Goal: Task Accomplishment & Management: Use online tool/utility

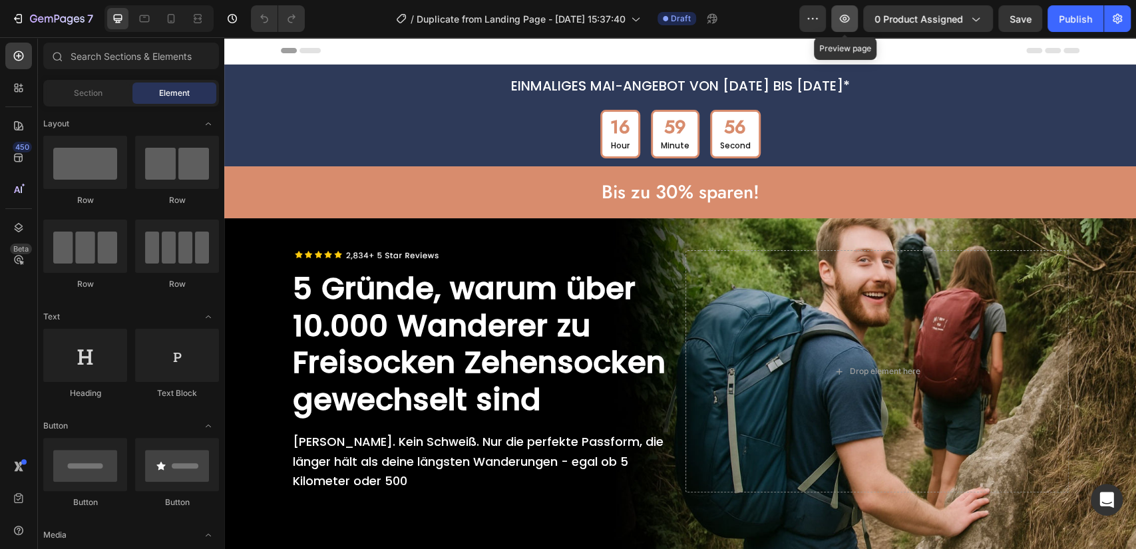
click at [855, 24] on button "button" at bounding box center [844, 18] width 27 height 27
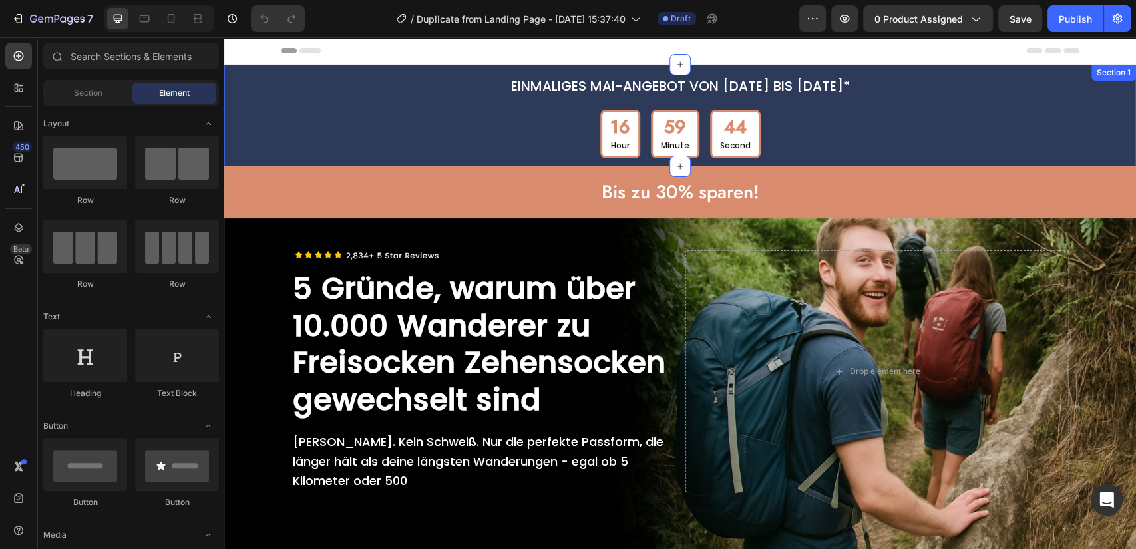
click at [246, 108] on div "EINMALIGES MAI-ANGEBOT VON [DATE] BIS [DATE]* Text Block 16 Hour 59 Minute 44 S…" at bounding box center [680, 116] width 912 height 86
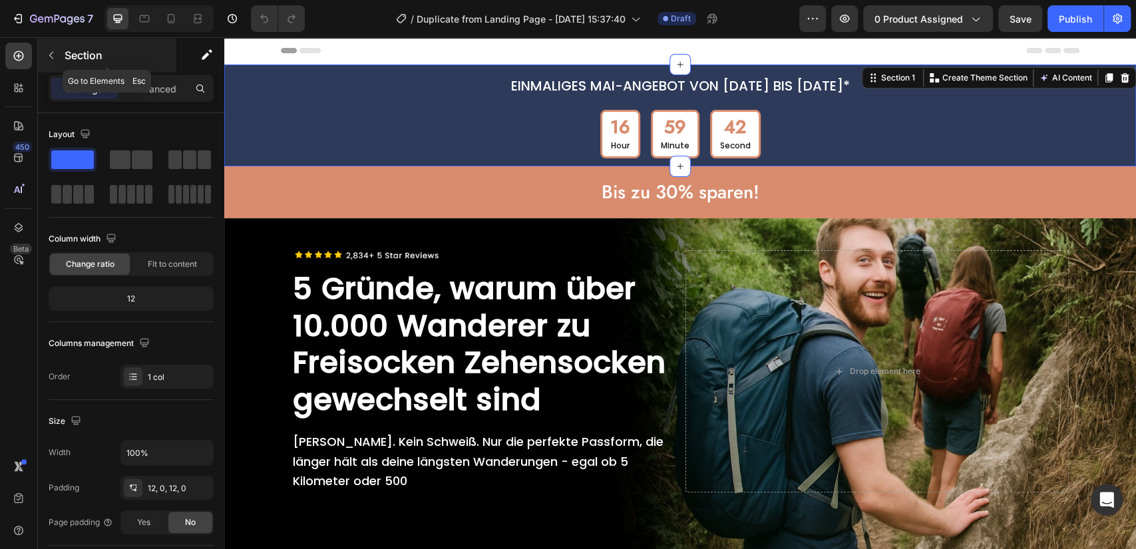
click at [75, 53] on p "Section" at bounding box center [119, 55] width 109 height 16
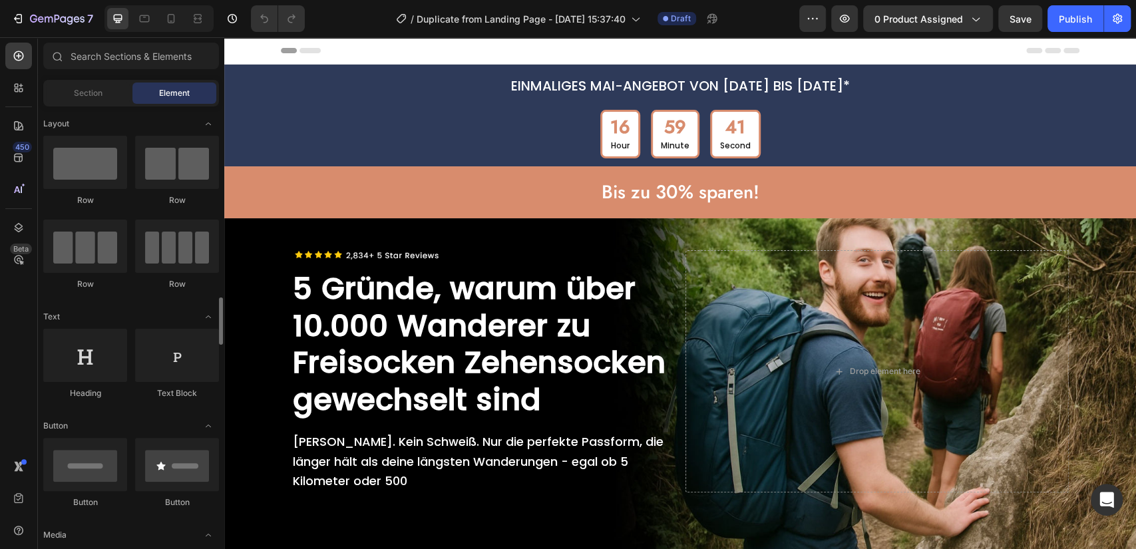
scroll to position [172, 0]
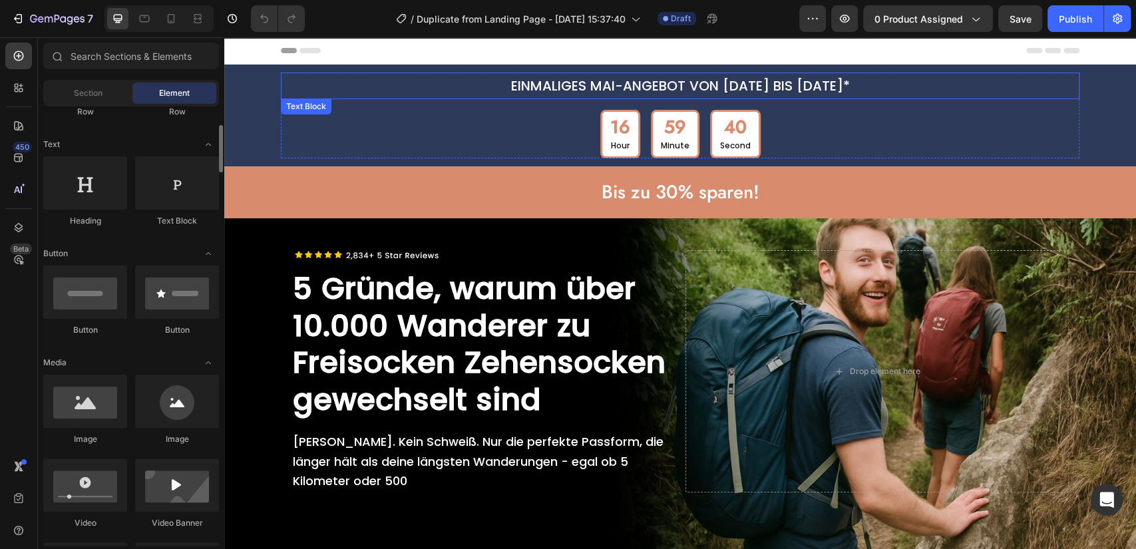
click at [288, 91] on p "EINMALIGES MAI-ANGEBOT VON [DATE] BIS [DATE]*" at bounding box center [680, 86] width 796 height 24
click at [251, 93] on div "EINMALIGES MAI-ANGEBOT VON [DATE] BIS [DATE]* Text Block 16 Hour 59 Minute 40 S…" at bounding box center [680, 116] width 912 height 86
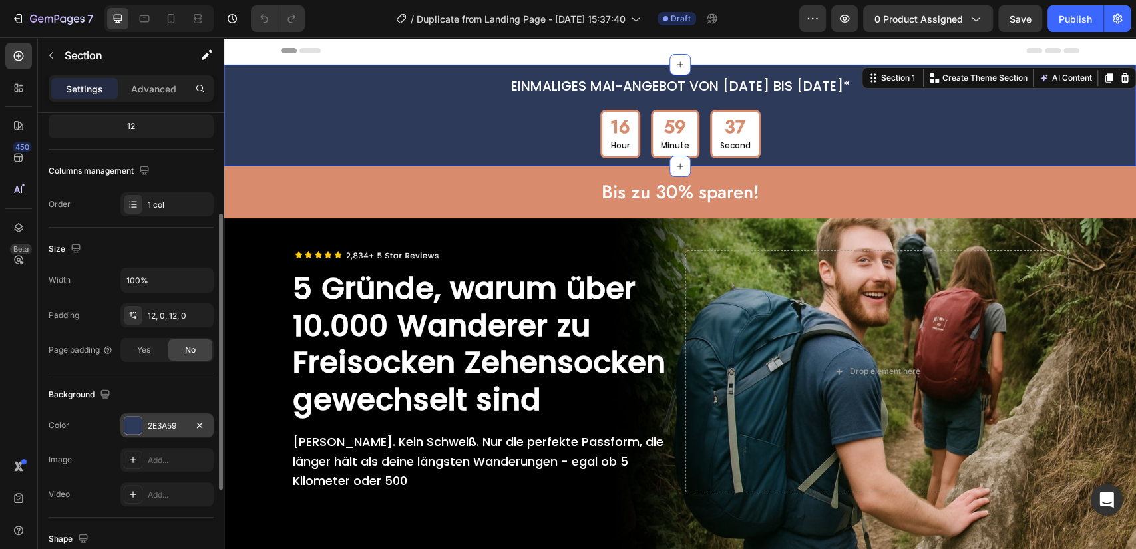
click at [160, 425] on div "2E3A59" at bounding box center [167, 426] width 39 height 12
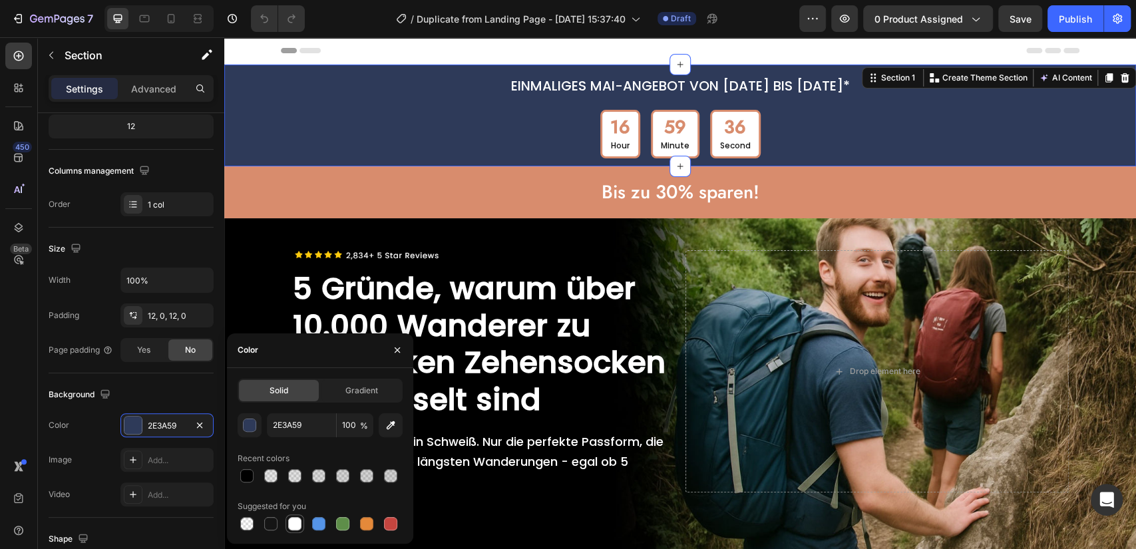
click at [293, 523] on div at bounding box center [294, 523] width 13 height 13
type input "FFFFFF"
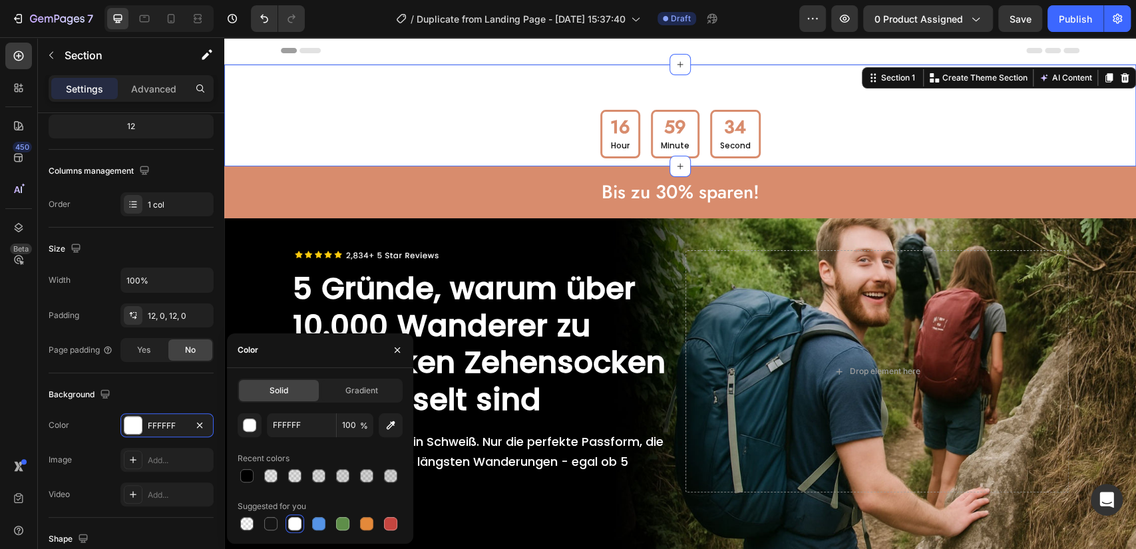
click at [611, 71] on div "EINMALIGES MAI-ANGEBOT VON [DATE] BIS [DATE]* Text Block 16 Hour 59 Minute 34 S…" at bounding box center [680, 116] width 912 height 102
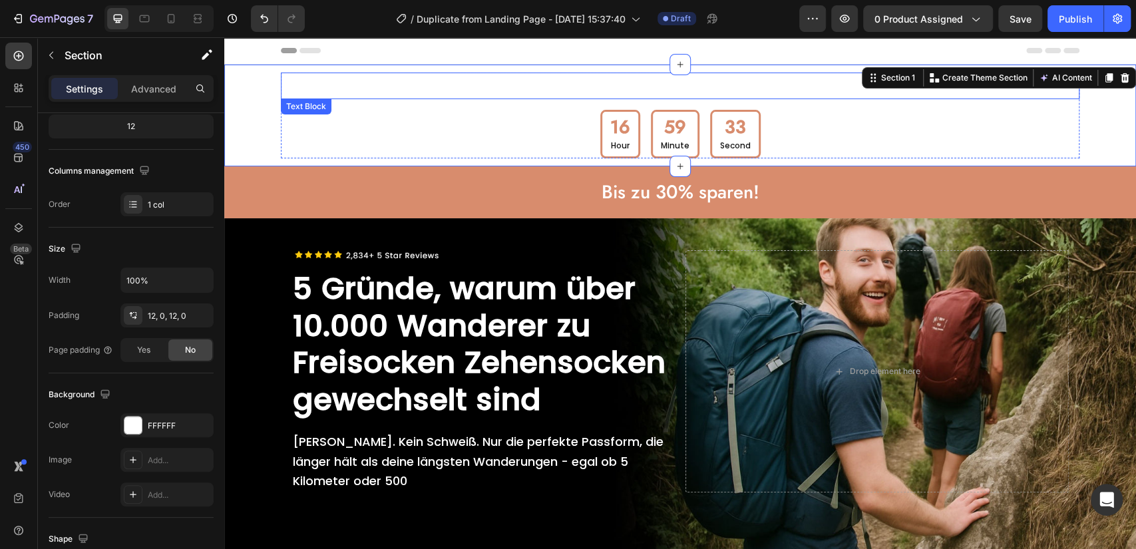
click at [603, 80] on p "EINMALIGES MAI-ANGEBOT VON [DATE] BIS [DATE]*" at bounding box center [680, 86] width 796 height 24
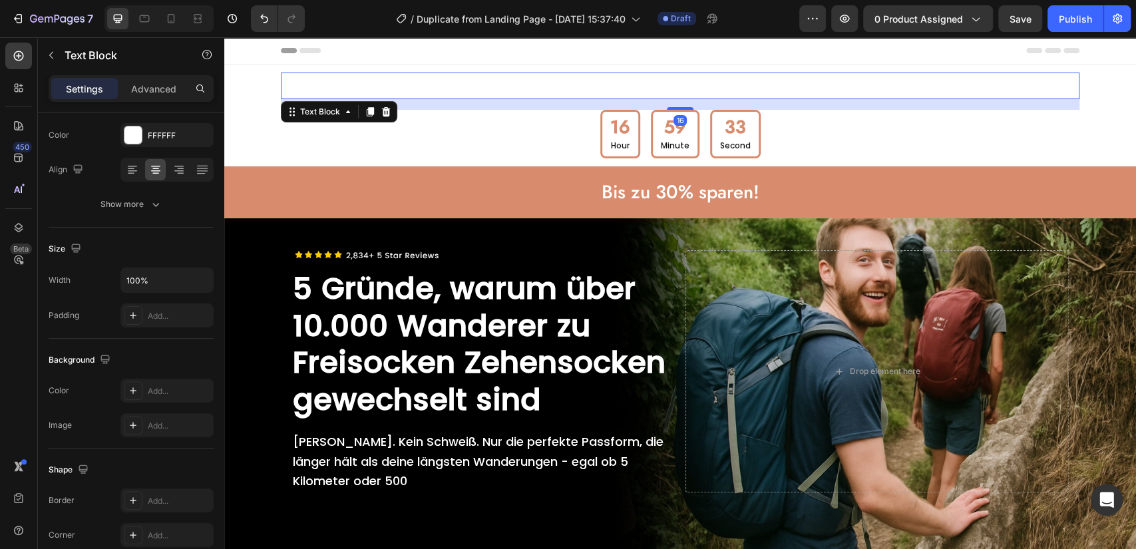
scroll to position [0, 0]
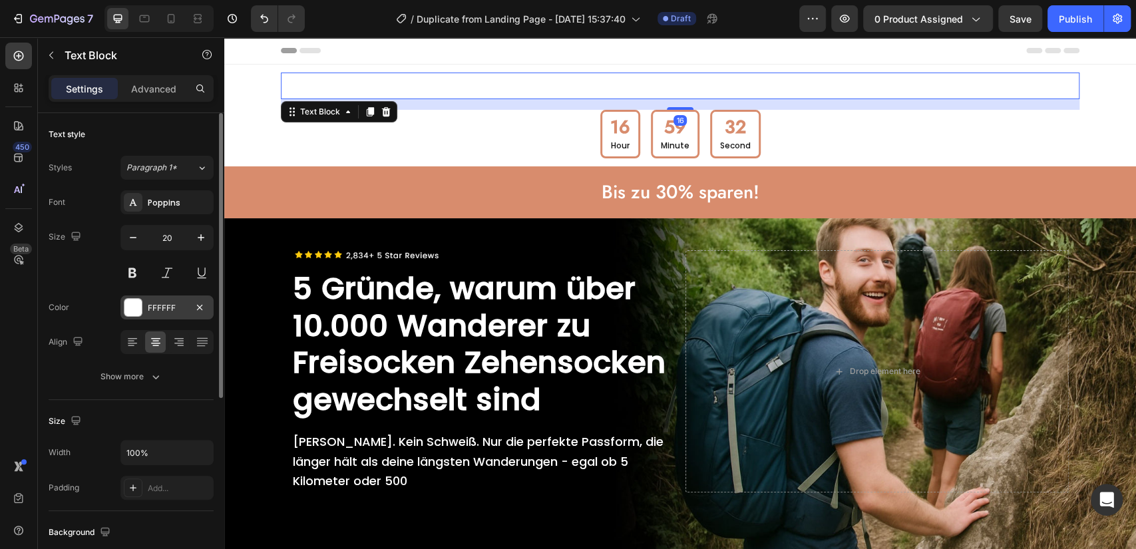
click at [154, 302] on div "FFFFFF" at bounding box center [167, 308] width 39 height 12
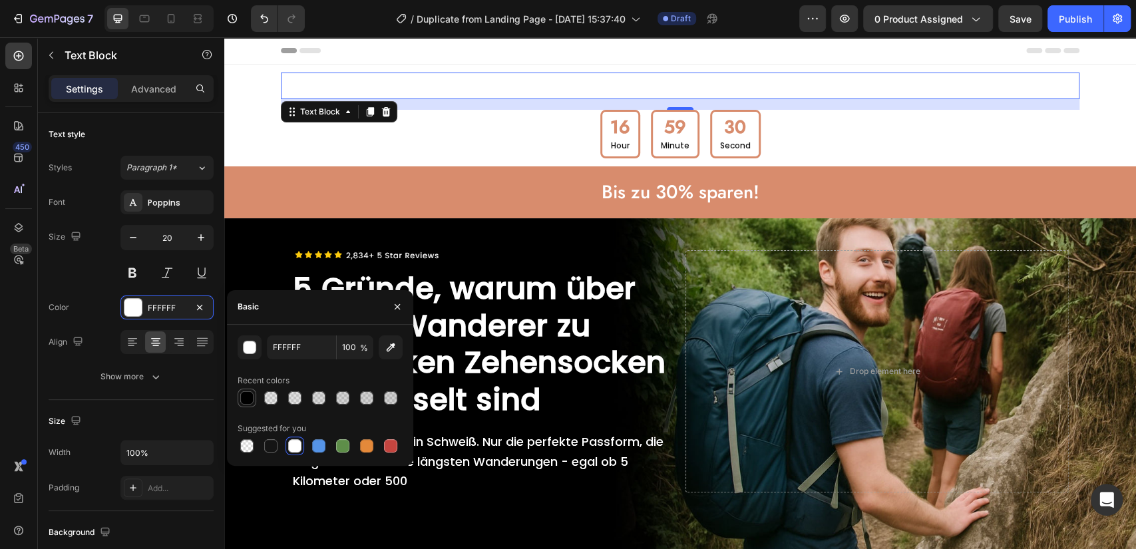
click at [242, 399] on div at bounding box center [246, 397] width 13 height 13
type input "000000"
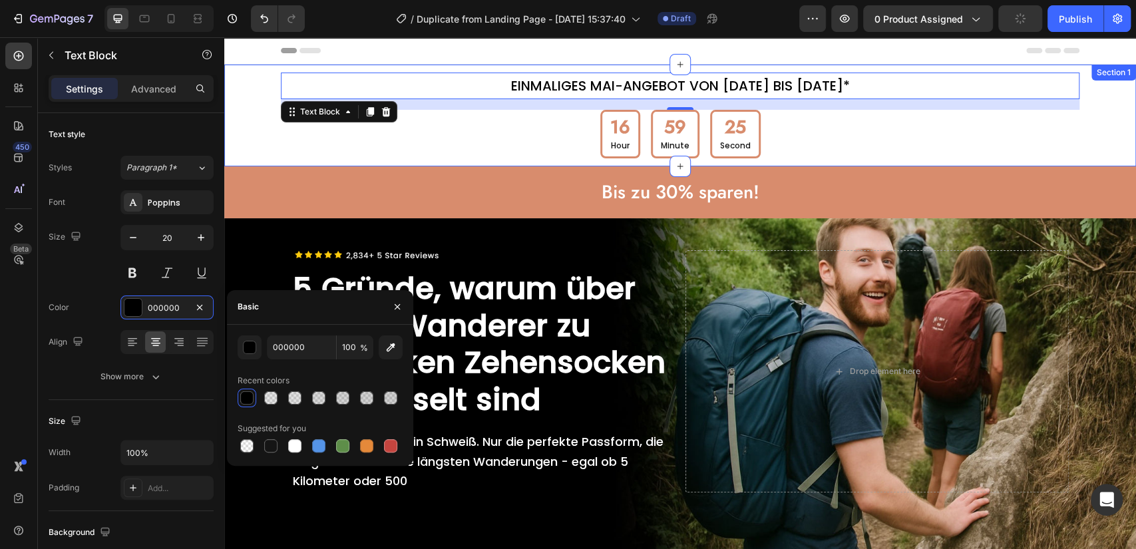
click at [238, 105] on div "EINMALIGES MAI-ANGEBOT VON [DATE] BIS [DATE]* Text Block 16 16 Hour 59 Minute 2…" at bounding box center [680, 116] width 912 height 86
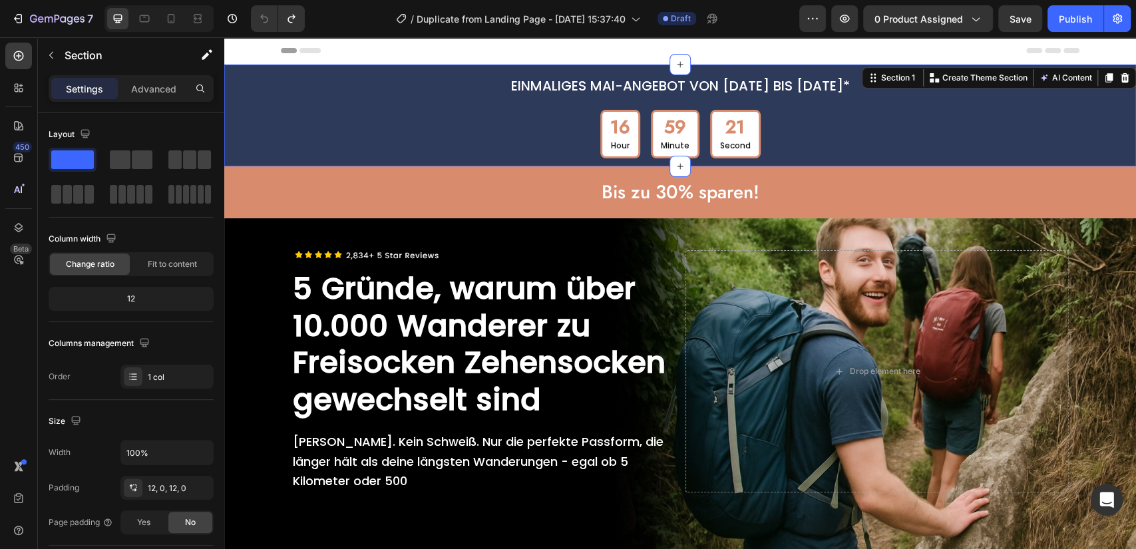
click at [249, 104] on div "EINMALIGES MAI-ANGEBOT VON [DATE] BIS [DATE]* Text Block 16 Hour 59 Minute 21 S…" at bounding box center [680, 116] width 912 height 86
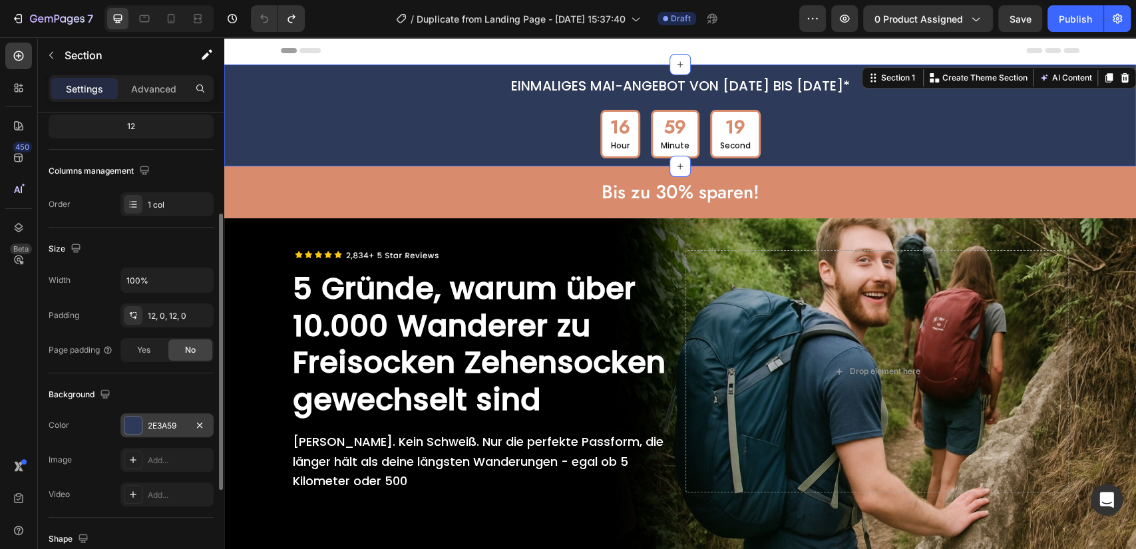
click at [151, 424] on div "2E3A59" at bounding box center [167, 426] width 39 height 12
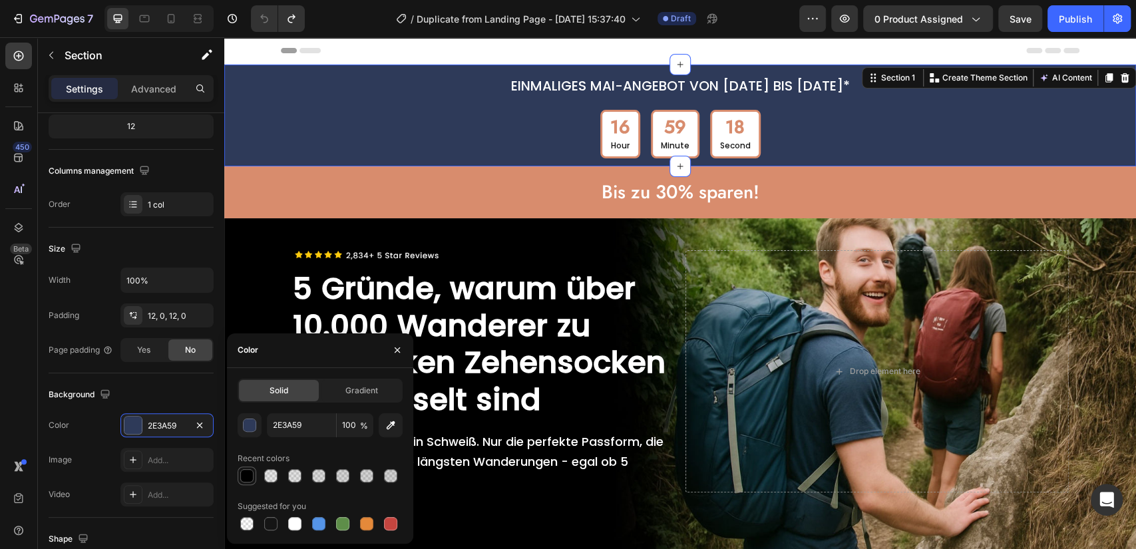
click at [250, 478] on div at bounding box center [246, 475] width 13 height 13
type input "000000"
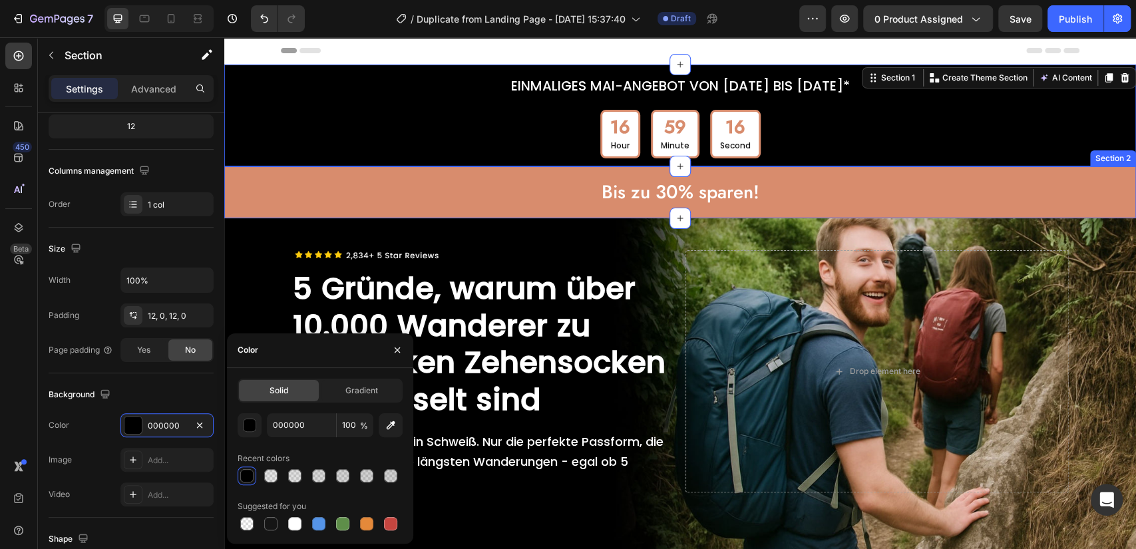
click at [240, 190] on div "Bis zu 30% sparen! Text Block Row" at bounding box center [680, 192] width 912 height 36
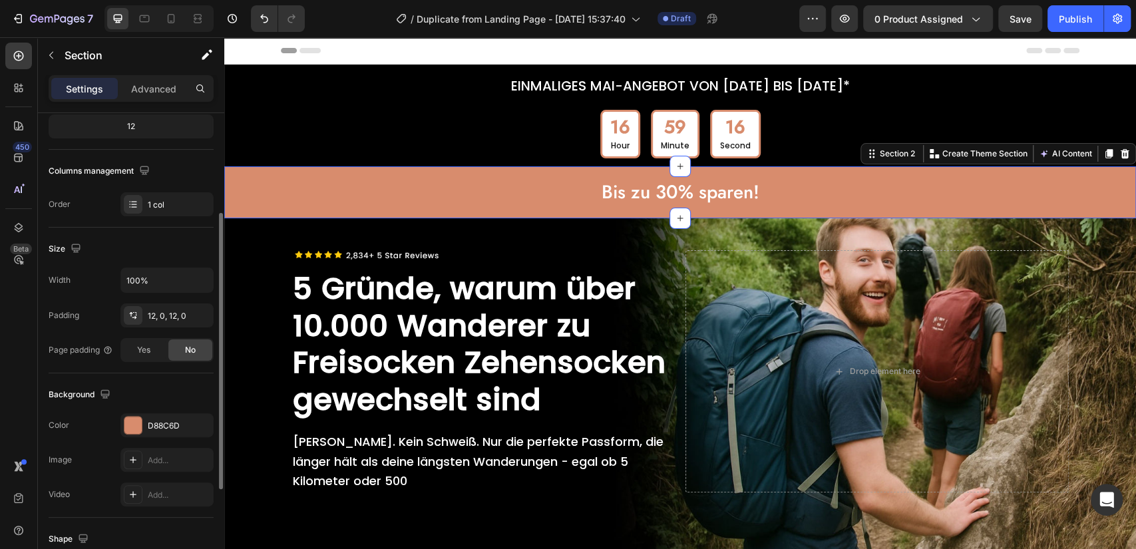
scroll to position [172, 0]
click at [170, 425] on div "D88C6D" at bounding box center [167, 427] width 39 height 12
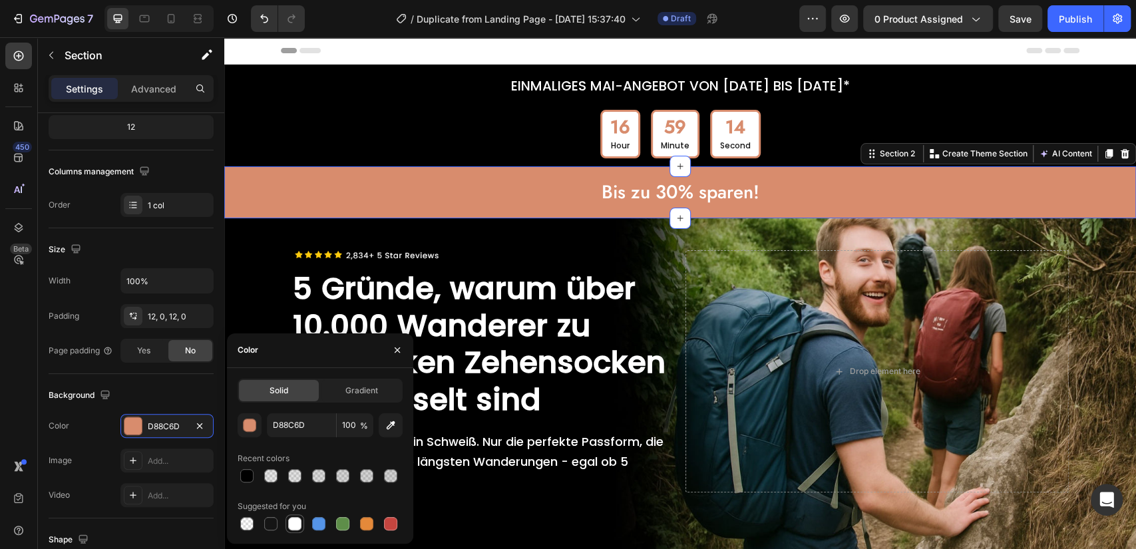
click at [296, 523] on div at bounding box center [294, 523] width 13 height 13
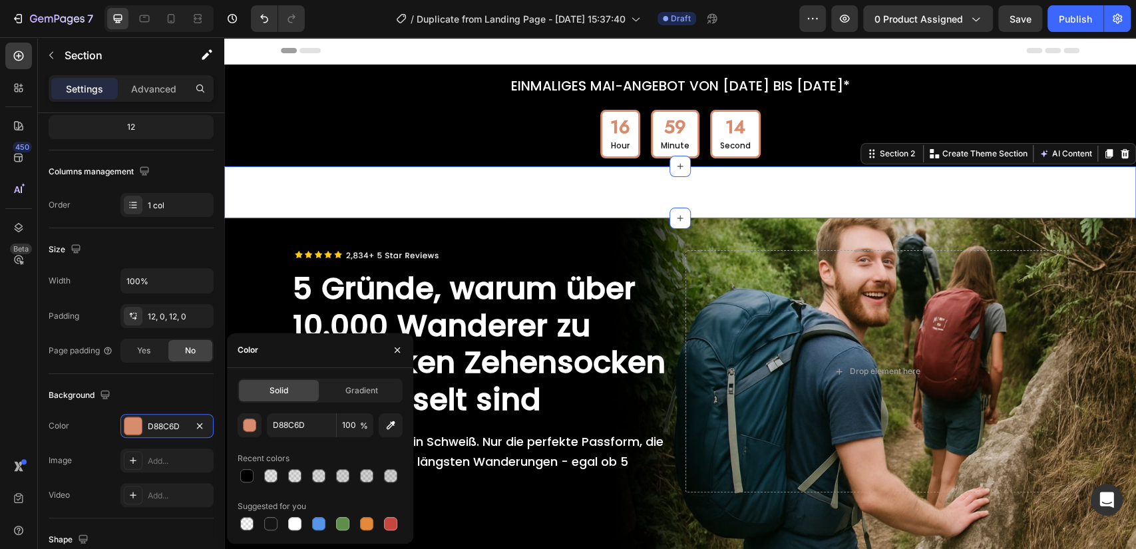
type input "FFFFFF"
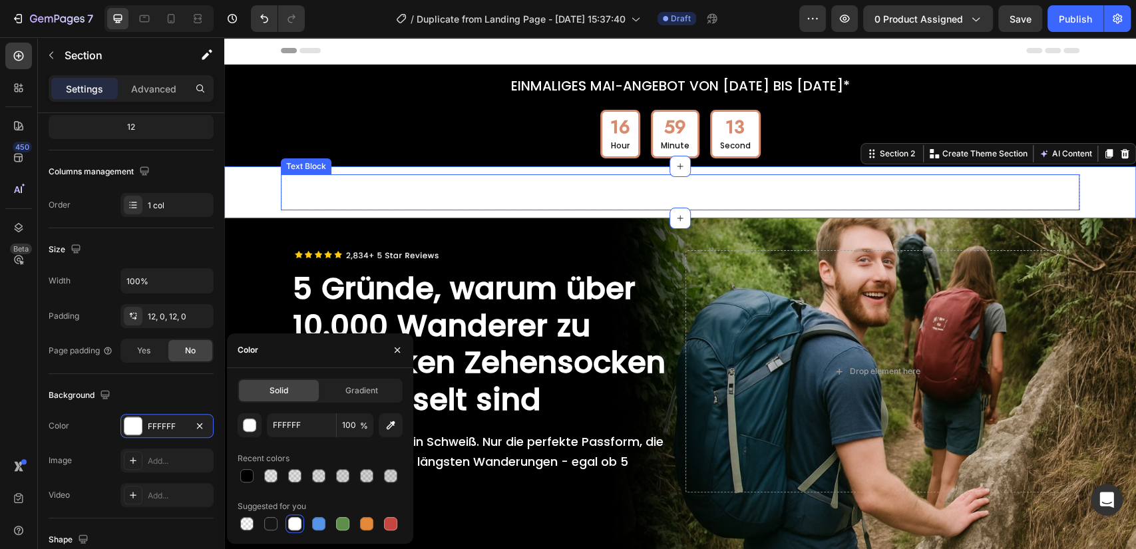
click at [636, 196] on p "Bis zu 30% sparen!" at bounding box center [680, 192] width 796 height 33
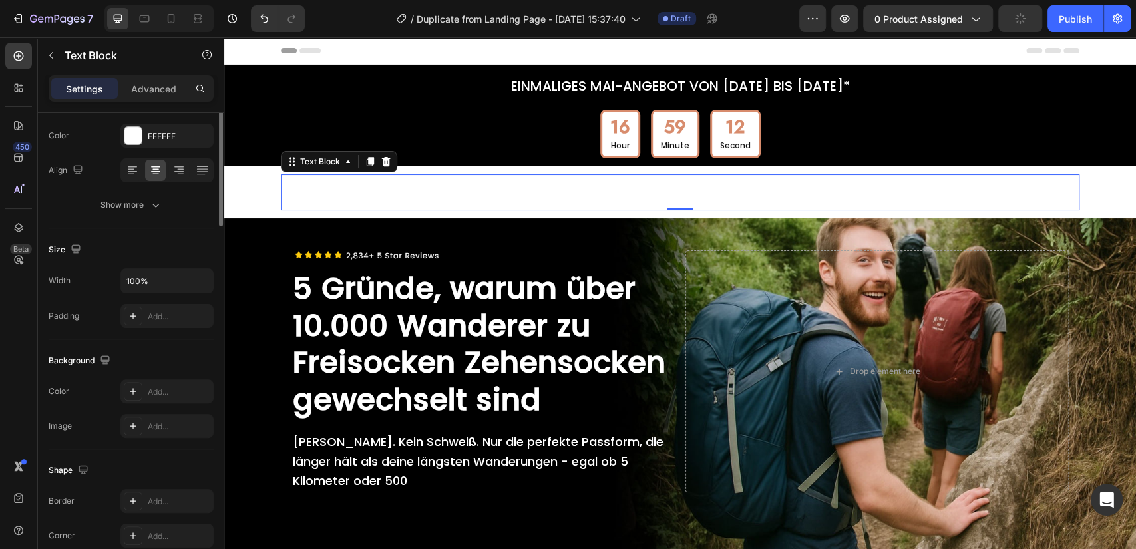
scroll to position [0, 0]
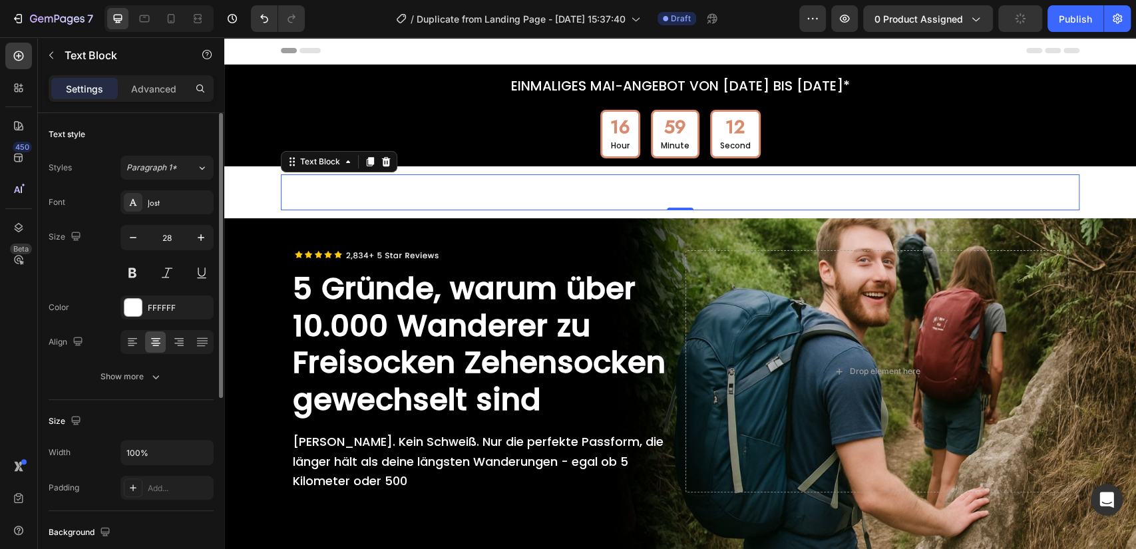
click at [627, 188] on p "Bis zu 30% sparen!" at bounding box center [680, 192] width 796 height 33
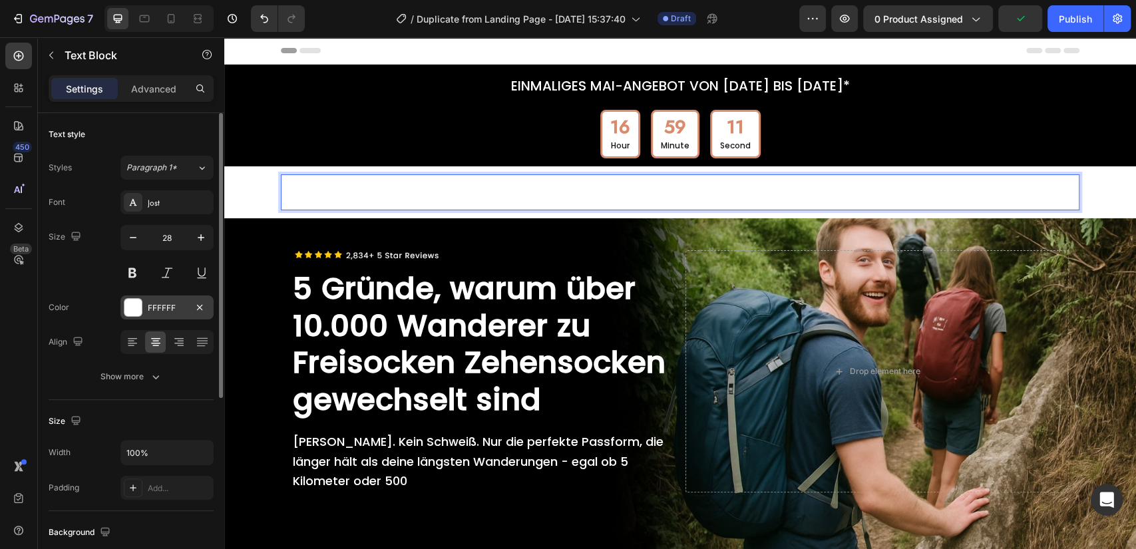
click at [164, 305] on div "FFFFFF" at bounding box center [167, 308] width 39 height 12
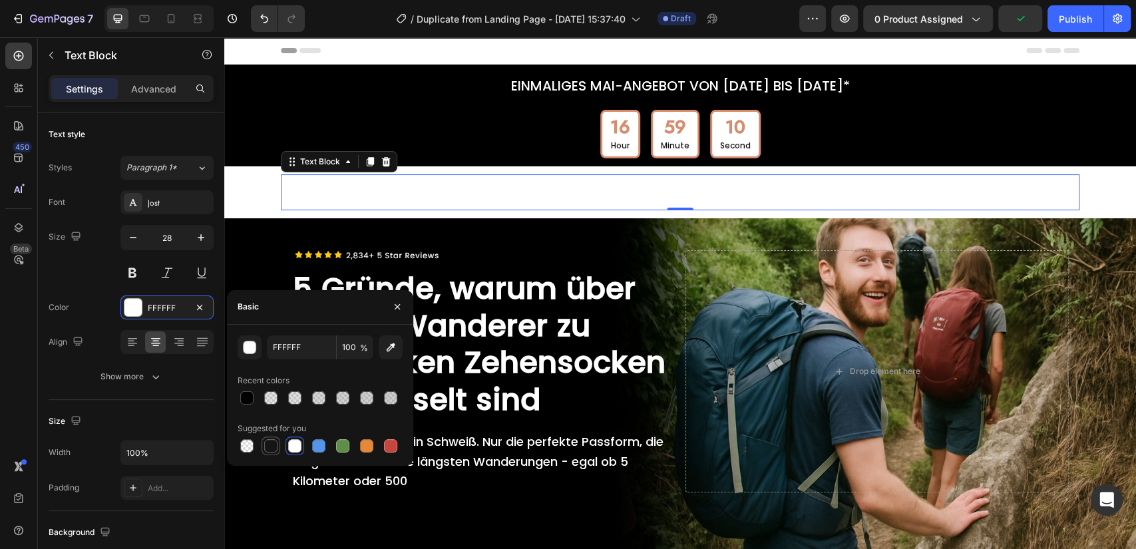
click at [272, 441] on div at bounding box center [270, 445] width 13 height 13
type input "151515"
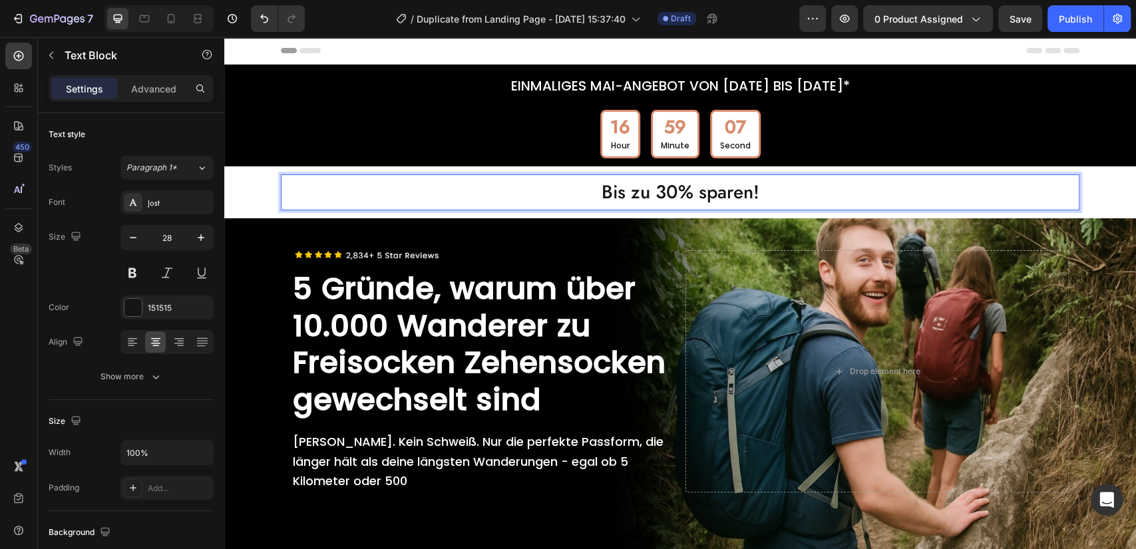
click at [672, 191] on p "Bis zu 30% sparen!" at bounding box center [680, 192] width 796 height 33
drag, startPoint x: 672, startPoint y: 190, endPoint x: 666, endPoint y: 192, distance: 6.8
click at [666, 192] on p "Bis zu 30% sparen!" at bounding box center [680, 192] width 796 height 33
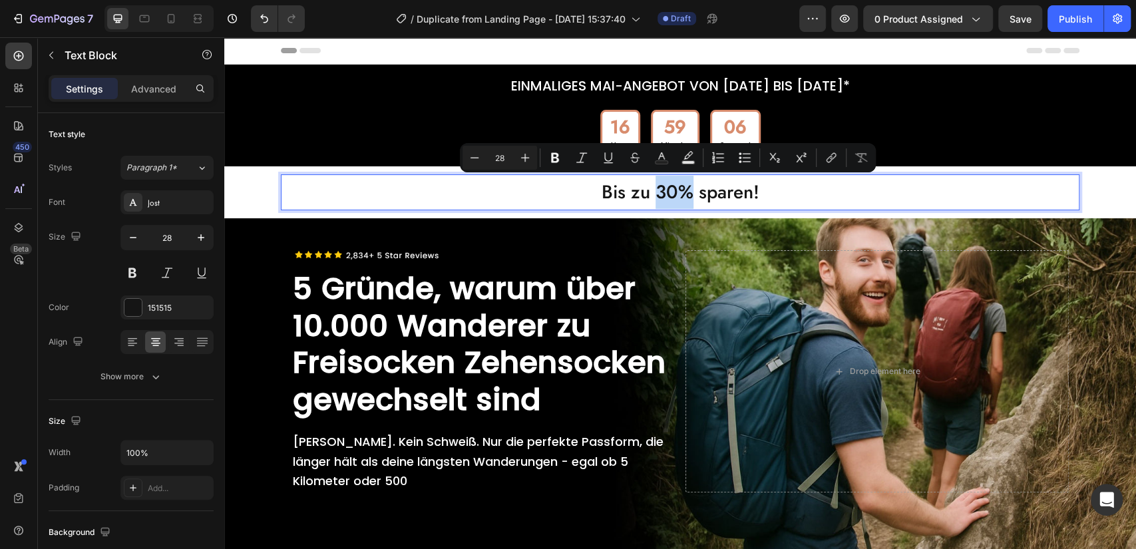
click at [666, 192] on p "Bis zu 30% sparen!" at bounding box center [680, 192] width 796 height 33
click at [667, 192] on p "Bis zu 30% sparen!" at bounding box center [680, 192] width 796 height 33
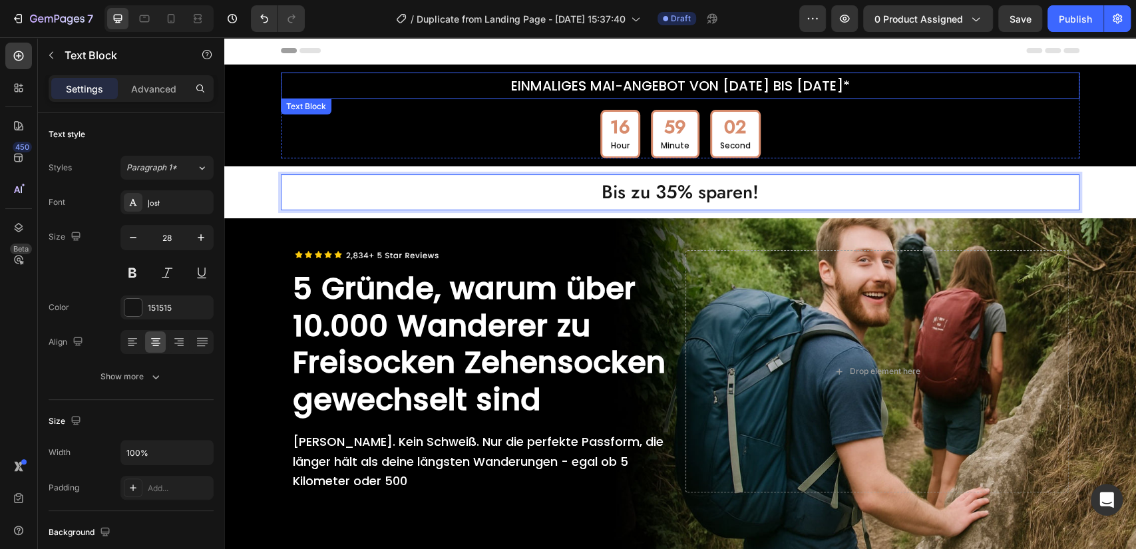
click at [725, 81] on p "EINMALIGES MAI-ANGEBOT VON [DATE] BIS [DATE]*" at bounding box center [680, 86] width 796 height 24
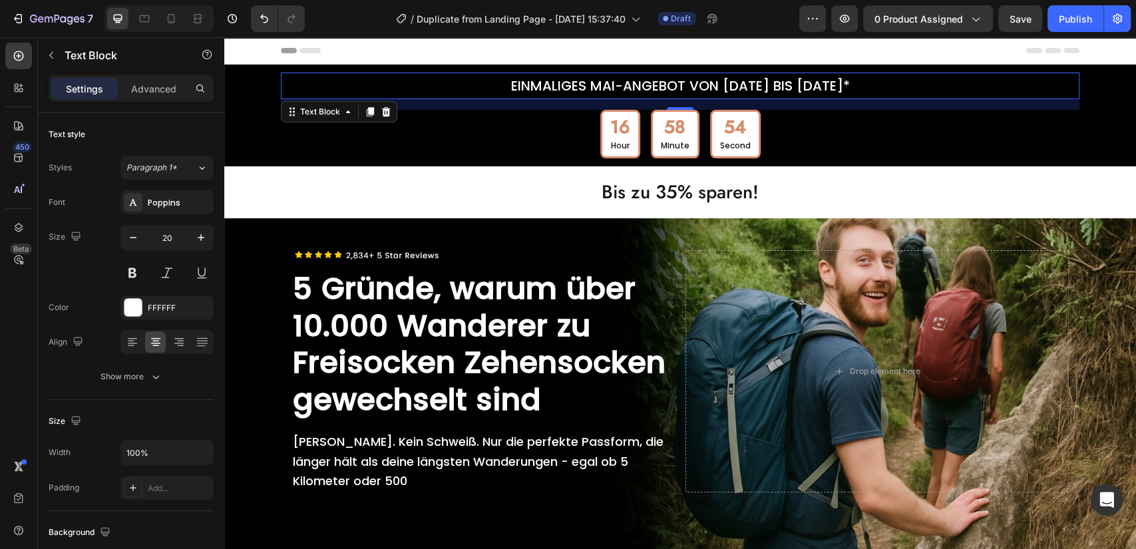
click at [569, 87] on p "EINMALIGES MAI-ANGEBOT VON [DATE] BIS [DATE]*" at bounding box center [680, 86] width 796 height 24
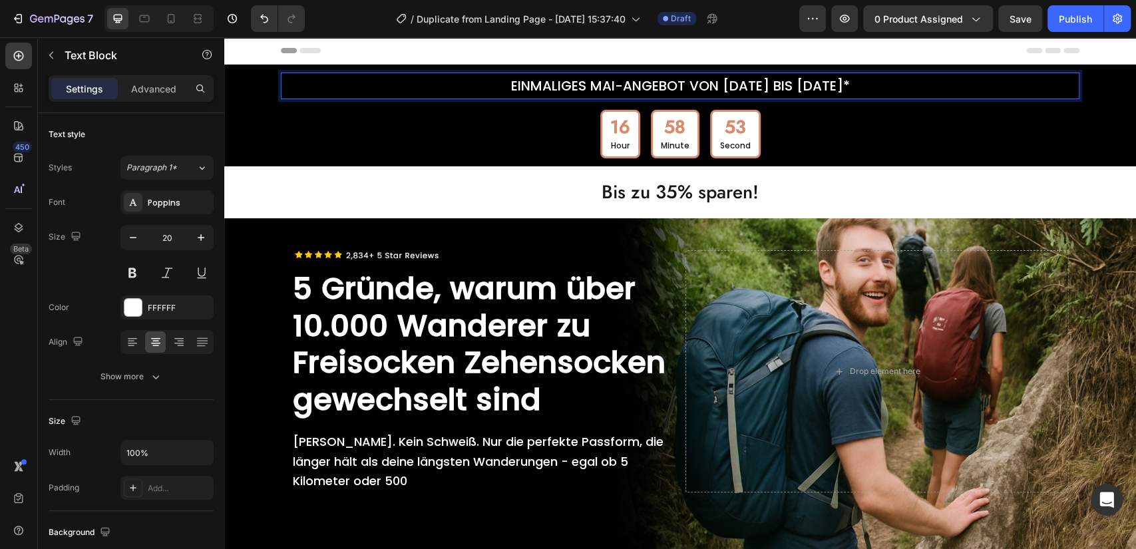
click at [506, 85] on p "EINMALIGES MAI-ANGEBOT VON [DATE] BIS [DATE]*" at bounding box center [680, 86] width 796 height 24
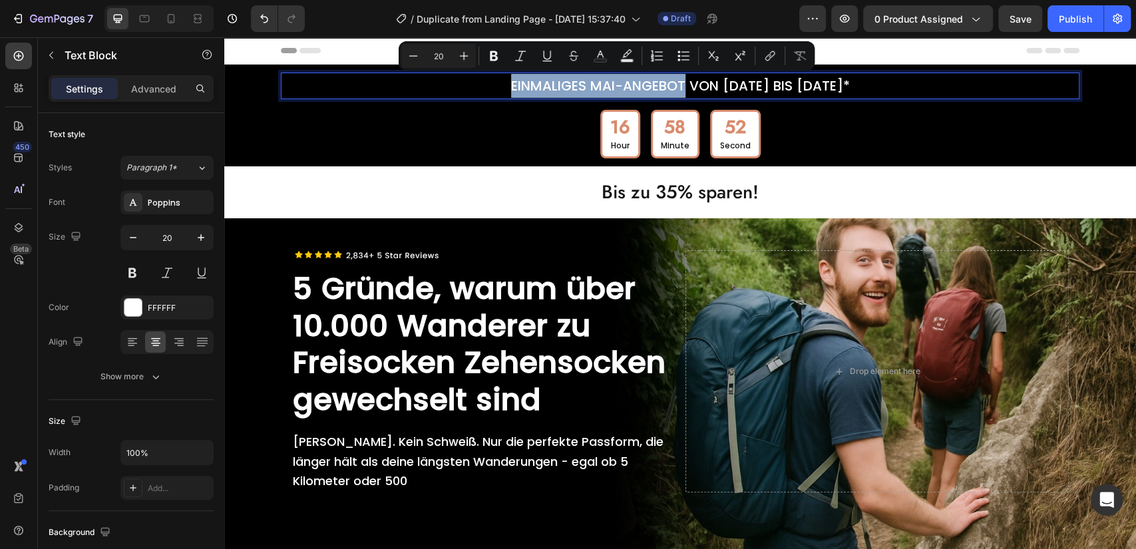
drag, startPoint x: 506, startPoint y: 85, endPoint x: 674, endPoint y: 85, distance: 167.7
click at [674, 85] on p "EINMALIGES MAI-ANGEBOT VON [DATE] BIS [DATE]*" at bounding box center [680, 86] width 796 height 24
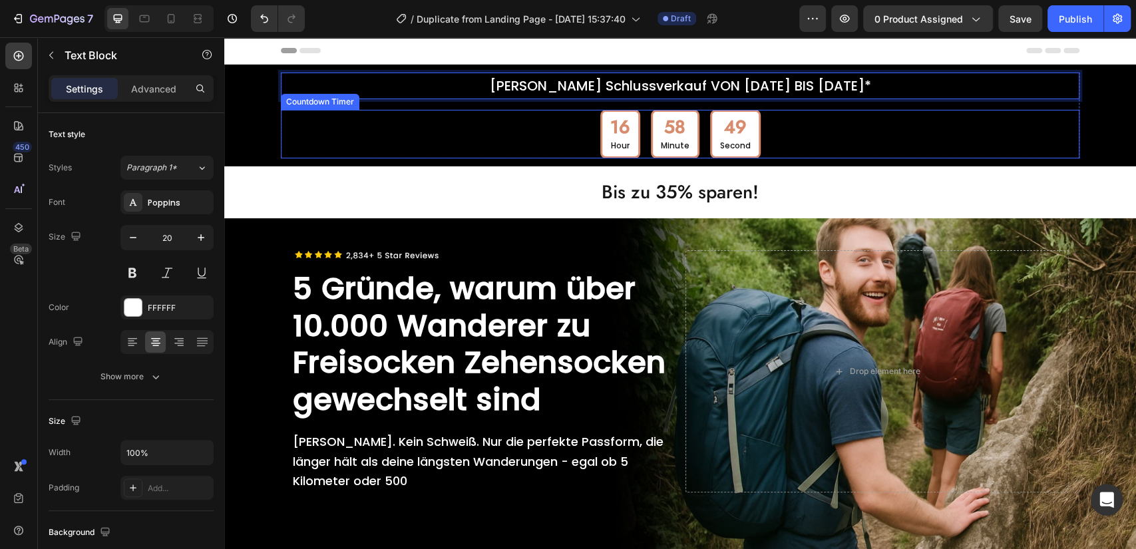
click at [680, 138] on p "Minute" at bounding box center [675, 145] width 29 height 15
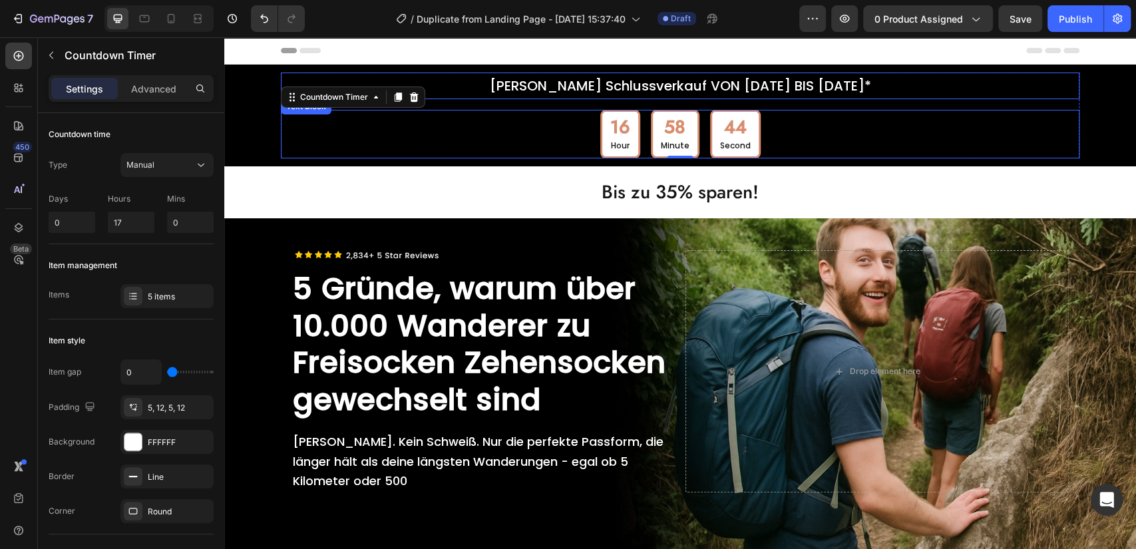
click at [831, 81] on p "[PERSON_NAME] Schlussverkauf VON [DATE] BIS [DATE]*" at bounding box center [680, 86] width 796 height 24
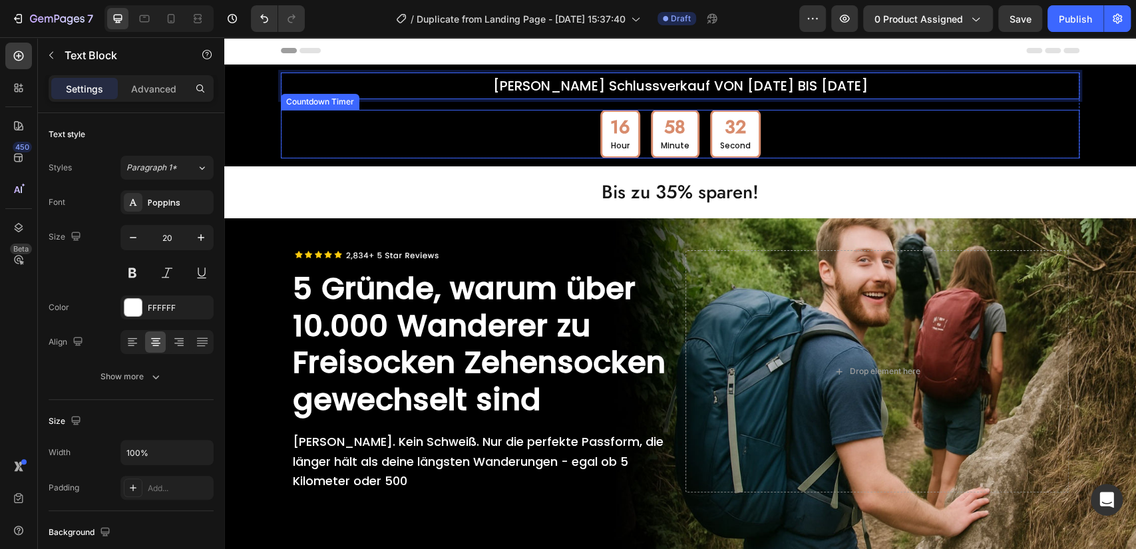
click at [610, 132] on div "16" at bounding box center [620, 126] width 20 height 23
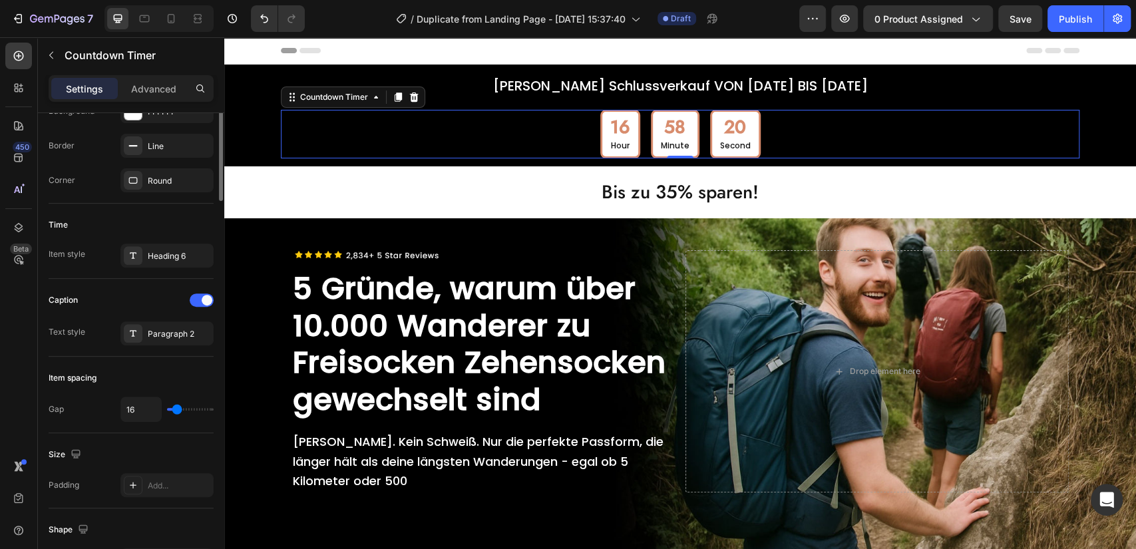
scroll to position [158, 0]
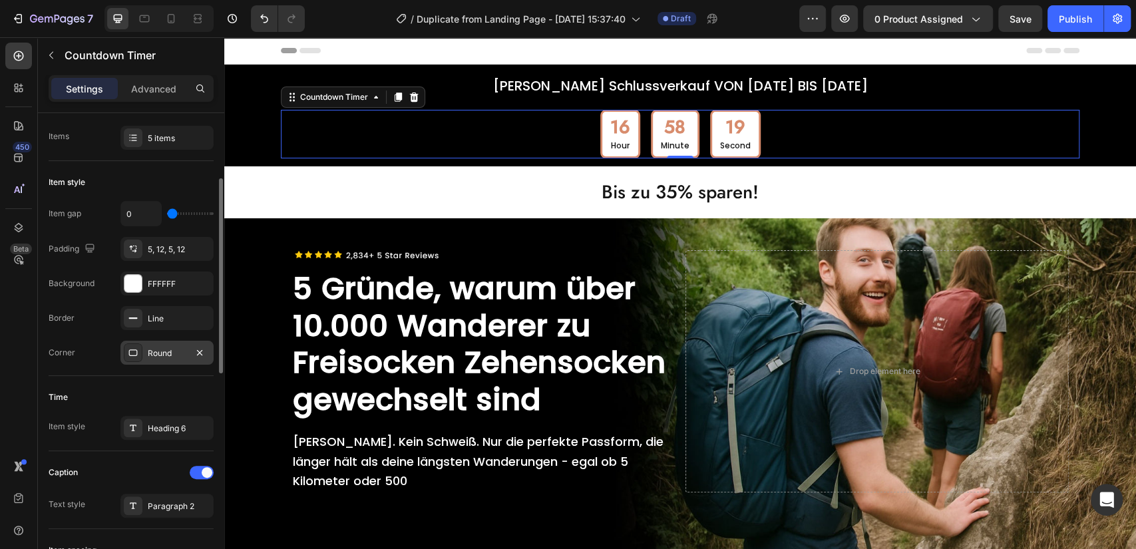
click at [158, 347] on div "Round" at bounding box center [167, 353] width 39 height 12
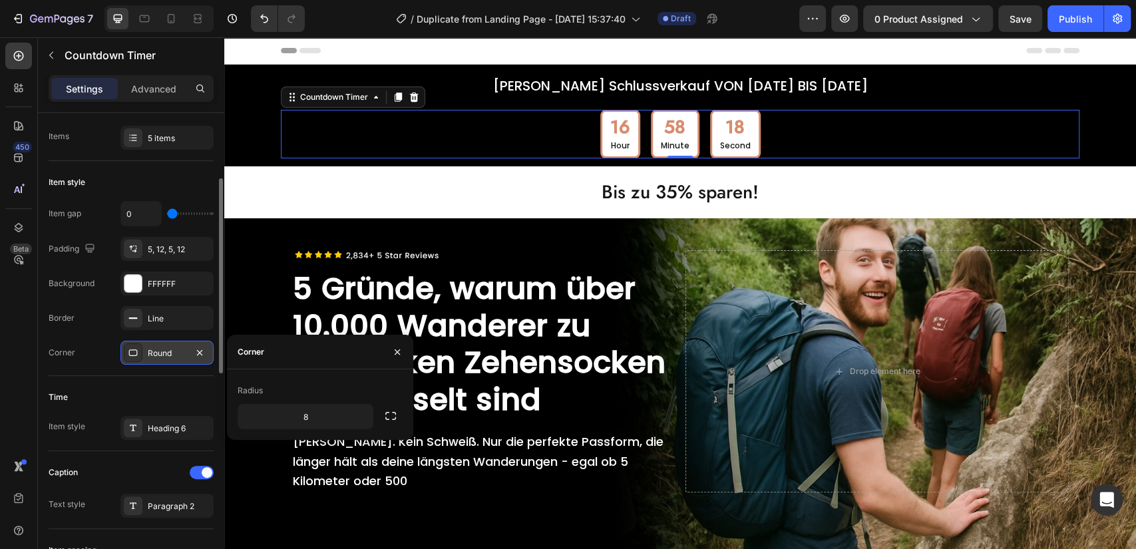
click at [154, 350] on div "Round" at bounding box center [167, 353] width 39 height 12
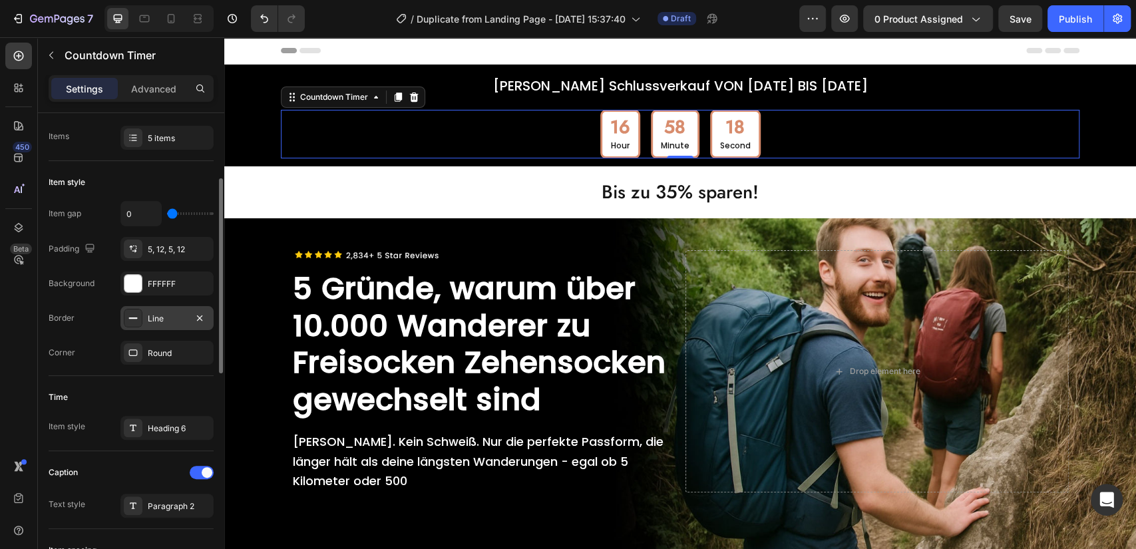
click at [162, 319] on div "Line" at bounding box center [167, 319] width 39 height 12
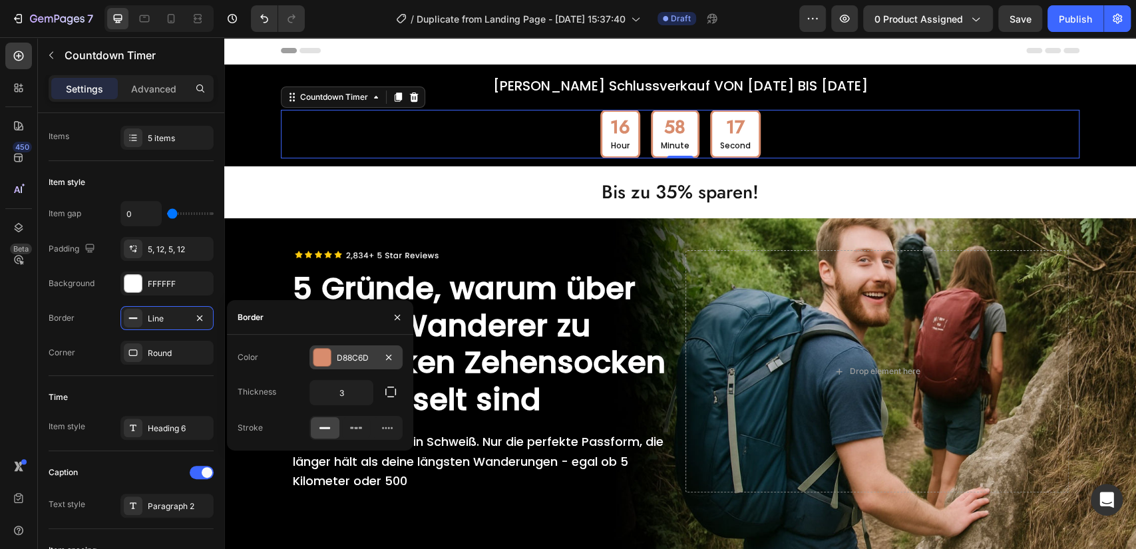
click at [333, 360] on div "D88C6D" at bounding box center [356, 357] width 93 height 24
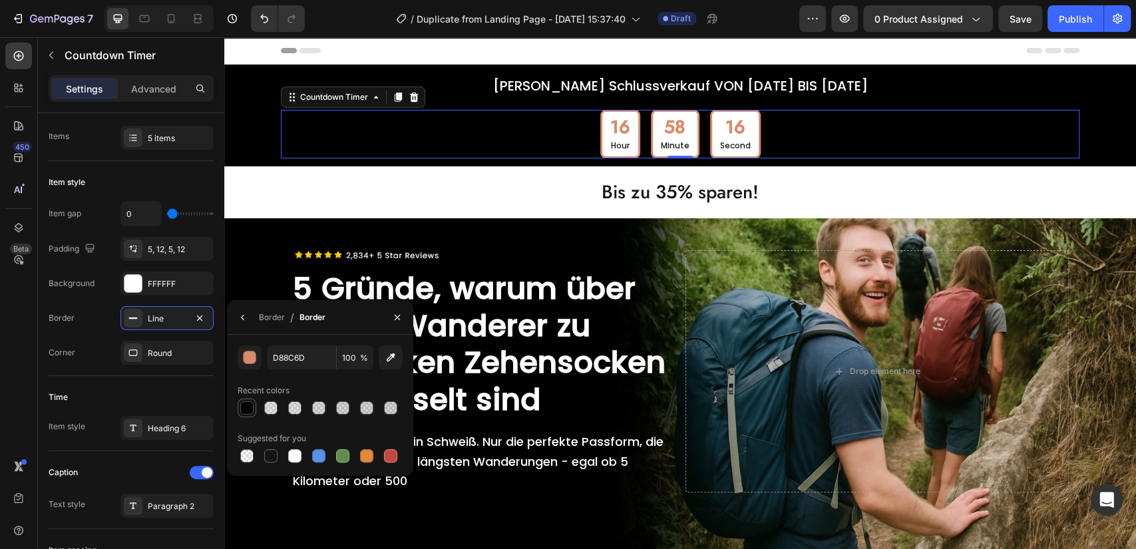
click at [242, 405] on div at bounding box center [246, 407] width 13 height 13
type input "000000"
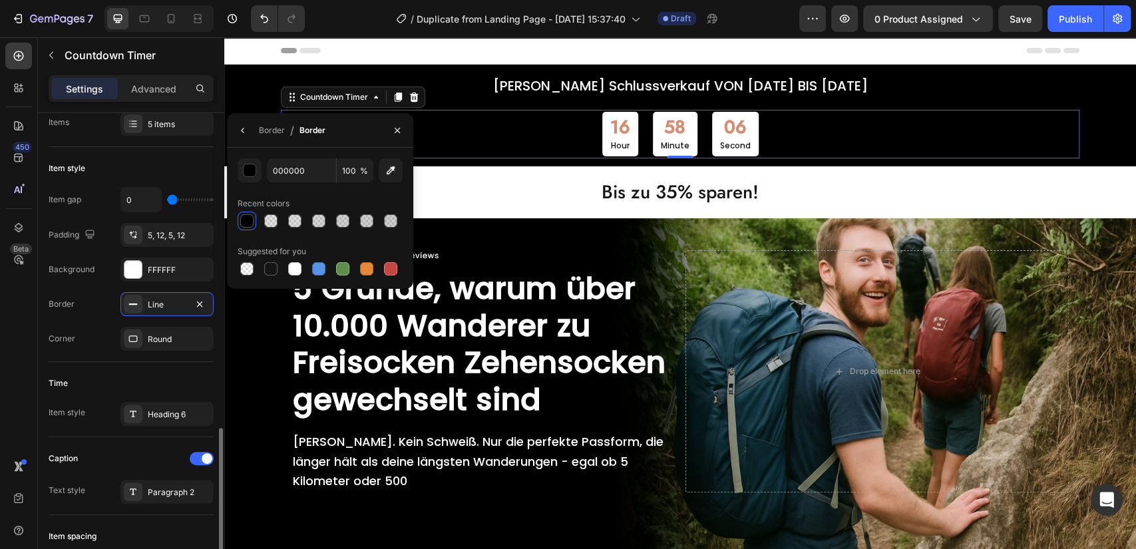
scroll to position [345, 0]
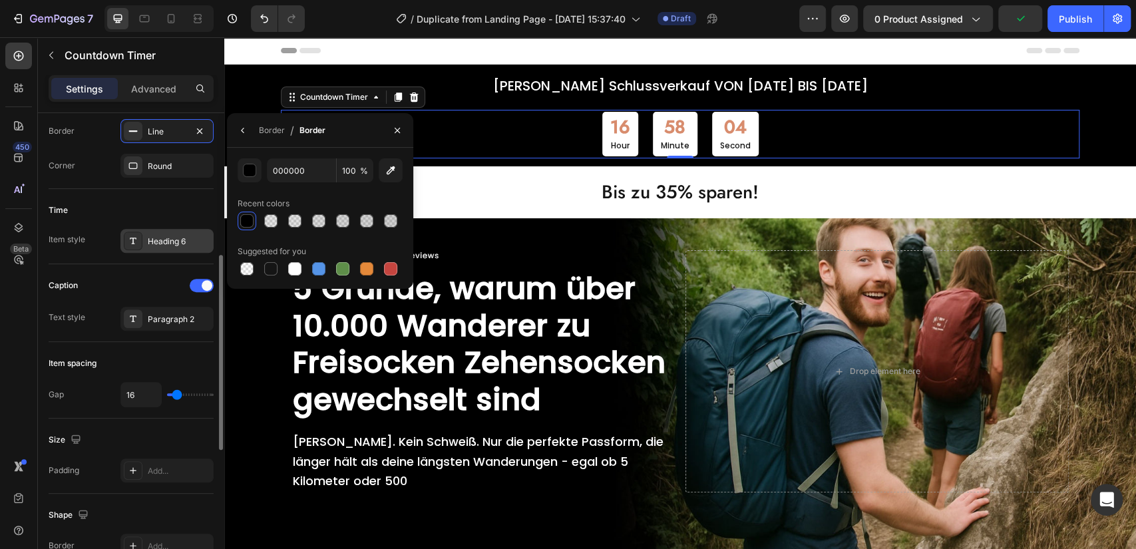
click at [170, 242] on div "Heading 6" at bounding box center [179, 242] width 63 height 12
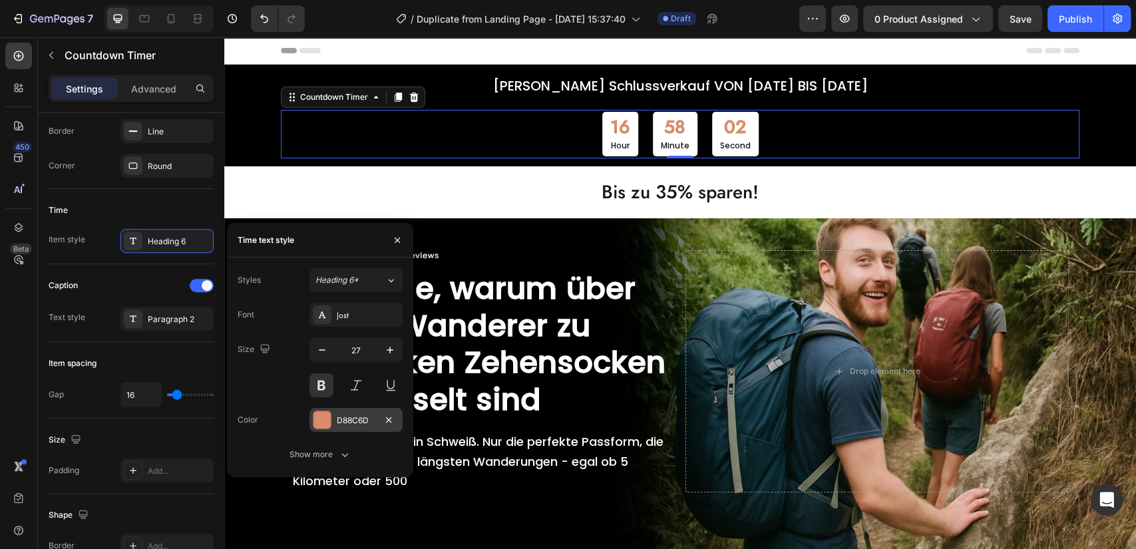
click at [351, 416] on div "D88C6D" at bounding box center [356, 421] width 39 height 12
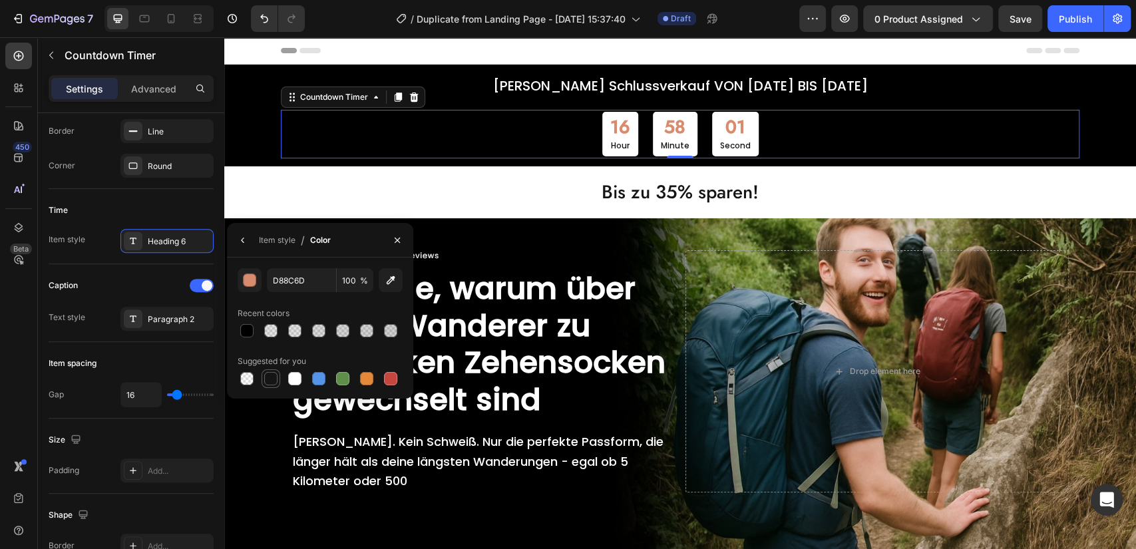
click at [268, 378] on div at bounding box center [270, 378] width 13 height 13
type input "151515"
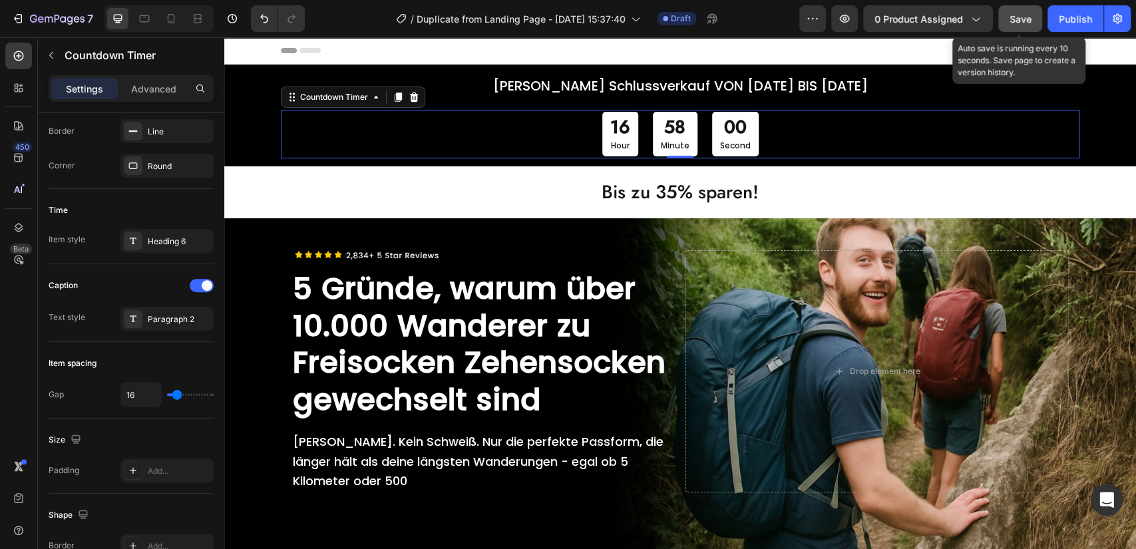
click at [1010, 20] on span "Save" at bounding box center [1021, 18] width 22 height 11
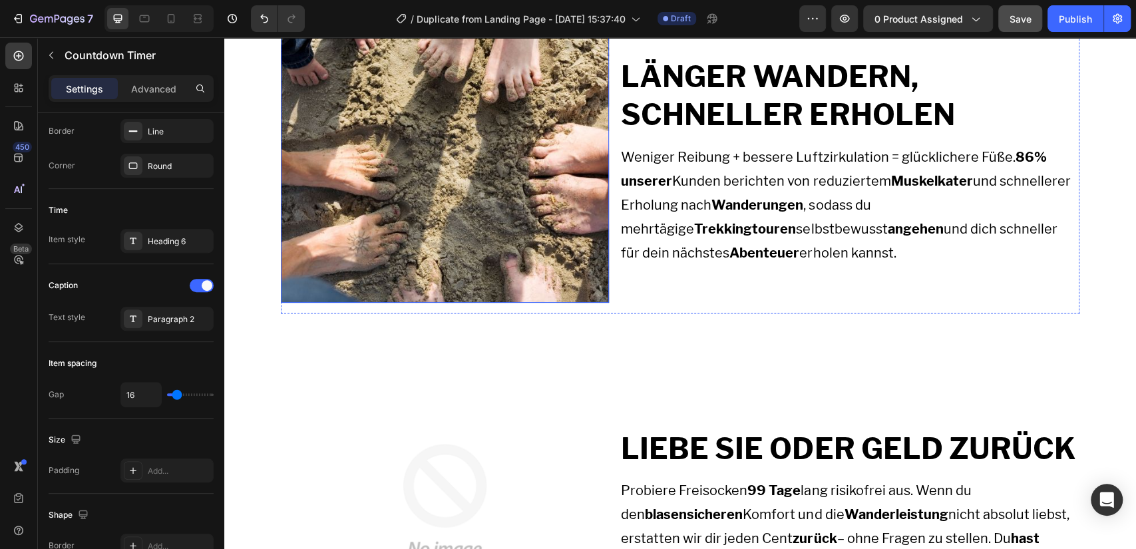
scroll to position [1380, 0]
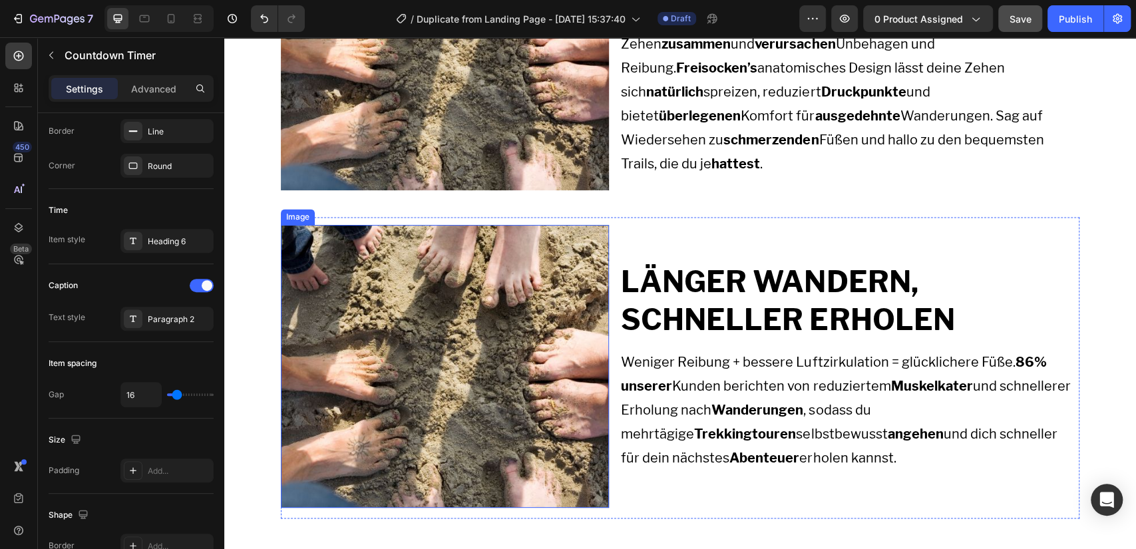
click at [467, 254] on img at bounding box center [445, 366] width 328 height 283
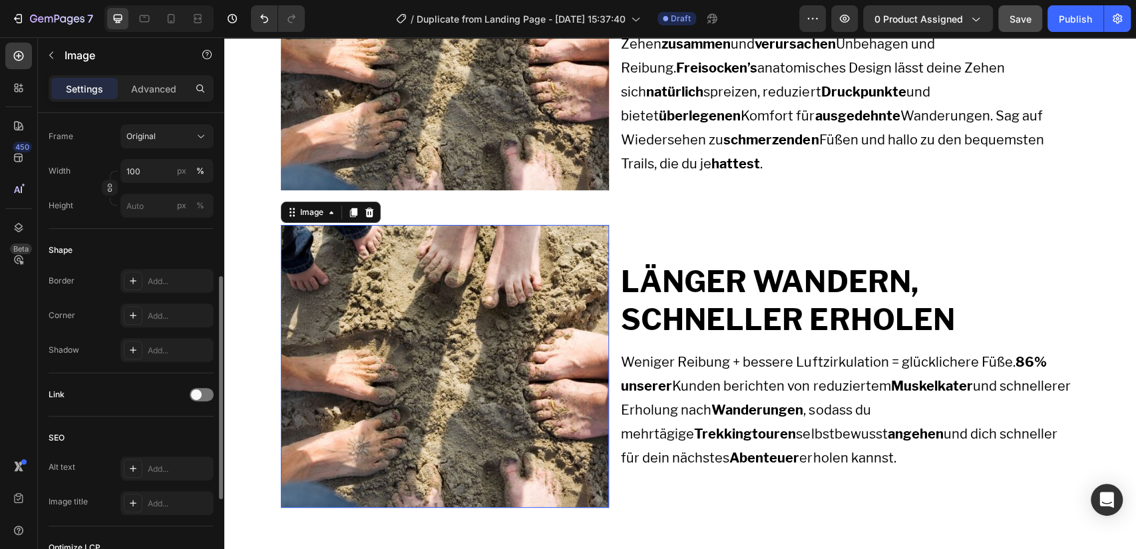
scroll to position [0, 0]
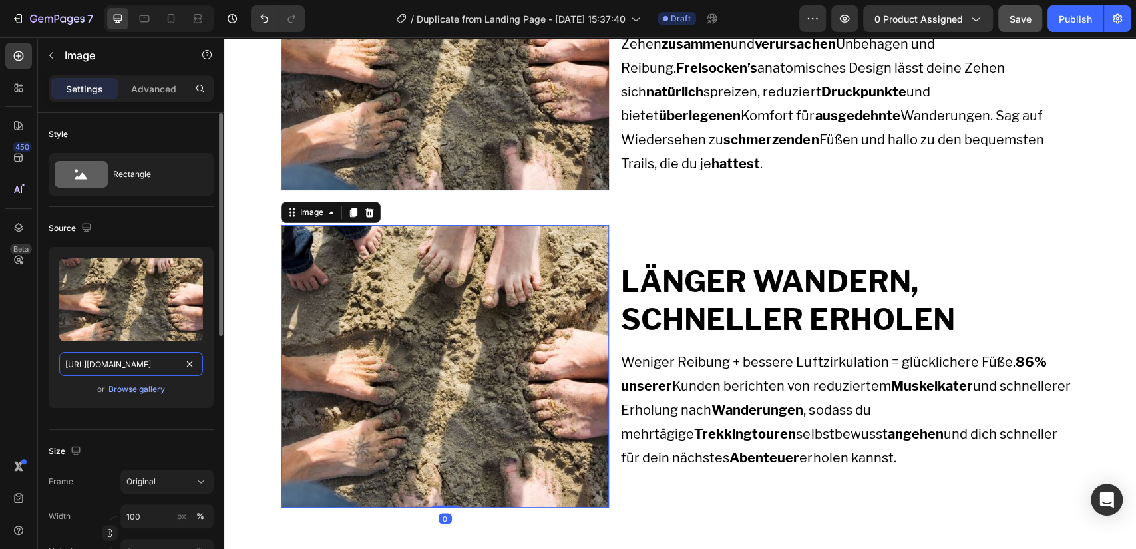
click at [101, 352] on input "[URL][DOMAIN_NAME]" at bounding box center [131, 364] width 144 height 24
paste input "634/3557/1265/files/hikingcomfort.jpg?v=1745625126"
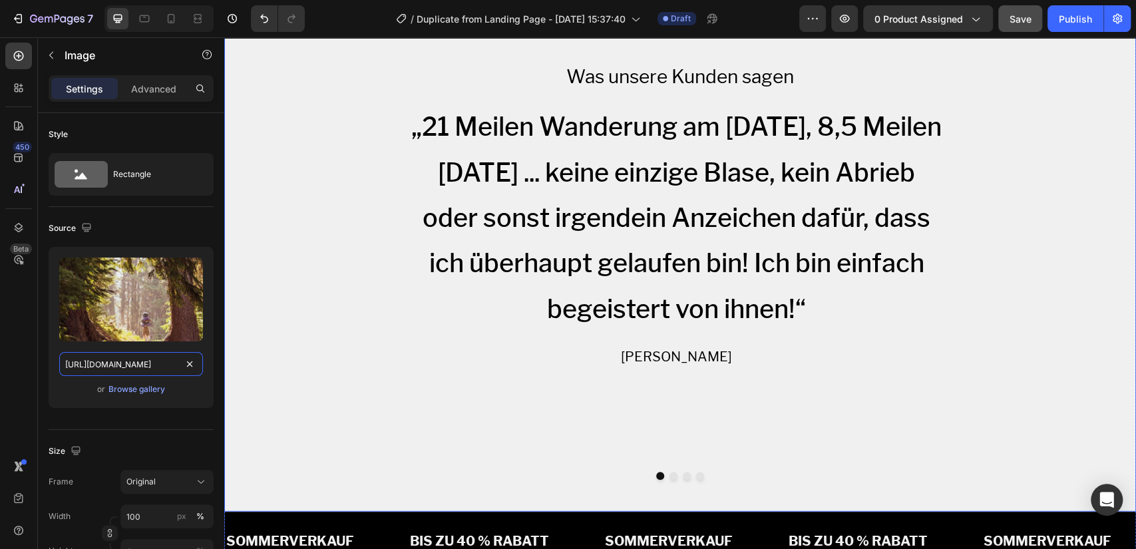
scroll to position [2243, 0]
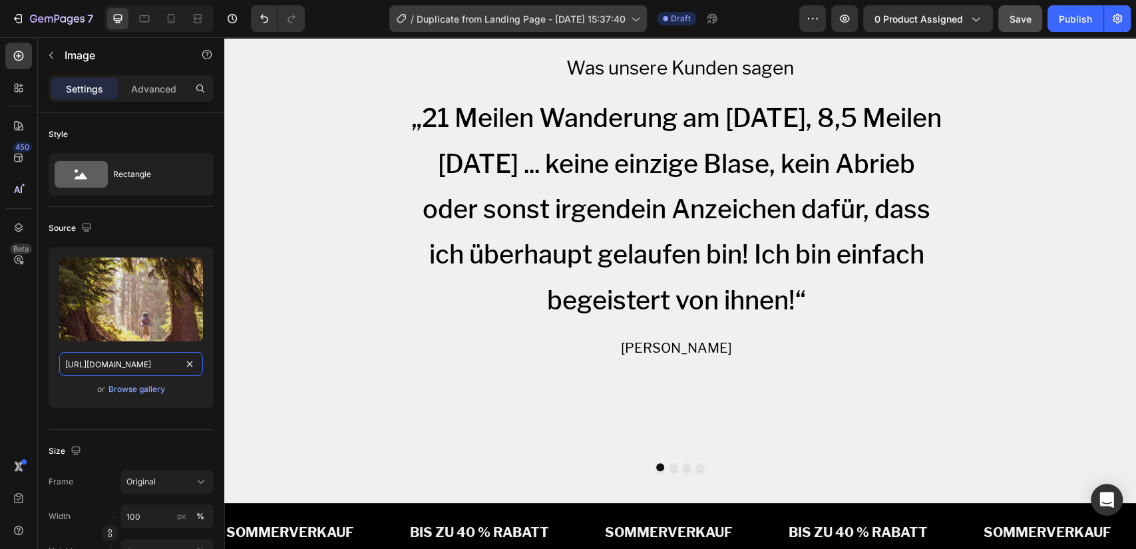
type input "[URL][DOMAIN_NAME]"
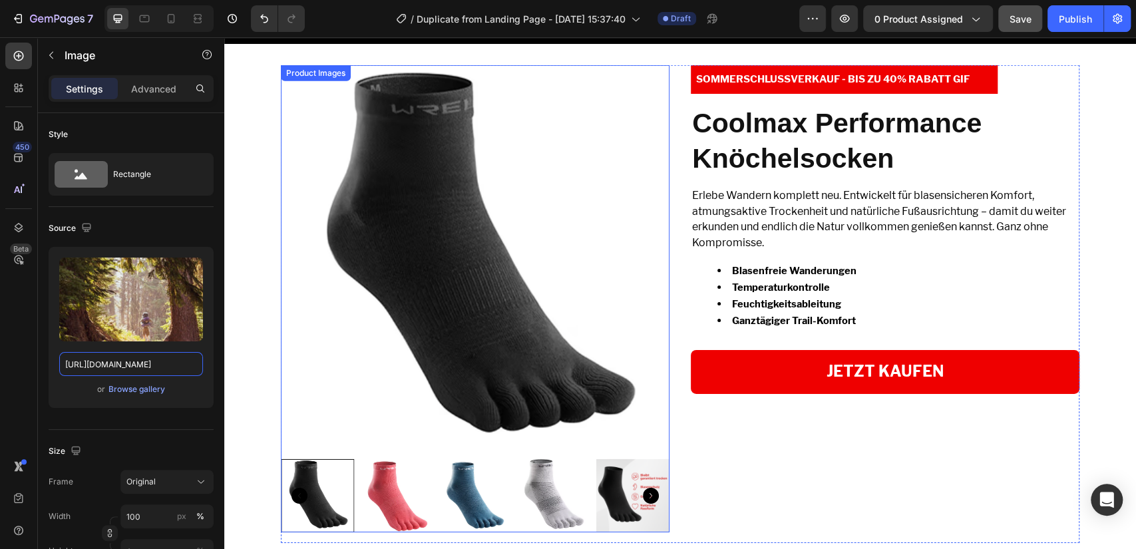
scroll to position [2588, 0]
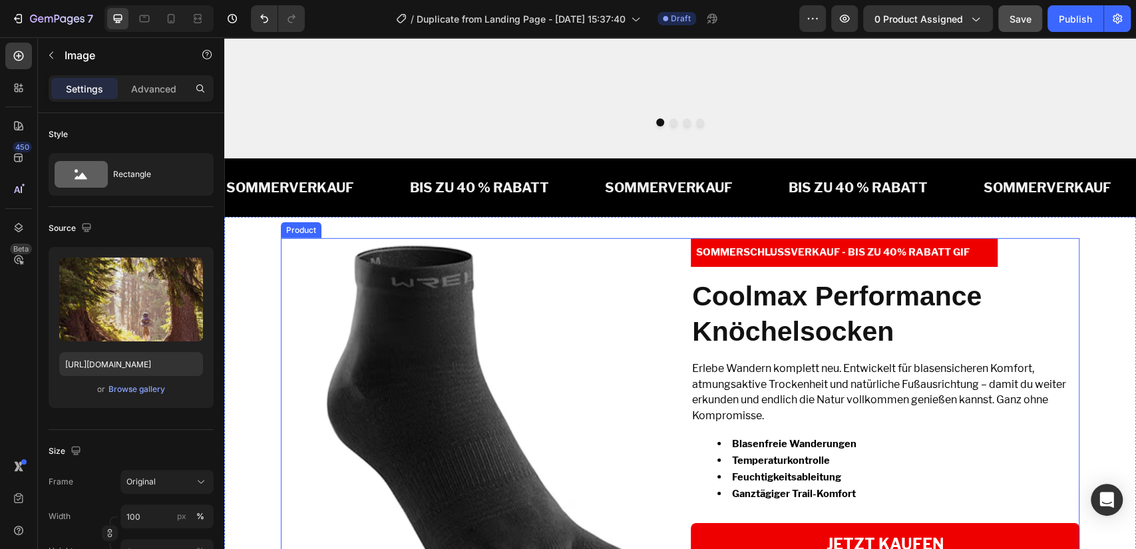
click at [677, 239] on div "Product Images SOMMERSCHLUSSVERKAUF - BIS ZU 40% RABATT GIF Text Block Coolmax …" at bounding box center [680, 477] width 799 height 478
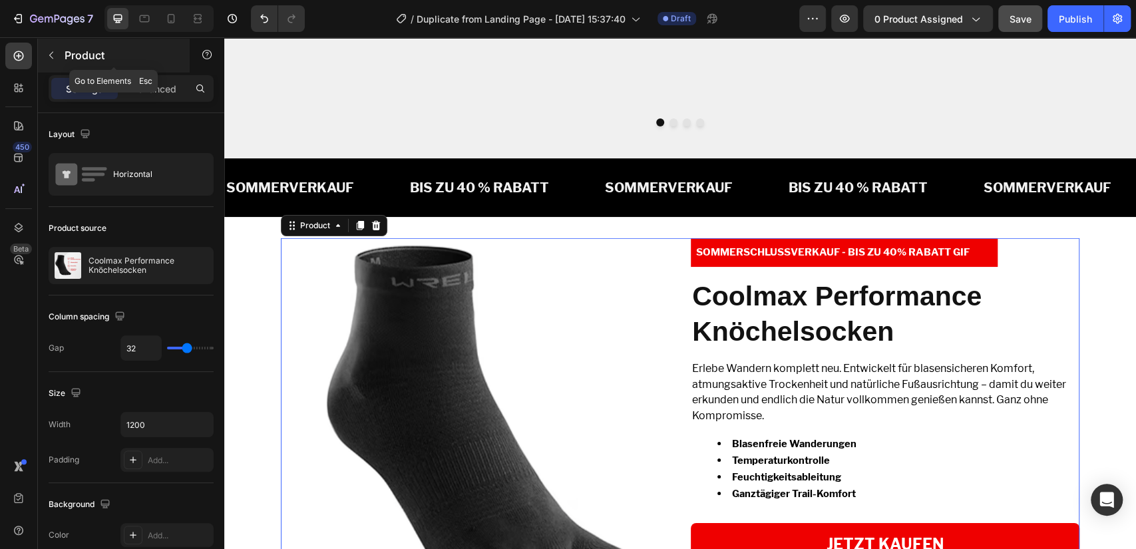
click at [43, 50] on button "button" at bounding box center [51, 55] width 21 height 21
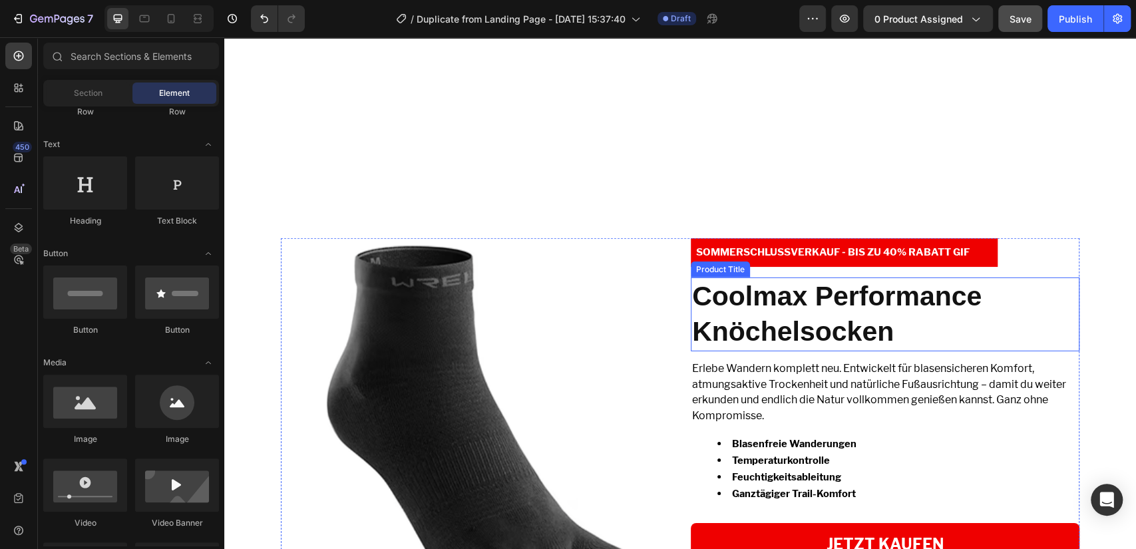
scroll to position [2933, 0]
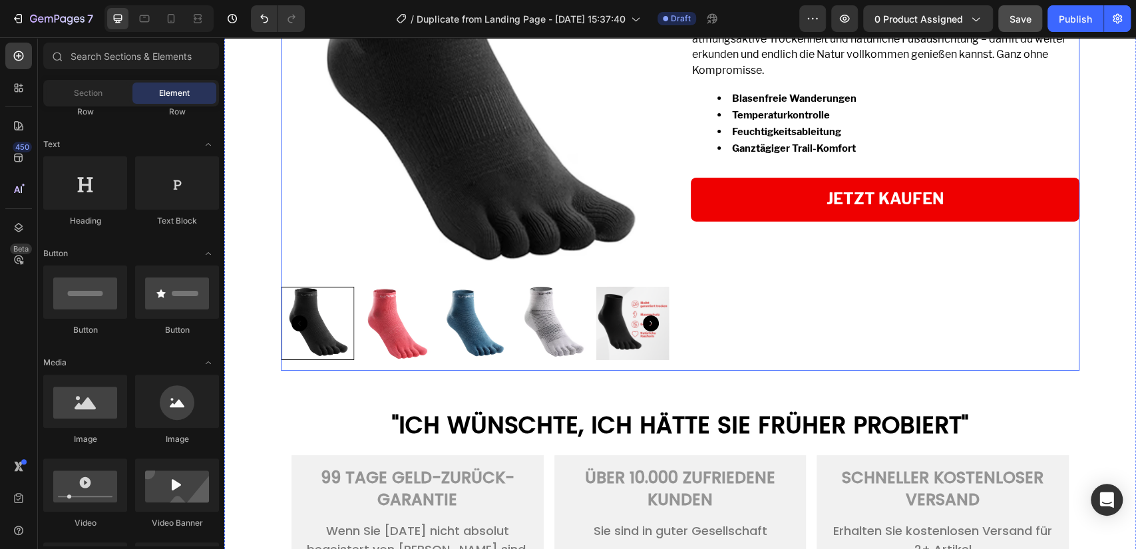
click at [726, 278] on div "SOMMERSCHLUSSVERKAUF - BIS ZU 40% RABATT GIF Text Block Coolmax Performance Knö…" at bounding box center [885, 132] width 389 height 478
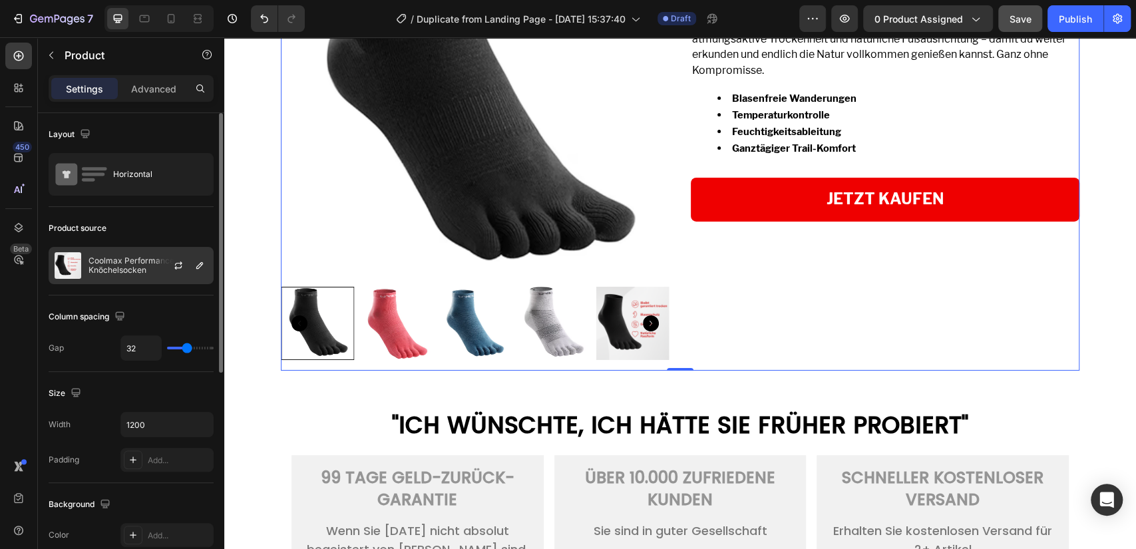
click at [130, 264] on p "Coolmax Performance Knöchelsocken" at bounding box center [148, 265] width 119 height 19
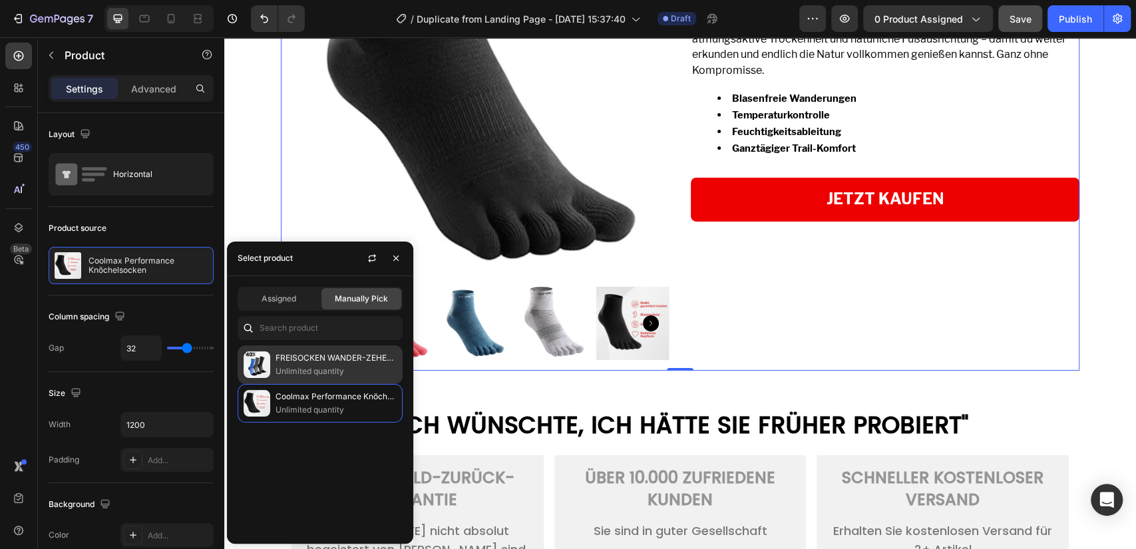
click at [312, 354] on p "FREISOCKEN WANDER-ZEHENSOCKEN" at bounding box center [336, 357] width 121 height 13
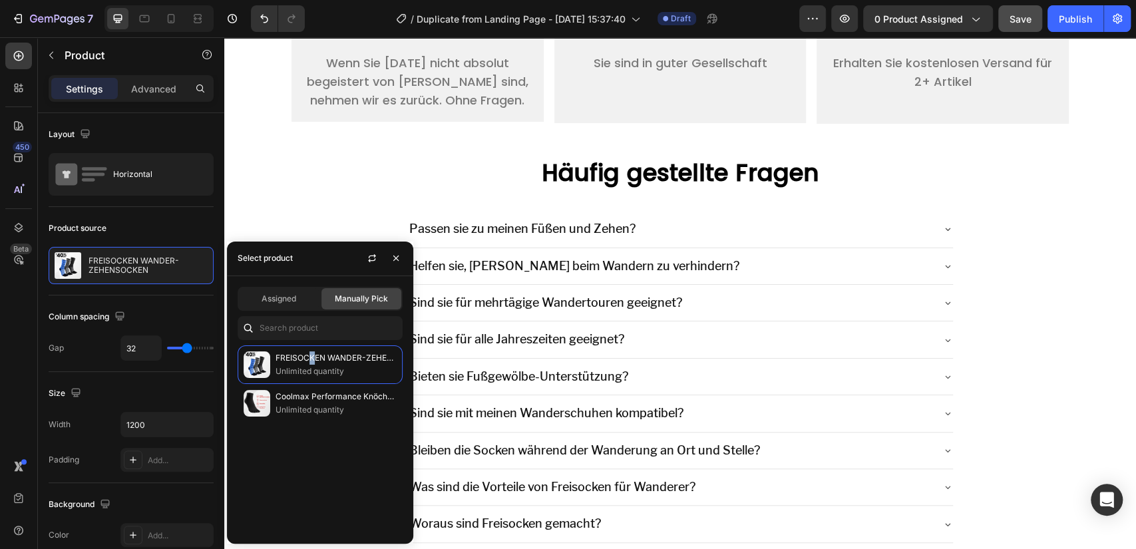
scroll to position [2220, 0]
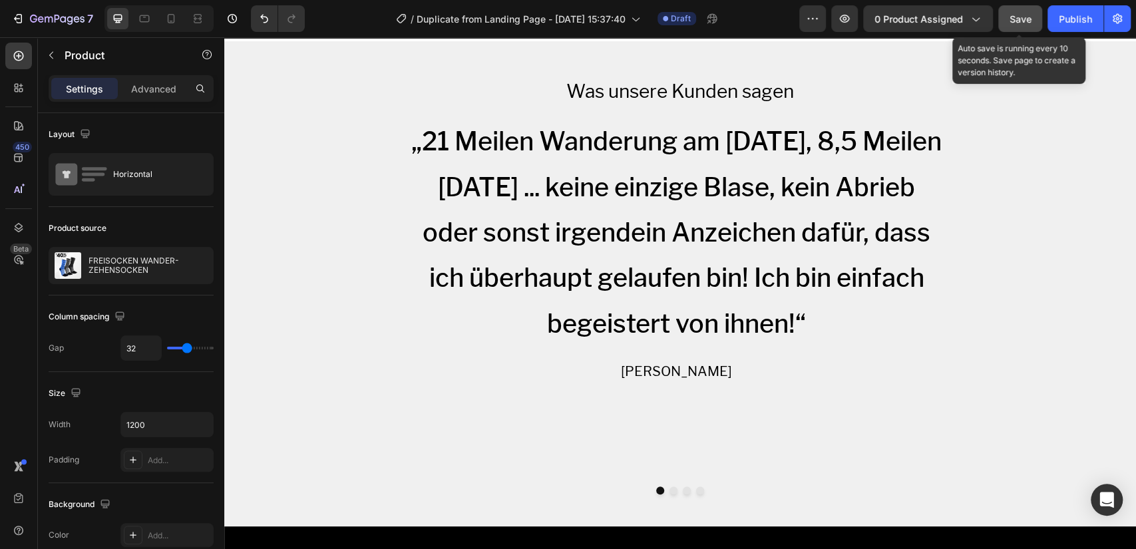
click at [1027, 15] on span "Save" at bounding box center [1021, 18] width 22 height 11
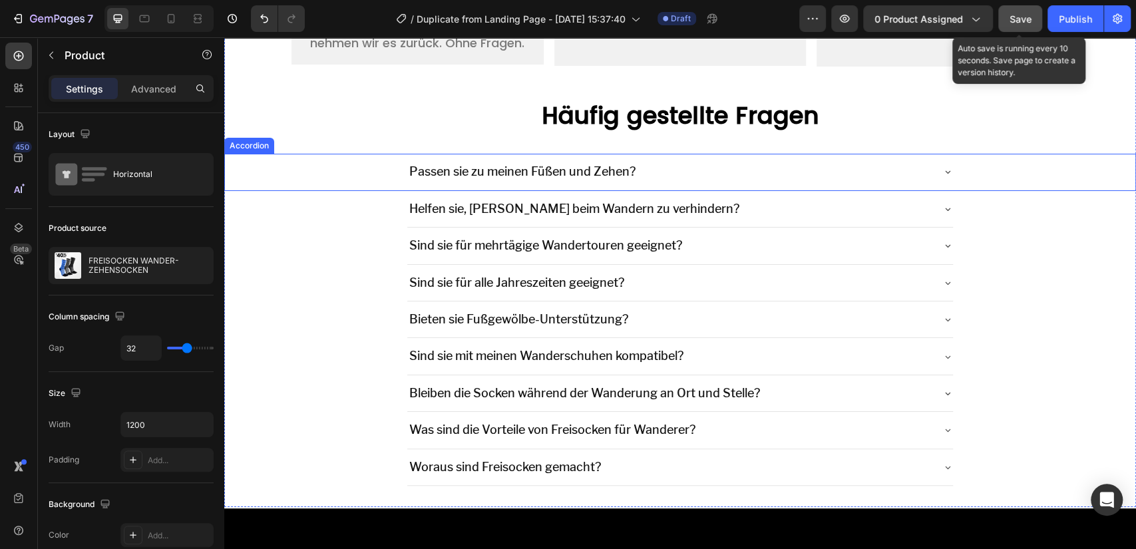
scroll to position [3255, 0]
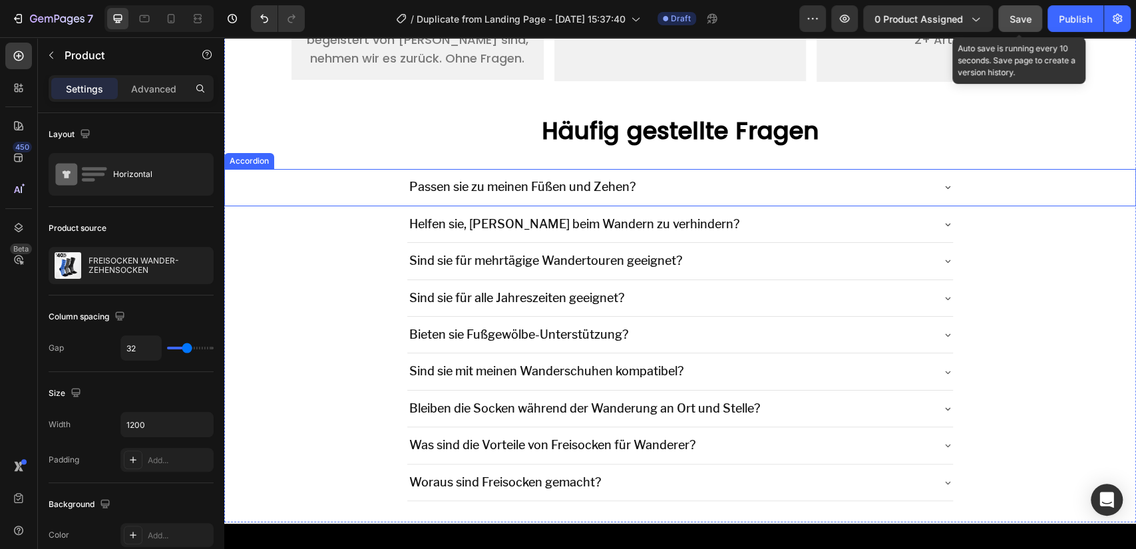
click at [395, 185] on div "Passen sie zu meinen Füßen und Zehen?" at bounding box center [680, 187] width 911 height 37
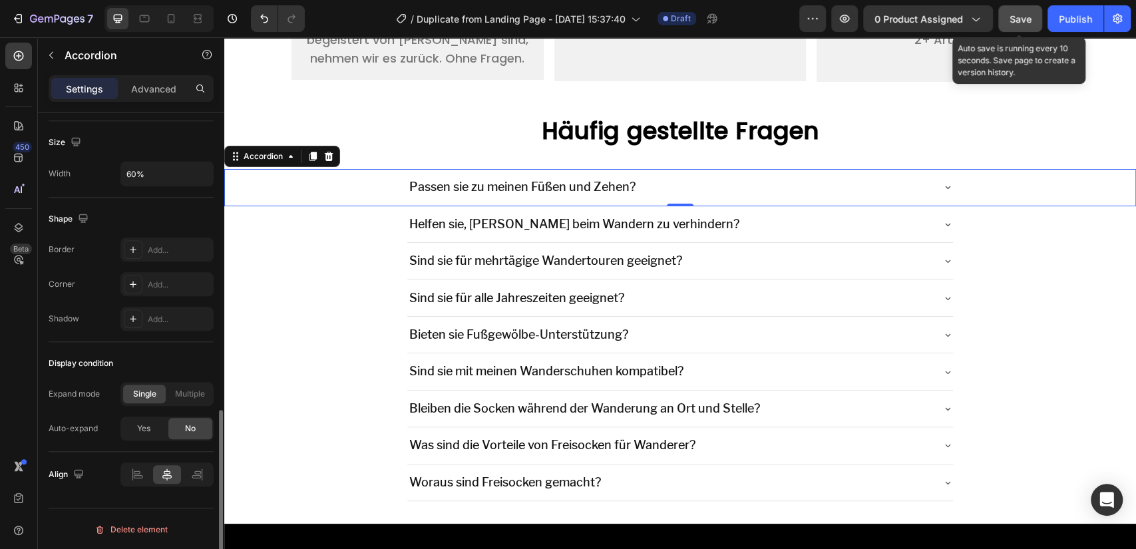
scroll to position [101, 0]
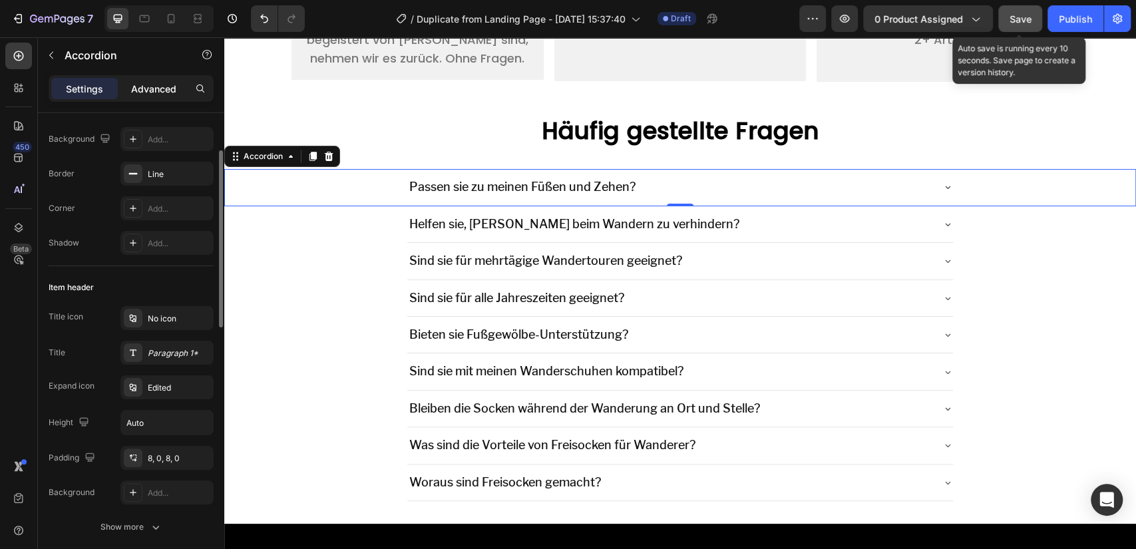
click at [162, 93] on p "Advanced" at bounding box center [153, 89] width 45 height 14
type input "100%"
type input "100"
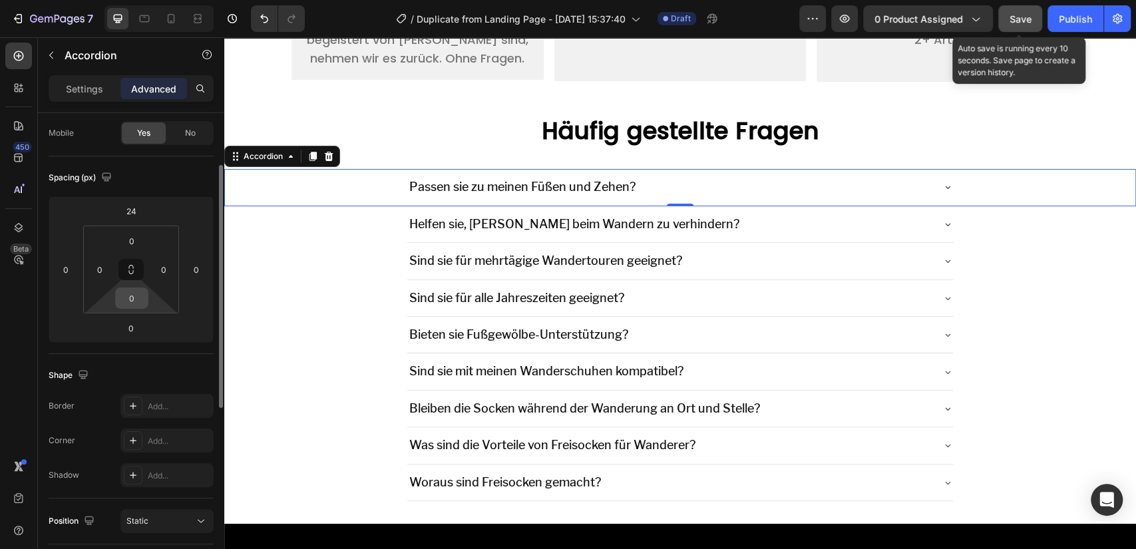
click at [136, 294] on input "0" at bounding box center [131, 298] width 27 height 20
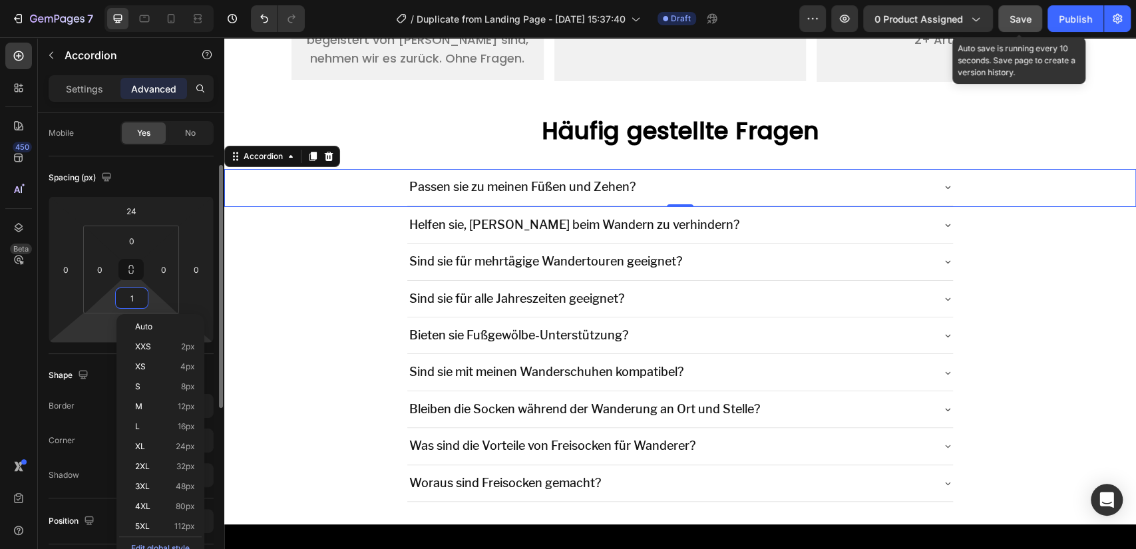
click at [106, 0] on html "7 / Duplicate from Landing Page - [DATE] 15:37:40 Draft Preview 0 product assig…" at bounding box center [568, 0] width 1136 height 0
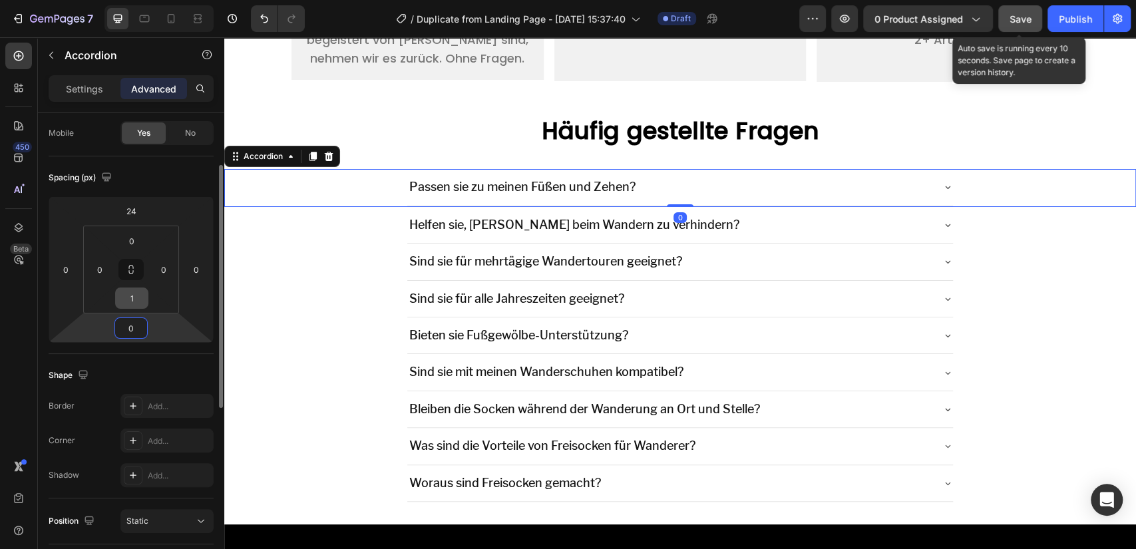
click at [131, 300] on input "1" at bounding box center [131, 298] width 27 height 20
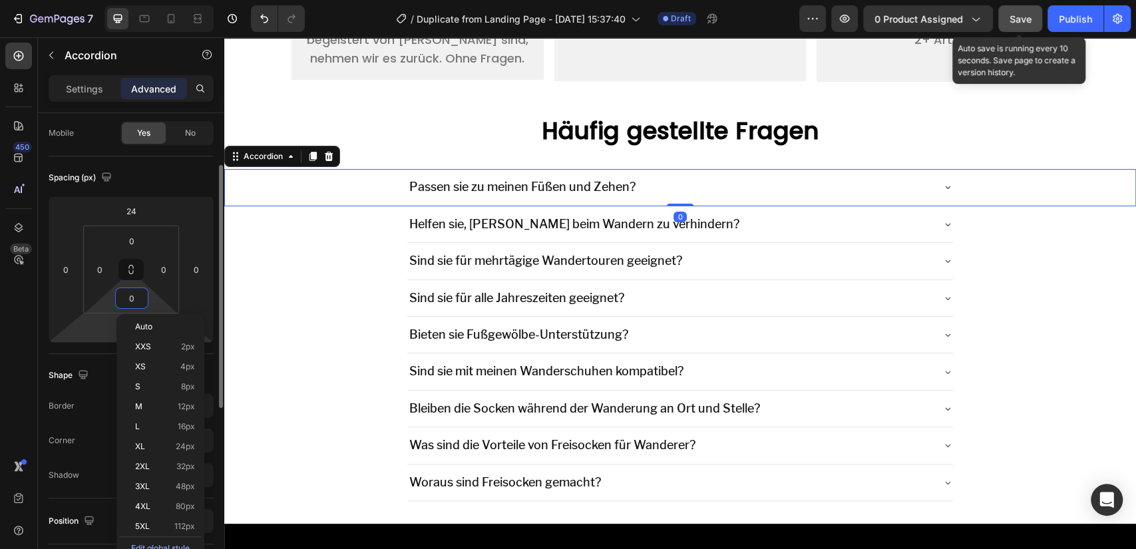
click at [132, 337] on div "Auto" at bounding box center [160, 347] width 83 height 20
type input "Auto"
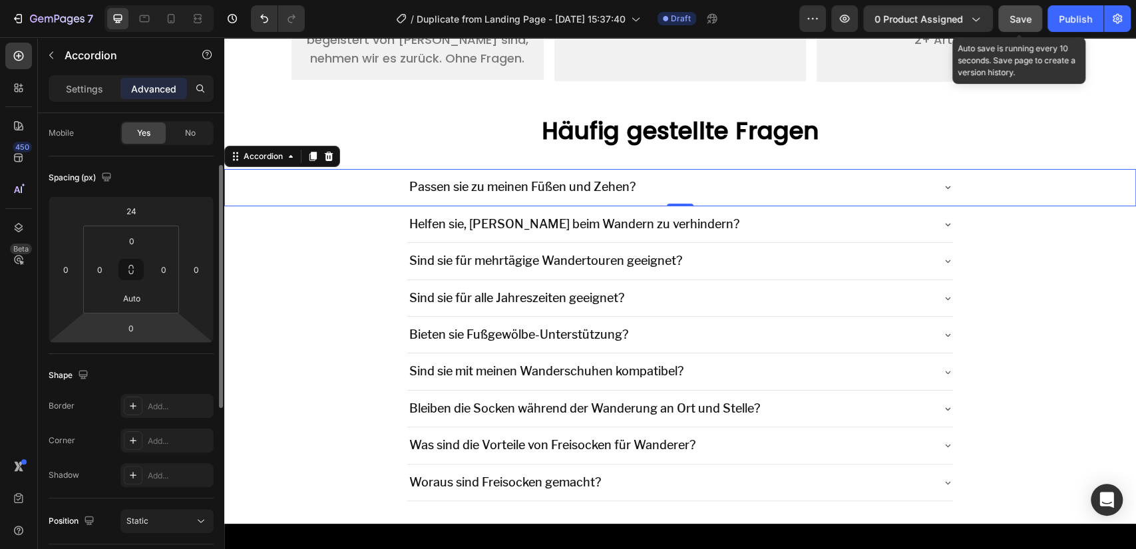
click at [97, 0] on html "7 / Duplicate from Landing Page - [DATE] 15:37:40 Draft Preview 0 product assig…" at bounding box center [568, 0] width 1136 height 0
click at [126, 323] on input "0" at bounding box center [131, 328] width 27 height 20
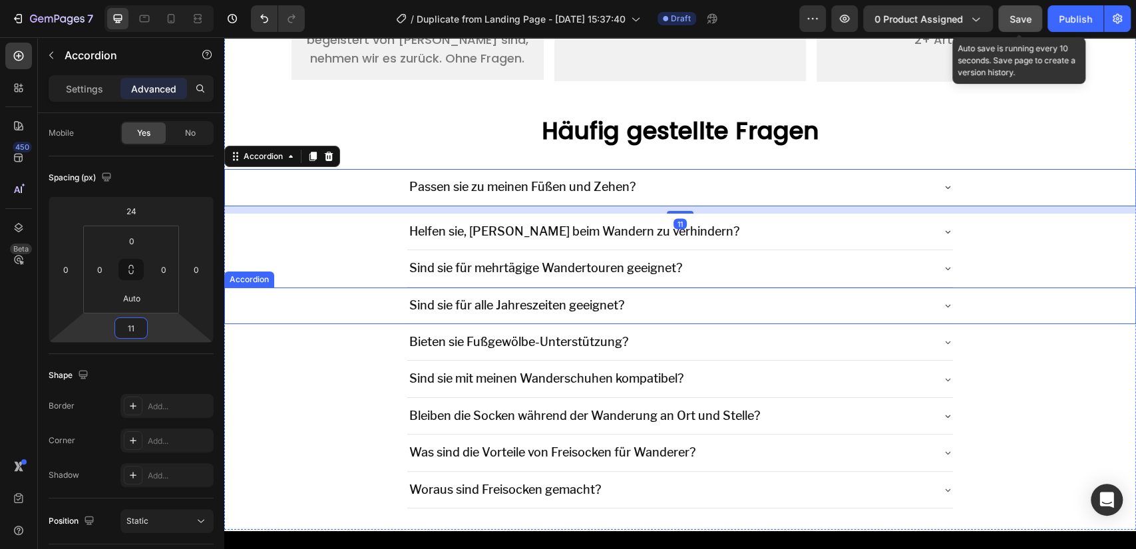
type input "10"
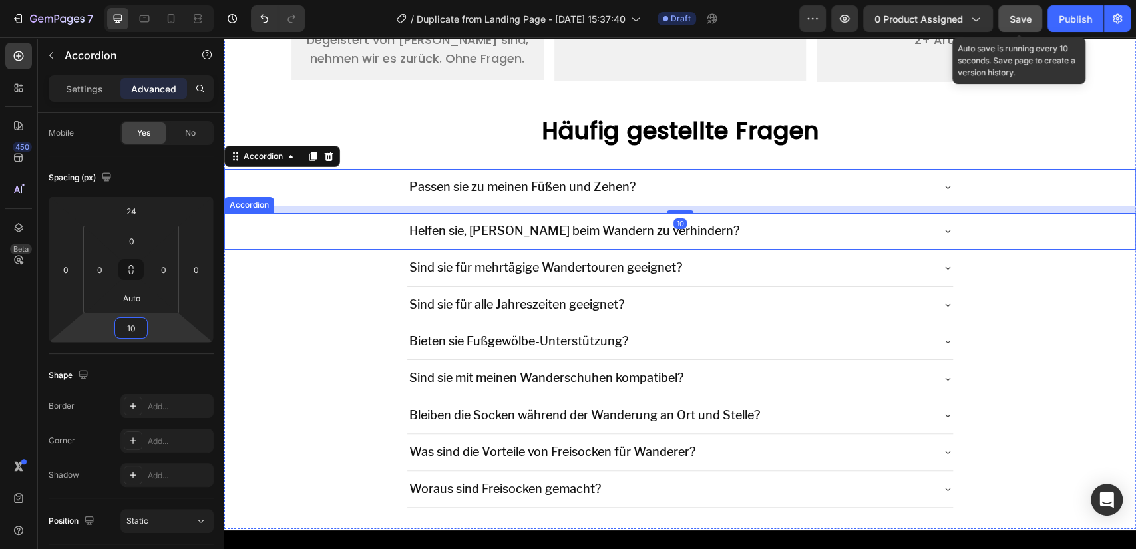
click at [392, 233] on div "Helfen sie, [PERSON_NAME] beim Wandern zu verhindern?" at bounding box center [680, 231] width 911 height 37
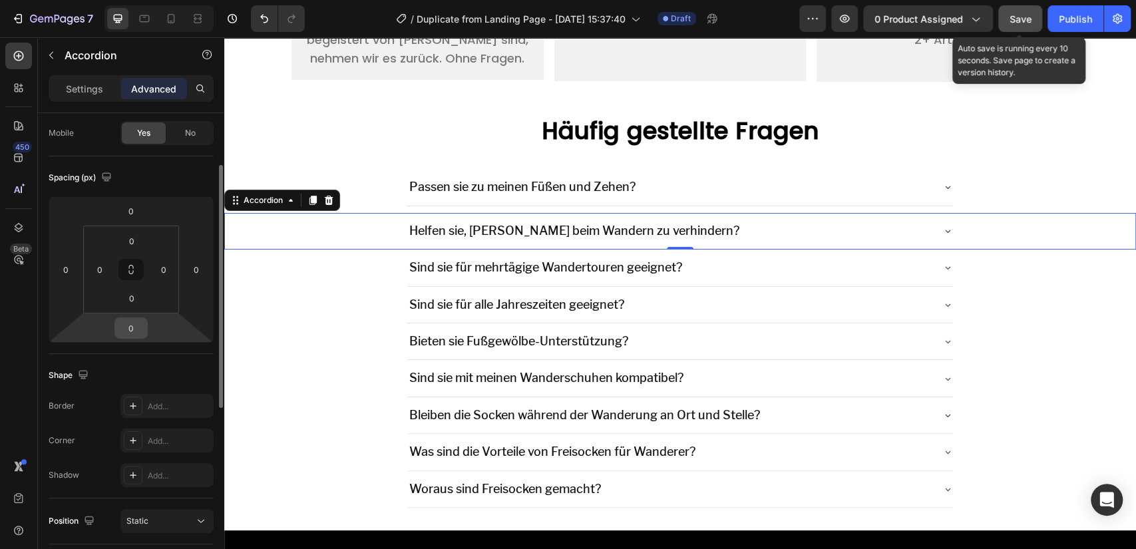
click at [130, 325] on input "0" at bounding box center [131, 328] width 27 height 20
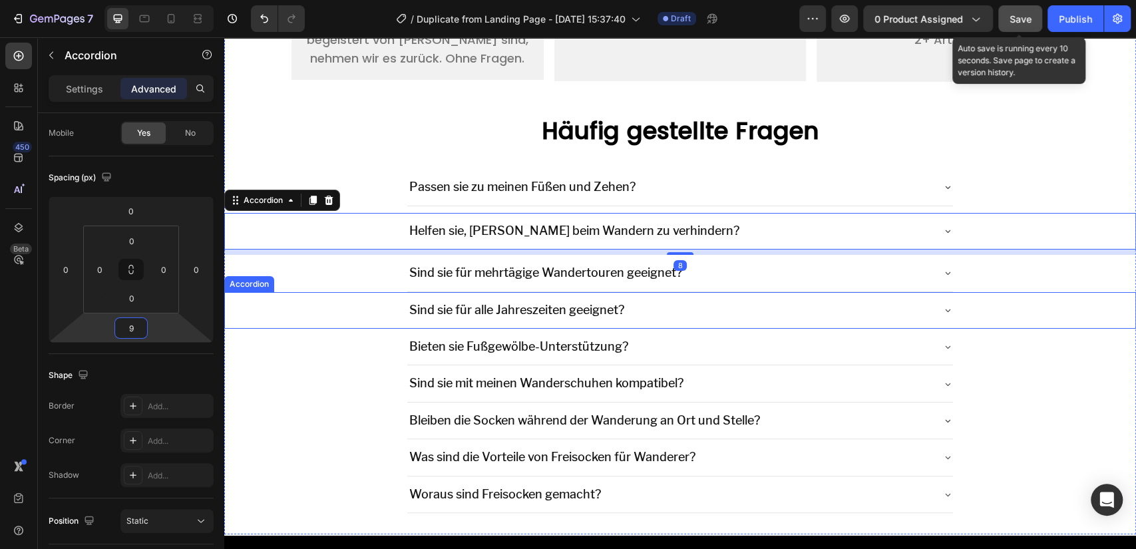
type input "10"
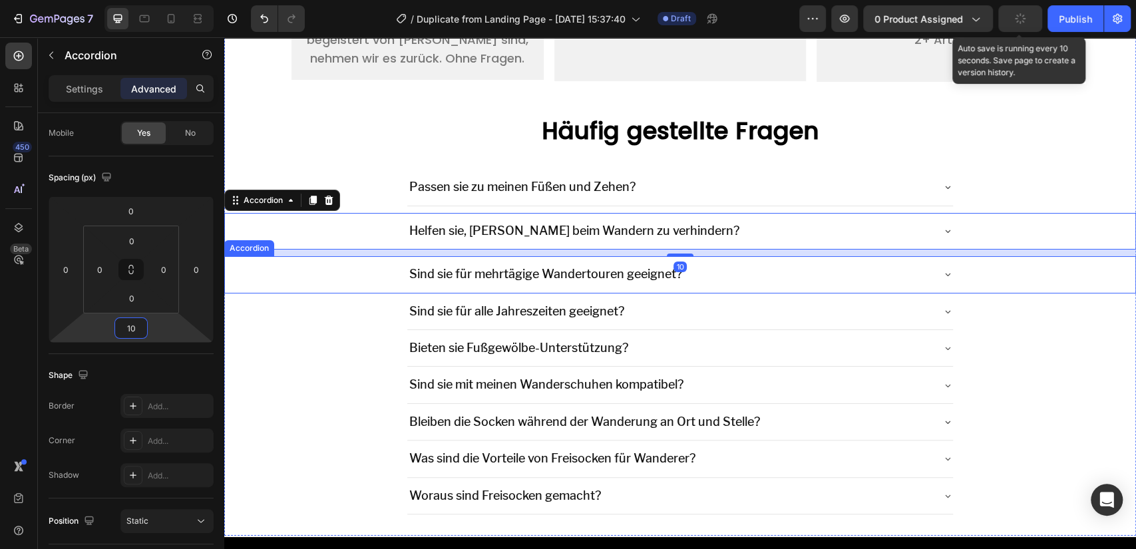
click at [368, 274] on div "Sind sie für mehrtägige Wandertouren geeignet?" at bounding box center [680, 274] width 911 height 37
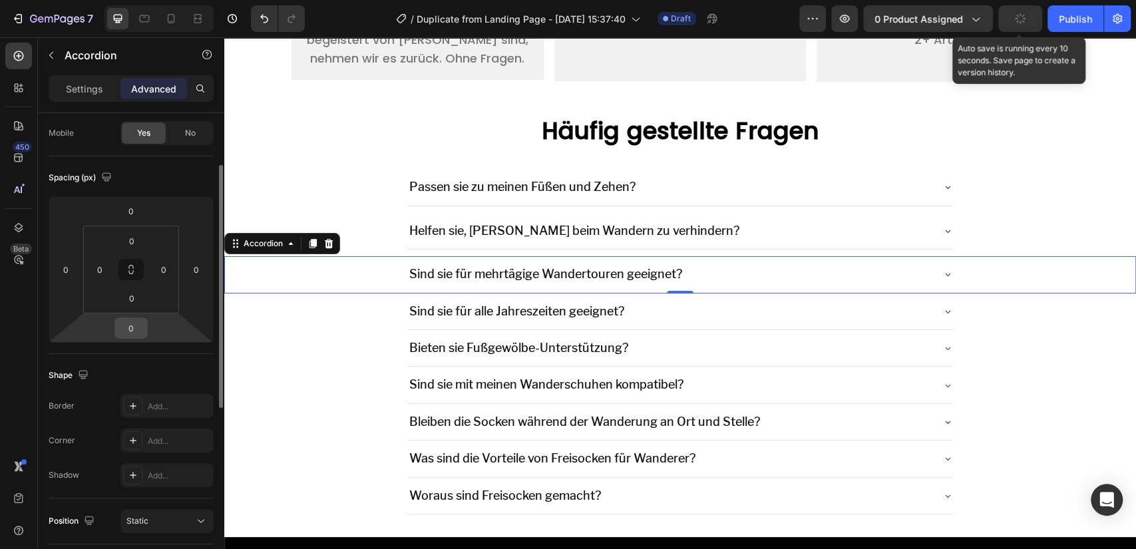
click at [136, 327] on input "0" at bounding box center [131, 328] width 27 height 20
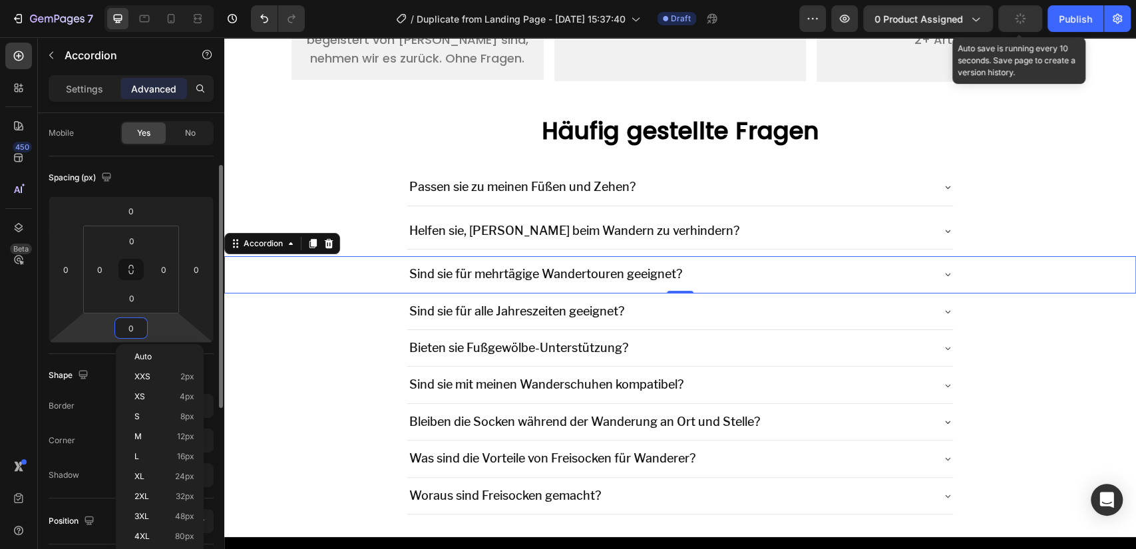
click at [136, 327] on input "0" at bounding box center [131, 328] width 27 height 20
click at [141, 421] on div "S 8px" at bounding box center [159, 417] width 83 height 20
type input "8"
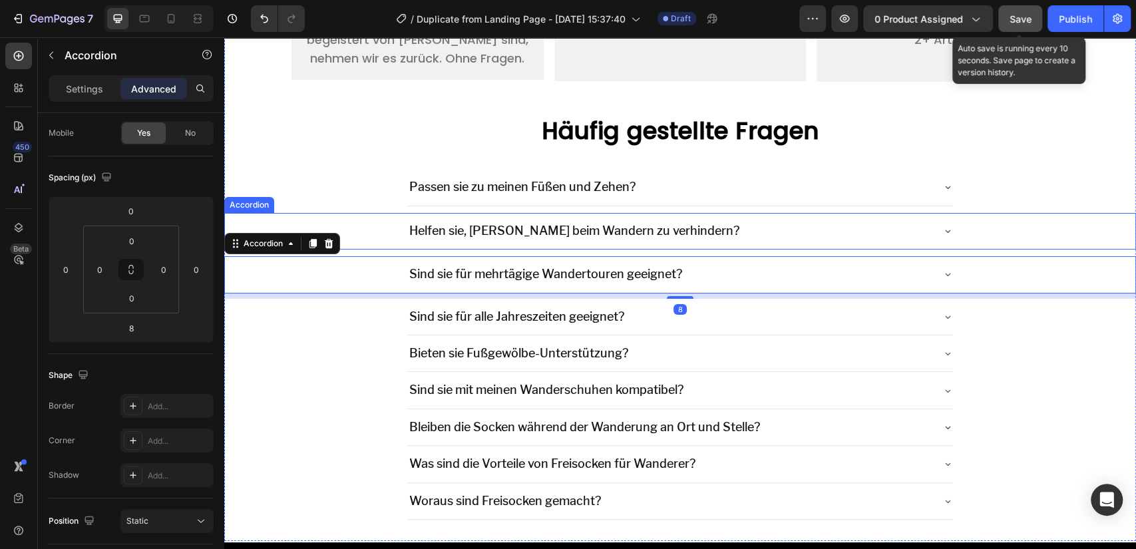
click at [386, 222] on div "Helfen sie, [PERSON_NAME] beim Wandern zu verhindern?" at bounding box center [680, 231] width 911 height 37
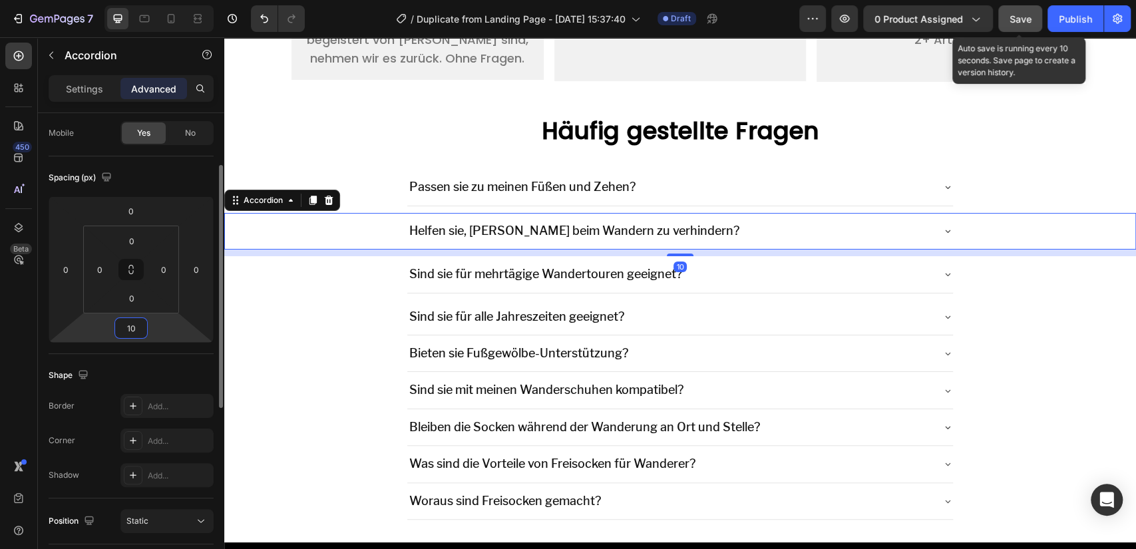
click at [118, 323] on input "10" at bounding box center [131, 328] width 27 height 20
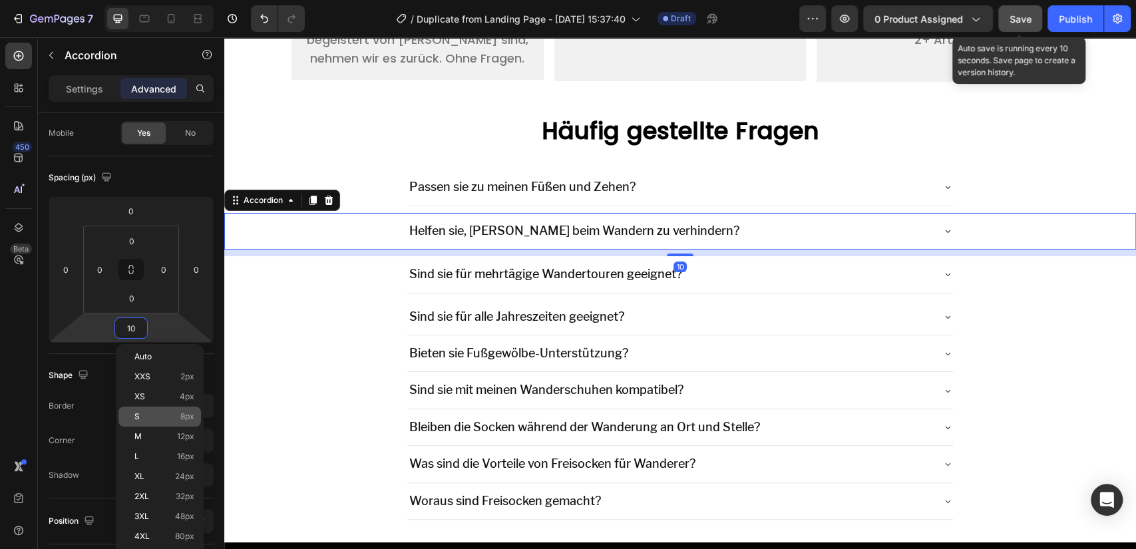
click at [166, 412] on p "S 8px" at bounding box center [164, 416] width 60 height 9
type input "8"
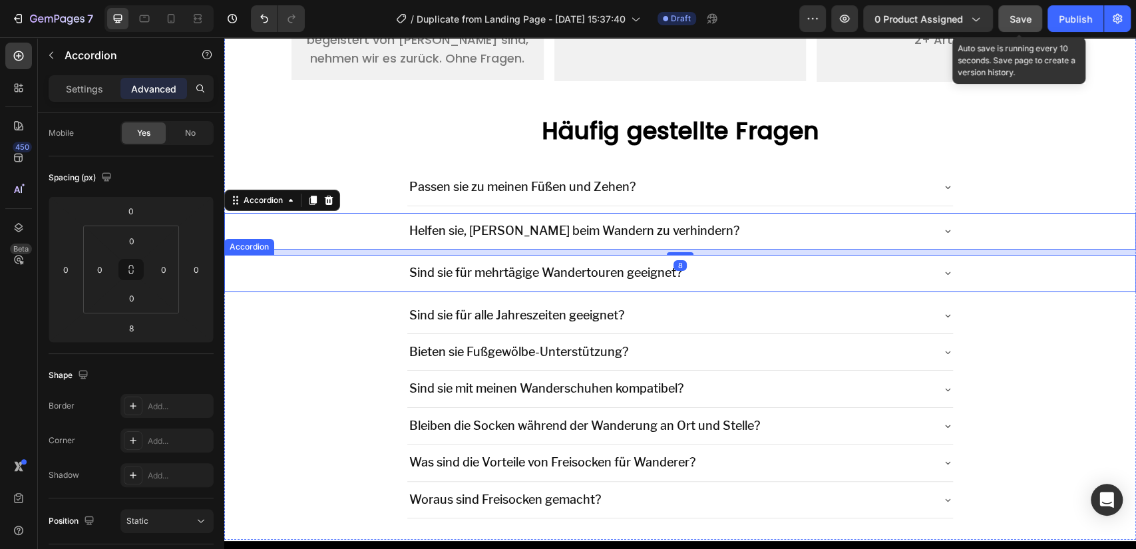
click at [354, 274] on div "Sind sie für mehrtägige Wandertouren geeignet?" at bounding box center [680, 273] width 911 height 37
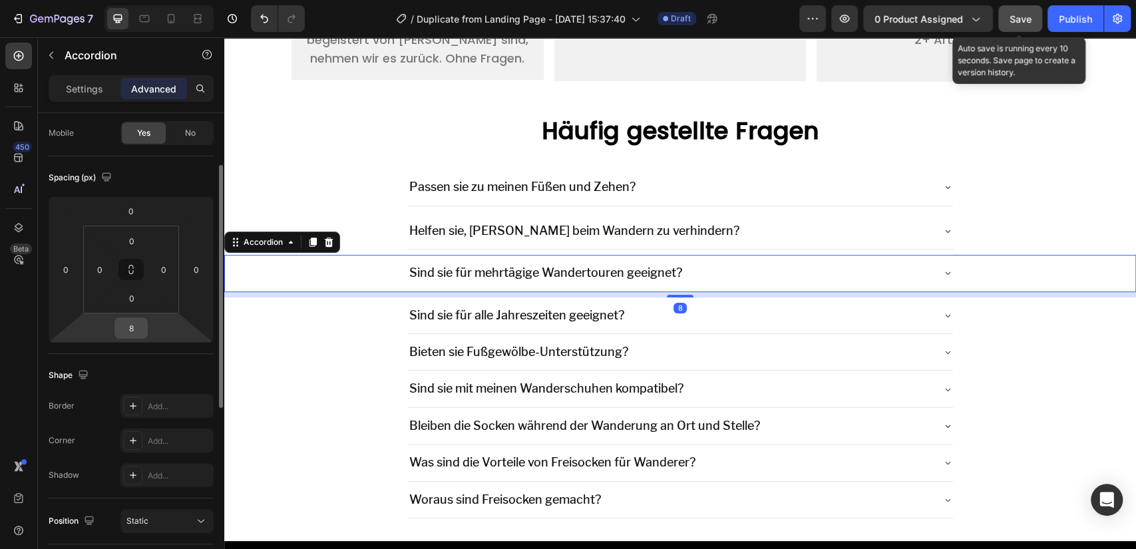
click at [128, 325] on input "8" at bounding box center [131, 328] width 27 height 20
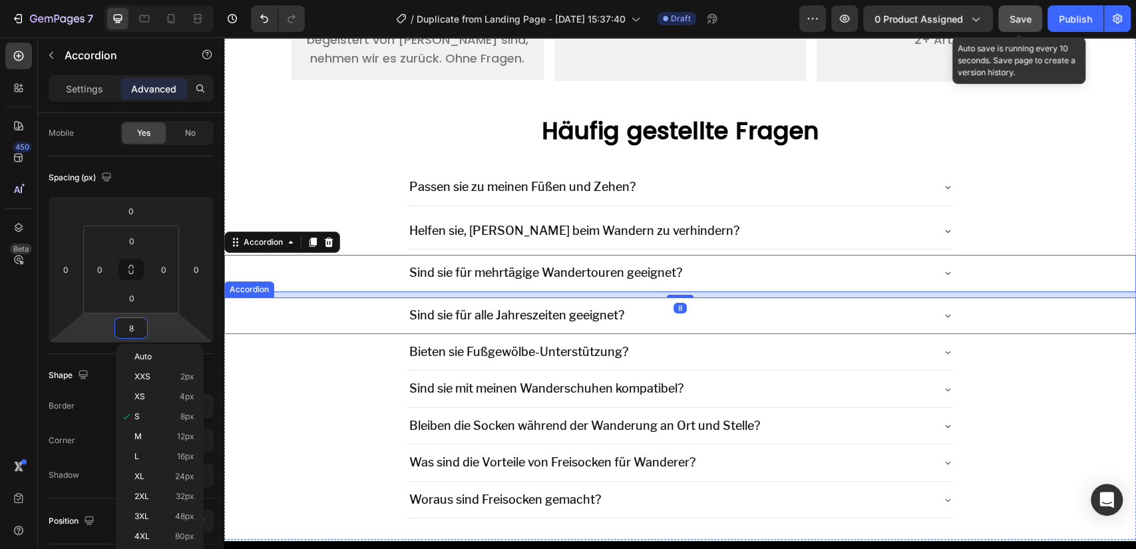
click at [331, 308] on div "Sind sie für alle Jahreszeiten geeignet?" at bounding box center [680, 316] width 911 height 37
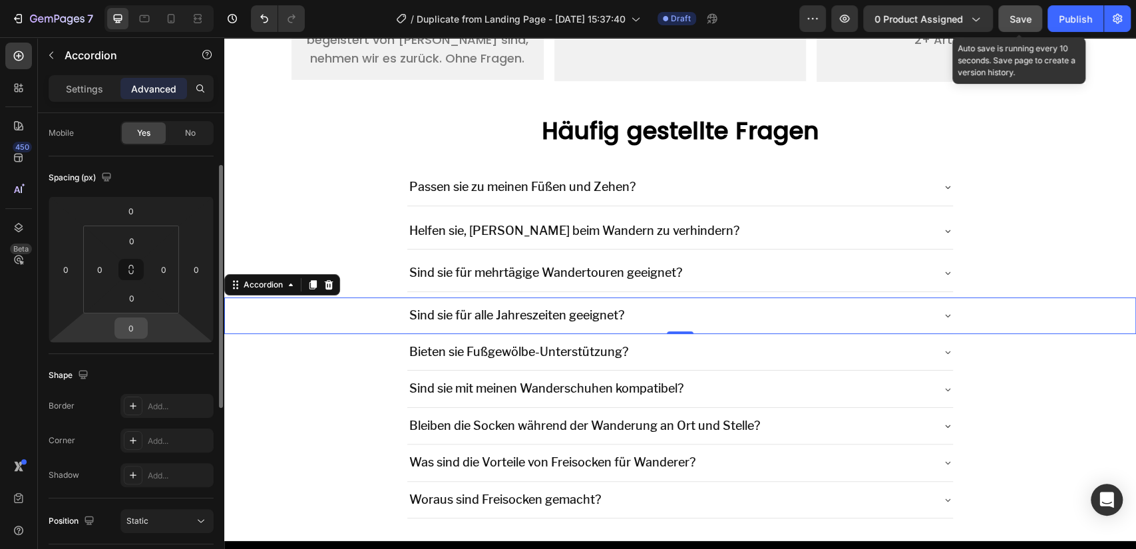
click at [133, 328] on input "0" at bounding box center [131, 328] width 27 height 20
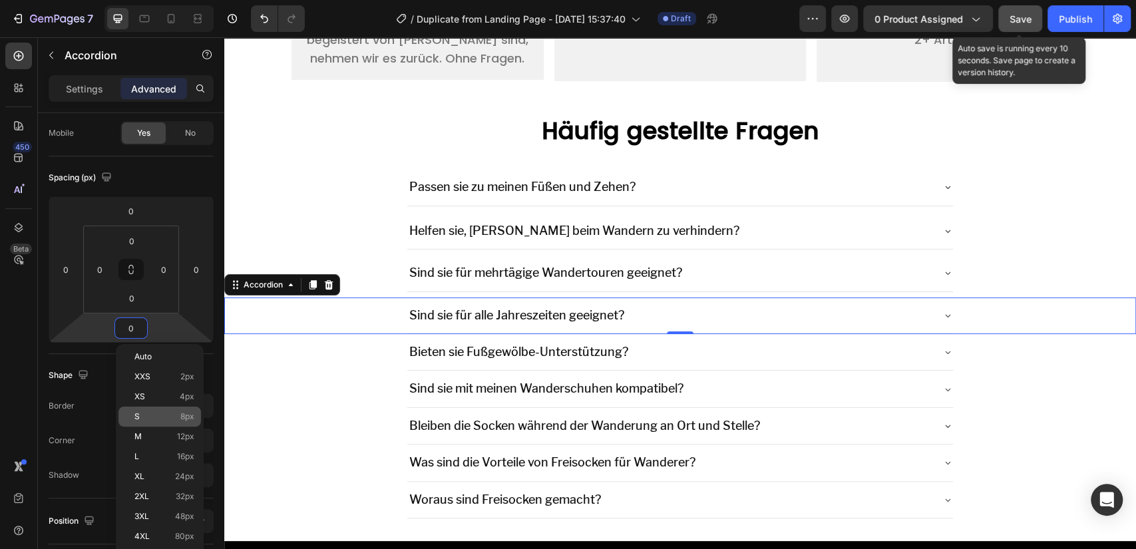
click at [166, 417] on p "S 8px" at bounding box center [164, 416] width 60 height 9
type input "8"
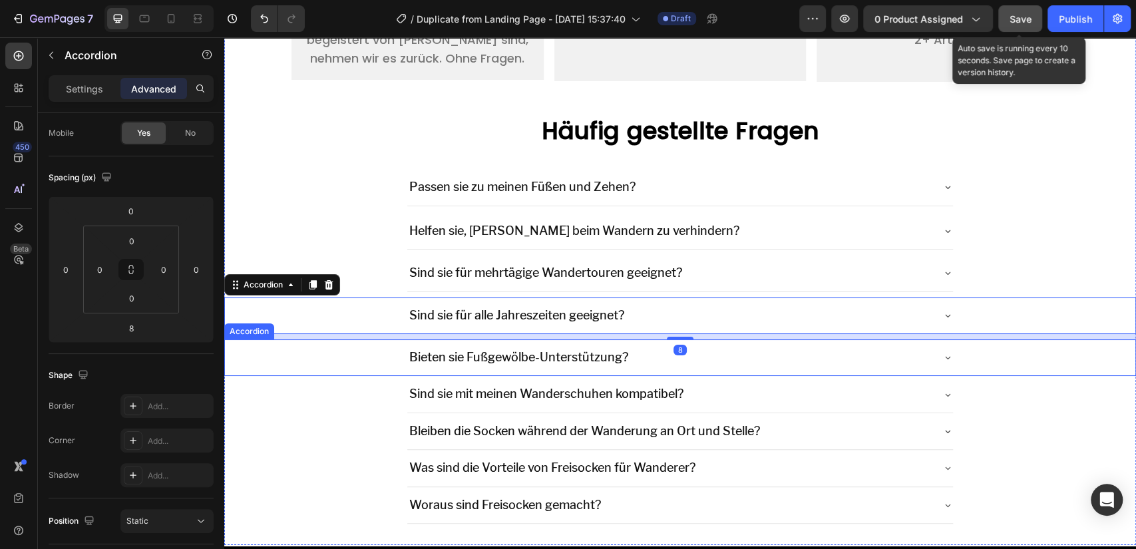
click at [362, 351] on div "Bieten sie Fußgewölbe-Unterstützung?" at bounding box center [680, 357] width 911 height 37
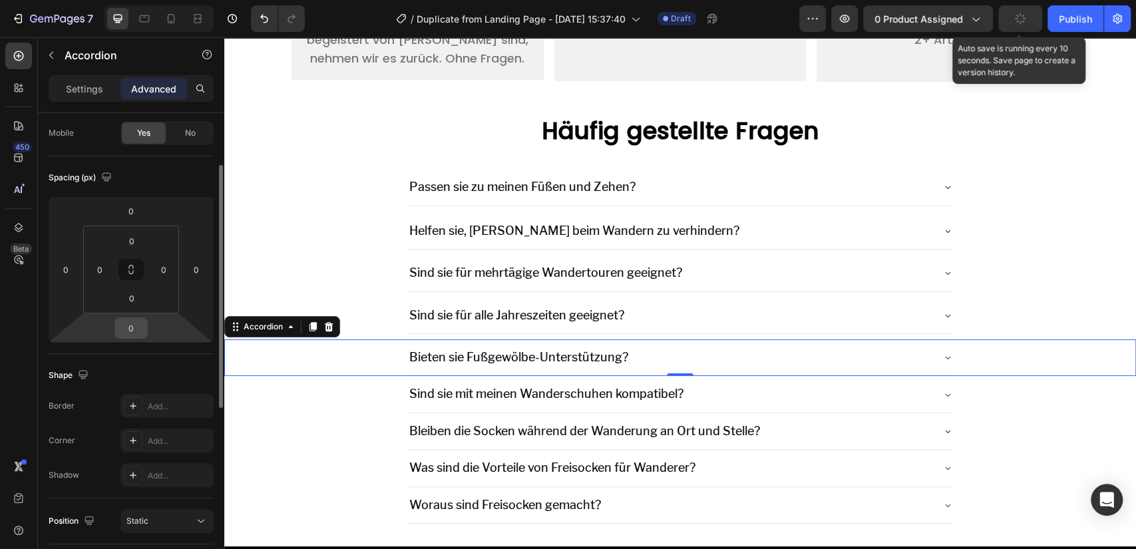
click at [130, 322] on input "0" at bounding box center [131, 328] width 27 height 20
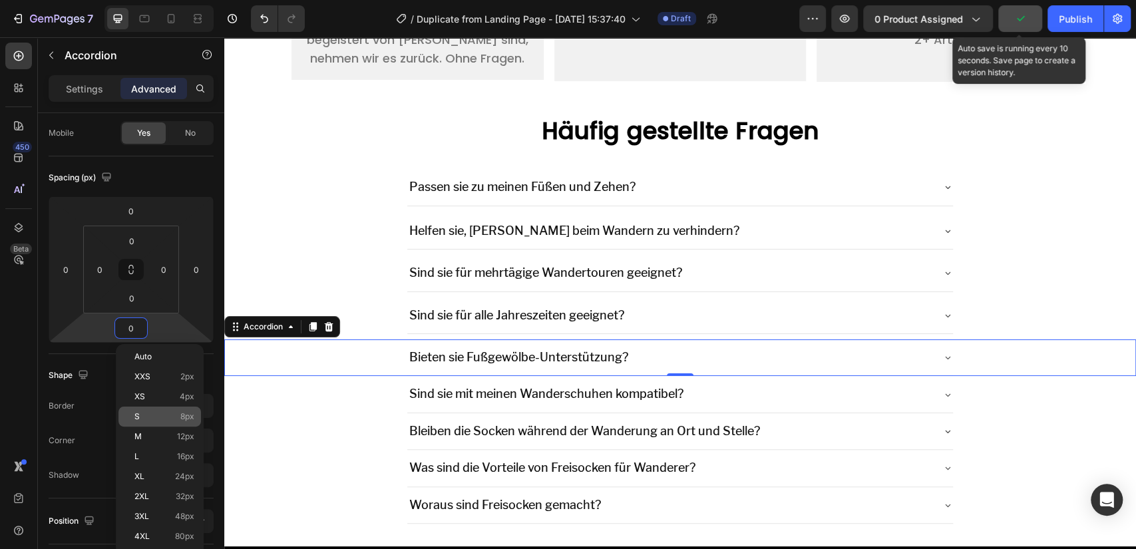
click at [162, 414] on p "S 8px" at bounding box center [164, 416] width 60 height 9
type input "8"
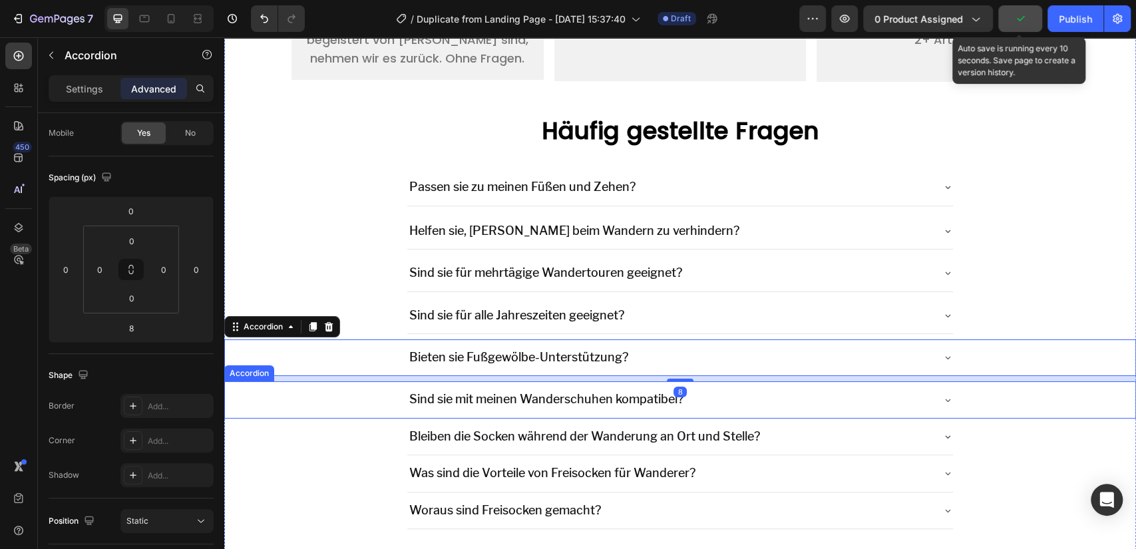
click at [368, 391] on div "Sind sie mit meinen Wanderschuhen kompatibel?" at bounding box center [680, 399] width 911 height 37
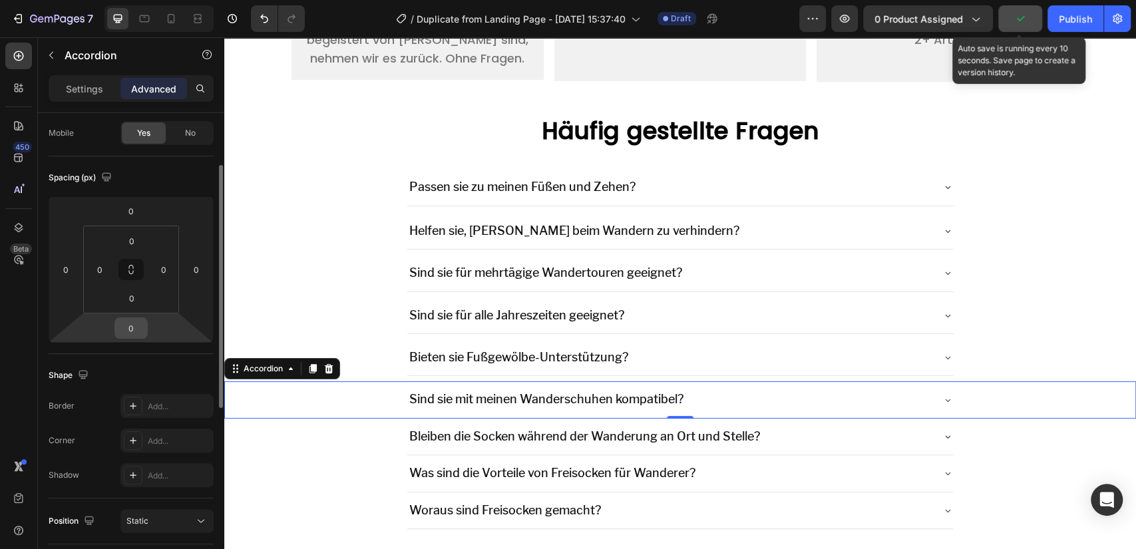
click at [133, 322] on input "0" at bounding box center [131, 328] width 27 height 20
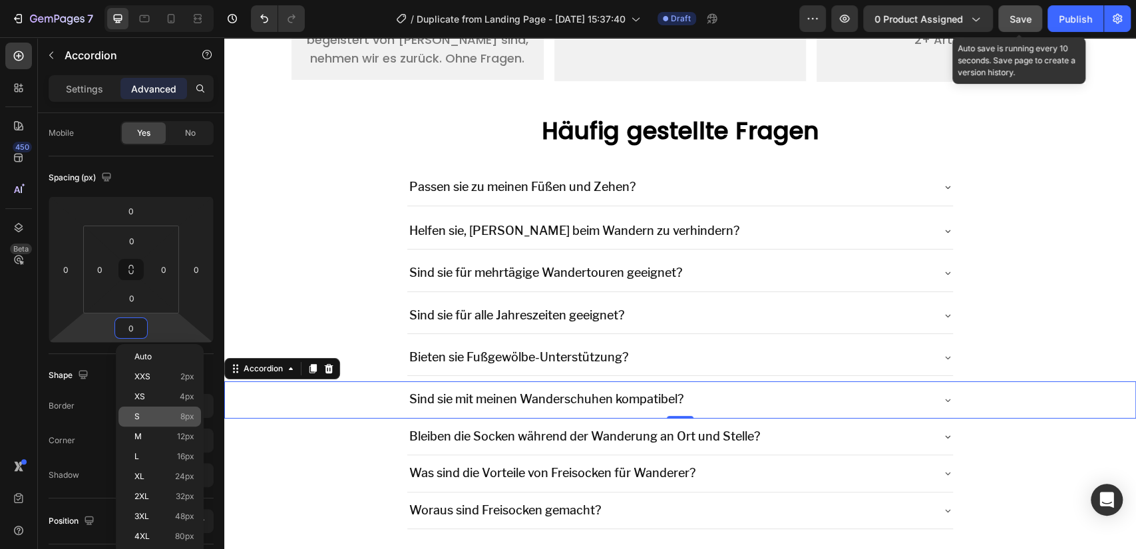
click at [170, 416] on p "S 8px" at bounding box center [164, 416] width 60 height 9
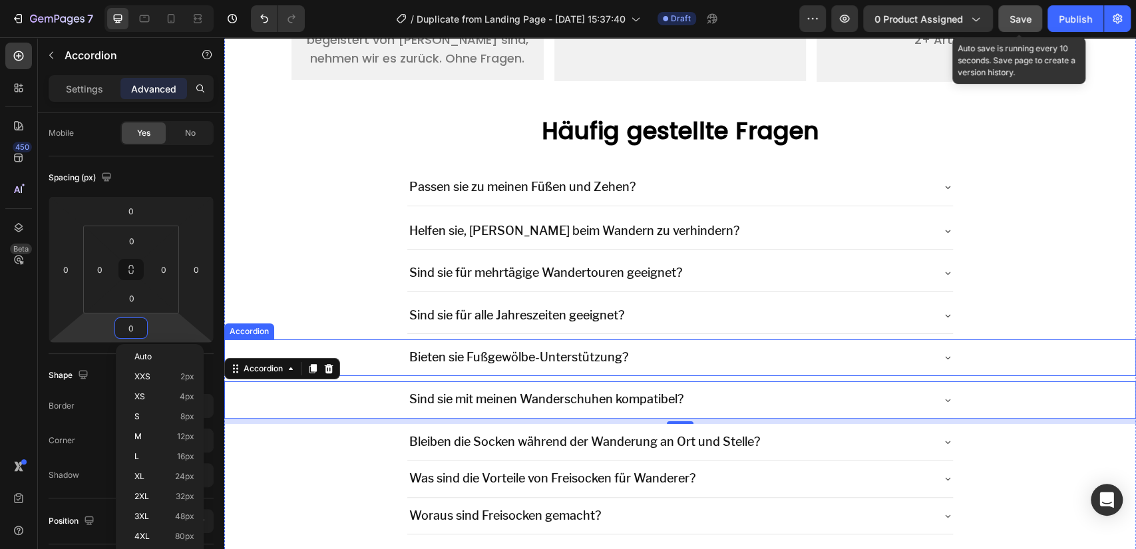
type input "8"
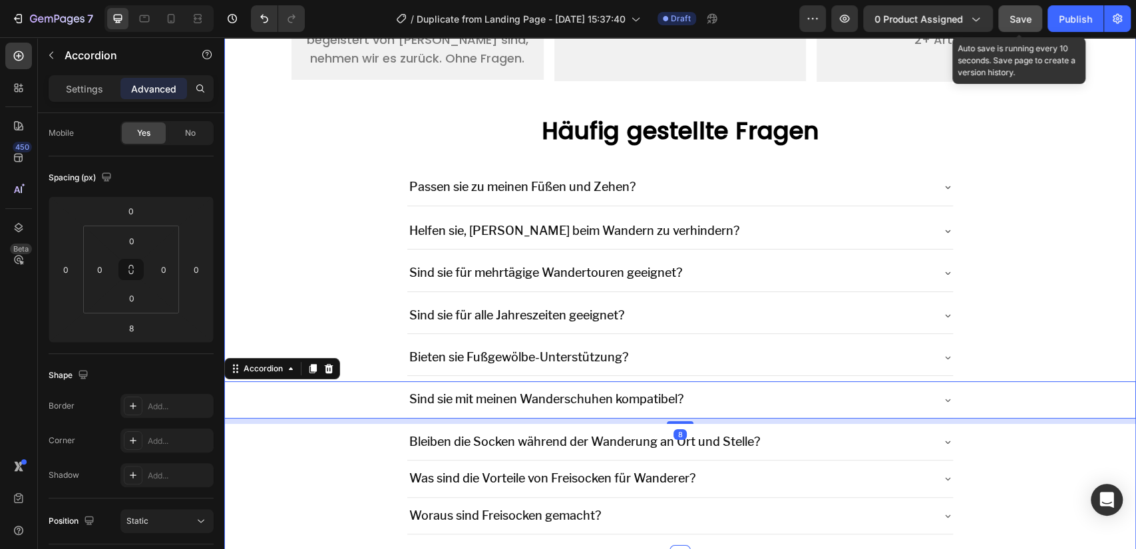
scroll to position [3427, 0]
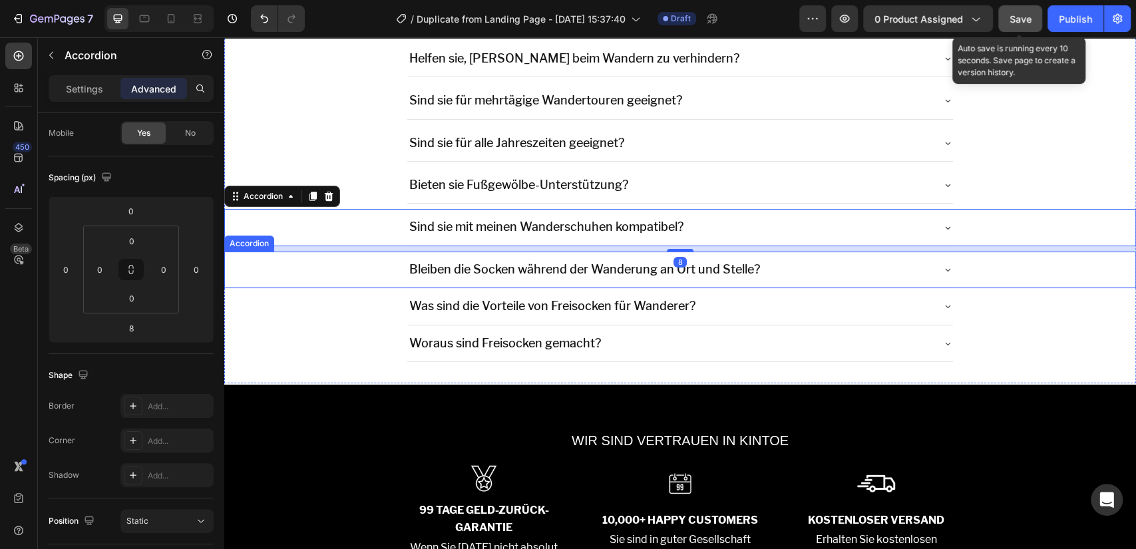
click at [373, 268] on div "Bleiben die Socken während der Wanderung an Ort und Stelle?" at bounding box center [680, 270] width 911 height 37
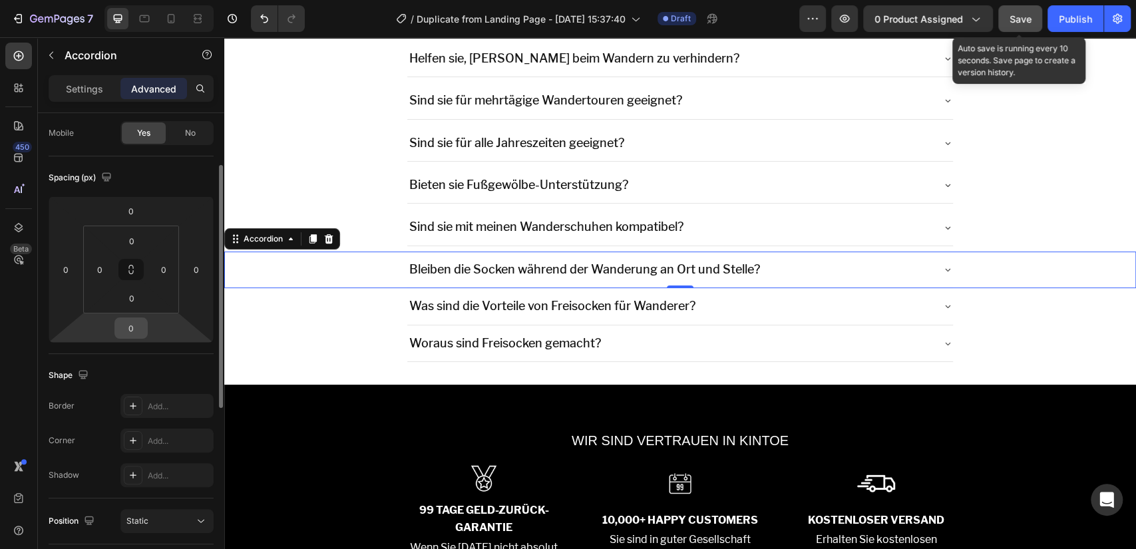
click at [124, 325] on input "0" at bounding box center [131, 328] width 27 height 20
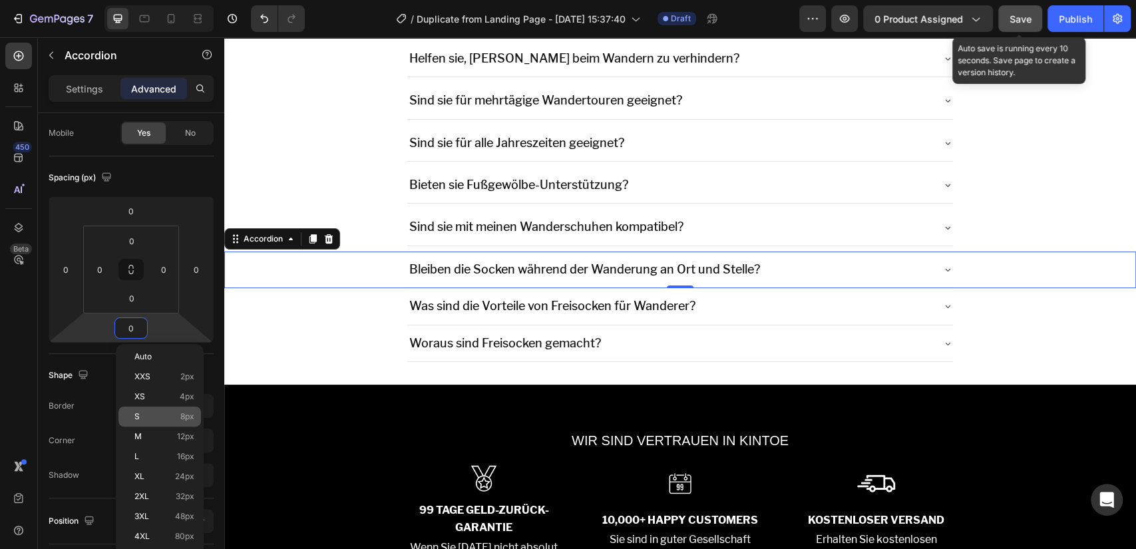
click at [166, 414] on p "S 8px" at bounding box center [164, 416] width 60 height 9
type input "8"
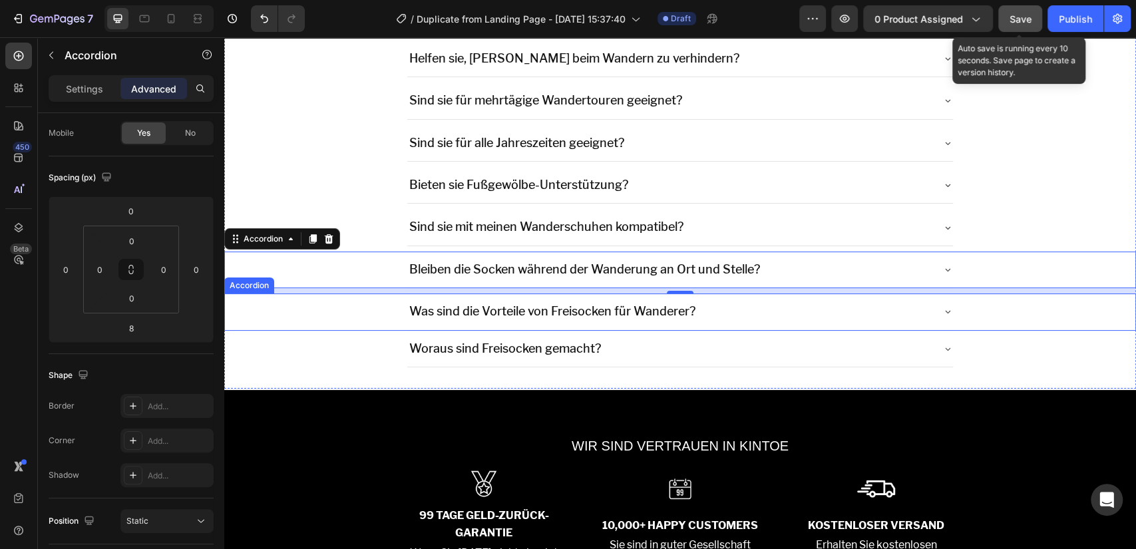
click at [319, 301] on div "Was sind die Vorteile von Freisocken für Wanderer?" at bounding box center [680, 312] width 911 height 37
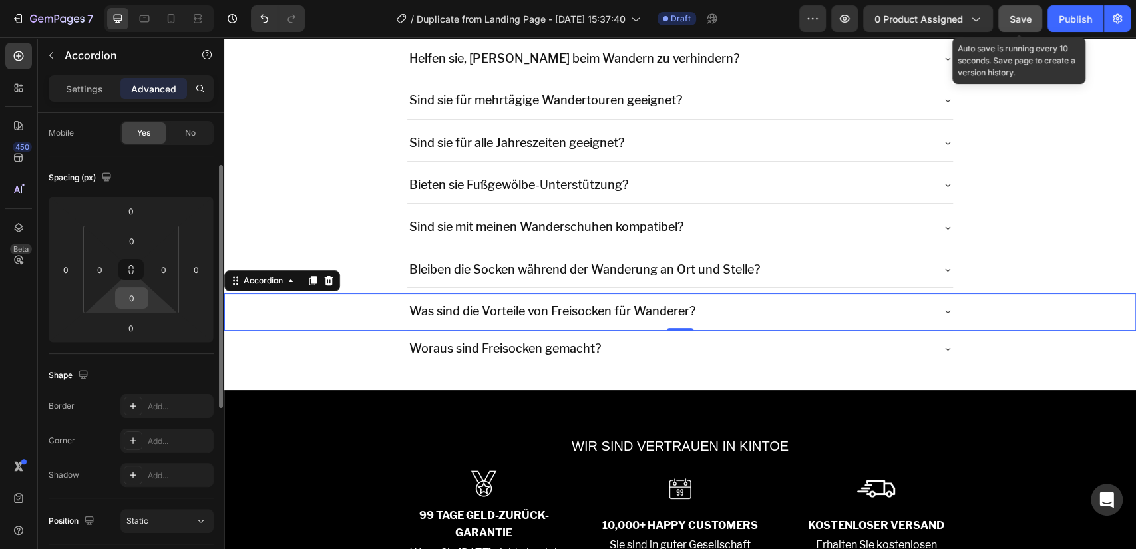
click at [134, 299] on input "0" at bounding box center [131, 298] width 27 height 20
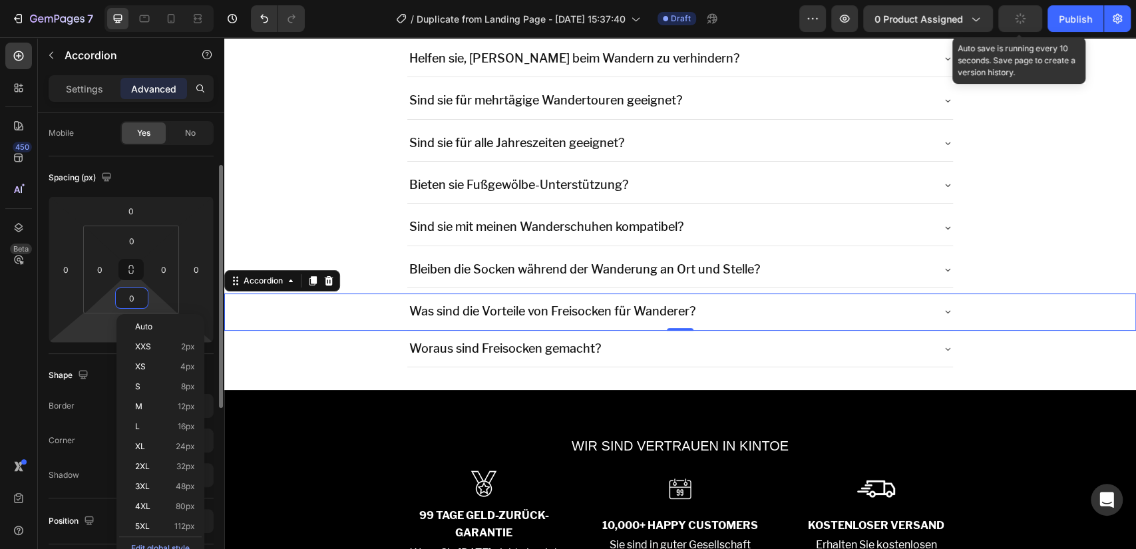
click at [90, 0] on html "7 / Duplicate from Landing Page - [DATE] 15:37:40 Draft Preview 0 product assig…" at bounding box center [568, 0] width 1136 height 0
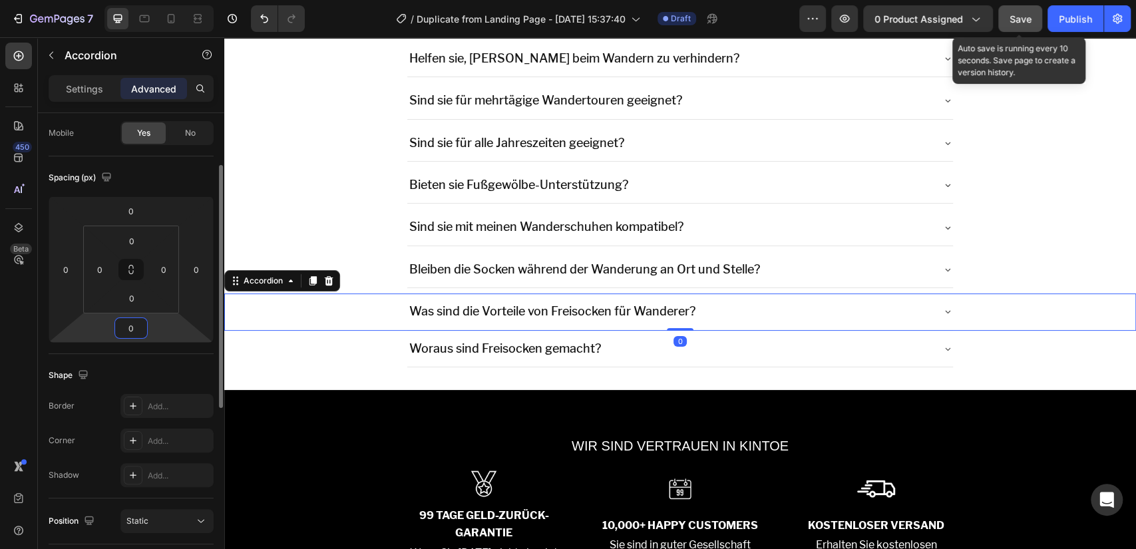
click at [128, 326] on input "0" at bounding box center [131, 328] width 27 height 20
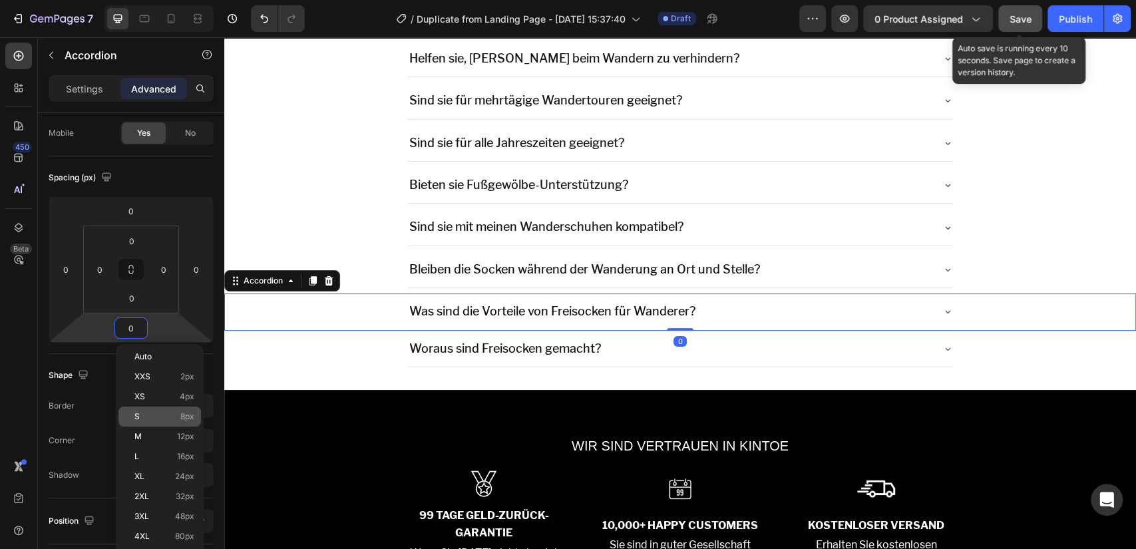
click at [168, 416] on p "S 8px" at bounding box center [164, 416] width 60 height 9
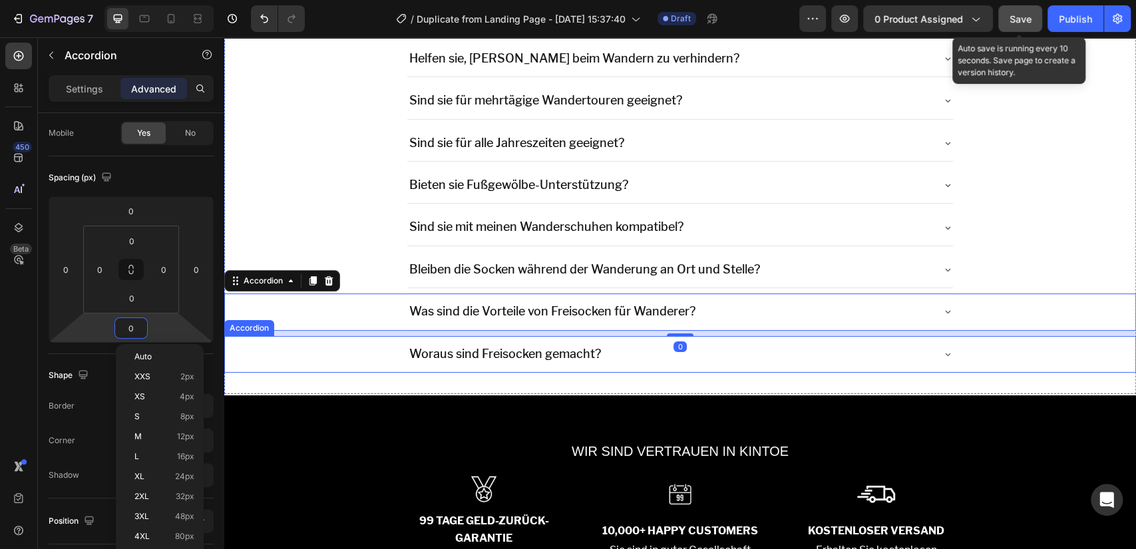
type input "8"
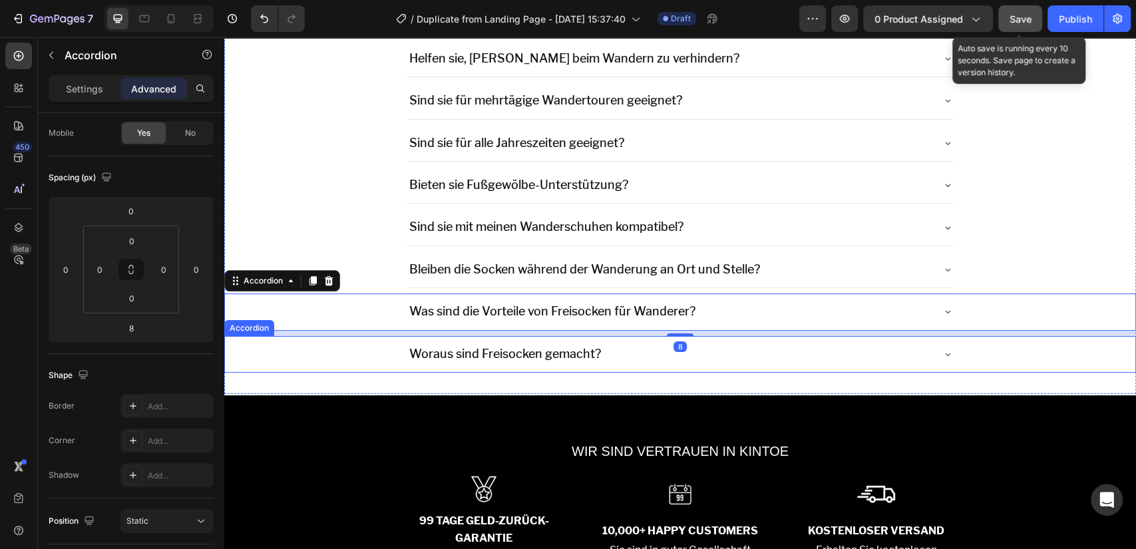
click at [353, 345] on div "Woraus sind Freisocken gemacht?" at bounding box center [680, 354] width 911 height 37
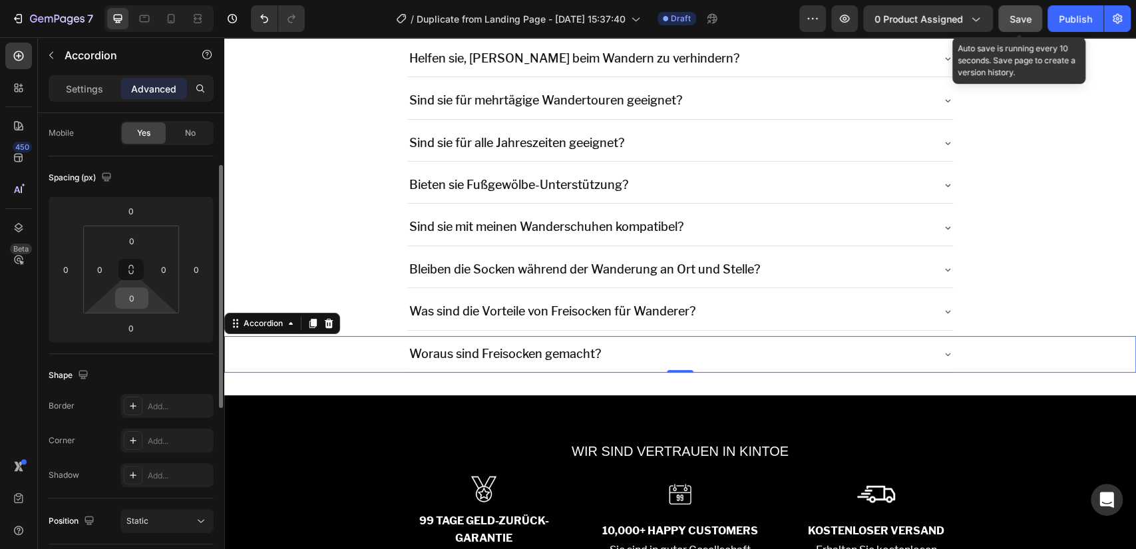
click at [132, 298] on input "0" at bounding box center [131, 298] width 27 height 20
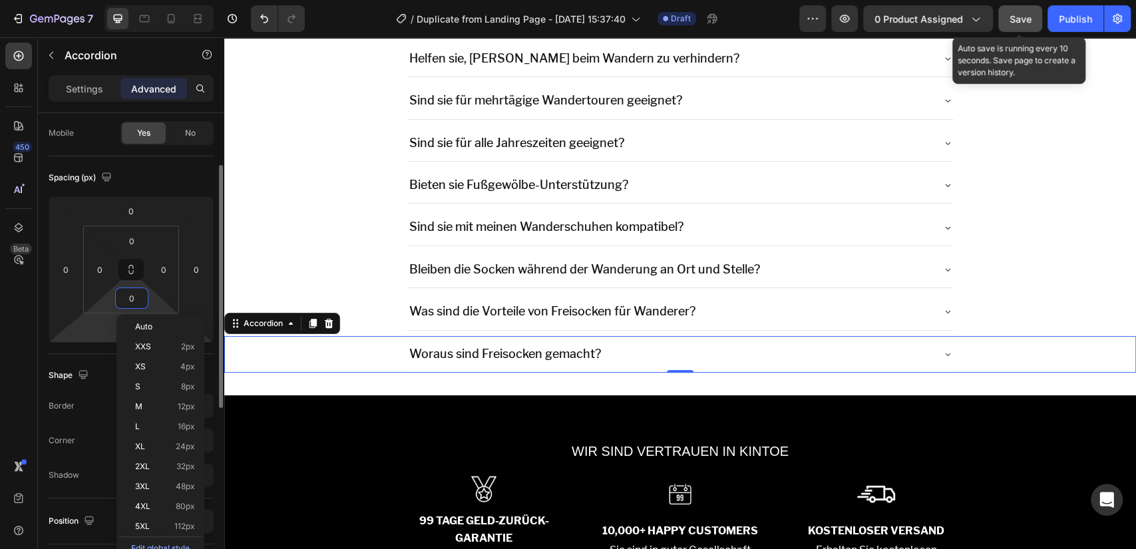
click at [91, 0] on html "7 / Duplicate from Landing Page - [DATE] 15:37:40 Draft Preview 0 product assig…" at bounding box center [568, 0] width 1136 height 0
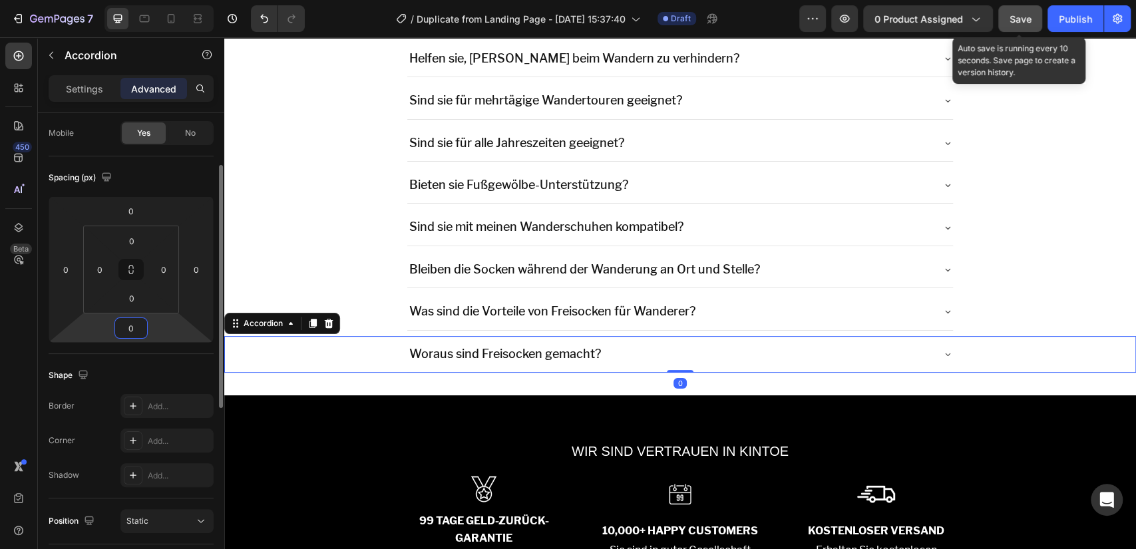
click at [133, 327] on input "0" at bounding box center [131, 328] width 27 height 20
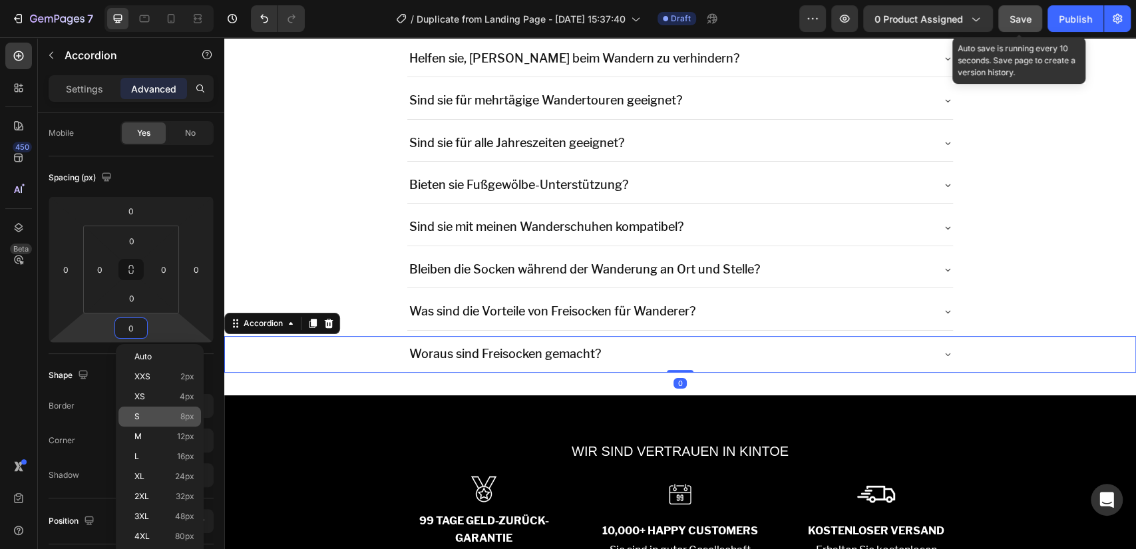
click at [166, 414] on p "S 8px" at bounding box center [164, 416] width 60 height 9
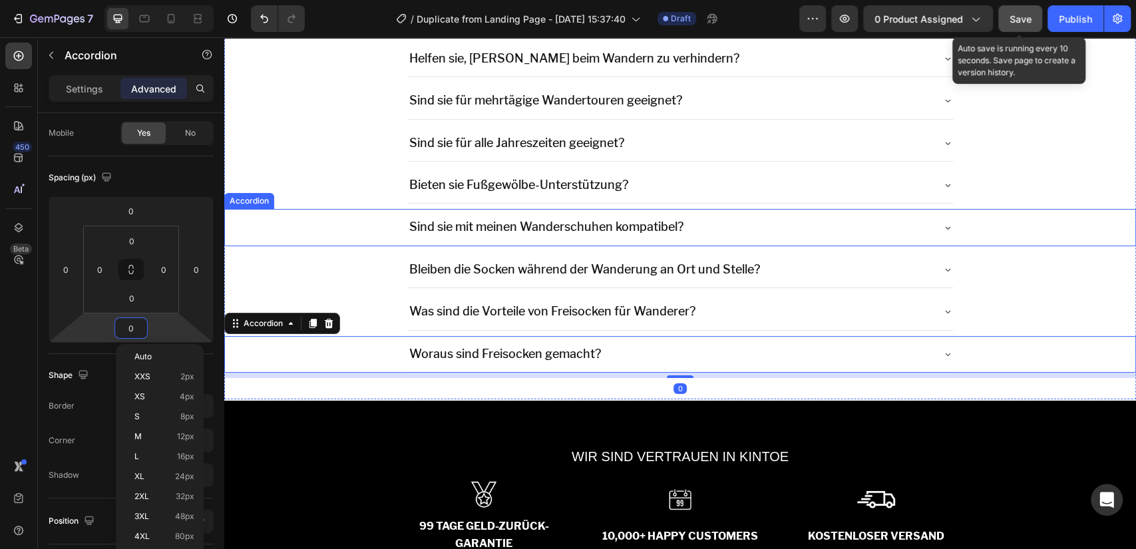
type input "8"
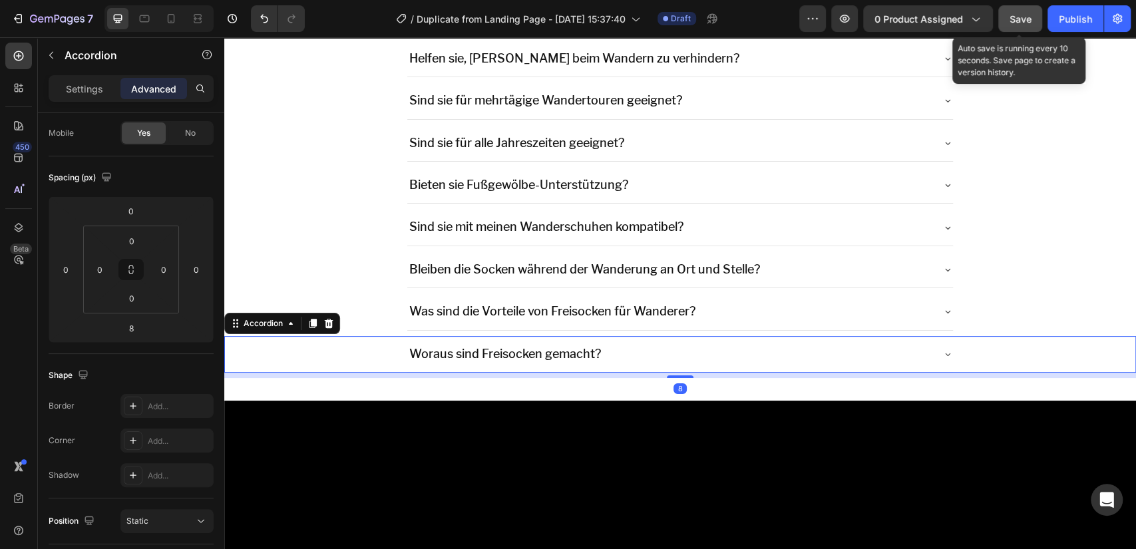
scroll to position [3082, 0]
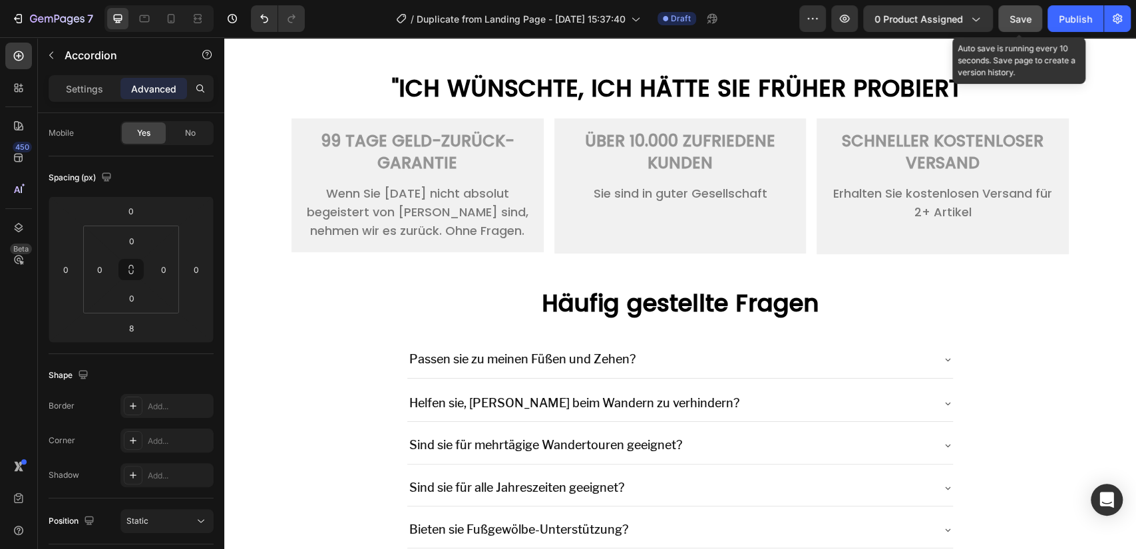
click at [1022, 25] on div "Save" at bounding box center [1021, 19] width 22 height 14
click at [942, 356] on icon at bounding box center [947, 359] width 11 height 11
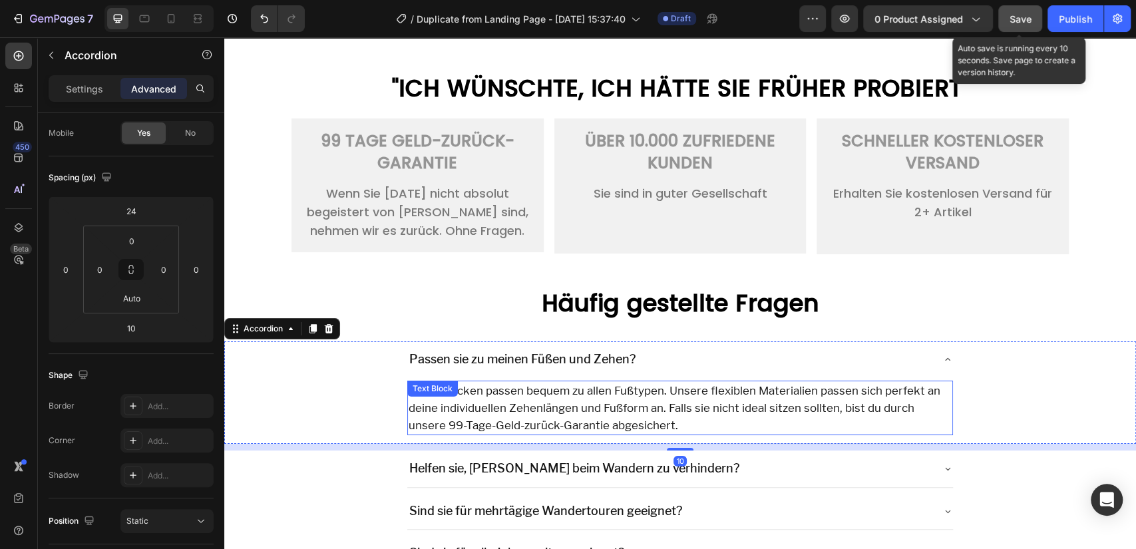
click at [551, 432] on p "Ja, Freisocken passen bequem zu allen Fußtypen. Unsere flexiblen Materialien pa…" at bounding box center [681, 408] width 544 height 53
click at [552, 418] on p "Ja, Freisocken passen bequem zu allen Fußtypen. Unsere flexiblen Materialien pa…" at bounding box center [681, 408] width 544 height 53
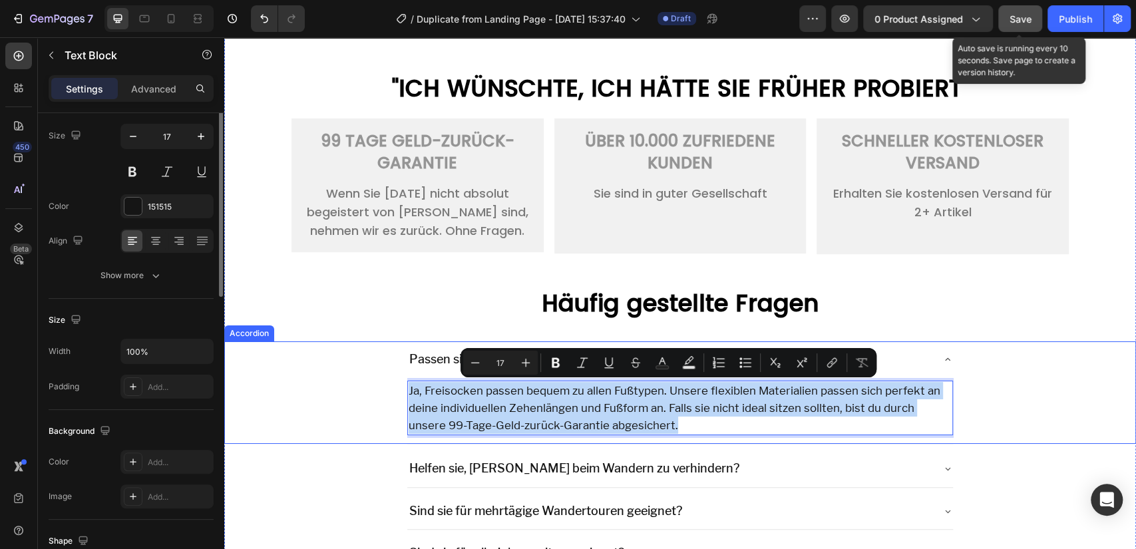
scroll to position [0, 0]
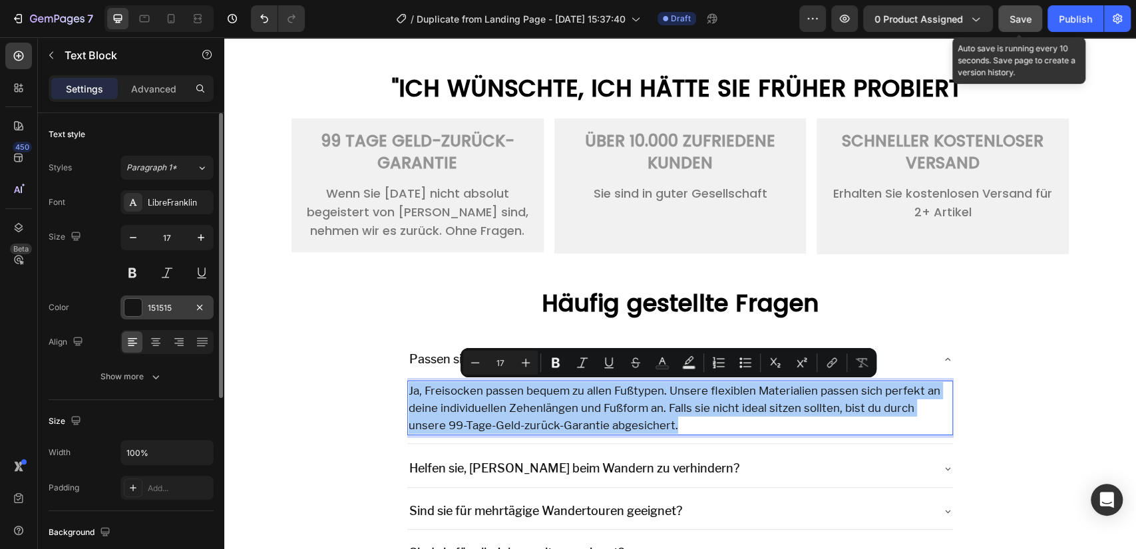
click at [176, 309] on div "151515" at bounding box center [167, 308] width 39 height 12
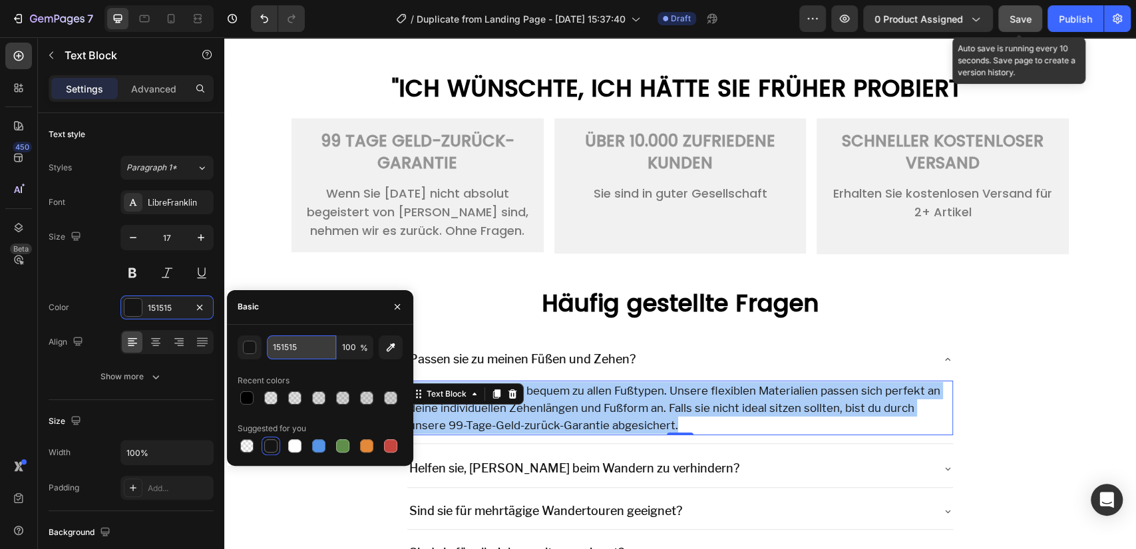
click at [292, 347] on input "151515" at bounding box center [301, 347] width 69 height 24
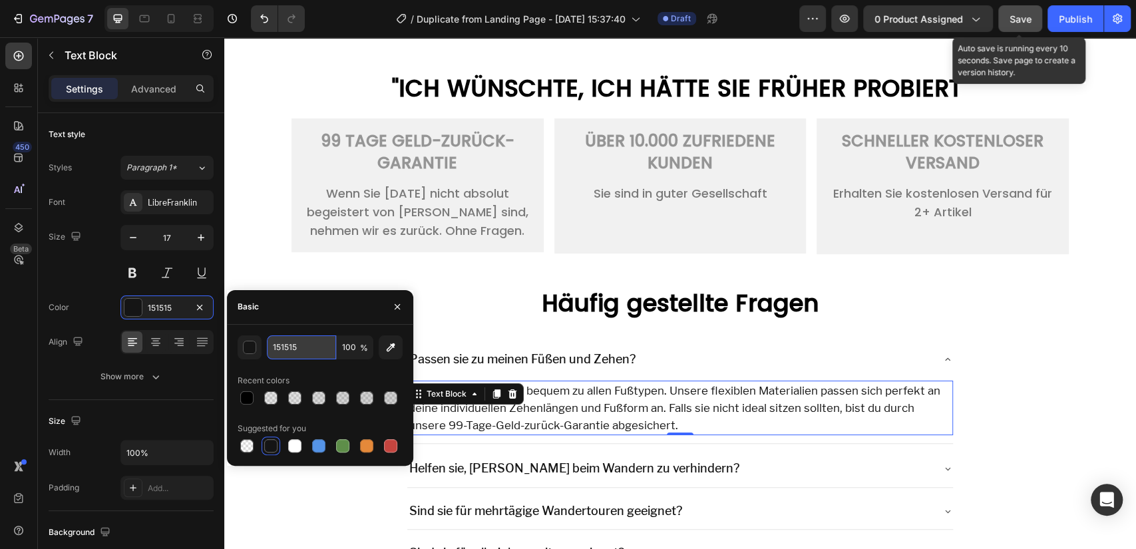
paste input "707988"
type input "707988"
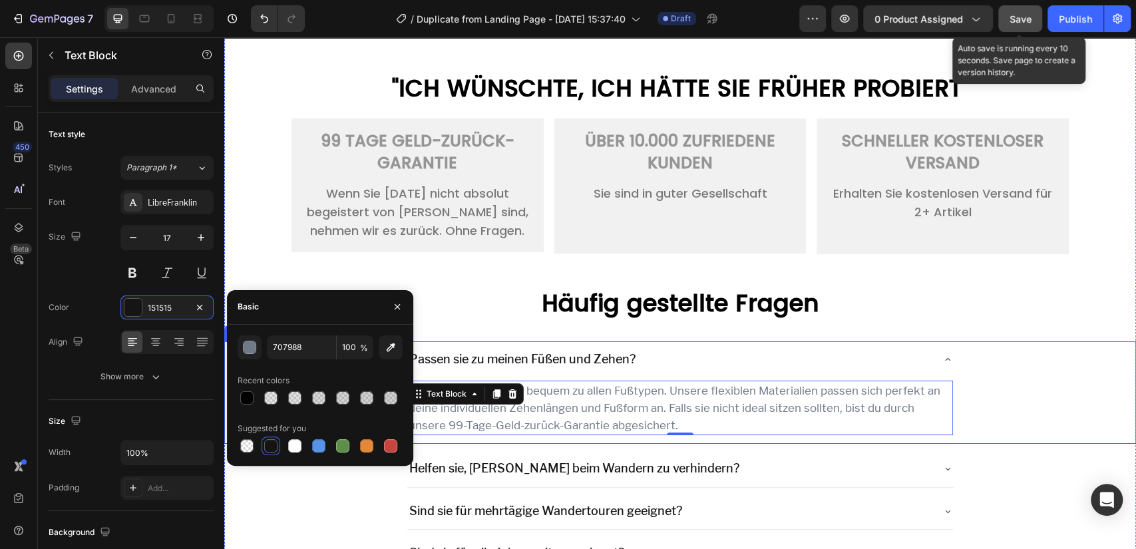
click at [942, 361] on icon at bounding box center [947, 359] width 11 height 11
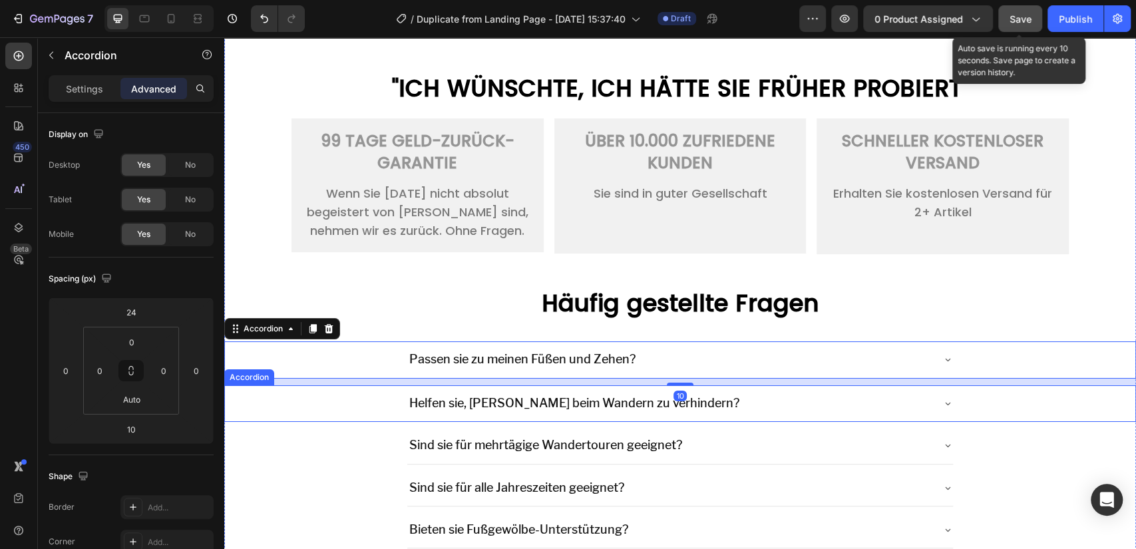
click at [942, 401] on icon at bounding box center [947, 403] width 11 height 11
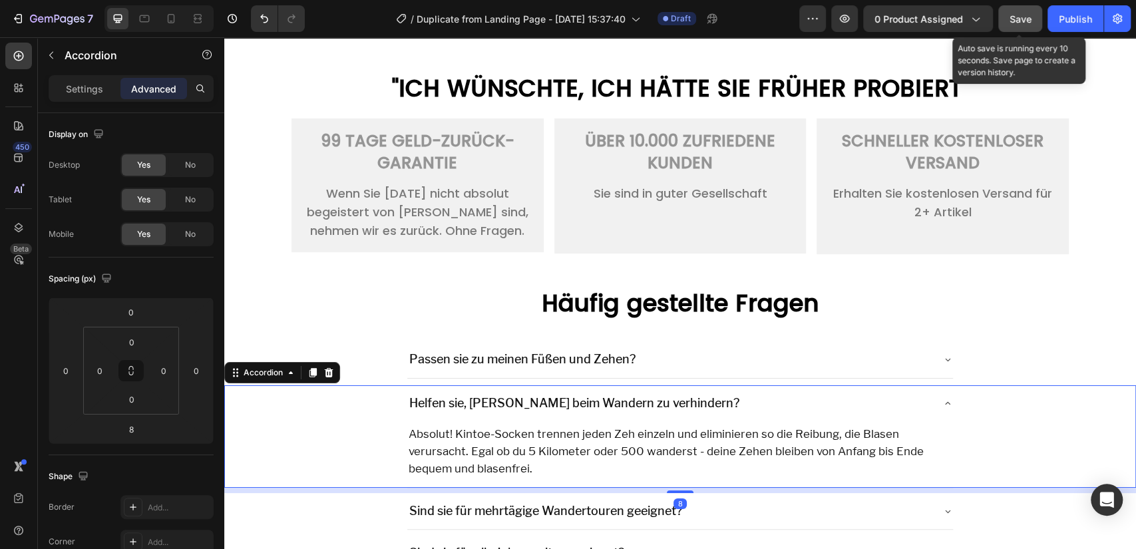
scroll to position [3255, 0]
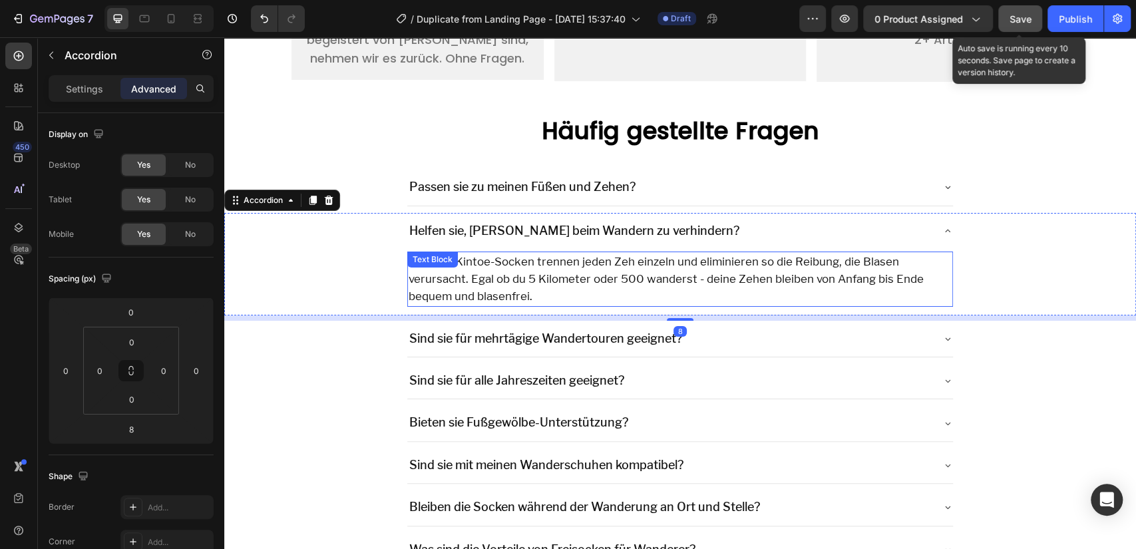
click at [491, 294] on p "Absolut! Kintoe-Socken trennen jeden Zeh einzeln und eliminieren so die Reibung…" at bounding box center [681, 279] width 544 height 53
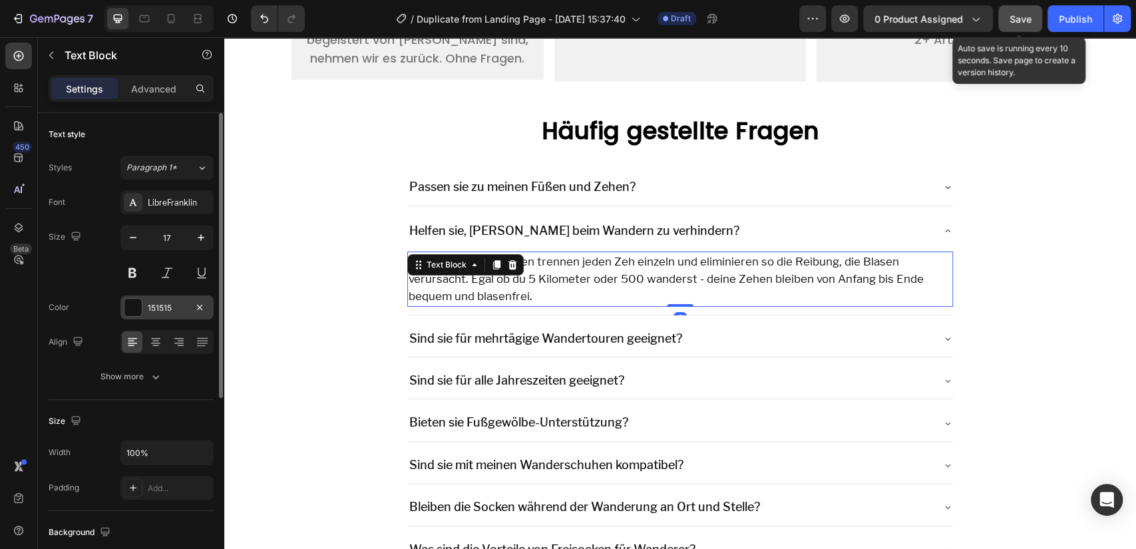
click at [155, 305] on div "151515" at bounding box center [167, 308] width 39 height 12
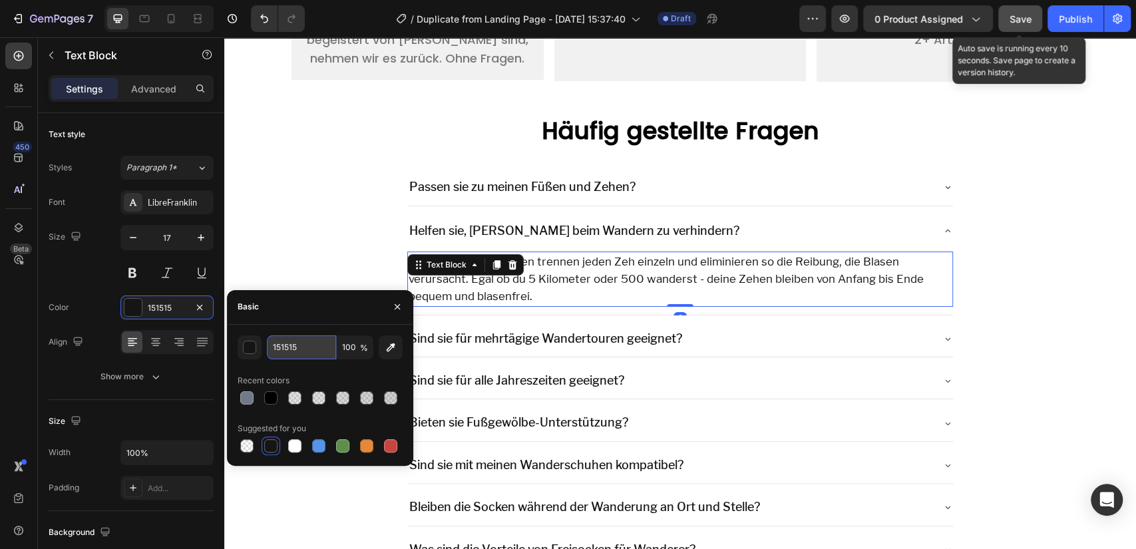
click at [277, 348] on input "151515" at bounding box center [301, 347] width 69 height 24
paste input "707988"
type input "707988"
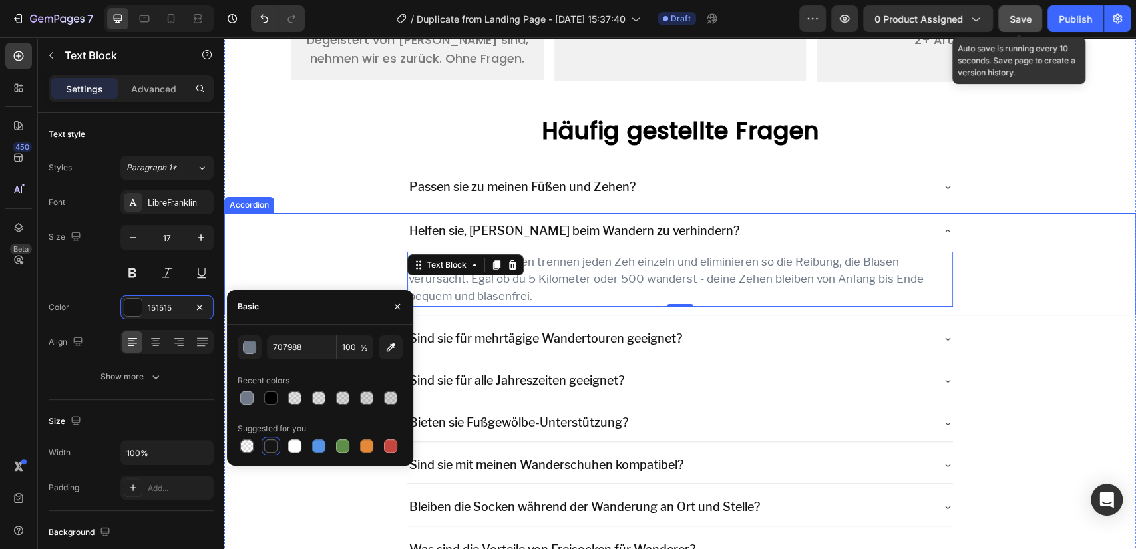
click at [942, 230] on icon at bounding box center [947, 231] width 11 height 11
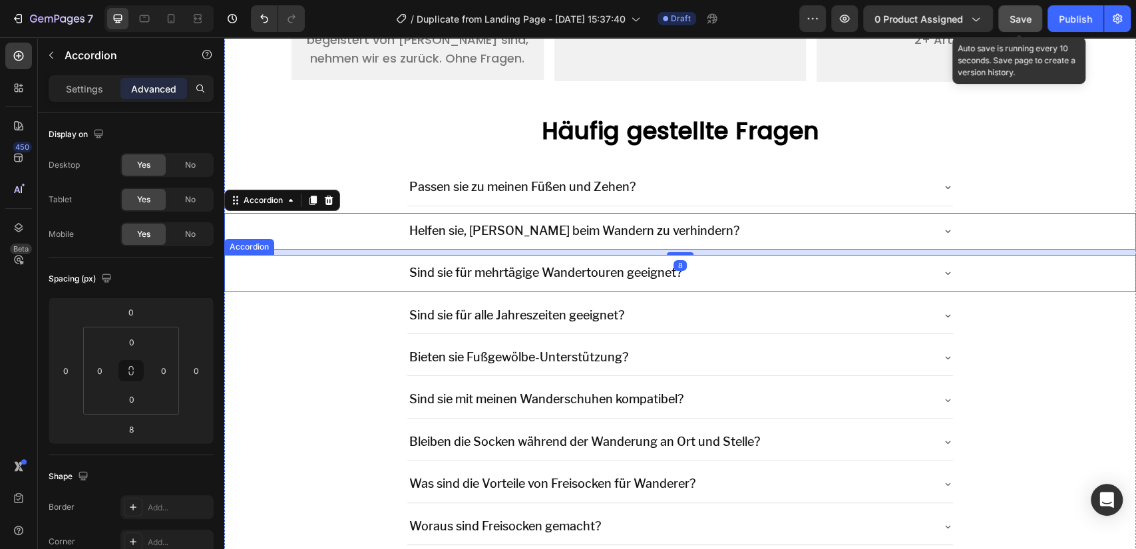
click at [942, 274] on icon at bounding box center [947, 273] width 11 height 11
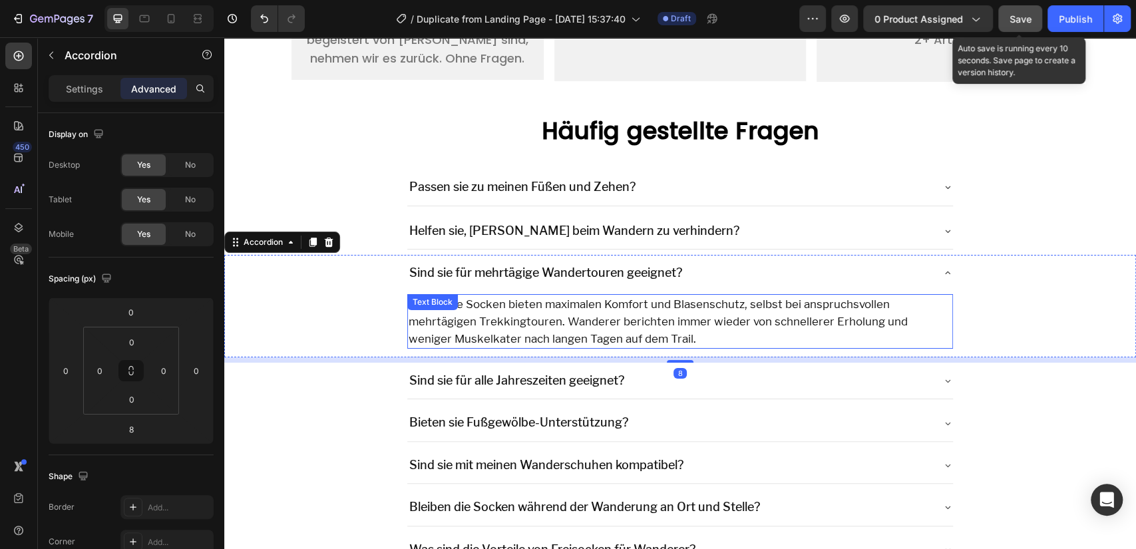
click at [590, 308] on p "Ja! Unsere Socken bieten maximalen Komfort und Blasenschutz, selbst bei anspruc…" at bounding box center [681, 322] width 544 height 53
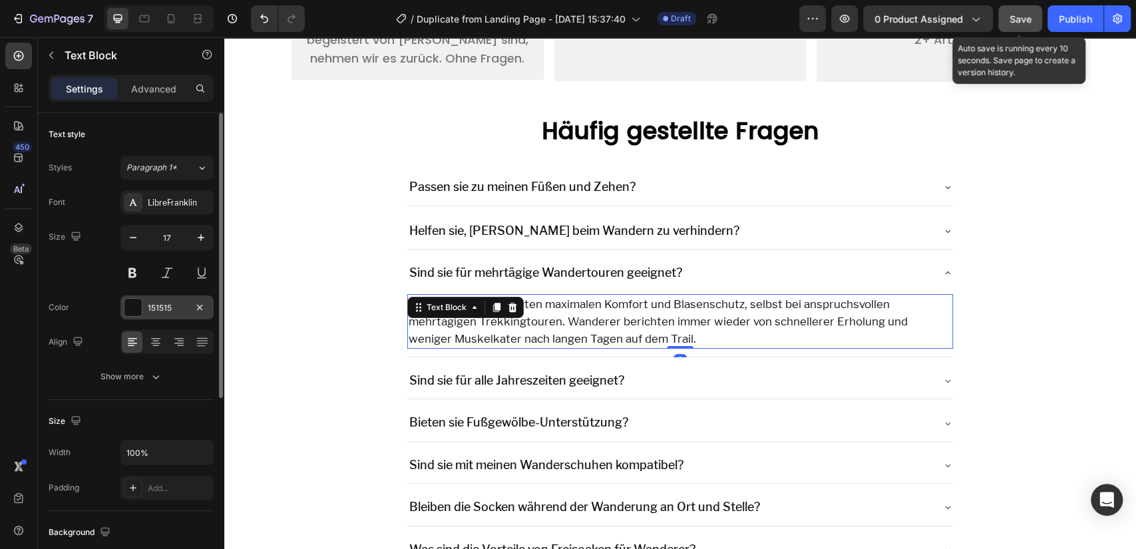
click at [161, 306] on div "151515" at bounding box center [167, 308] width 39 height 12
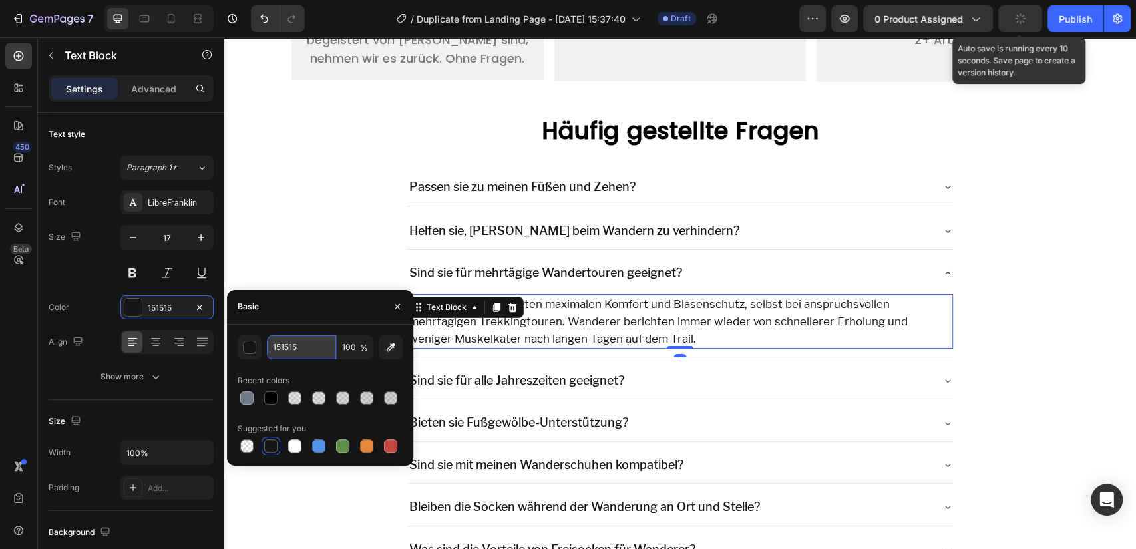
click at [308, 347] on input "151515" at bounding box center [301, 347] width 69 height 24
paste input "707988"
type input "707988"
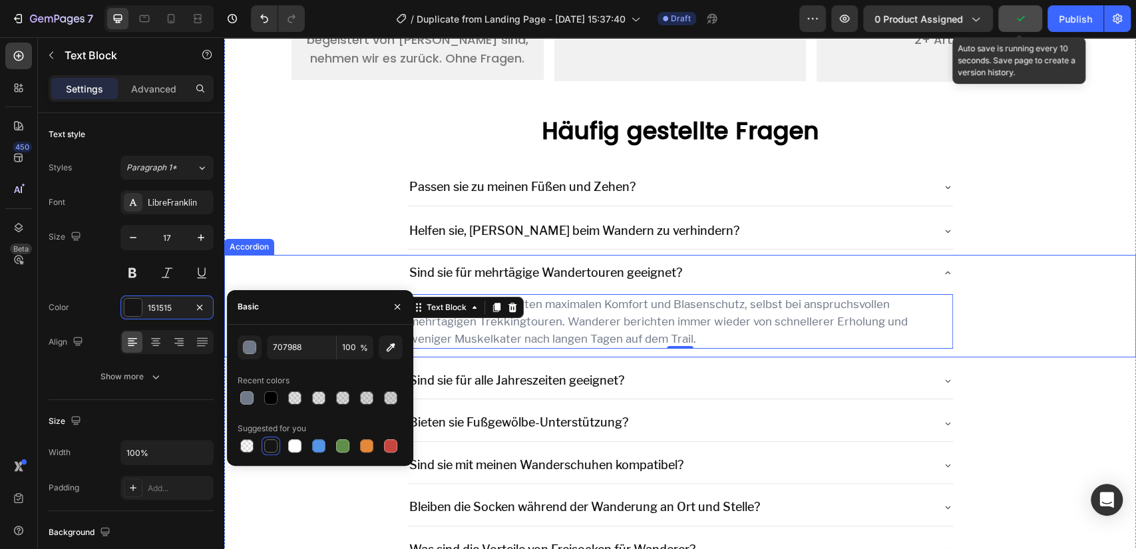
click at [942, 271] on icon at bounding box center [947, 273] width 11 height 11
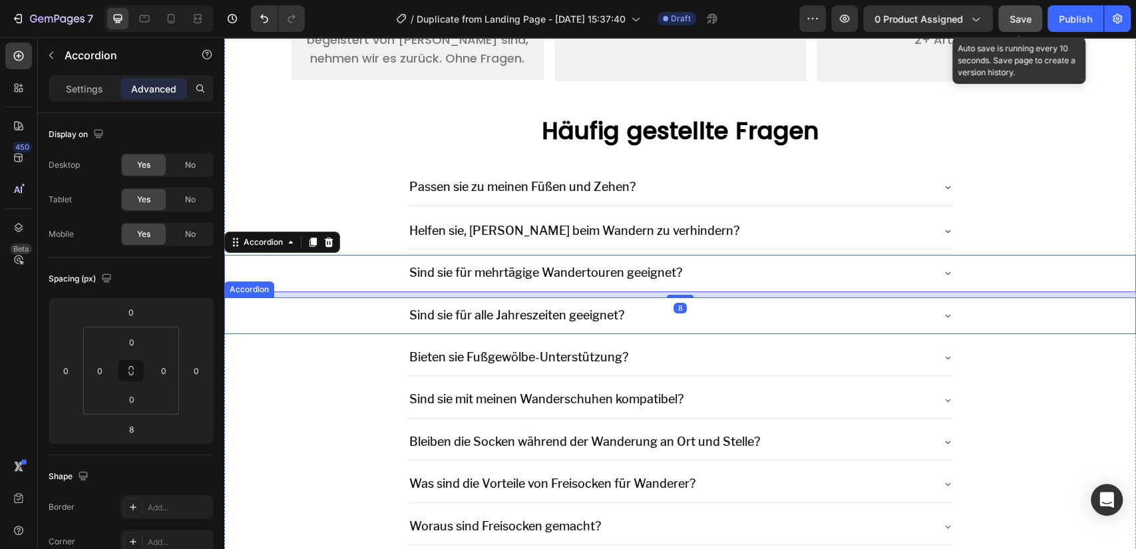
click at [942, 313] on icon at bounding box center [947, 315] width 11 height 11
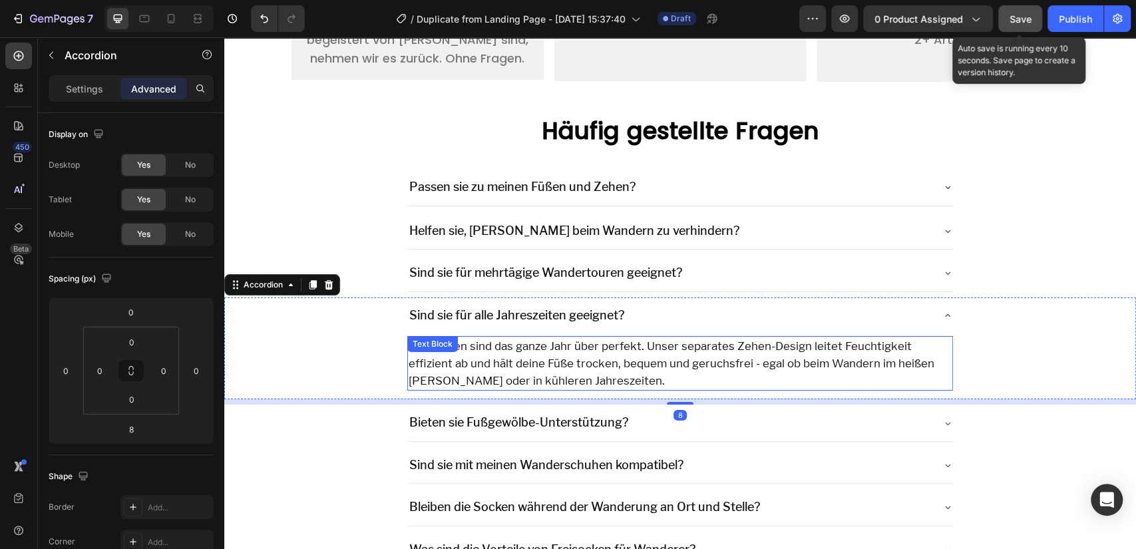
click at [588, 351] on p "Freisocken sind das ganze Jahr über perfekt. Unser separates Zehen-Design leite…" at bounding box center [681, 363] width 544 height 53
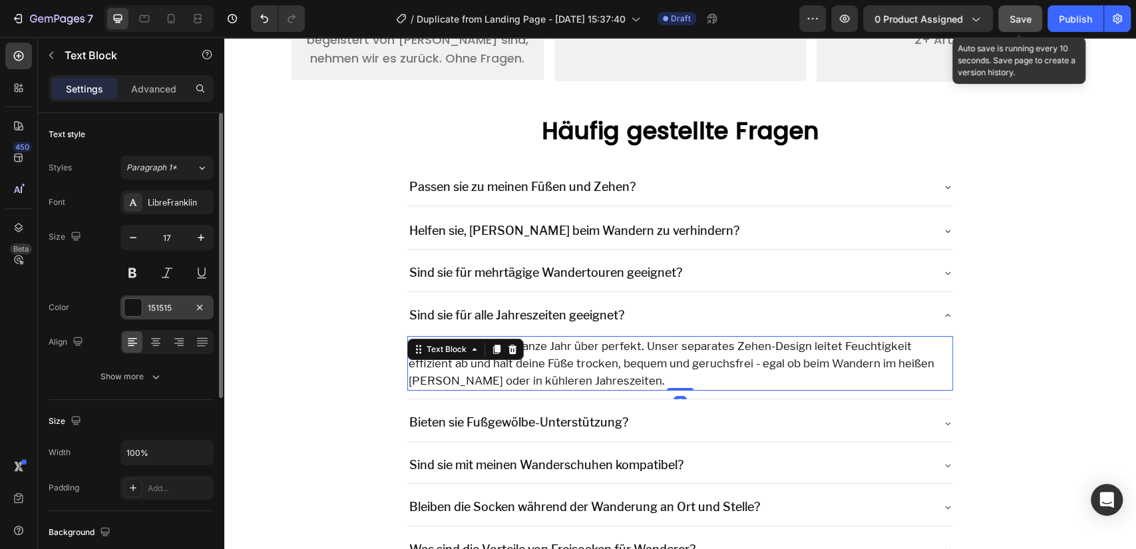
click at [162, 308] on div "151515" at bounding box center [167, 308] width 39 height 12
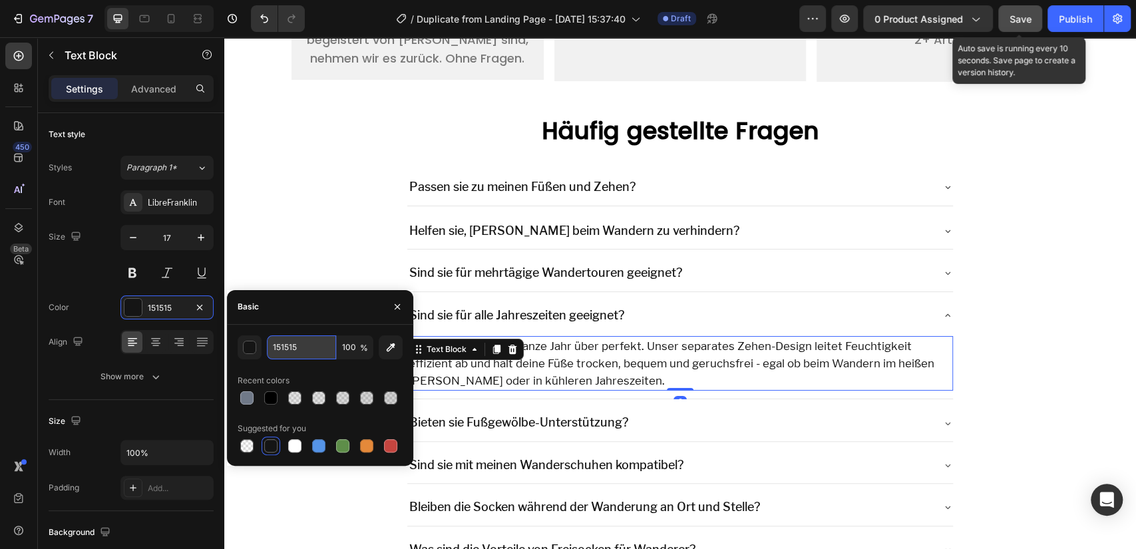
click at [287, 357] on input "151515" at bounding box center [301, 347] width 69 height 24
paste input "707988"
type input "707988"
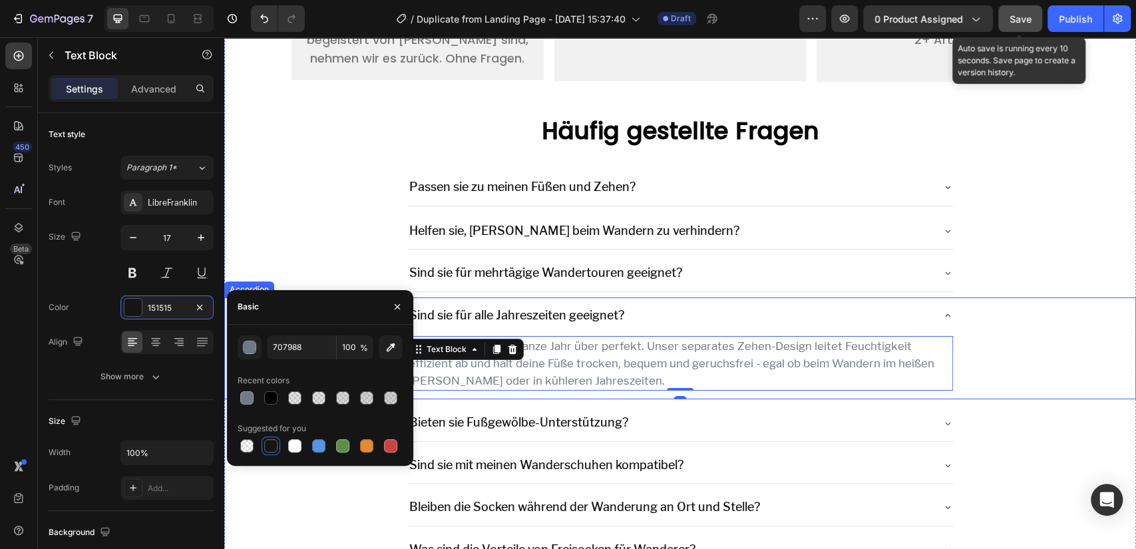
click at [942, 312] on icon at bounding box center [947, 315] width 11 height 11
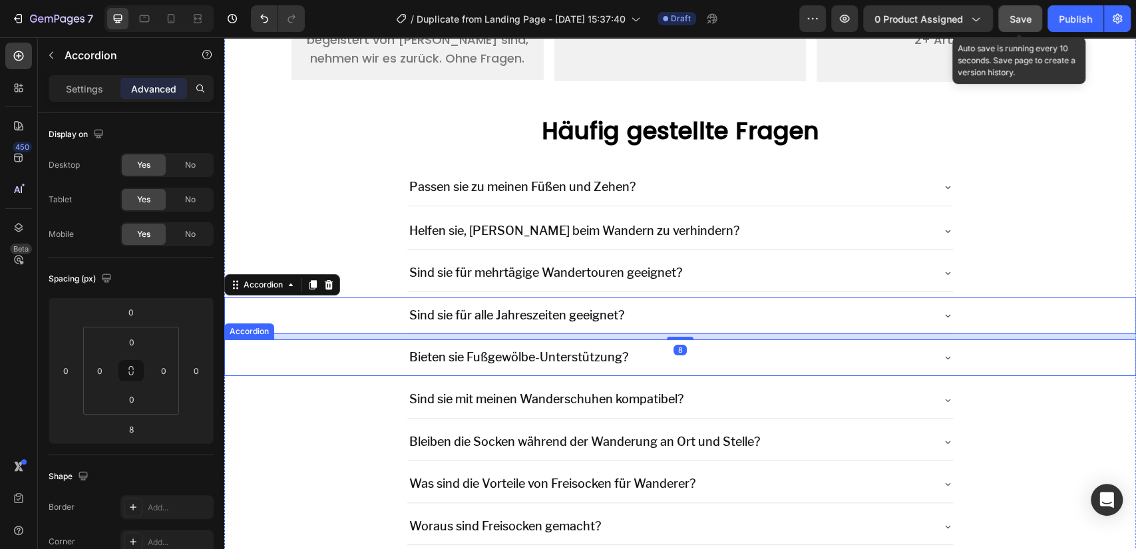
click at [942, 357] on icon at bounding box center [947, 357] width 11 height 11
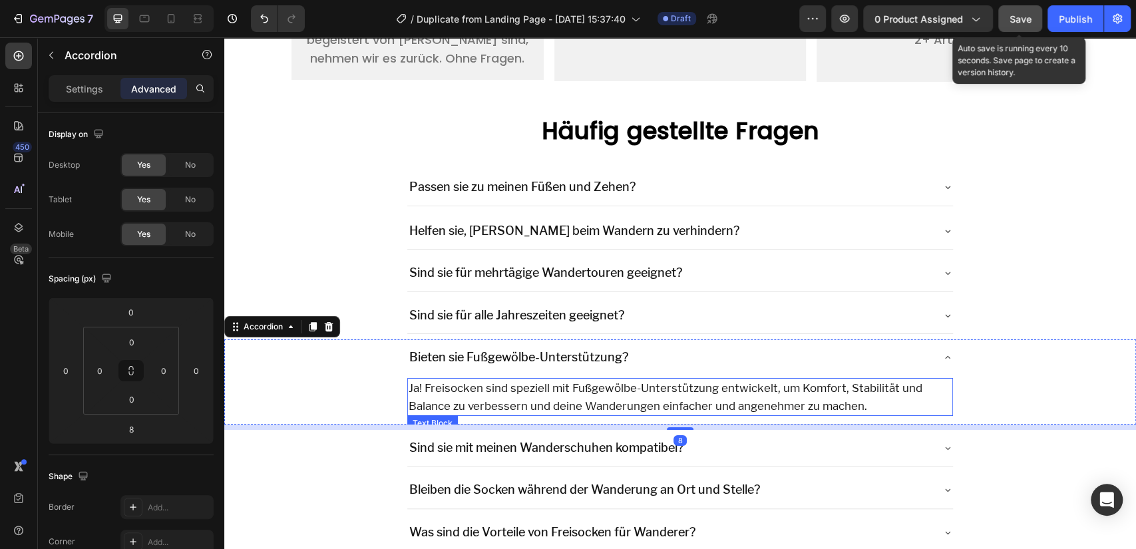
click at [648, 398] on p "Ja! Freisocken sind speziell mit Fußgewölbe-Unterstützung entwickelt, um Komfor…" at bounding box center [681, 396] width 544 height 35
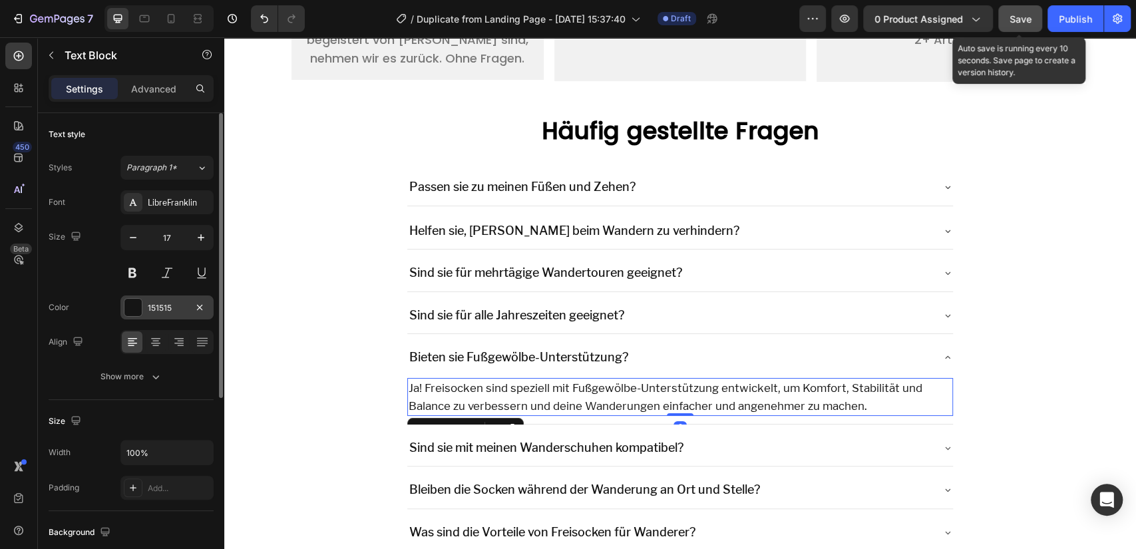
click at [174, 313] on div "151515" at bounding box center [167, 308] width 39 height 12
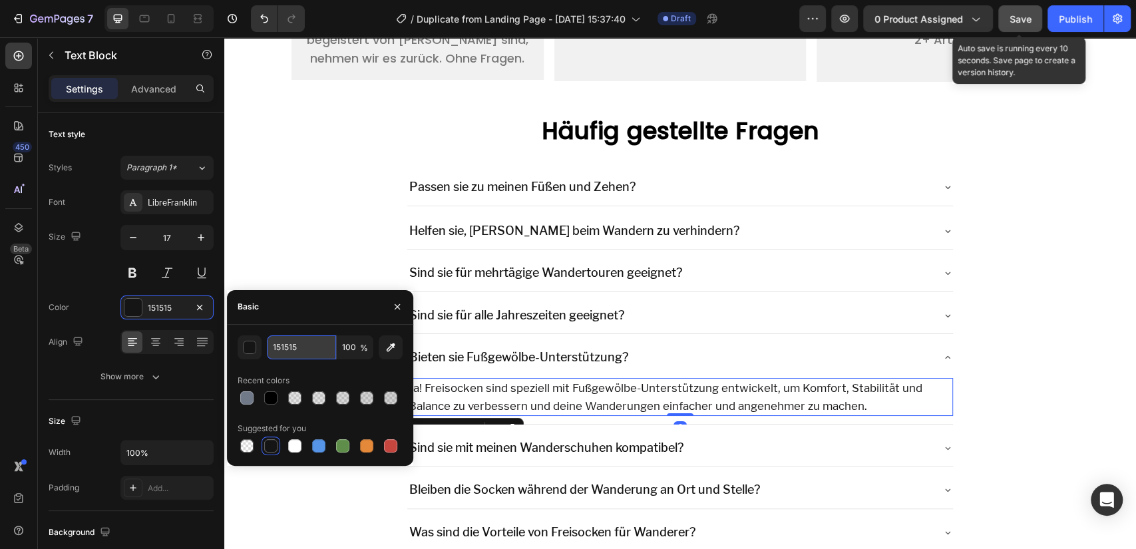
click at [290, 345] on input "151515" at bounding box center [301, 347] width 69 height 24
paste input "707988"
type input "707988"
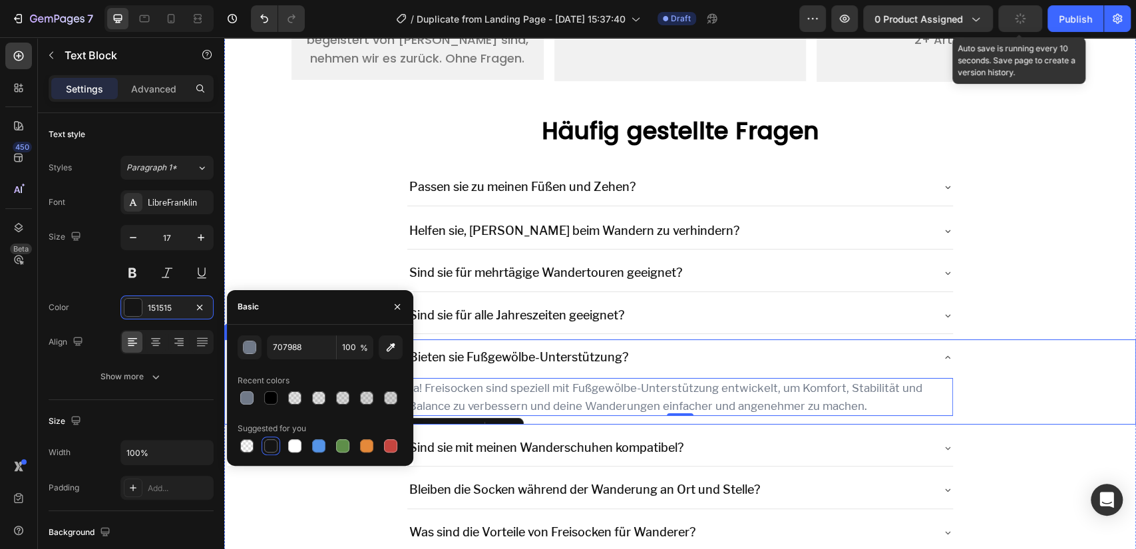
click at [942, 354] on icon at bounding box center [947, 357] width 11 height 11
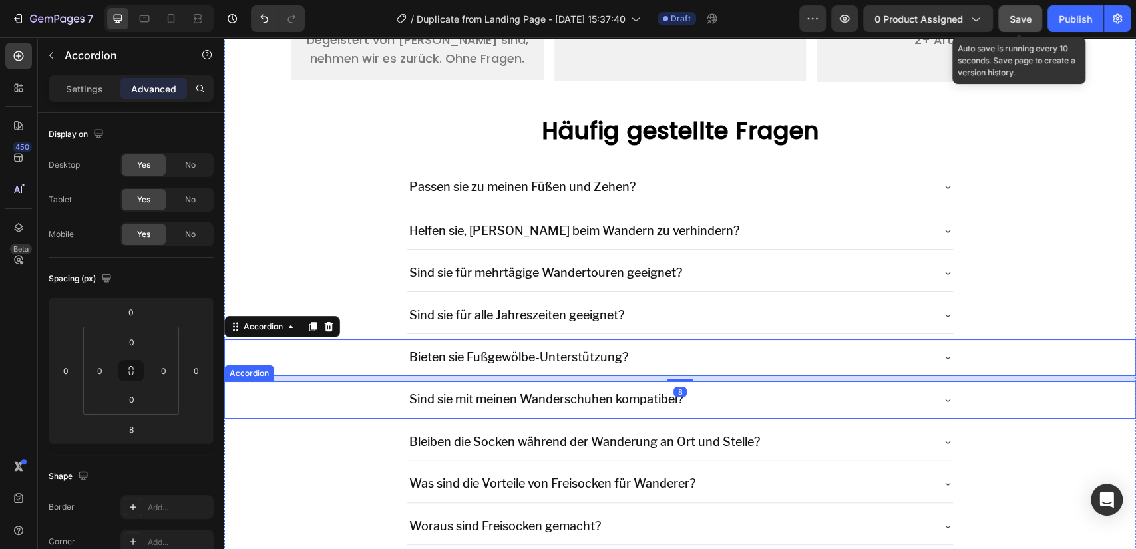
click at [942, 400] on icon at bounding box center [947, 400] width 11 height 11
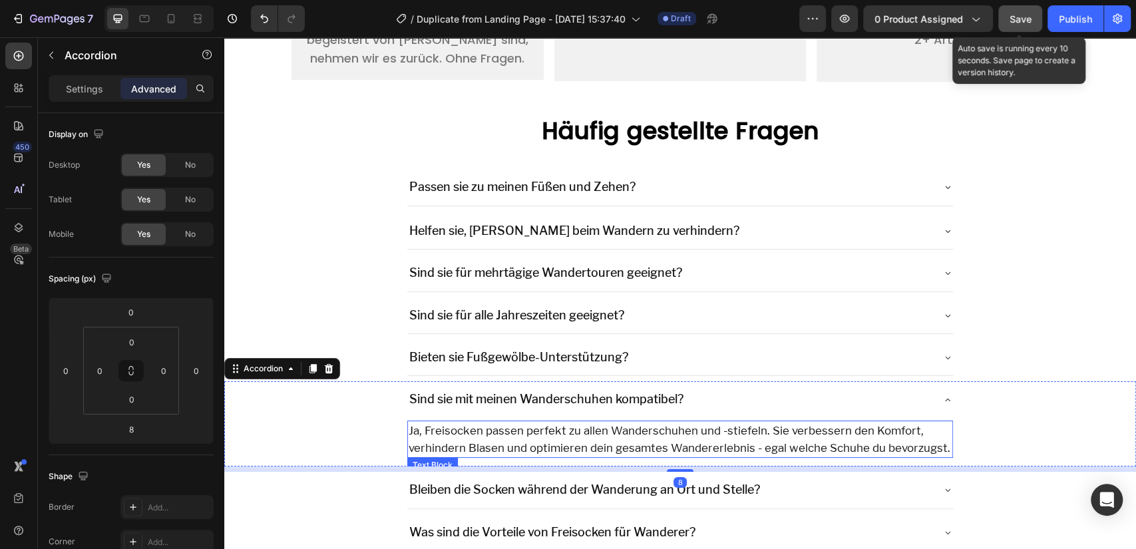
click at [594, 422] on p "Ja, Freisocken passen perfekt zu allen Wanderschuhen und -stiefeln. Sie verbess…" at bounding box center [681, 439] width 544 height 35
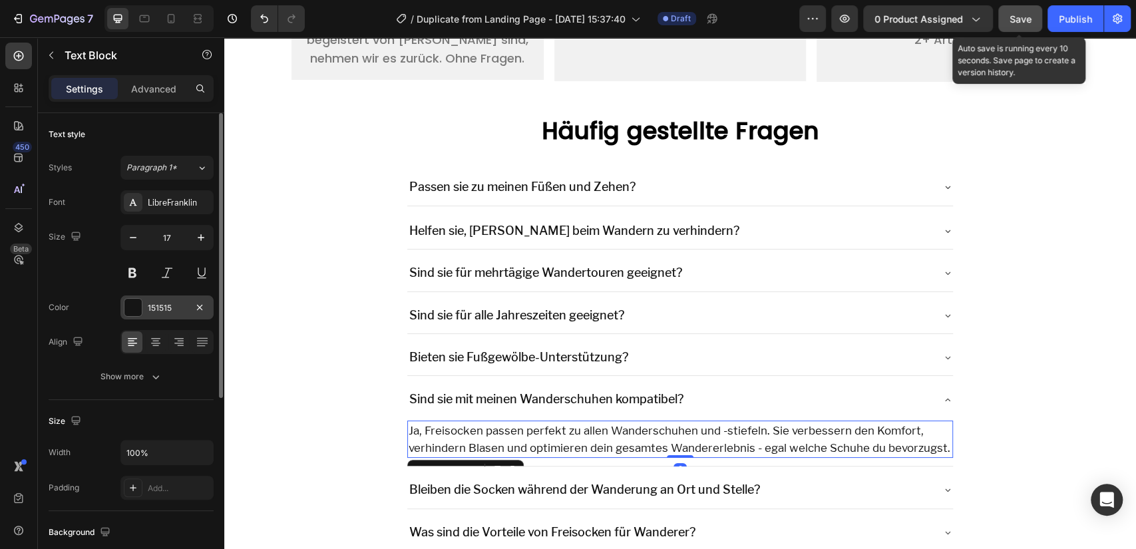
click at [148, 309] on div "151515" at bounding box center [167, 308] width 39 height 12
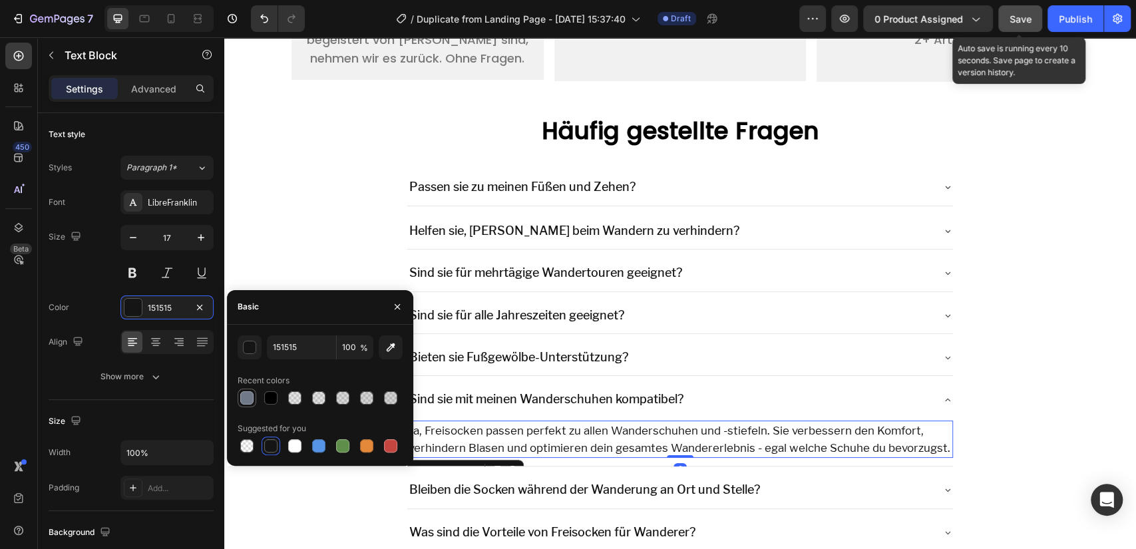
click at [248, 403] on div at bounding box center [246, 397] width 13 height 13
type input "707988"
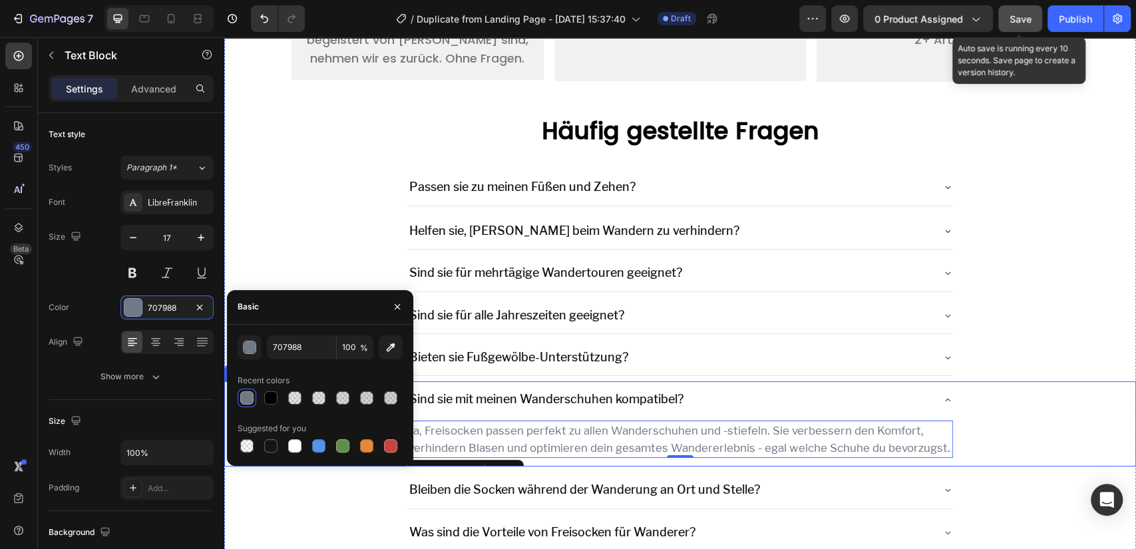
click at [942, 400] on icon at bounding box center [947, 400] width 11 height 11
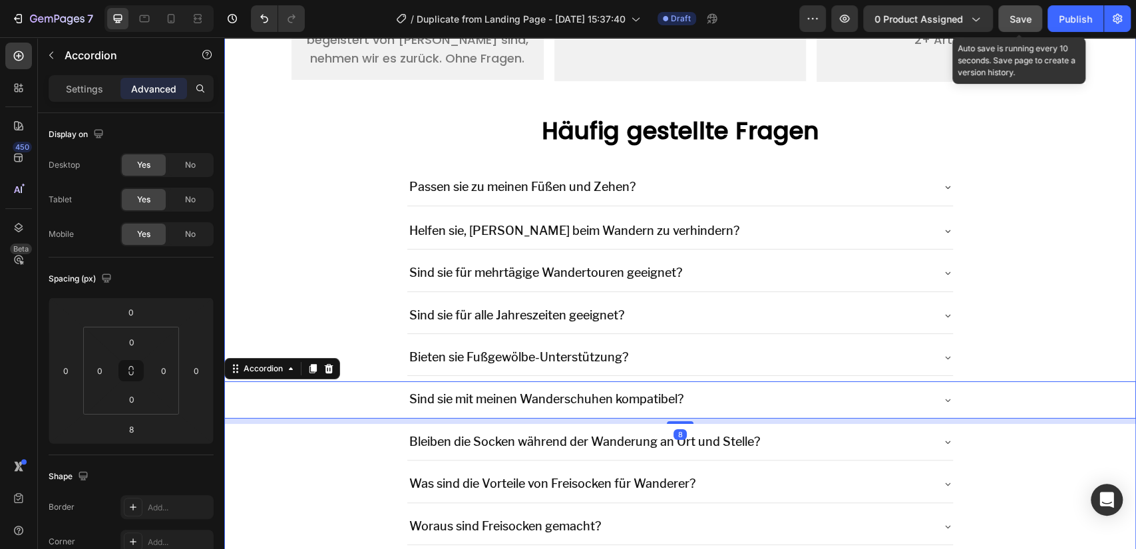
scroll to position [3427, 0]
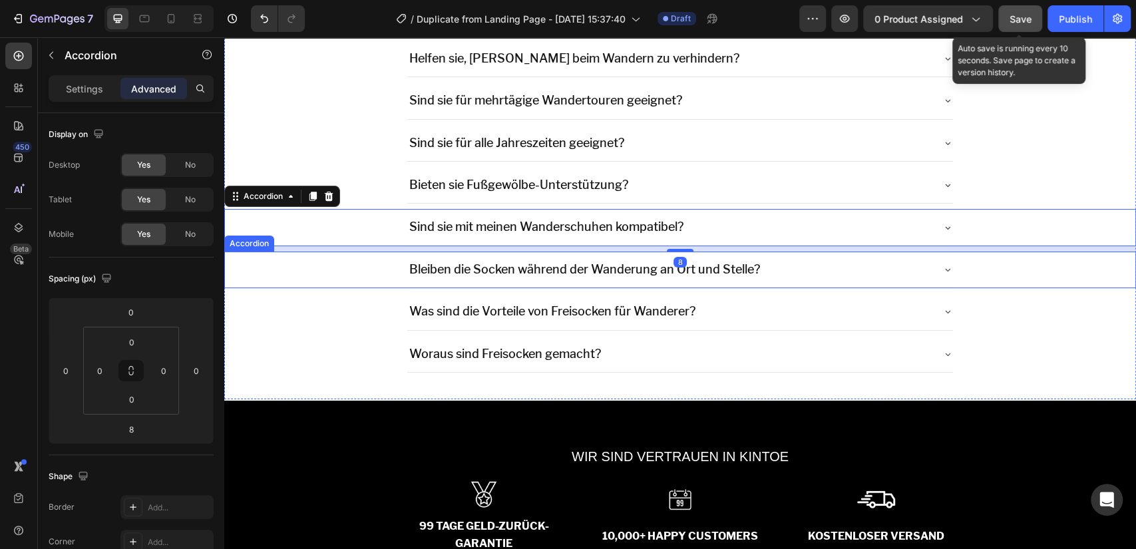
click at [917, 274] on div "Bleiben die Socken während der Wanderung an Ort und Stelle?" at bounding box center [669, 269] width 525 height 25
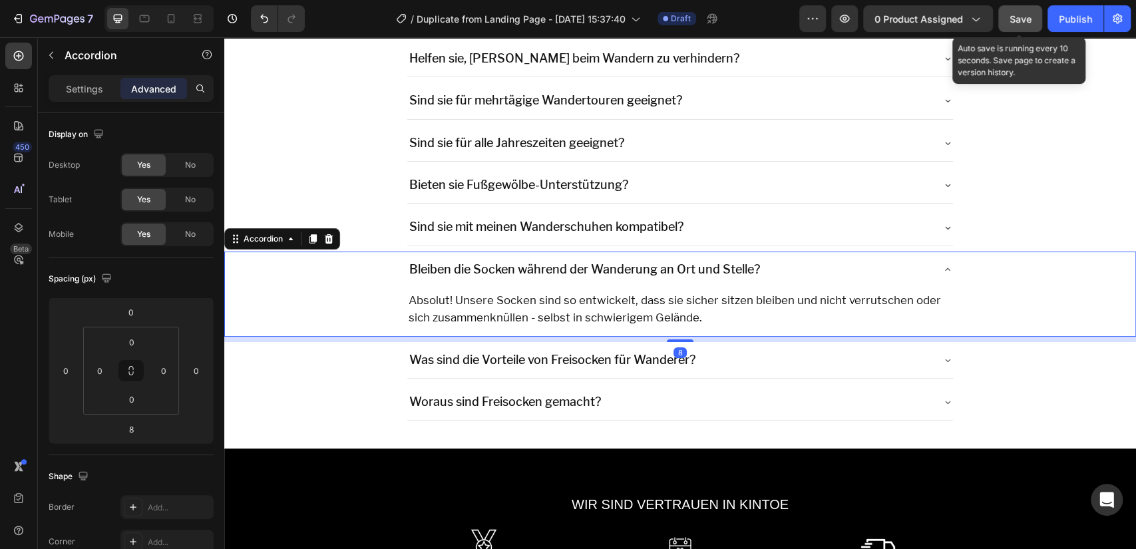
click at [471, 315] on p "Absolut! Unsere Socken sind so entwickelt, dass sie sicher sitzen bleiben und n…" at bounding box center [681, 309] width 544 height 35
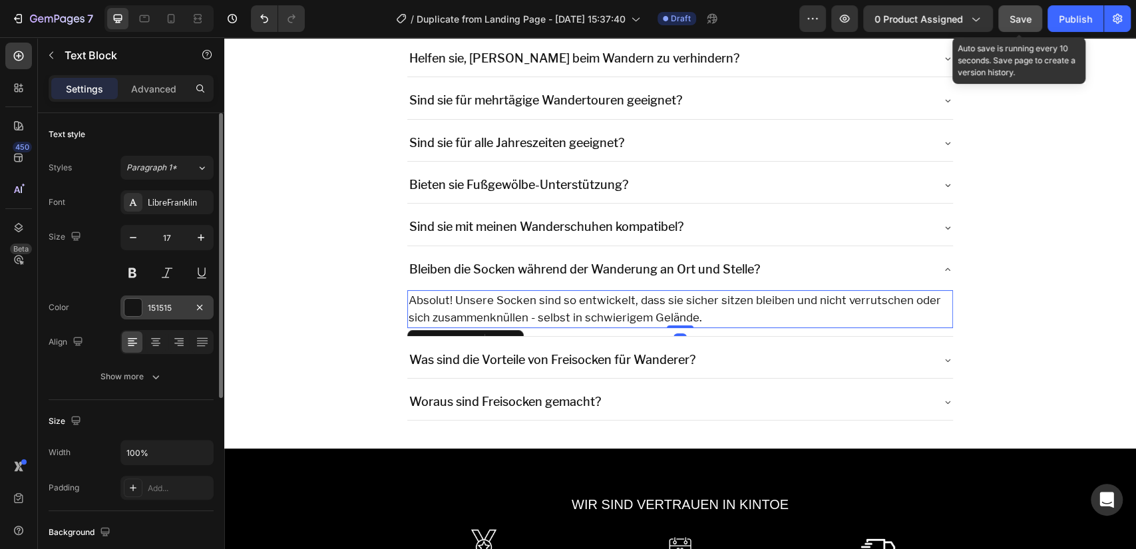
click at [154, 311] on div "151515" at bounding box center [167, 308] width 39 height 12
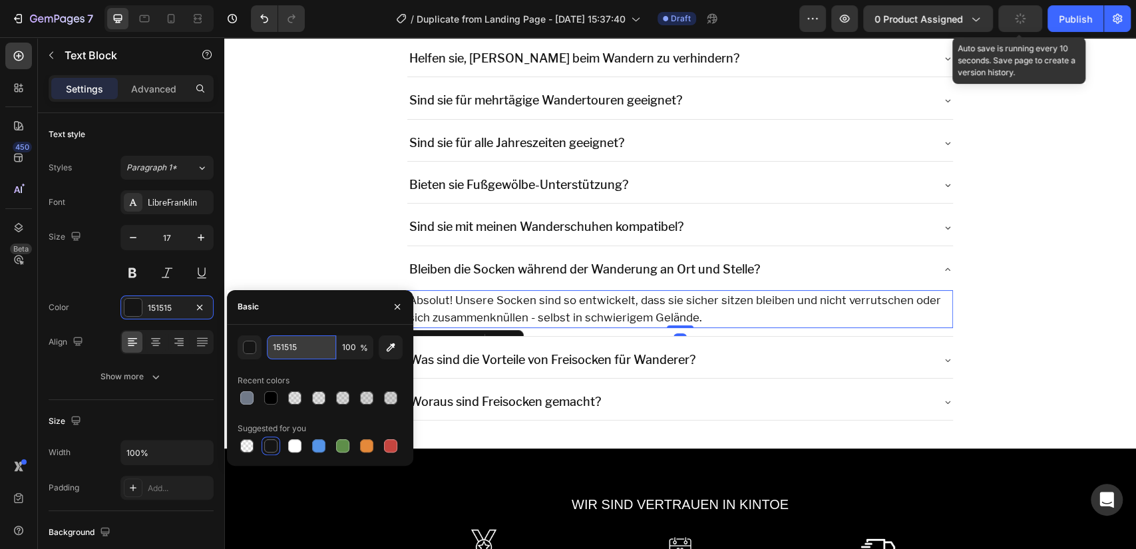
click at [310, 357] on input "151515" at bounding box center [301, 347] width 69 height 24
paste input "707988"
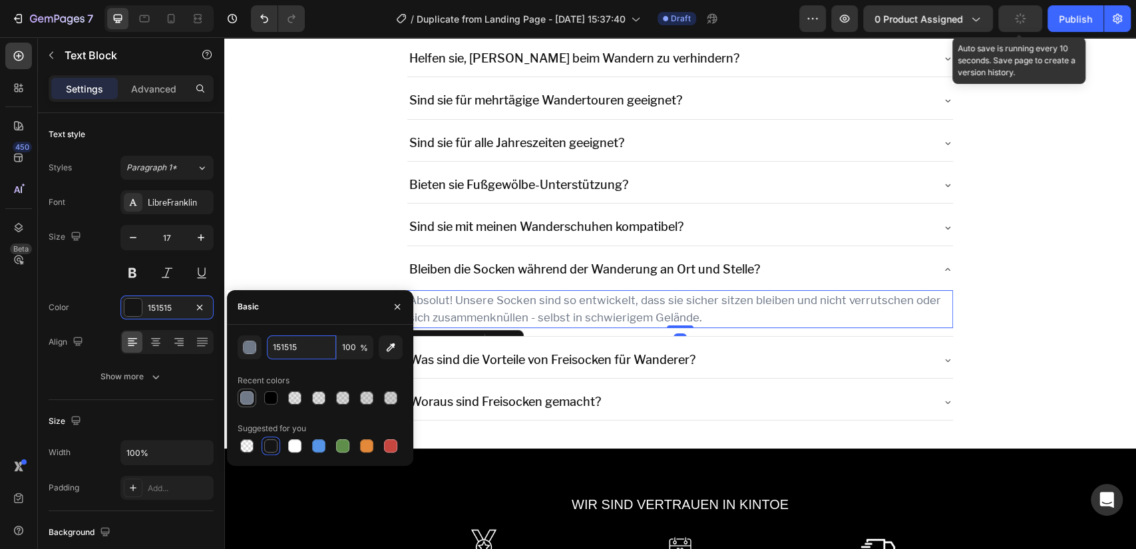
type input "707988"
click at [942, 266] on icon at bounding box center [947, 269] width 11 height 11
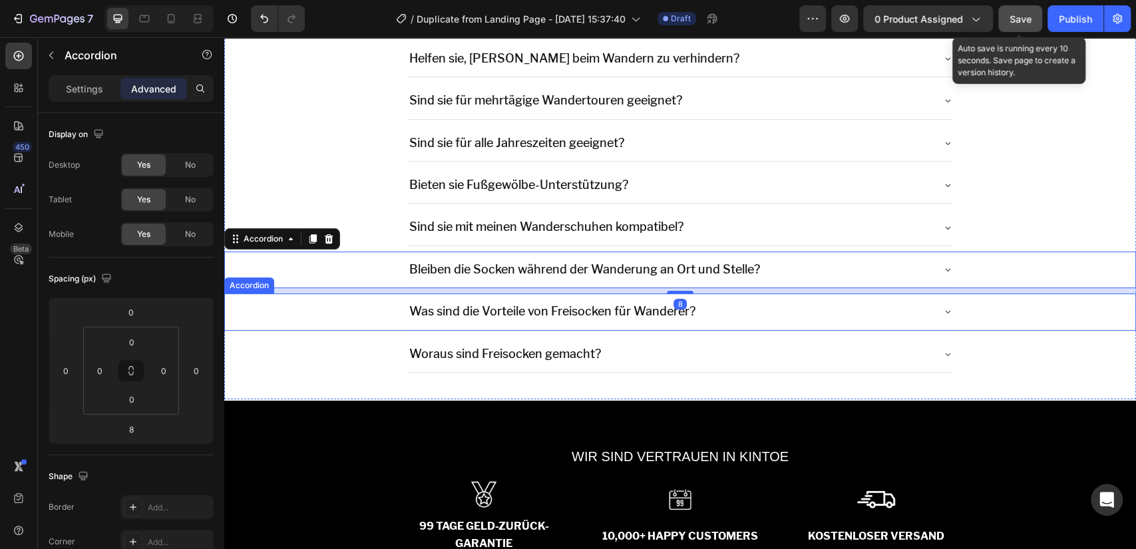
click at [941, 302] on div "Was sind die Vorteile von Freisocken für Wanderer?" at bounding box center [680, 312] width 546 height 36
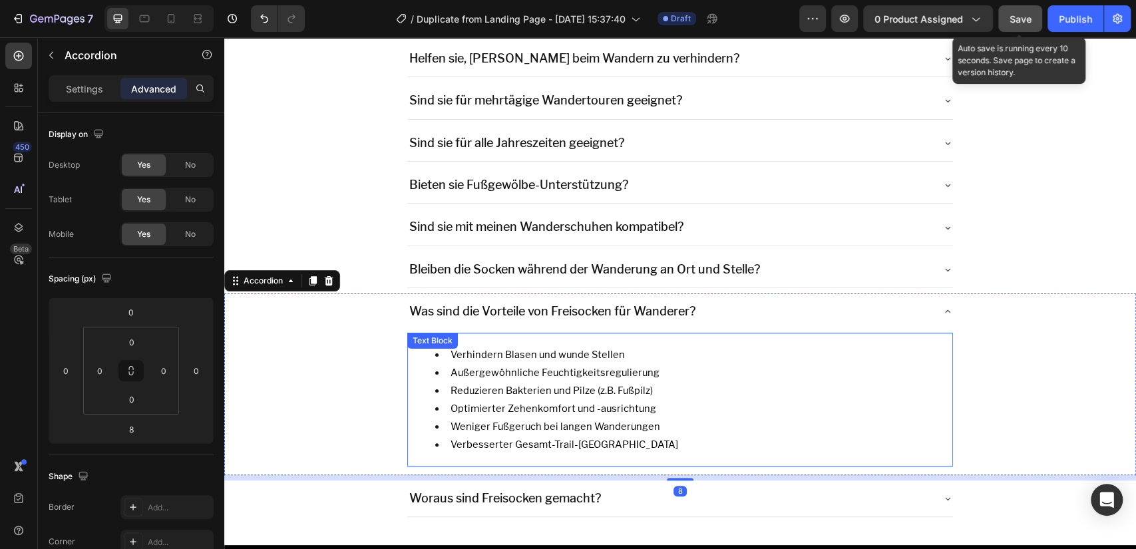
click at [511, 351] on span "Verhindern Blasen und wunde Stellen" at bounding box center [538, 355] width 174 height 12
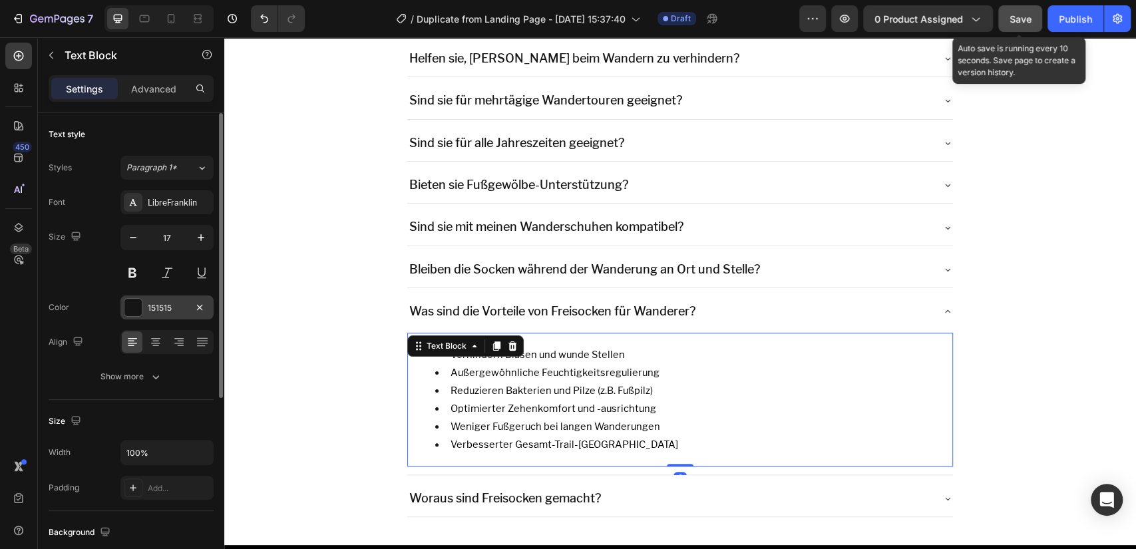
click at [160, 308] on div "151515" at bounding box center [167, 308] width 39 height 12
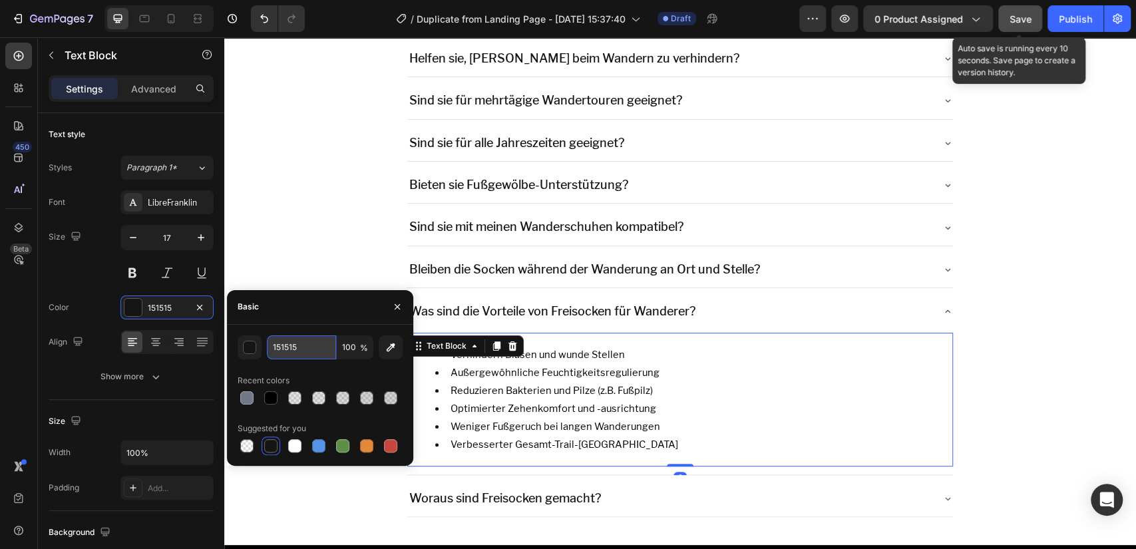
click at [293, 347] on input "151515" at bounding box center [301, 347] width 69 height 24
paste input "707988"
type input "707988"
click at [252, 391] on div at bounding box center [247, 398] width 16 height 16
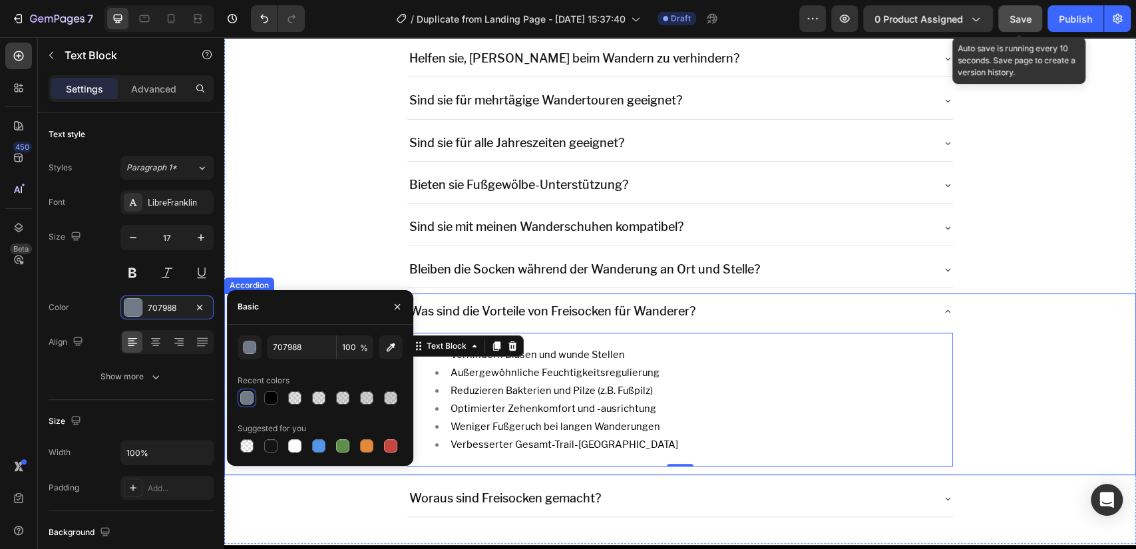
click at [944, 309] on div "Was sind die Vorteile von Freisocken für Wanderer? Verhindern Blasen und wunde …" at bounding box center [680, 385] width 911 height 182
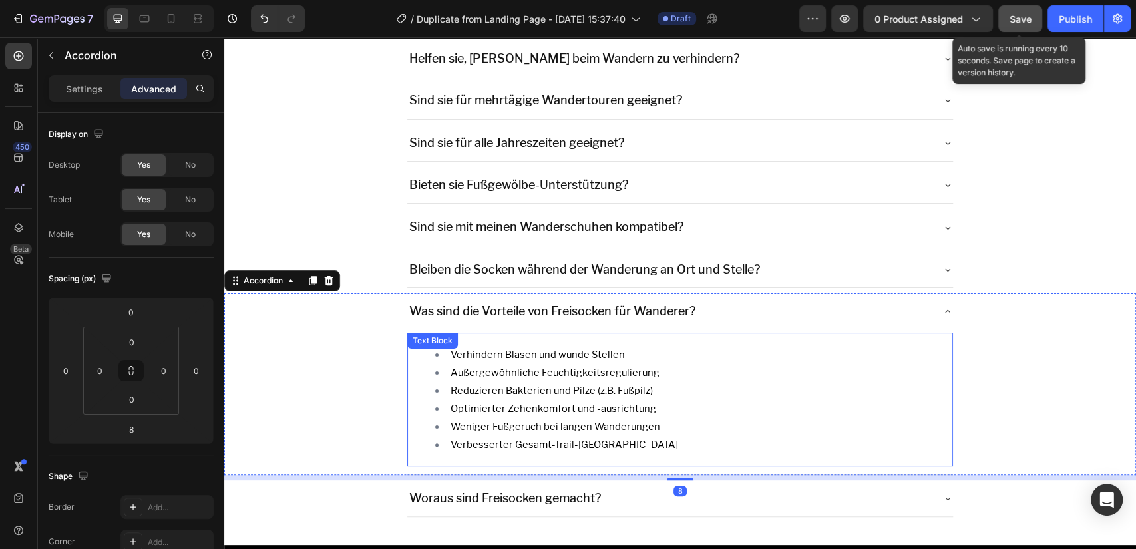
click at [636, 371] on span "Außergewöhnliche Feuchtigkeitsregulierung" at bounding box center [555, 373] width 209 height 12
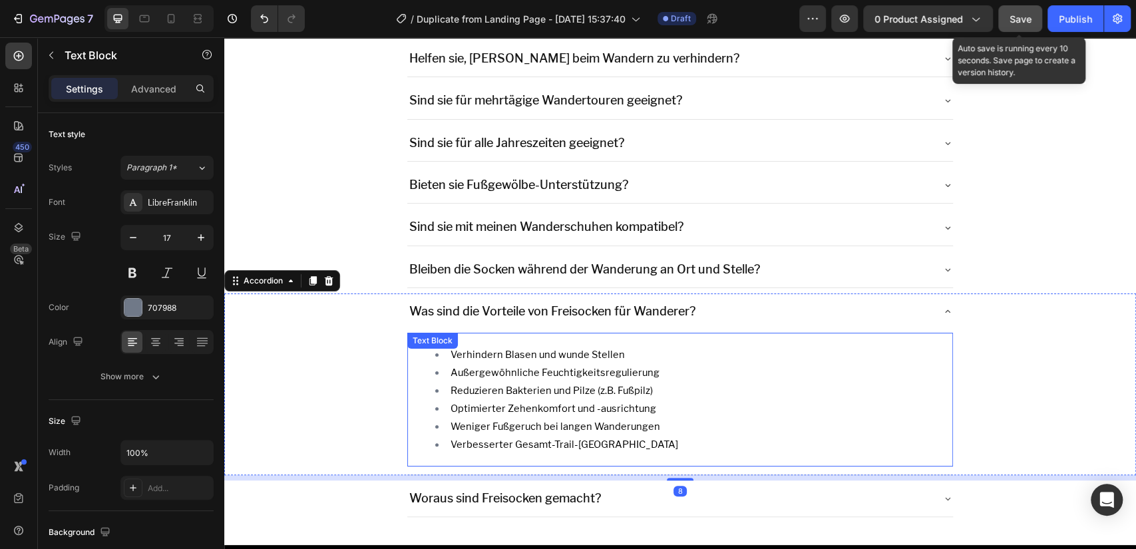
click at [636, 371] on span "Außergewöhnliche Feuchtigkeitsregulierung" at bounding box center [555, 373] width 209 height 12
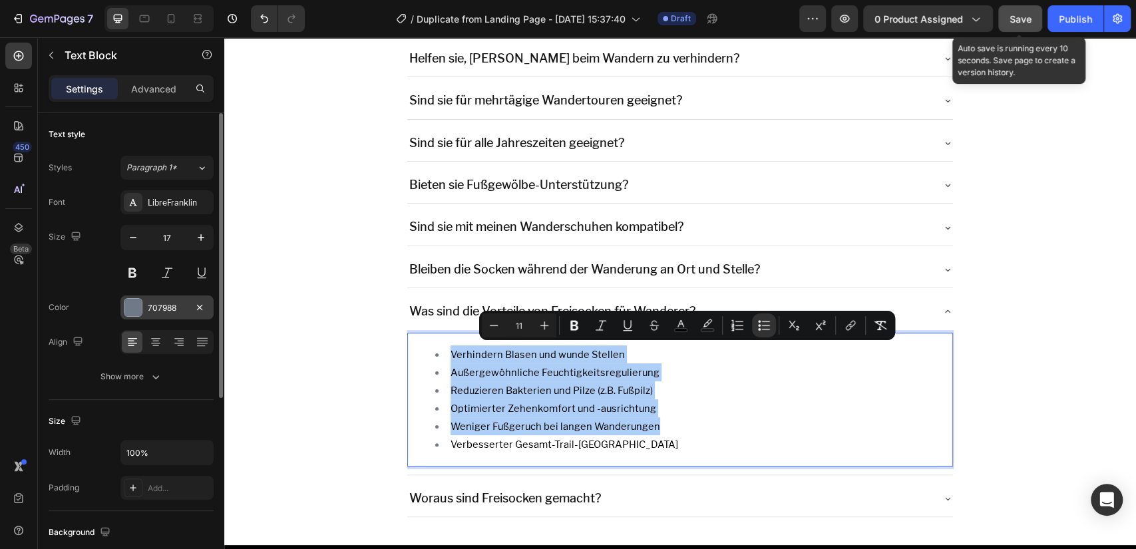
click at [154, 308] on div "707988" at bounding box center [167, 308] width 39 height 12
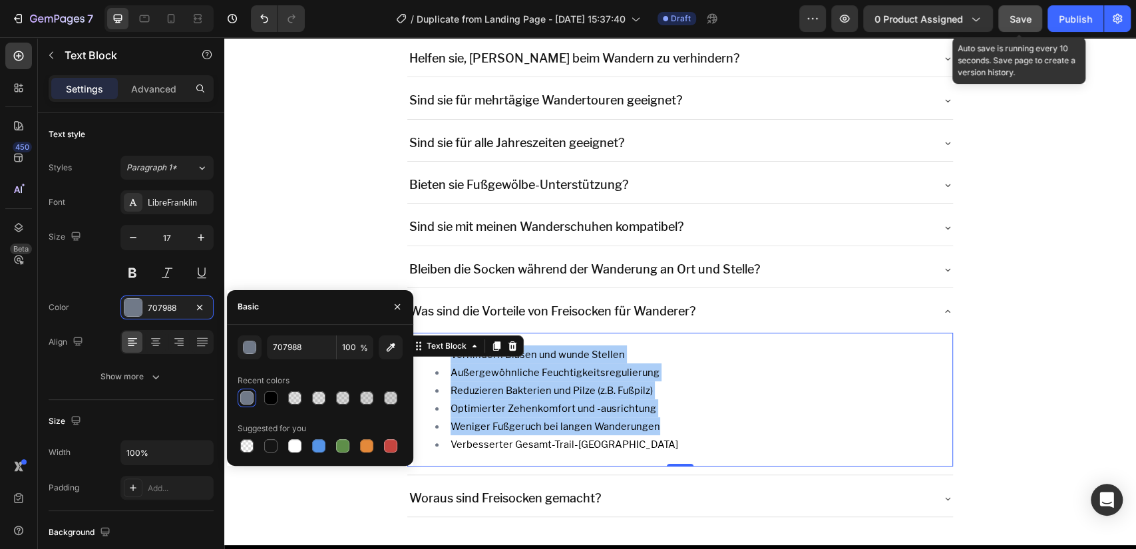
click at [241, 394] on div at bounding box center [246, 397] width 13 height 13
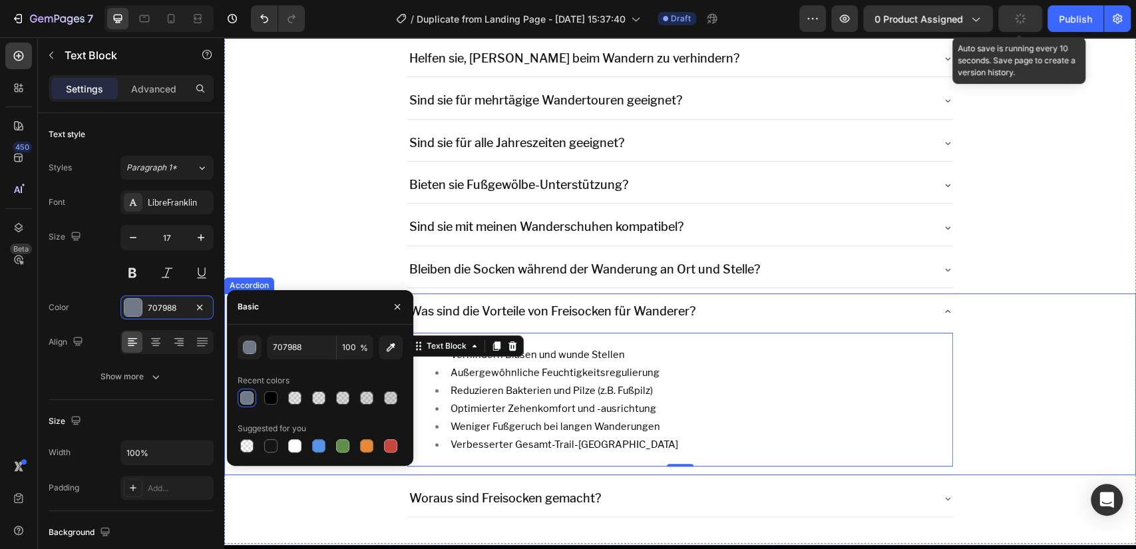
click at [942, 306] on icon at bounding box center [947, 311] width 11 height 11
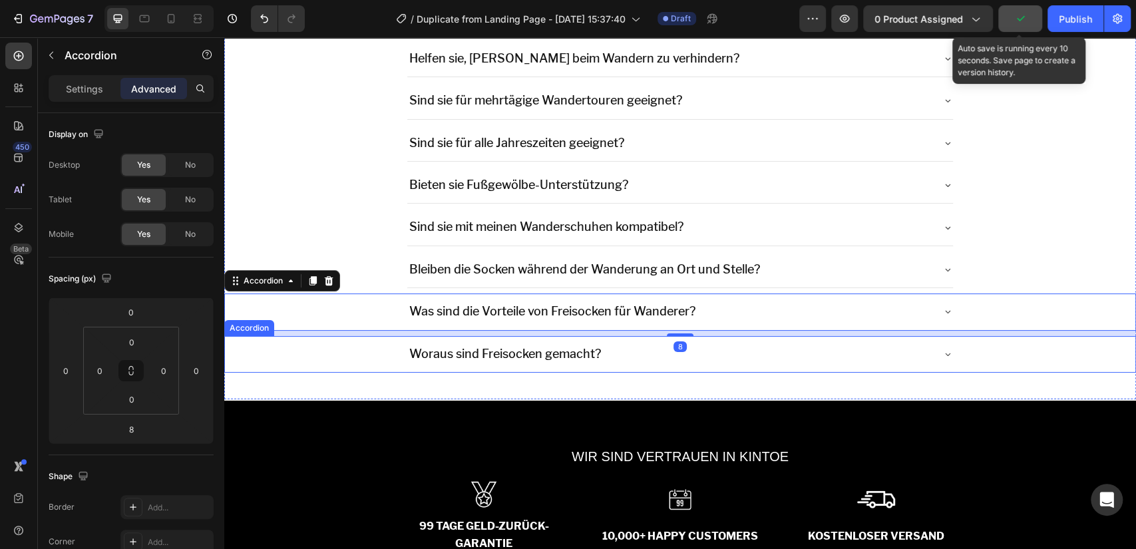
click at [939, 342] on div "Woraus sind Freisocken gemacht?" at bounding box center [680, 354] width 546 height 36
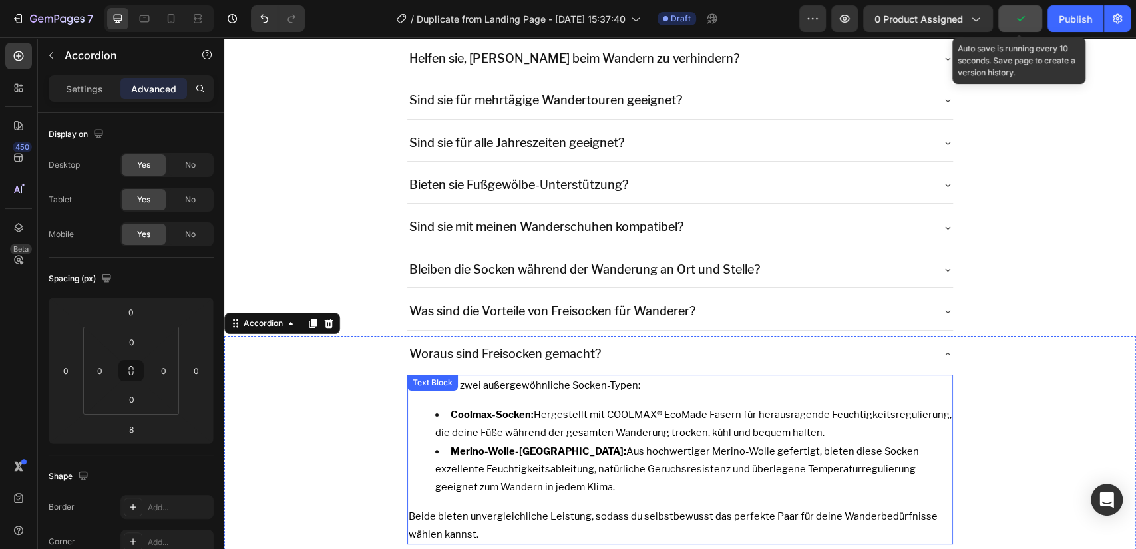
click at [612, 409] on span "Coolmax-Socken: Hergestellt mit COOLMAX® EcoMade Fasern für herausragende Feuch…" at bounding box center [693, 424] width 517 height 30
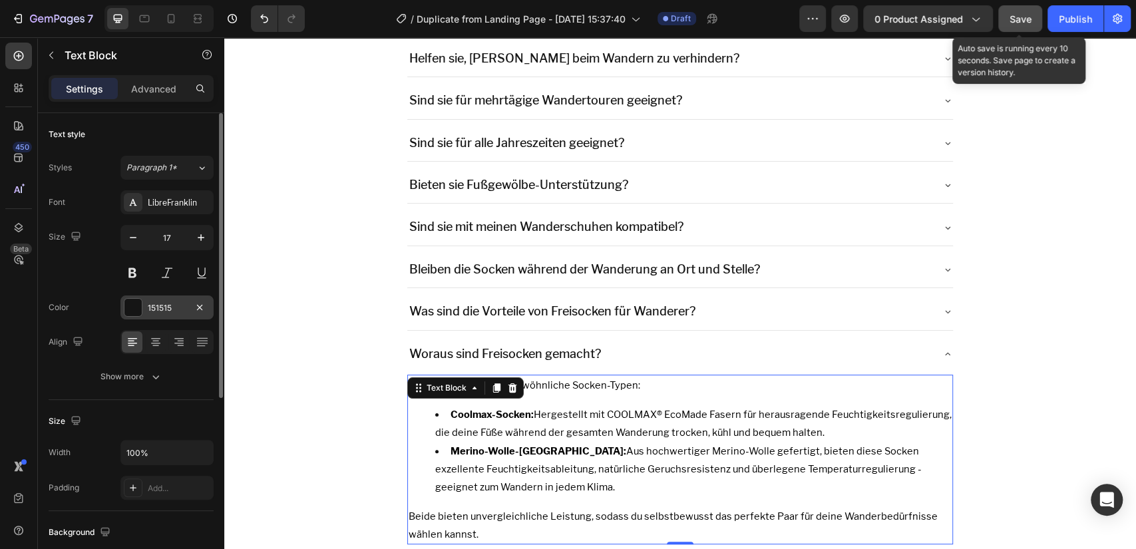
click at [174, 315] on div "151515" at bounding box center [166, 308] width 93 height 24
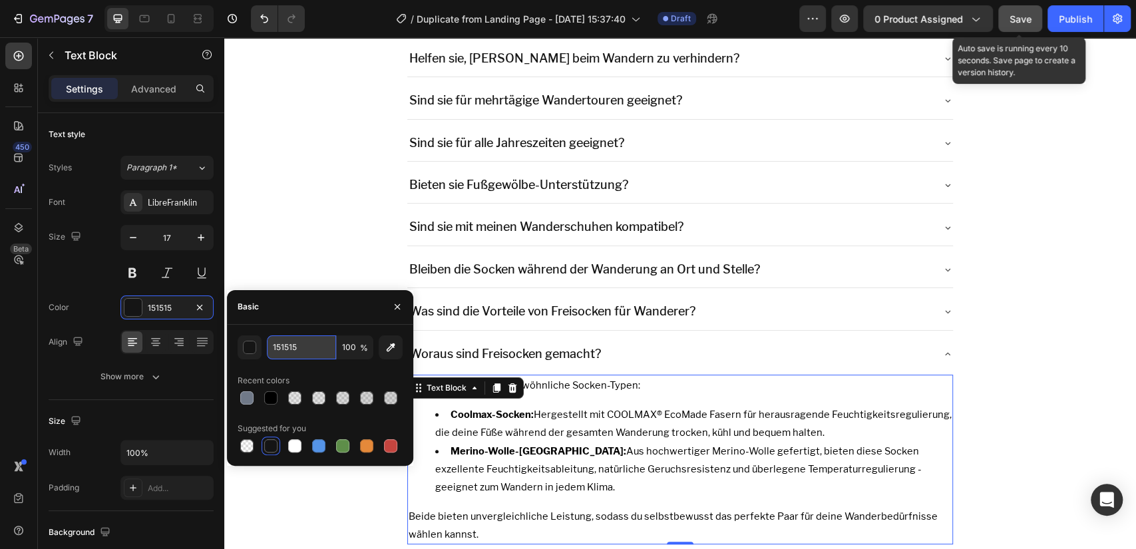
click at [286, 358] on input "151515" at bounding box center [301, 347] width 69 height 24
click at [242, 396] on div at bounding box center [246, 397] width 13 height 13
type input "707988"
click at [616, 449] on span "Merino-Wolle-Socken: Aus hochwertiger Merino-Wolle gefertigt, bieten diese Sock…" at bounding box center [678, 469] width 487 height 48
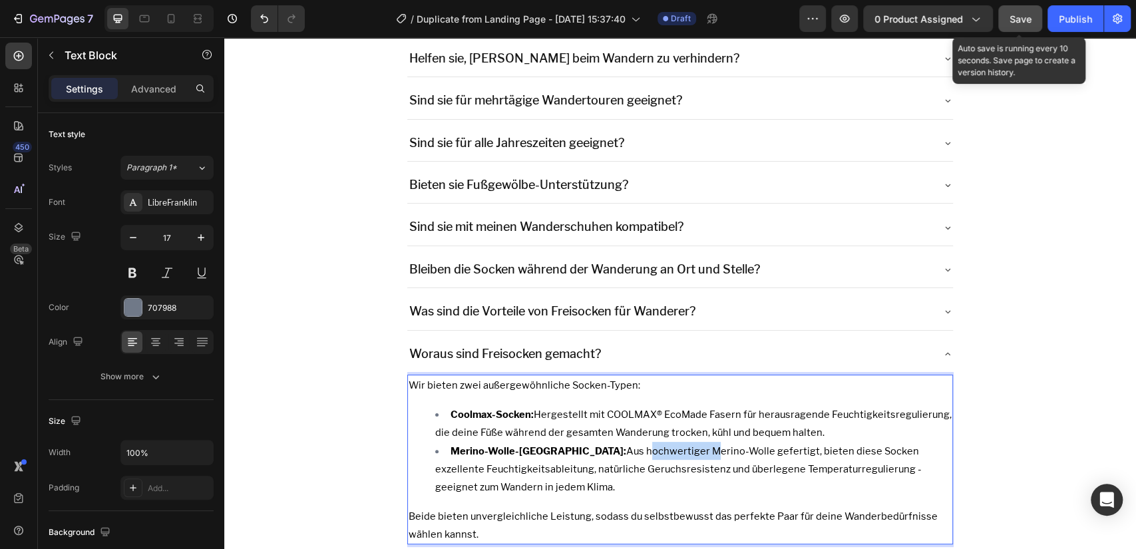
click at [616, 449] on span "Merino-Wolle-Socken: Aus hochwertiger Merino-Wolle gefertigt, bieten diese Sock…" at bounding box center [678, 469] width 487 height 48
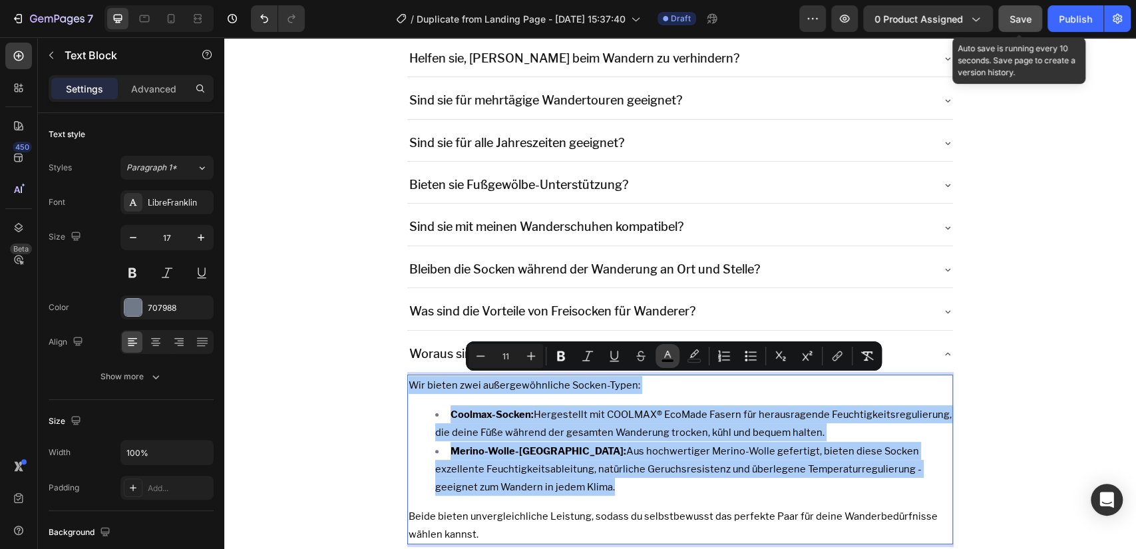
click at [666, 353] on icon "Editor contextual toolbar" at bounding box center [667, 354] width 7 height 7
type input "000000"
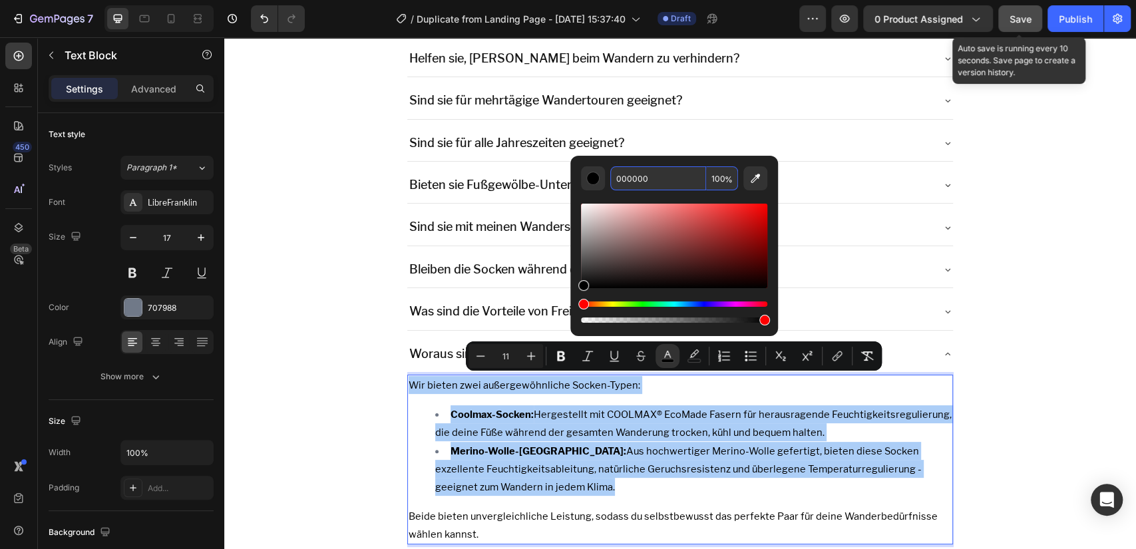
click at [639, 180] on input "000000" at bounding box center [658, 178] width 96 height 24
paste input "707988"
type input "707988"
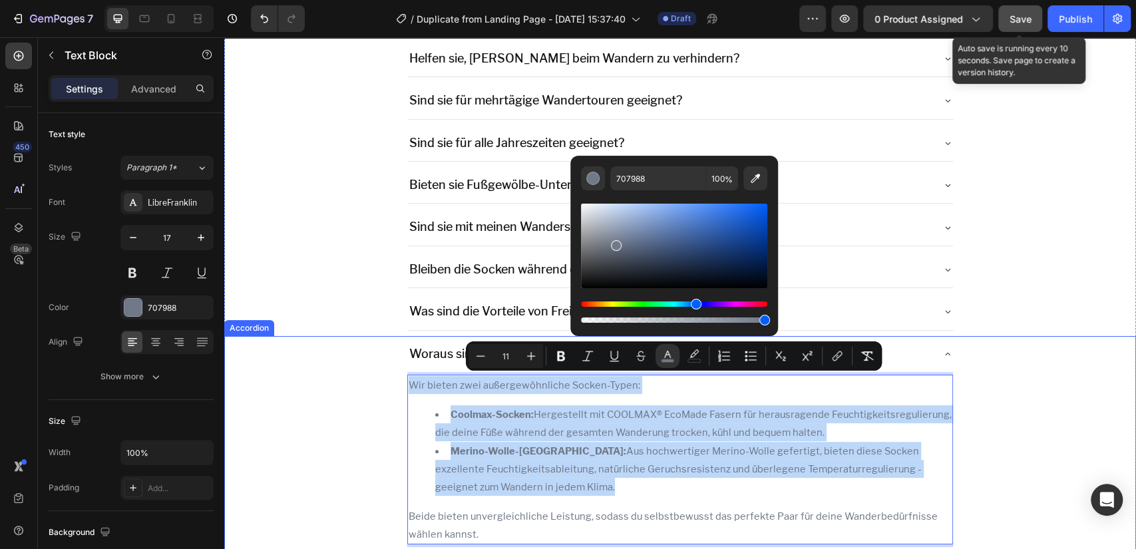
click at [946, 352] on icon at bounding box center [948, 353] width 5 height 3
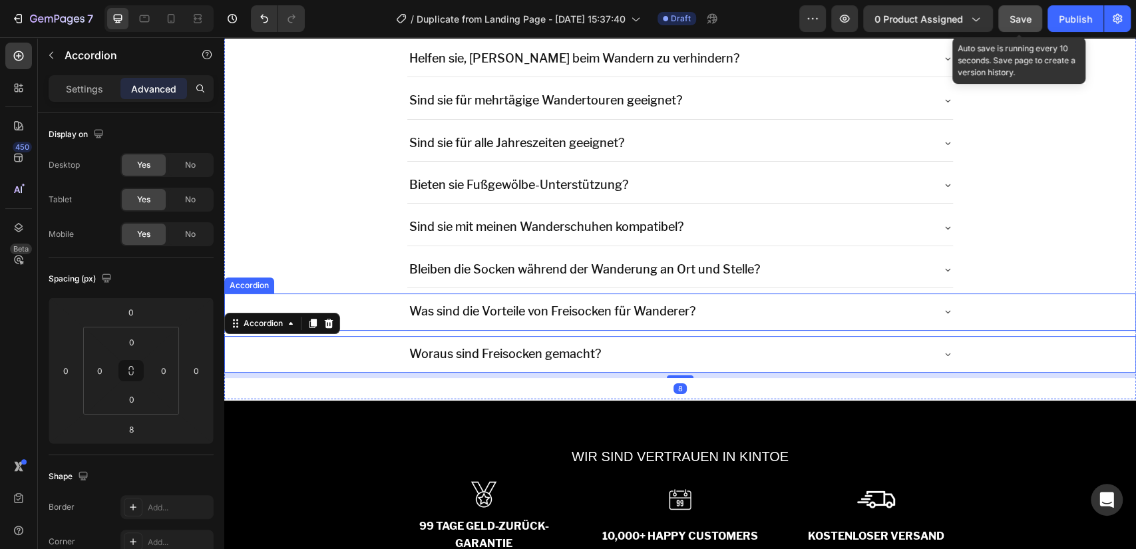
click at [942, 310] on icon at bounding box center [947, 311] width 11 height 11
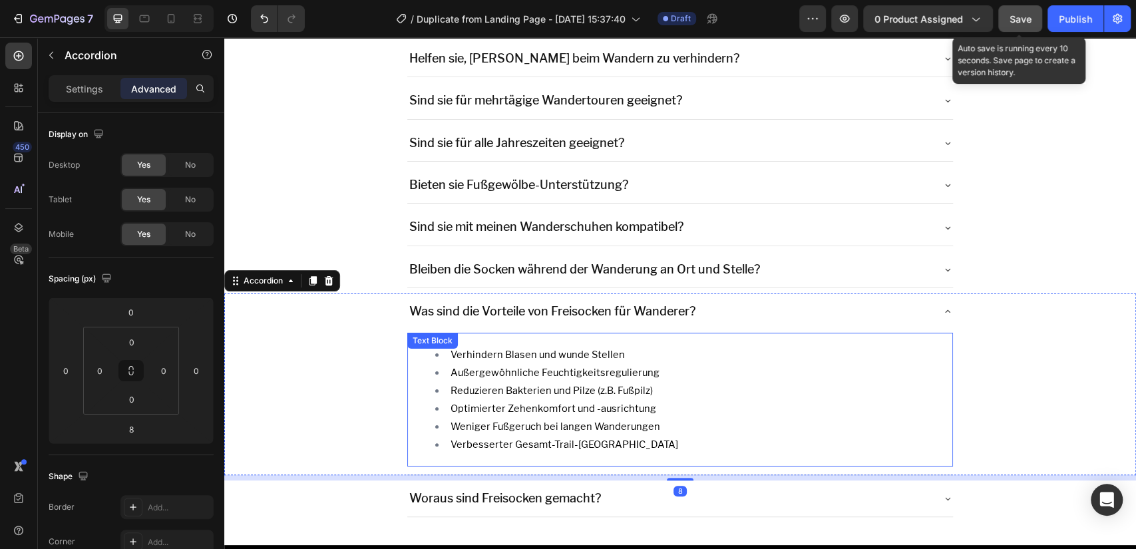
click at [605, 367] on span "Außergewöhnliche Feuchtigkeitsregulierung" at bounding box center [555, 373] width 209 height 12
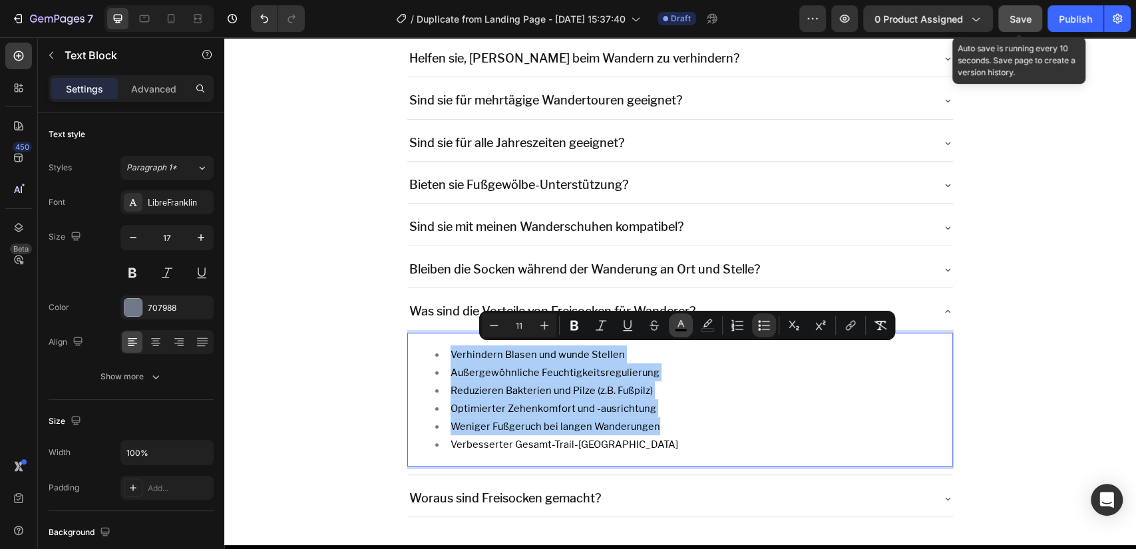
click at [690, 326] on button "color" at bounding box center [681, 325] width 24 height 24
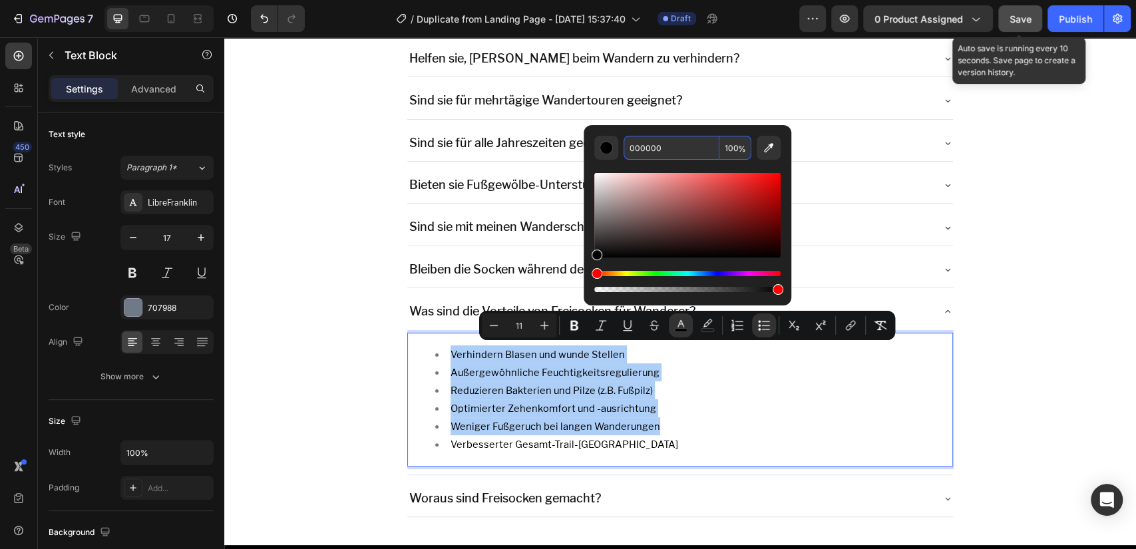
click at [655, 150] on input "000000" at bounding box center [672, 148] width 96 height 24
paste input "707988"
type input "707988"
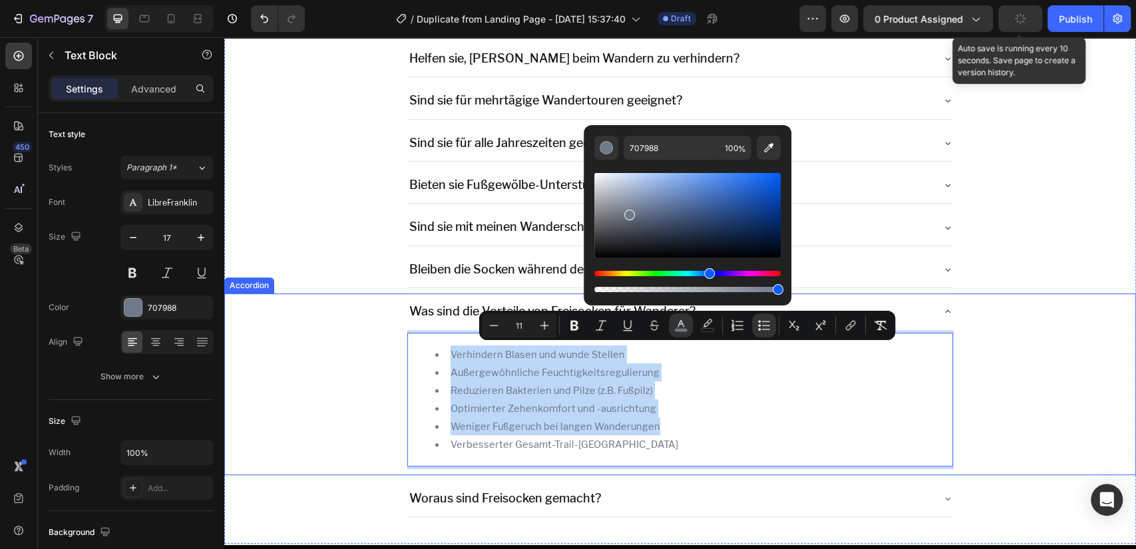
click at [942, 312] on icon at bounding box center [947, 311] width 11 height 11
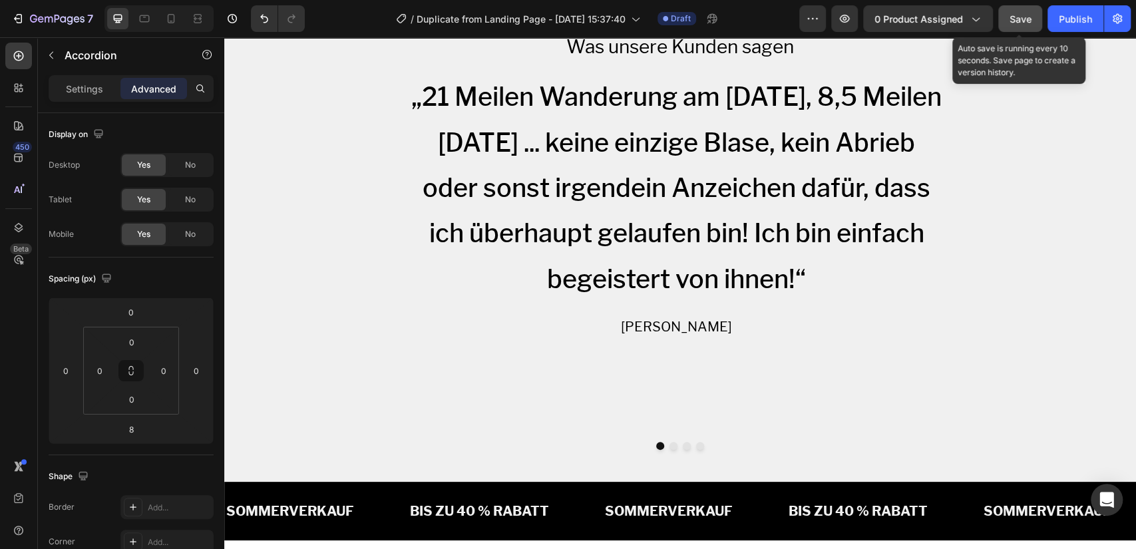
scroll to position [2222, 0]
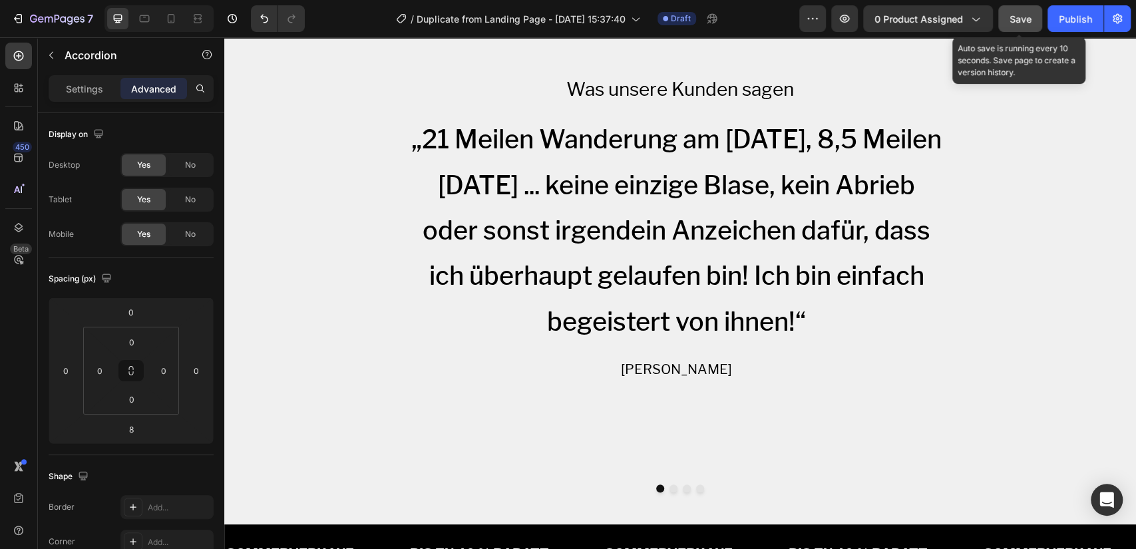
click at [1014, 9] on button "Save" at bounding box center [1020, 18] width 44 height 27
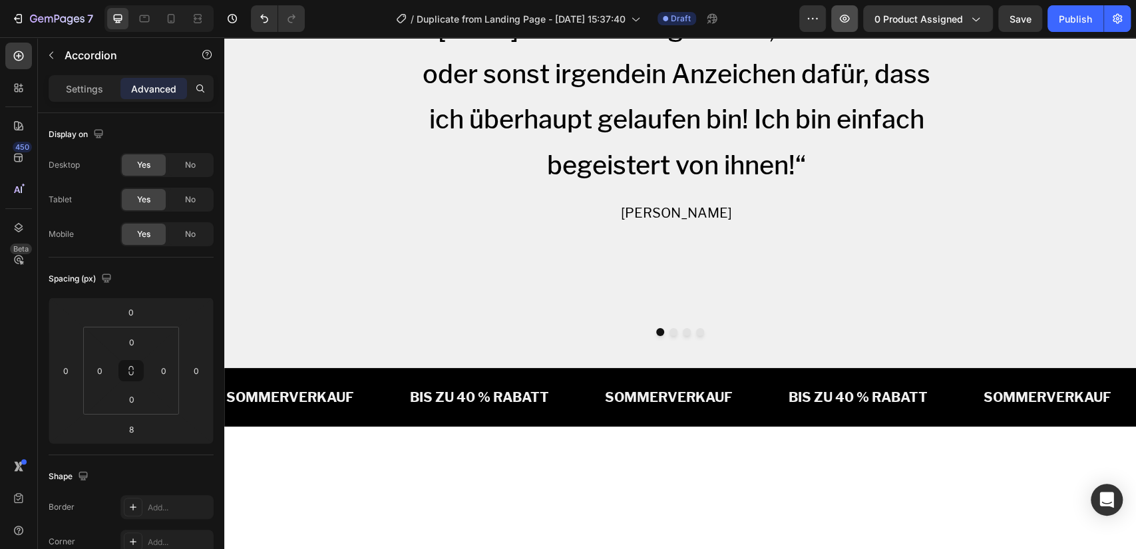
scroll to position [151, 0]
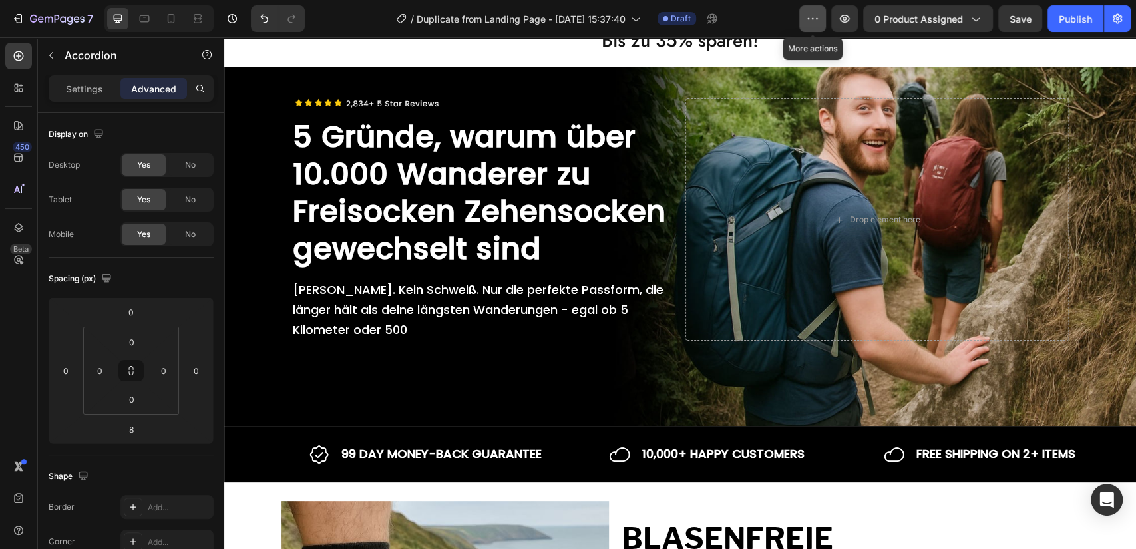
click at [811, 23] on icon "button" at bounding box center [812, 18] width 13 height 13
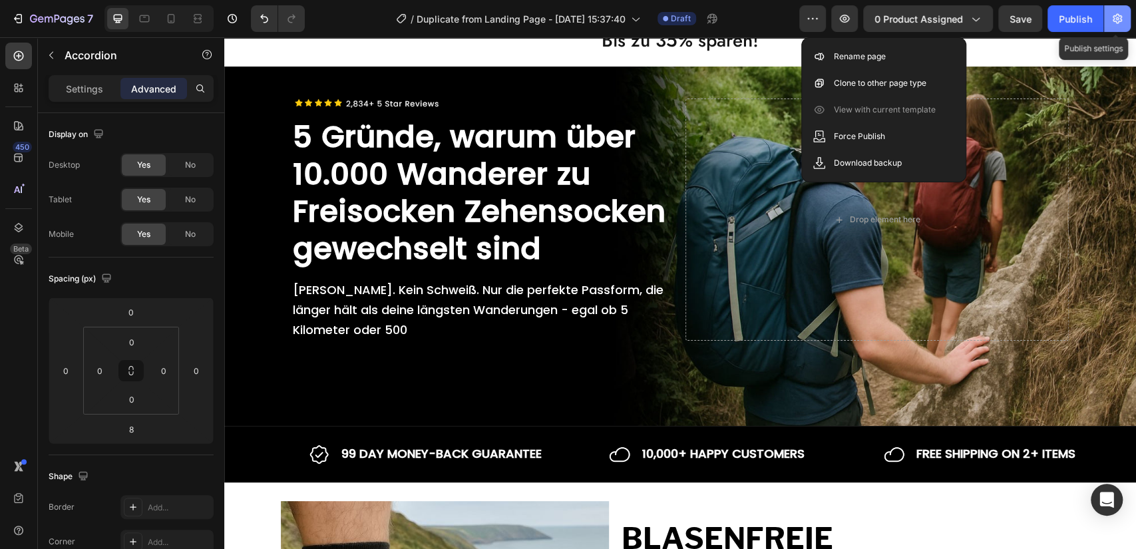
click at [1117, 23] on icon "button" at bounding box center [1117, 19] width 9 height 10
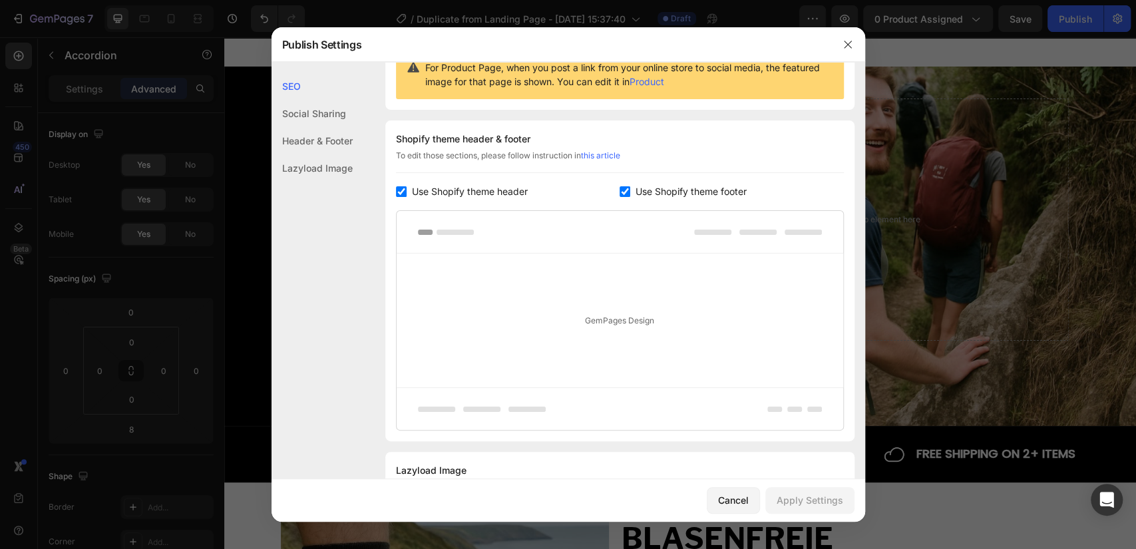
scroll to position [208, 0]
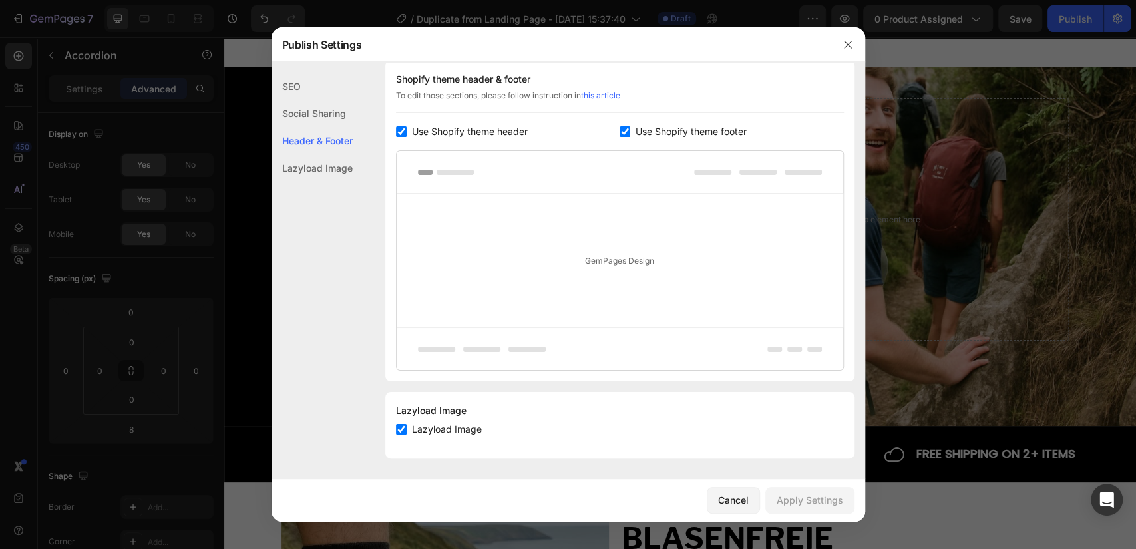
click at [668, 130] on span "Use Shopify theme footer" at bounding box center [691, 132] width 111 height 16
checkbox input "false"
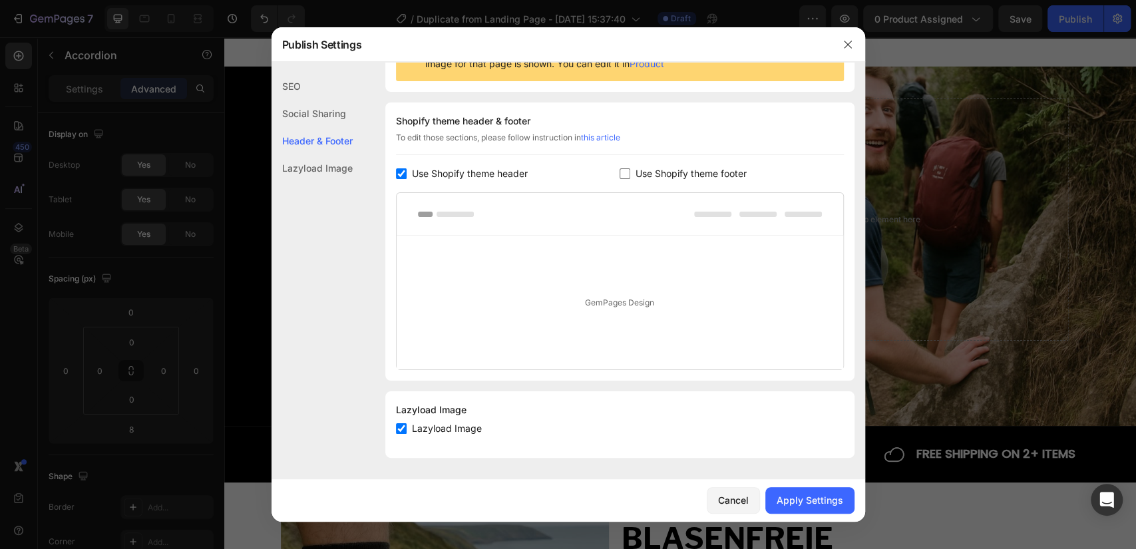
scroll to position [166, 0]
click at [789, 501] on div "Apply Settings" at bounding box center [810, 500] width 67 height 14
click at [841, 36] on button "button" at bounding box center [847, 44] width 21 height 21
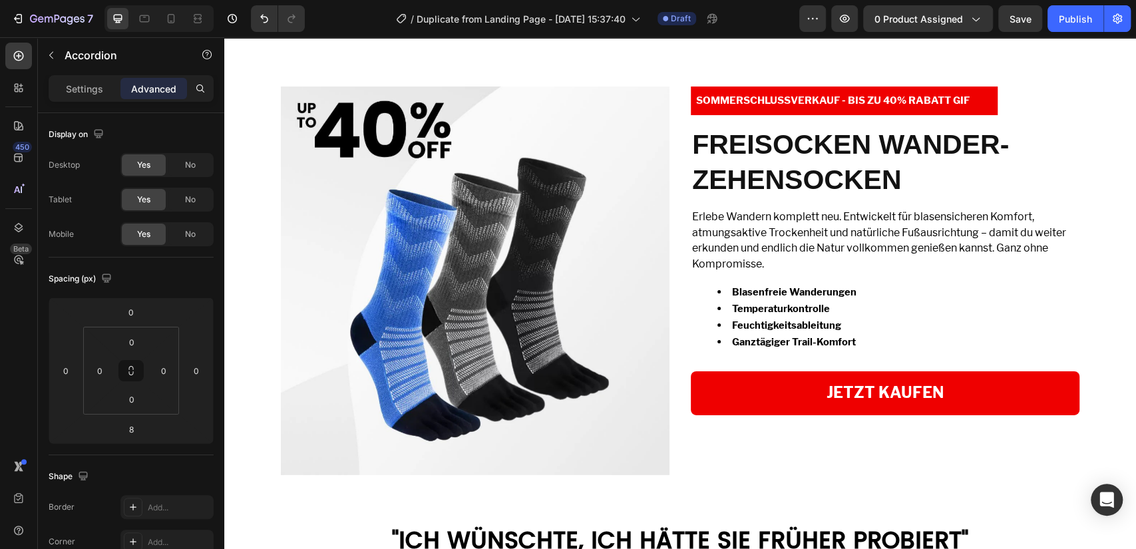
scroll to position [3853, 0]
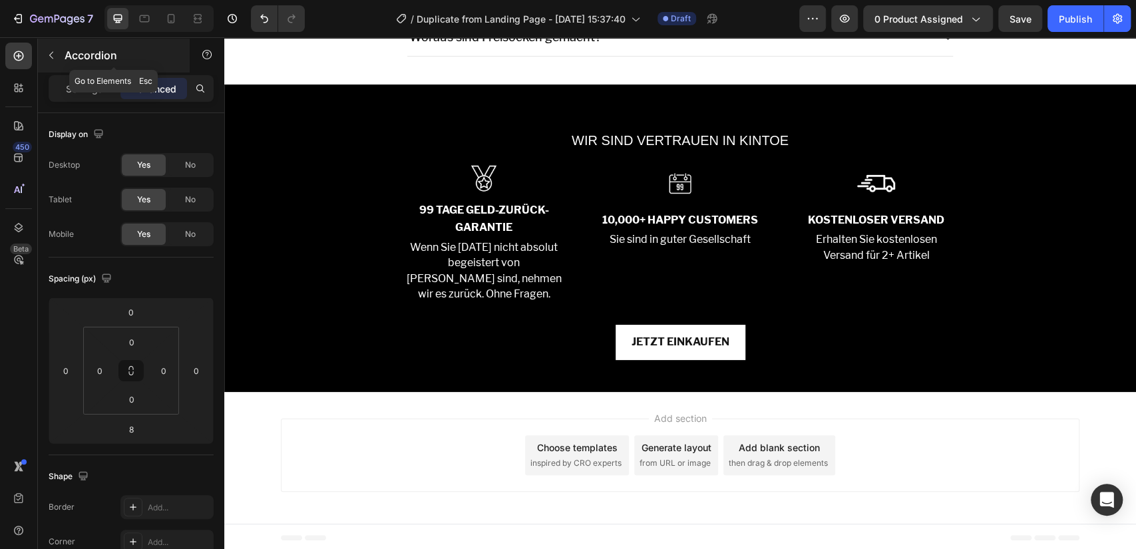
click at [83, 58] on p "Accordion" at bounding box center [121, 55] width 113 height 16
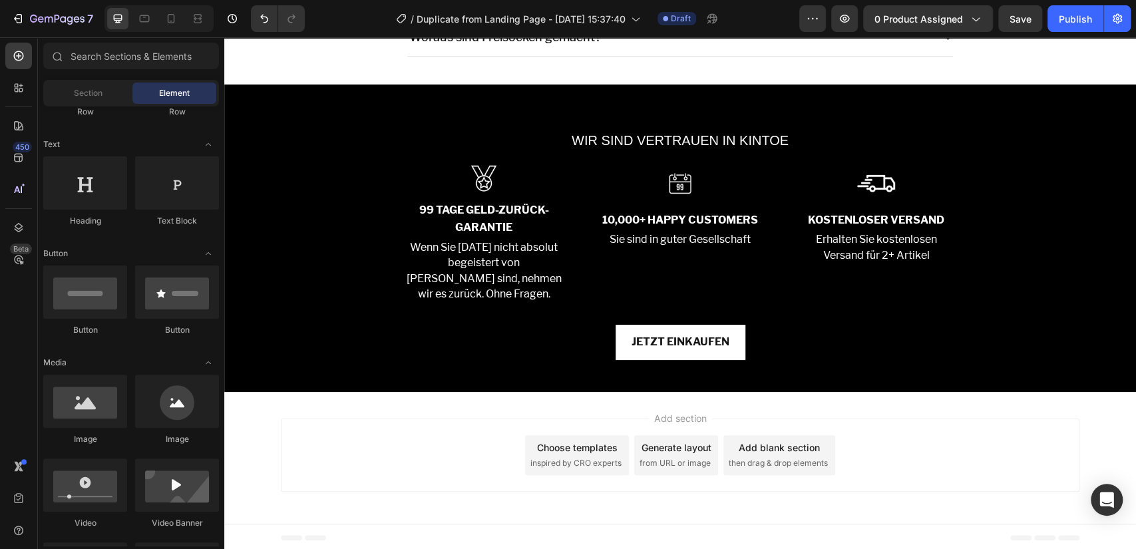
scroll to position [0, 0]
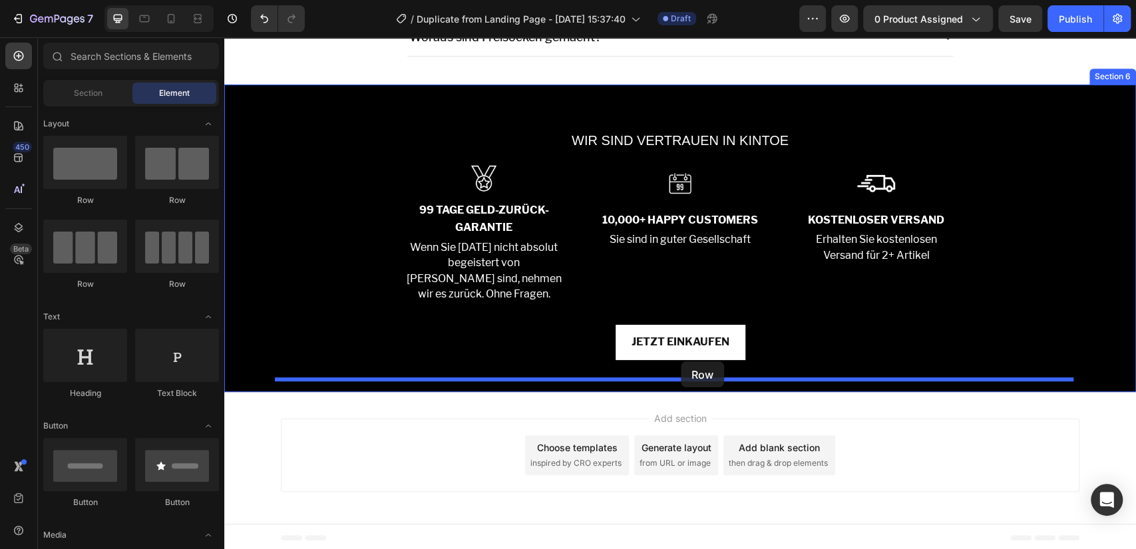
drag, startPoint x: 321, startPoint y: 210, endPoint x: 681, endPoint y: 361, distance: 389.9
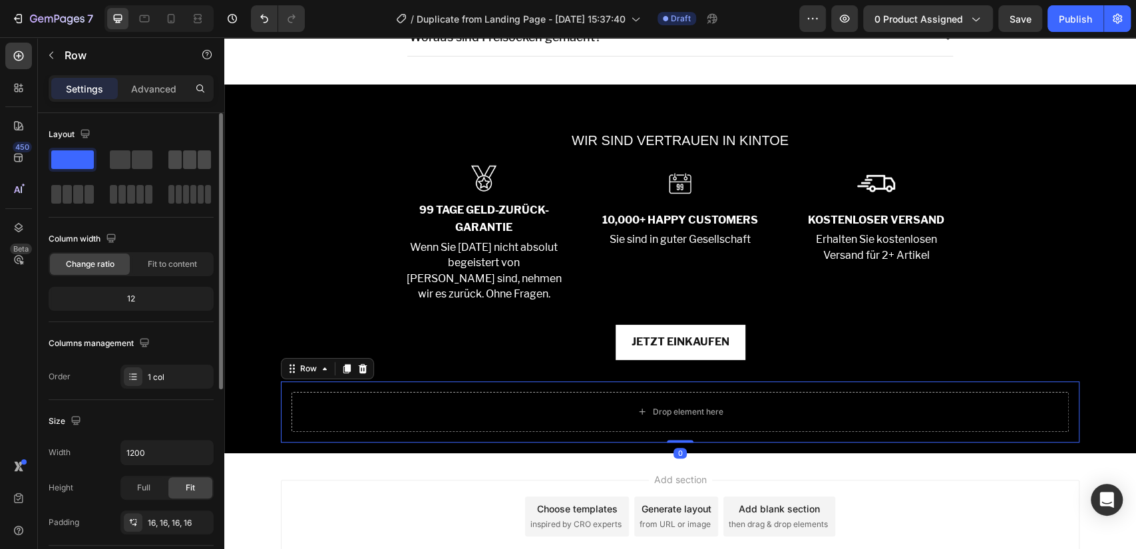
click at [206, 159] on span at bounding box center [204, 159] width 13 height 19
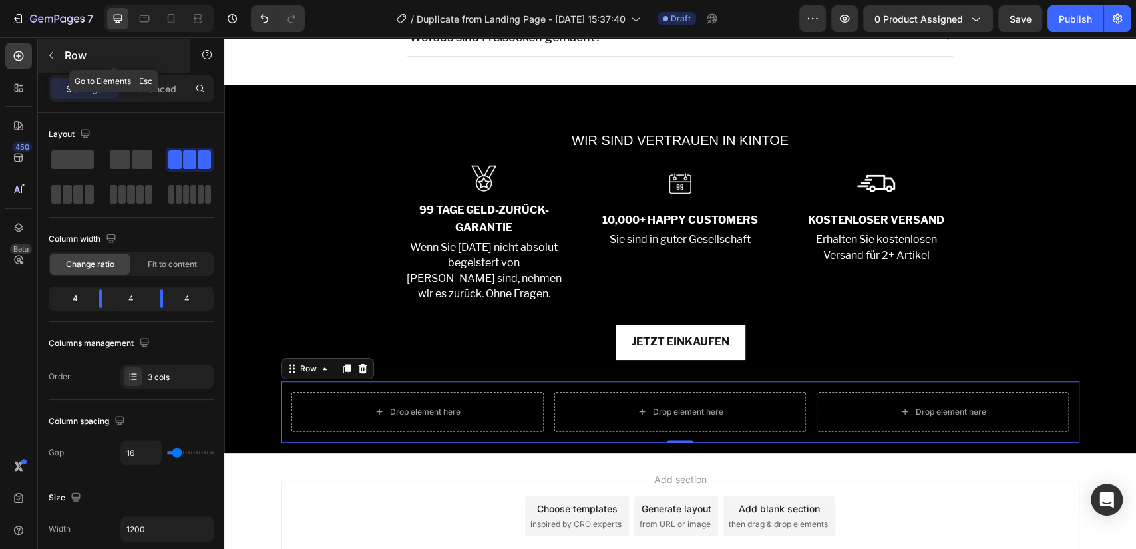
click at [74, 55] on p "Row" at bounding box center [121, 55] width 113 height 16
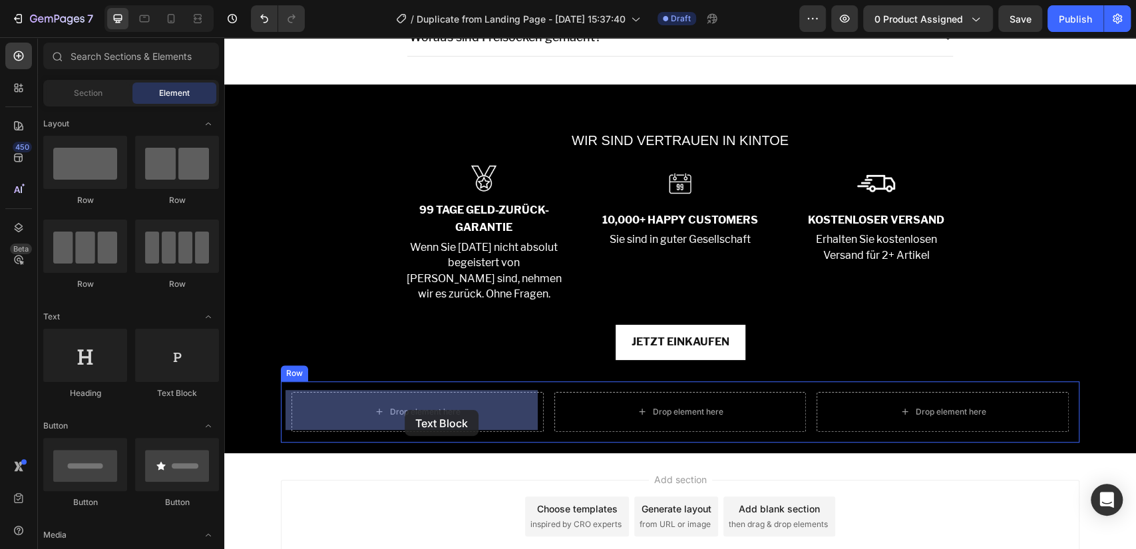
drag, startPoint x: 402, startPoint y: 401, endPoint x: 403, endPoint y: 409, distance: 8.1
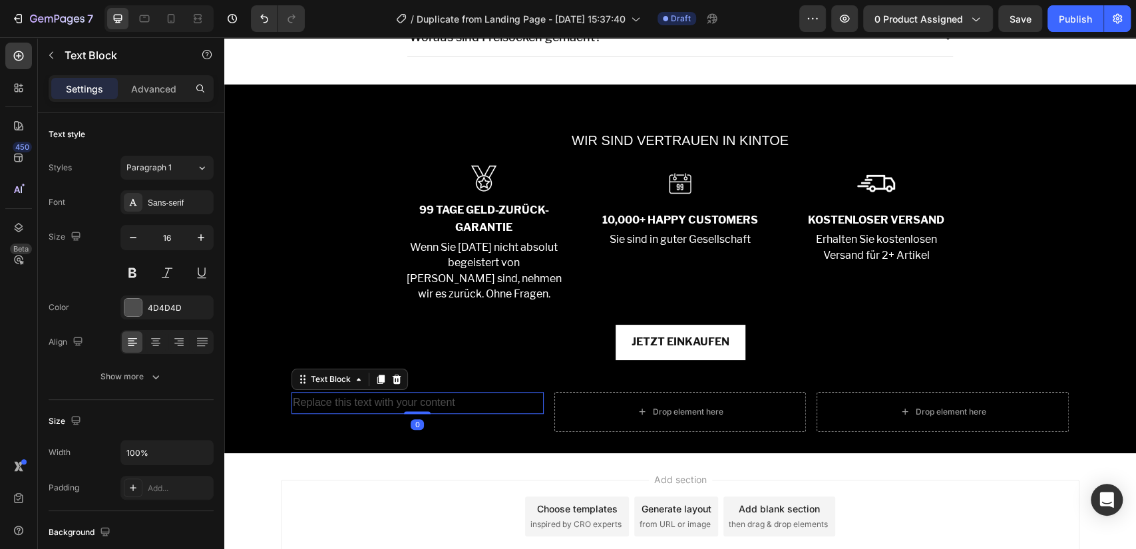
click at [385, 403] on div "Replace this text with your content" at bounding box center [418, 403] width 252 height 22
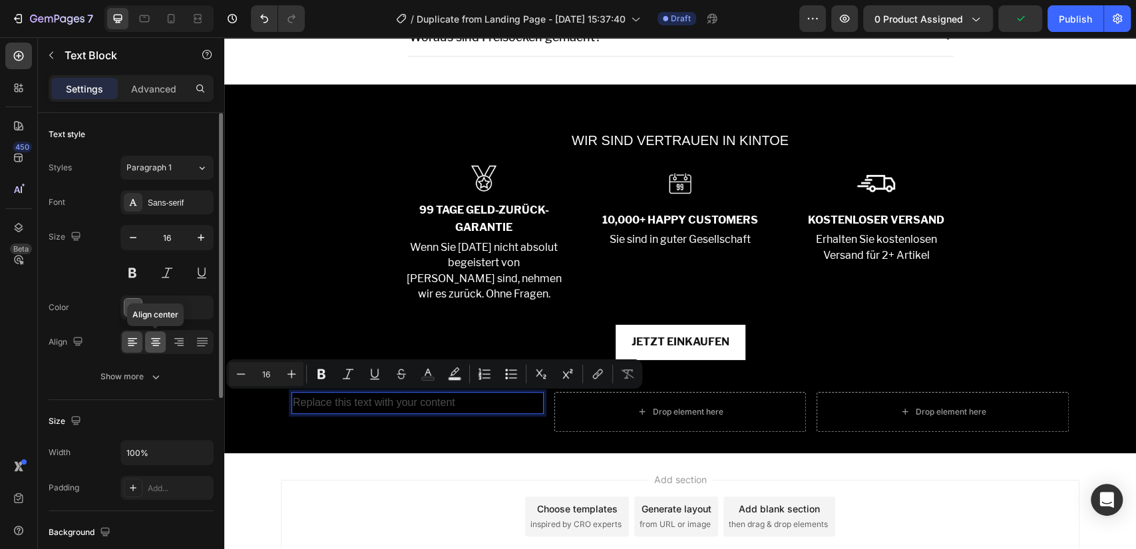
click at [150, 337] on icon at bounding box center [155, 341] width 13 height 13
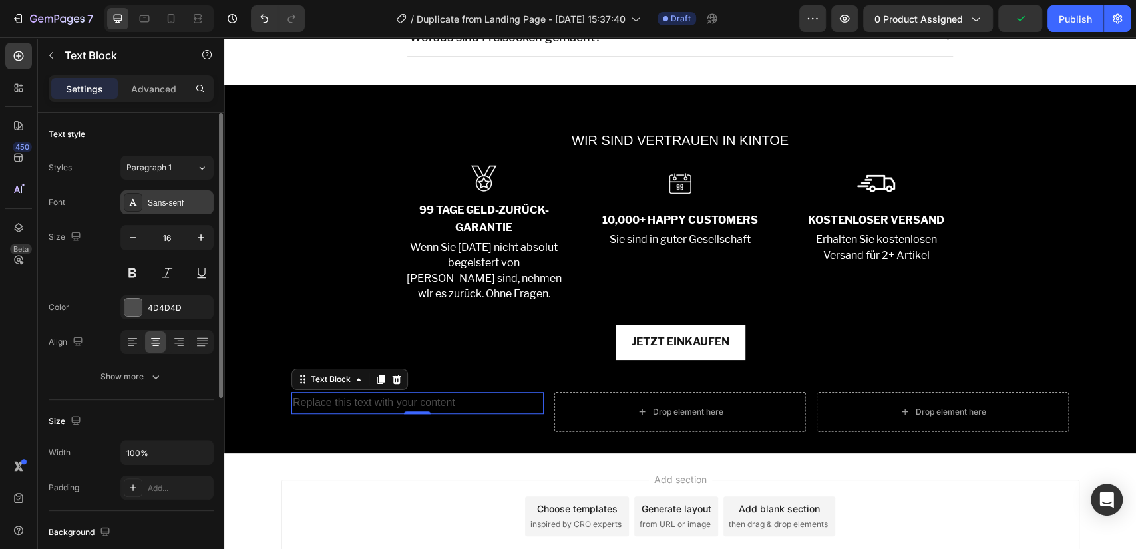
click at [164, 194] on div "Sans-serif" at bounding box center [166, 202] width 93 height 24
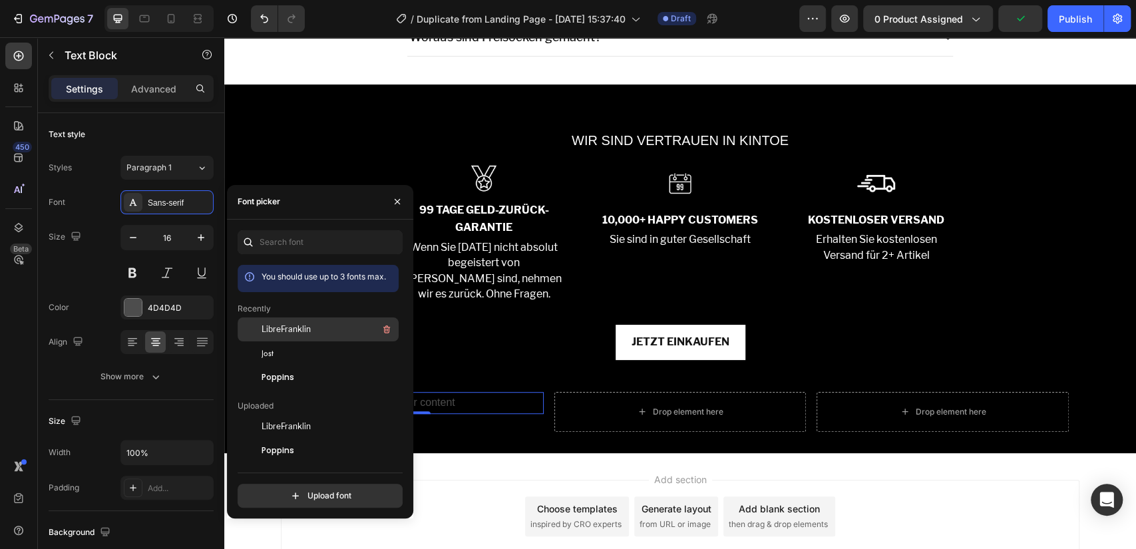
click at [290, 321] on div "LibreFranklin" at bounding box center [329, 329] width 134 height 16
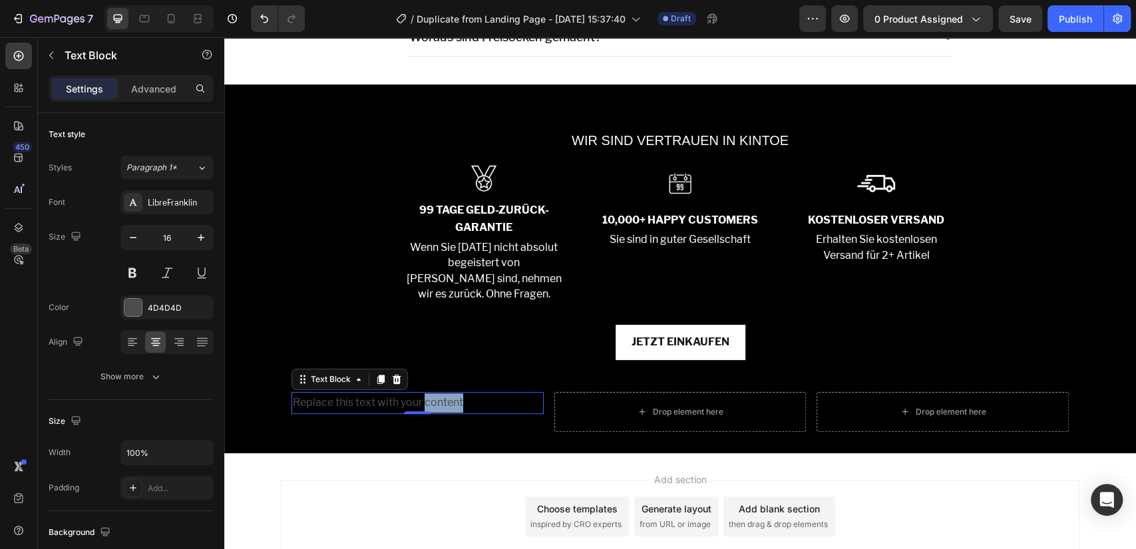
click at [453, 401] on p "Replace this text with your content" at bounding box center [418, 402] width 250 height 19
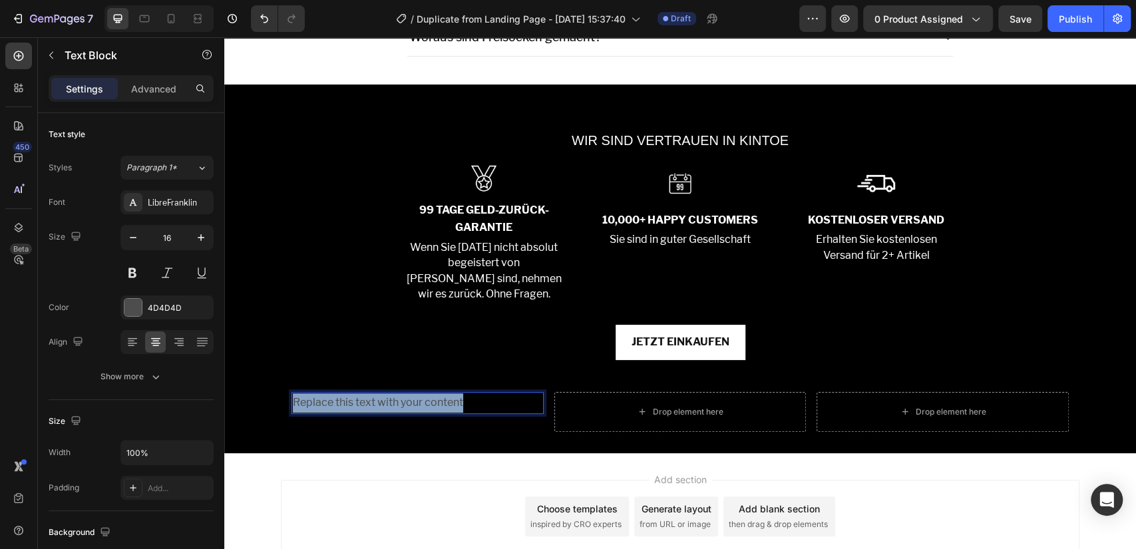
click at [453, 401] on p "Replace this text with your content" at bounding box center [418, 402] width 250 height 19
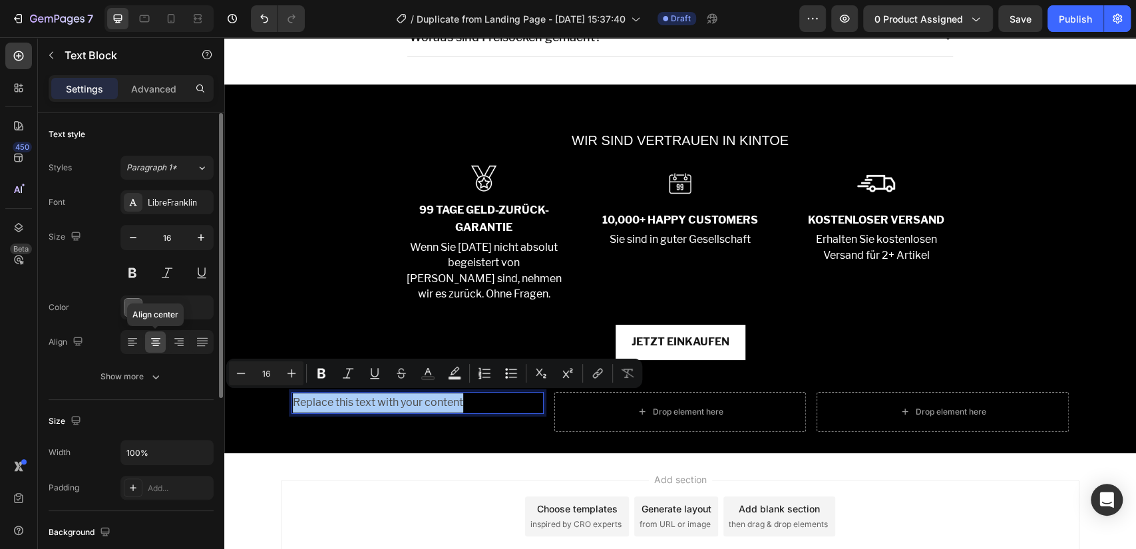
click at [155, 335] on icon at bounding box center [155, 341] width 13 height 13
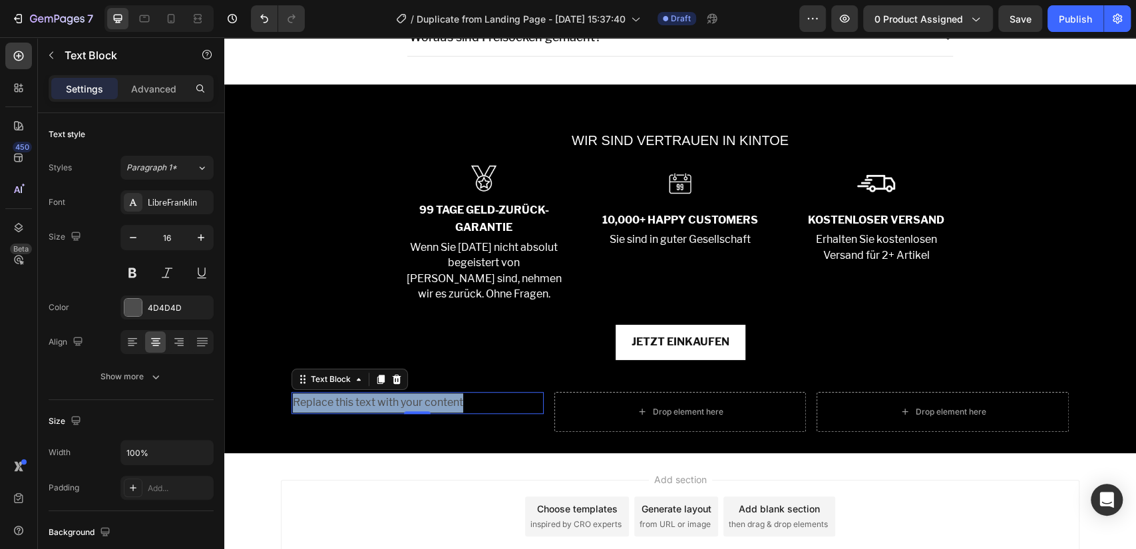
click at [387, 399] on p "Replace this text with your content" at bounding box center [418, 402] width 250 height 19
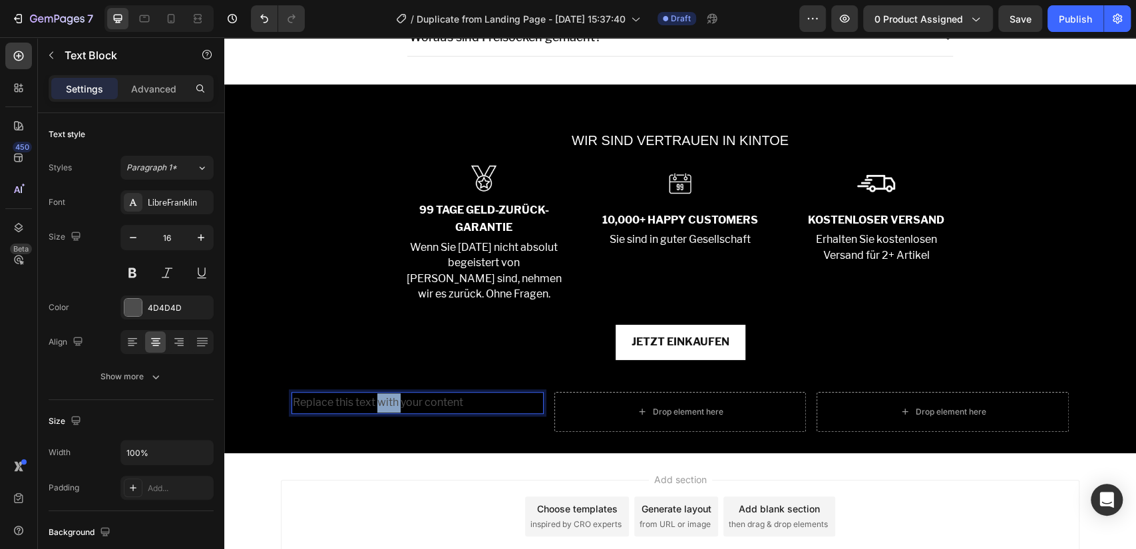
click at [387, 399] on p "Replace this text with your content" at bounding box center [418, 402] width 250 height 19
click at [400, 393] on p "Ub" at bounding box center [418, 402] width 250 height 19
click at [154, 303] on div "4D4D4D" at bounding box center [167, 308] width 39 height 12
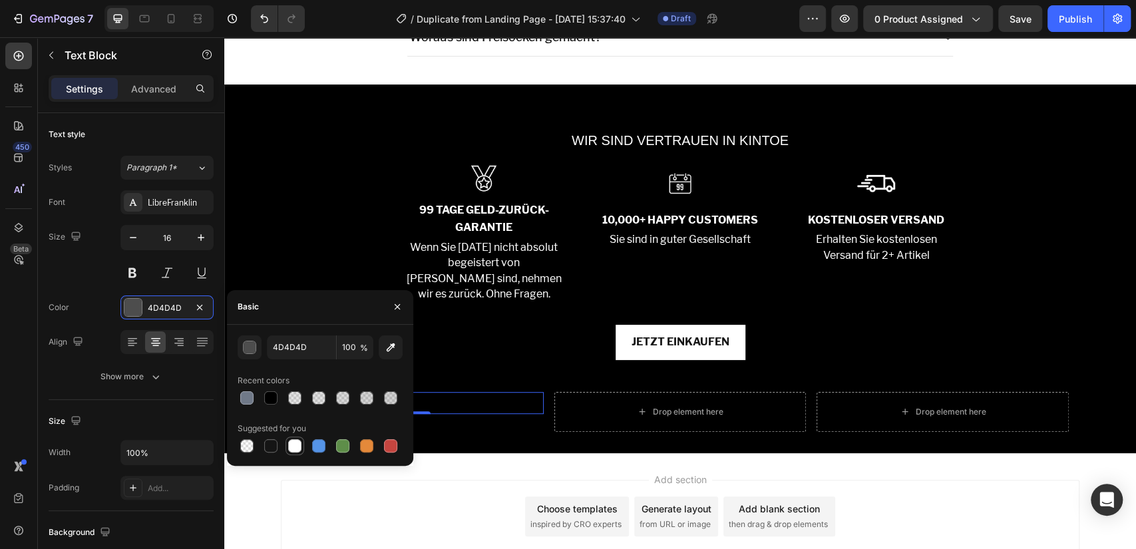
click at [289, 442] on div at bounding box center [294, 445] width 13 height 13
type input "FFFFFF"
click at [94, 314] on div "Color FFFFFF" at bounding box center [131, 308] width 165 height 24
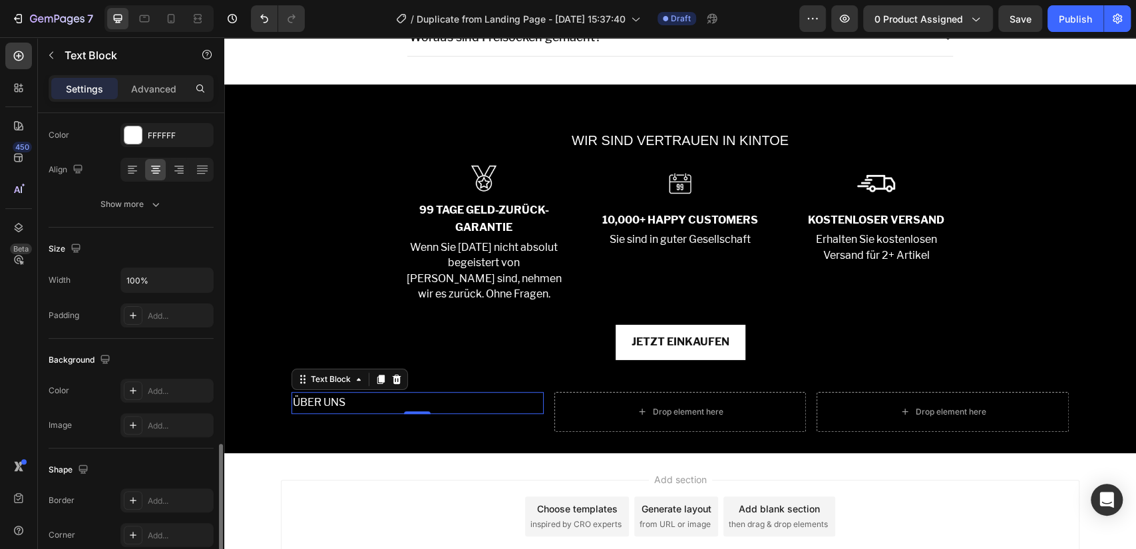
scroll to position [314, 0]
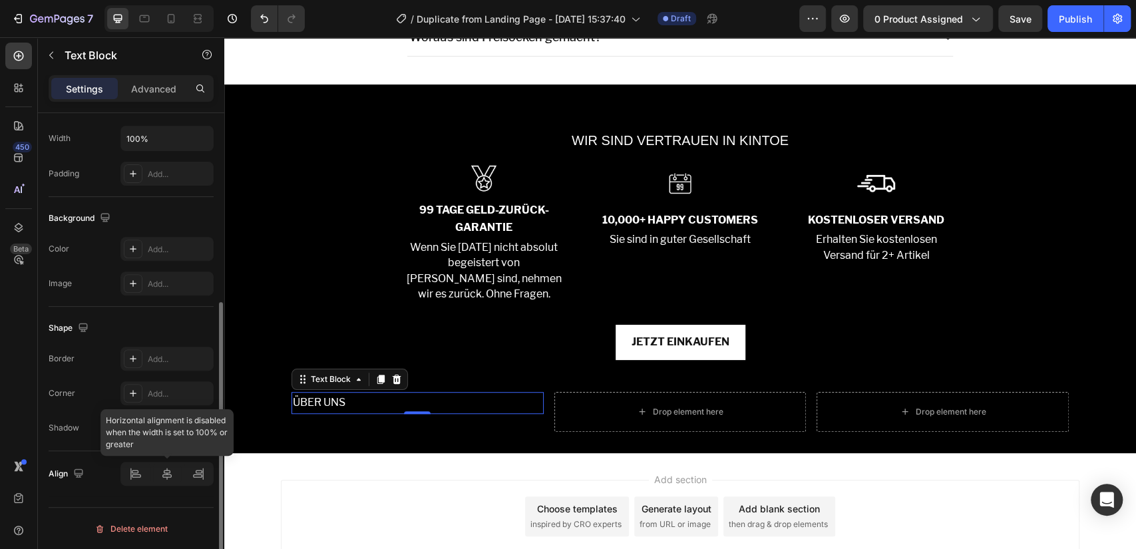
click at [171, 469] on div at bounding box center [166, 474] width 93 height 24
click at [165, 476] on div at bounding box center [166, 474] width 93 height 24
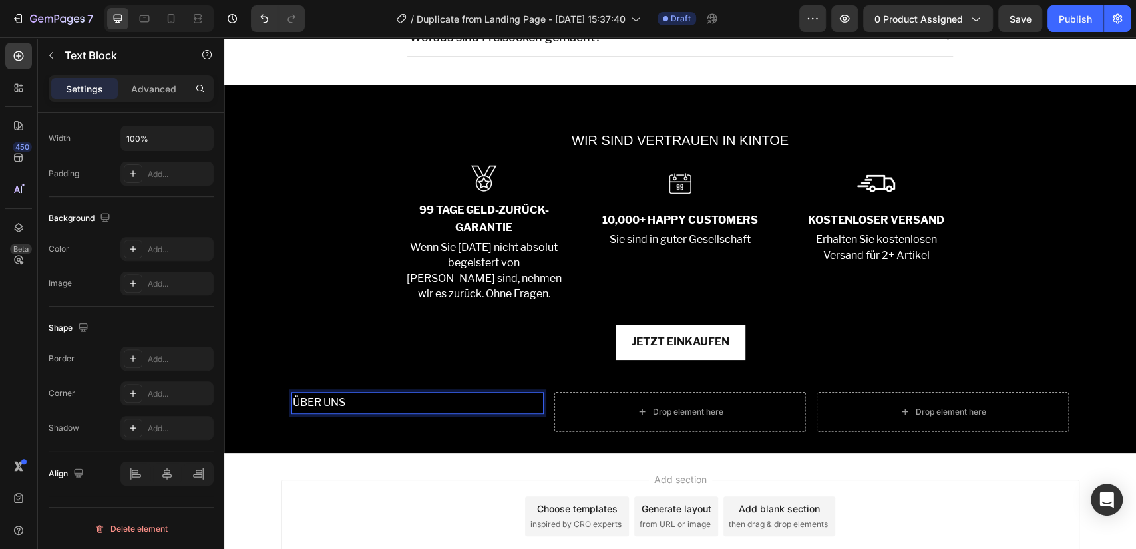
scroll to position [0, 0]
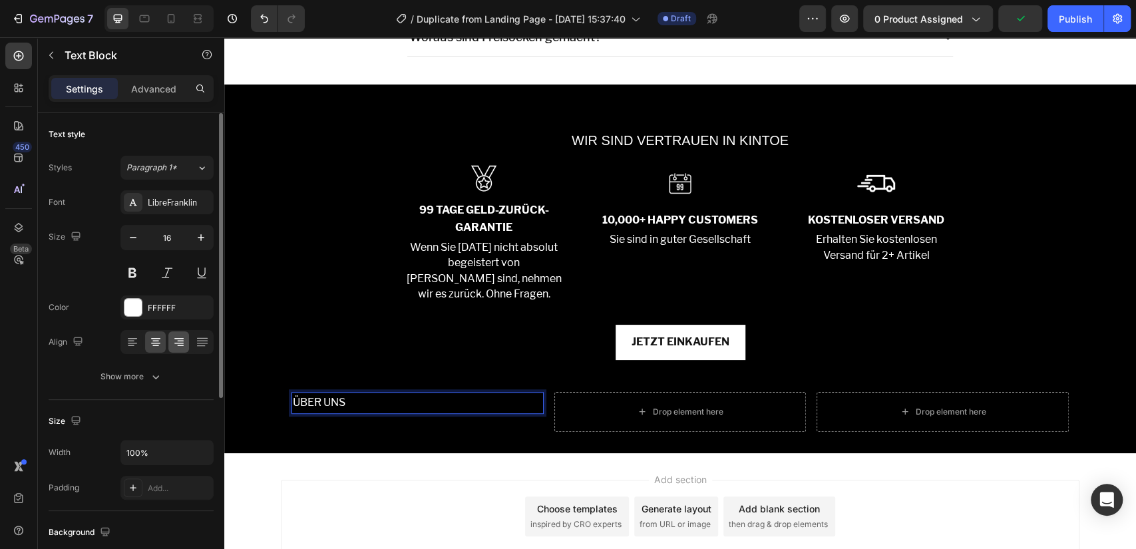
click at [167, 333] on div at bounding box center [166, 342] width 93 height 24
click at [185, 348] on icon at bounding box center [178, 341] width 13 height 13
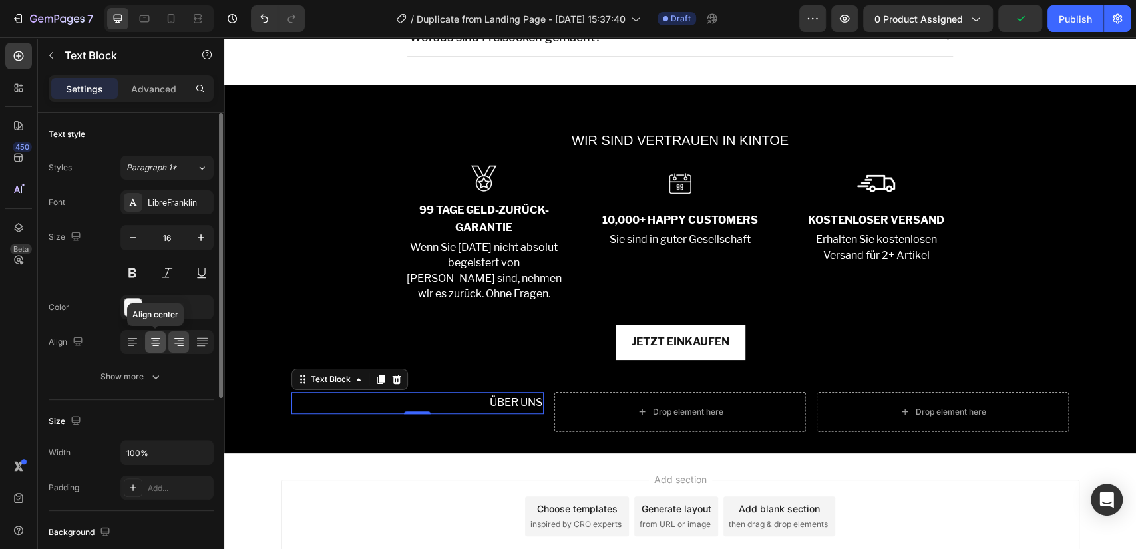
click at [151, 342] on icon at bounding box center [155, 341] width 13 height 13
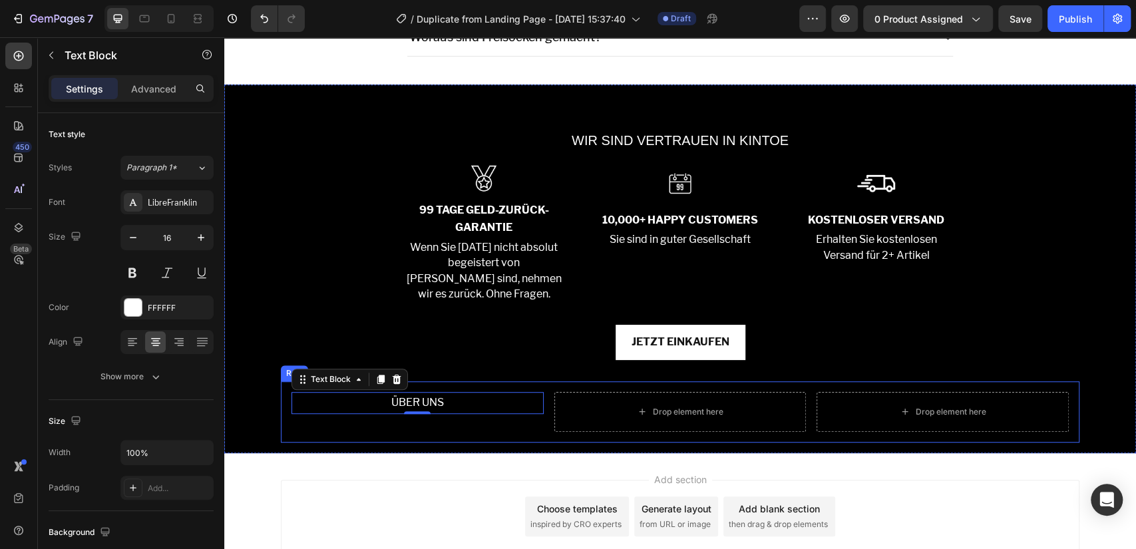
click at [317, 431] on div "ÜBER UNS Text Block 0 Drop element here Drop element here Row" at bounding box center [680, 411] width 799 height 61
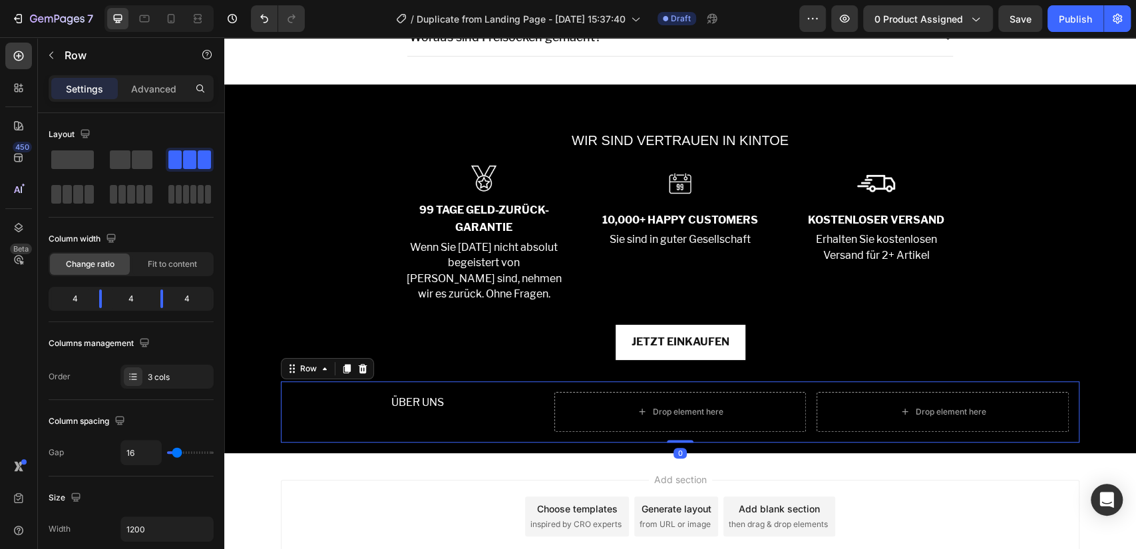
click at [383, 418] on div "ÜBER UNS Text Block" at bounding box center [418, 412] width 252 height 40
click at [431, 400] on p "ÜBER UNS" at bounding box center [418, 402] width 250 height 19
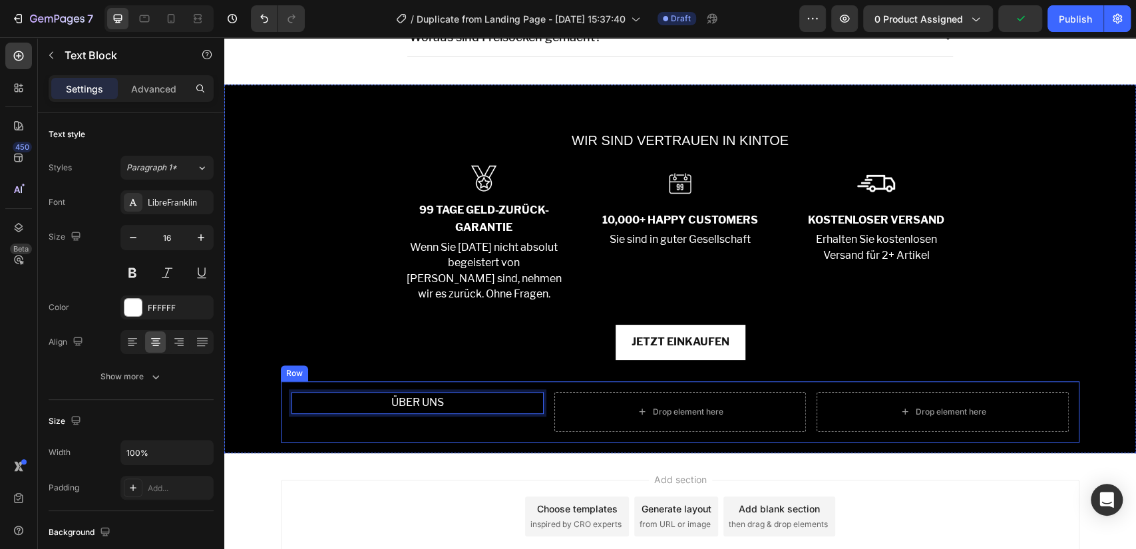
click at [357, 431] on div "ÜBER UNS Text Block 0 Drop element here Drop element here Row" at bounding box center [680, 411] width 799 height 61
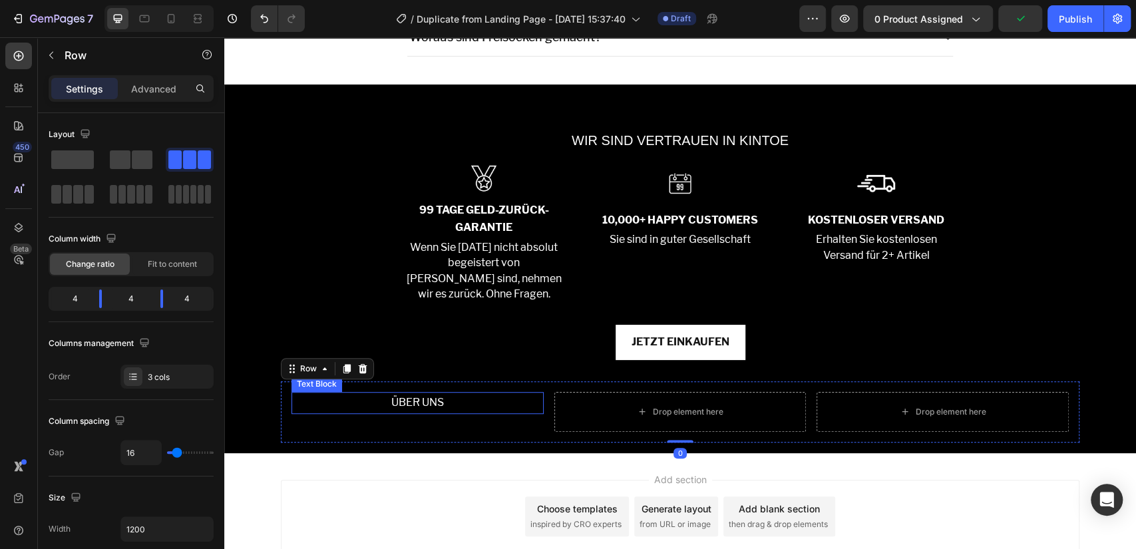
click at [400, 398] on p "ÜBER UNS" at bounding box center [418, 402] width 250 height 19
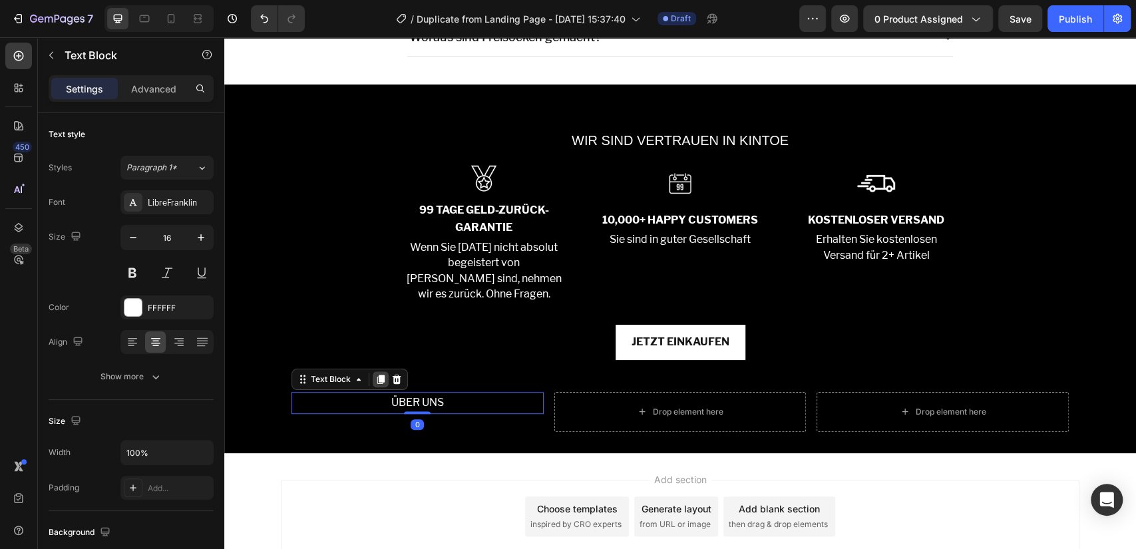
click at [379, 379] on icon at bounding box center [380, 379] width 11 height 11
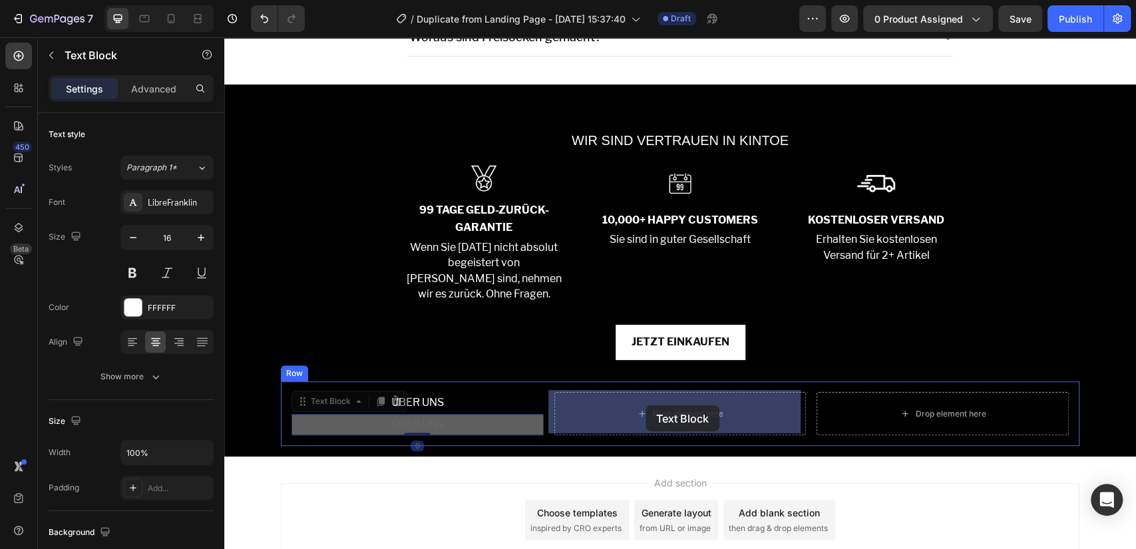
drag, startPoint x: 323, startPoint y: 400, endPoint x: 670, endPoint y: 417, distance: 347.2
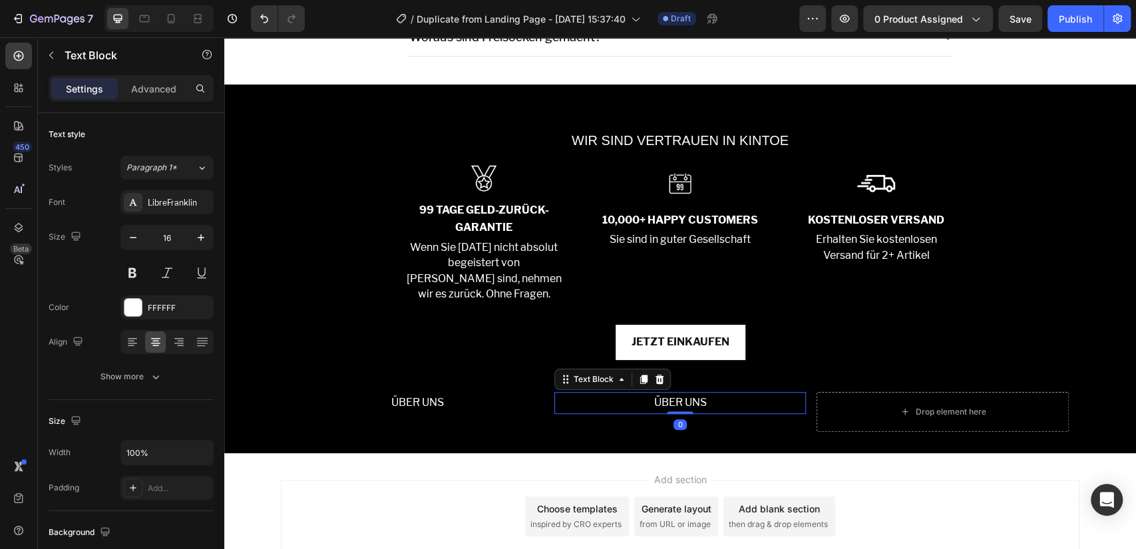
click at [674, 401] on p "ÜBER UNS" at bounding box center [681, 402] width 250 height 19
click at [672, 393] on p "Impressum" at bounding box center [681, 402] width 250 height 19
click at [678, 433] on div "ÜBER UNS Text Block Impressum Text Block 0 Drop element here Row" at bounding box center [680, 411] width 799 height 61
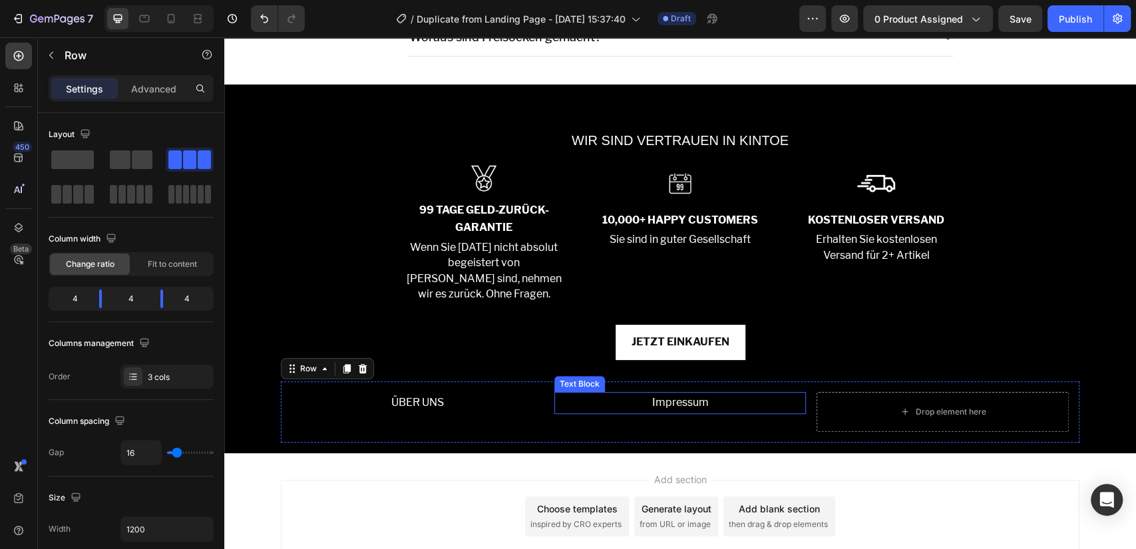
click at [693, 404] on p "Impressum" at bounding box center [681, 402] width 250 height 19
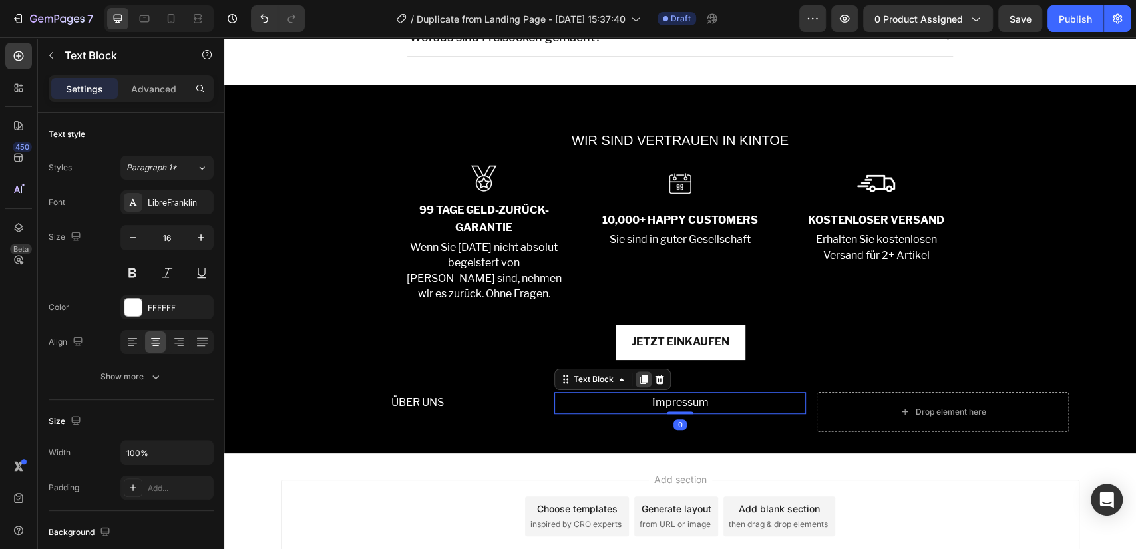
click at [638, 375] on icon at bounding box center [643, 379] width 11 height 11
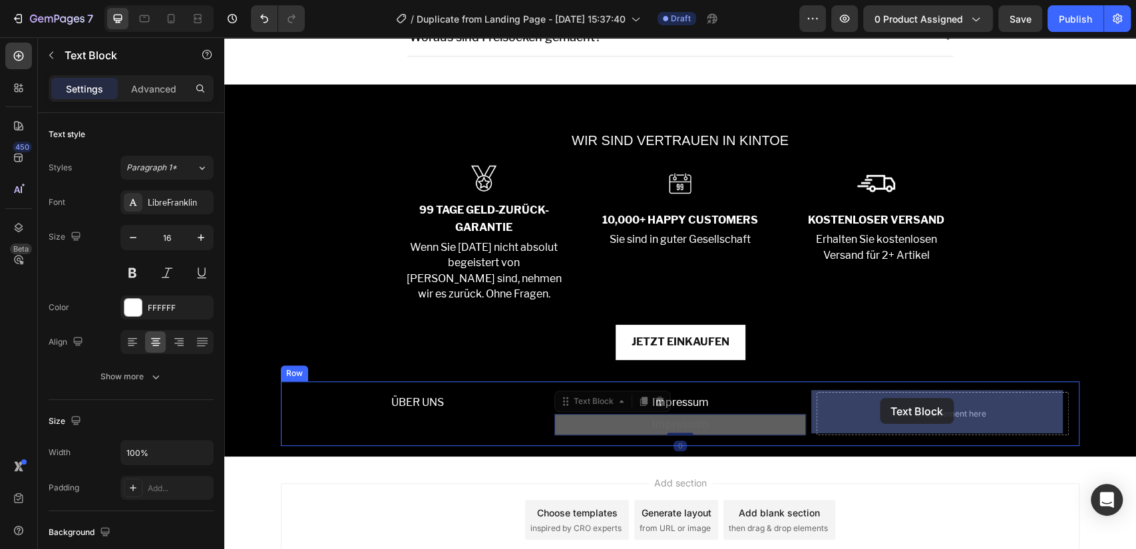
drag, startPoint x: 586, startPoint y: 403, endPoint x: 880, endPoint y: 398, distance: 293.6
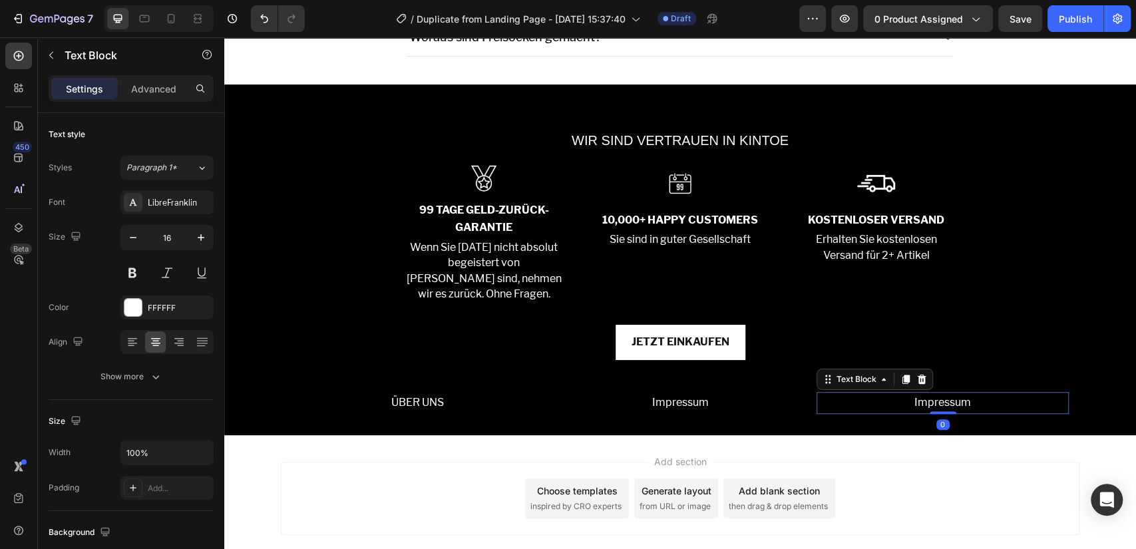
click at [917, 403] on p "Impressum" at bounding box center [943, 402] width 250 height 19
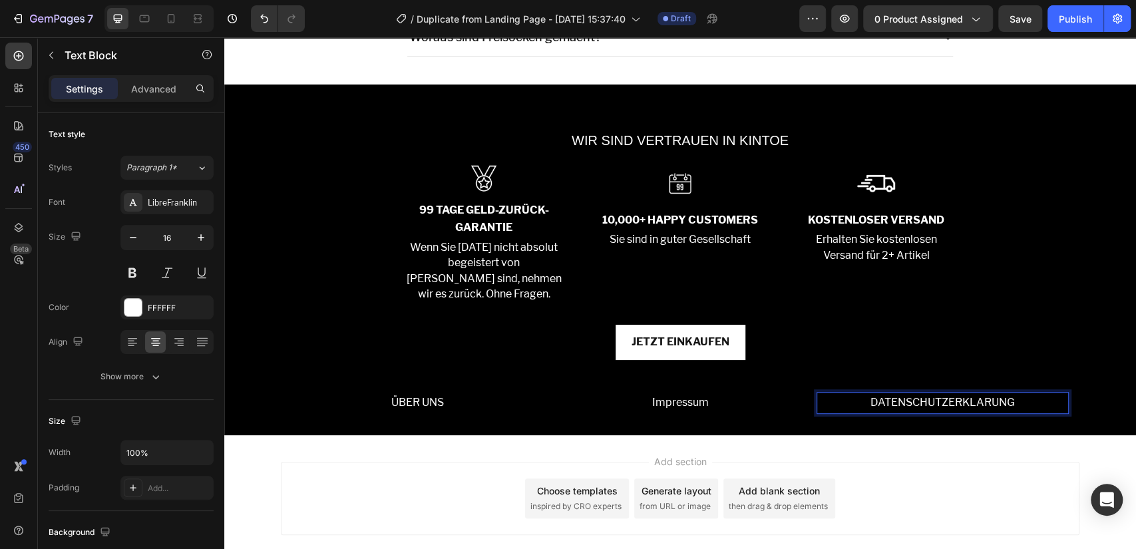
click at [950, 397] on p "DATENSCHUTZERKLARUNG" at bounding box center [943, 402] width 250 height 19
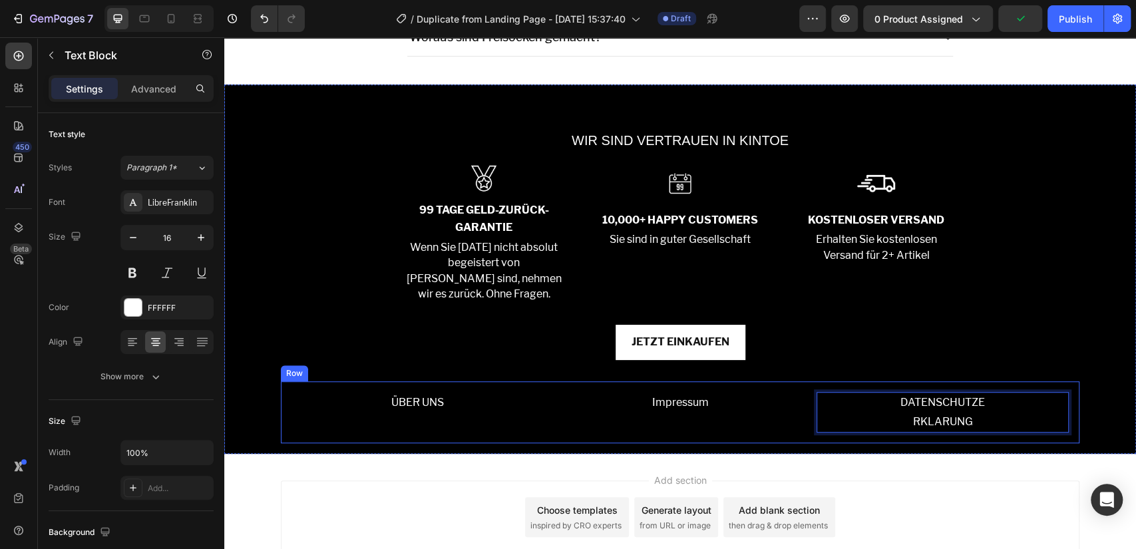
click at [505, 423] on div "ÜBER UNS Text Block" at bounding box center [418, 412] width 252 height 41
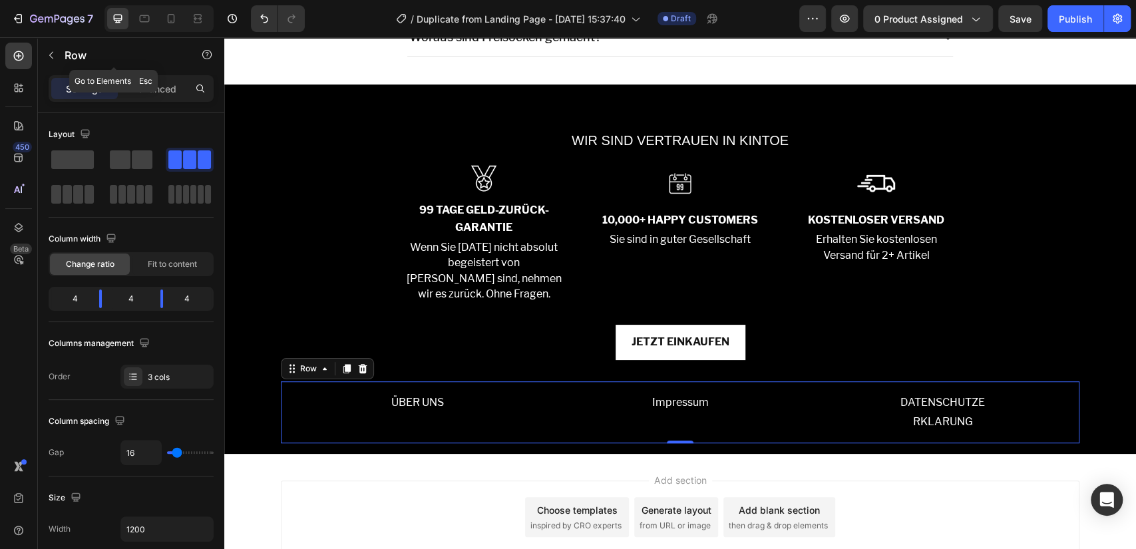
drag, startPoint x: 69, startPoint y: 63, endPoint x: 71, endPoint y: 105, distance: 42.6
click at [69, 63] on div "Row" at bounding box center [114, 55] width 152 height 35
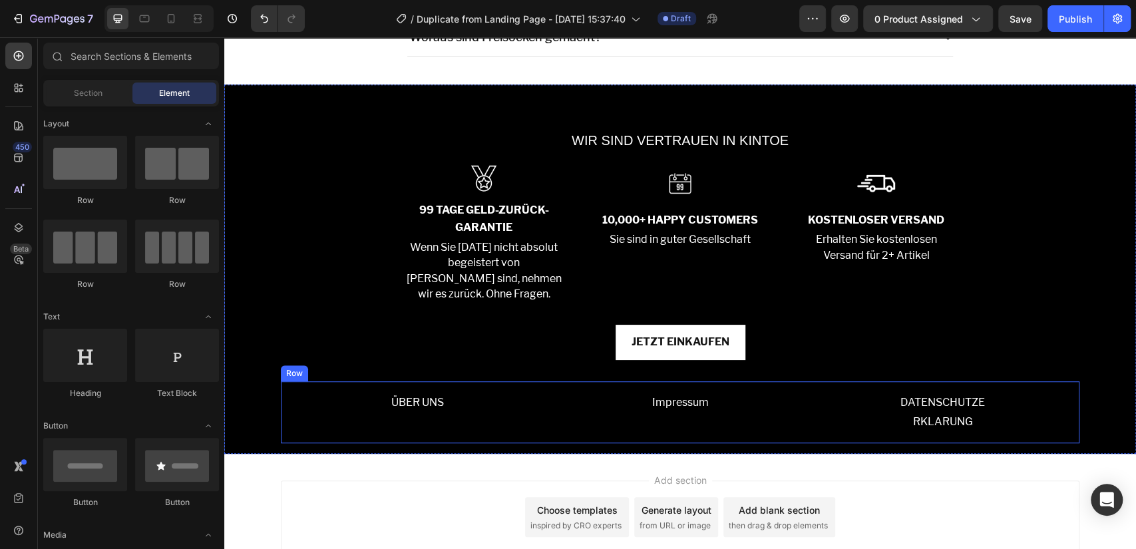
click at [329, 413] on div "ÜBER UNS Text Block" at bounding box center [418, 412] width 252 height 41
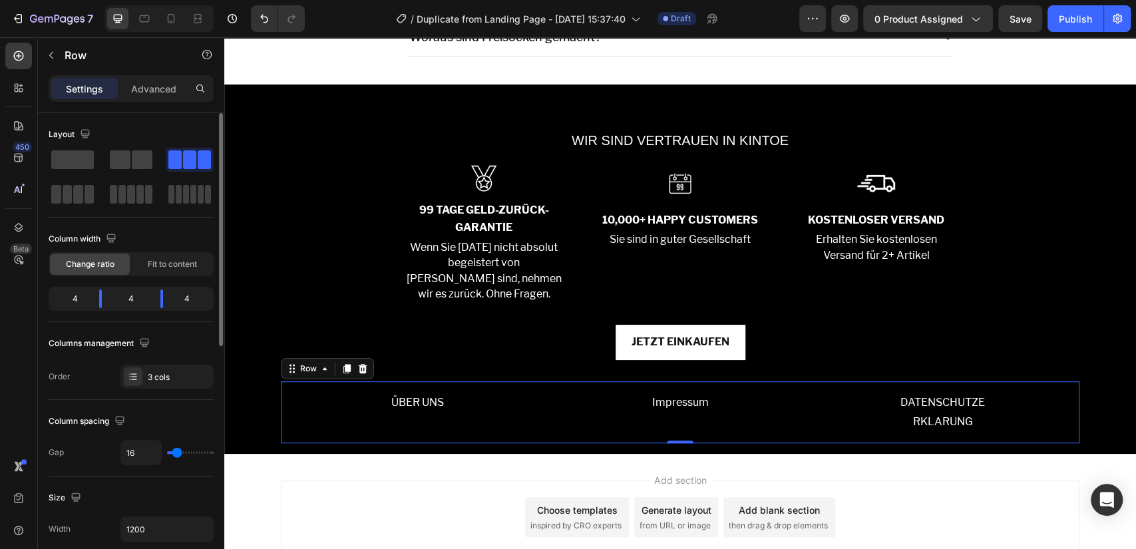
scroll to position [489, 0]
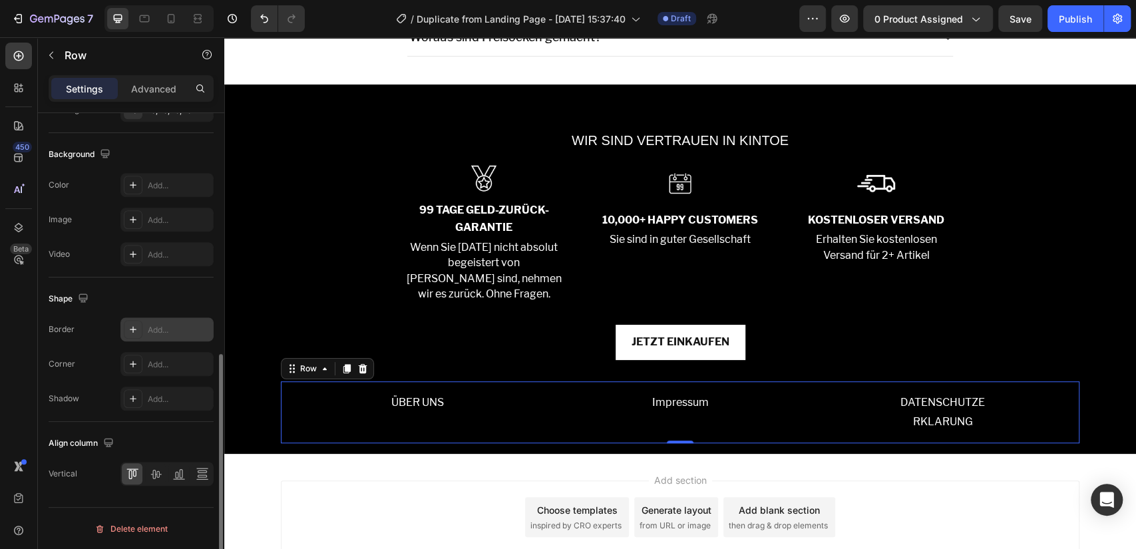
click at [170, 327] on div "Add..." at bounding box center [179, 330] width 63 height 12
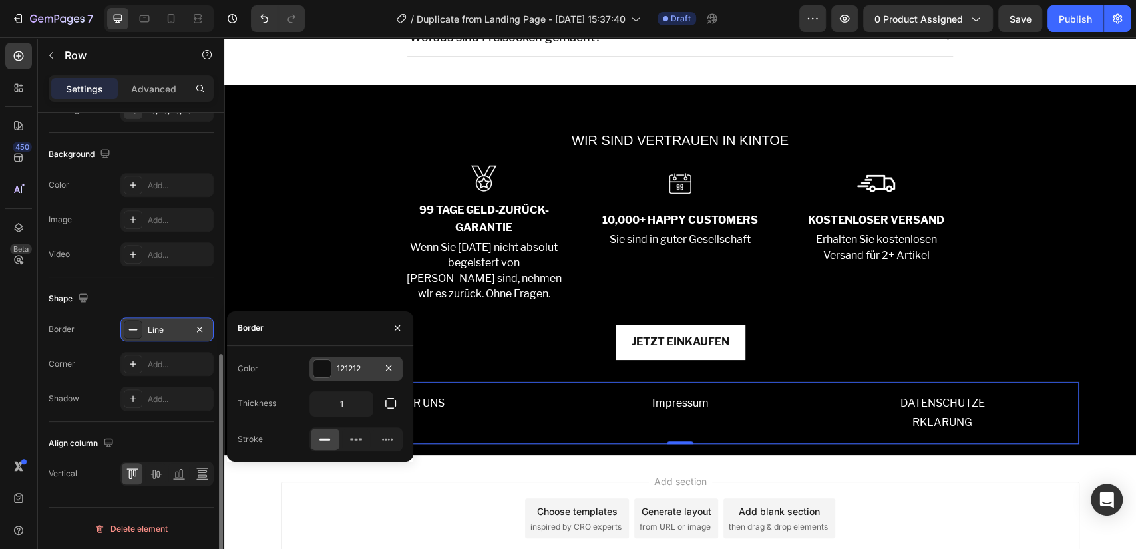
click at [338, 361] on div "121212" at bounding box center [356, 369] width 93 height 24
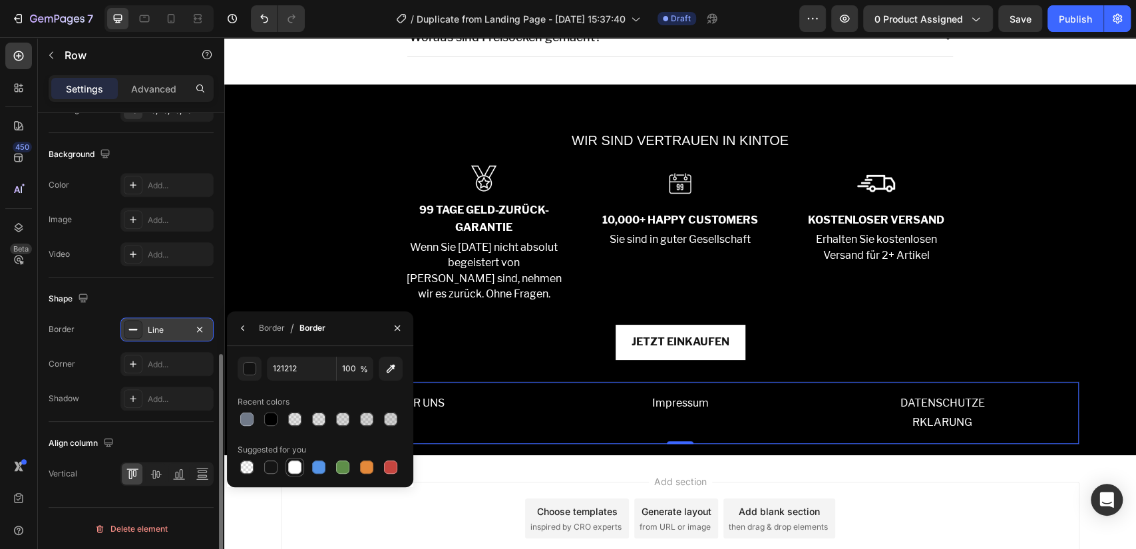
click at [292, 467] on div at bounding box center [294, 467] width 13 height 13
type input "FFFFFF"
click at [164, 324] on div "Line" at bounding box center [167, 330] width 39 height 12
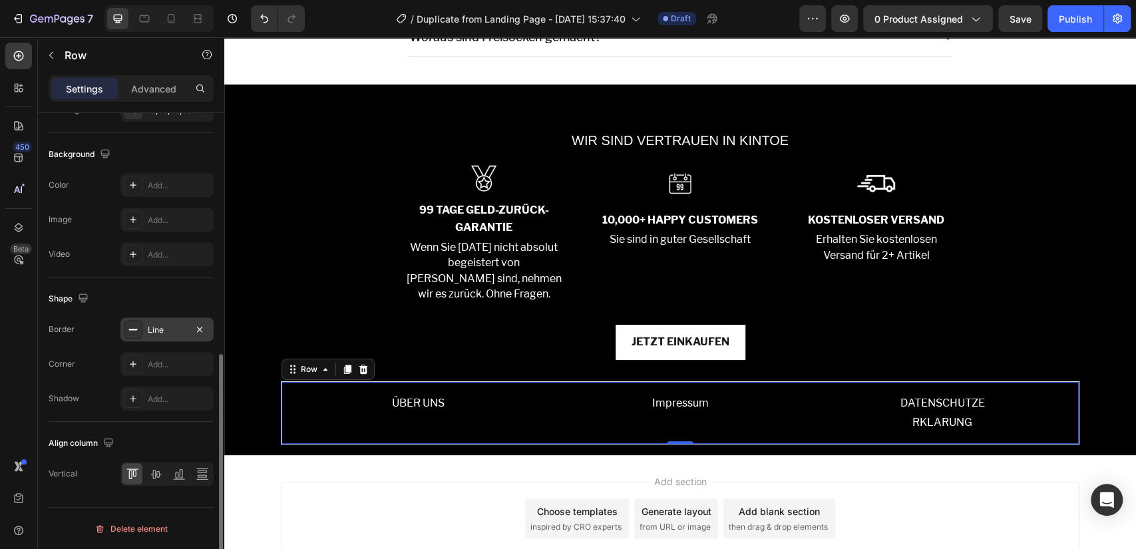
click at [170, 329] on div "Line" at bounding box center [167, 330] width 39 height 12
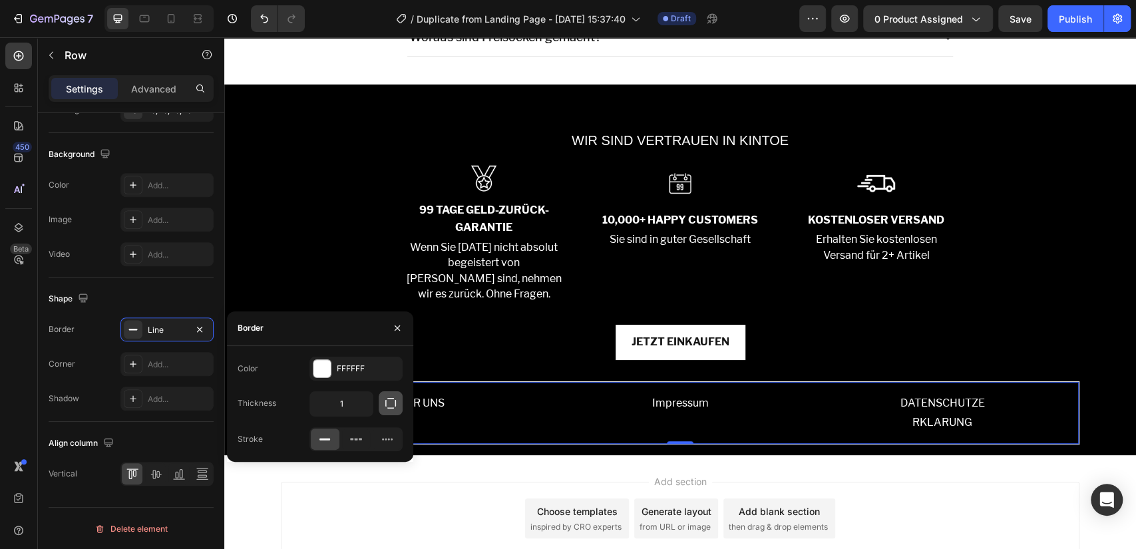
click at [383, 402] on button "button" at bounding box center [391, 403] width 24 height 24
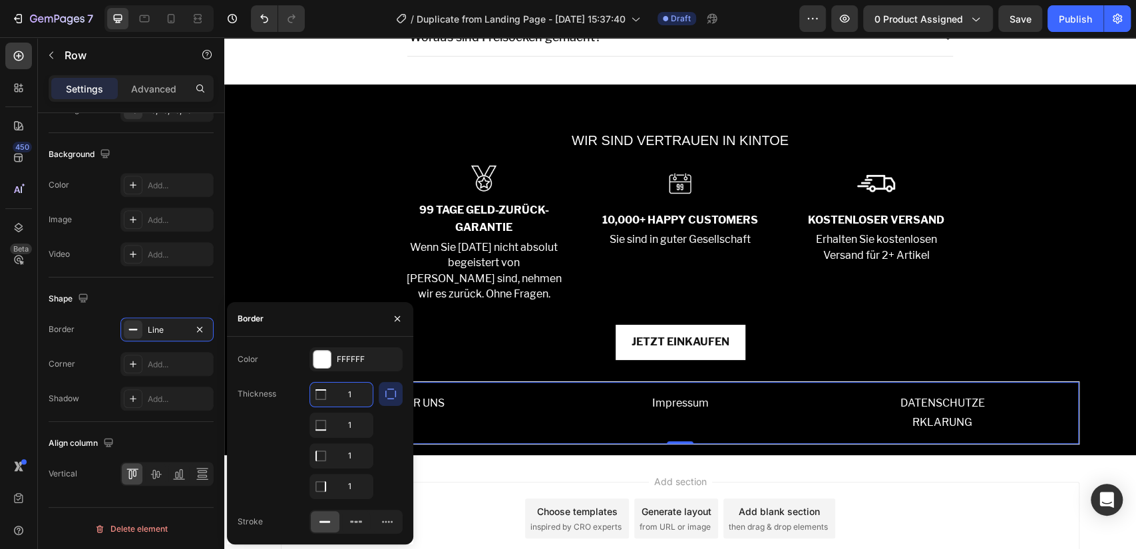
click at [353, 389] on input "1" at bounding box center [341, 395] width 63 height 24
click at [352, 388] on input "1" at bounding box center [341, 395] width 63 height 24
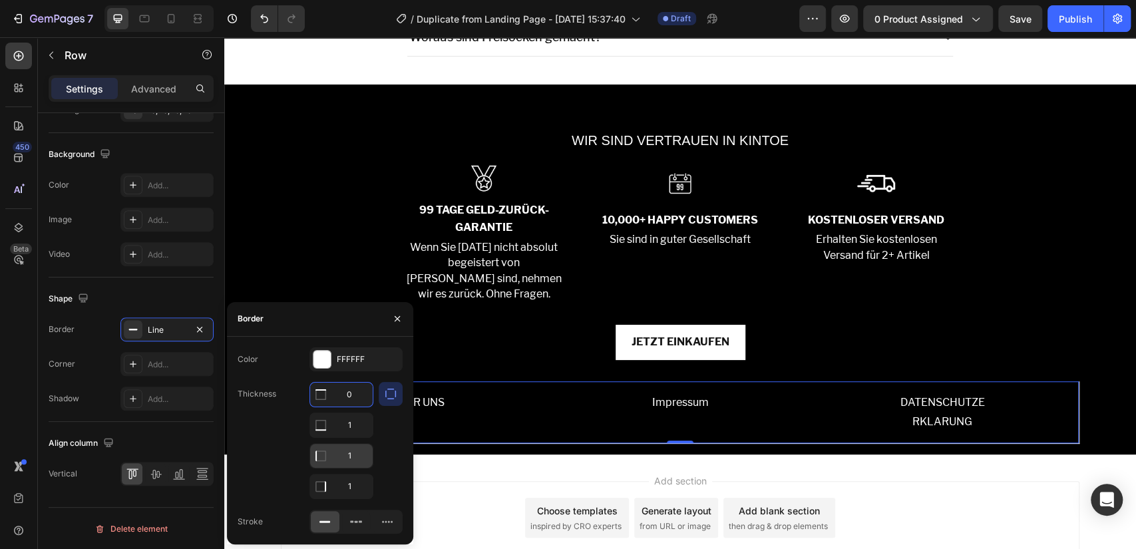
type input "0"
click at [345, 437] on input "1" at bounding box center [341, 425] width 63 height 24
type input "0"
click at [349, 407] on input "1" at bounding box center [341, 395] width 63 height 24
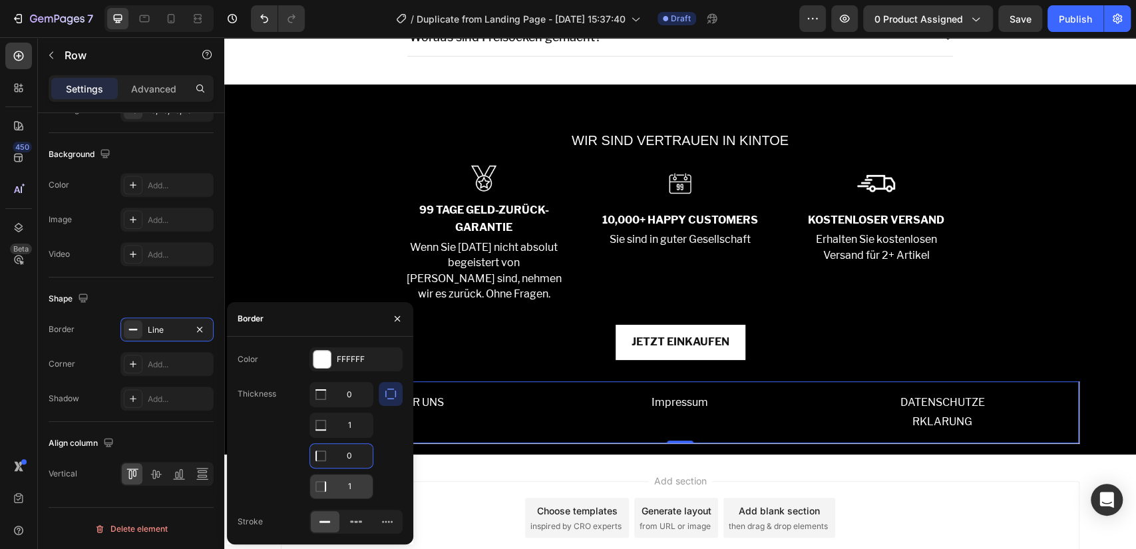
type input "0"
click at [495, 505] on div "Add section Choose templates inspired by CRO experts Generate layout from URL o…" at bounding box center [680, 517] width 799 height 73
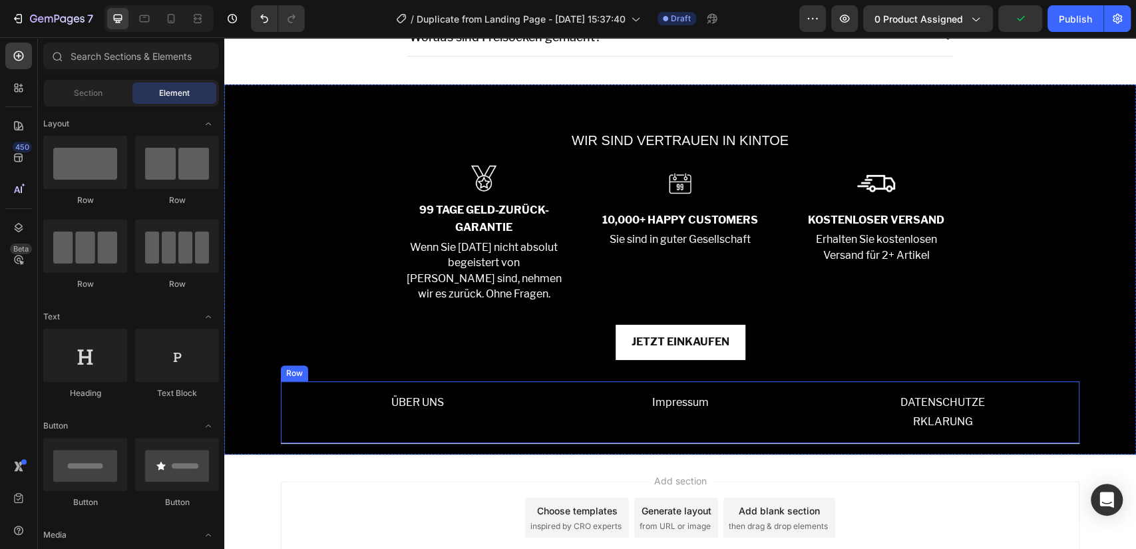
click at [313, 413] on div "ÜBER UNS Text Block" at bounding box center [418, 412] width 252 height 41
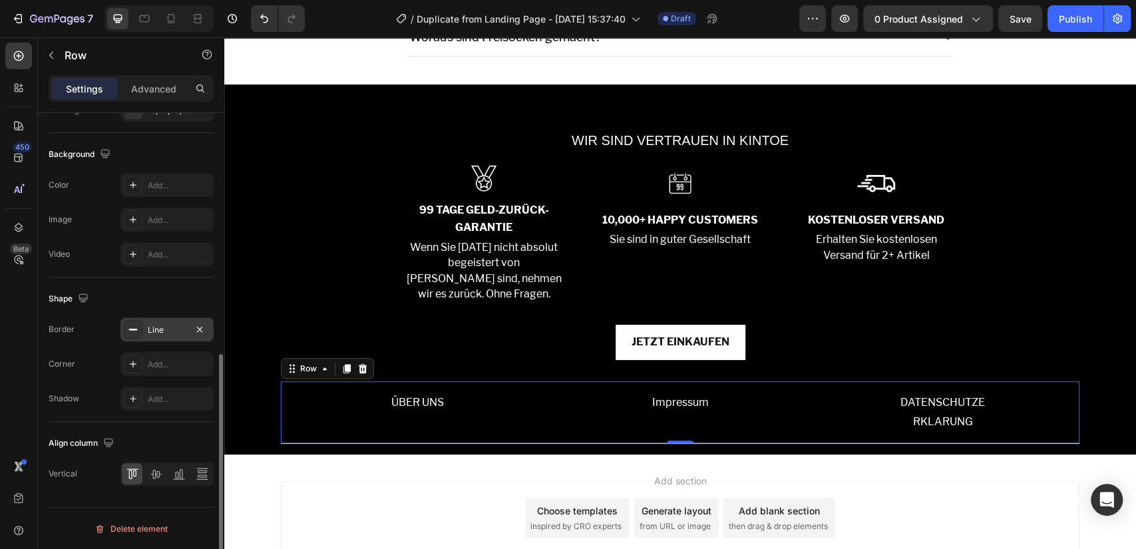
click at [179, 317] on div "Line" at bounding box center [166, 329] width 93 height 24
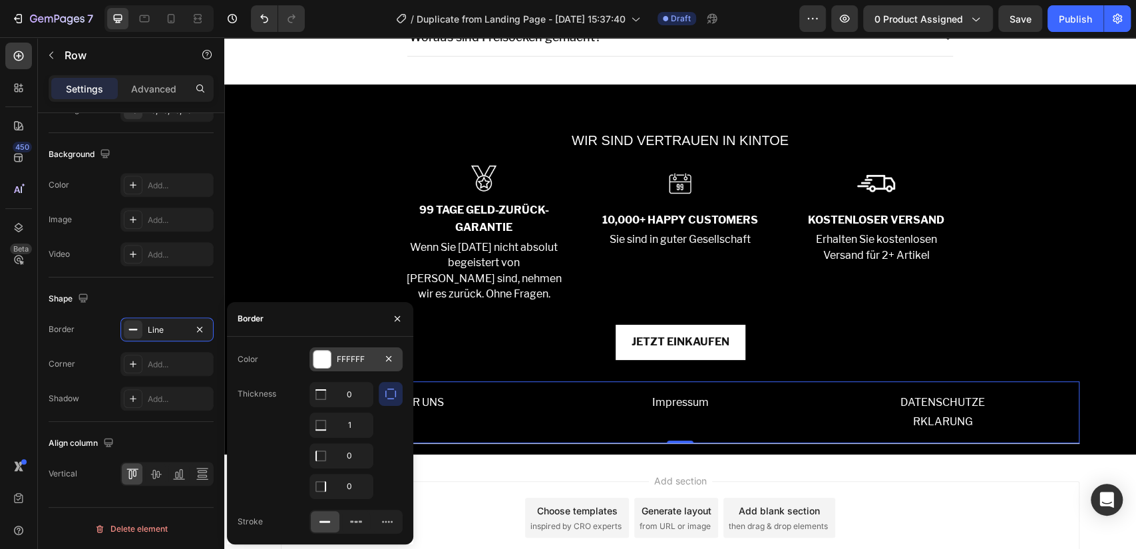
click at [347, 361] on div "FFFFFF" at bounding box center [356, 359] width 39 height 12
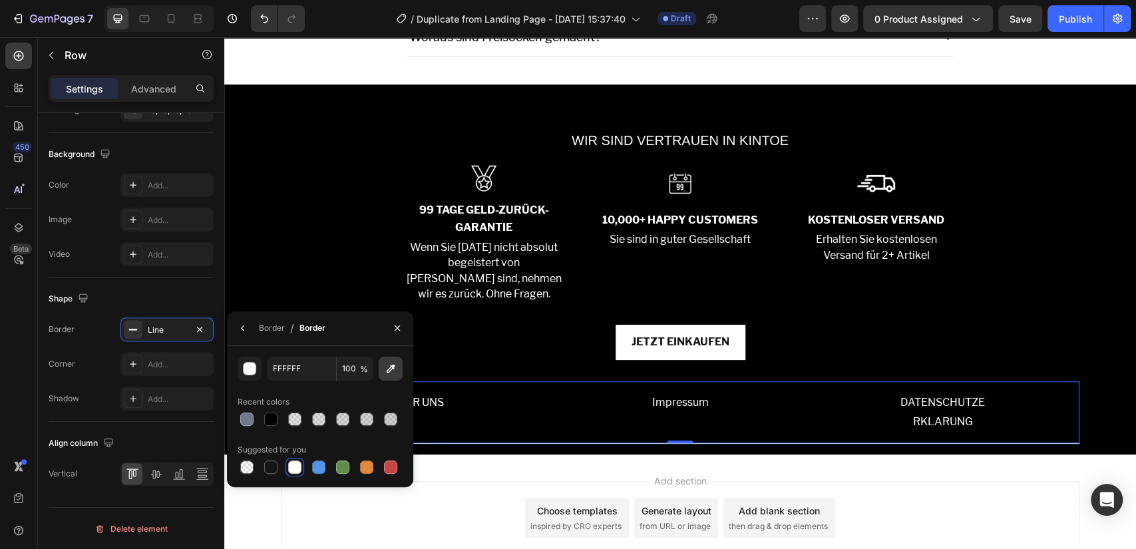
click at [386, 369] on icon "button" at bounding box center [390, 368] width 13 height 13
click at [388, 371] on icon "button" at bounding box center [390, 368] width 13 height 13
click at [339, 437] on div "151515 100 % Recent colors Suggested for you" at bounding box center [320, 417] width 165 height 120
click at [298, 467] on div at bounding box center [294, 467] width 13 height 13
type input "FFFFFF"
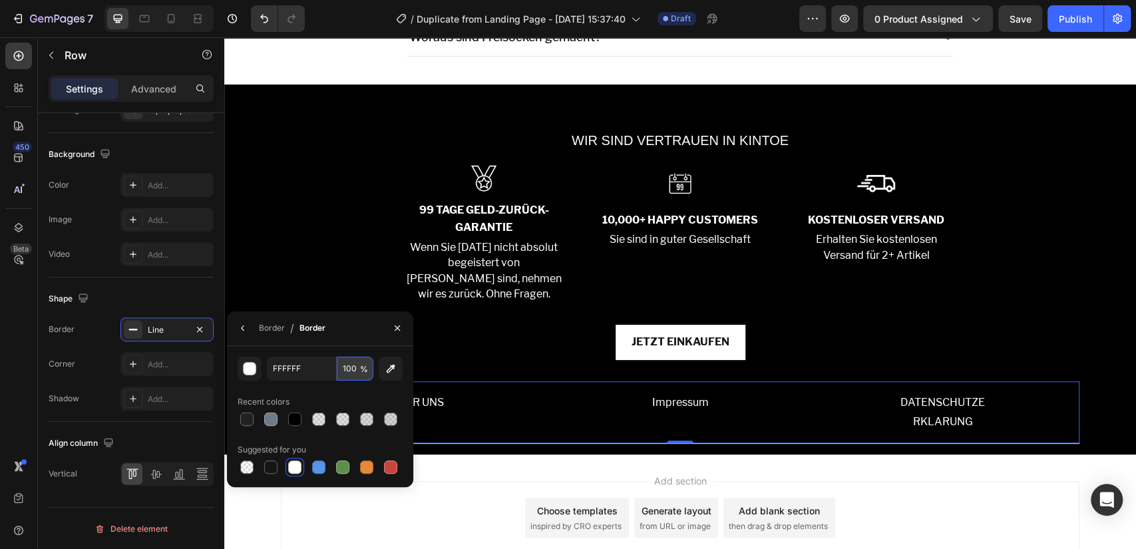
click at [355, 370] on input "100" at bounding box center [355, 369] width 37 height 24
type input "99"
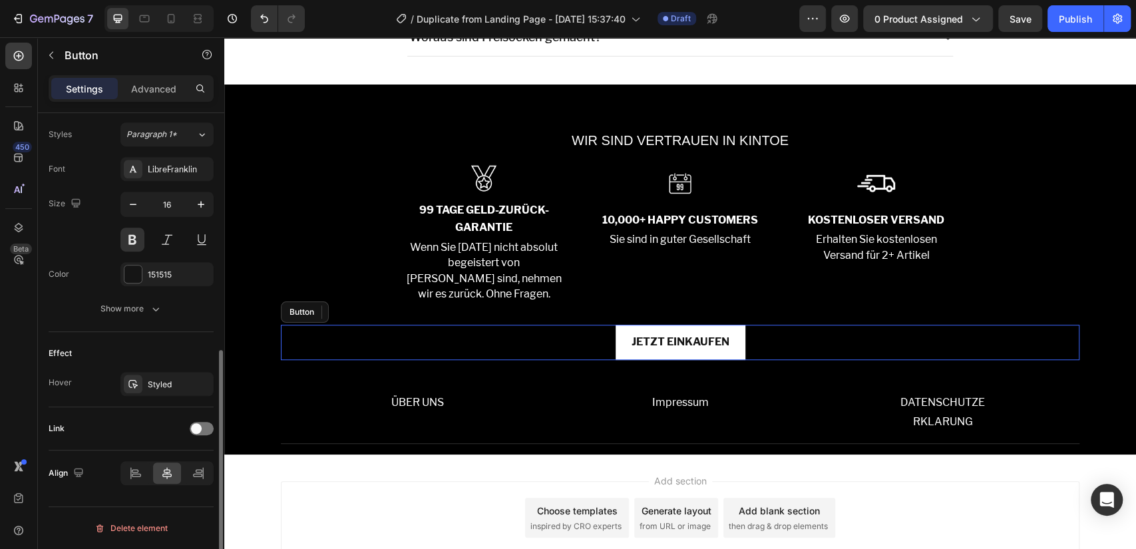
click at [518, 336] on div "JETZT EINKAUFEN Button" at bounding box center [680, 342] width 799 height 35
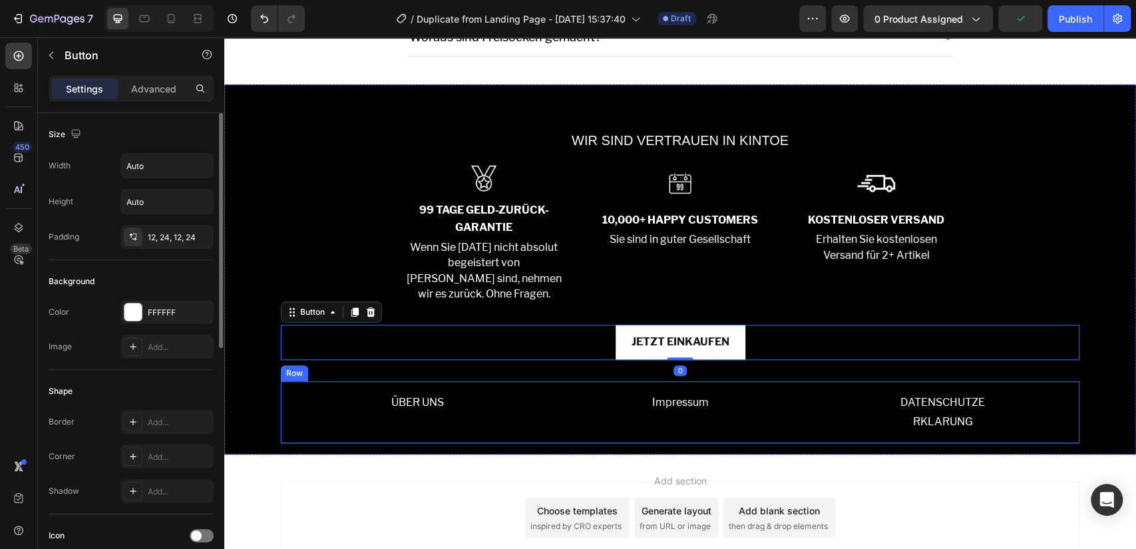
click at [454, 436] on div "ÜBER UNS Text Block Impressum Text Block DATENSCHUTZE RKLARUNG Text Block Row" at bounding box center [680, 412] width 799 height 63
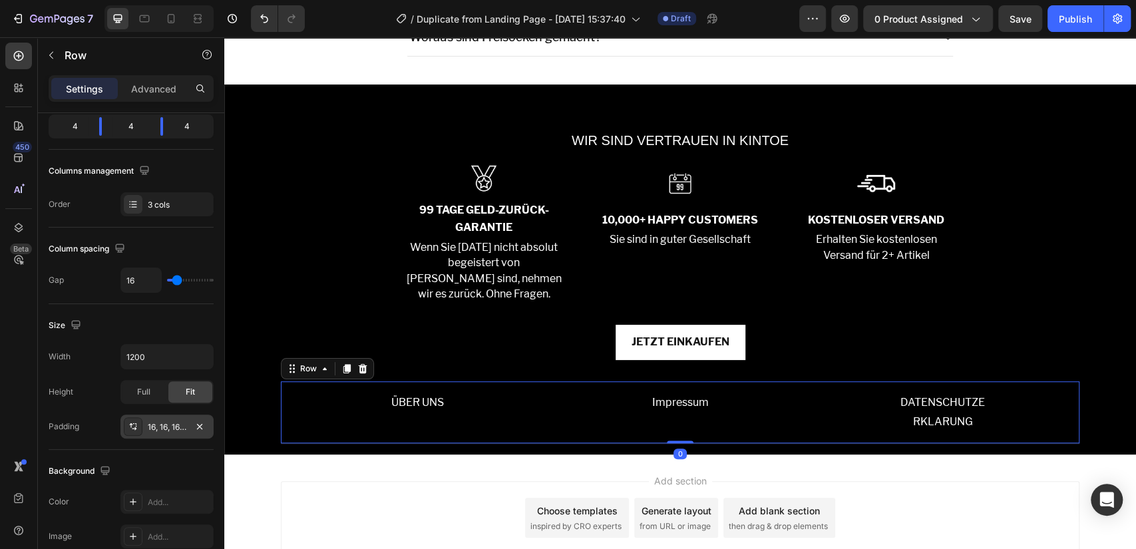
scroll to position [489, 0]
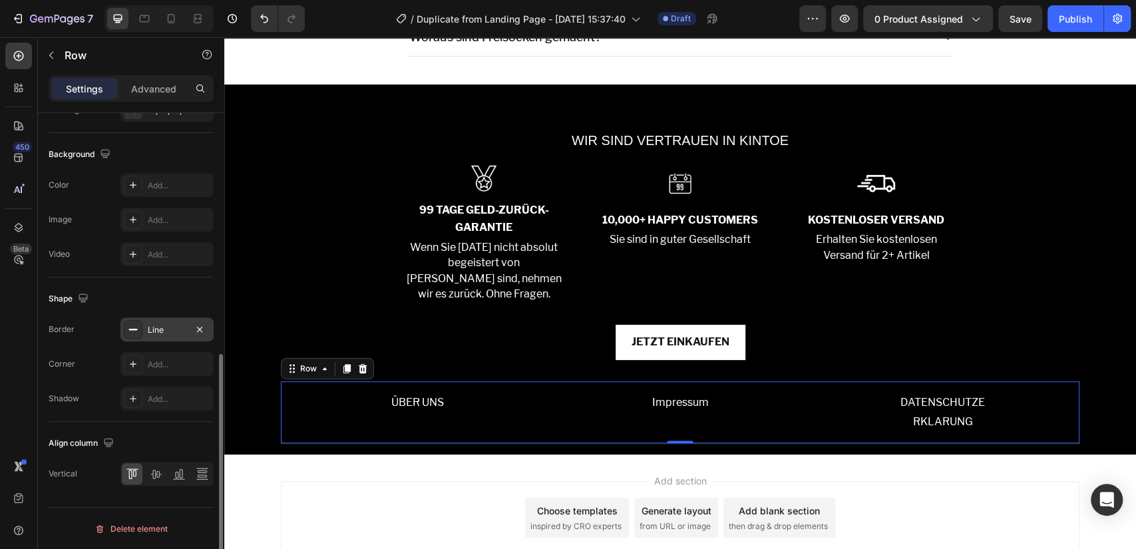
click at [176, 325] on div "Line" at bounding box center [167, 330] width 39 height 12
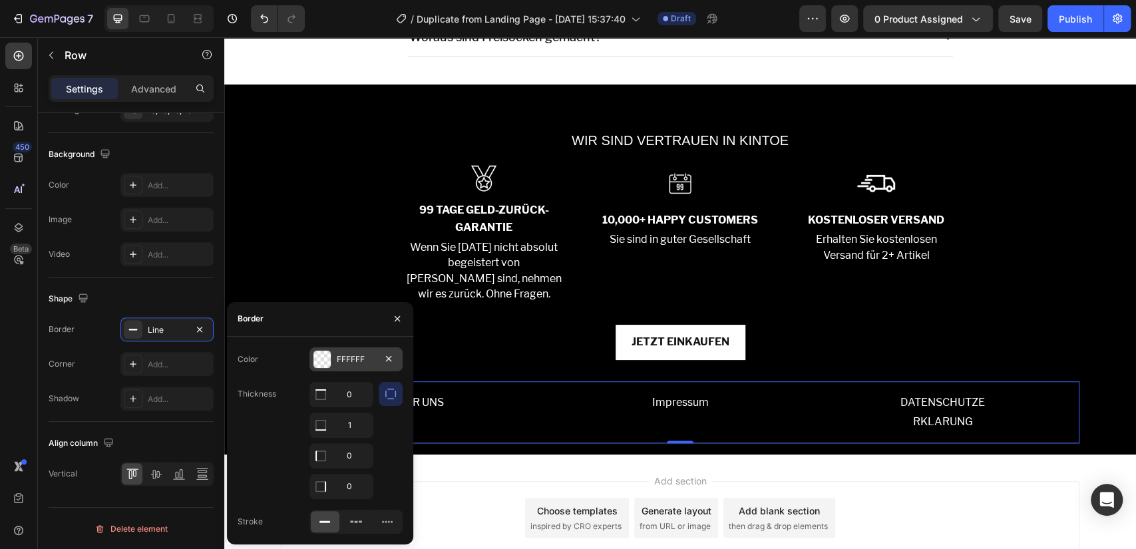
click at [362, 365] on div "FFFFFF" at bounding box center [356, 359] width 93 height 24
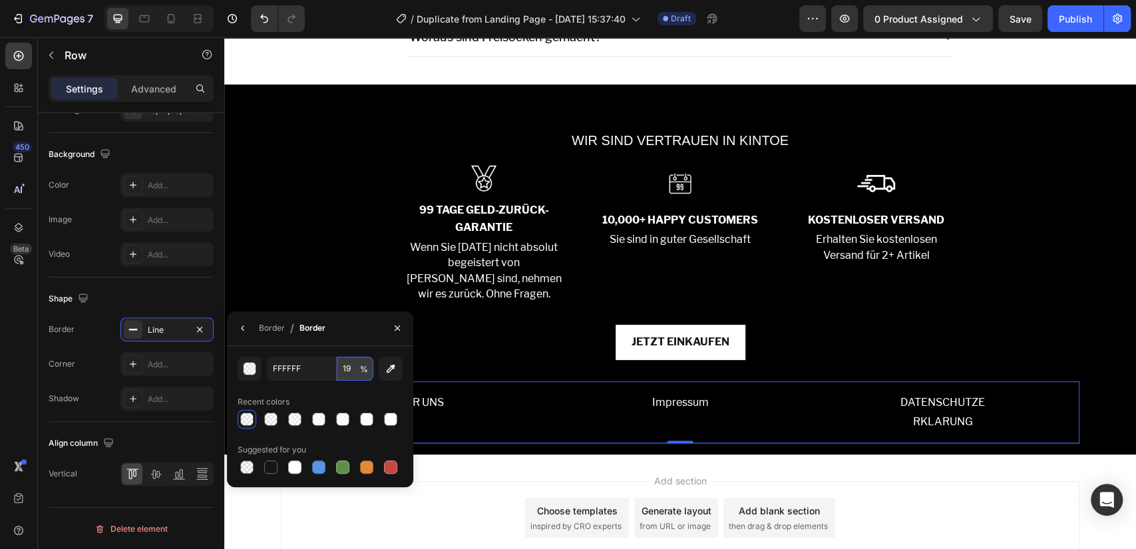
click at [354, 369] on input "19" at bounding box center [355, 369] width 37 height 24
type input "32"
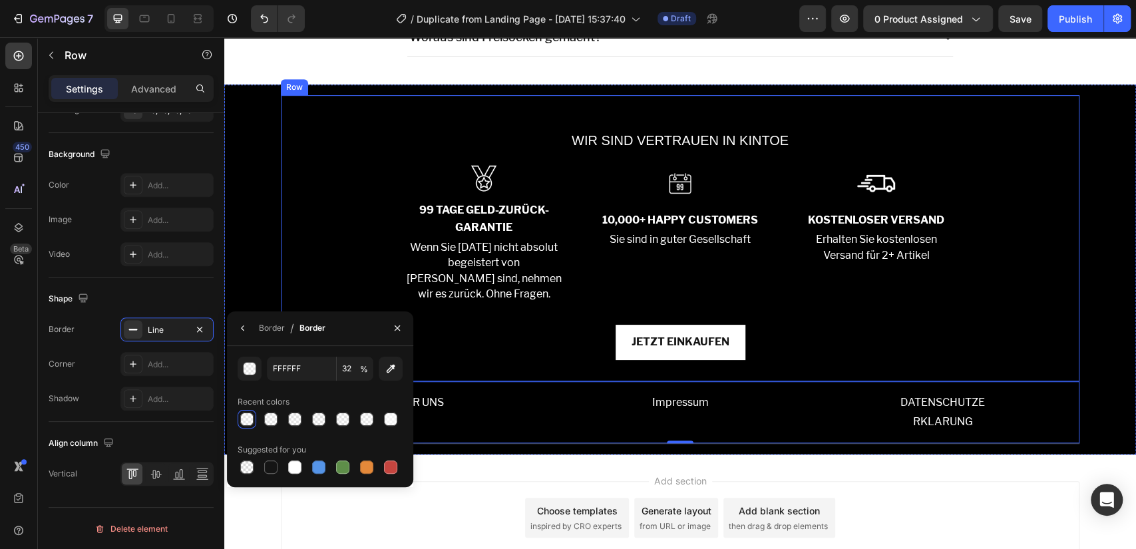
drag, startPoint x: 475, startPoint y: 370, endPoint x: 485, endPoint y: 449, distance: 79.3
click at [475, 369] on div "WIR SIND VERTRAUEN IN KINTOE Text Block Image 99 TAGE GELD-ZURÜCK-GARANTIE Text…" at bounding box center [680, 238] width 799 height 286
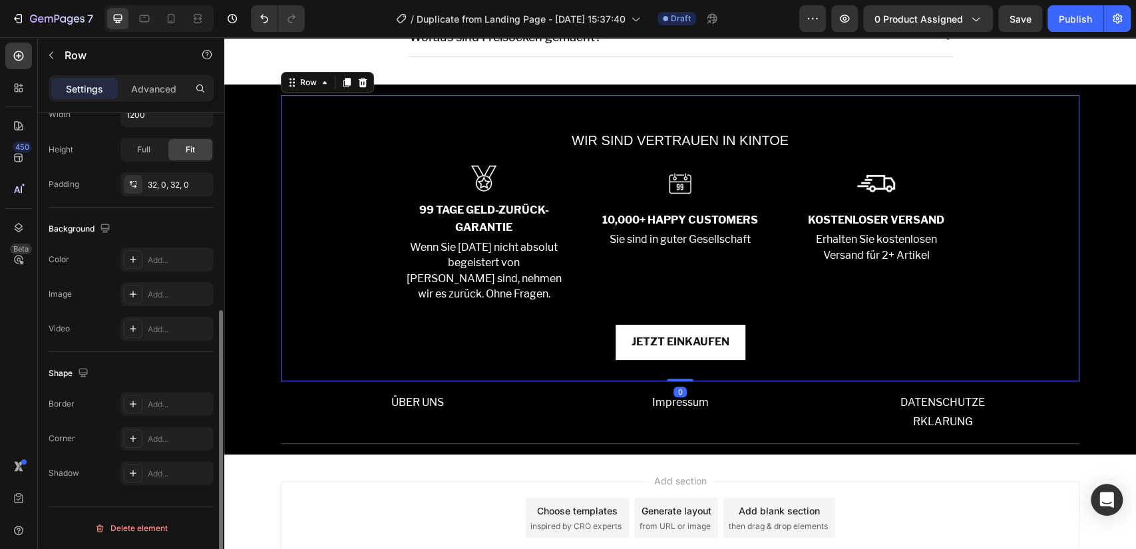
scroll to position [337, 0]
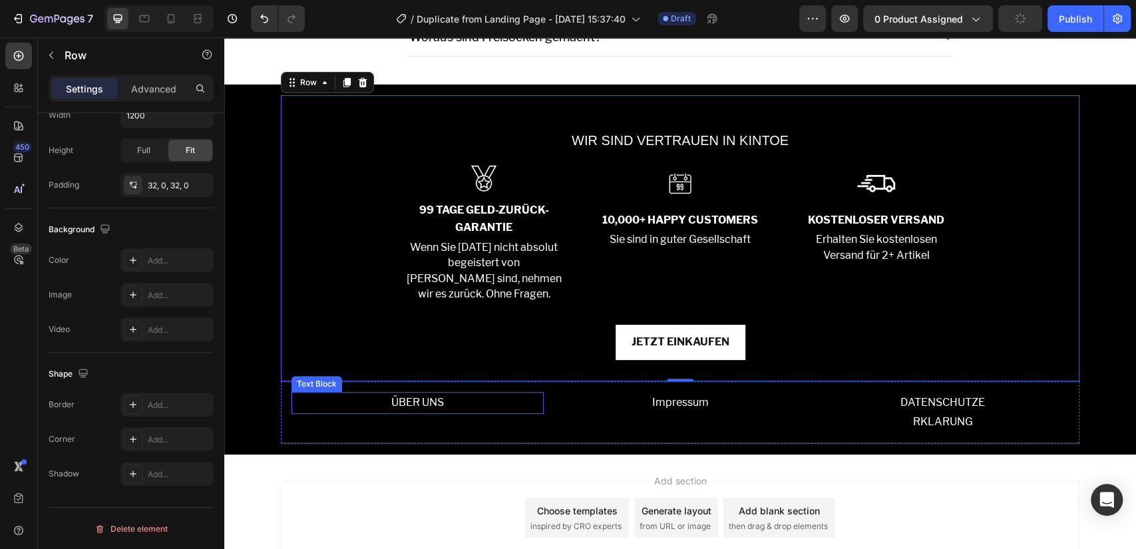
click at [426, 406] on p "ÜBER UNS" at bounding box center [418, 402] width 250 height 19
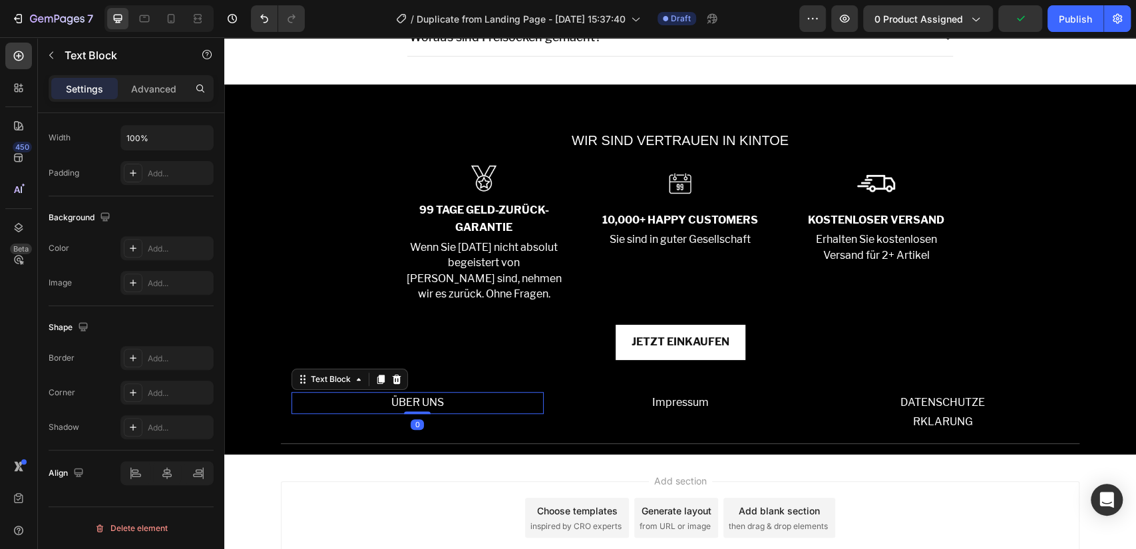
scroll to position [0, 0]
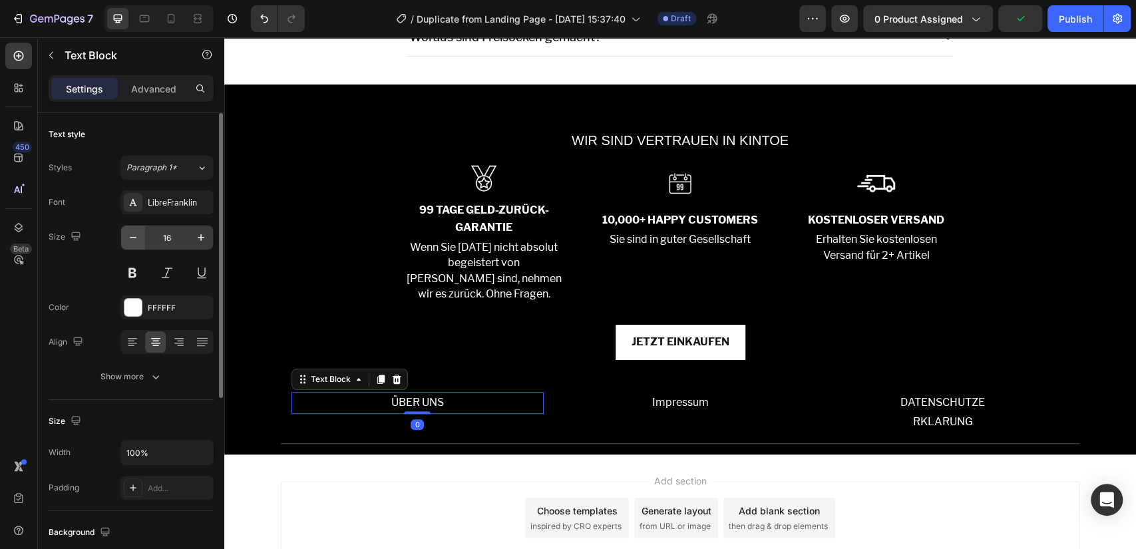
click at [142, 247] on button "button" at bounding box center [133, 238] width 24 height 24
click at [195, 244] on button "button" at bounding box center [201, 238] width 24 height 24
click at [190, 199] on div "LibreFranklin" at bounding box center [179, 203] width 63 height 12
type input "16"
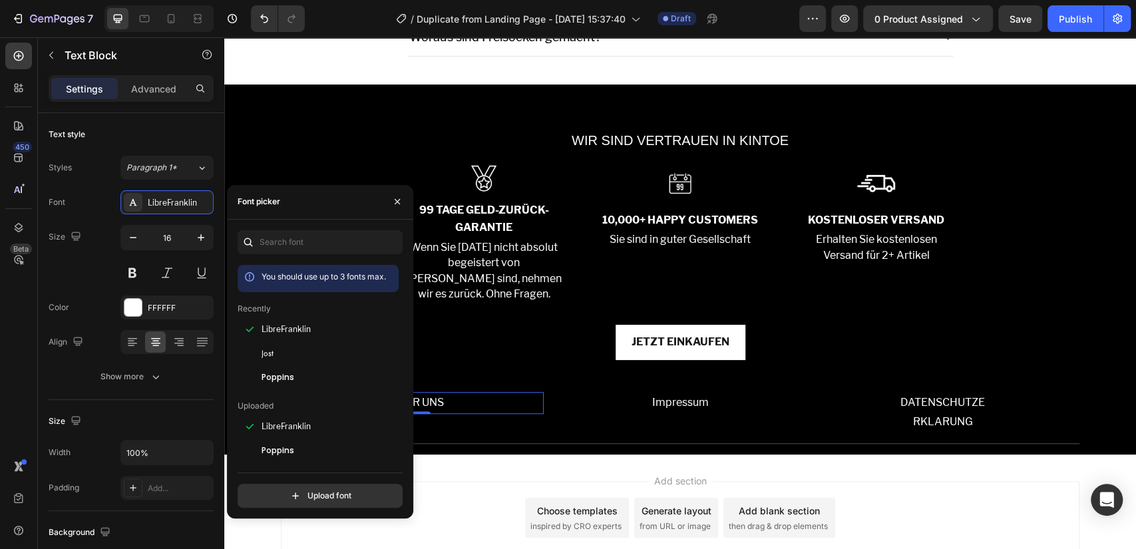
click at [283, 258] on div "You should use up to 3 fonts max. Recently LibreFranklin Jost Poppins Uploaded …" at bounding box center [320, 369] width 165 height 278
click at [287, 249] on input "text" at bounding box center [320, 242] width 165 height 24
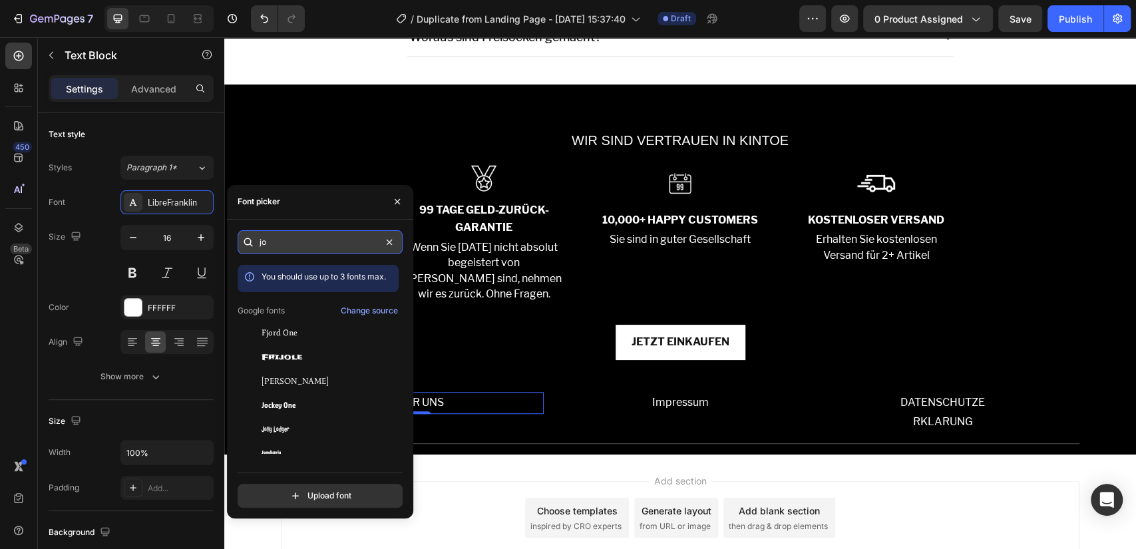
type input "j"
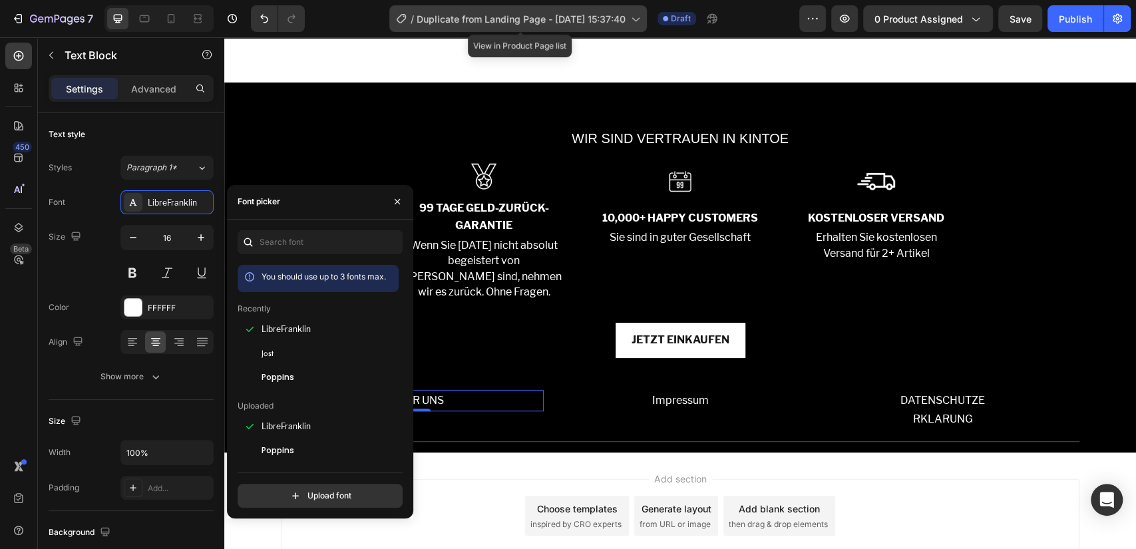
scroll to position [3915, 0]
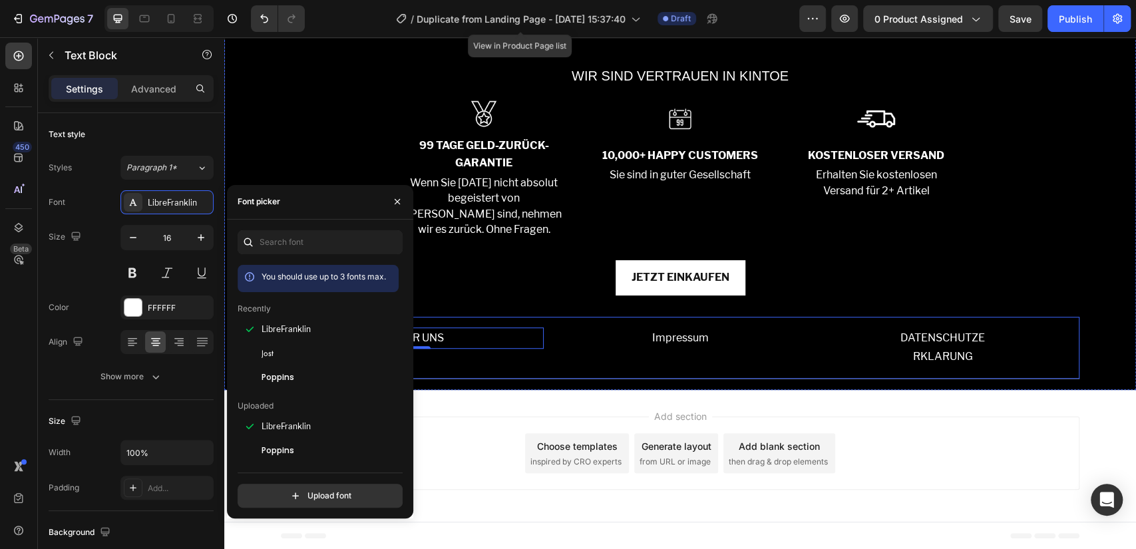
click at [646, 358] on div "Impressum Text Block" at bounding box center [680, 347] width 252 height 41
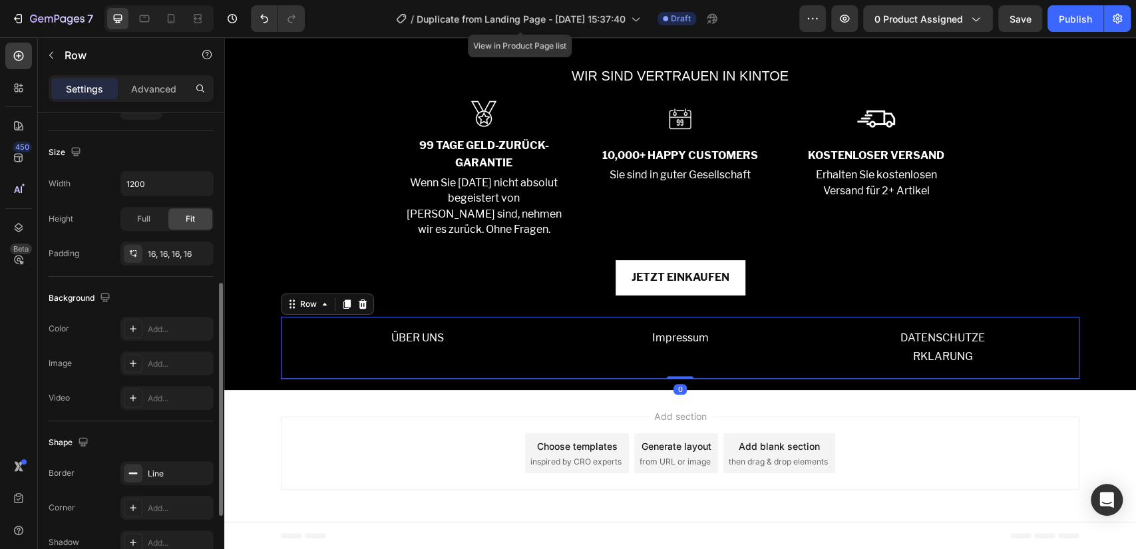
scroll to position [489, 0]
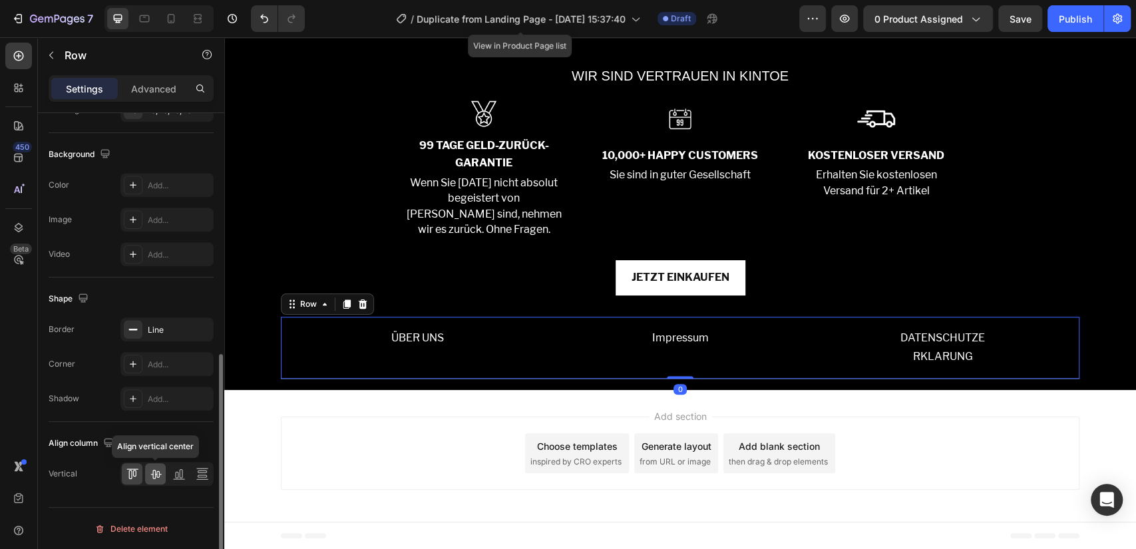
click at [152, 469] on icon at bounding box center [155, 473] width 13 height 13
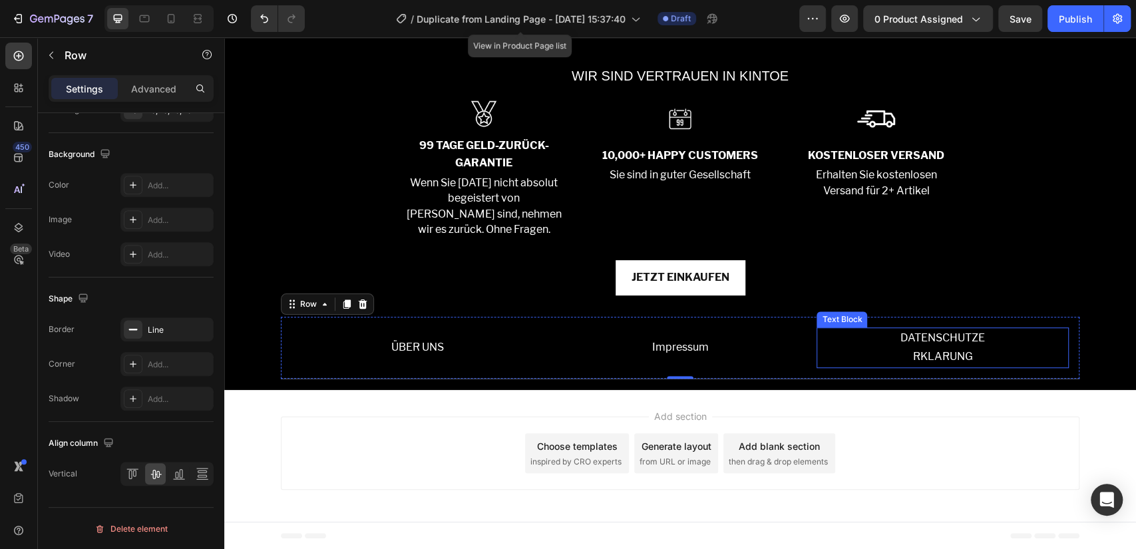
click at [889, 345] on p "DATENSCHUTZE" at bounding box center [943, 338] width 250 height 19
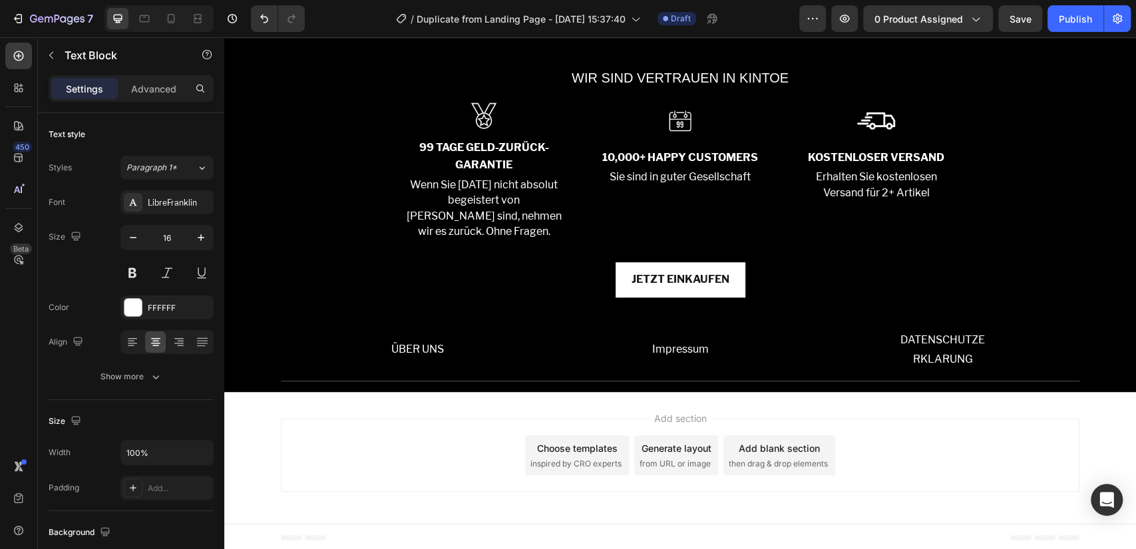
scroll to position [3397, 0]
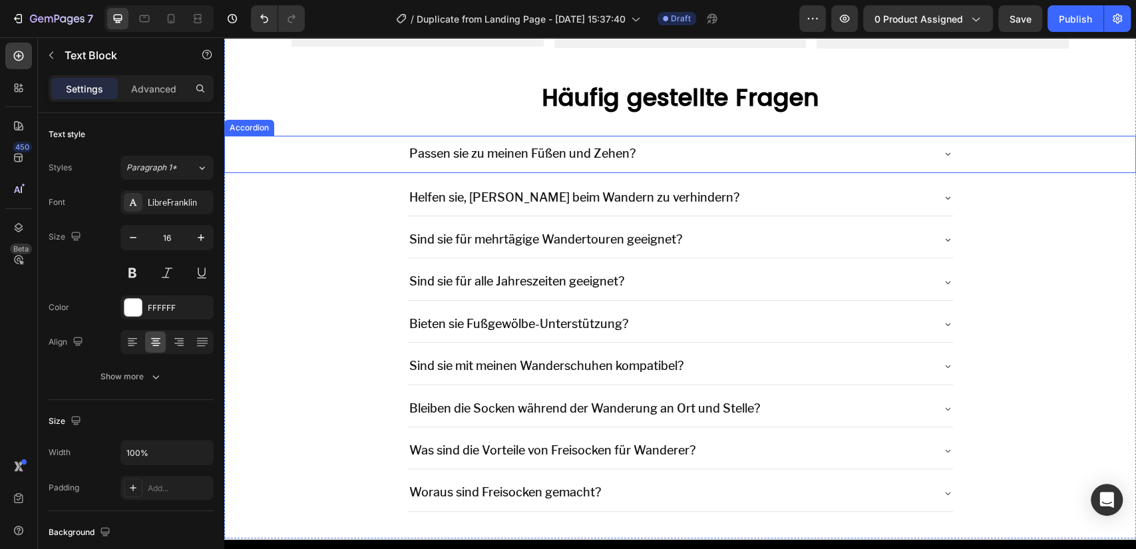
click at [402, 157] on div "Passen sie zu meinen Füßen und Zehen?" at bounding box center [680, 154] width 911 height 37
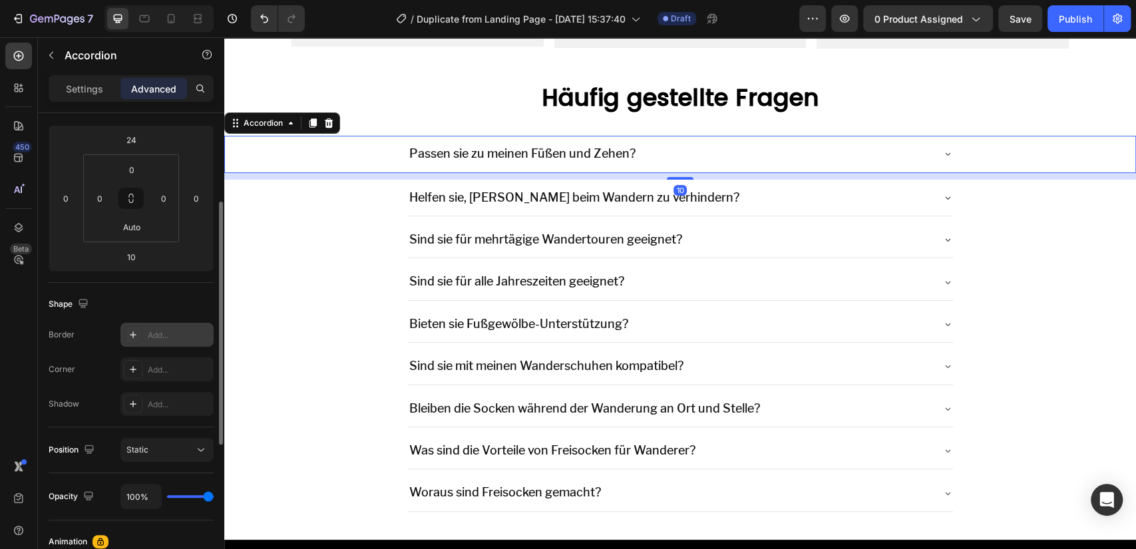
scroll to position [345, 0]
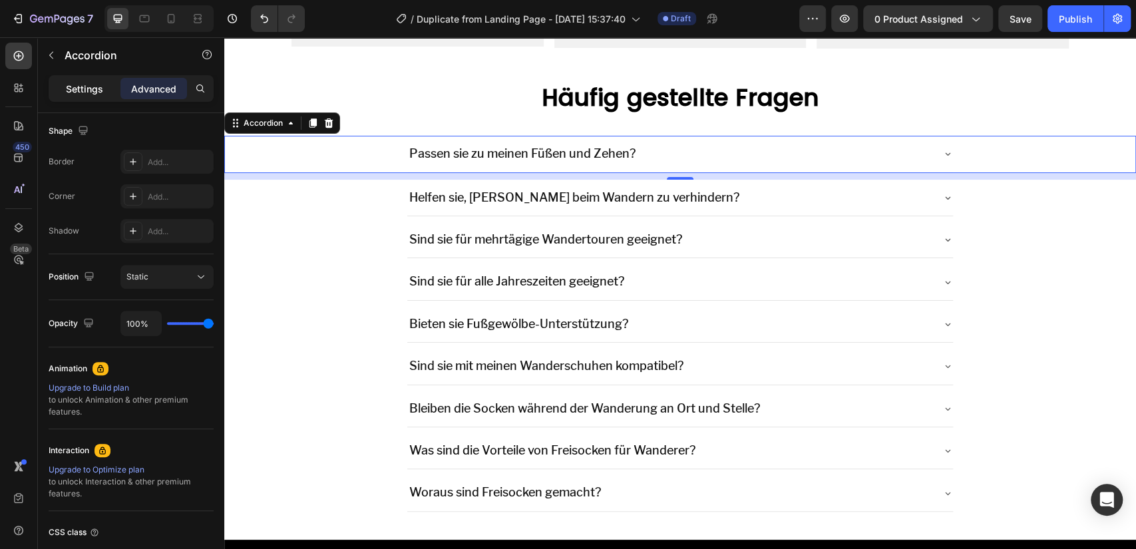
click at [88, 85] on p "Settings" at bounding box center [84, 89] width 37 height 14
type input "8"
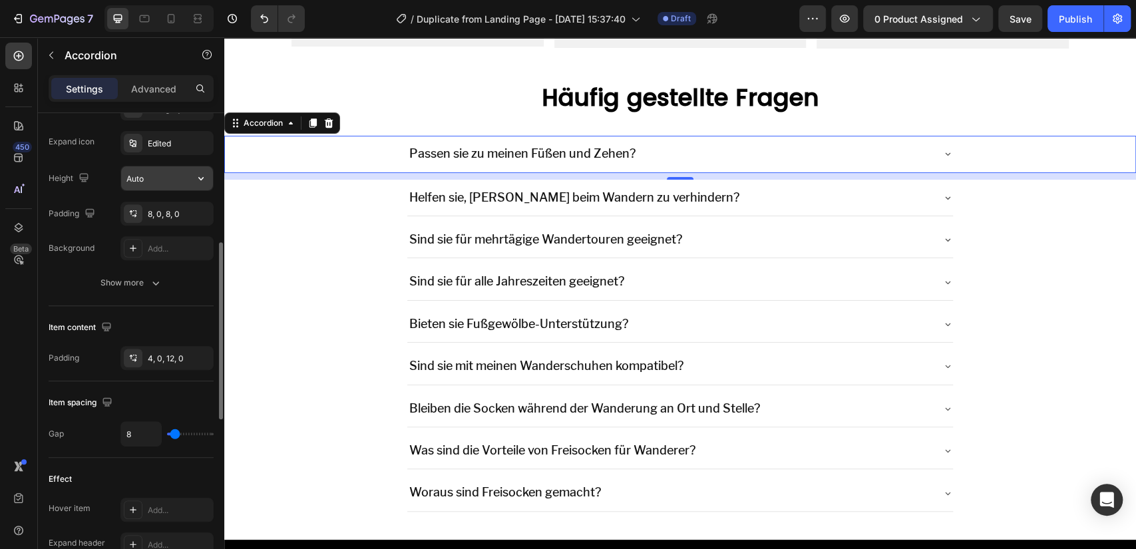
scroll to position [0, 0]
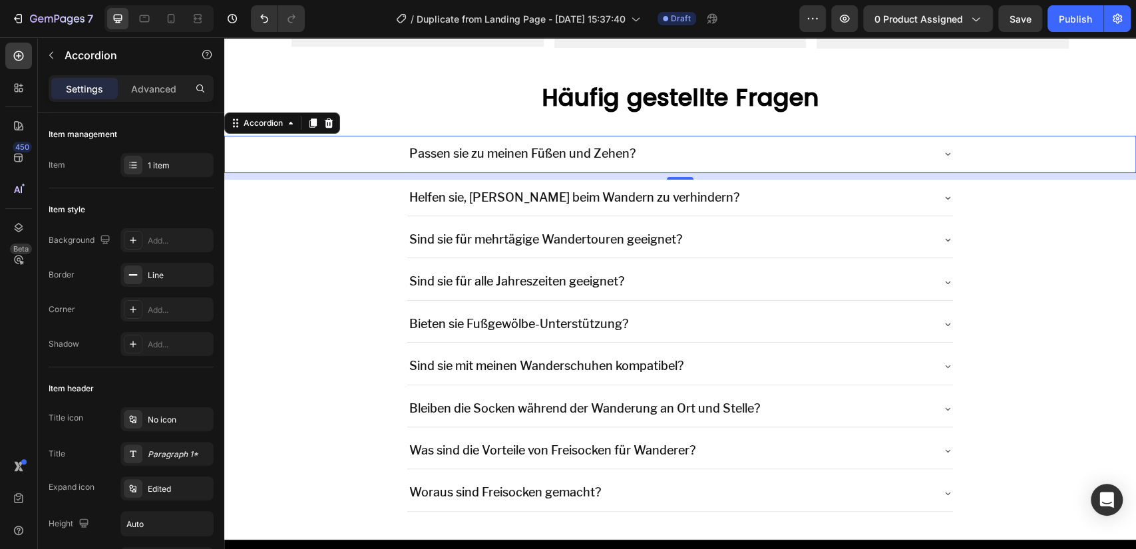
drag, startPoint x: 463, startPoint y: 152, endPoint x: 438, endPoint y: 162, distance: 27.0
click at [464, 152] on p "Passen sie zu meinen Füßen und Zehen?" at bounding box center [522, 153] width 226 height 21
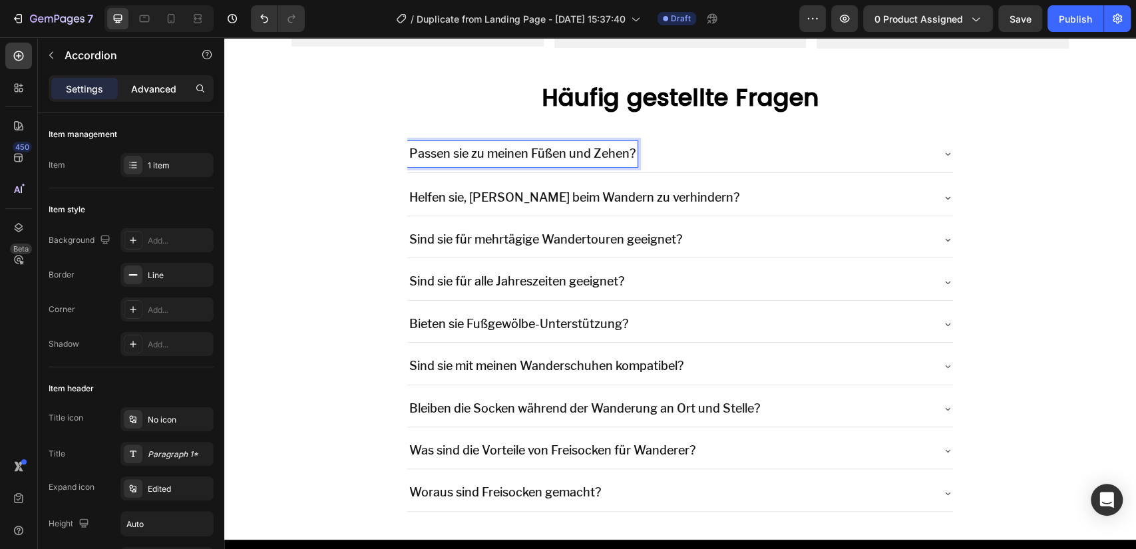
click at [154, 98] on div "Advanced" at bounding box center [153, 88] width 67 height 21
type input "100%"
type input "100"
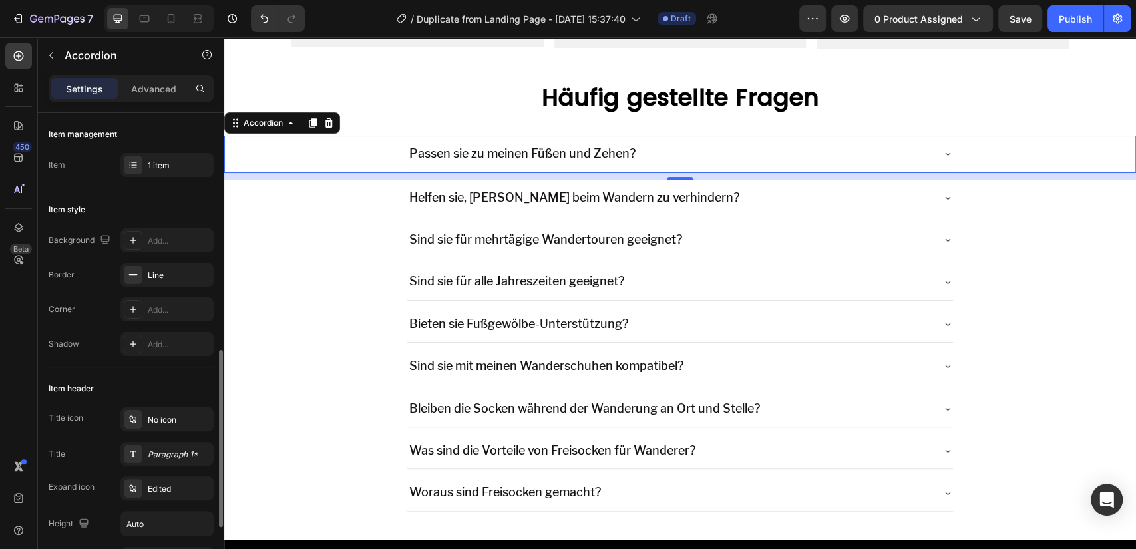
scroll to position [172, 0]
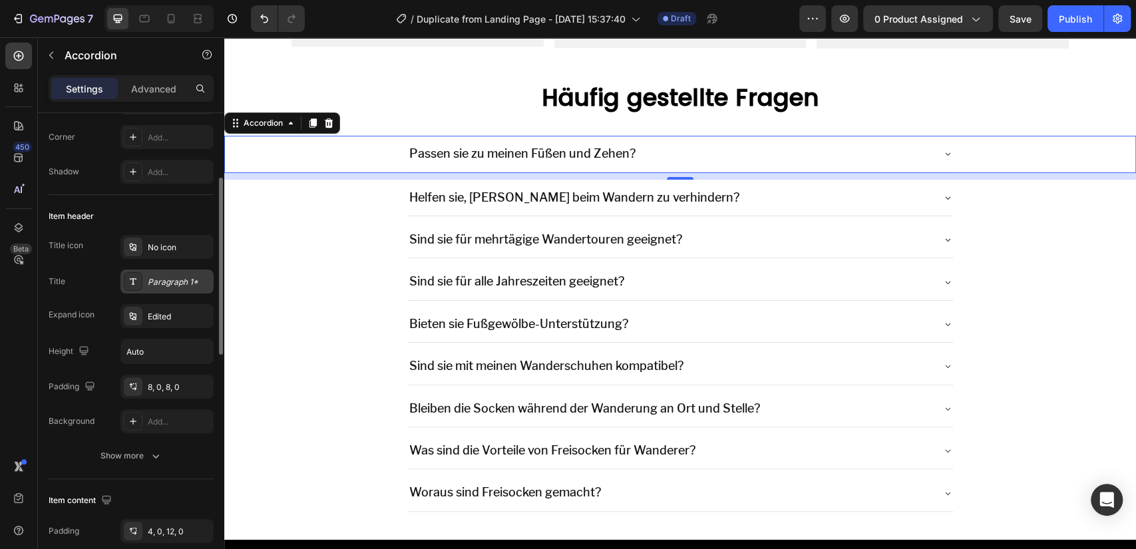
click at [170, 292] on div "Paragraph 1*" at bounding box center [166, 282] width 93 height 24
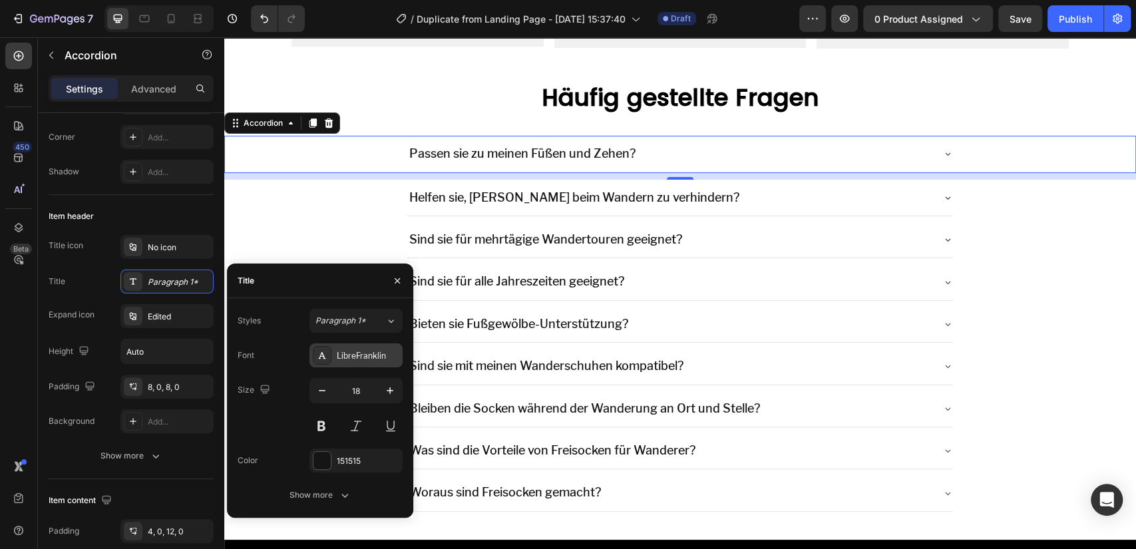
click at [345, 353] on div "LibreFranklin" at bounding box center [368, 356] width 63 height 12
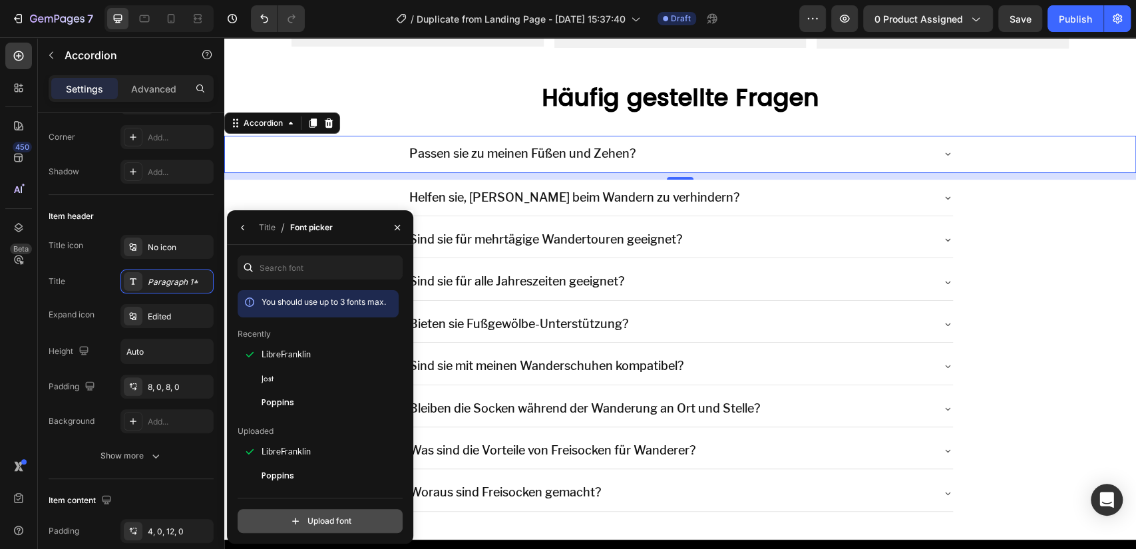
click at [318, 522] on input "file" at bounding box center [348, 521] width 333 height 23
type input "C:\fakepath\manrope.regular.otf"
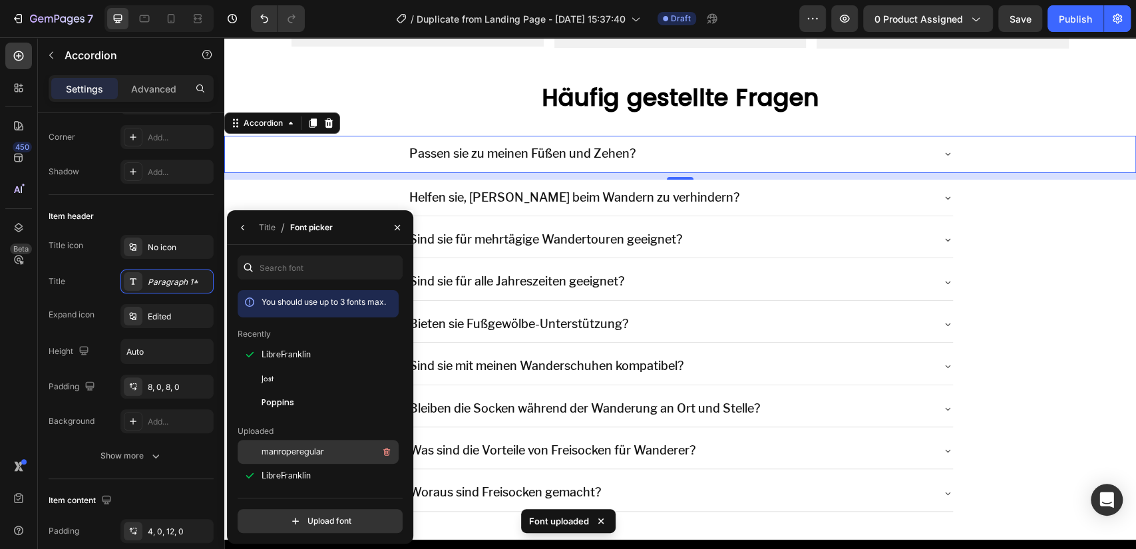
click at [298, 457] on span "manroperegular" at bounding box center [293, 452] width 63 height 12
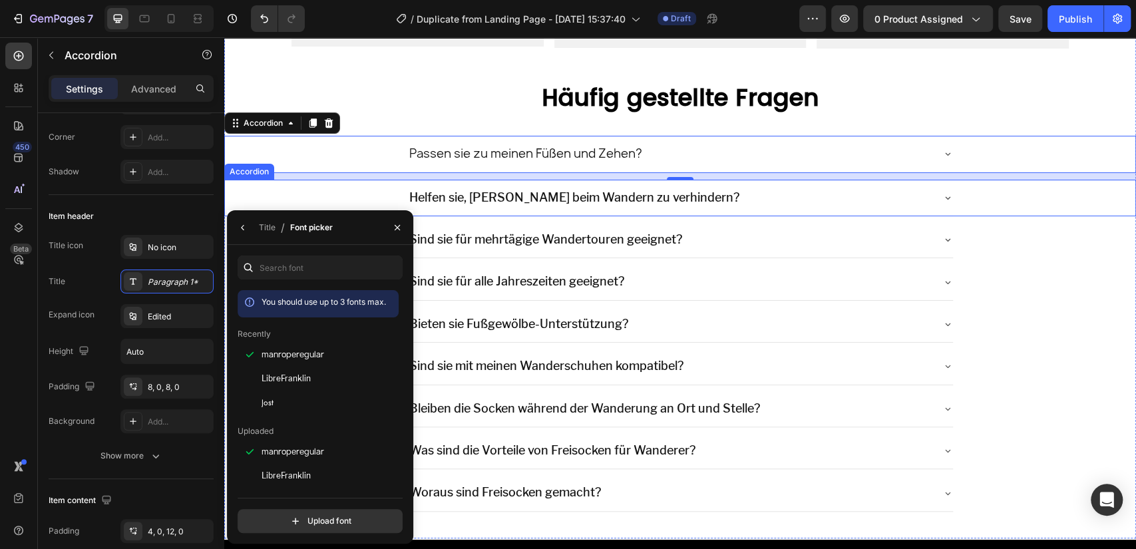
click at [359, 185] on div "Helfen sie, [PERSON_NAME] beim Wandern zu verhindern?" at bounding box center [680, 198] width 911 height 37
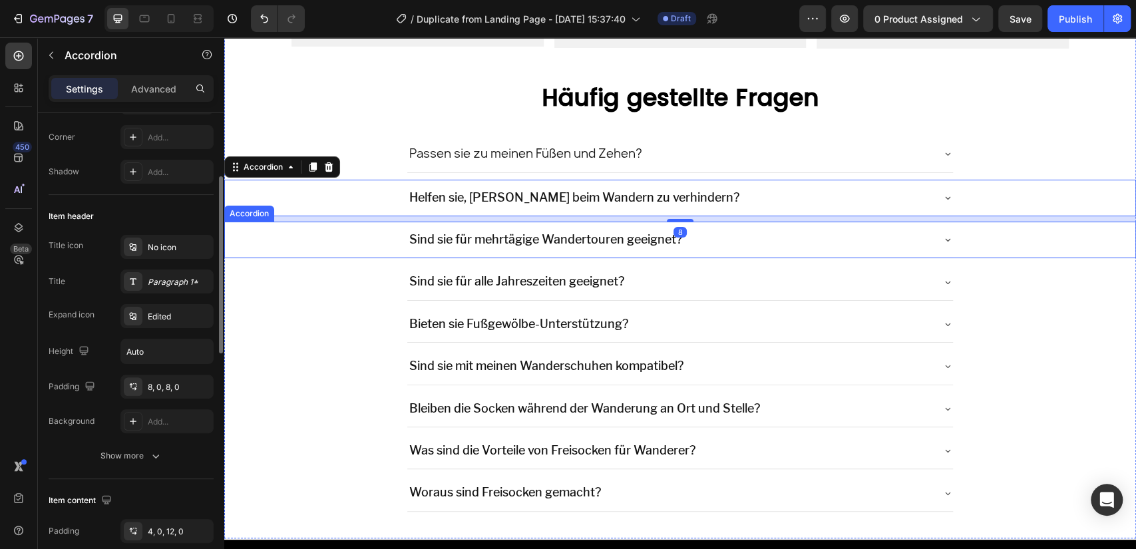
scroll to position [172, 0]
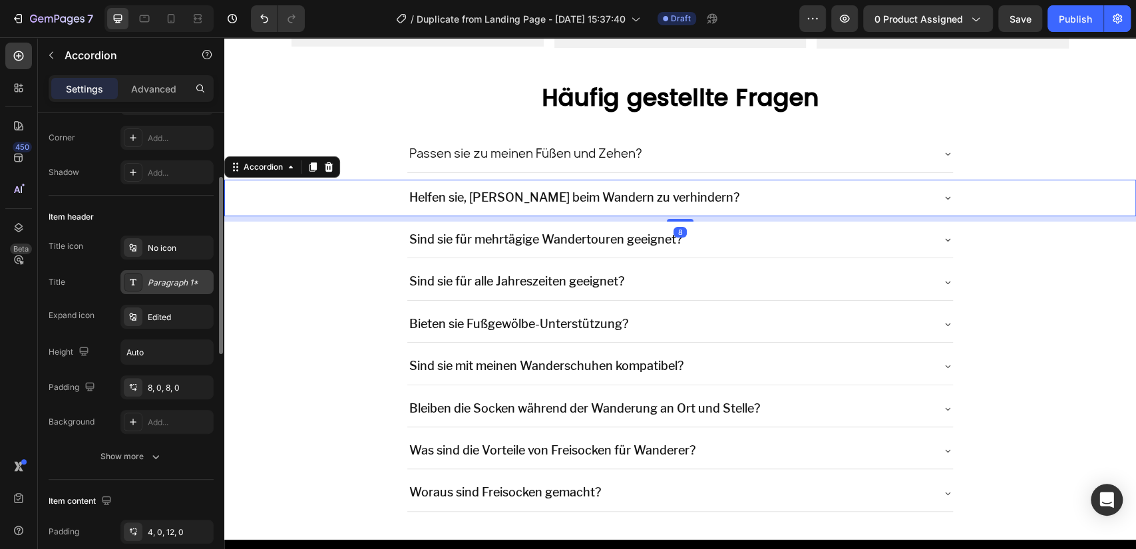
click at [177, 281] on div "Paragraph 1*" at bounding box center [179, 283] width 63 height 12
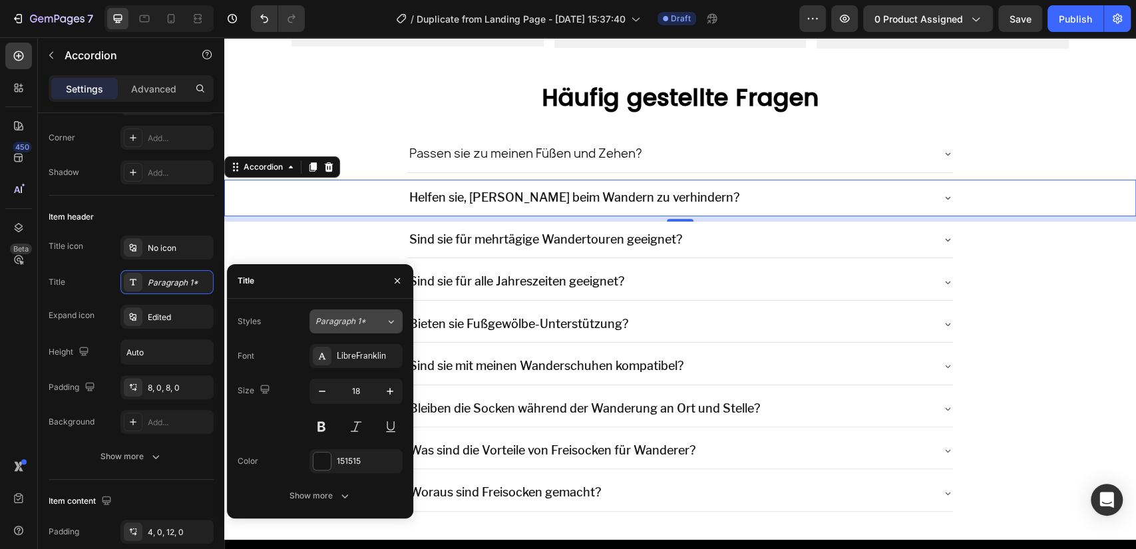
click at [360, 328] on button "Paragraph 1*" at bounding box center [356, 322] width 93 height 24
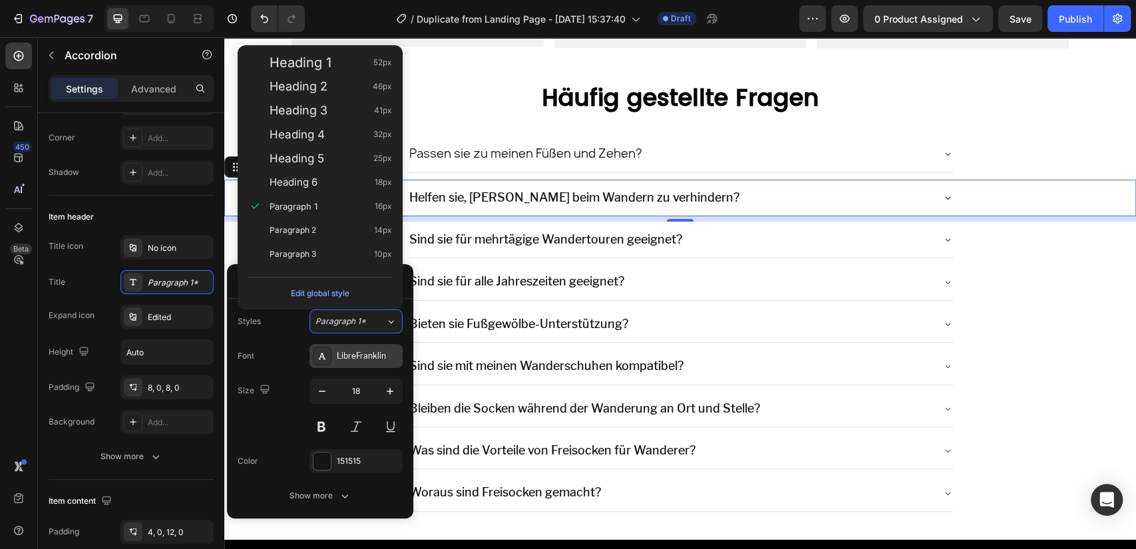
click at [379, 356] on div "LibreFranklin" at bounding box center [368, 356] width 63 height 12
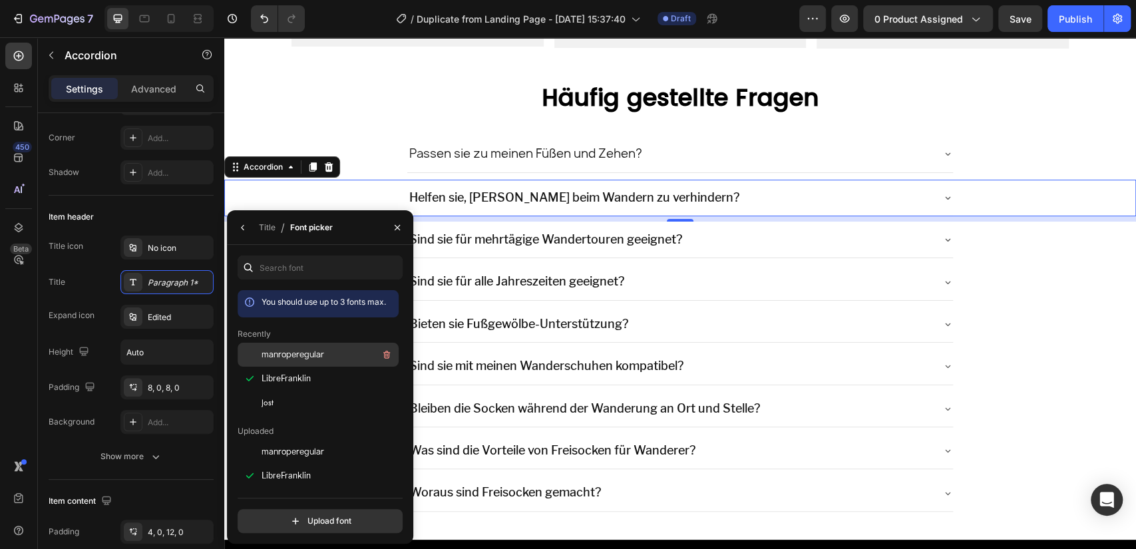
drag, startPoint x: 309, startPoint y: 361, endPoint x: 237, endPoint y: 282, distance: 107.0
click at [309, 360] on span "manroperegular" at bounding box center [293, 355] width 63 height 12
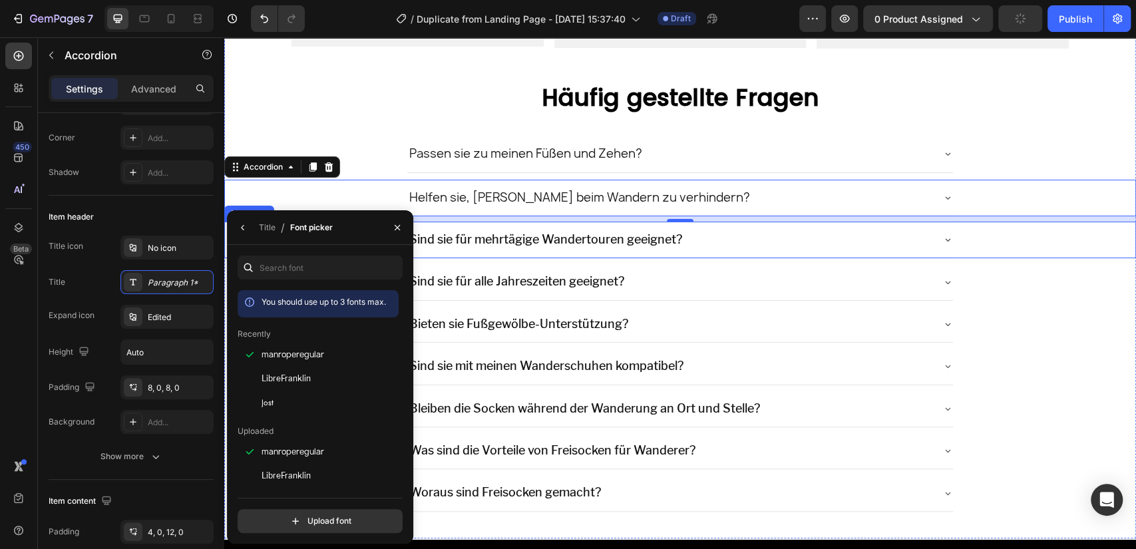
click at [465, 242] on p "Sind sie für mehrtägige Wandertouren geeignet?" at bounding box center [545, 239] width 273 height 21
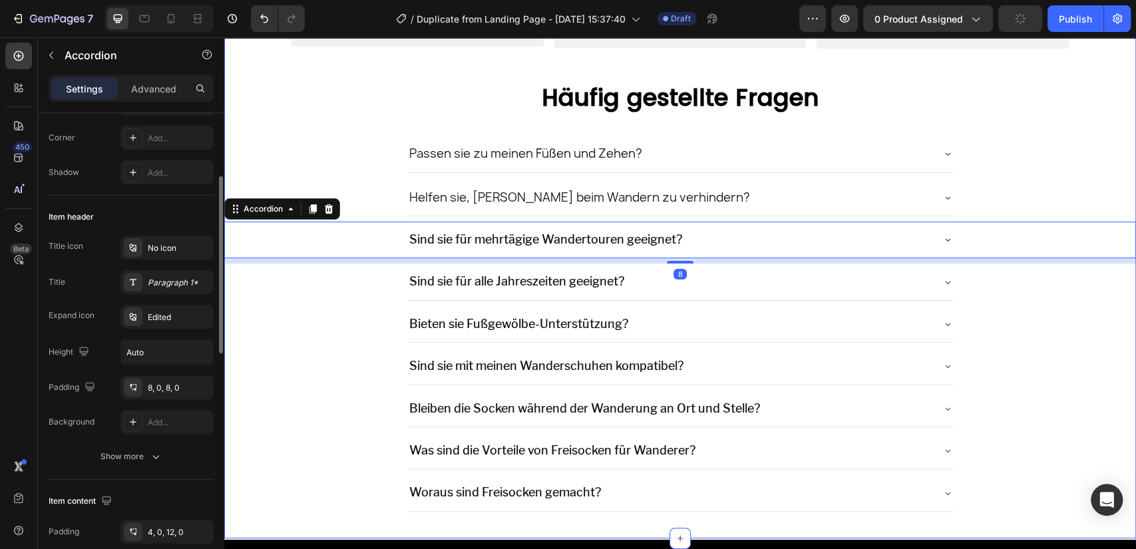
scroll to position [171, 0]
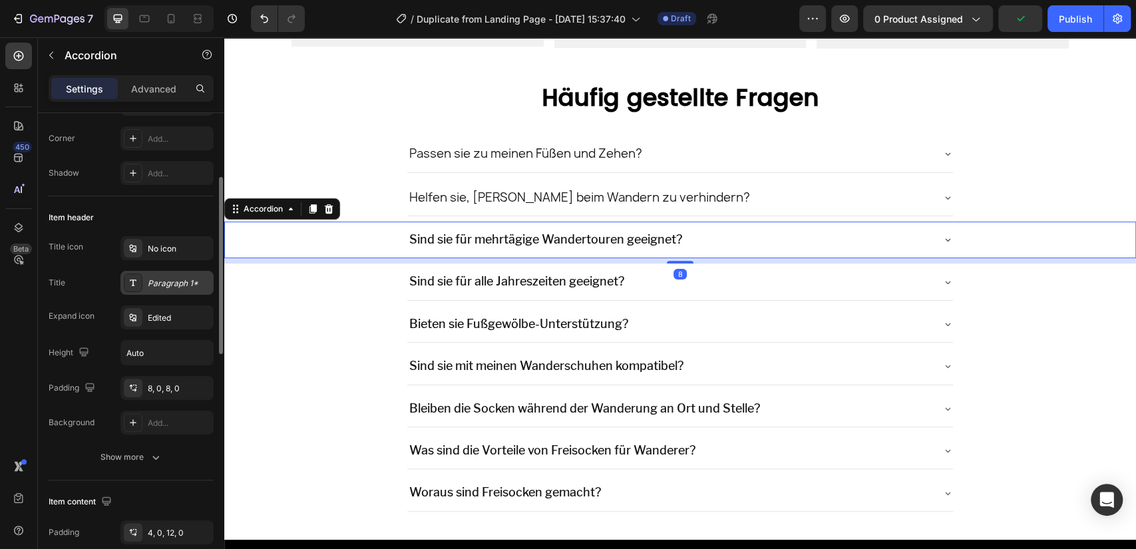
click at [182, 278] on div "Paragraph 1*" at bounding box center [179, 284] width 63 height 12
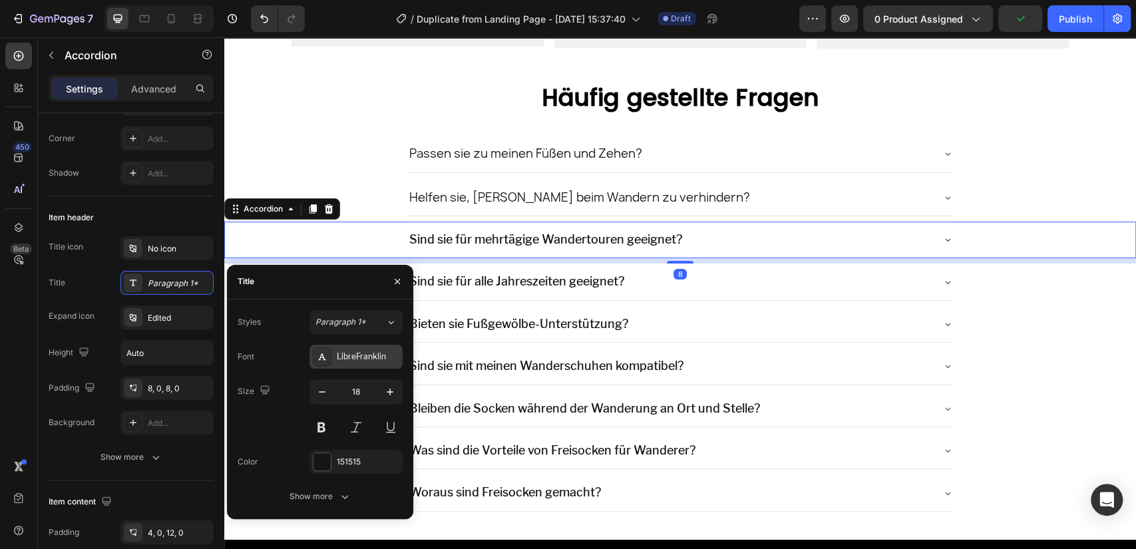
click at [367, 364] on div "LibreFranklin" at bounding box center [356, 357] width 93 height 24
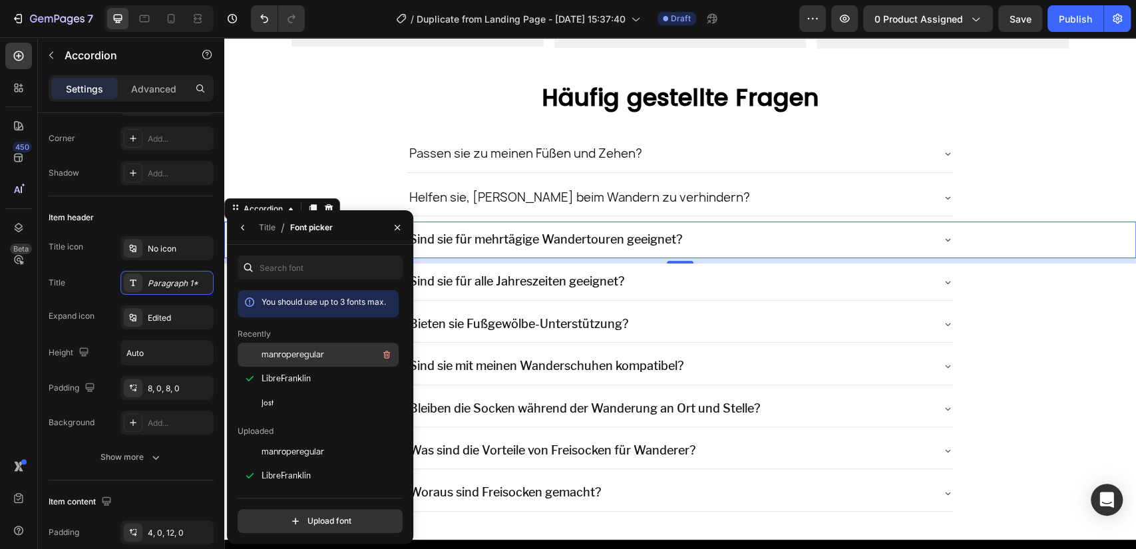
click at [315, 351] on span "manroperegular" at bounding box center [293, 355] width 63 height 12
click at [721, 275] on div "Sind sie für alle Jahreszeiten geeignet?" at bounding box center [669, 281] width 525 height 25
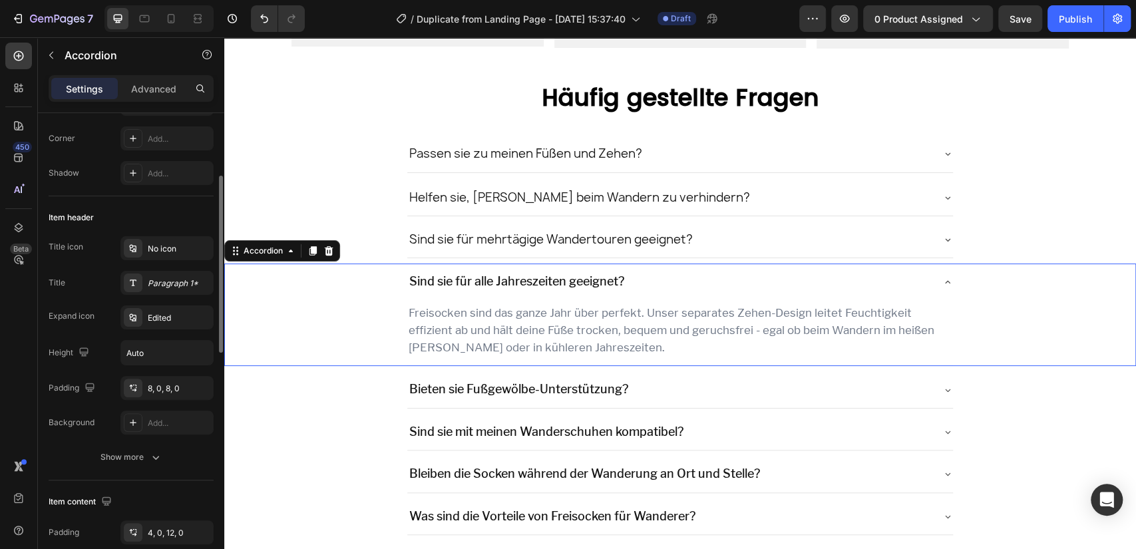
scroll to position [170, 0]
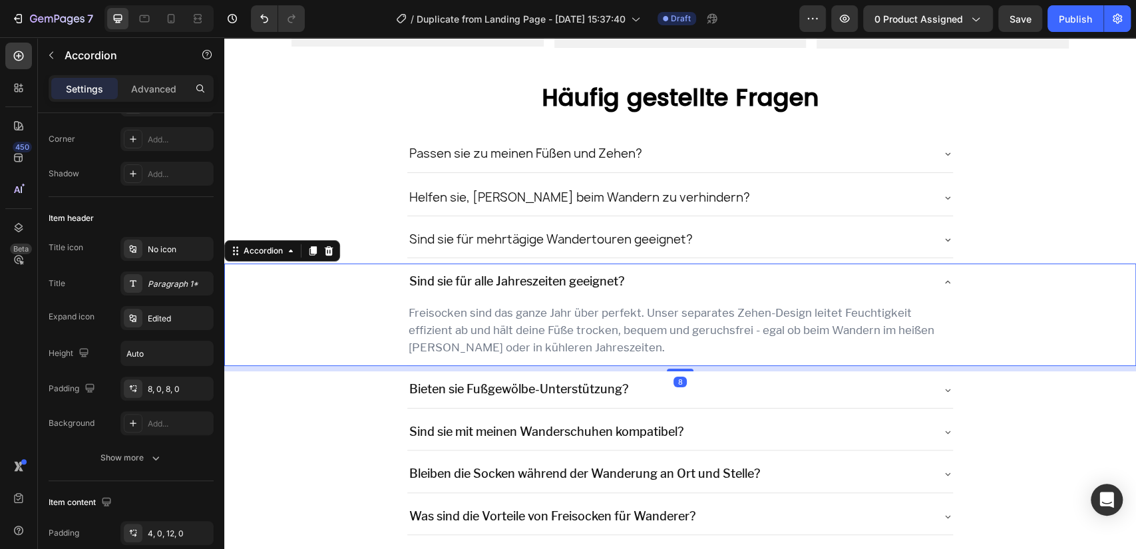
click at [931, 273] on div "Sind sie für alle Jahreszeiten geeignet?" at bounding box center [680, 282] width 546 height 36
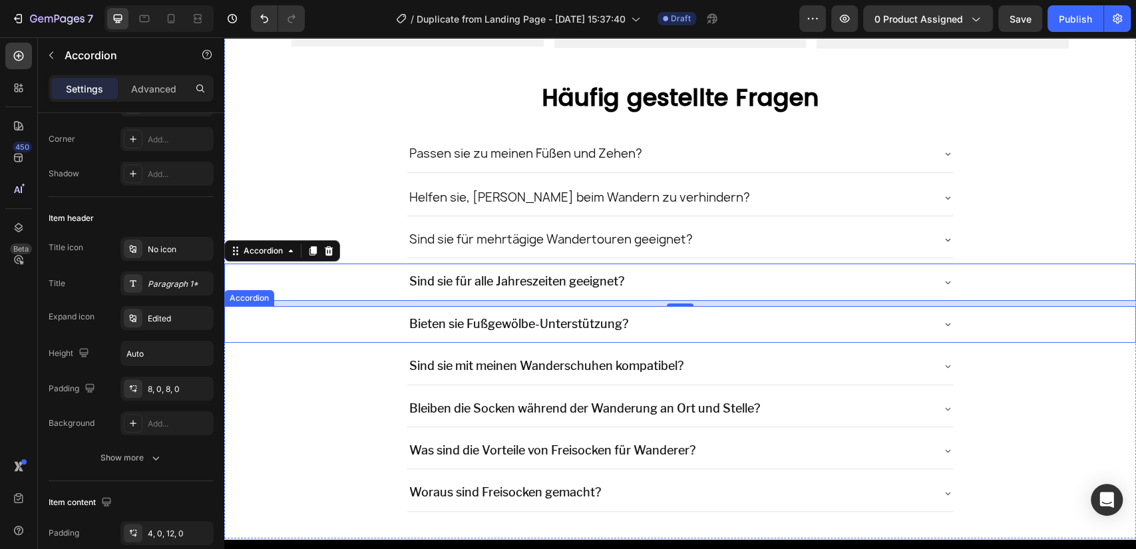
click at [389, 322] on div "Bieten sie Fußgewölbe-Unterstützung?" at bounding box center [680, 324] width 911 height 37
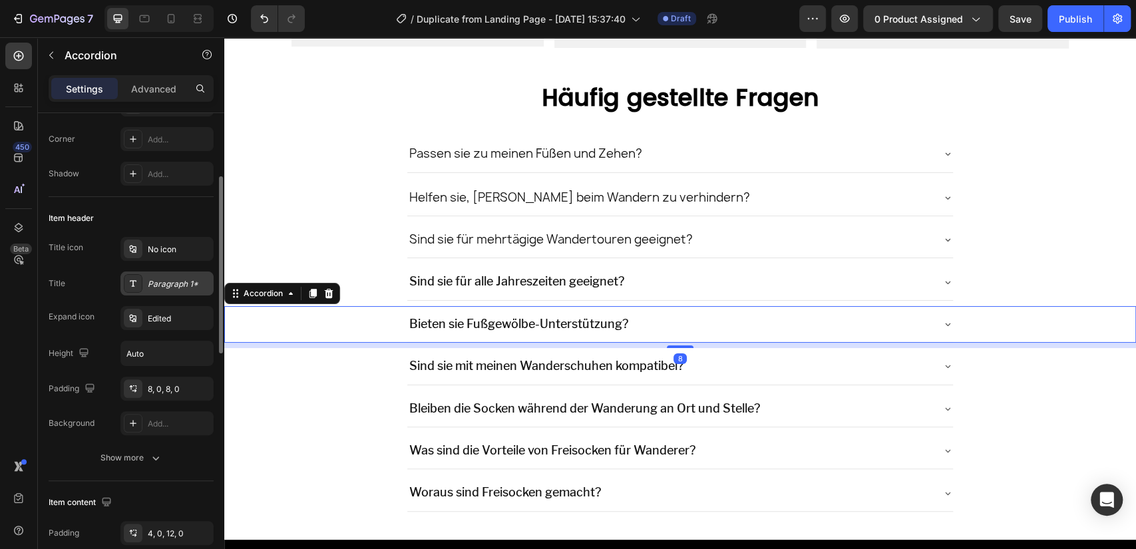
click at [169, 287] on div "Paragraph 1*" at bounding box center [179, 284] width 63 height 12
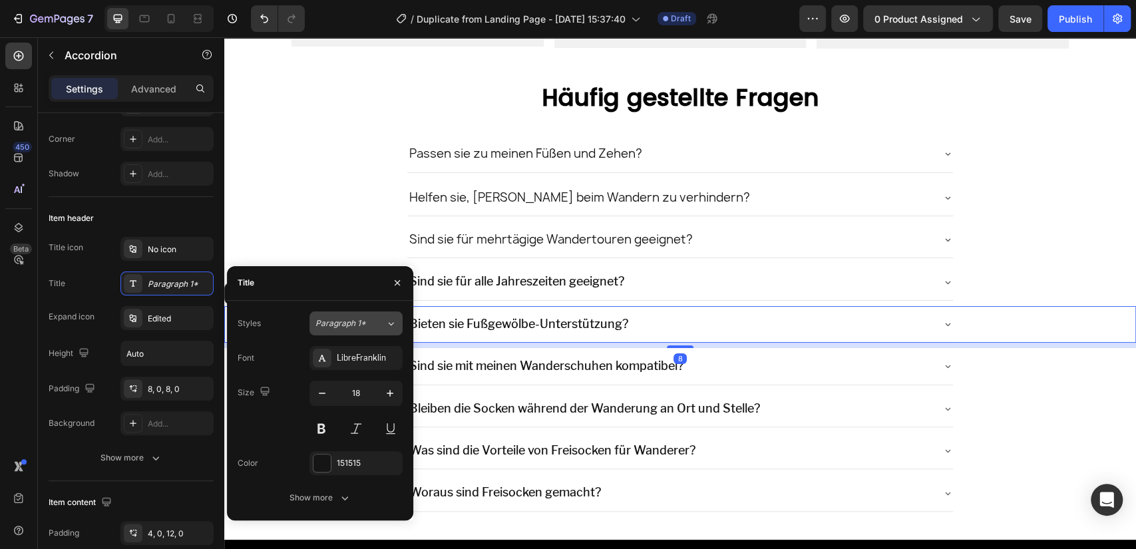
click at [361, 323] on span "Paragraph 1*" at bounding box center [340, 323] width 51 height 12
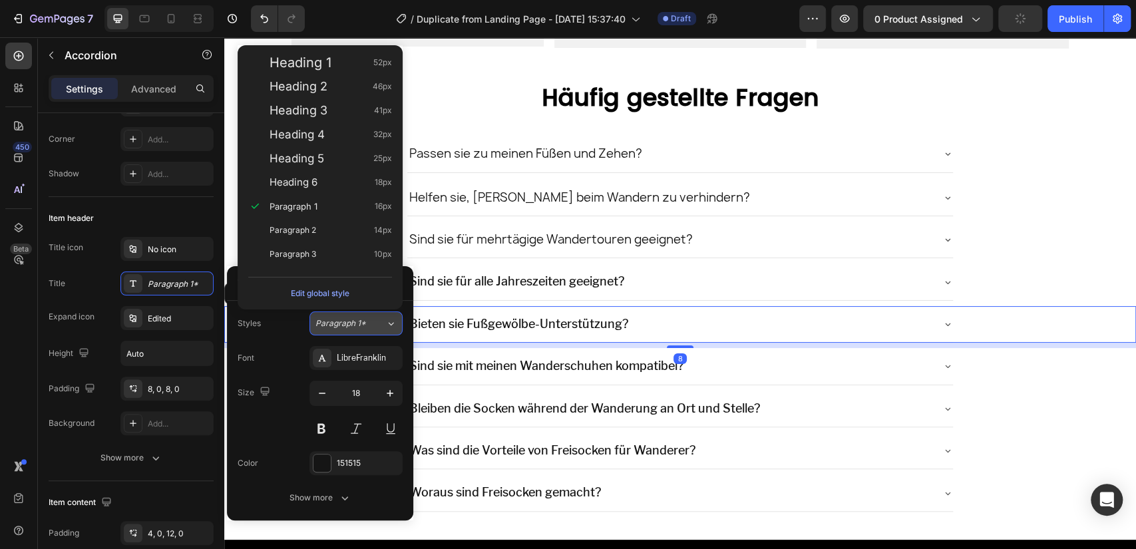
click at [361, 323] on span "Paragraph 1*" at bounding box center [340, 323] width 51 height 12
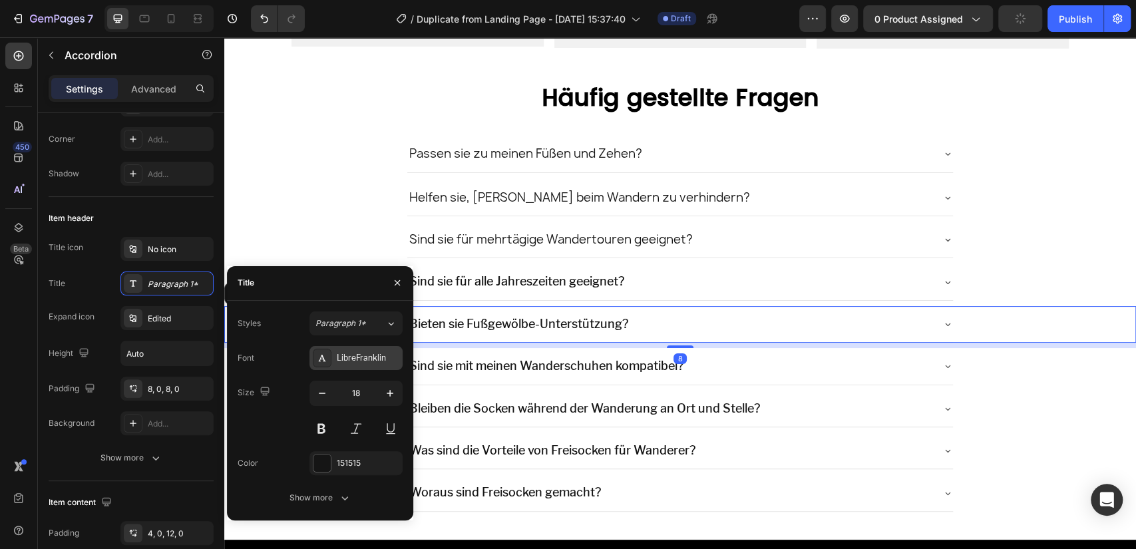
click at [367, 347] on div "LibreFranklin" at bounding box center [356, 358] width 93 height 24
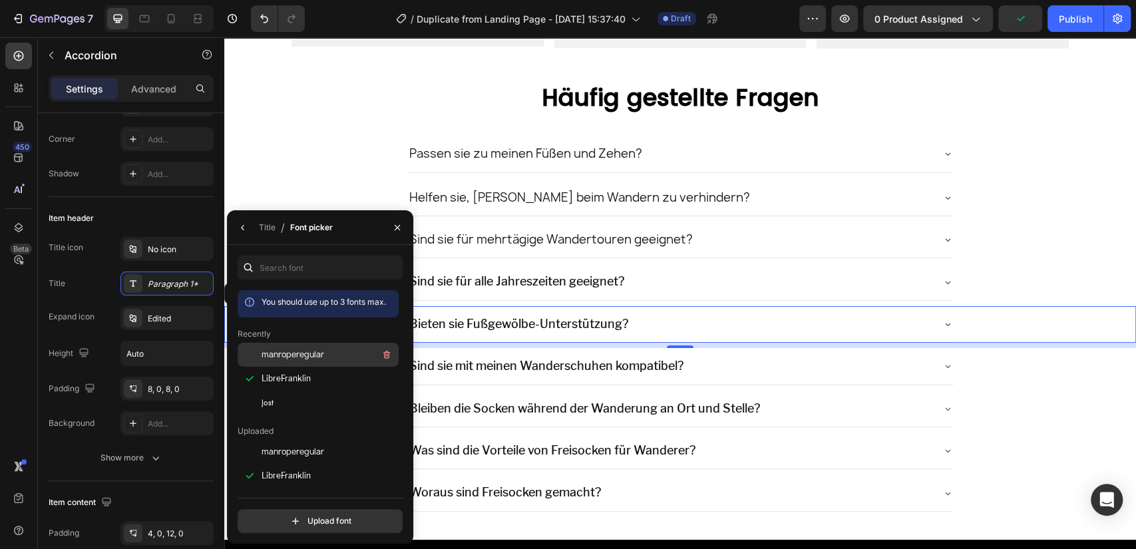
click at [320, 357] on span "manroperegular" at bounding box center [293, 355] width 63 height 12
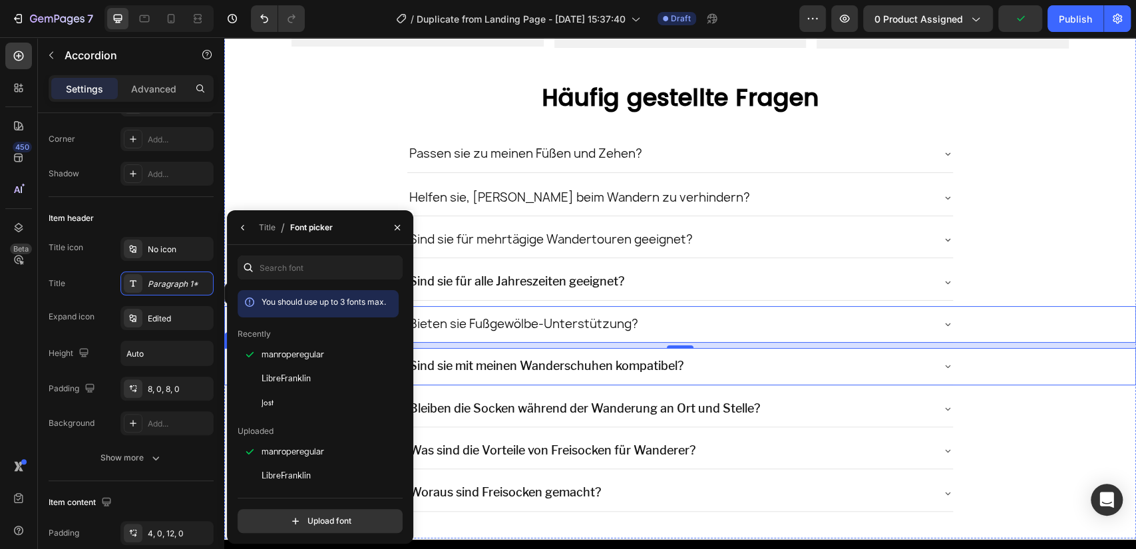
click at [790, 365] on div "Sind sie mit meinen Wanderschuhen kompatibel?" at bounding box center [669, 365] width 525 height 25
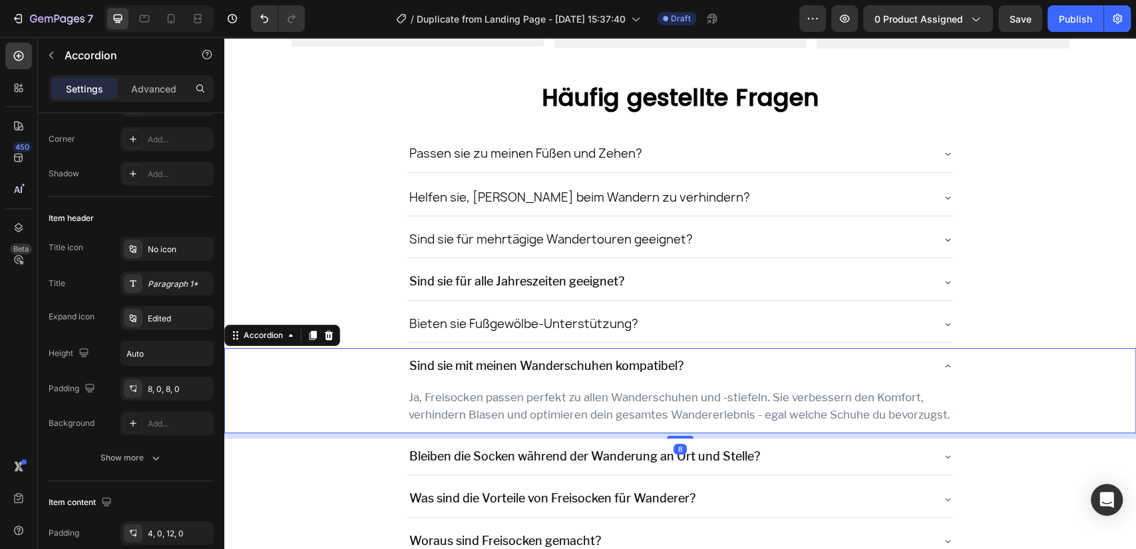
click at [942, 364] on icon at bounding box center [947, 366] width 11 height 11
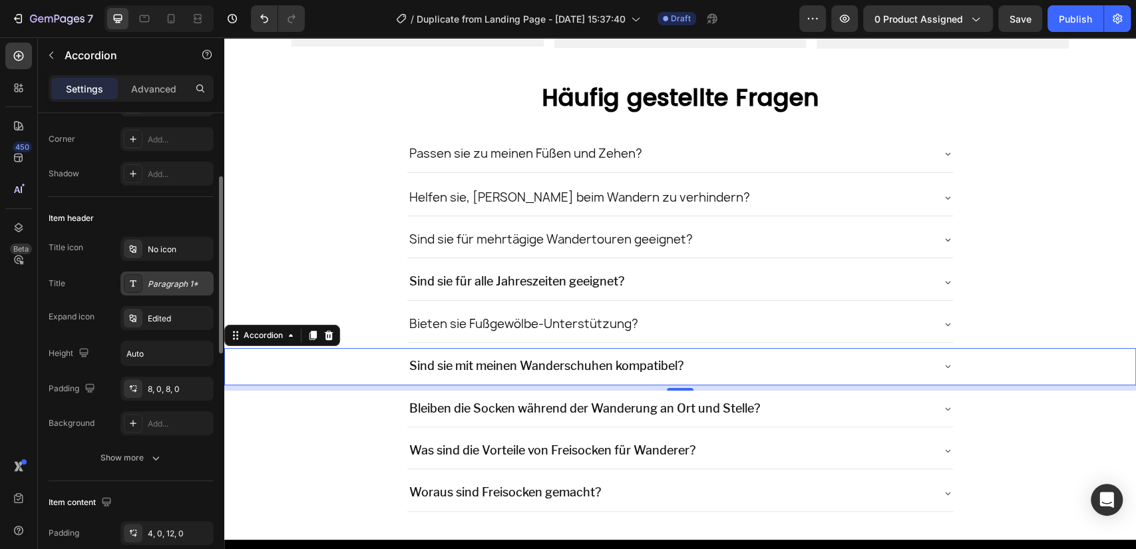
click at [174, 290] on div "Paragraph 1*" at bounding box center [166, 284] width 93 height 24
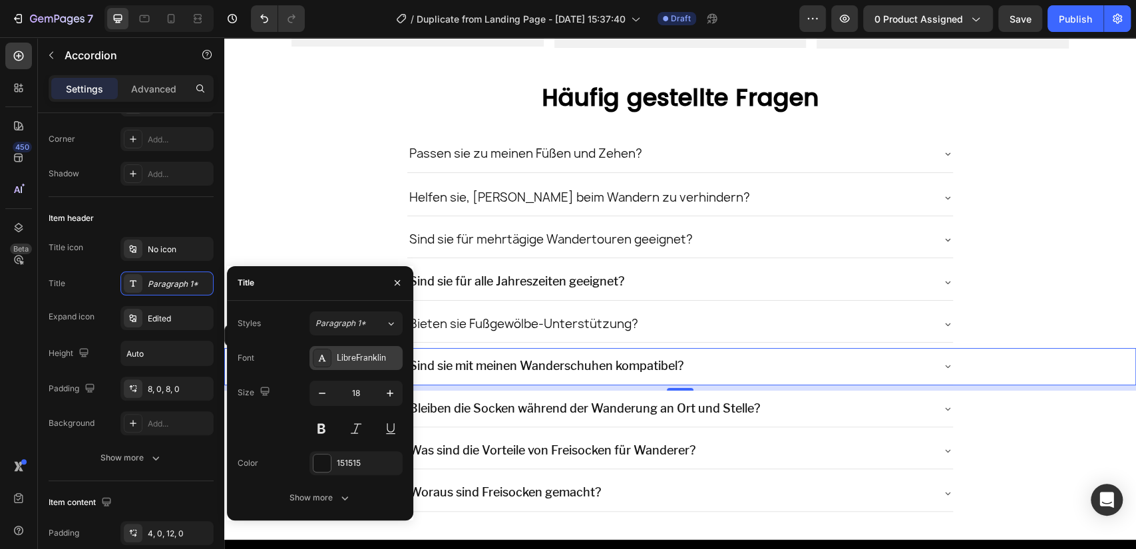
click at [358, 351] on div "LibreFranklin" at bounding box center [356, 358] width 93 height 24
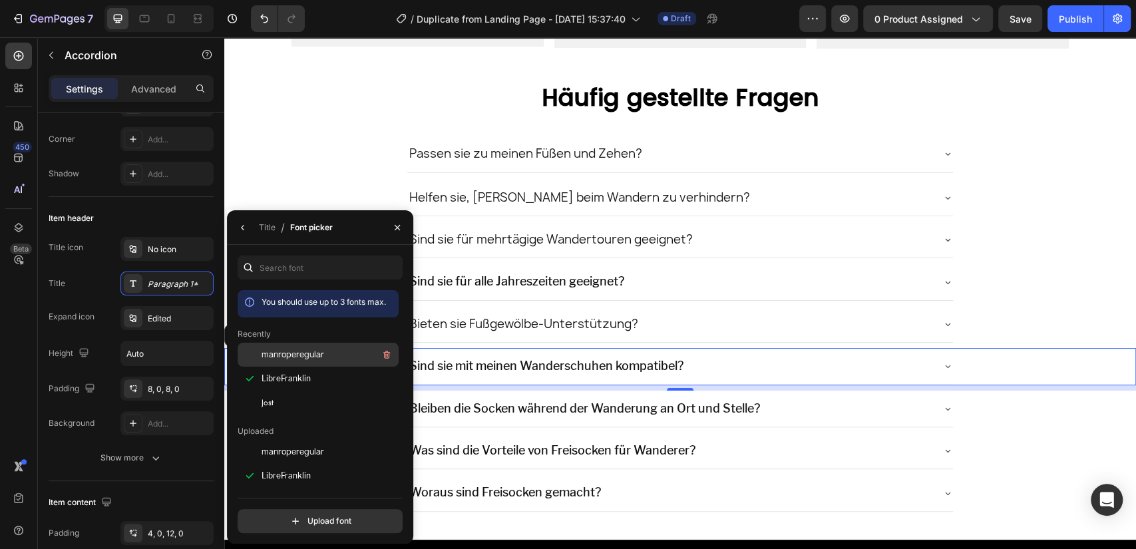
click at [306, 356] on span "manroperegular" at bounding box center [293, 355] width 63 height 12
click at [902, 405] on div "Bleiben die Socken während der Wanderung an Ort und Stelle?" at bounding box center [669, 408] width 525 height 25
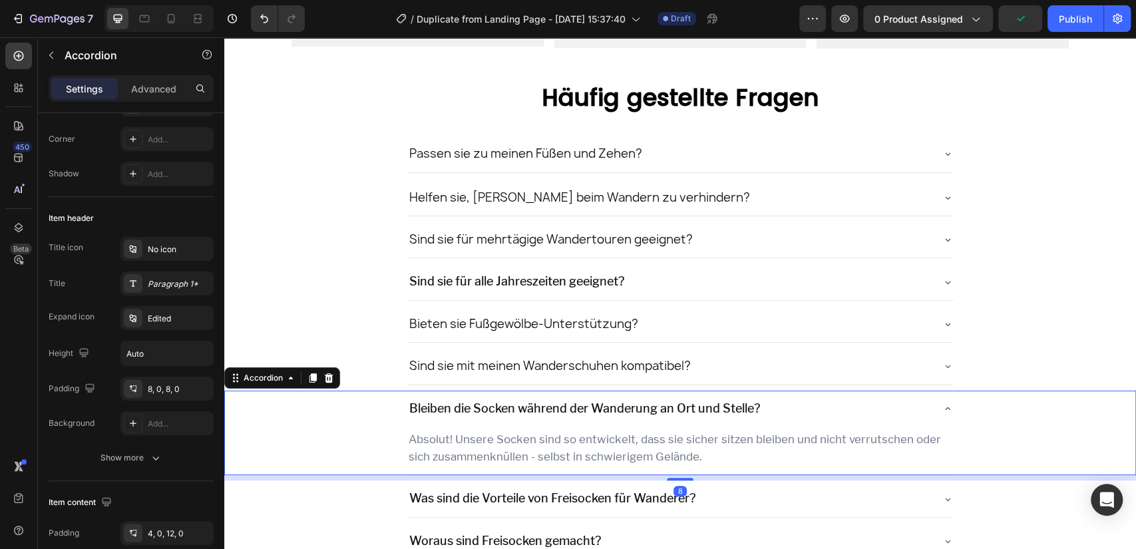
click at [916, 409] on div "Bleiben die Socken während der Wanderung an Ort und Stelle?" at bounding box center [669, 408] width 525 height 25
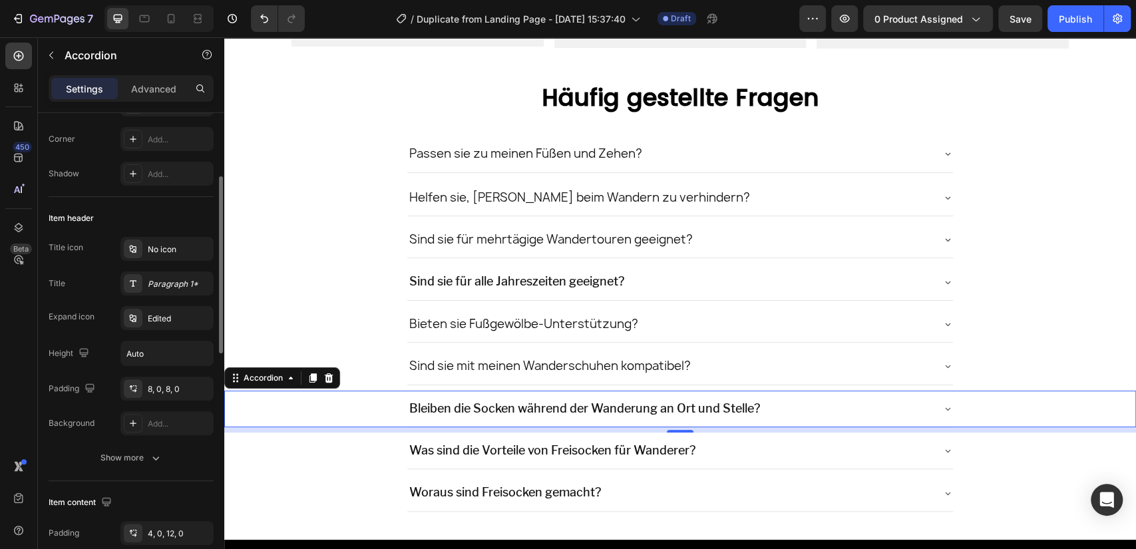
click at [164, 296] on div "Title icon No icon Title Paragraph 1* Expand icon Edited Height Auto Padding 8,…" at bounding box center [131, 336] width 165 height 198
click at [174, 286] on div "Paragraph 1*" at bounding box center [179, 284] width 63 height 12
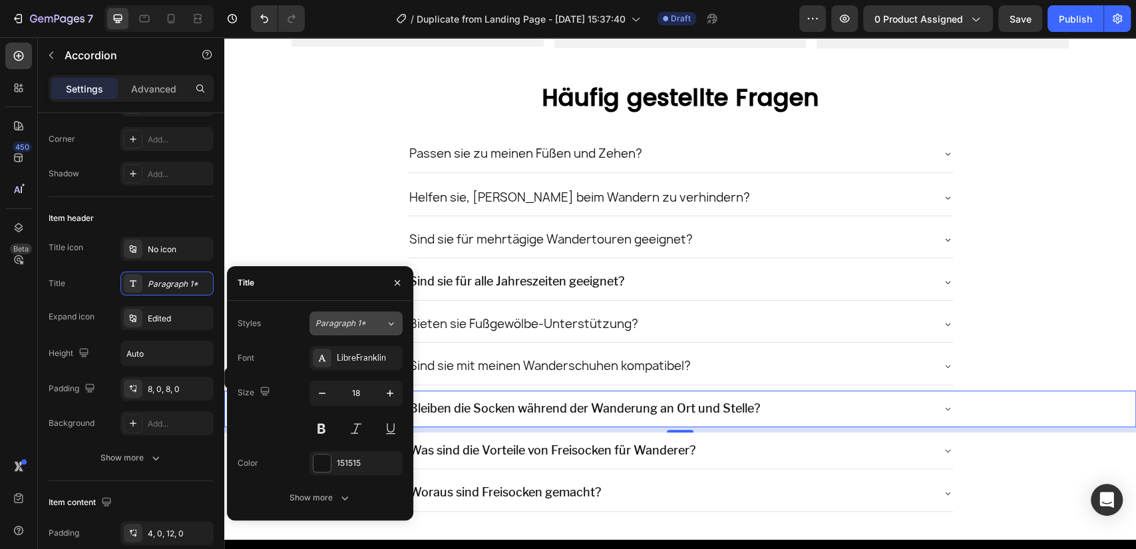
click at [372, 323] on div "Paragraph 1*" at bounding box center [350, 323] width 70 height 12
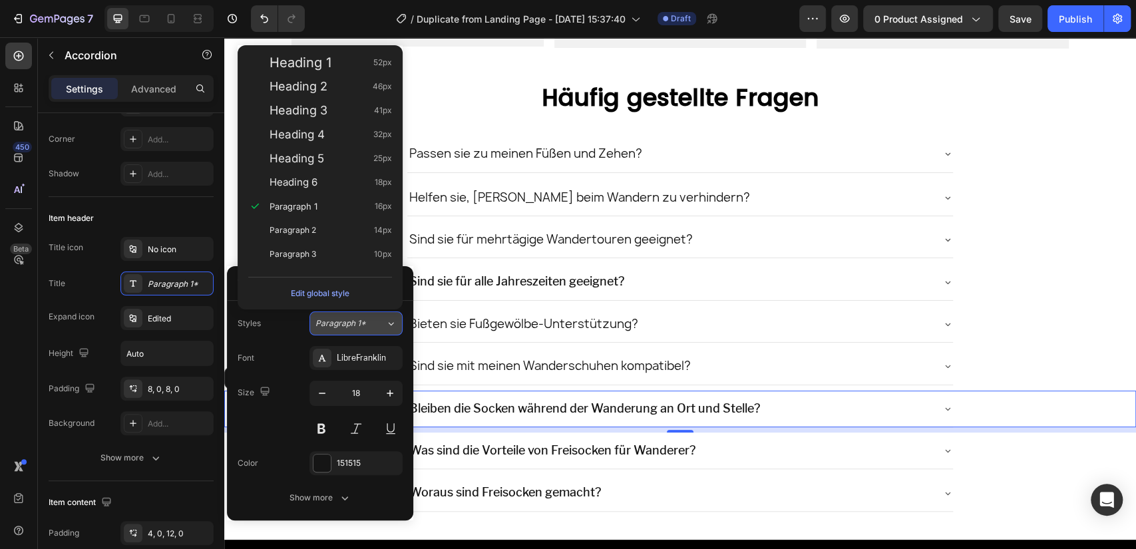
click at [372, 323] on div "Paragraph 1*" at bounding box center [350, 323] width 70 height 12
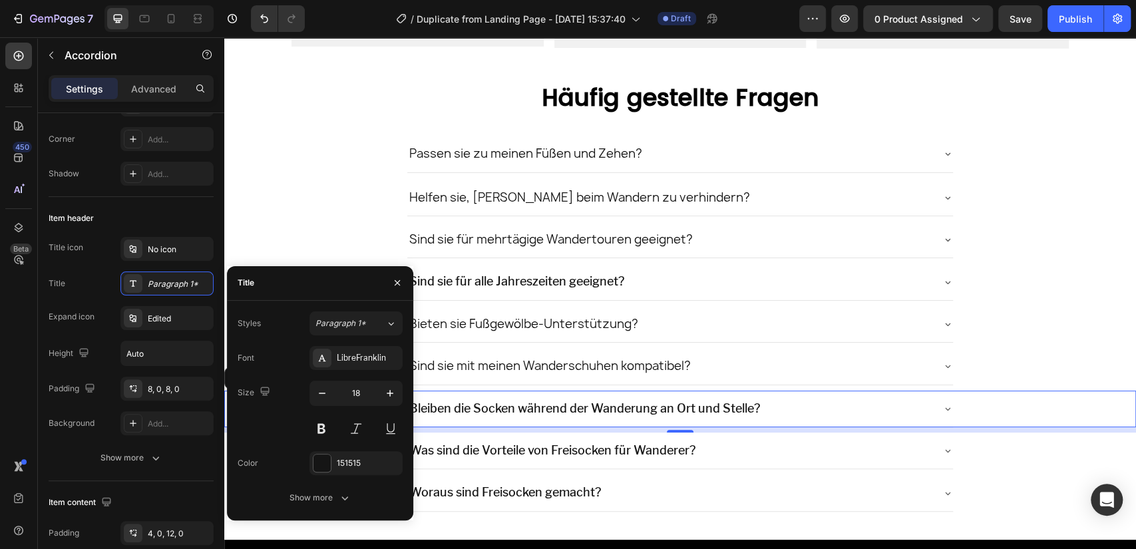
click at [367, 344] on div "Styles Paragraph 1* Font LibreFranklin Size 18 Color 151515 Show more" at bounding box center [320, 411] width 165 height 198
click at [366, 352] on div "LibreFranklin" at bounding box center [368, 358] width 63 height 12
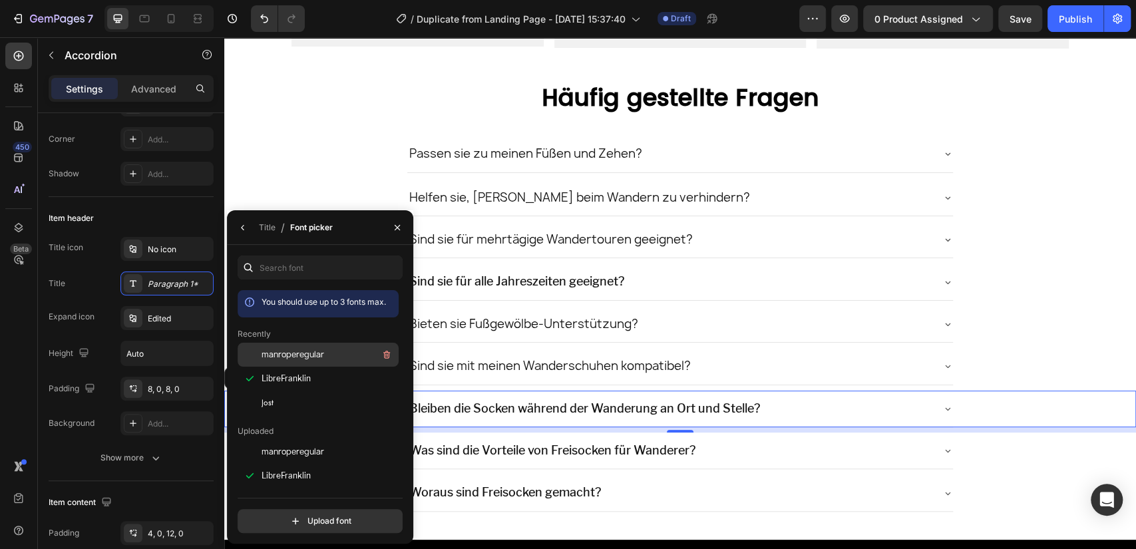
click at [319, 353] on span "manroperegular" at bounding box center [293, 355] width 63 height 12
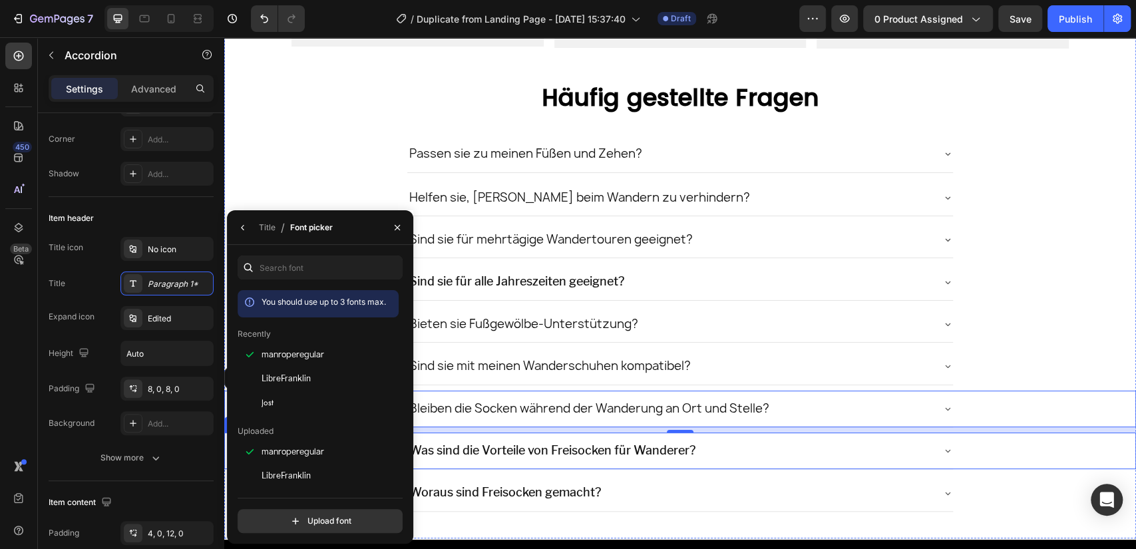
click at [826, 443] on div "Was sind die Vorteile von Freisocken für Wanderer?" at bounding box center [669, 450] width 525 height 25
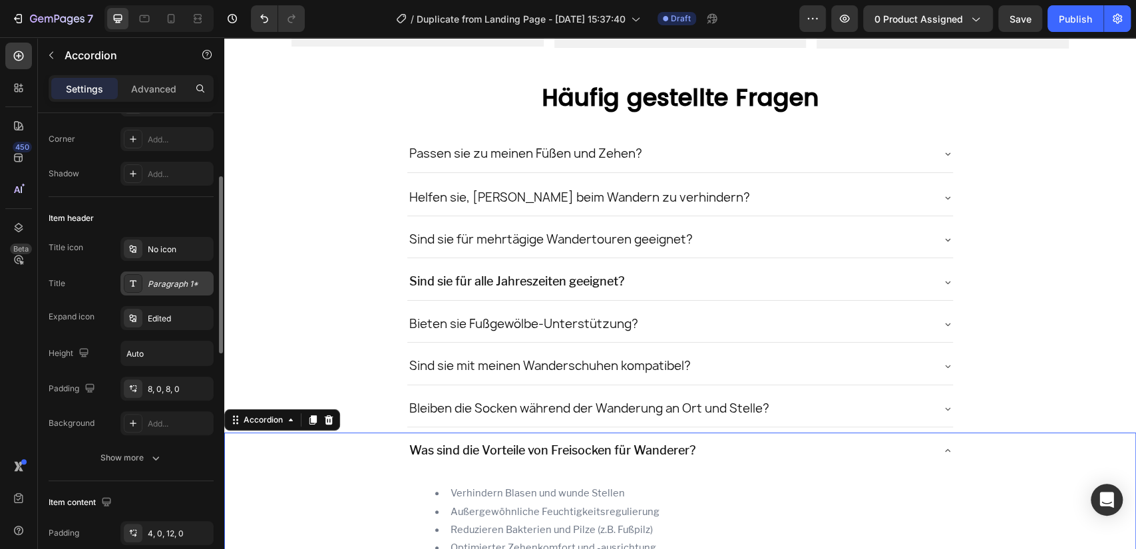
click at [186, 288] on div "Paragraph 1*" at bounding box center [179, 284] width 63 height 12
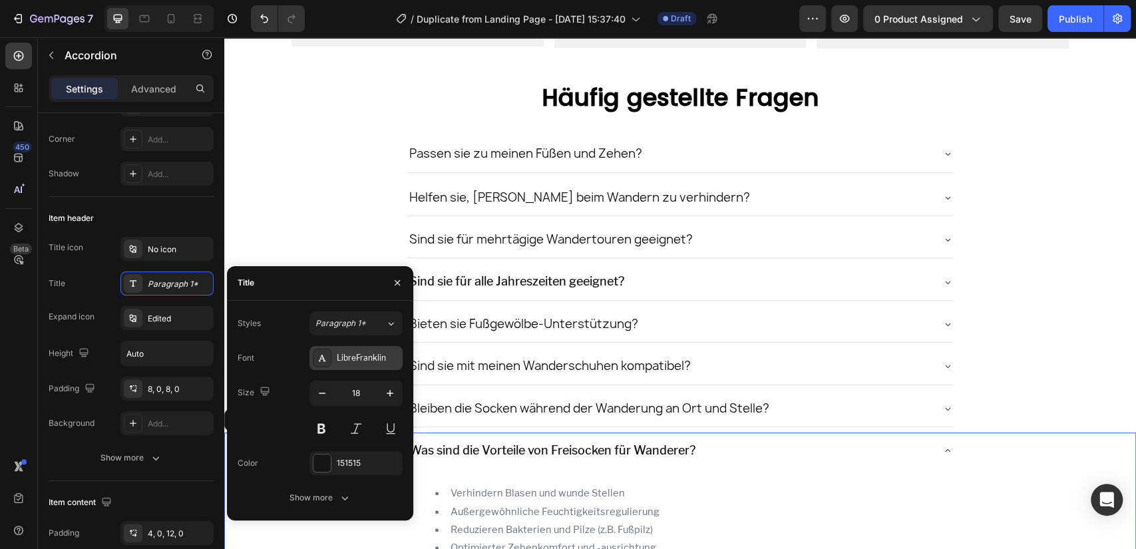
click at [360, 358] on div "LibreFranklin" at bounding box center [368, 358] width 63 height 12
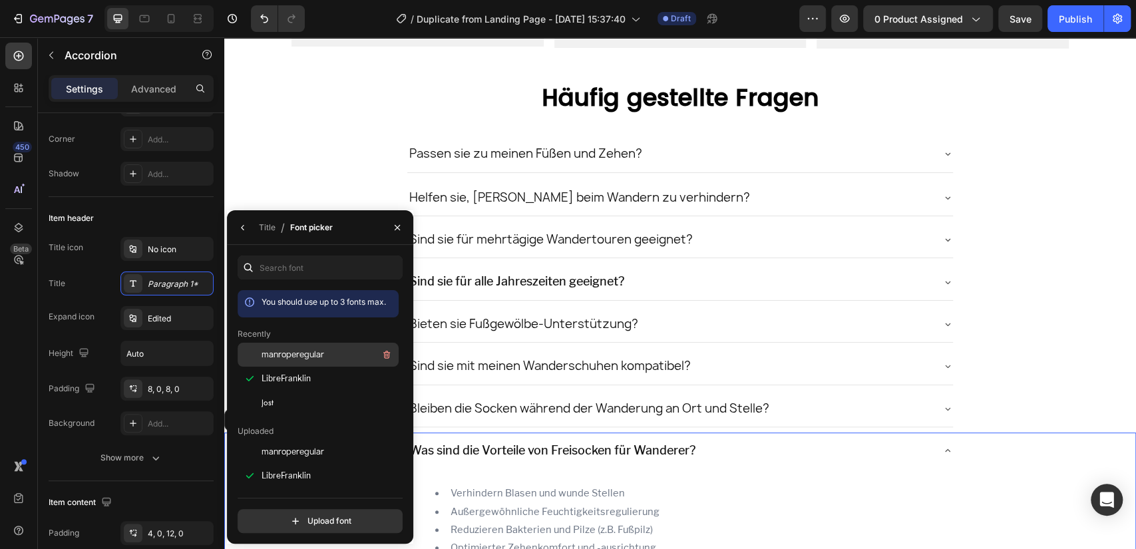
click at [333, 351] on div "manroperegular" at bounding box center [329, 355] width 134 height 16
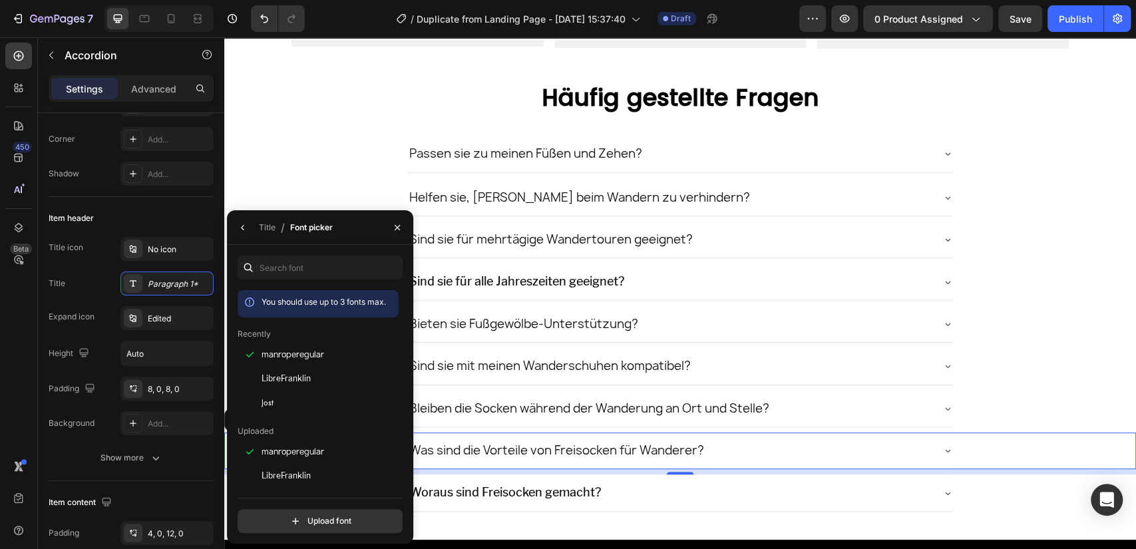
scroll to position [3570, 0]
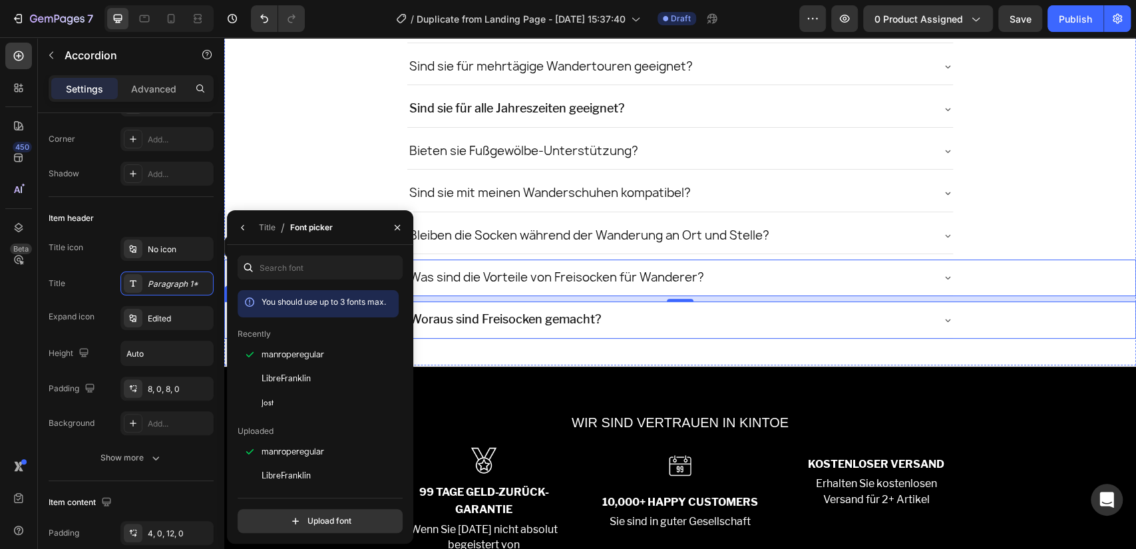
click at [929, 315] on div "Woraus sind Freisocken gemacht?" at bounding box center [680, 320] width 546 height 36
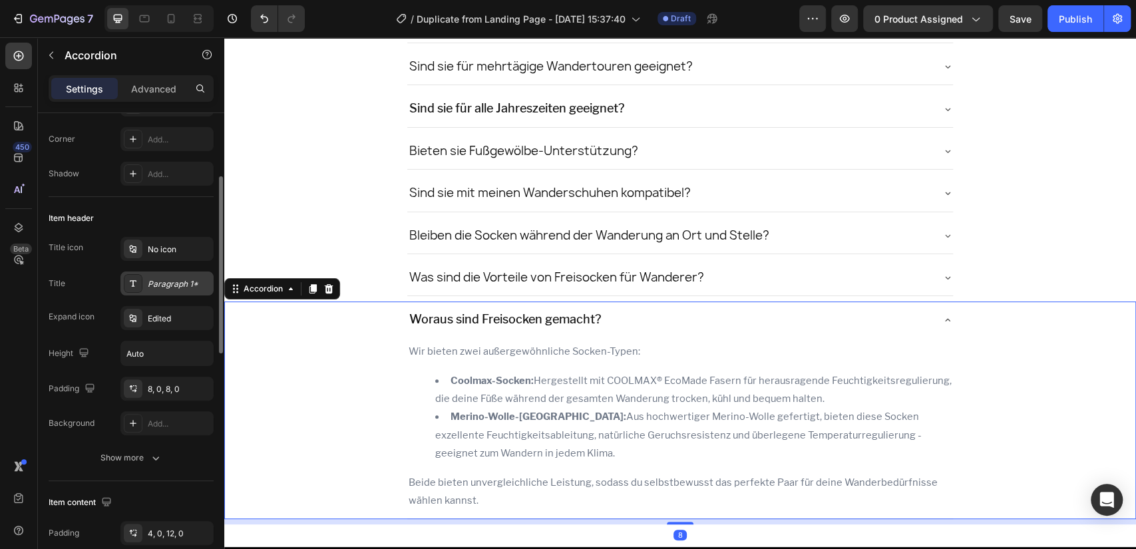
click at [170, 285] on div "Paragraph 1*" at bounding box center [179, 284] width 63 height 12
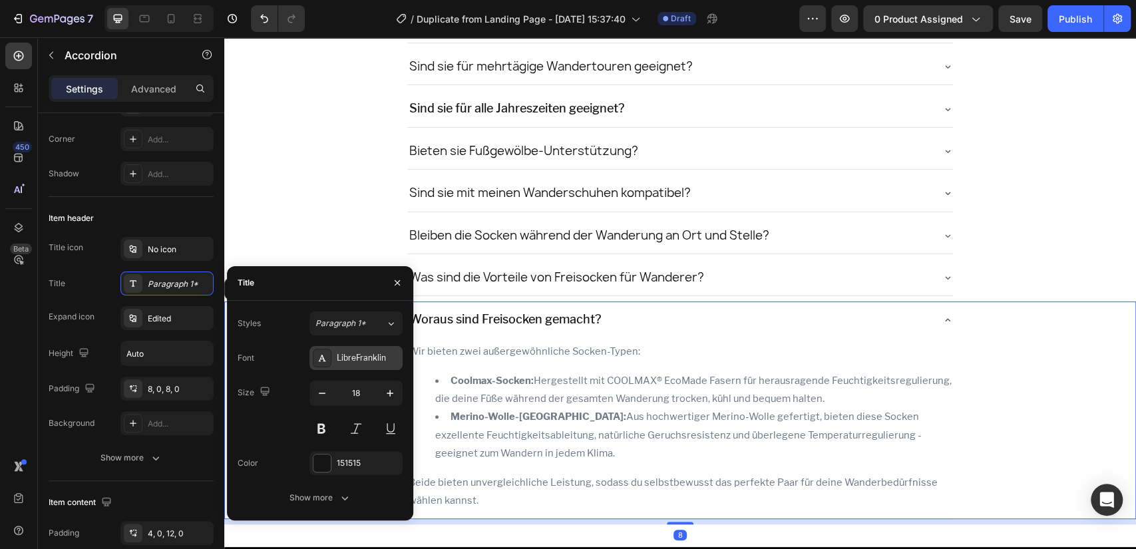
click at [352, 361] on div "LibreFranklin" at bounding box center [368, 358] width 63 height 12
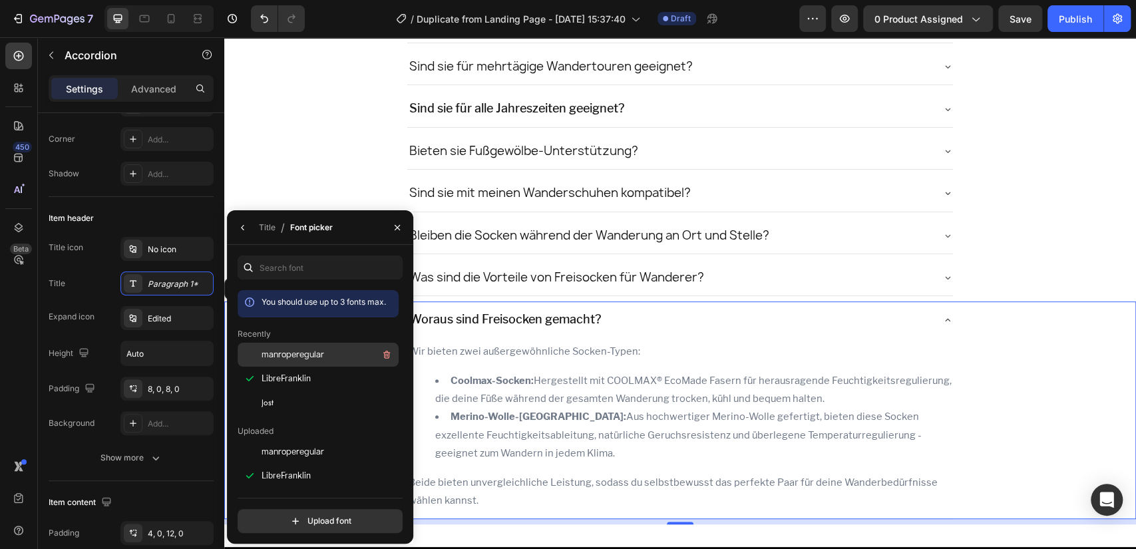
click at [292, 353] on span "manroperegular" at bounding box center [293, 355] width 63 height 12
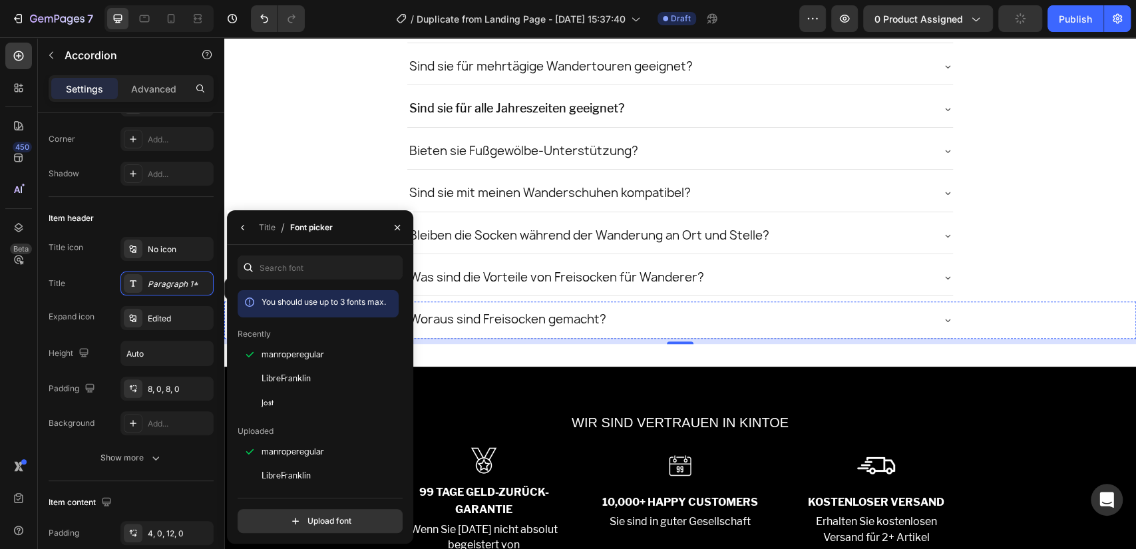
click at [733, 418] on p "WIR SIND VERTRAUEN IN KINTOE" at bounding box center [680, 423] width 575 height 24
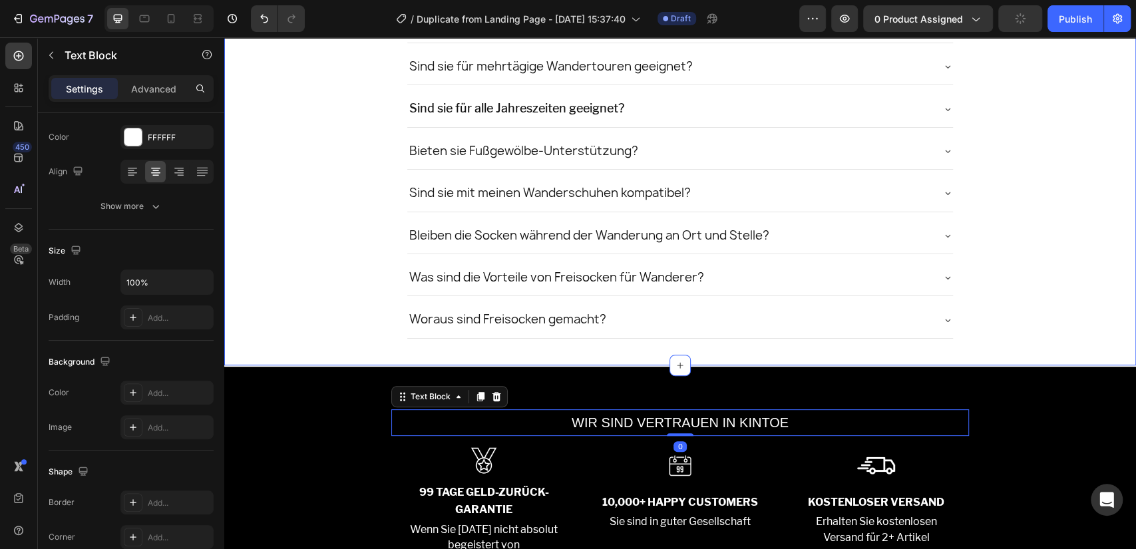
scroll to position [0, 0]
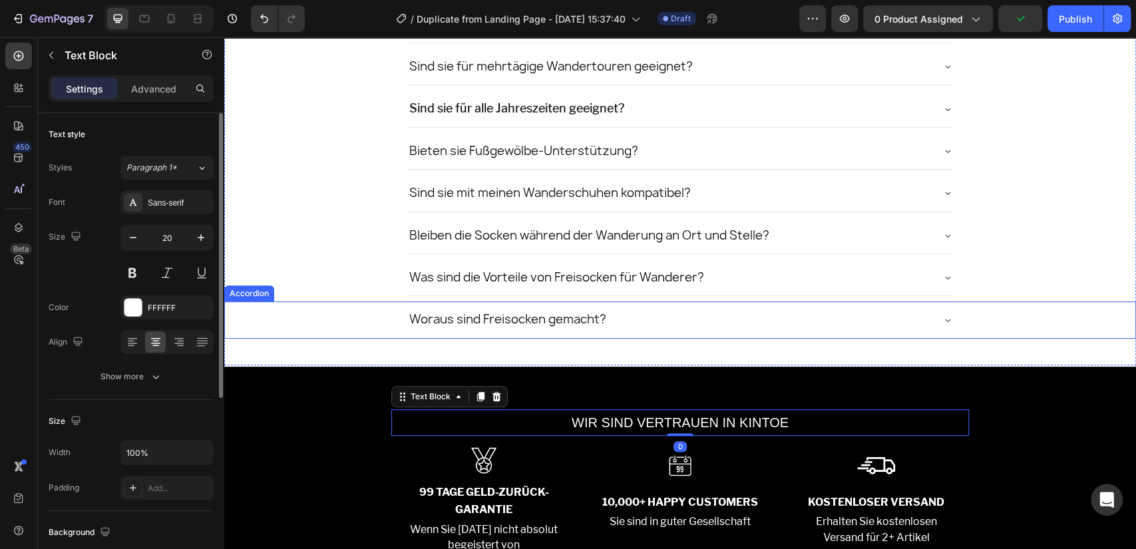
click at [650, 323] on div "Woraus sind Freisocken gemacht?" at bounding box center [669, 319] width 525 height 25
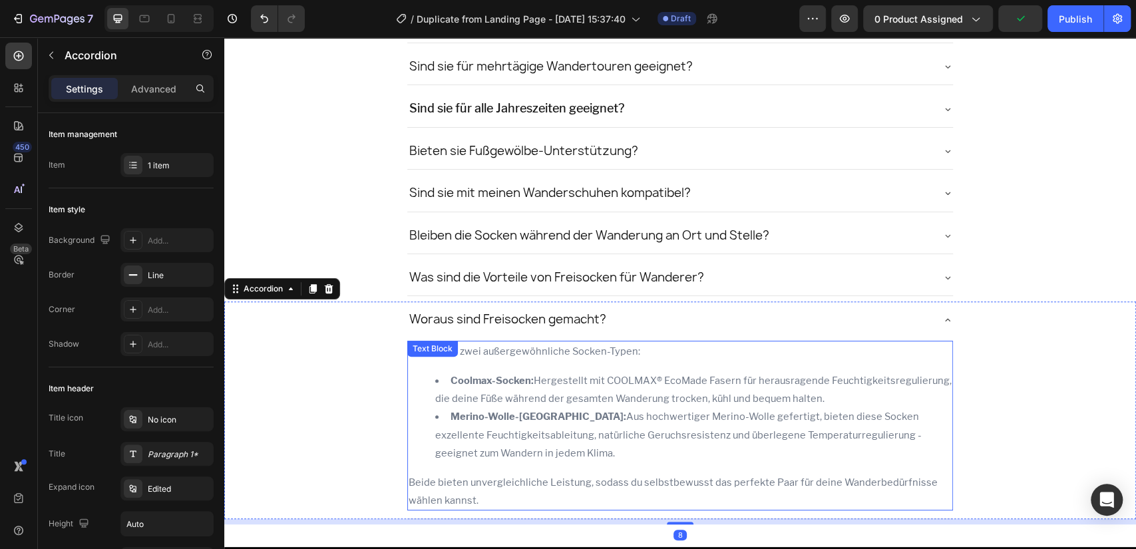
click at [564, 368] on div "Wir bieten zwei außergewöhnliche Socken-Typen: Coolmax-Socken: Hergestellt mit …" at bounding box center [680, 426] width 546 height 170
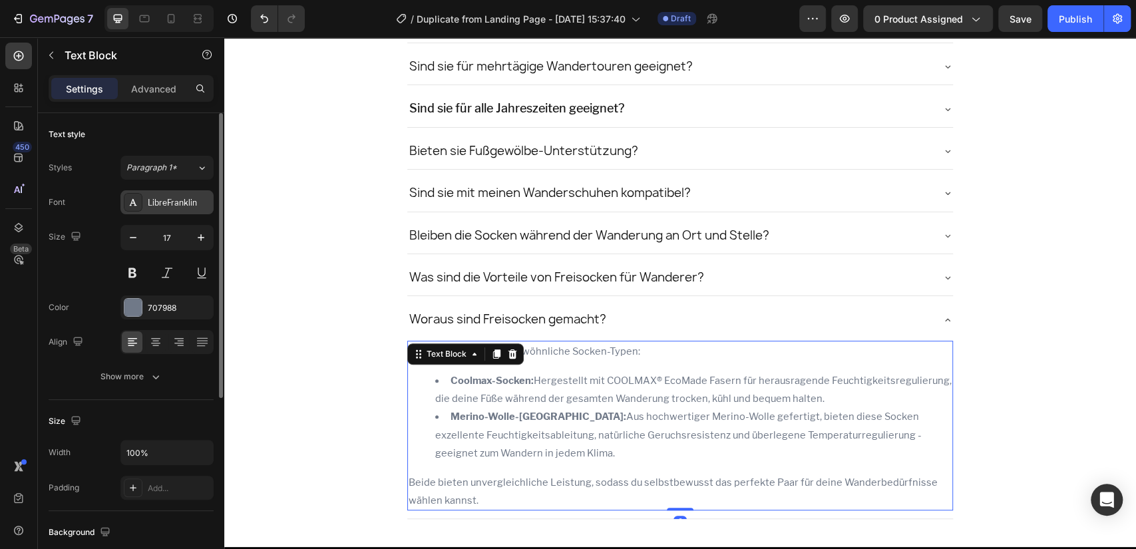
click at [182, 204] on div "LibreFranklin" at bounding box center [179, 203] width 63 height 12
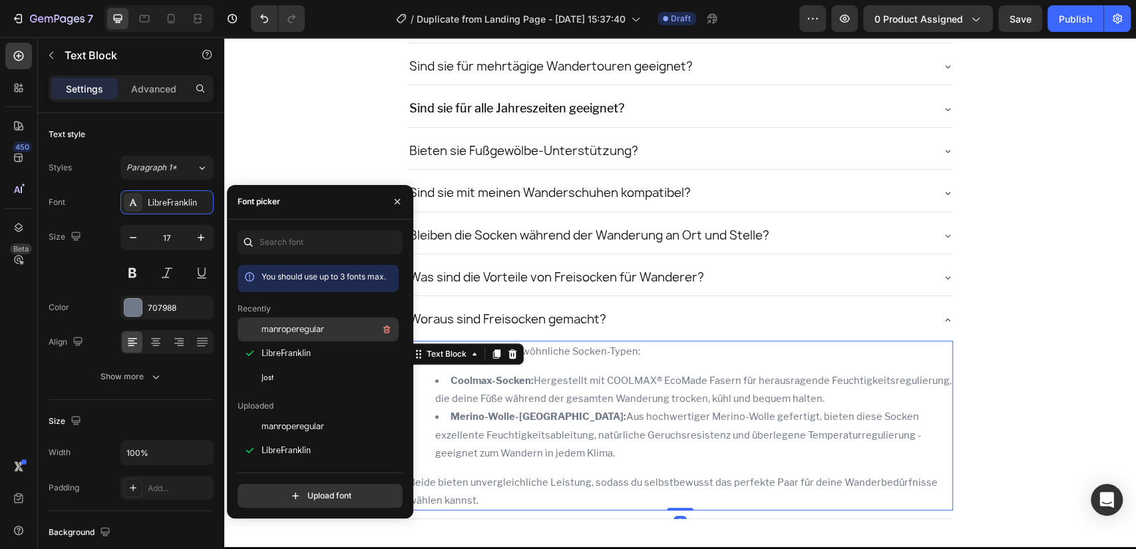
click at [288, 325] on span "manroperegular" at bounding box center [293, 329] width 63 height 12
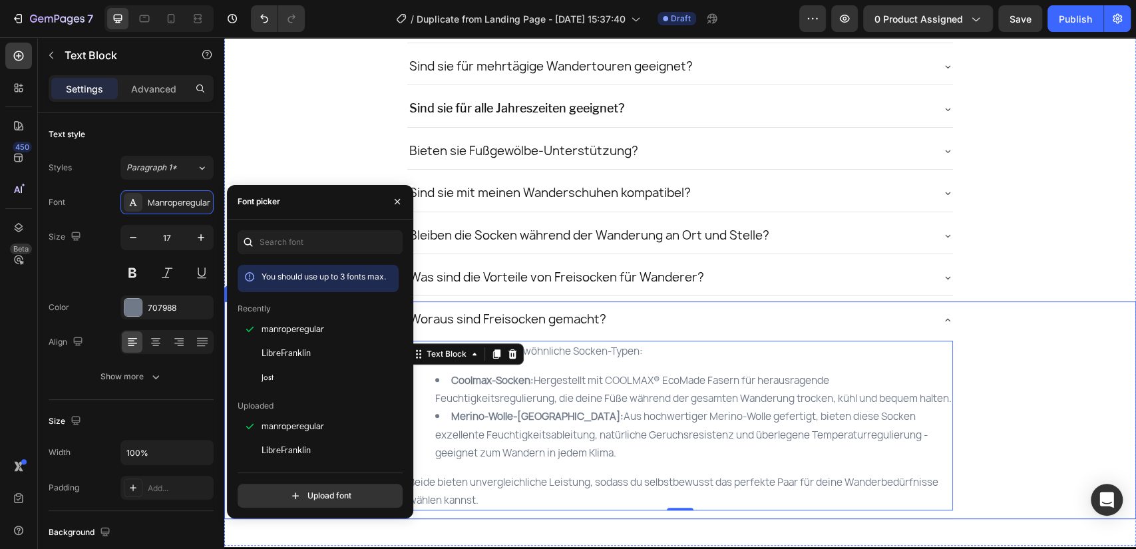
click at [942, 315] on icon at bounding box center [947, 320] width 11 height 11
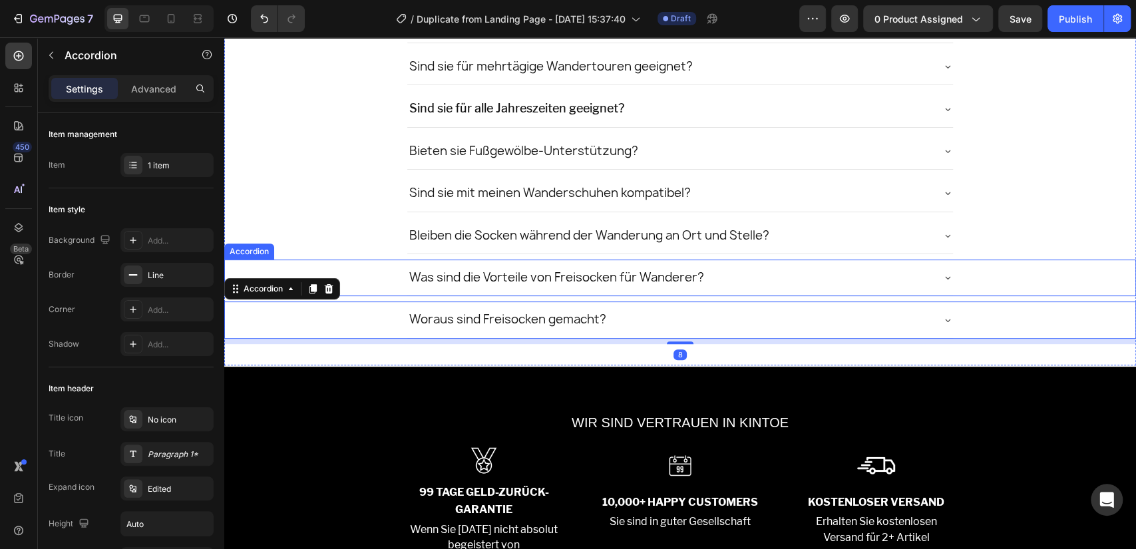
click at [942, 274] on icon at bounding box center [947, 277] width 11 height 11
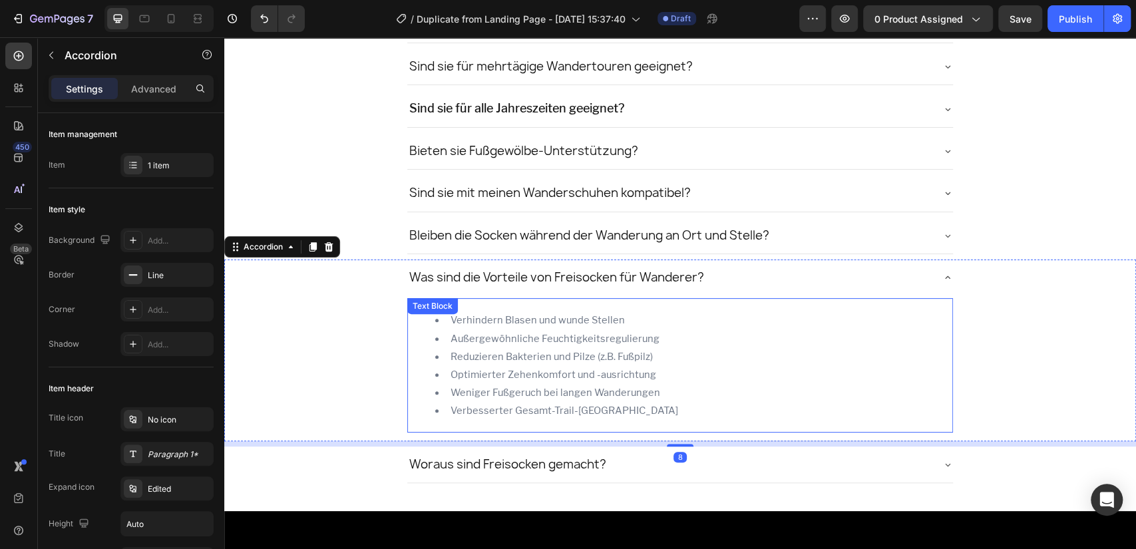
drag, startPoint x: 708, startPoint y: 351, endPoint x: 275, endPoint y: 326, distance: 434.0
click at [707, 351] on li "Reduzieren Bakterien und Pilze (z.B. Fußpilz)" at bounding box center [693, 356] width 517 height 18
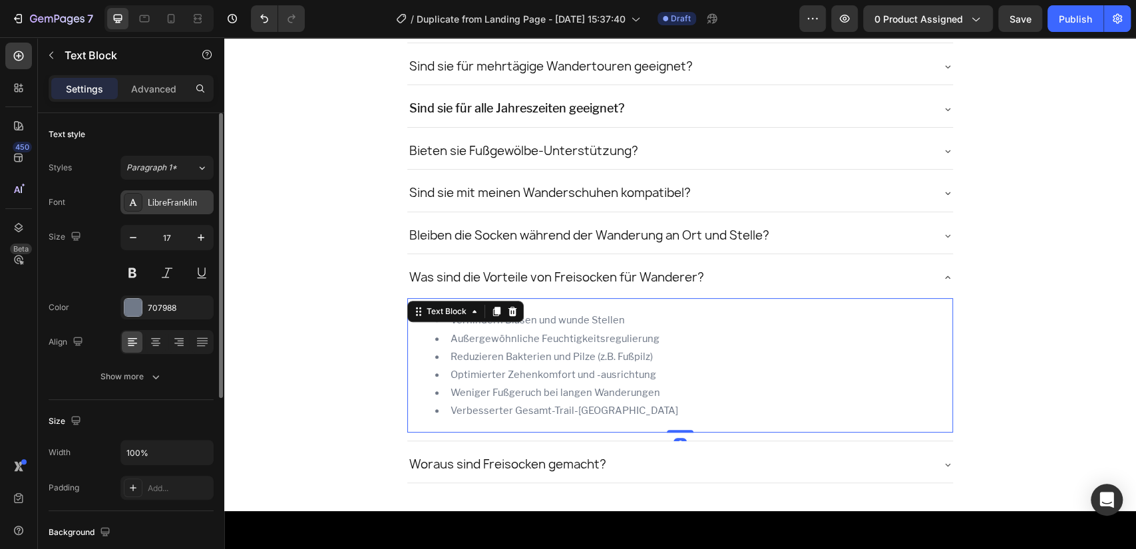
click at [190, 194] on div "LibreFranklin" at bounding box center [166, 202] width 93 height 24
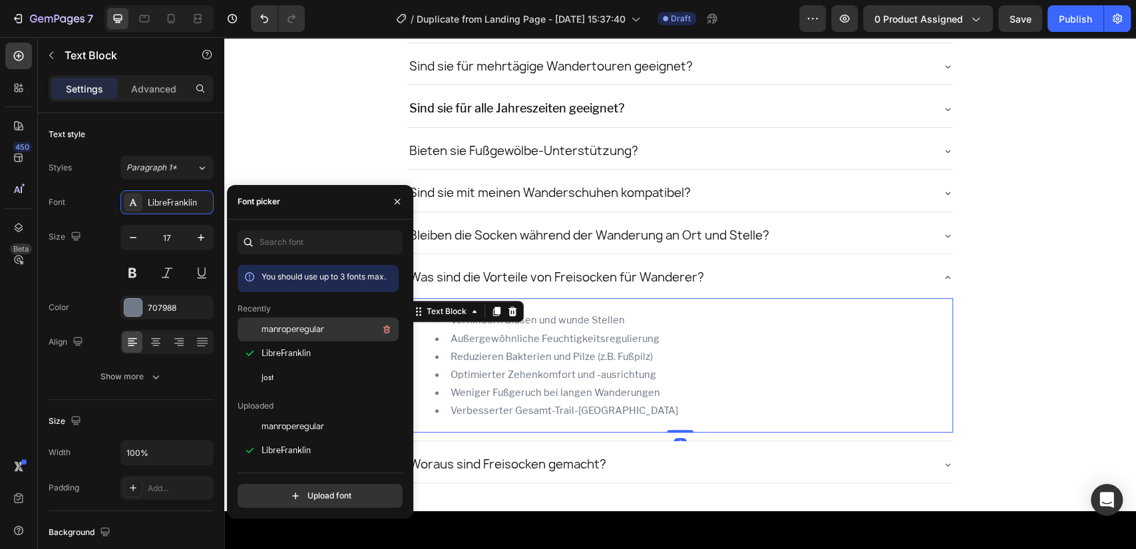
click at [302, 328] on span "manroperegular" at bounding box center [293, 329] width 63 height 12
click at [929, 234] on div "Bleiben die Socken während der Wanderung an Ort und Stelle?" at bounding box center [680, 236] width 546 height 36
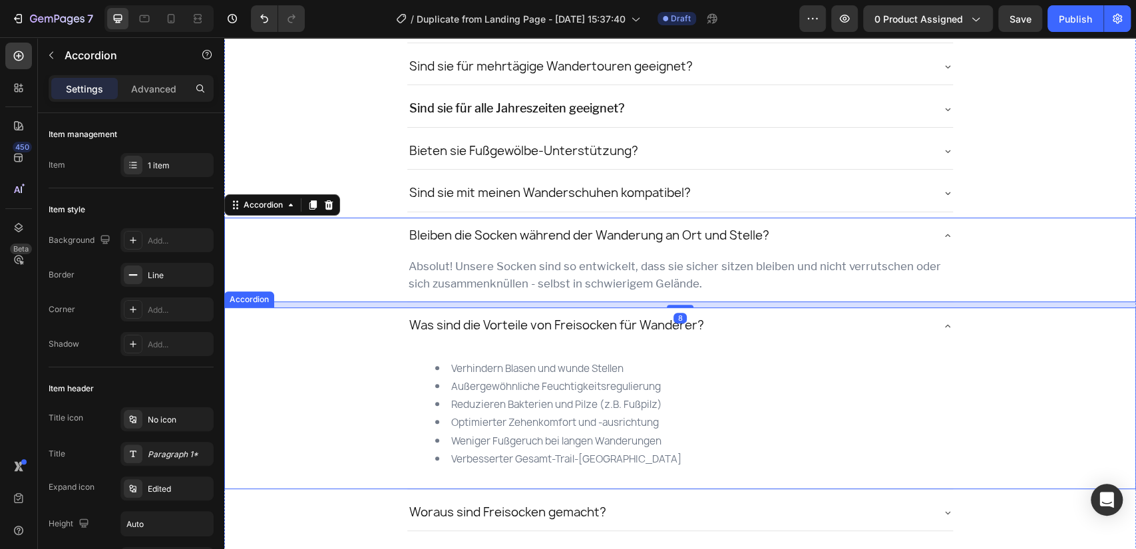
click at [538, 258] on p "Absolut! Unsere Socken sind so entwickelt, dass sie sicher sitzen bleiben und n…" at bounding box center [681, 275] width 544 height 35
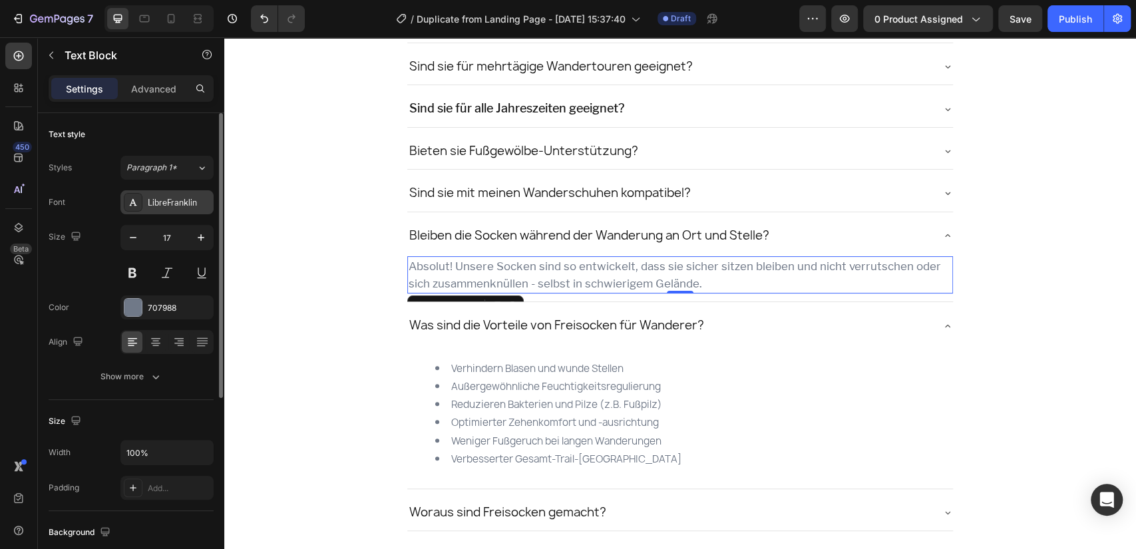
click at [153, 200] on div "LibreFranklin" at bounding box center [179, 203] width 63 height 12
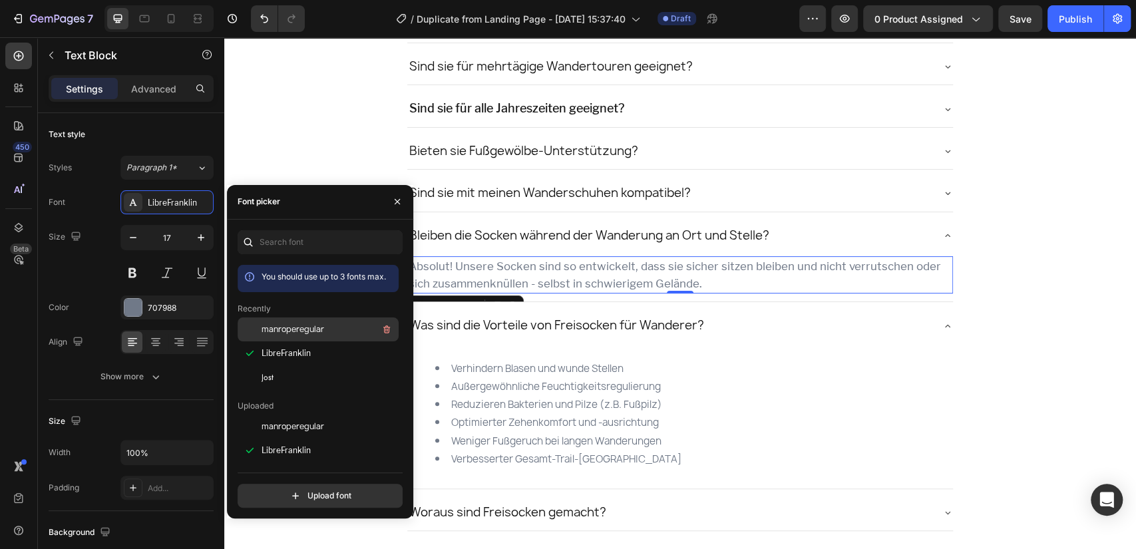
click at [293, 415] on div "manroperegular" at bounding box center [318, 427] width 161 height 24
click at [929, 232] on div "Bleiben die Socken während der Wanderung an Ort und Stelle?" at bounding box center [680, 236] width 546 height 36
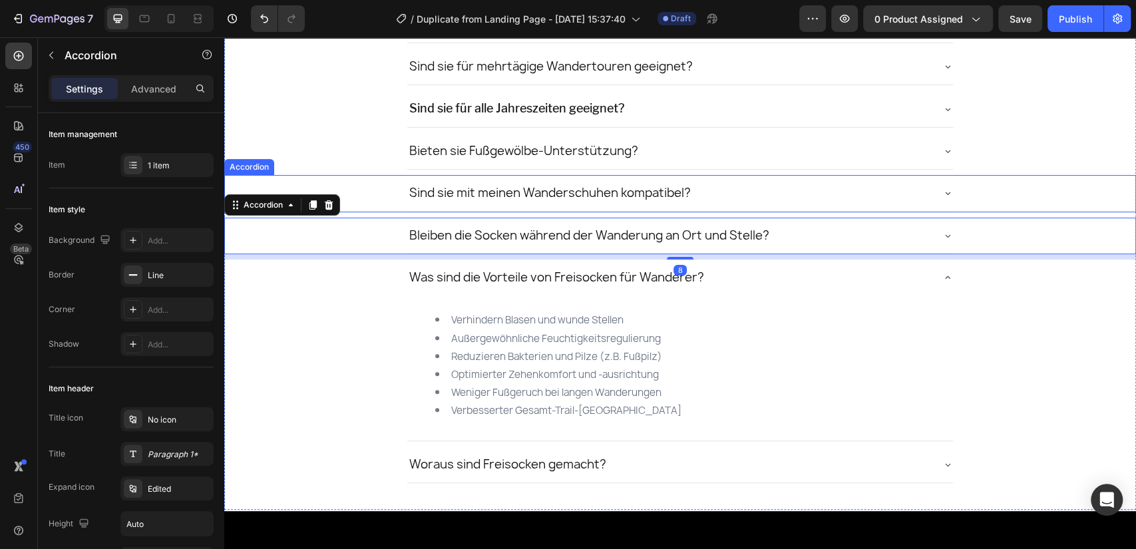
click at [942, 189] on icon at bounding box center [947, 193] width 11 height 11
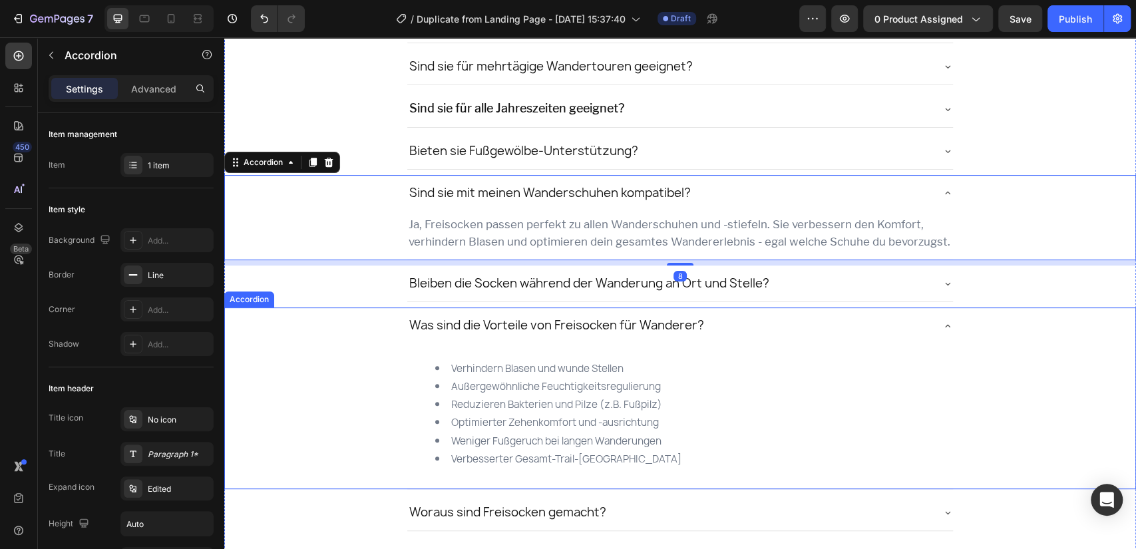
click at [942, 323] on icon at bounding box center [947, 326] width 11 height 11
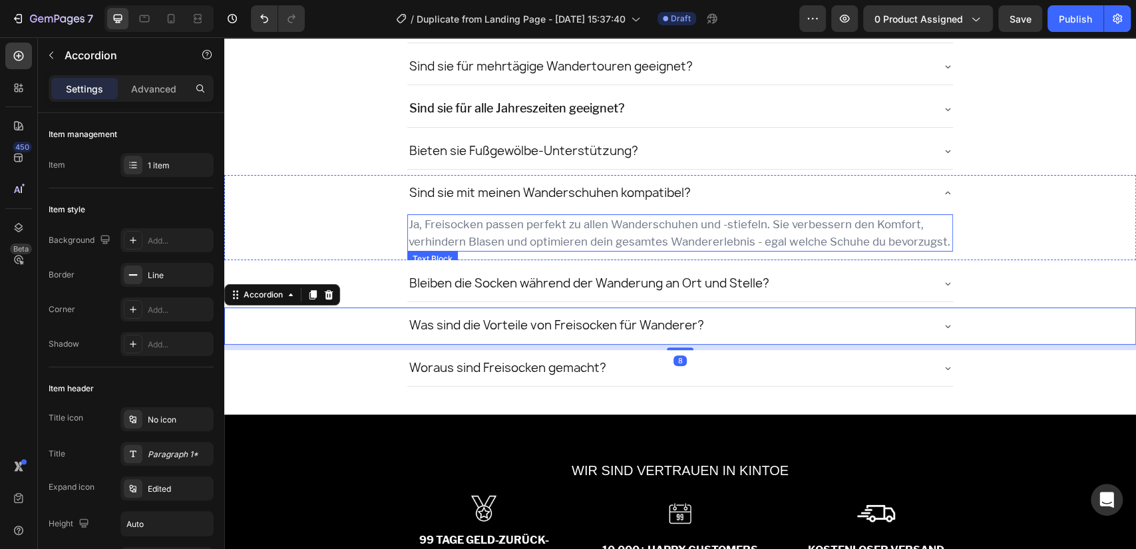
click at [706, 233] on p "Ja, Freisocken passen perfekt zu allen Wanderschuhen und -stiefeln. Sie verbess…" at bounding box center [681, 233] width 544 height 35
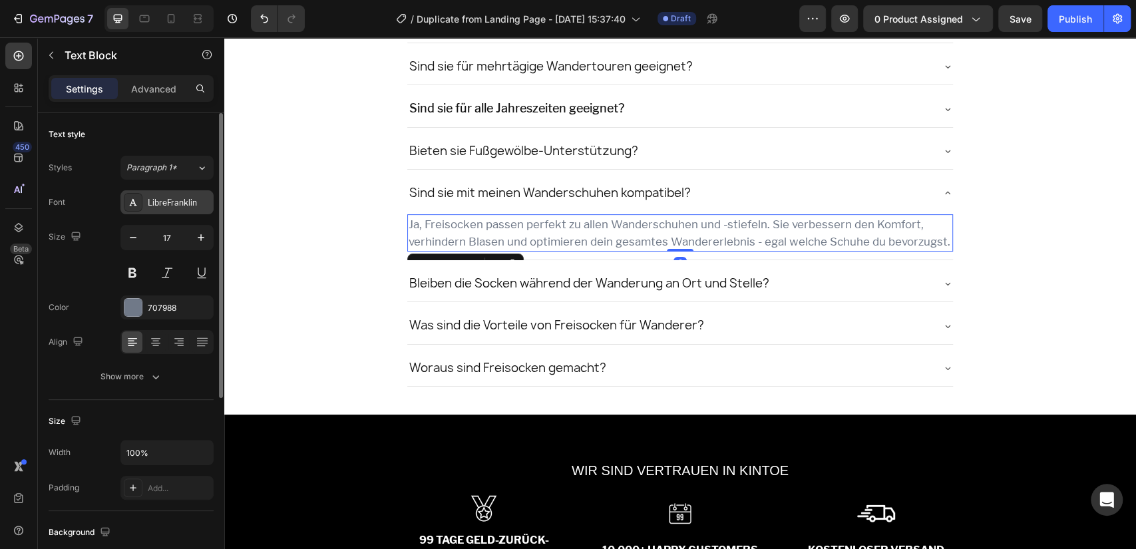
click at [179, 206] on div "LibreFranklin" at bounding box center [179, 203] width 63 height 12
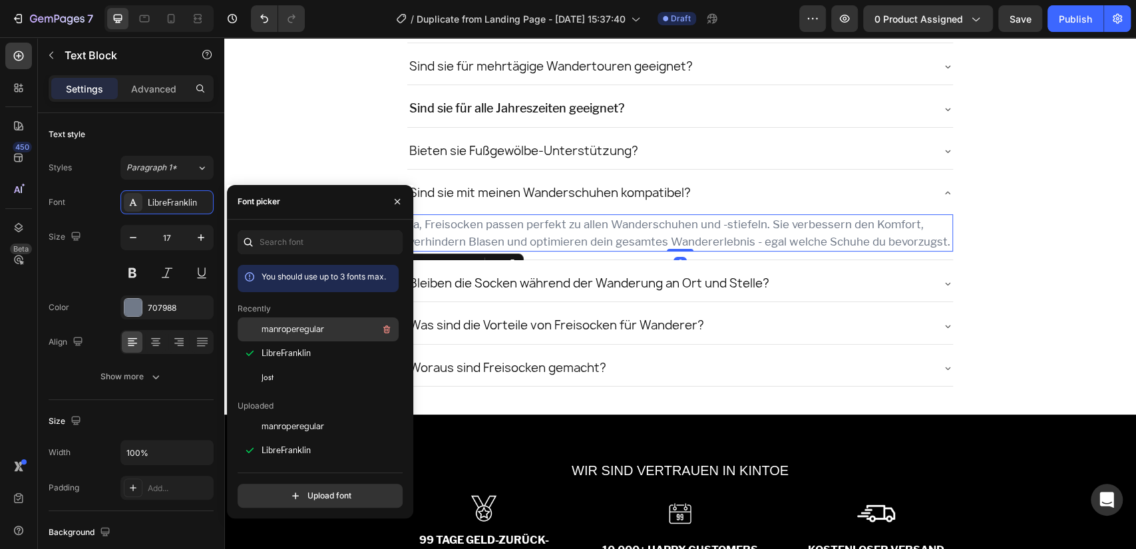
click at [304, 325] on span "manroperegular" at bounding box center [293, 329] width 63 height 12
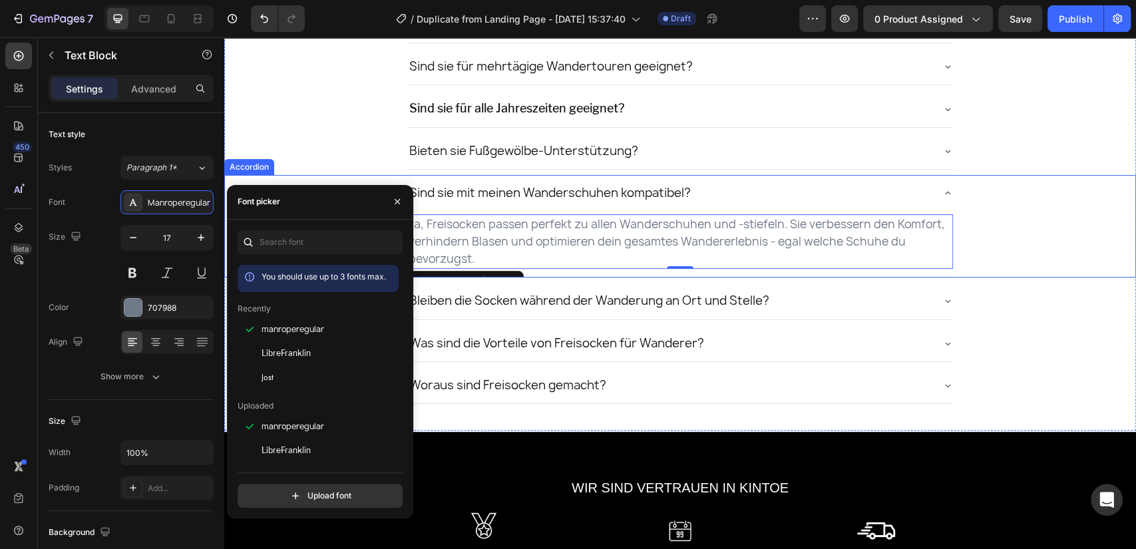
click at [942, 183] on div "Sind sie mit meinen Wanderschuhen kompatibel?" at bounding box center [680, 193] width 546 height 36
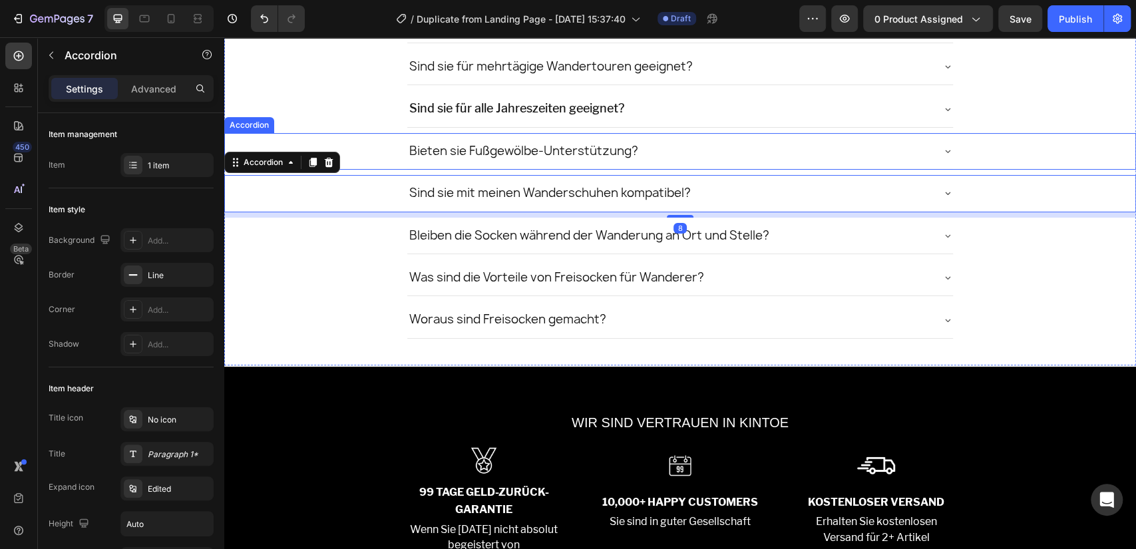
click at [942, 146] on icon at bounding box center [947, 151] width 11 height 11
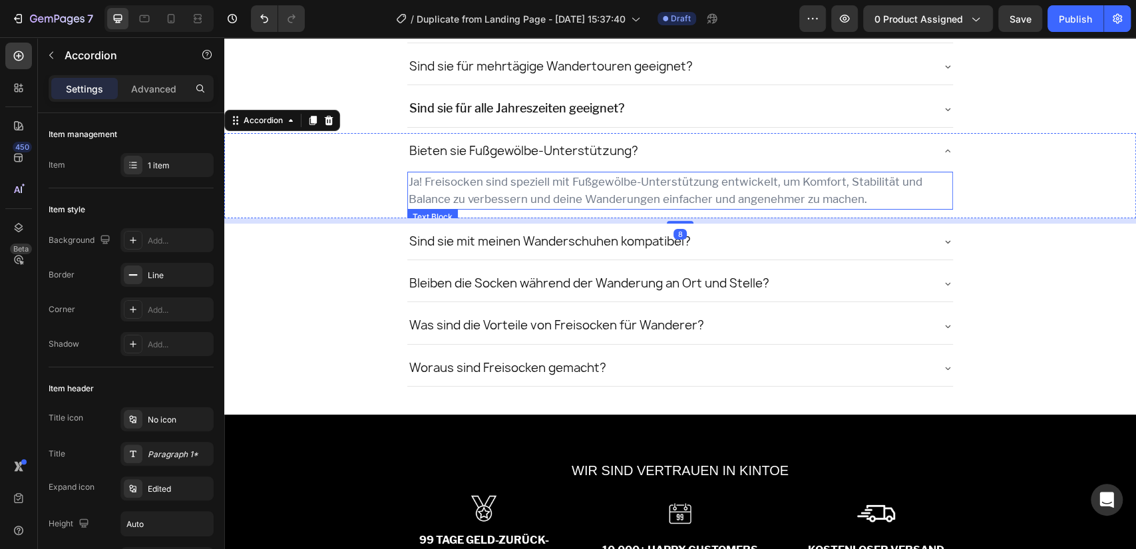
drag, startPoint x: 443, startPoint y: 269, endPoint x: 298, endPoint y: 217, distance: 153.5
click at [586, 182] on p "Ja! Freisocken sind speziell mit Fußgewölbe-Unterstützung entwickelt, um Komfor…" at bounding box center [681, 190] width 544 height 35
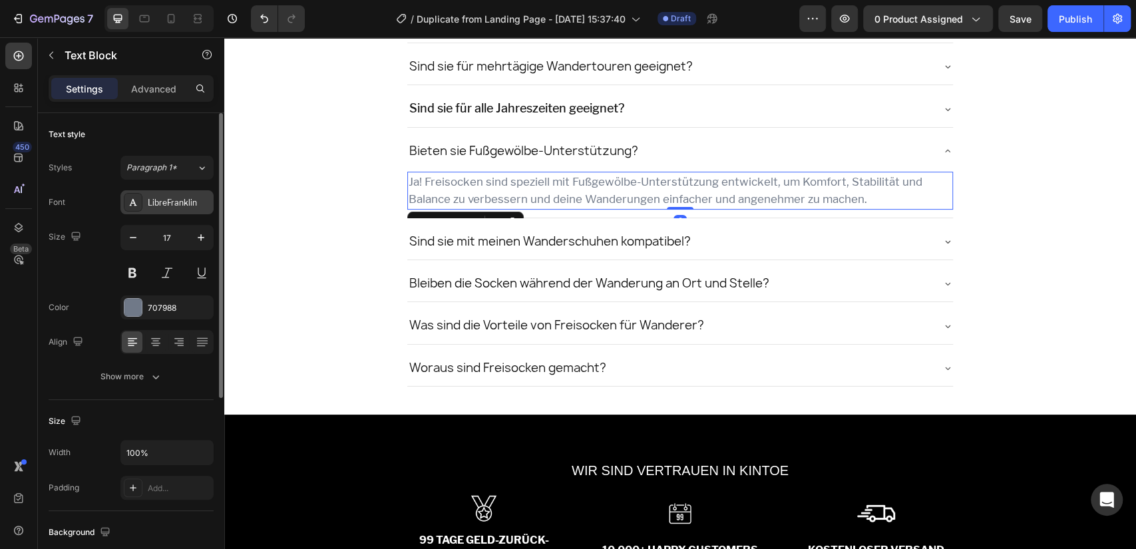
click at [189, 198] on div "LibreFranklin" at bounding box center [179, 203] width 63 height 12
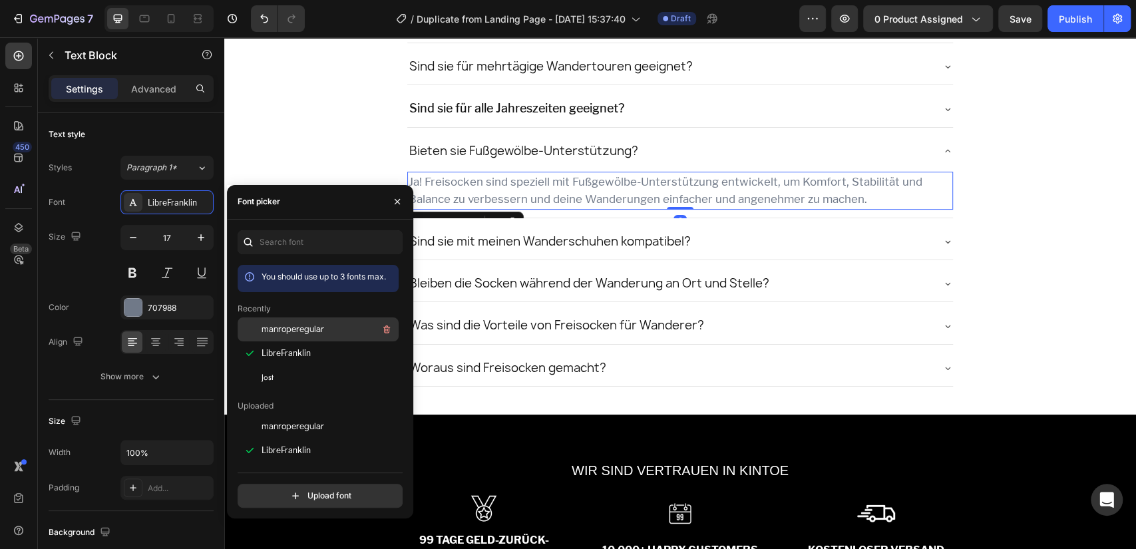
click at [290, 333] on span "manroperegular" at bounding box center [293, 329] width 63 height 12
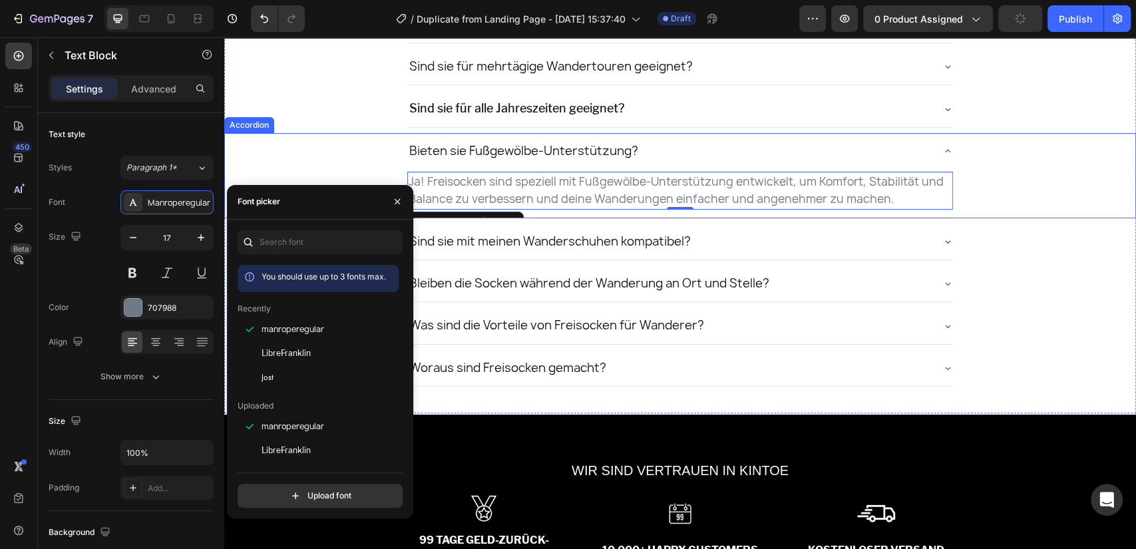
click at [942, 148] on icon at bounding box center [947, 151] width 11 height 11
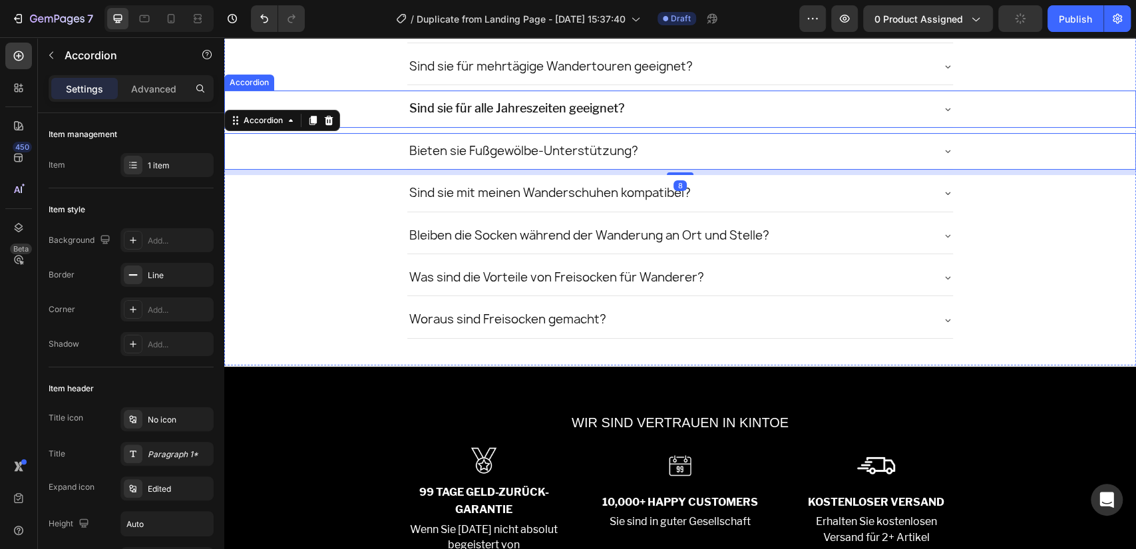
drag, startPoint x: 939, startPoint y: 108, endPoint x: 550, endPoint y: 164, distance: 392.7
click at [942, 107] on icon at bounding box center [947, 109] width 11 height 11
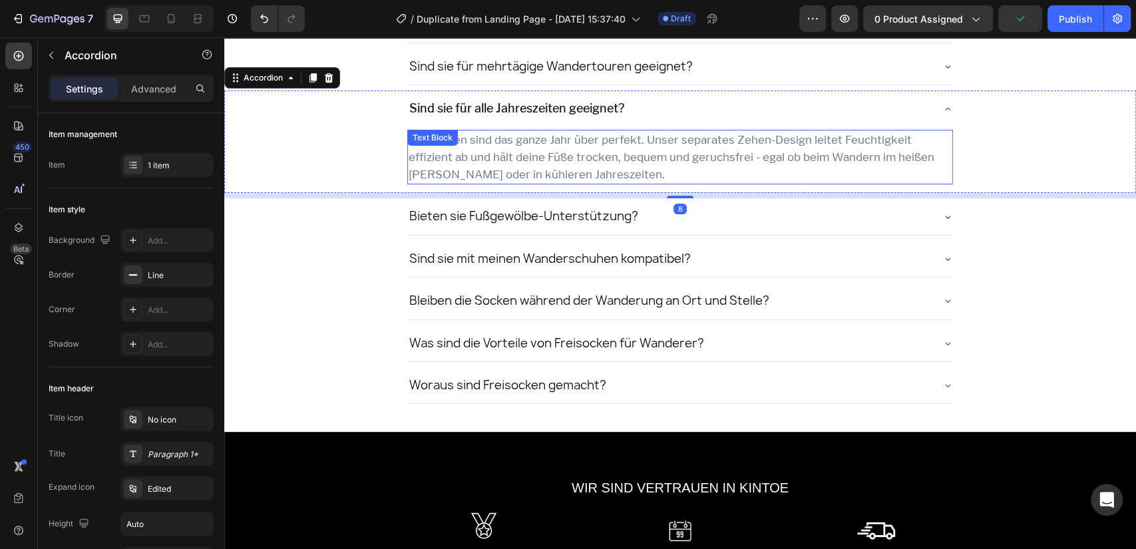
drag, startPoint x: 550, startPoint y: 156, endPoint x: 236, endPoint y: 181, distance: 315.2
click at [550, 155] on p "Freisocken sind das ganze Jahr über perfekt. Unser separates Zehen-Design leite…" at bounding box center [681, 157] width 544 height 53
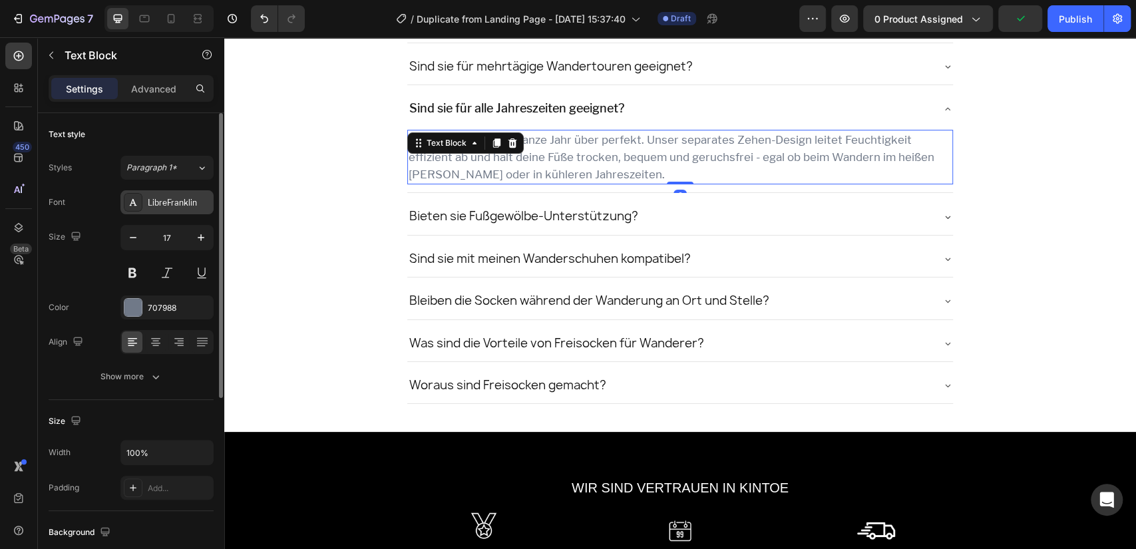
click at [183, 204] on div "LibreFranklin" at bounding box center [179, 203] width 63 height 12
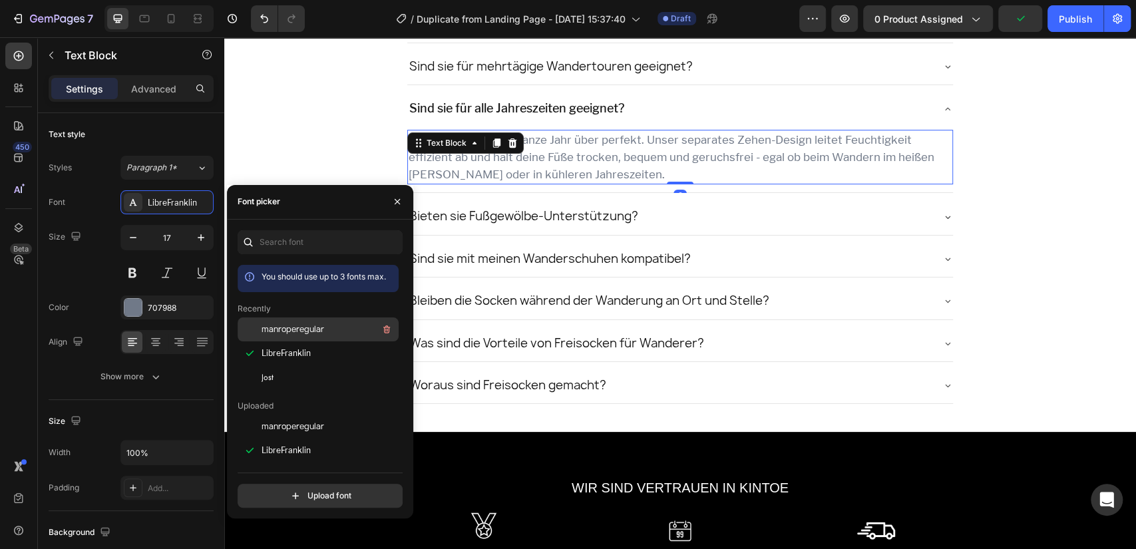
click at [279, 335] on div "manroperegular" at bounding box center [329, 329] width 134 height 16
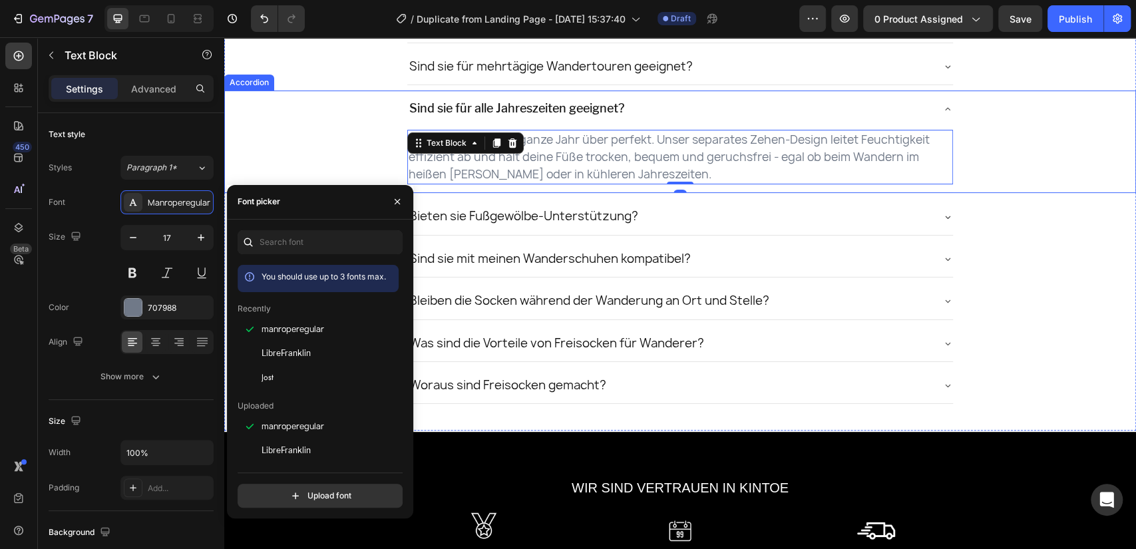
click at [944, 108] on div "Sind sie für alle Jahreszeiten geeignet? Freisocken sind das ganze Jahr über pe…" at bounding box center [680, 142] width 911 height 103
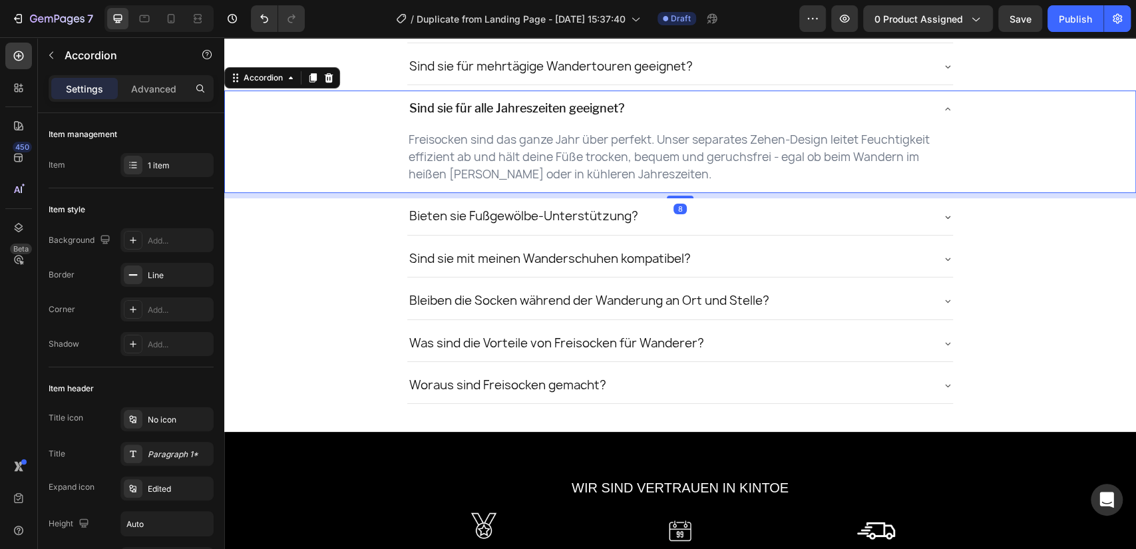
click at [942, 108] on icon at bounding box center [947, 109] width 11 height 11
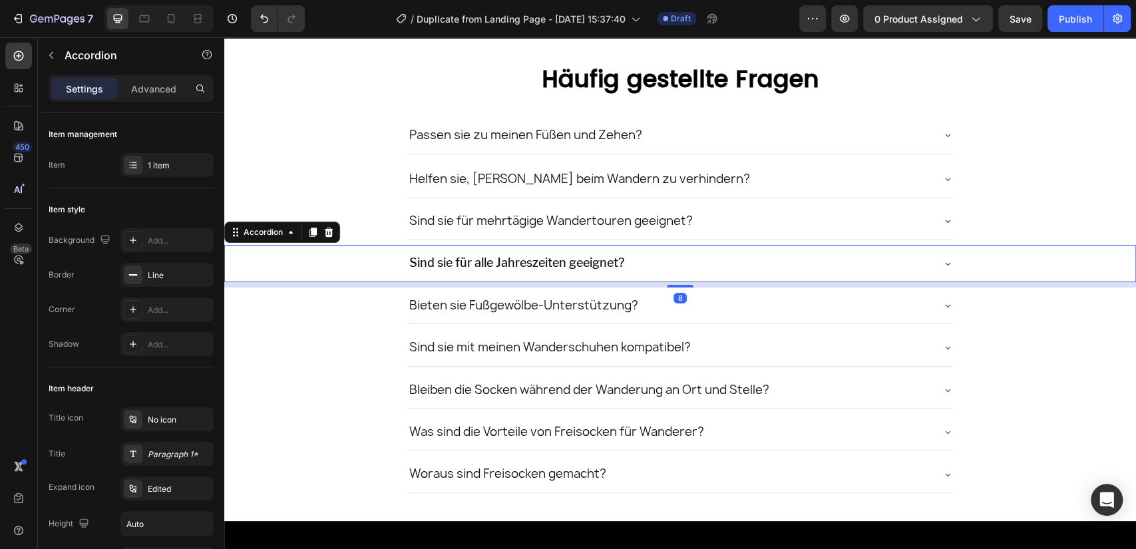
scroll to position [3397, 0]
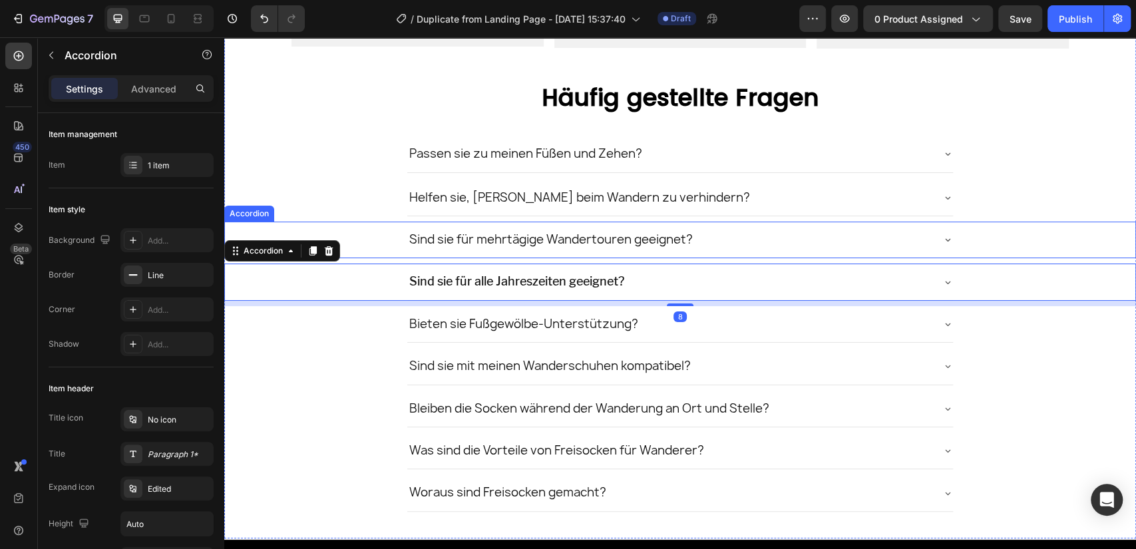
click at [942, 234] on icon at bounding box center [947, 239] width 11 height 11
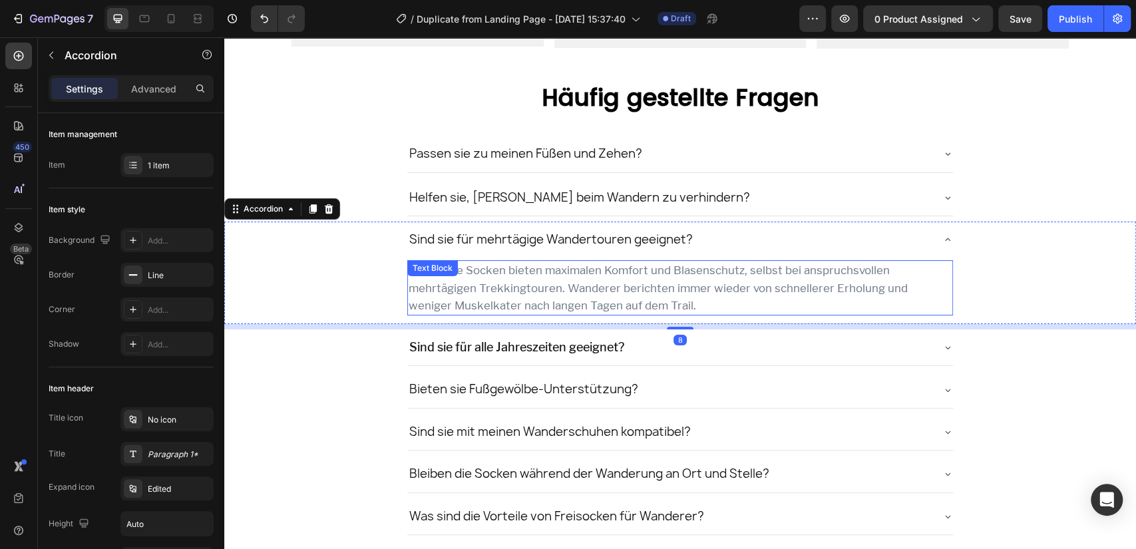
drag, startPoint x: 622, startPoint y: 280, endPoint x: 591, endPoint y: 280, distance: 30.6
click at [620, 280] on p "Ja! Unsere Socken bieten maximalen Komfort und Blasenschutz, selbst bei anspruc…" at bounding box center [681, 288] width 544 height 53
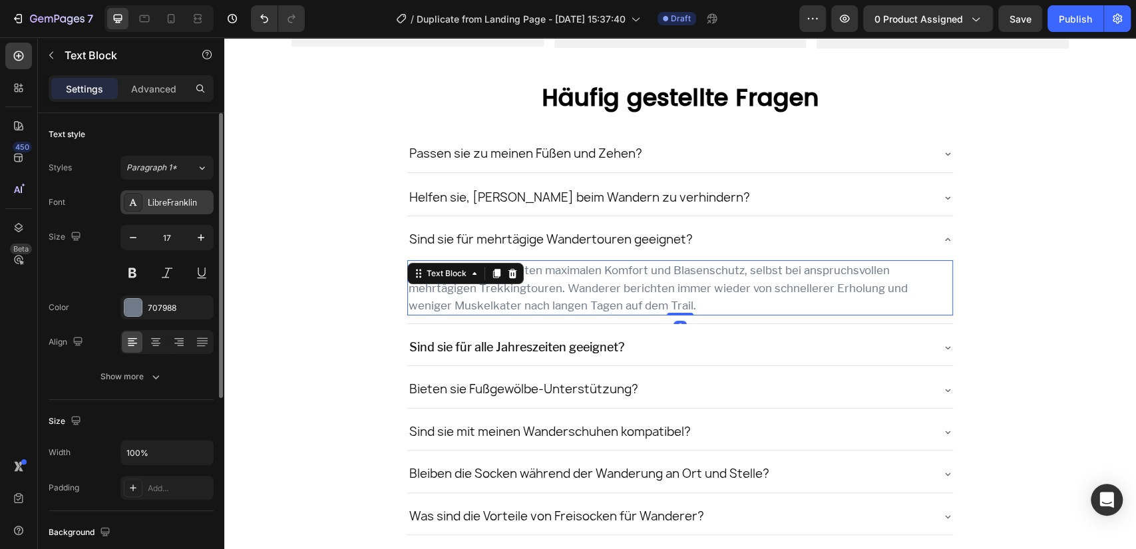
click at [188, 196] on div "LibreFranklin" at bounding box center [166, 202] width 93 height 24
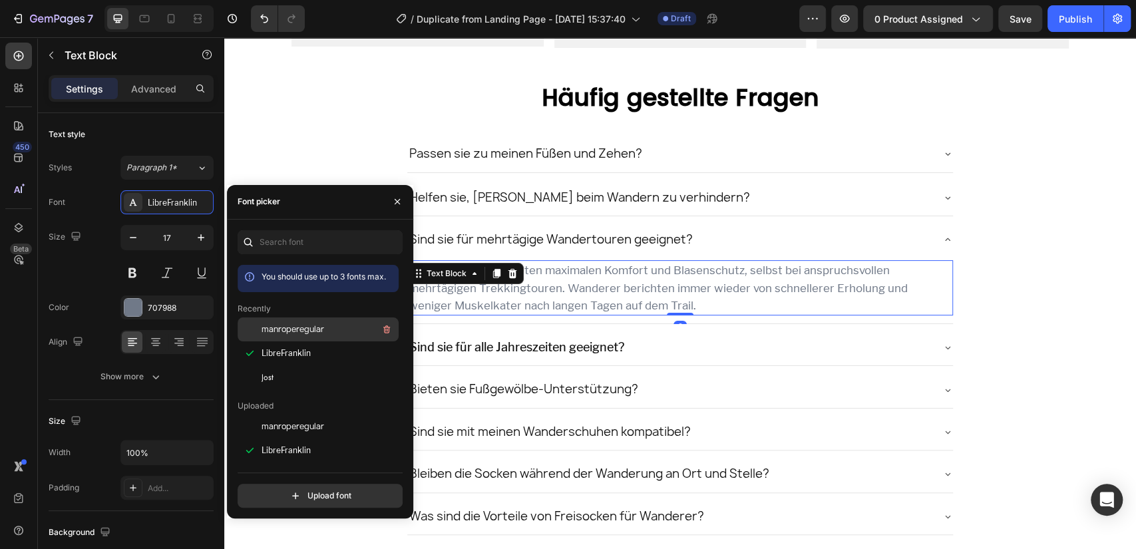
click at [298, 322] on div "manroperegular" at bounding box center [329, 329] width 134 height 16
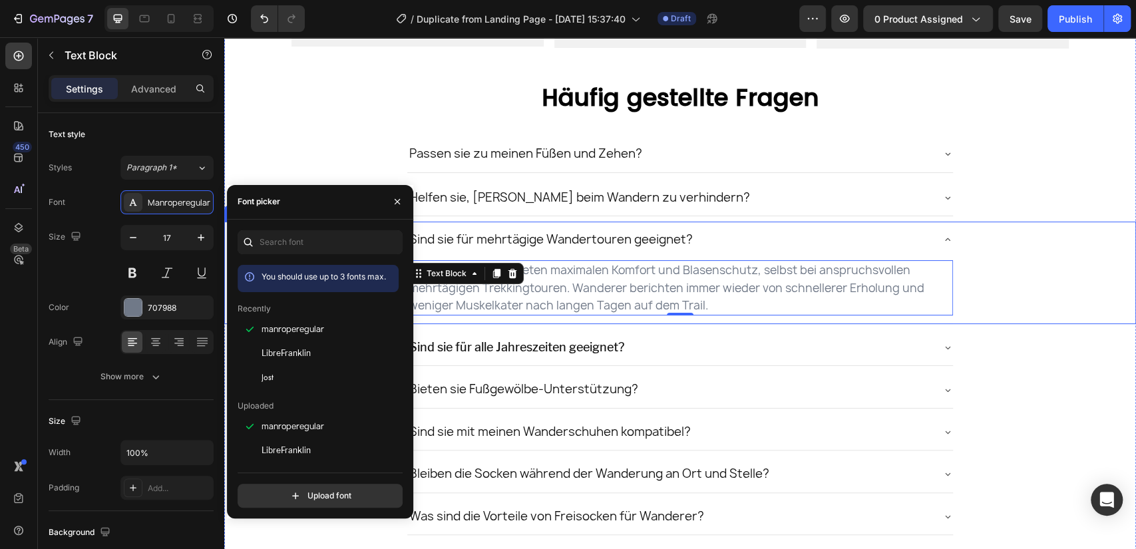
click at [942, 238] on icon at bounding box center [947, 239] width 11 height 11
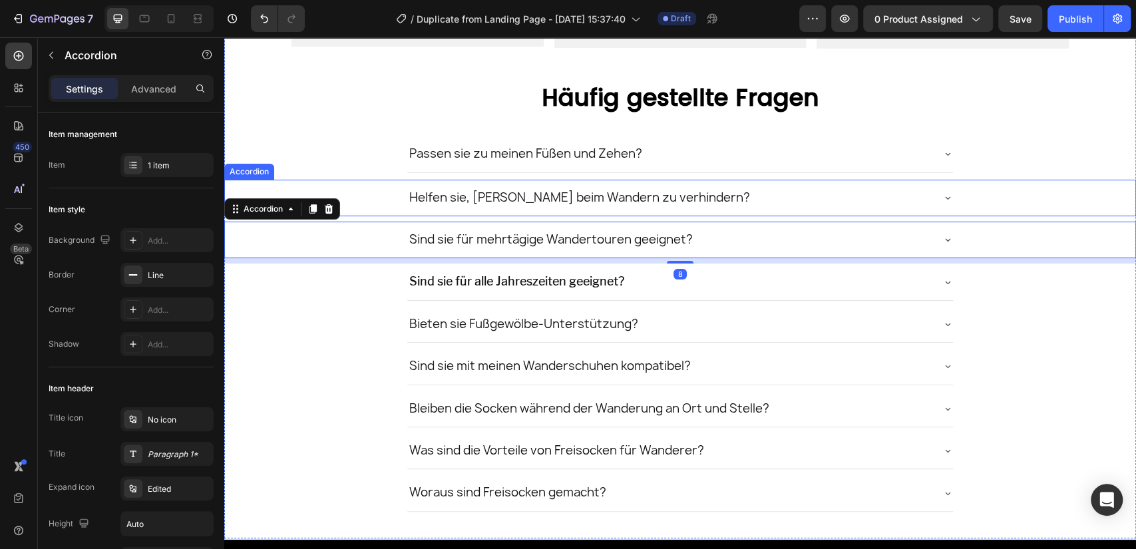
click at [942, 197] on icon at bounding box center [947, 197] width 11 height 11
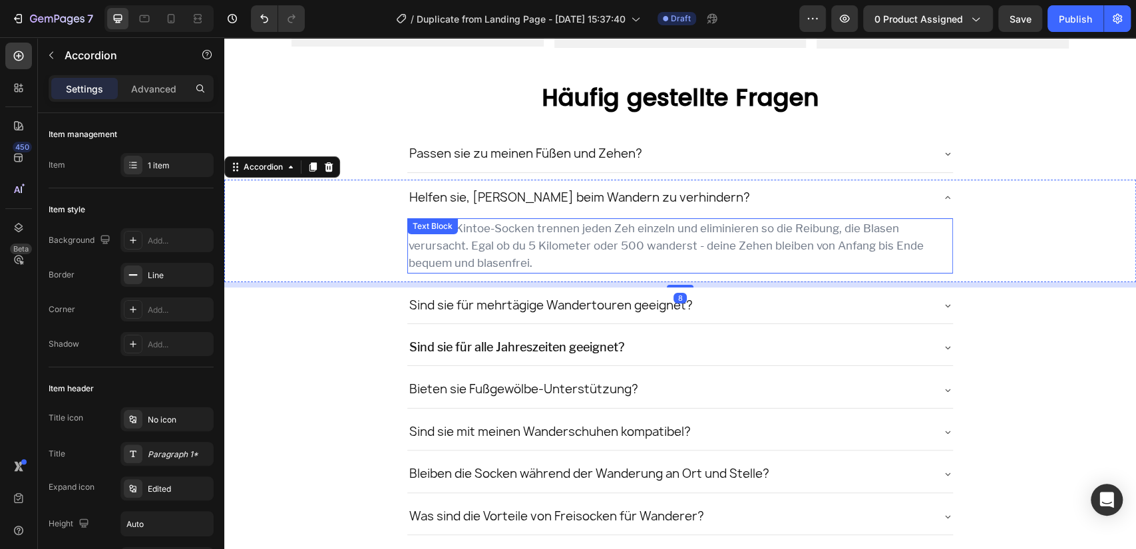
click at [588, 242] on p "Absolut! Kintoe-Socken trennen jeden Zeh einzeln und eliminieren so die Reibung…" at bounding box center [681, 246] width 544 height 53
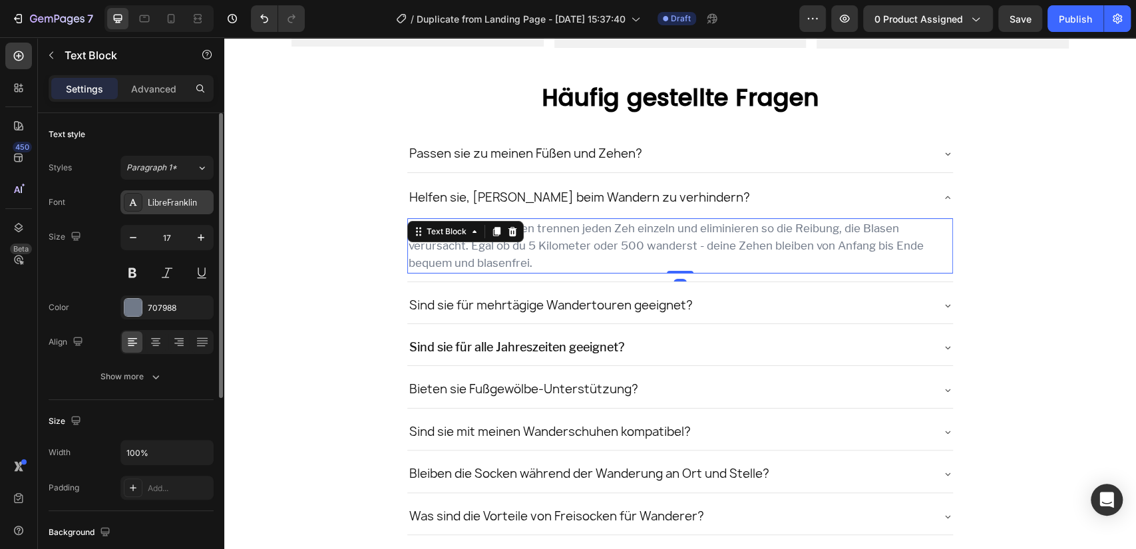
click at [188, 196] on div "LibreFranklin" at bounding box center [166, 202] width 93 height 24
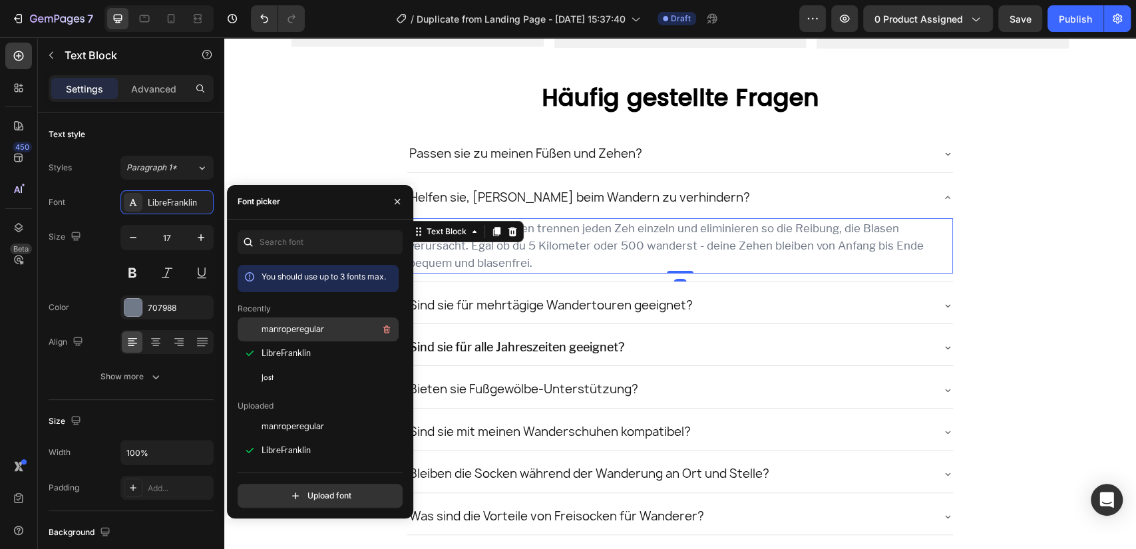
click at [315, 321] on div "manroperegular" at bounding box center [329, 329] width 134 height 16
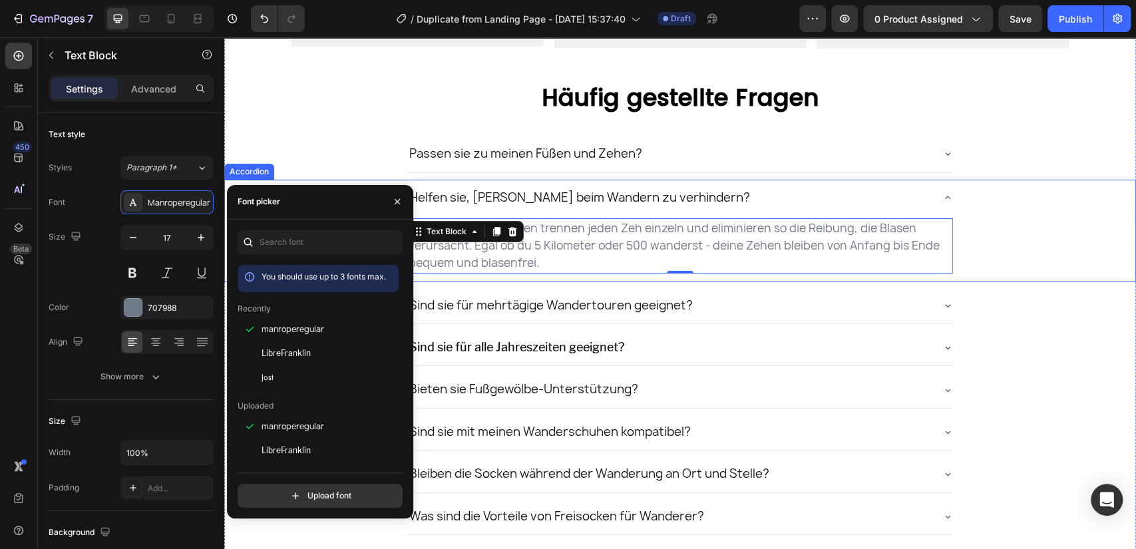
click at [942, 192] on icon at bounding box center [947, 197] width 11 height 11
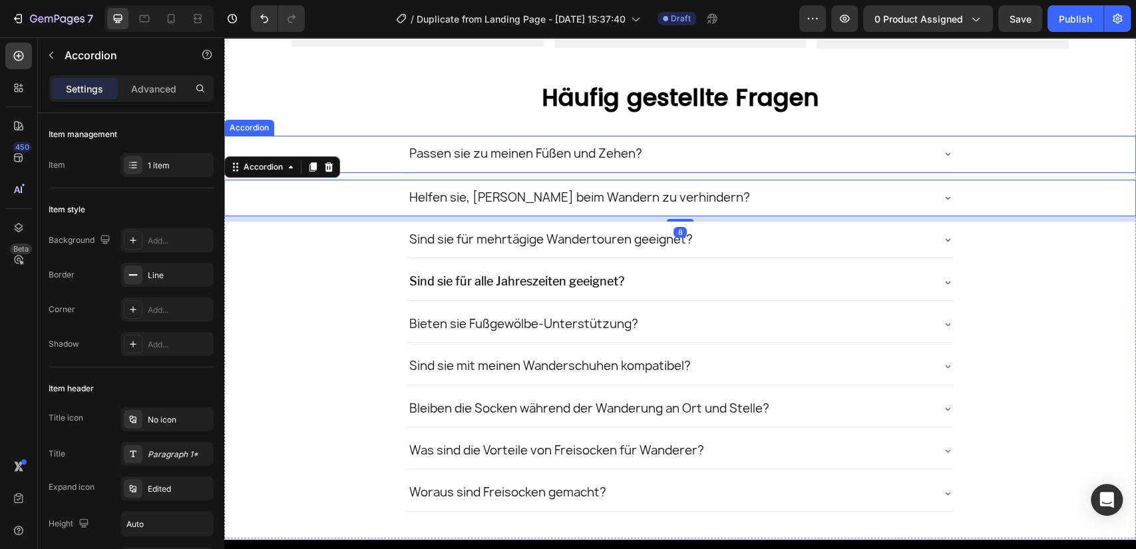
click at [942, 149] on icon at bounding box center [947, 153] width 11 height 11
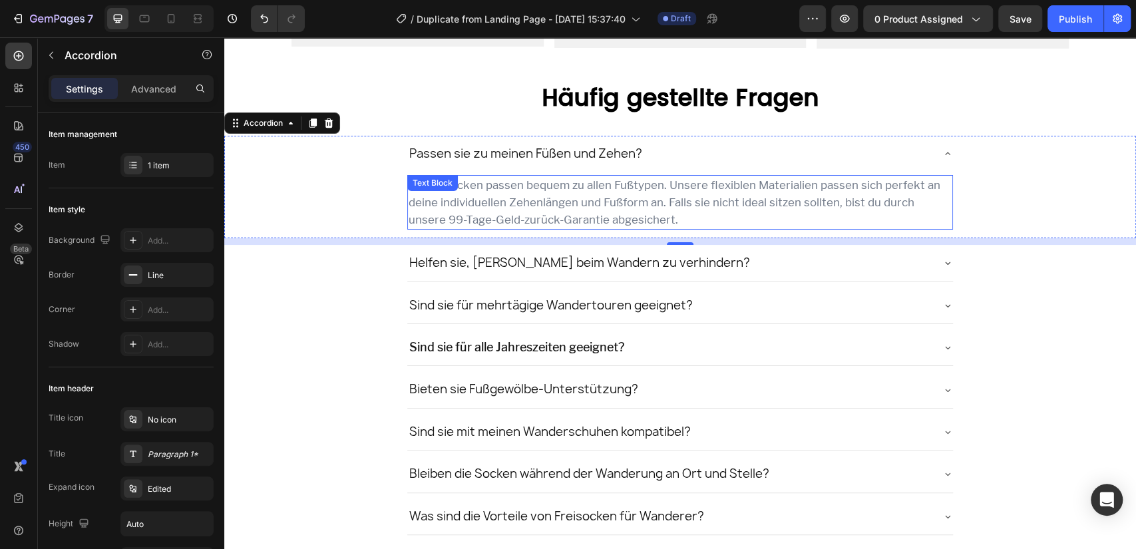
click at [505, 197] on p "Ja, Freisocken passen bequem zu allen Fußtypen. Unsere flexiblen Materialien pa…" at bounding box center [681, 202] width 544 height 53
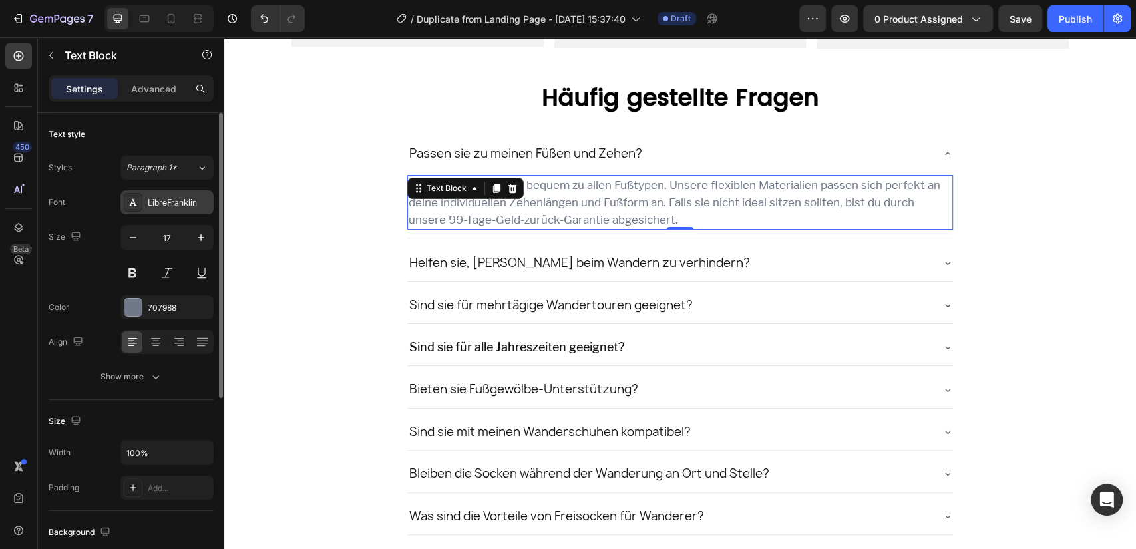
click at [164, 206] on div "LibreFranklin" at bounding box center [179, 203] width 63 height 12
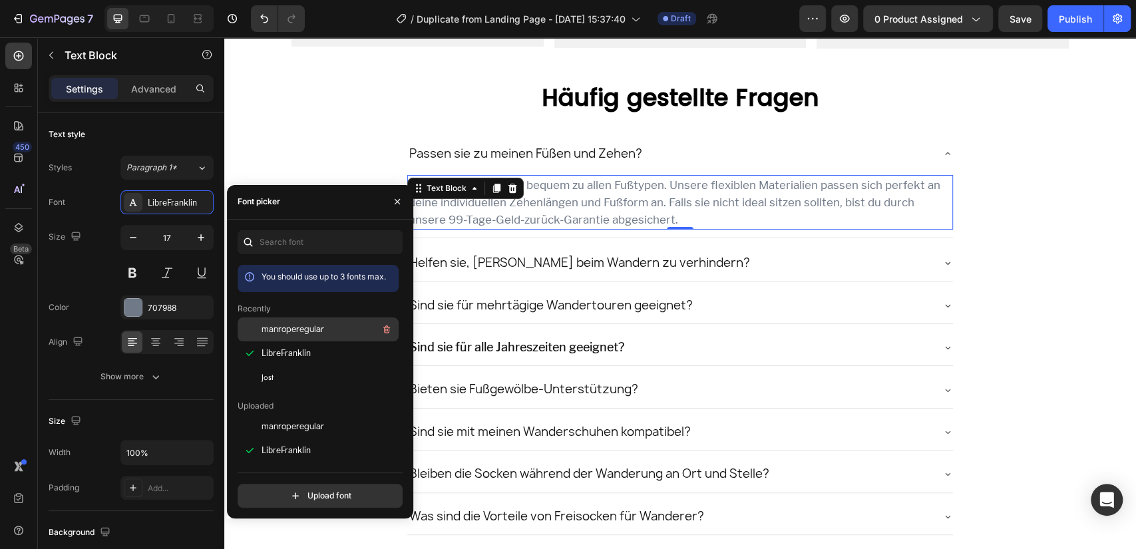
drag, startPoint x: 294, startPoint y: 222, endPoint x: 306, endPoint y: 327, distance: 105.8
click at [306, 327] on span "manroperegular" at bounding box center [293, 329] width 63 height 12
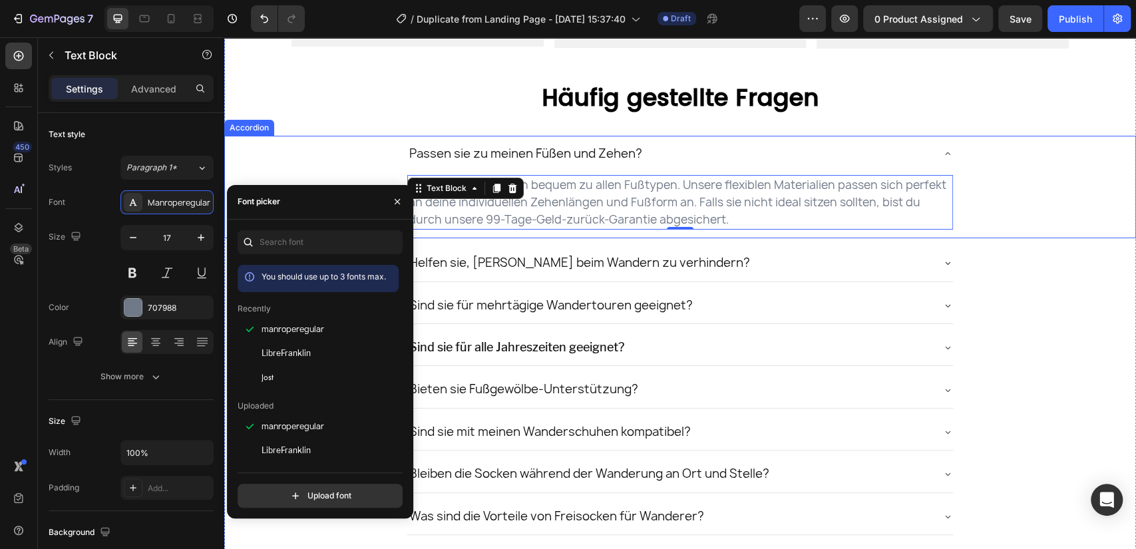
click at [933, 158] on div "Passen sie zu meinen Füßen und Zehen?" at bounding box center [680, 154] width 546 height 36
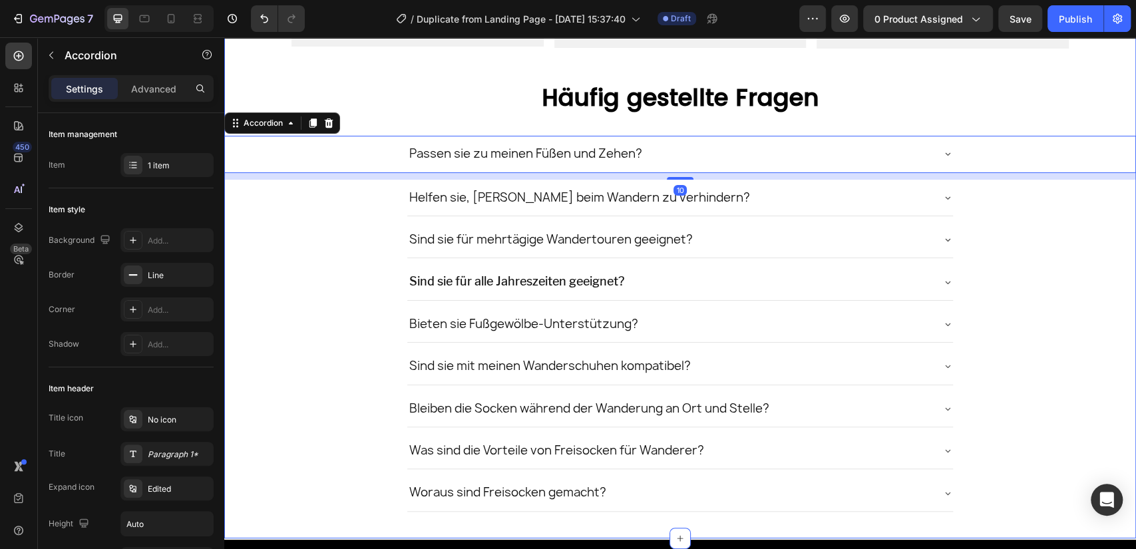
click at [416, 106] on p "Häufig gestellte Fragen" at bounding box center [680, 98] width 909 height 42
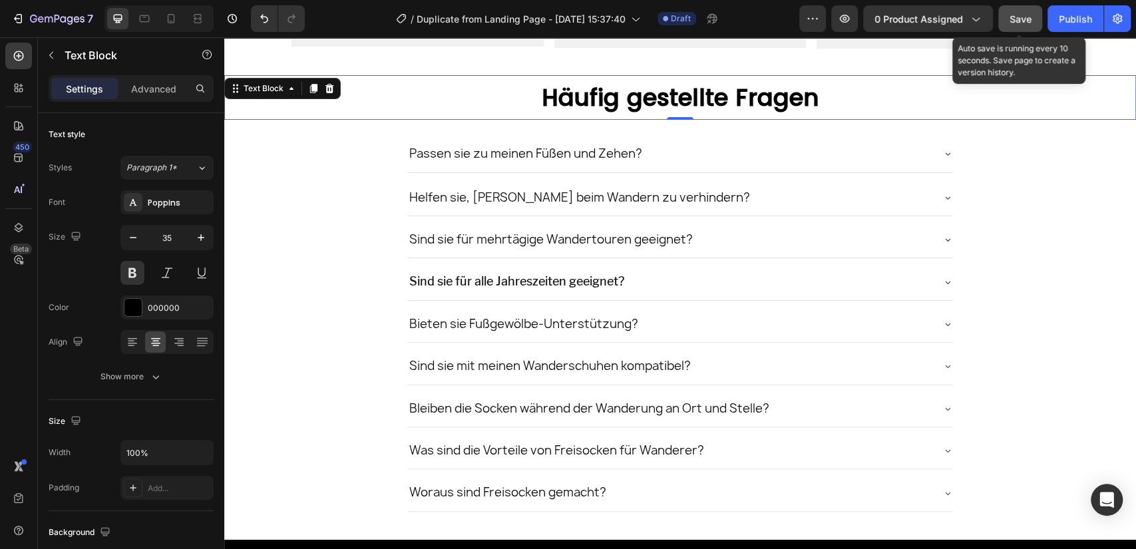
click at [1012, 13] on span "Save" at bounding box center [1021, 18] width 22 height 11
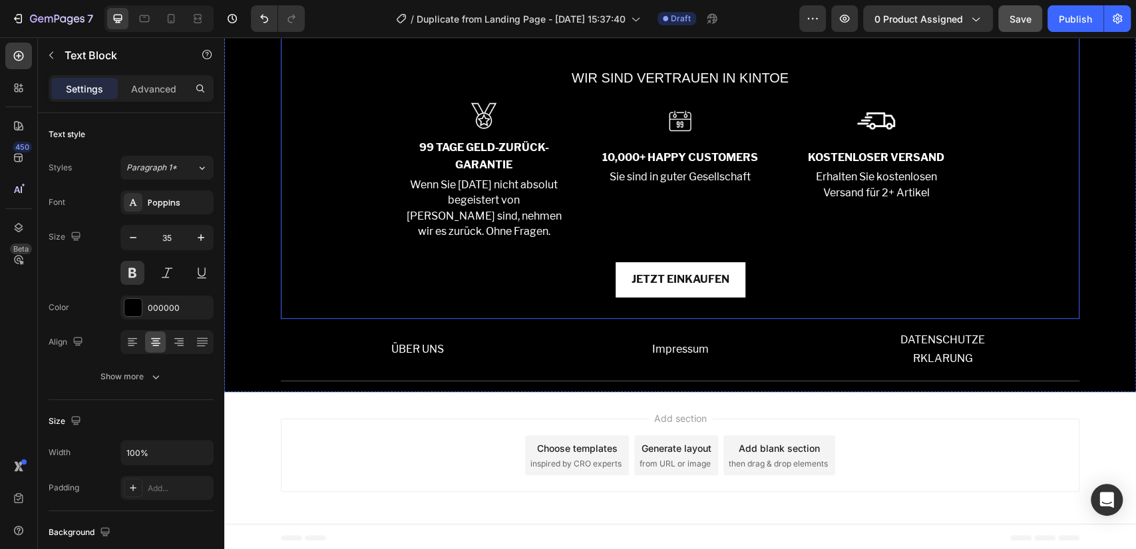
scroll to position [3915, 0]
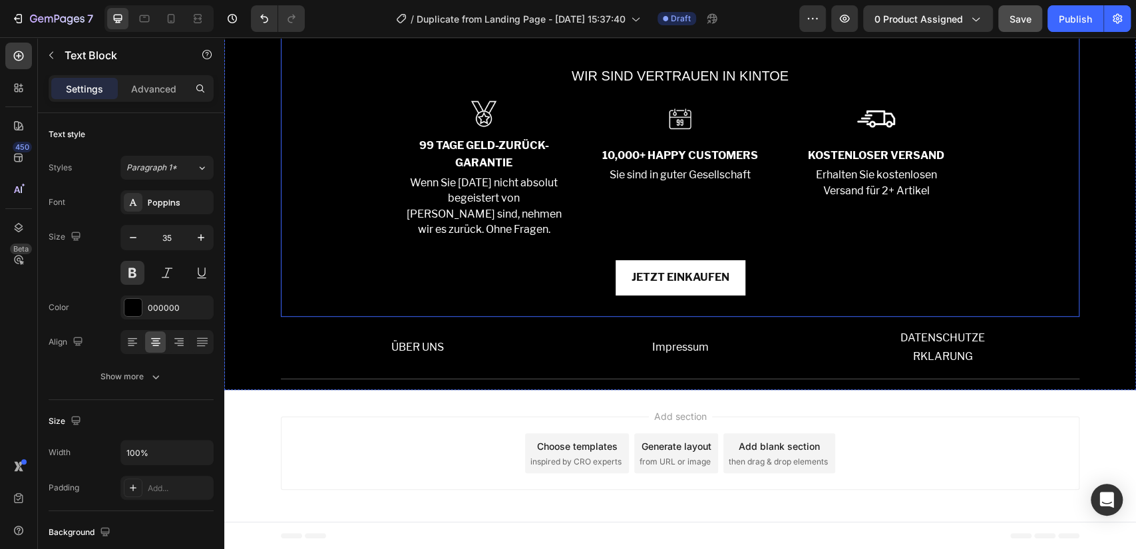
click at [342, 184] on div "WIR SIND VERTRAUEN IN KINTOE Text Block Image 99 TAGE GELD-ZURÜCK-GARANTIE Text…" at bounding box center [680, 174] width 799 height 244
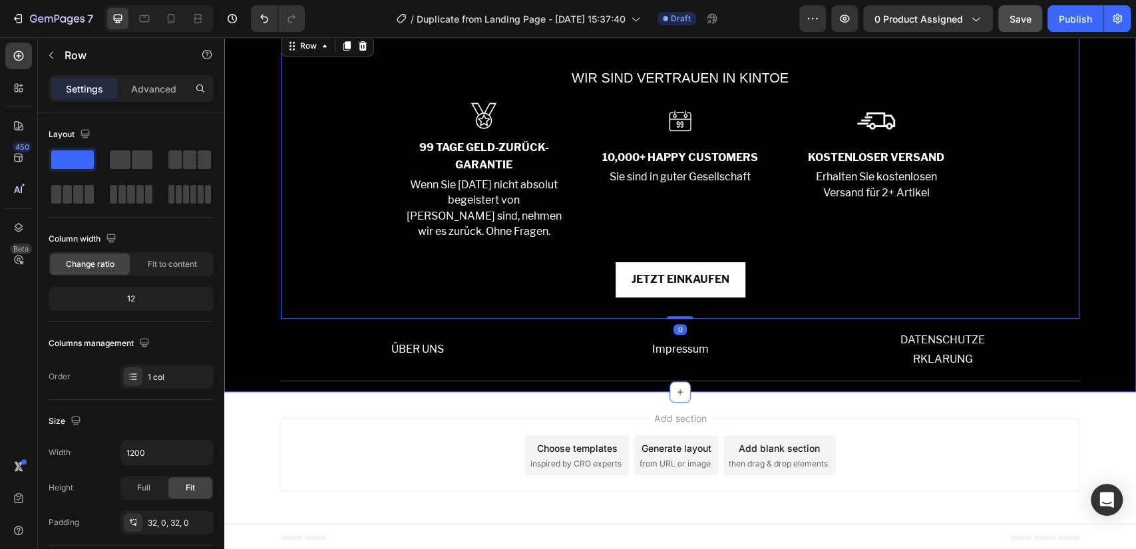
scroll to position [3743, 0]
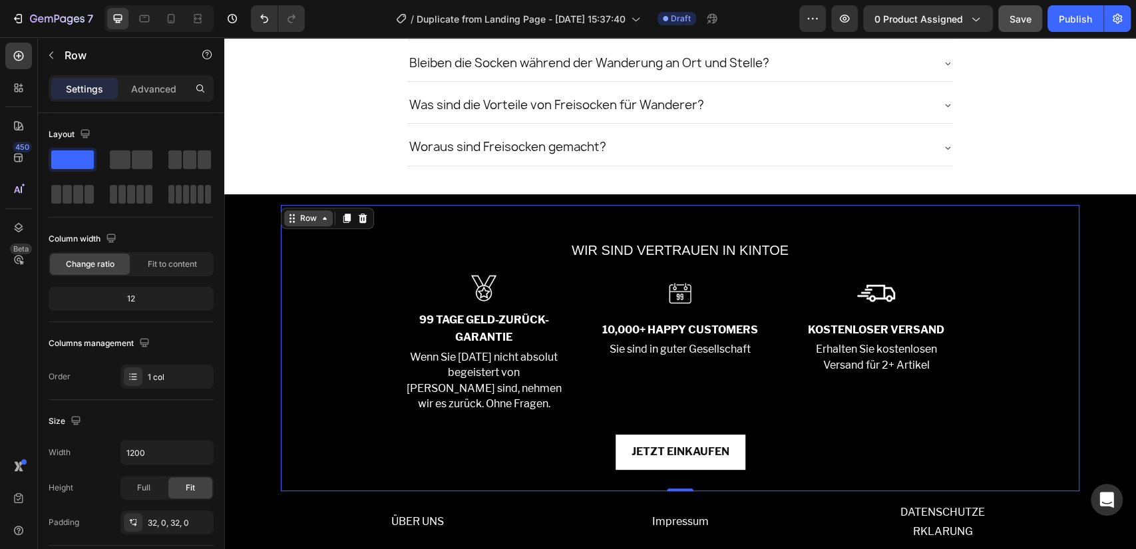
click at [298, 213] on div "Row" at bounding box center [309, 218] width 22 height 12
click at [305, 224] on div "Row Section" at bounding box center [327, 218] width 93 height 21
click at [319, 216] on icon at bounding box center [324, 218] width 11 height 11
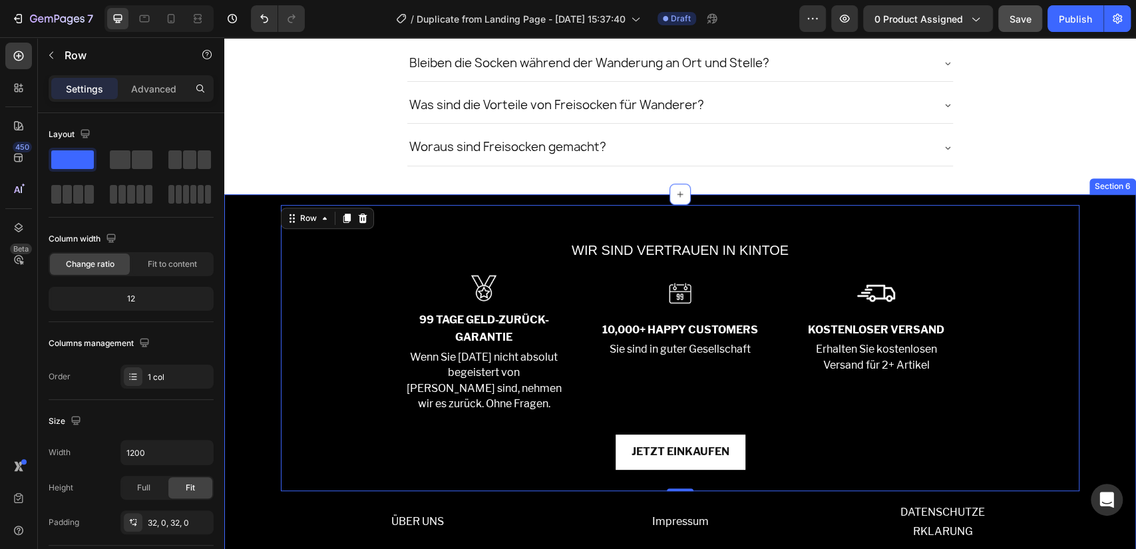
click at [267, 228] on div "WIR SIND VERTRAUEN IN KINTOE Text Block Image 99 TAGE GELD-ZURÜCK-GARANTIE Text…" at bounding box center [680, 379] width 912 height 349
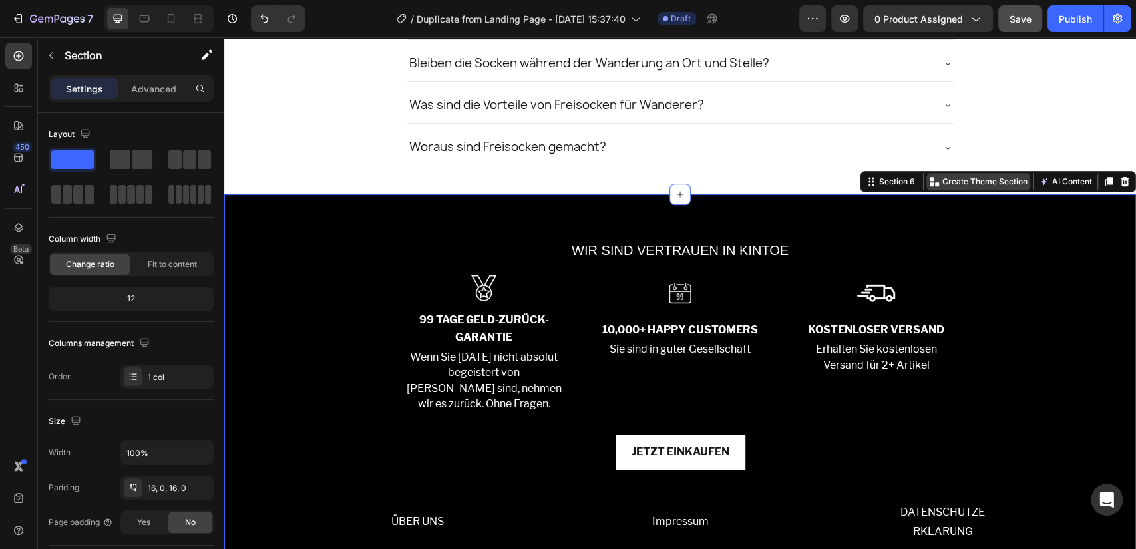
click at [969, 182] on p "Create Theme Section" at bounding box center [984, 182] width 85 height 12
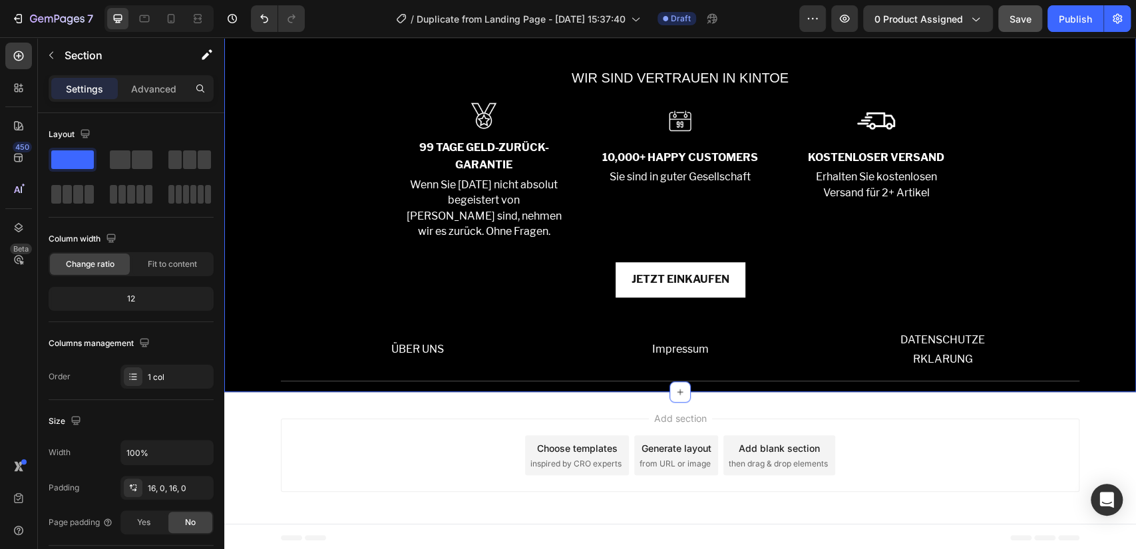
scroll to position [3570, 0]
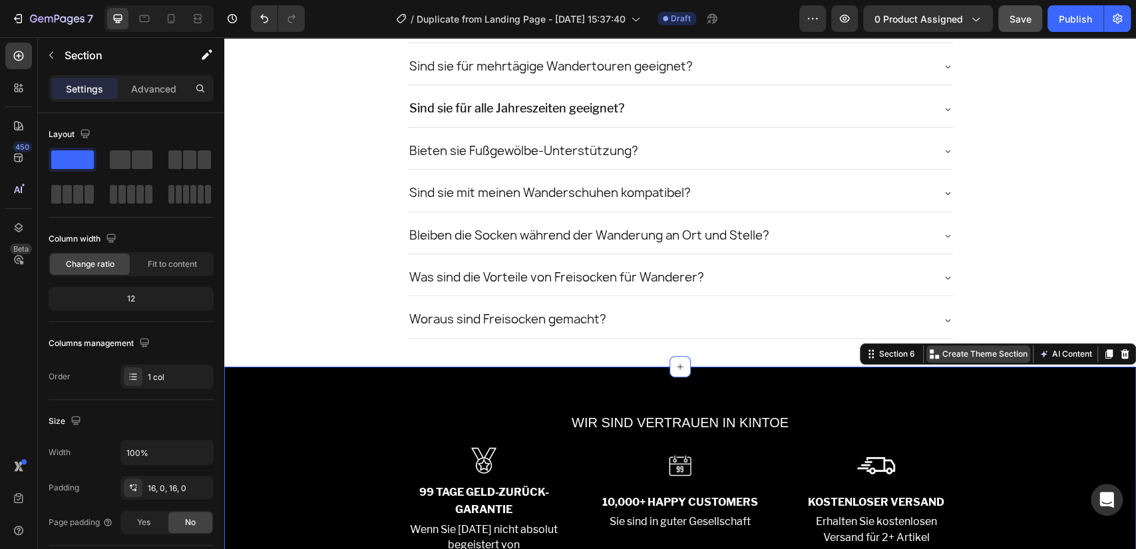
click at [962, 348] on p "Create Theme Section" at bounding box center [984, 354] width 85 height 12
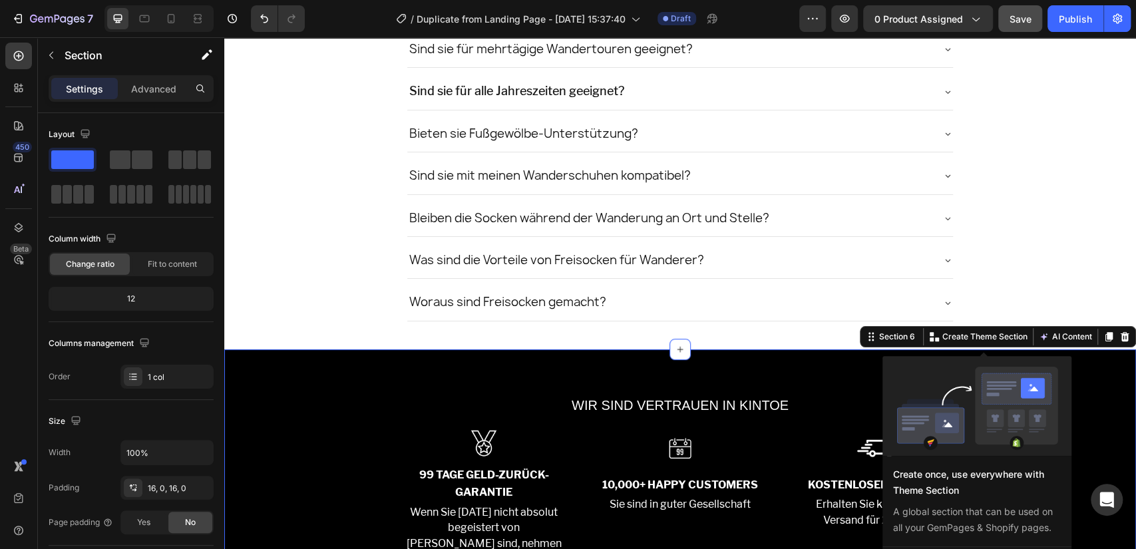
scroll to position [3743, 0]
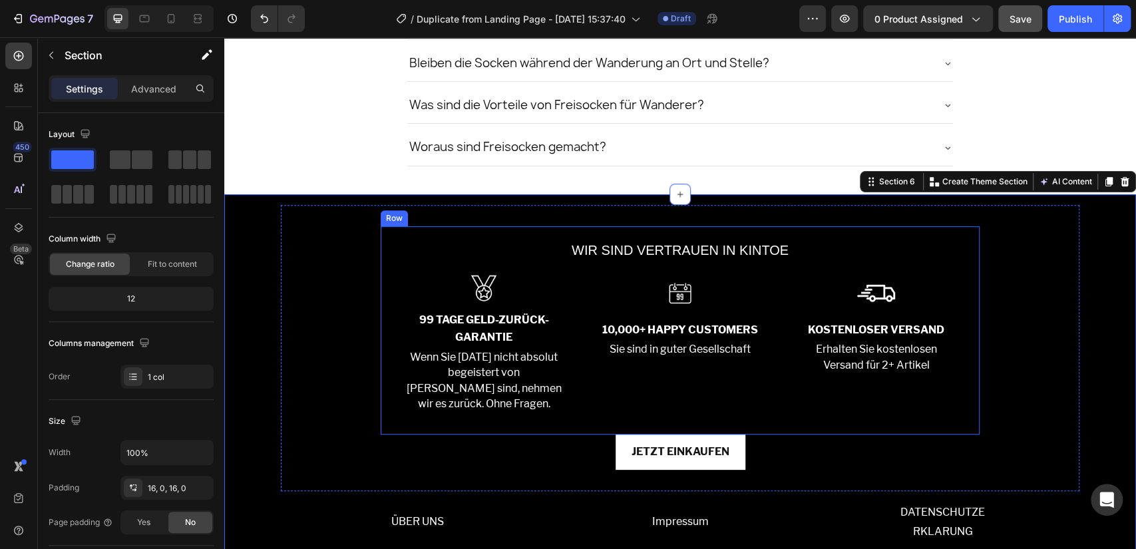
click at [381, 233] on div "WIR SIND VERTRAUEN IN KINTOE Text Block Image 99 TAGE GELD-ZURÜCK-GARANTIE Text…" at bounding box center [680, 330] width 599 height 208
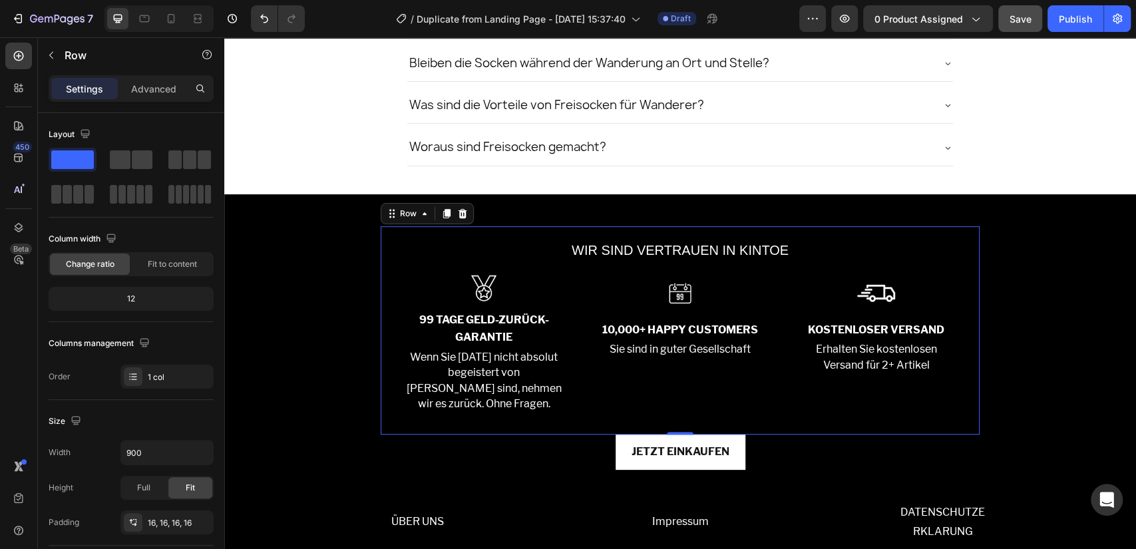
click at [381, 238] on div "WIR SIND VERTRAUEN IN KINTOE Text Block Image 99 TAGE GELD-ZURÜCK-GARANTIE Text…" at bounding box center [680, 330] width 599 height 208
click at [459, 213] on icon at bounding box center [463, 213] width 9 height 9
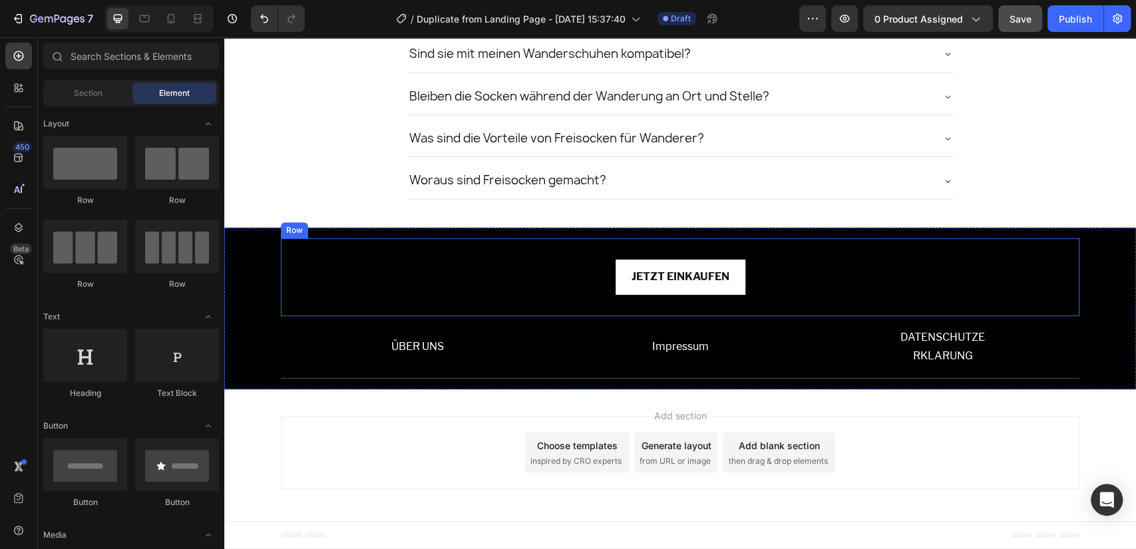
scroll to position [3707, 0]
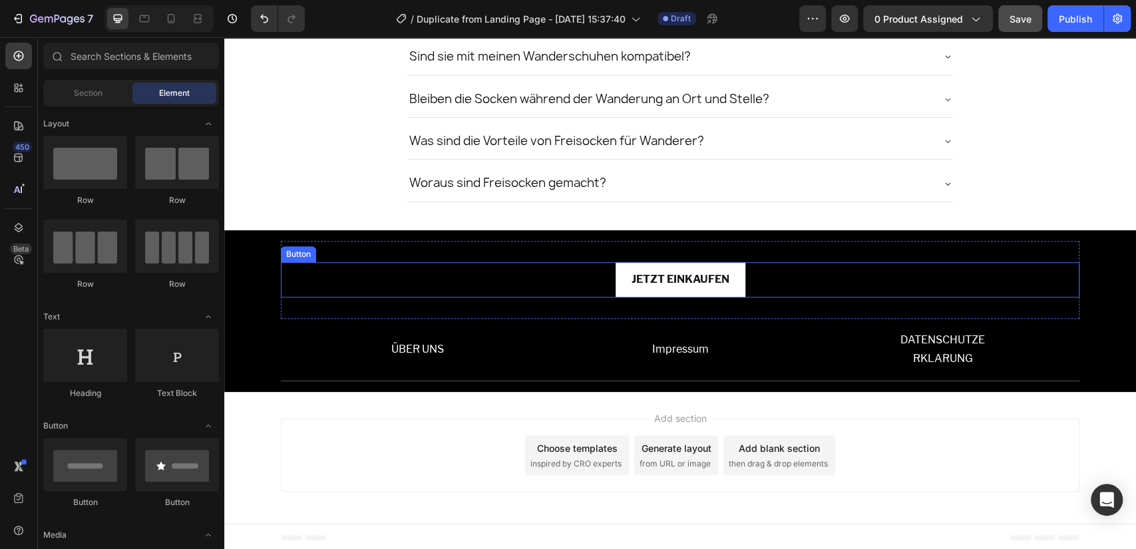
click at [531, 276] on div "JETZT EINKAUFEN Button" at bounding box center [680, 279] width 799 height 35
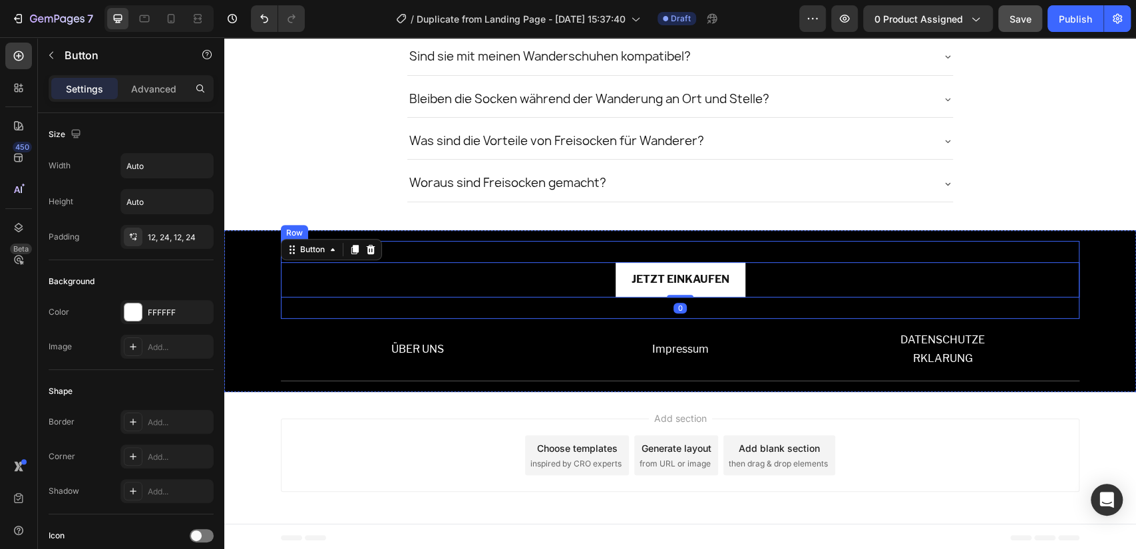
click at [517, 244] on div "JETZT EINKAUFEN Button 0 Row" at bounding box center [680, 280] width 799 height 78
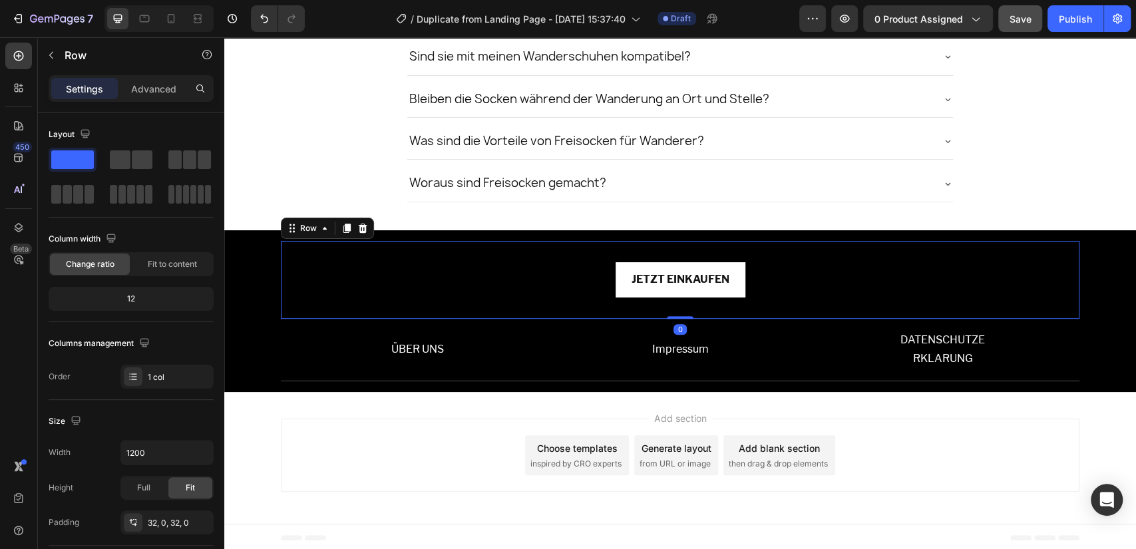
click at [363, 224] on div at bounding box center [363, 228] width 16 height 16
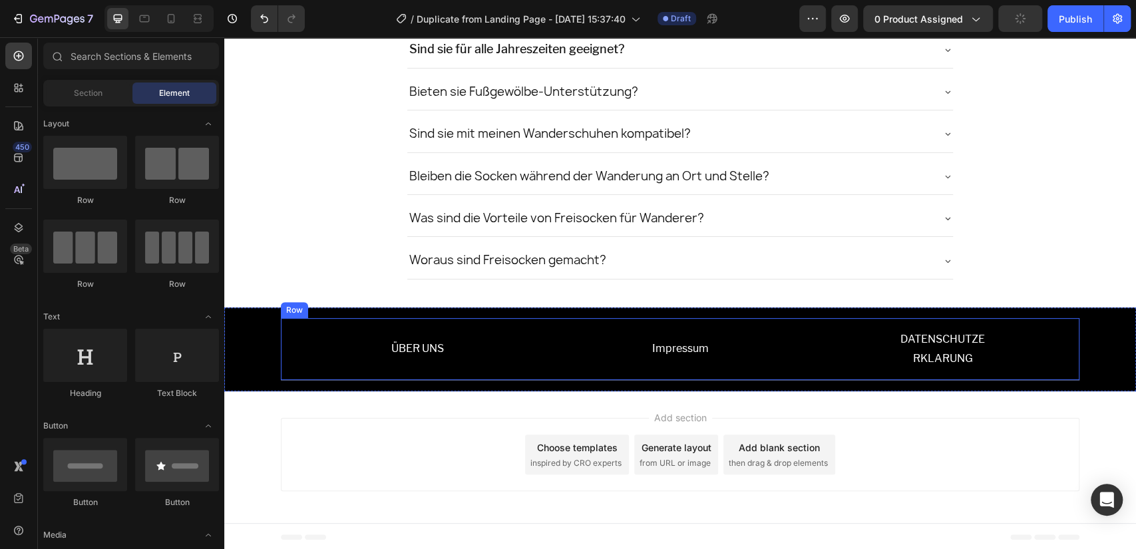
click at [925, 335] on p "DATENSCHUTZE" at bounding box center [943, 339] width 250 height 19
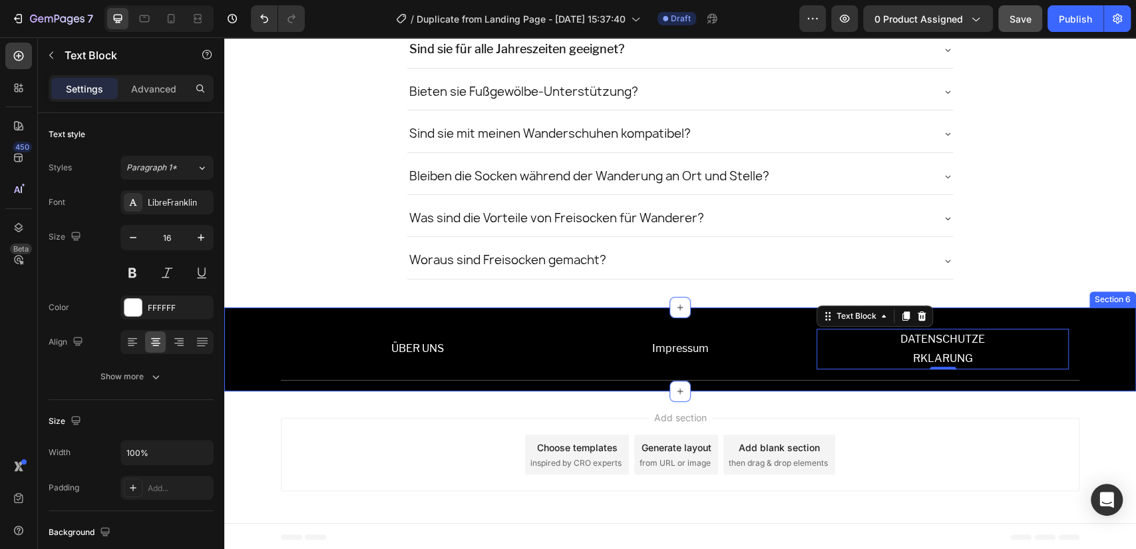
click at [253, 339] on div "ÜBER UNS Text Block Impressum Text Block DATENSCHUTZE RKLARUNG Text Block 0 Row" at bounding box center [680, 349] width 912 height 63
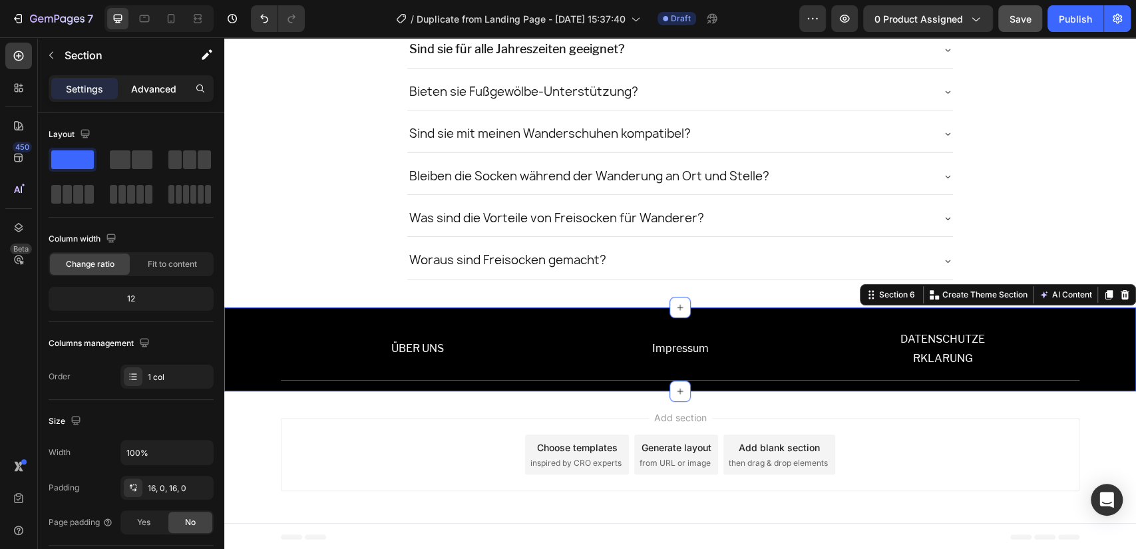
click at [144, 86] on p "Advanced" at bounding box center [153, 89] width 45 height 14
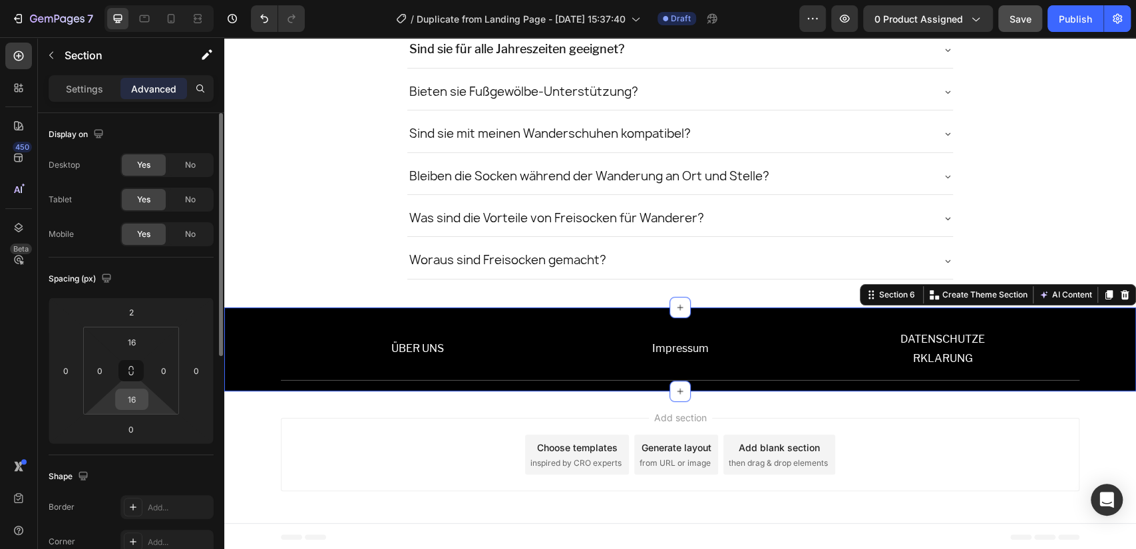
click at [130, 402] on input "16" at bounding box center [131, 399] width 27 height 20
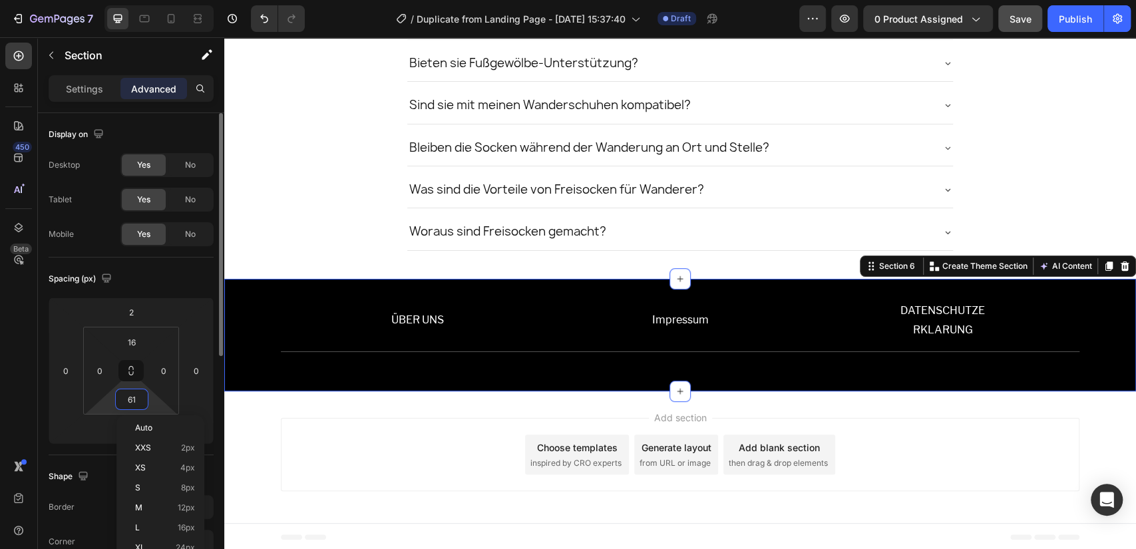
type input "62"
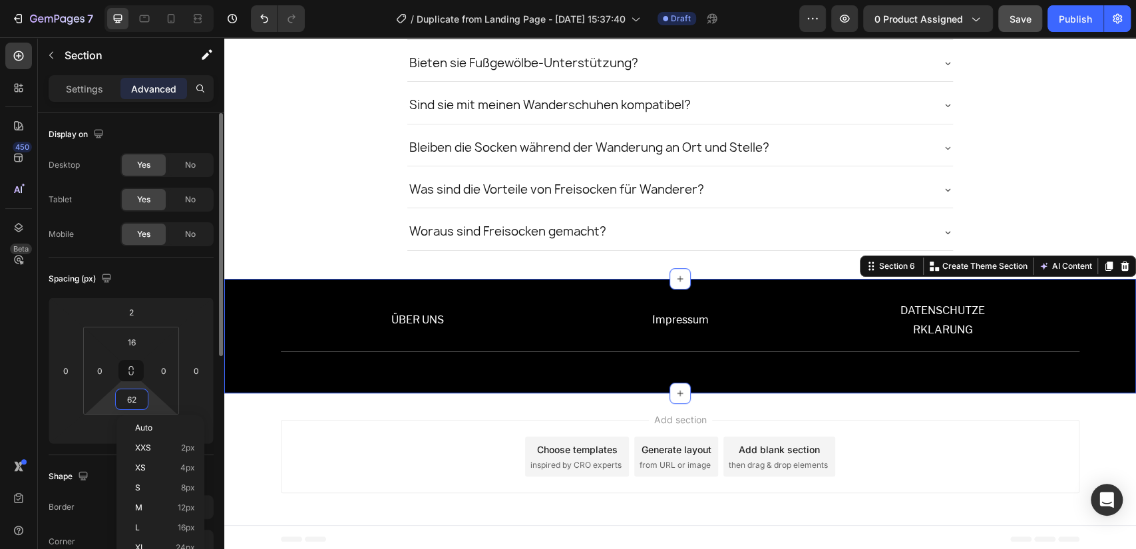
scroll to position [3659, 0]
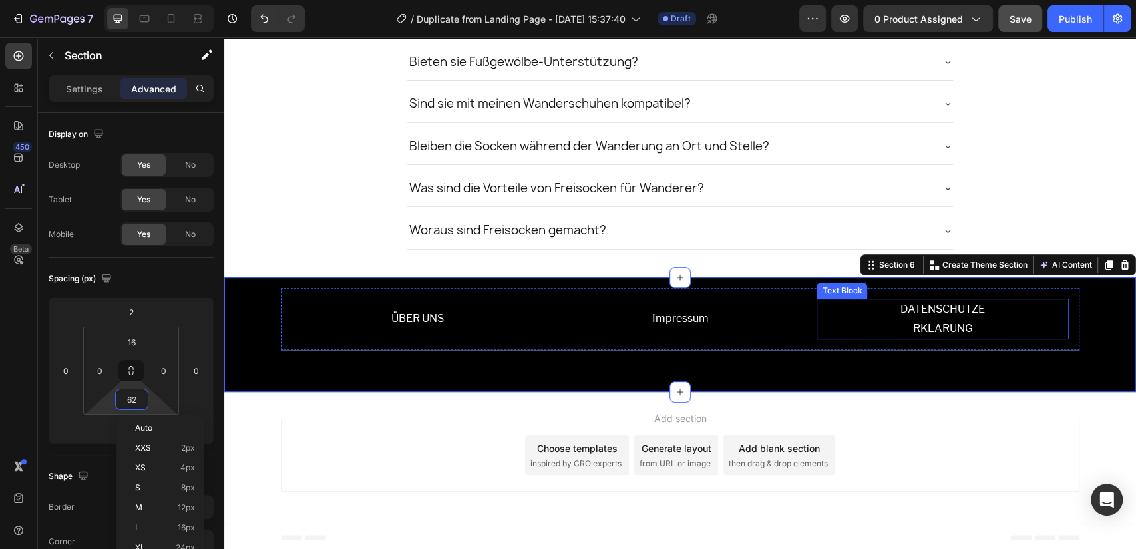
click at [893, 313] on p "DATENSCHUTZE" at bounding box center [943, 309] width 250 height 19
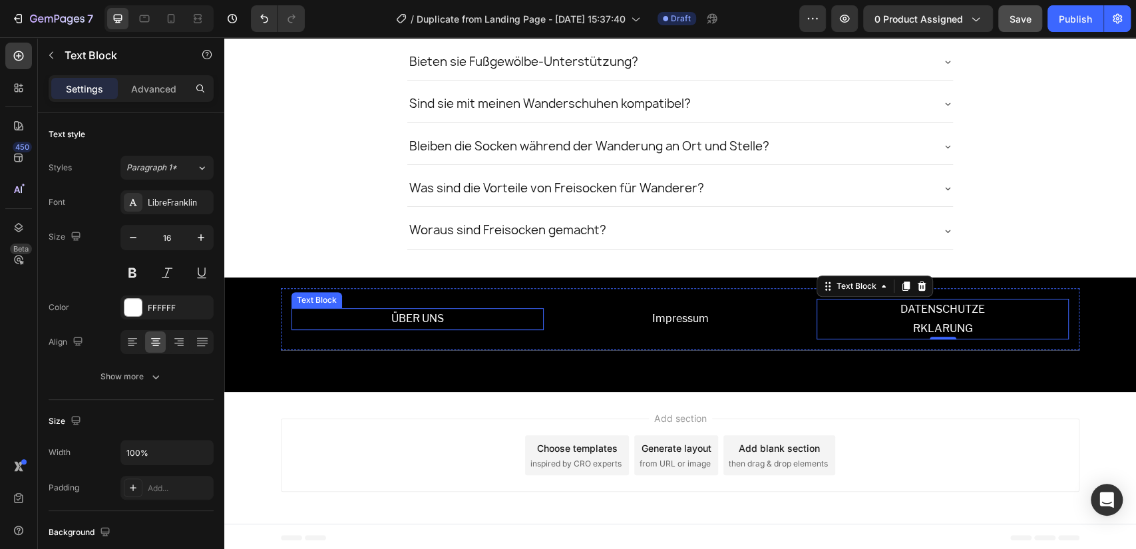
click at [361, 313] on p "ÜBER UNS" at bounding box center [418, 319] width 250 height 19
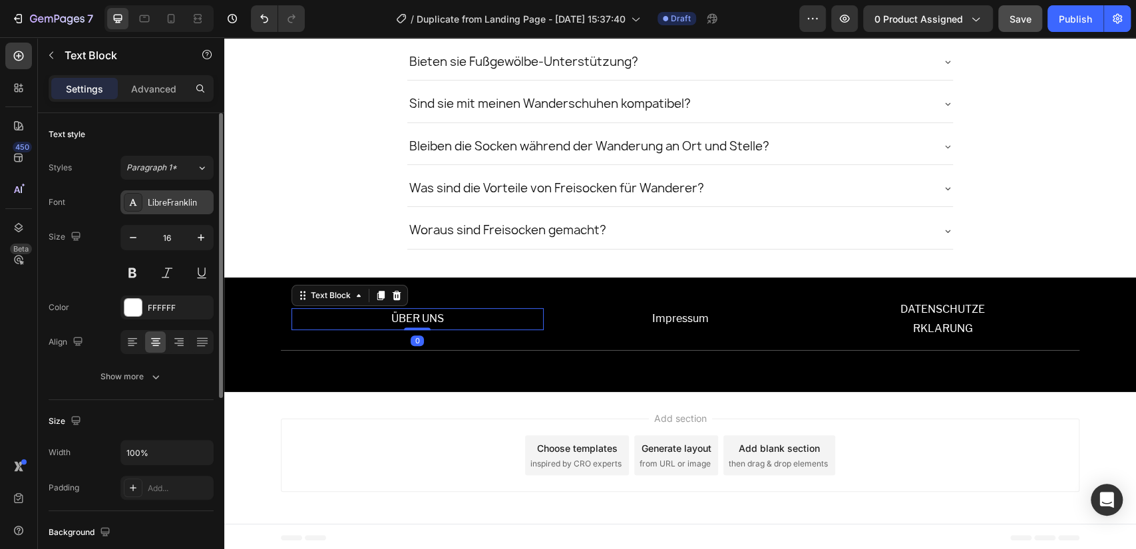
click at [168, 201] on div "LibreFranklin" at bounding box center [179, 203] width 63 height 12
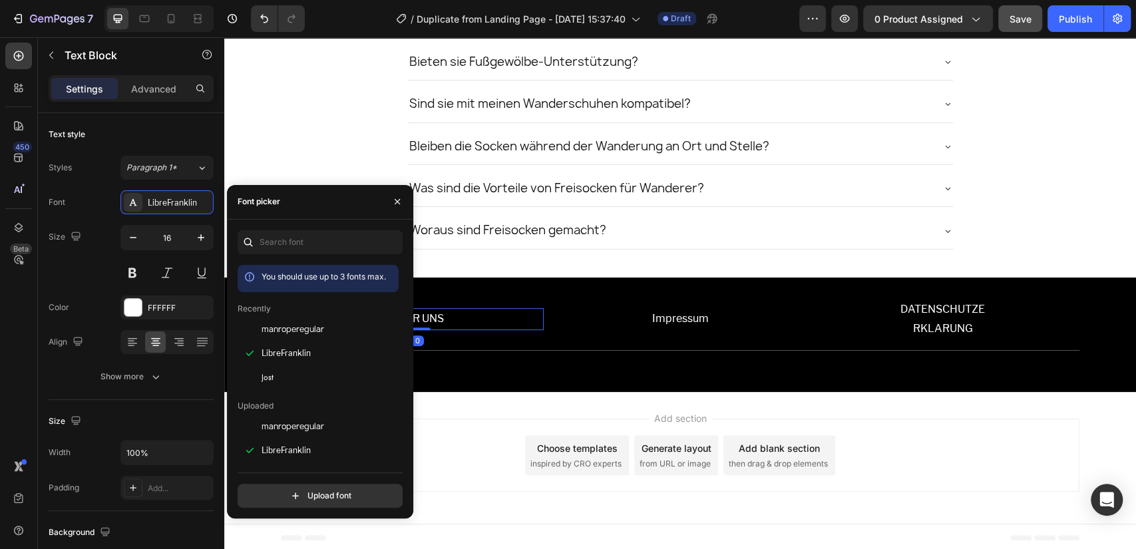
click at [272, 479] on div "Upload font" at bounding box center [320, 490] width 165 height 35
click at [277, 501] on input "file" at bounding box center [348, 496] width 333 height 23
type input "C:\fakepath\Jost-Regular.ttf"
click at [296, 376] on div "Jost" at bounding box center [329, 377] width 134 height 12
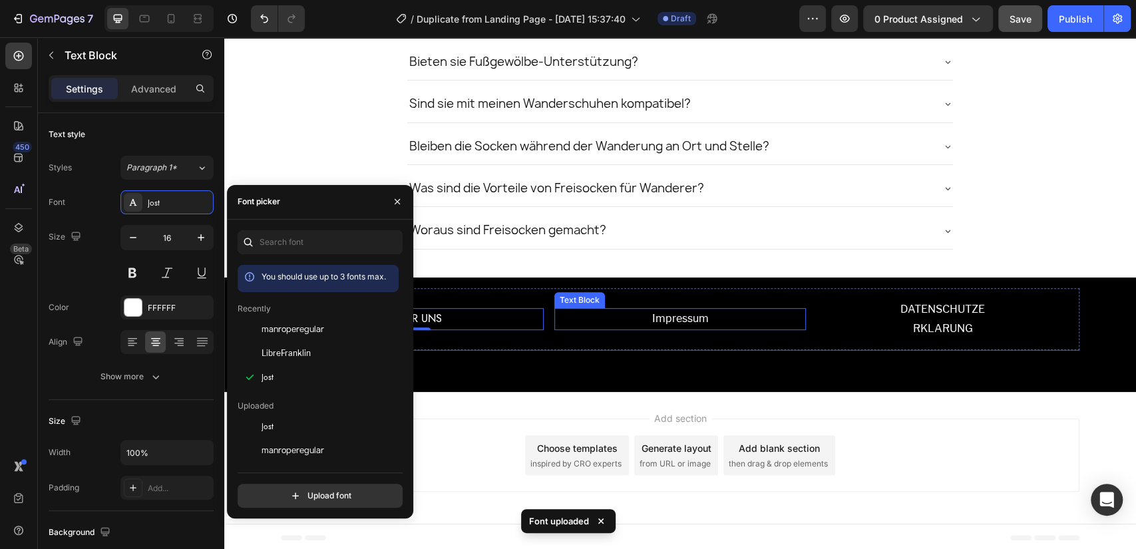
click at [666, 323] on p "Impressum" at bounding box center [681, 319] width 250 height 19
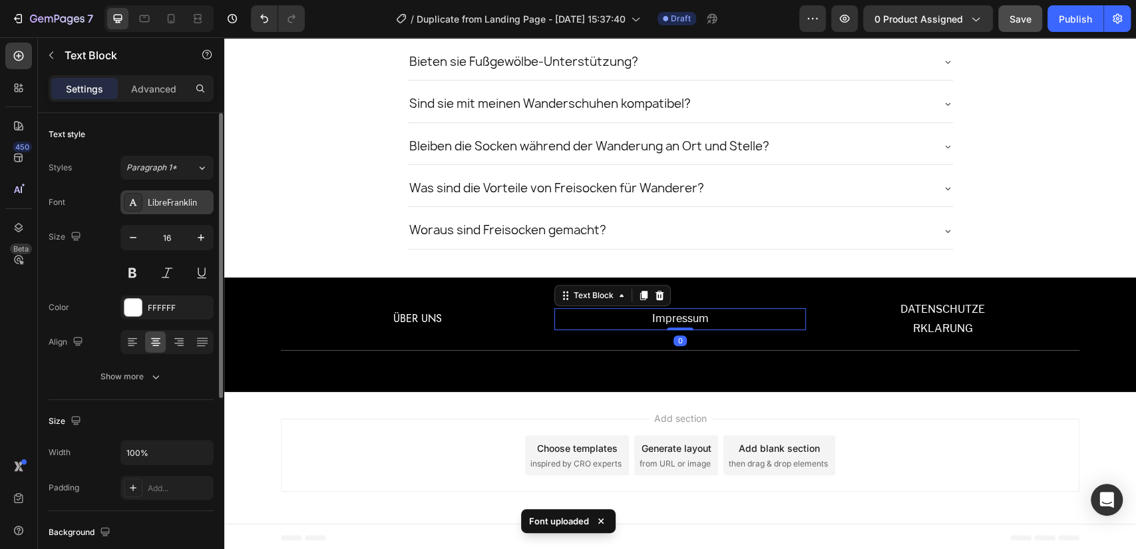
click at [178, 214] on div "LibreFranklin" at bounding box center [166, 202] width 93 height 24
click at [181, 206] on div "LibreFranklin" at bounding box center [179, 203] width 63 height 12
click at [163, 198] on div "LibreFranklin" at bounding box center [179, 203] width 63 height 12
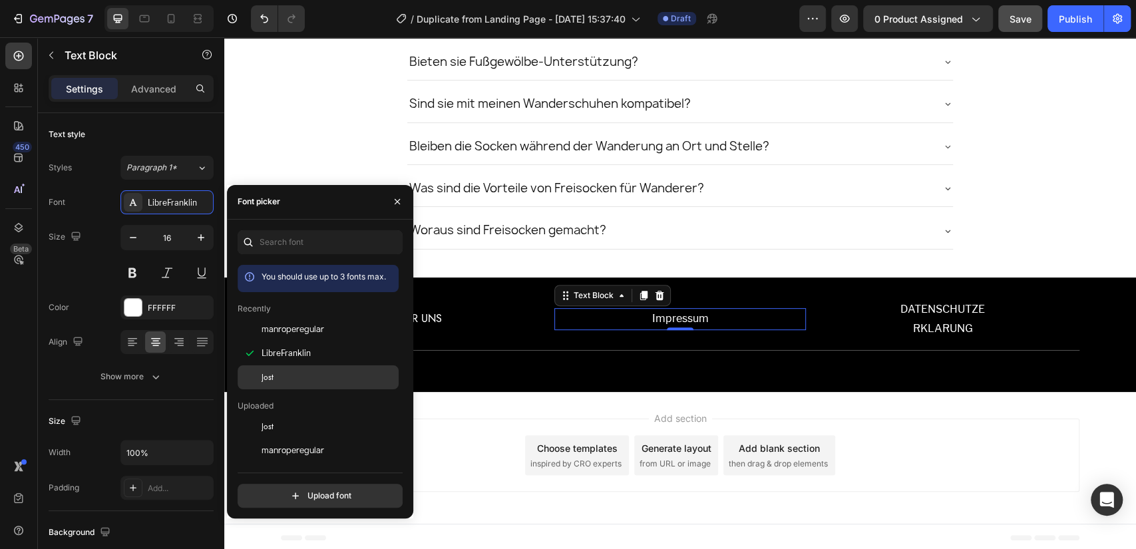
click at [285, 375] on div "Jost" at bounding box center [329, 377] width 134 height 12
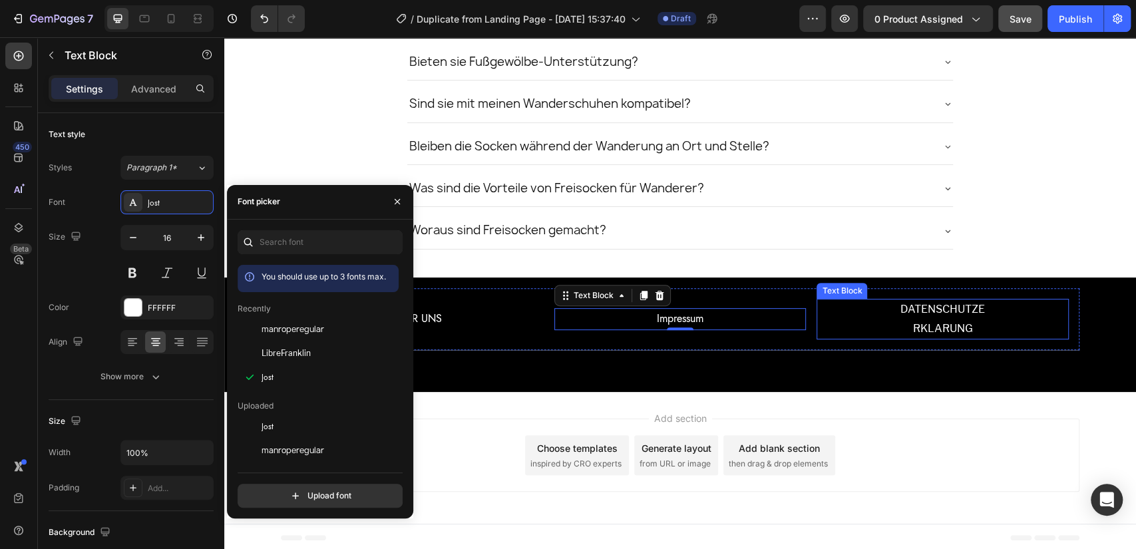
click at [949, 305] on p "DATENSCHUTZE" at bounding box center [943, 309] width 250 height 19
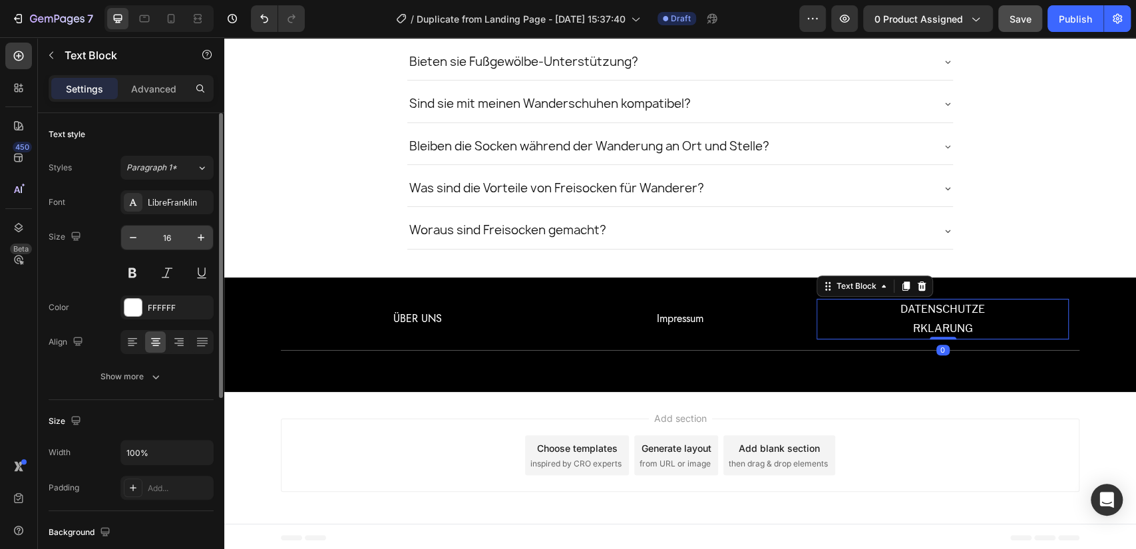
click at [187, 201] on div "LibreFranklin" at bounding box center [179, 203] width 63 height 12
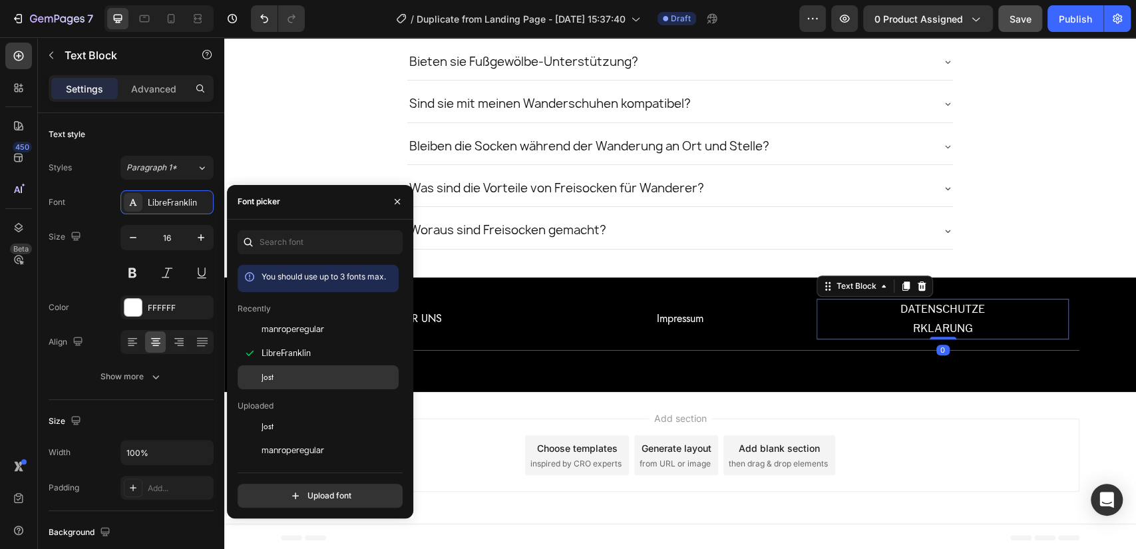
click at [887, 313] on p "DATENSCHUTZE" at bounding box center [943, 309] width 250 height 19
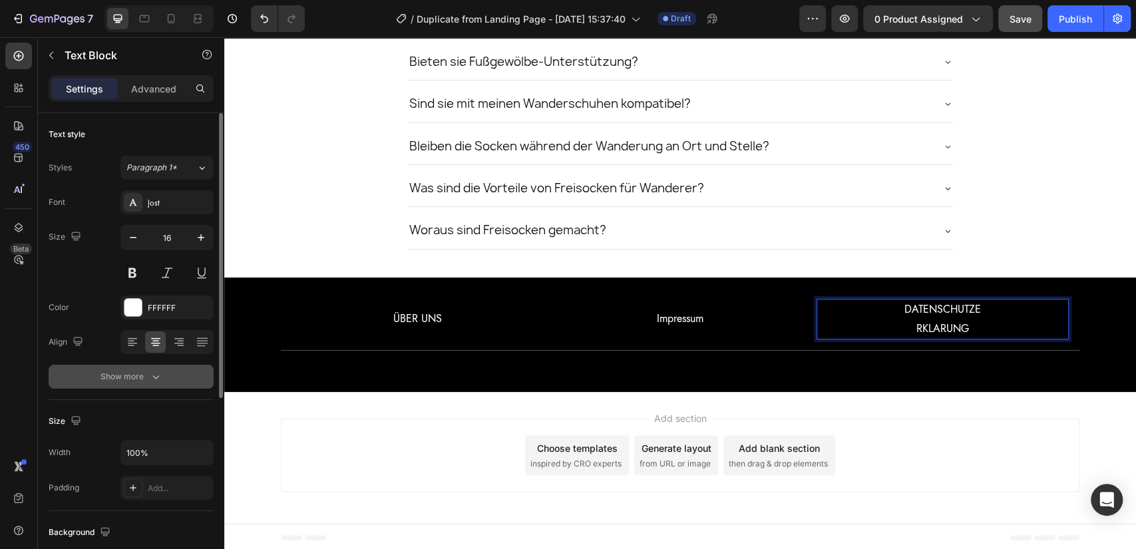
click at [175, 377] on button "Show more" at bounding box center [131, 377] width 165 height 24
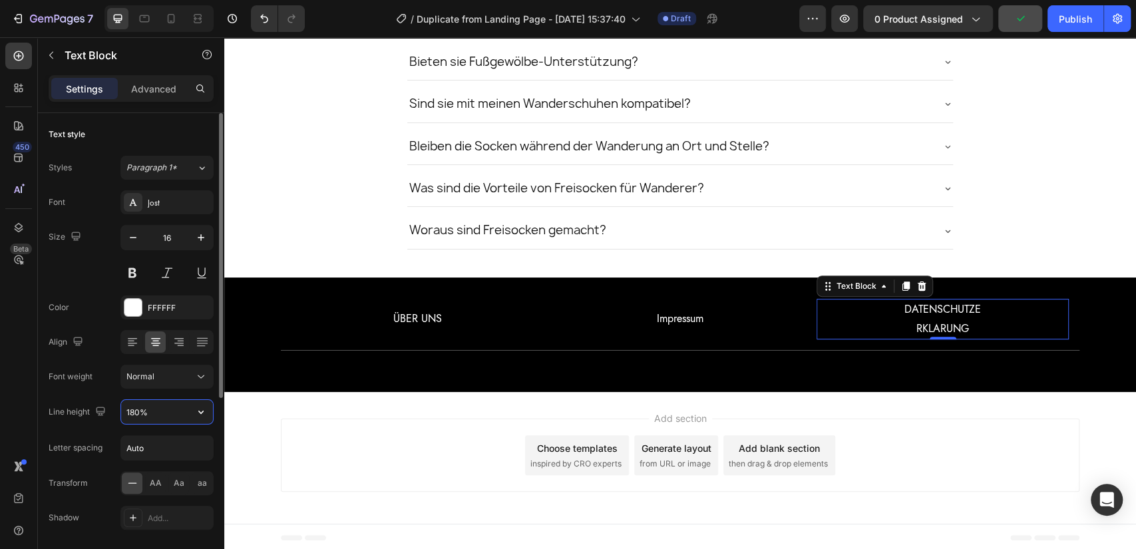
click at [161, 414] on input "180%" at bounding box center [167, 412] width 92 height 24
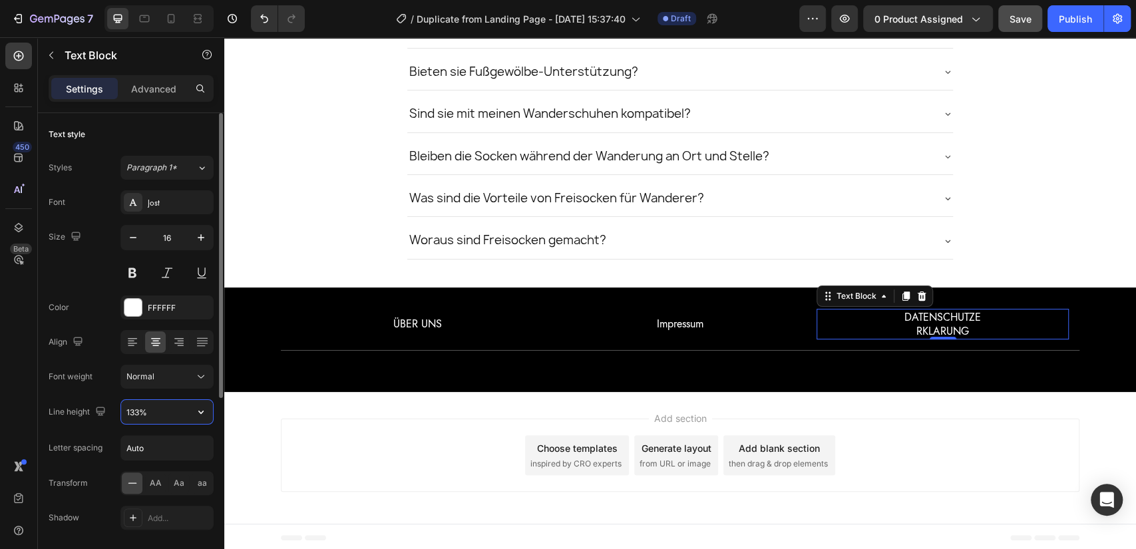
type input "134%"
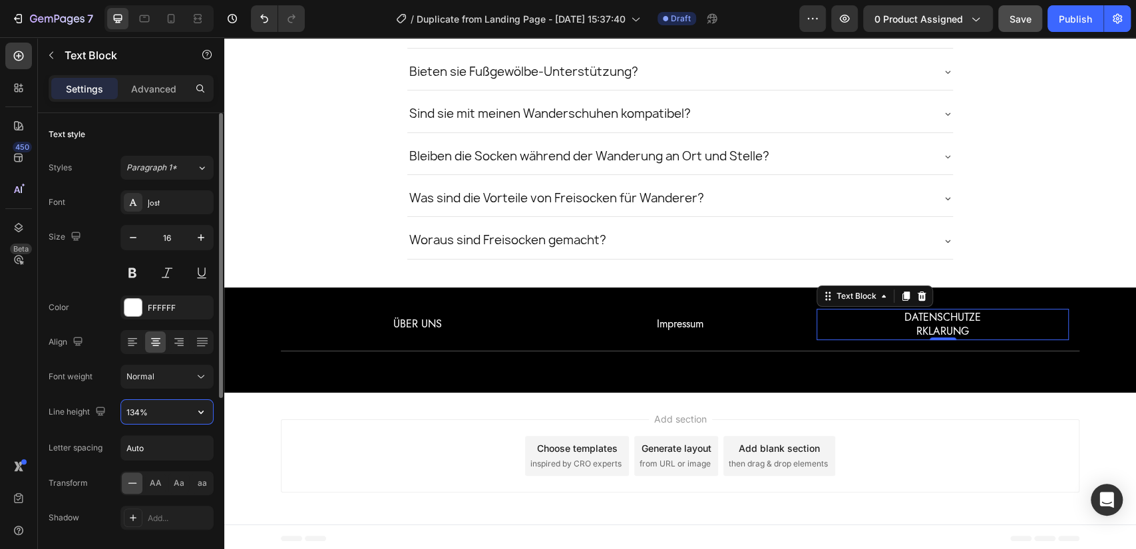
scroll to position [3650, 0]
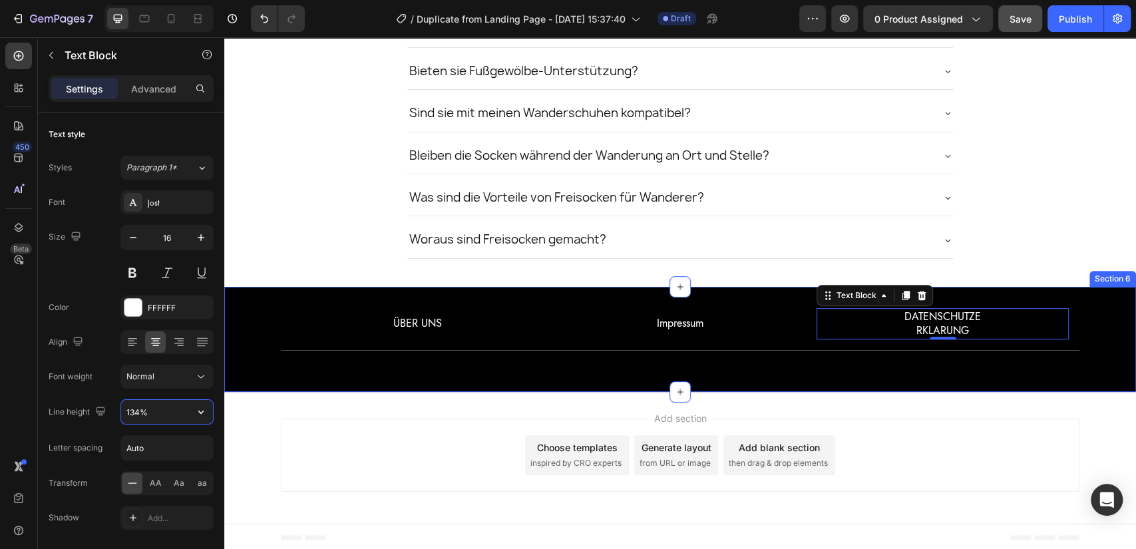
drag, startPoint x: 310, startPoint y: 350, endPoint x: 379, endPoint y: 336, distance: 70.0
click at [311, 350] on div "ÜBER UNS Text Block Impressum Text Block DATENSCHUTZE RKLARUNG Text Block 0 Row…" at bounding box center [680, 339] width 912 height 105
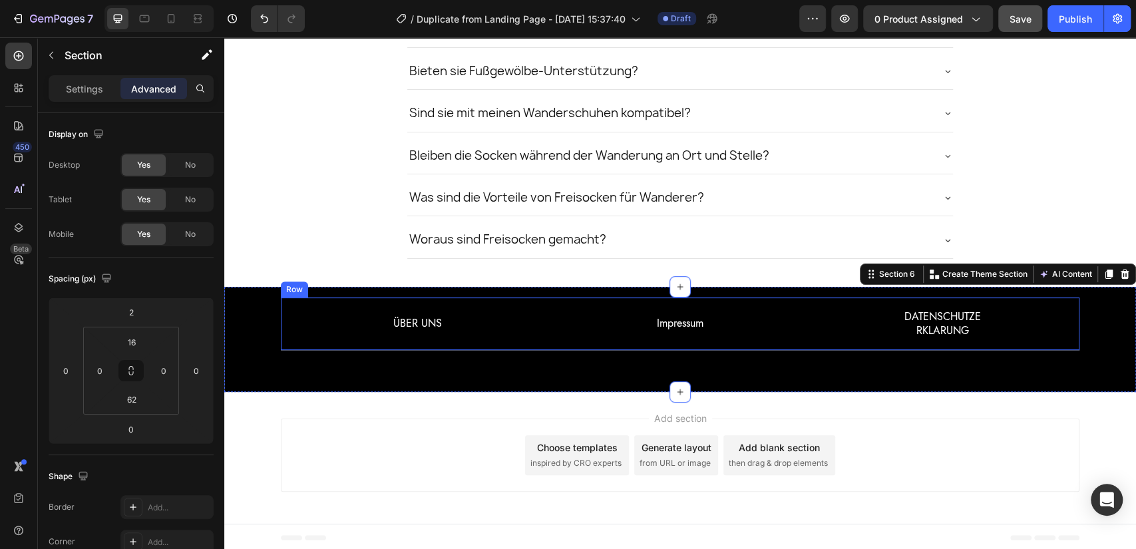
click at [379, 335] on div "ÜBER UNS Text Block" at bounding box center [418, 323] width 252 height 31
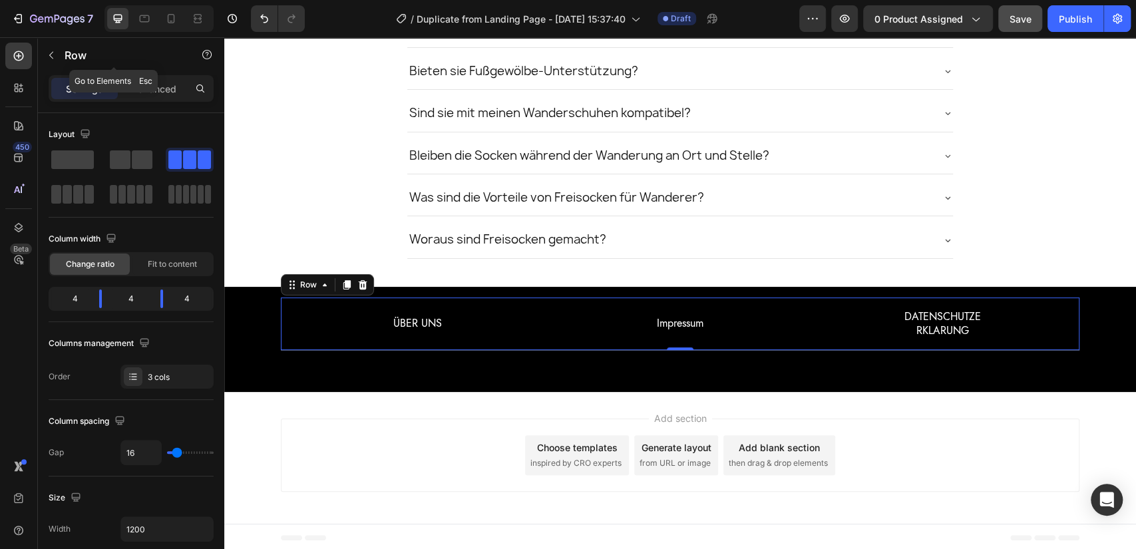
click at [76, 59] on p "Row" at bounding box center [121, 55] width 113 height 16
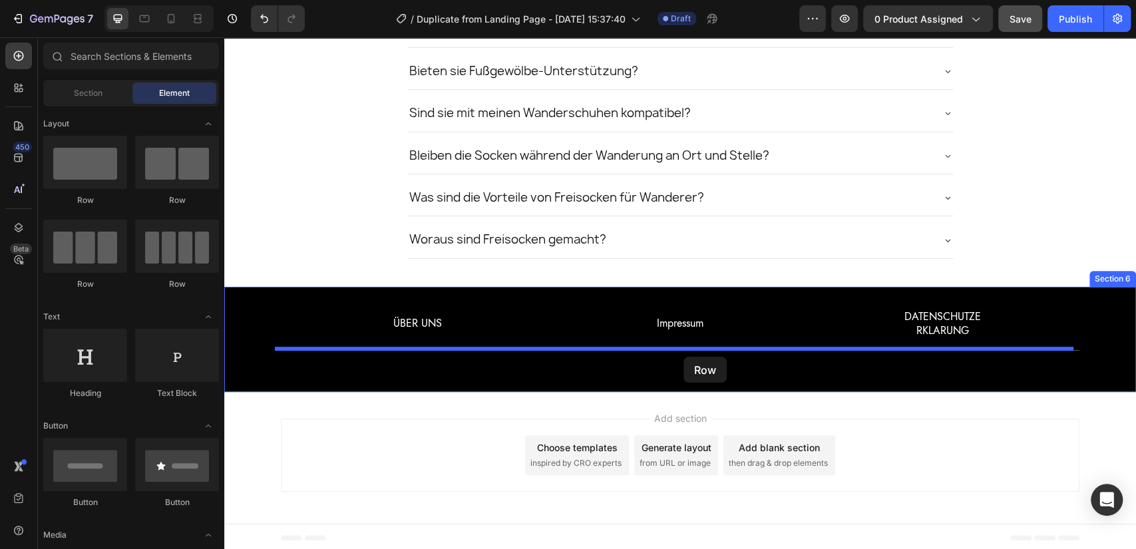
drag, startPoint x: 680, startPoint y: 390, endPoint x: 684, endPoint y: 357, distance: 33.5
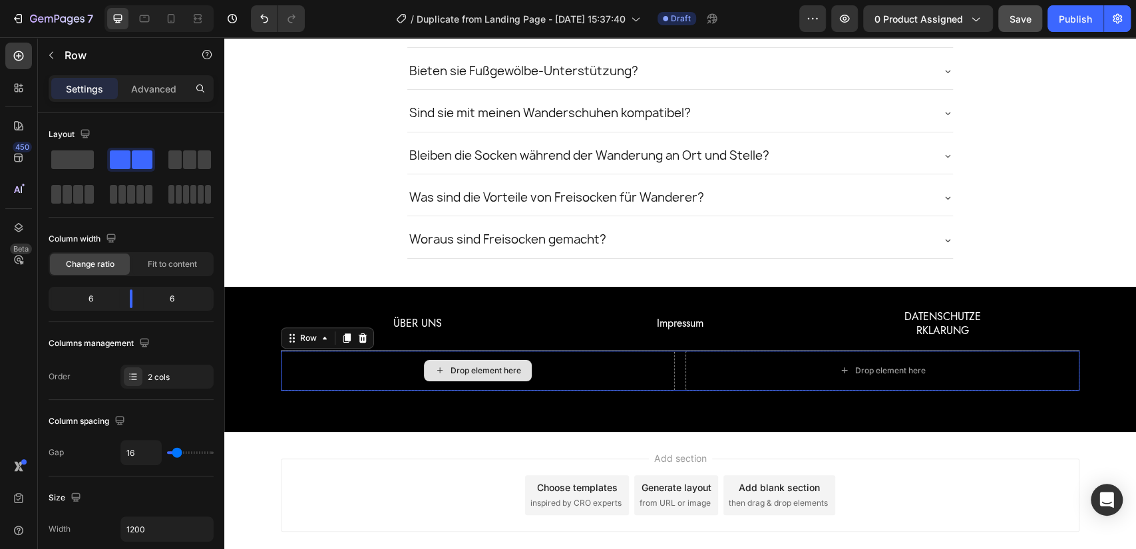
scroll to position [3659, 0]
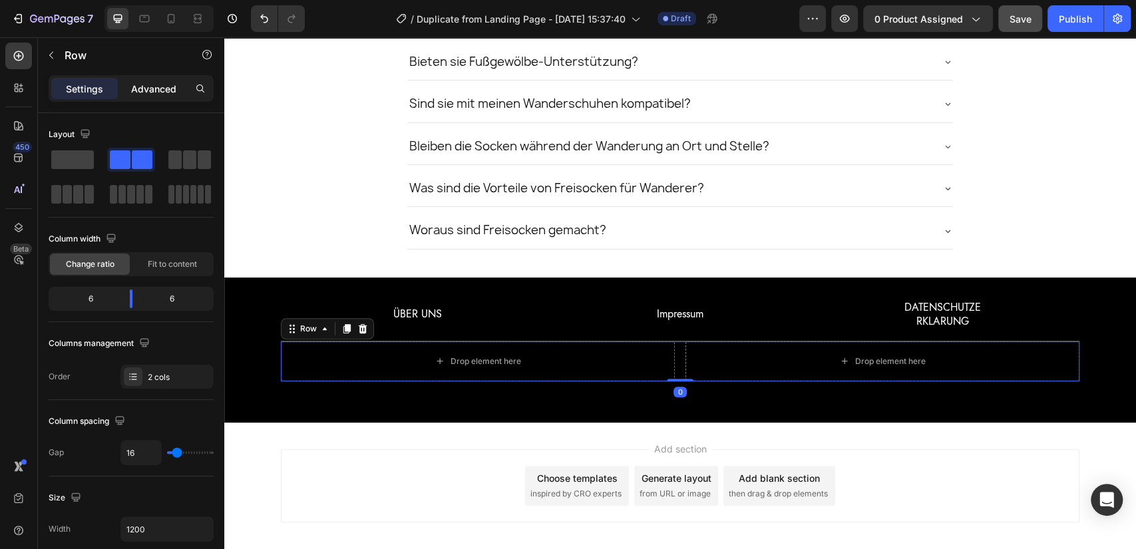
click at [158, 87] on p "Advanced" at bounding box center [153, 89] width 45 height 14
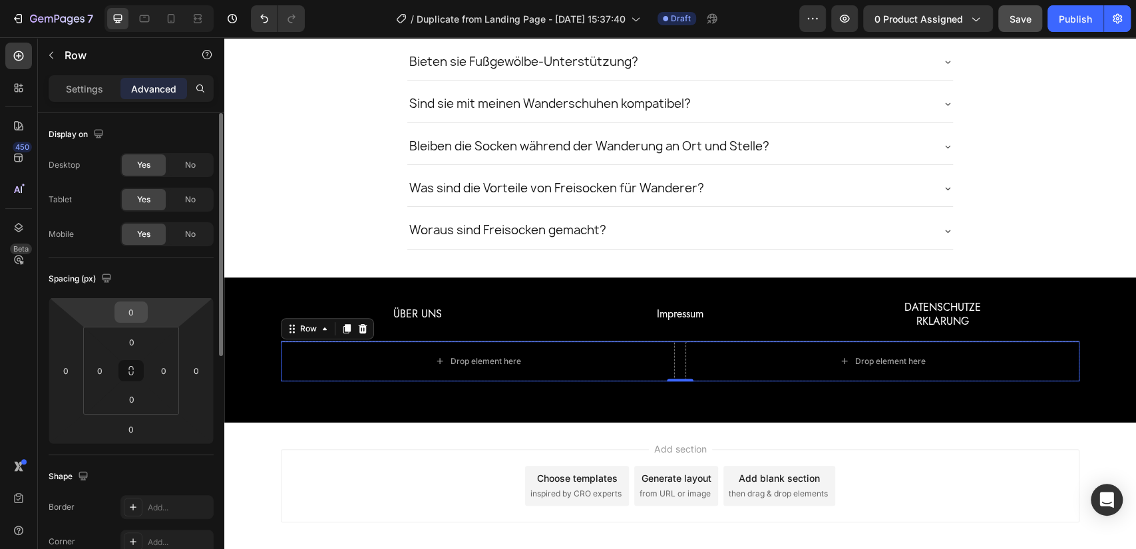
click at [124, 311] on input "0" at bounding box center [131, 312] width 27 height 20
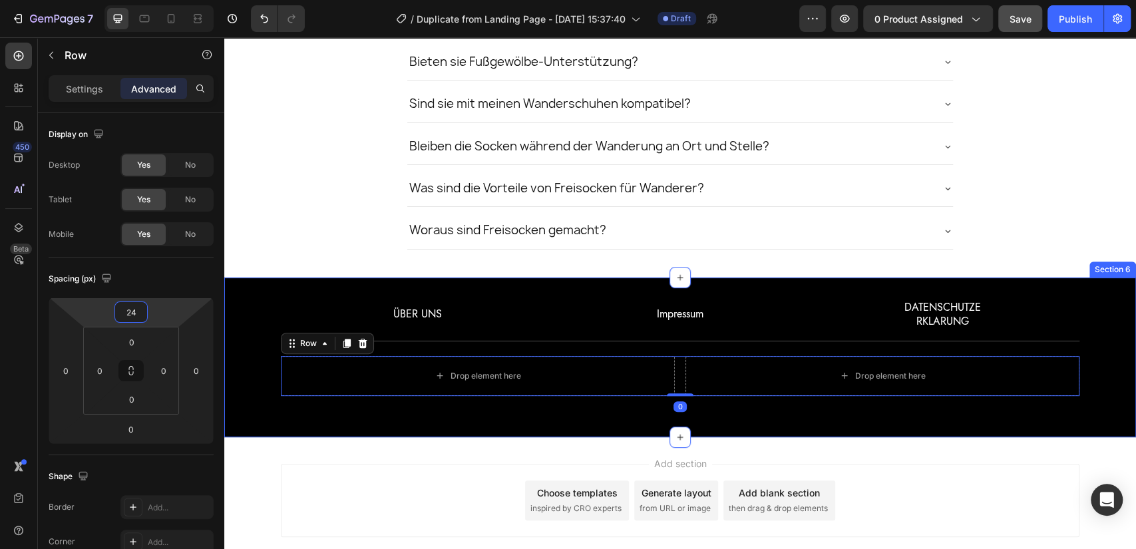
type input "25"
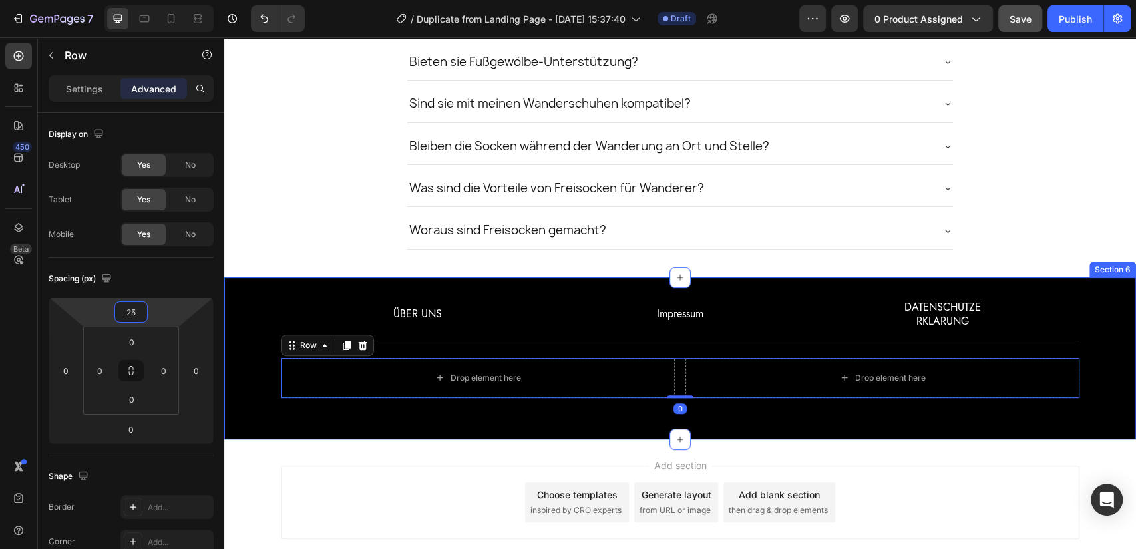
click at [459, 409] on div "ÜBER UNS Text Block Impressum Text Block DATENSCHUTZE RKLARUNG Text Block Row D…" at bounding box center [680, 359] width 912 height 162
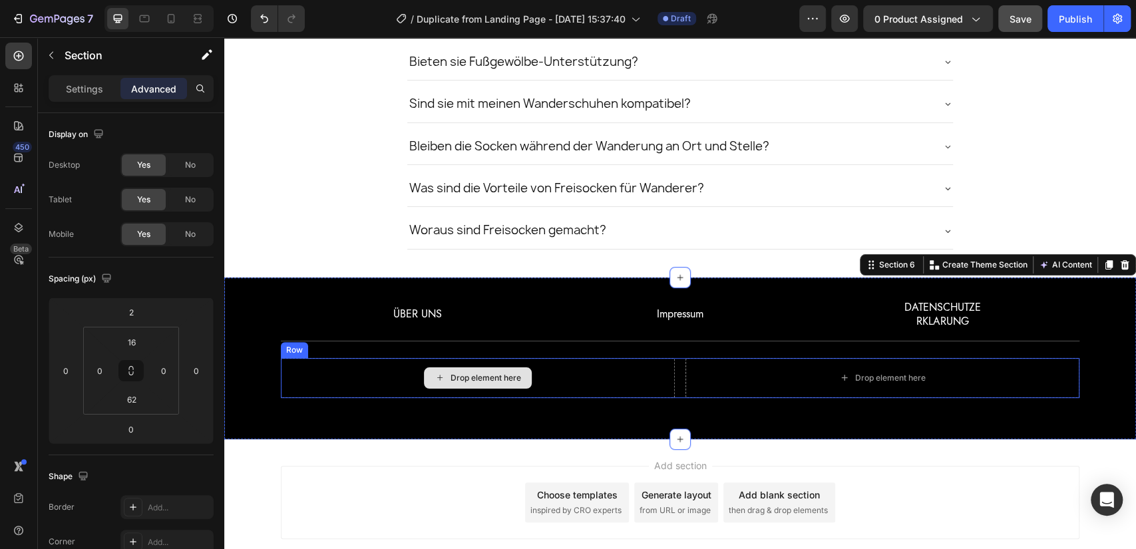
click at [448, 367] on div "Drop element here" at bounding box center [478, 377] width 108 height 21
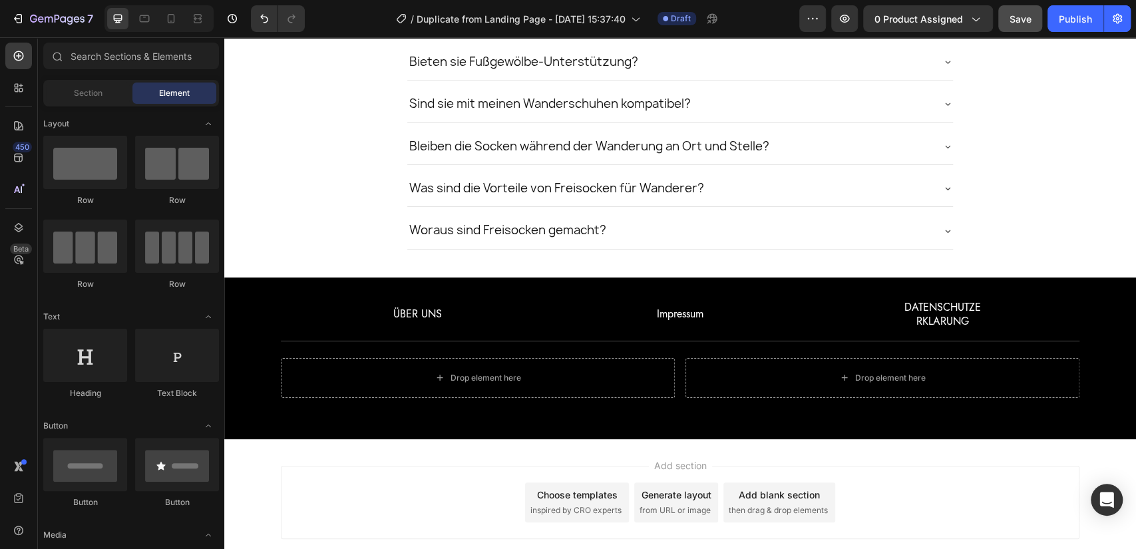
scroll to position [345, 0]
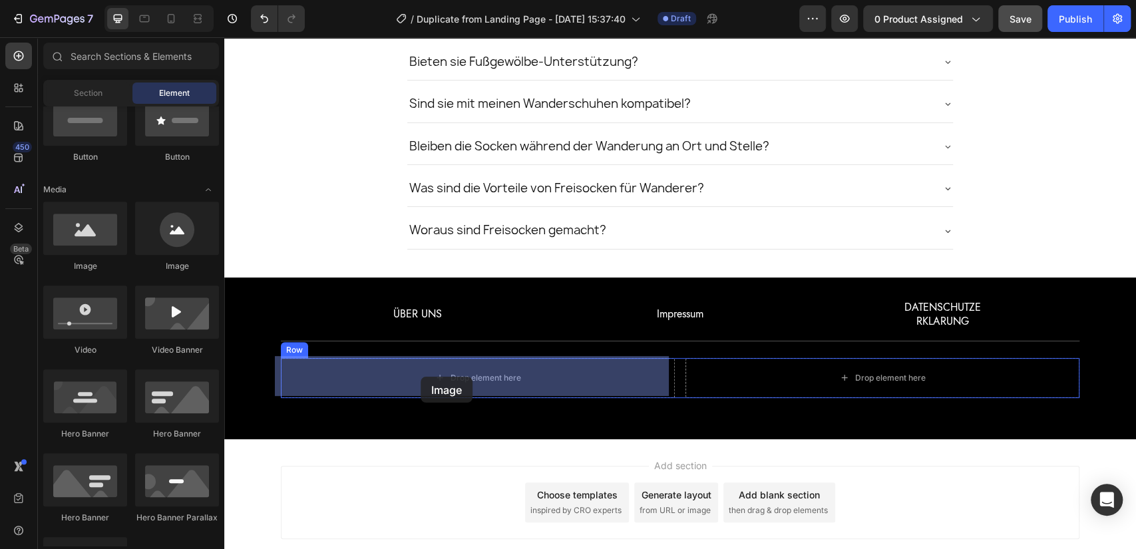
drag, startPoint x: 323, startPoint y: 284, endPoint x: 391, endPoint y: 373, distance: 112.2
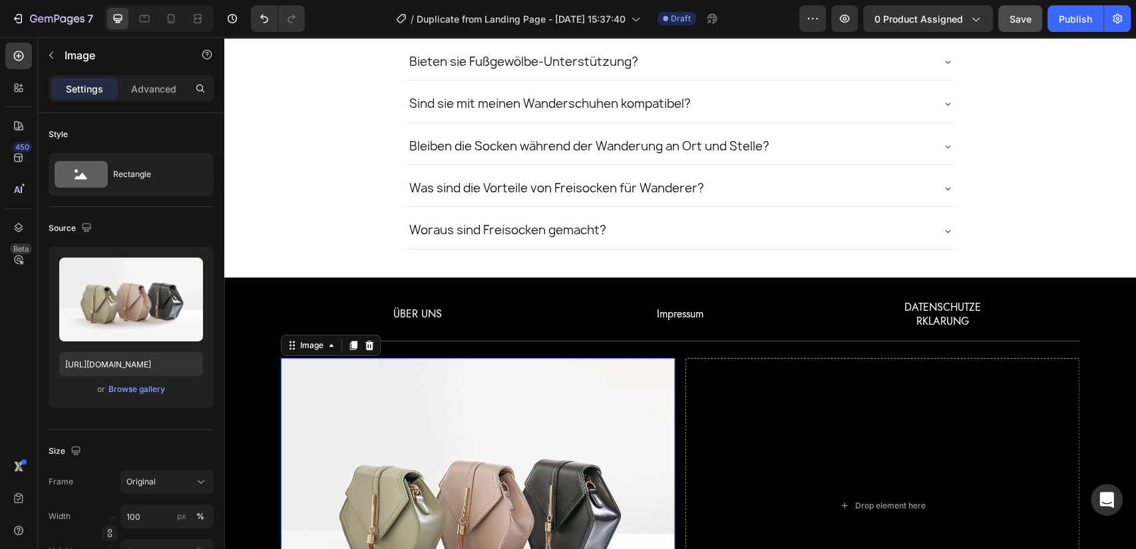
click at [369, 384] on img at bounding box center [478, 506] width 394 height 296
click at [140, 361] on input "https://cdn.shopify.com/s/files/1/2005/9307/files/image_demo.jpg" at bounding box center [131, 364] width 144 height 24
paste input "img.funnelish.com/80370/776317/1744182466-Screenshot%202025-04-09%20120721.pn"
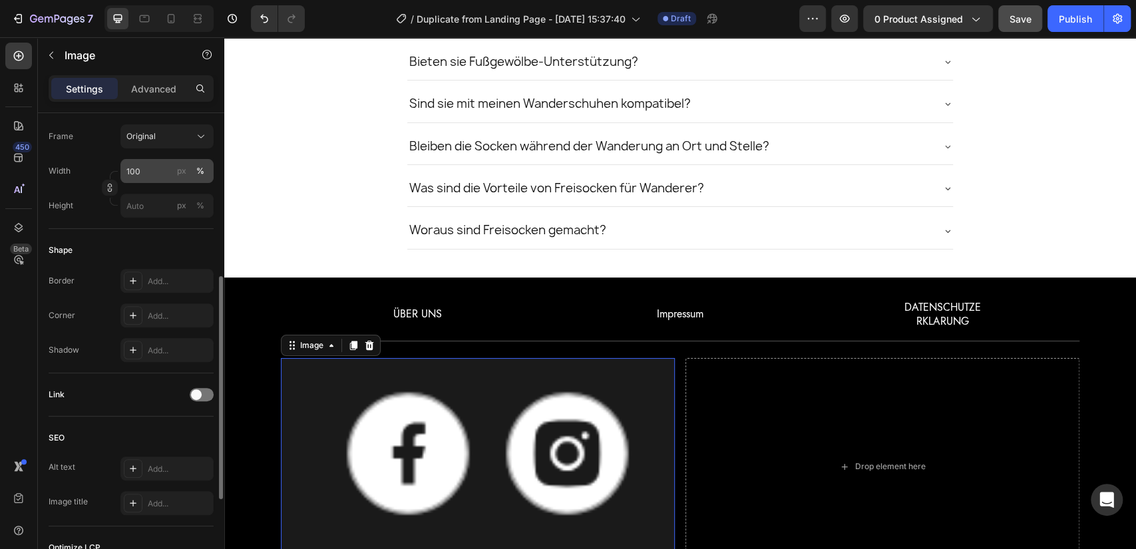
type input "https://img.funnelish.com/80370/776317/1744182466-Screenshot%202025-04-09%20120…"
click at [160, 174] on input "100" at bounding box center [166, 171] width 93 height 24
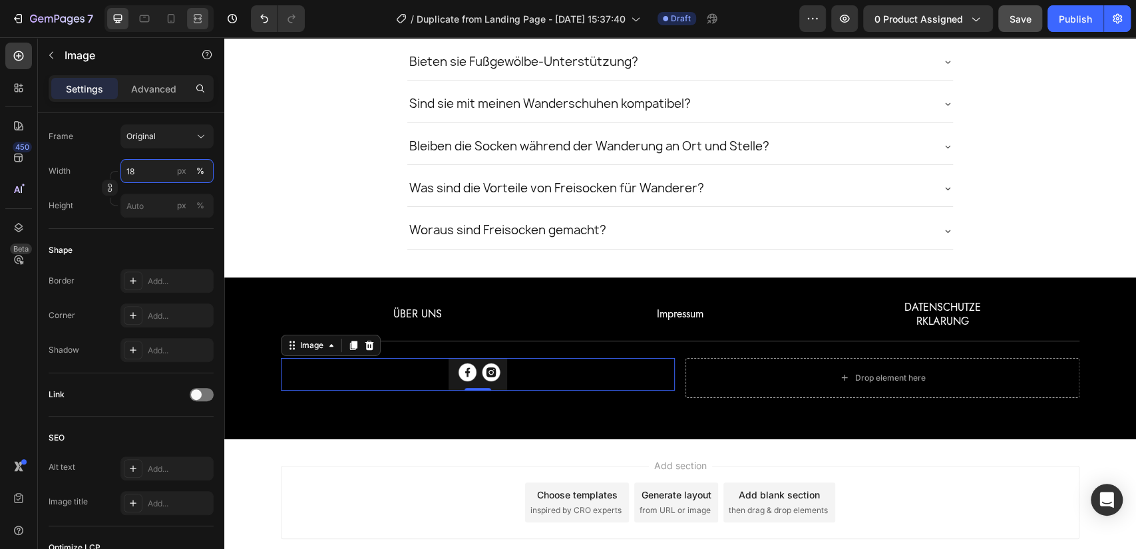
type input "19"
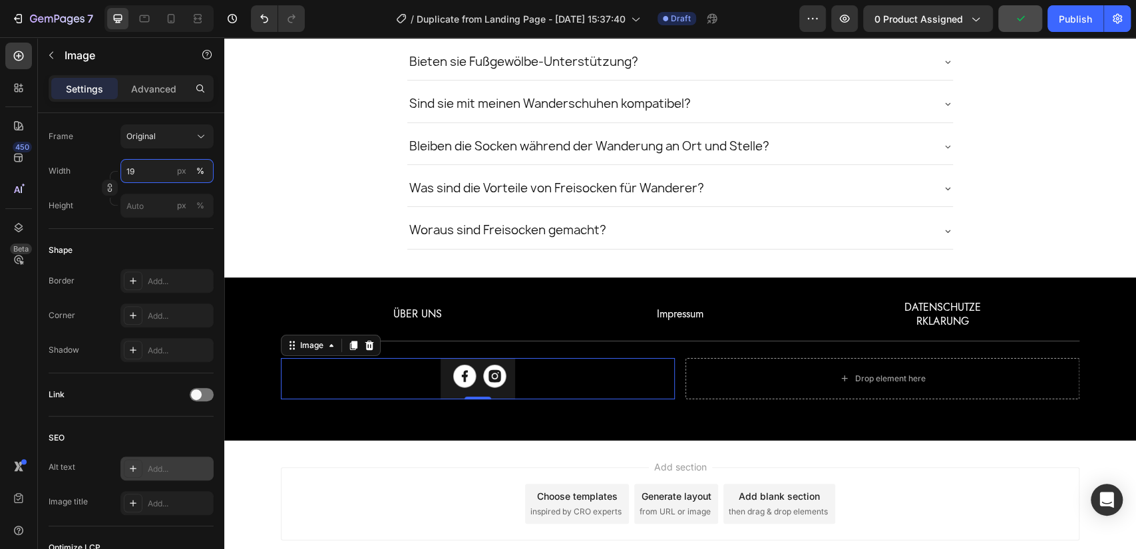
scroll to position [530, 0]
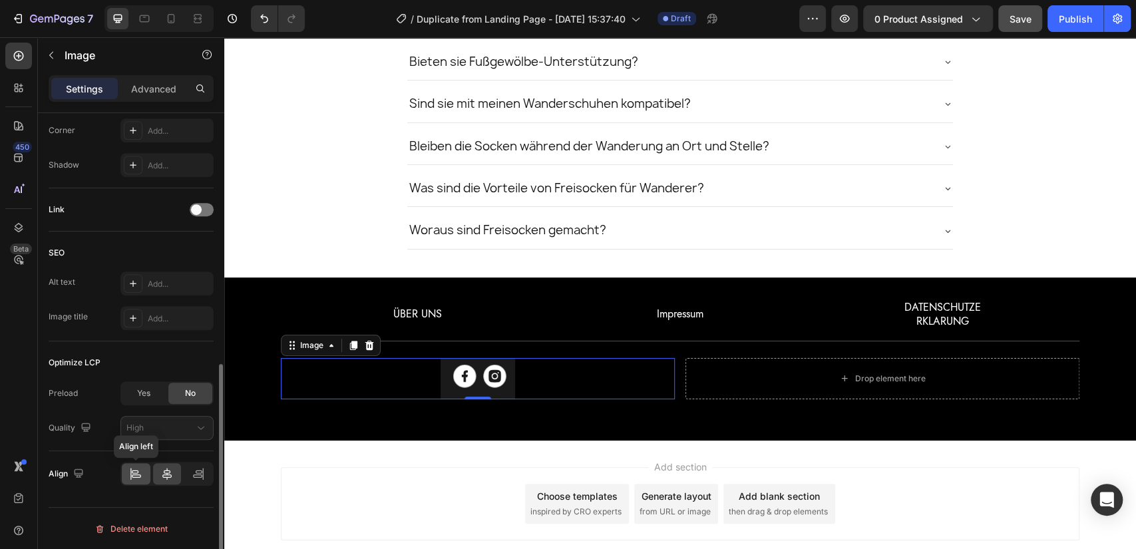
click at [140, 471] on icon at bounding box center [135, 473] width 13 height 13
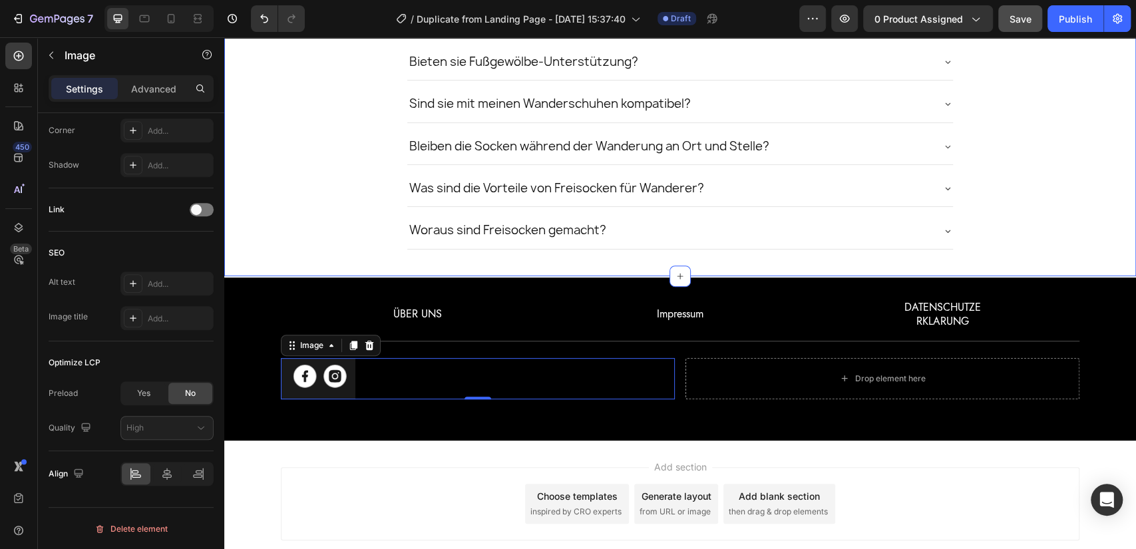
click at [281, 240] on div "Woraus sind Freisocken gemacht?" at bounding box center [680, 230] width 911 height 37
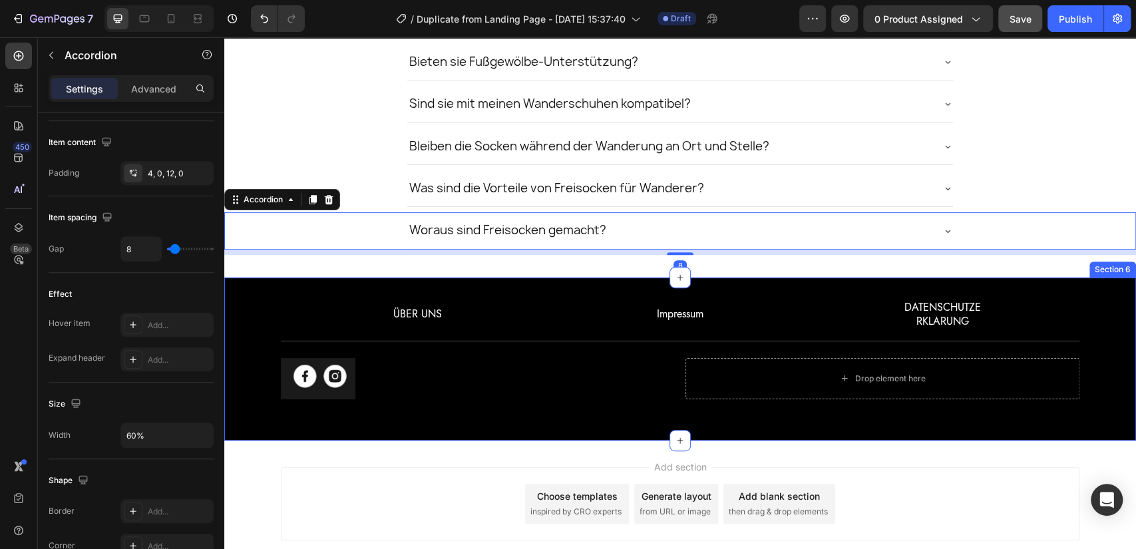
scroll to position [0, 0]
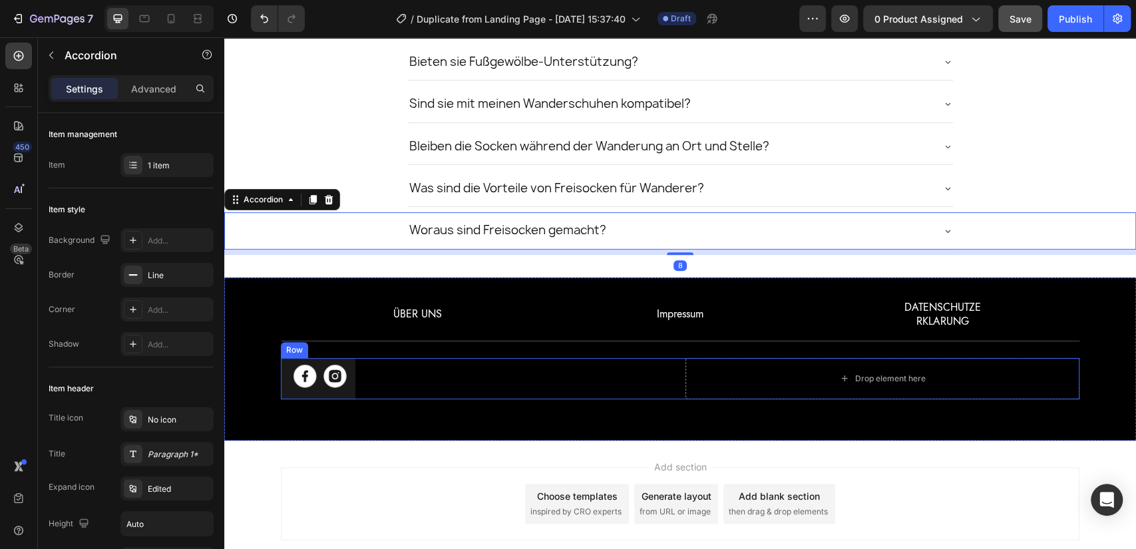
click at [672, 358] on div "Image Drop element here Row" at bounding box center [680, 378] width 799 height 41
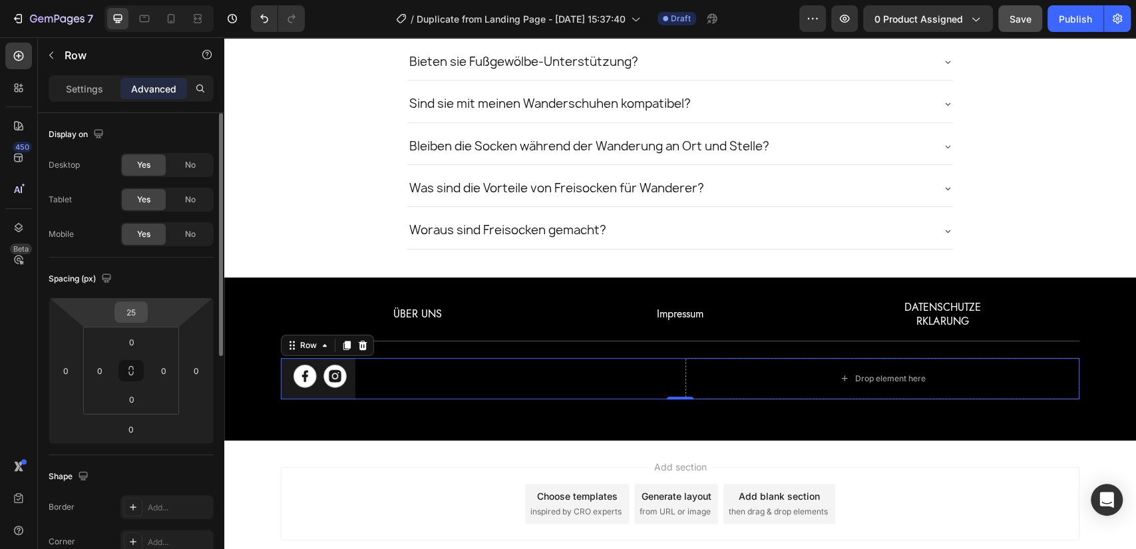
click at [128, 312] on input "25" at bounding box center [131, 312] width 27 height 20
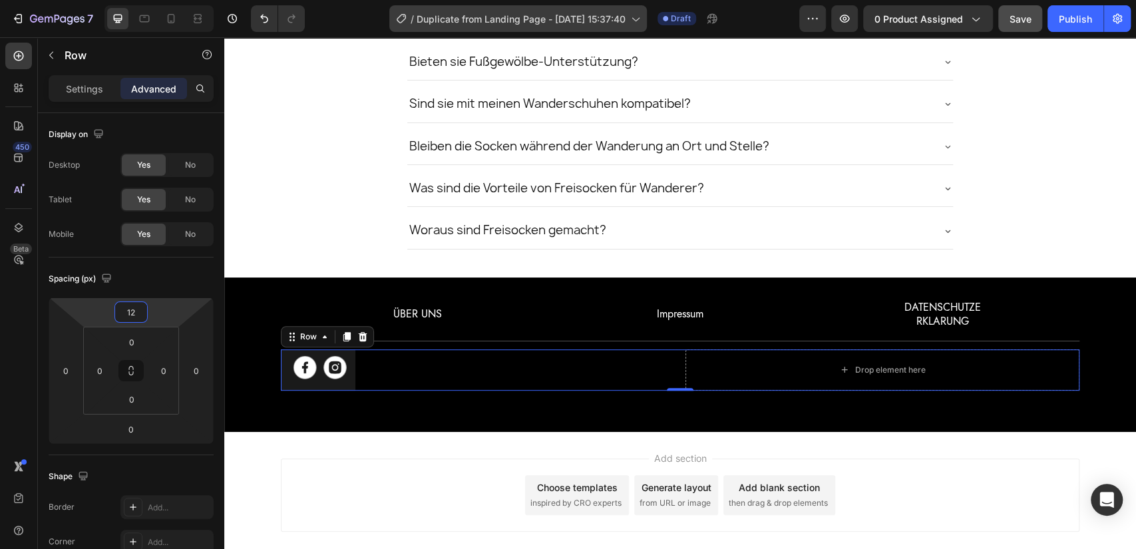
type input "12"
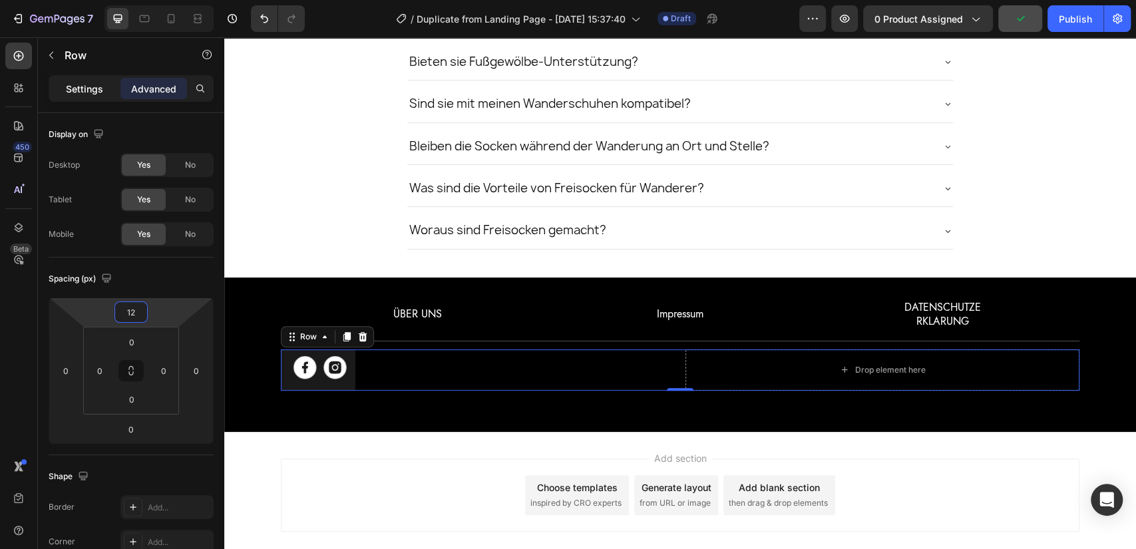
click at [75, 85] on p "Settings" at bounding box center [84, 89] width 37 height 14
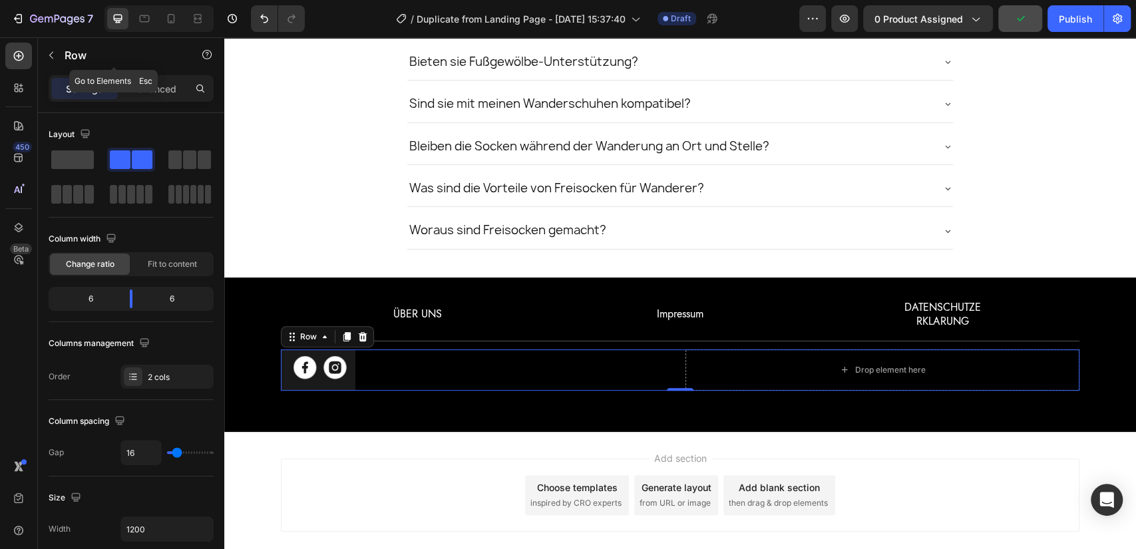
click at [70, 59] on p "Row" at bounding box center [121, 55] width 113 height 16
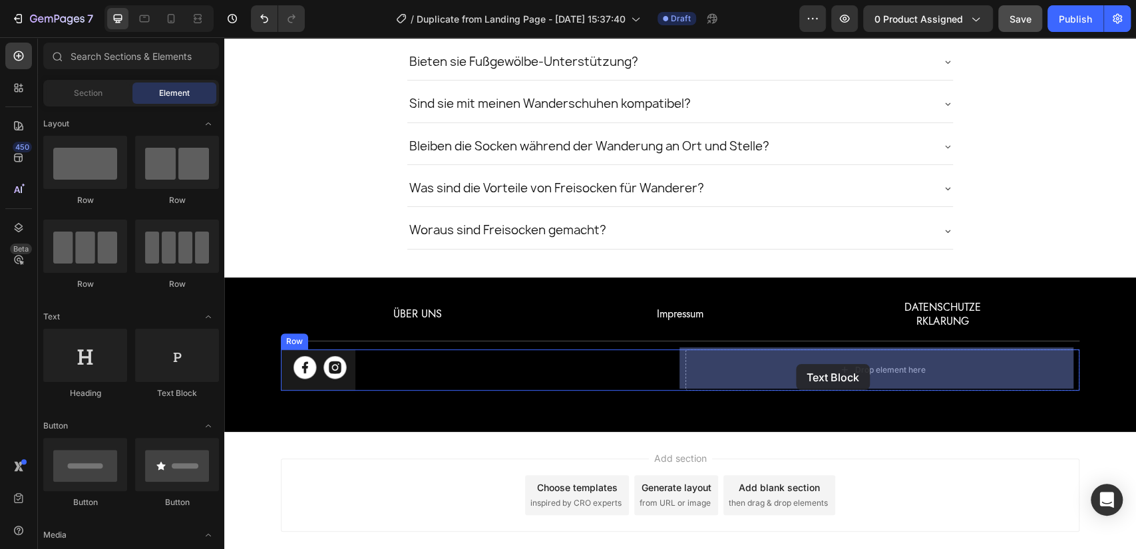
drag, startPoint x: 394, startPoint y: 399, endPoint x: 796, endPoint y: 364, distance: 403.5
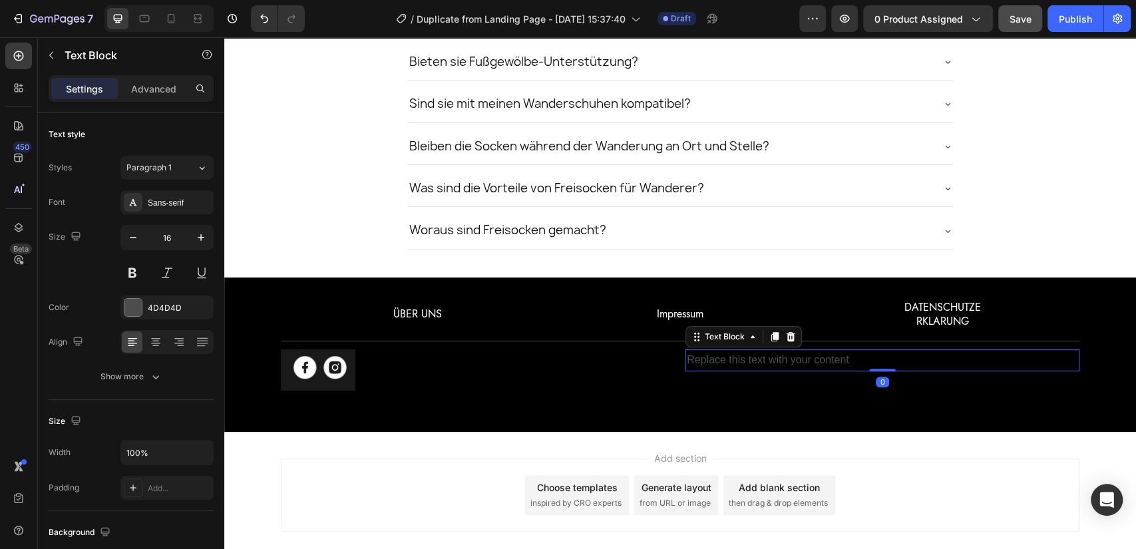
click at [858, 361] on div "Replace this text with your content" at bounding box center [883, 360] width 394 height 22
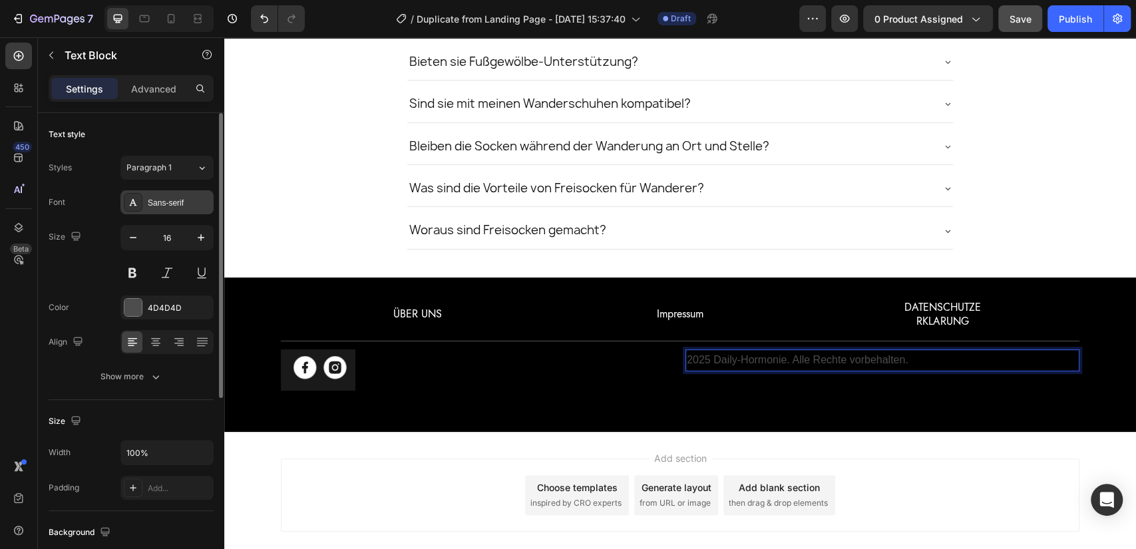
click at [169, 208] on div "Sans-serif" at bounding box center [166, 202] width 93 height 24
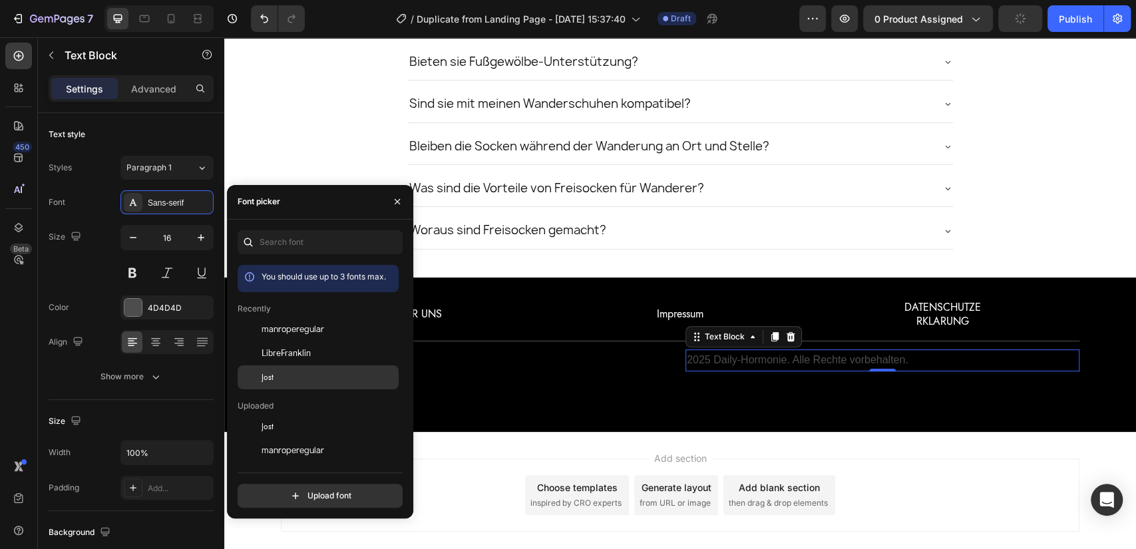
click at [297, 377] on div "Jost" at bounding box center [329, 377] width 134 height 12
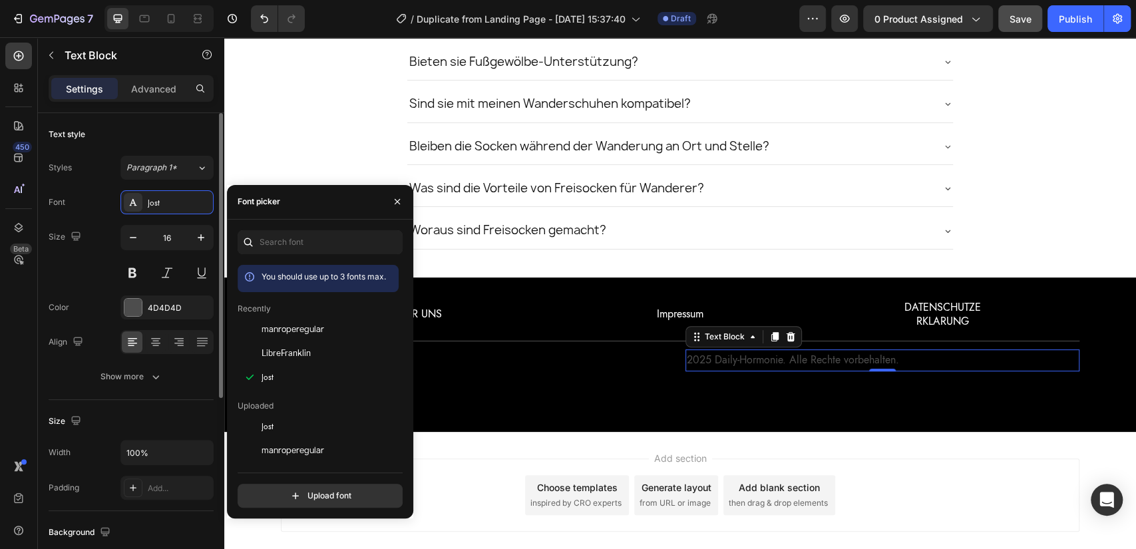
click at [171, 294] on div "Font Jost Size 16 Color 4D4D4D Align Show more" at bounding box center [131, 289] width 165 height 198
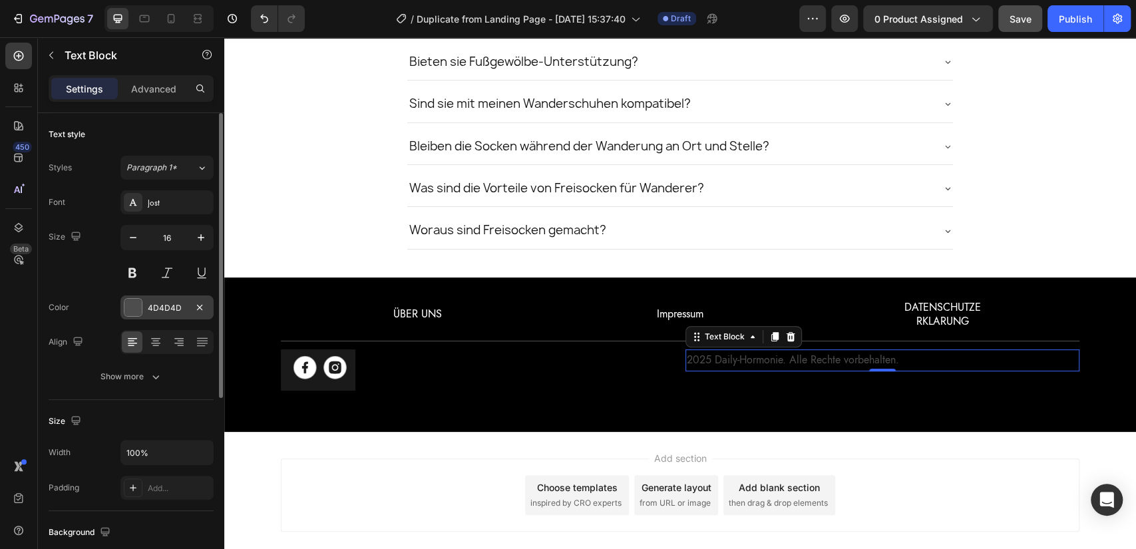
click at [171, 308] on div "4D4D4D" at bounding box center [167, 308] width 39 height 12
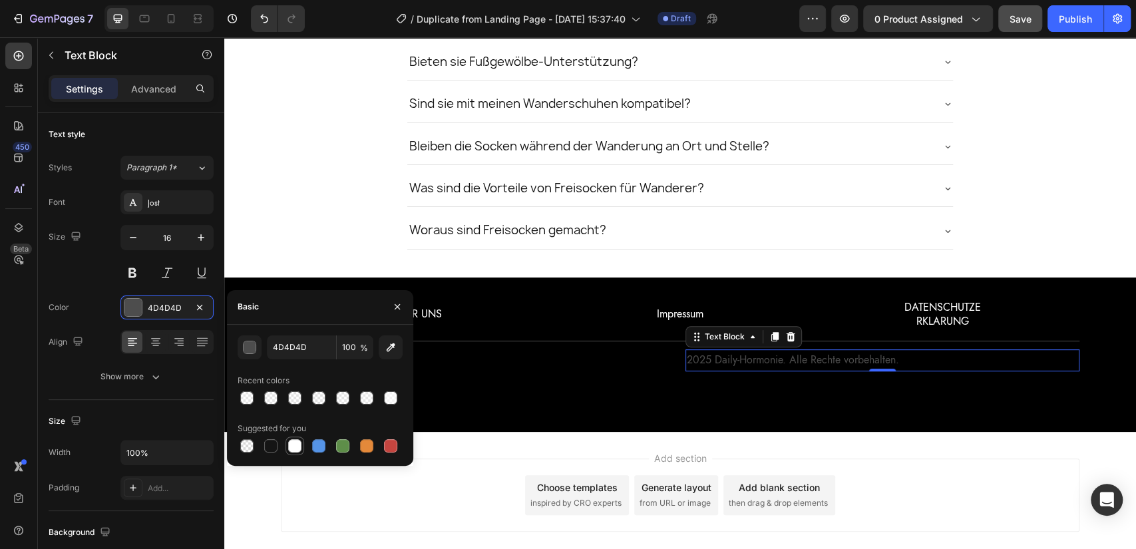
click at [301, 446] on div at bounding box center [294, 445] width 13 height 13
type input "FFFFFF"
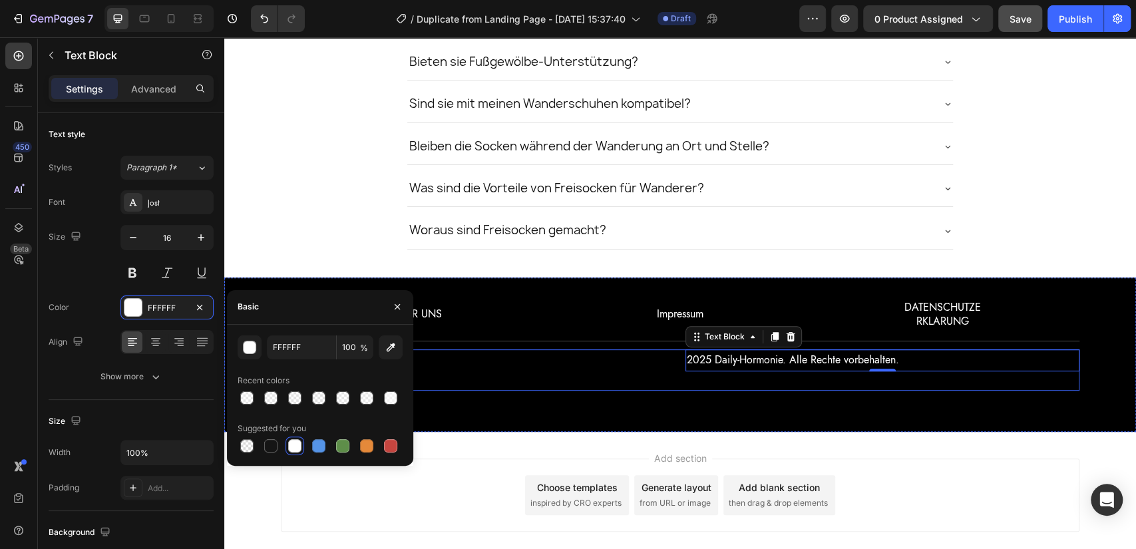
click at [812, 377] on div "2025 Daily-Hormonie. Alle Rechte vorbehalten. Text Block 0" at bounding box center [883, 369] width 394 height 41
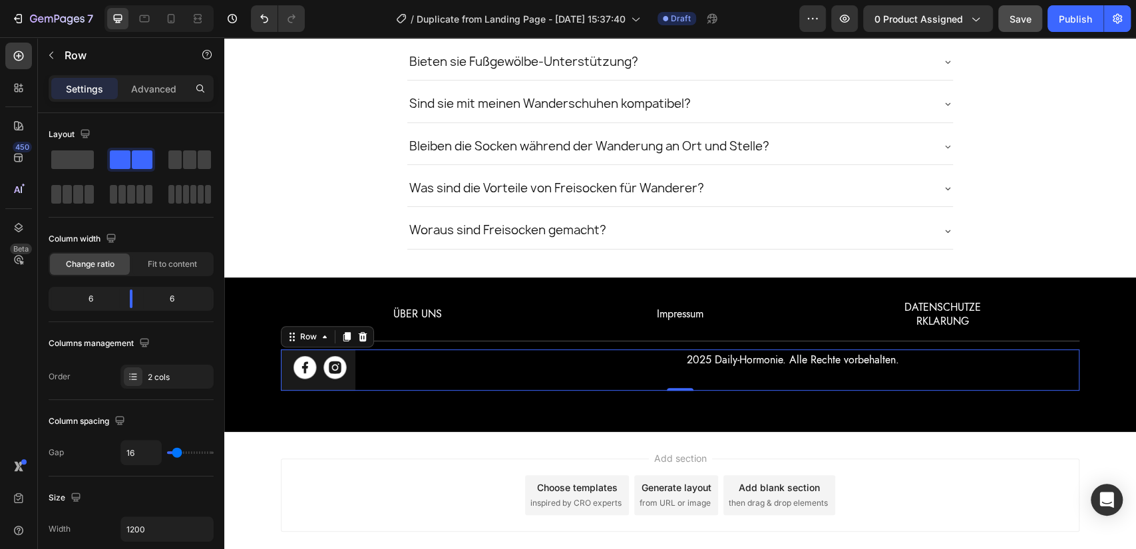
click at [732, 372] on div "2025 Daily-Hormonie. Alle Rechte vorbehalten. Text Block" at bounding box center [883, 369] width 394 height 41
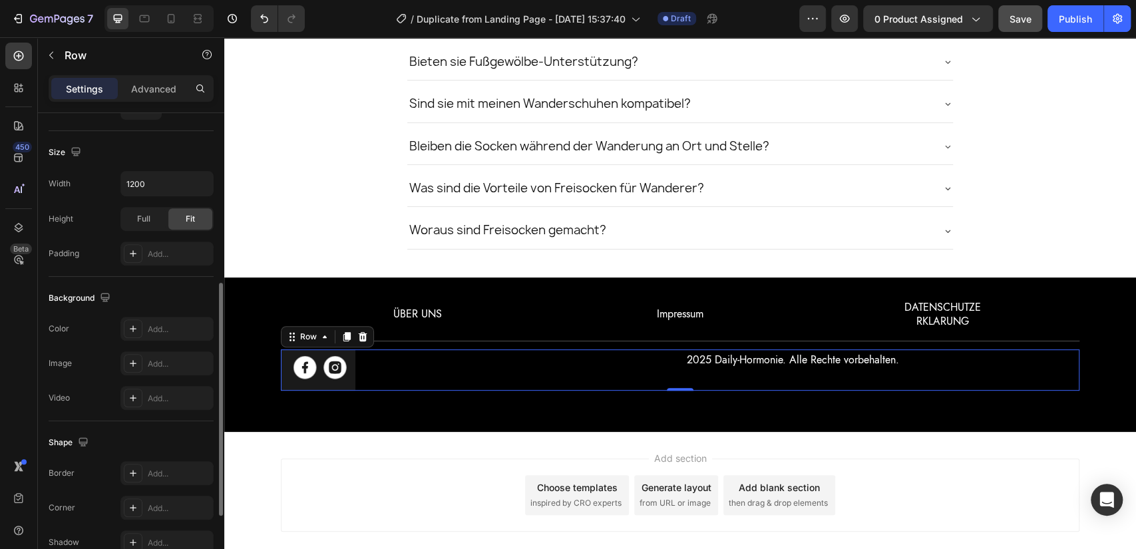
scroll to position [489, 0]
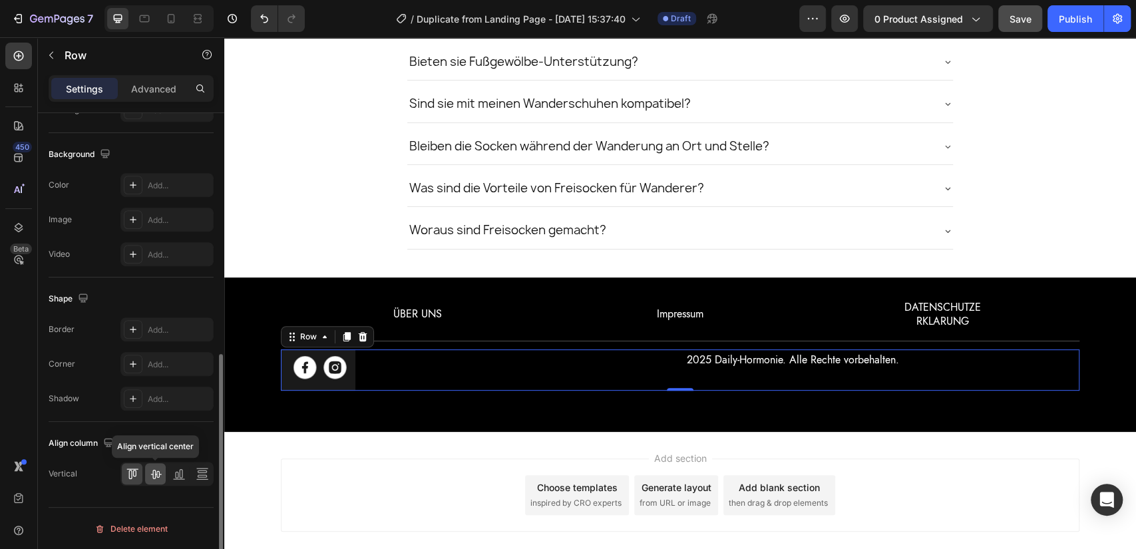
drag, startPoint x: 55, startPoint y: 189, endPoint x: 156, endPoint y: 479, distance: 307.3
click at [156, 479] on div at bounding box center [155, 473] width 21 height 21
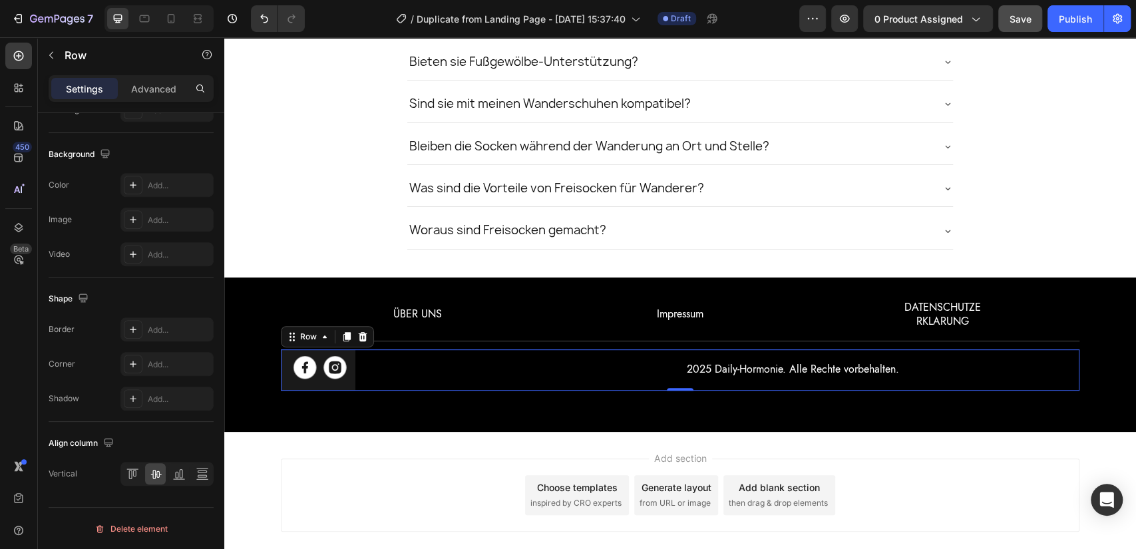
drag, startPoint x: 901, startPoint y: 421, endPoint x: 897, endPoint y: 412, distance: 9.9
click at [901, 421] on div "ÜBER UNS Text Block Impressum Text Block DATENSCHUTZE RKLARUNG Text Block Row I…" at bounding box center [680, 355] width 912 height 154
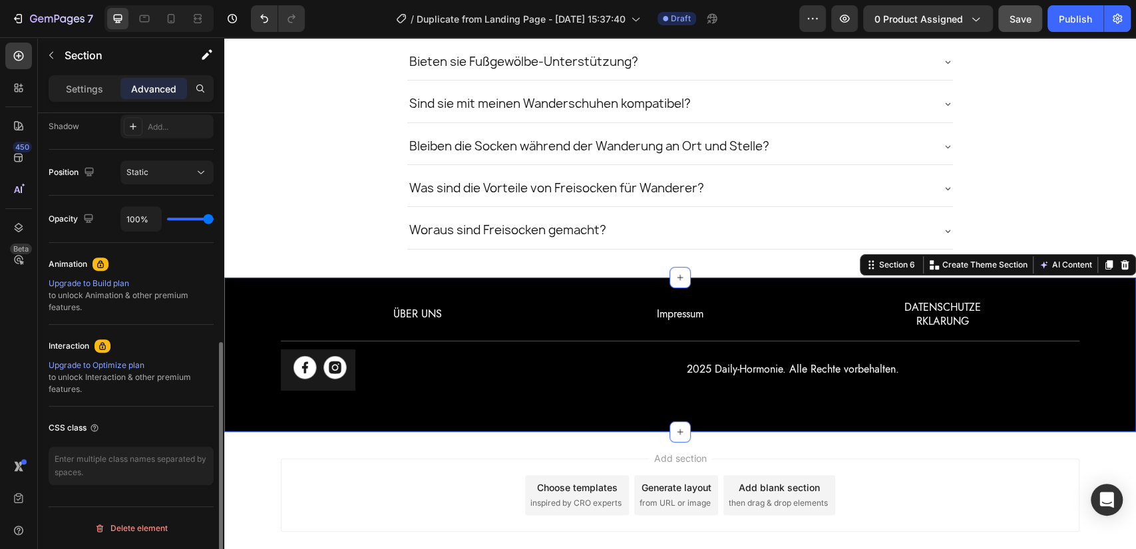
scroll to position [0, 0]
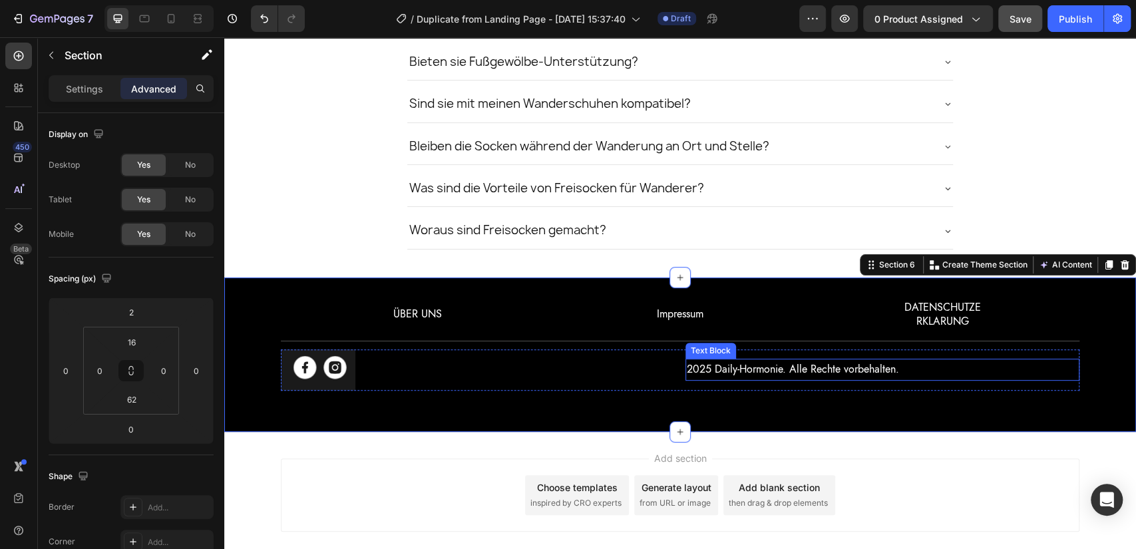
click at [841, 360] on p "2025 Daily-Hormonie. Alle Rechte vorbehalten." at bounding box center [882, 369] width 391 height 19
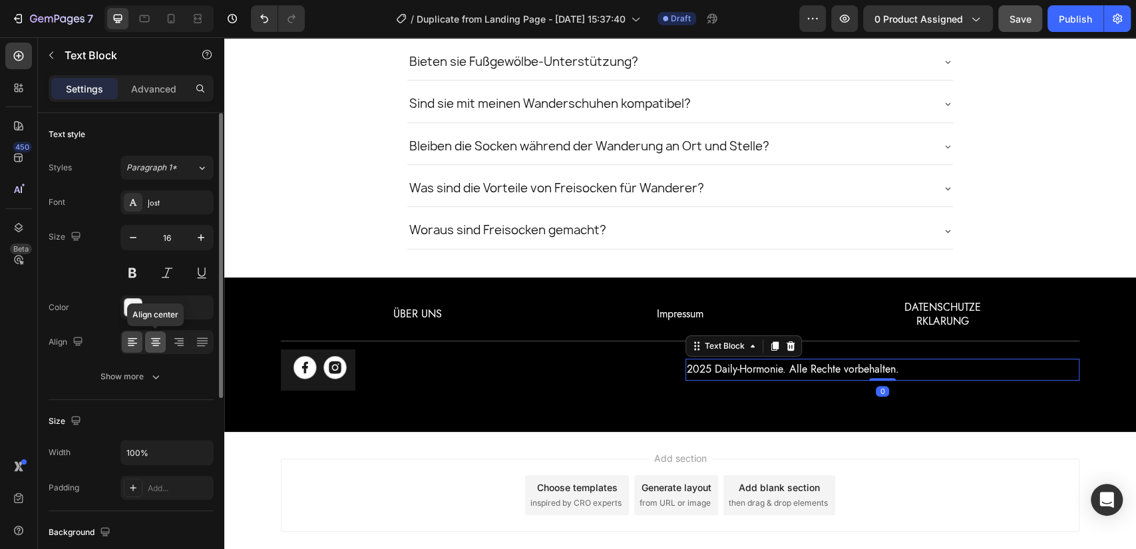
click at [157, 334] on div at bounding box center [155, 341] width 21 height 21
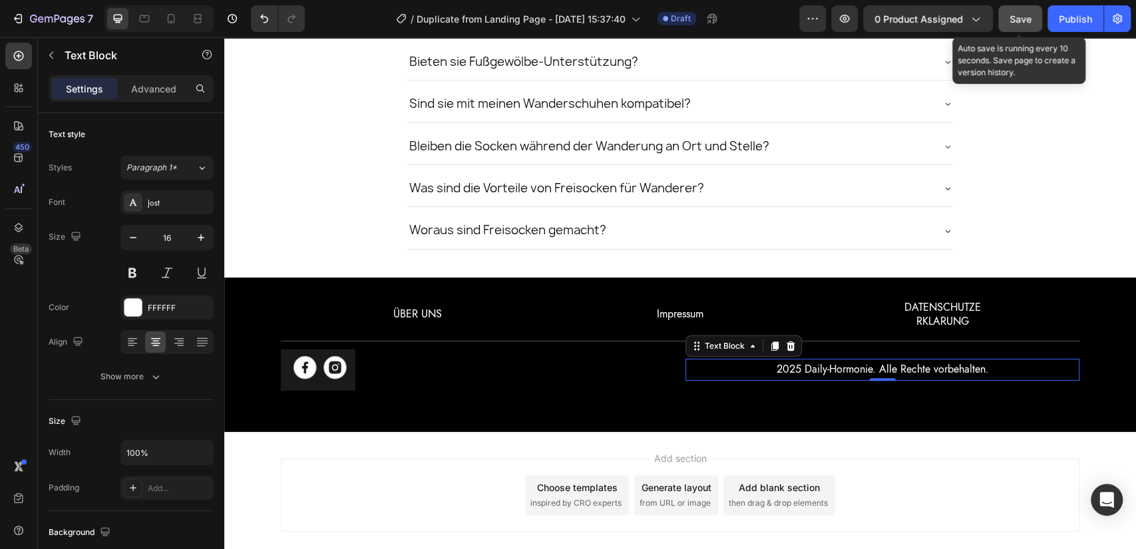
drag, startPoint x: 1023, startPoint y: 23, endPoint x: 788, endPoint y: 19, distance: 235.0
click at [1023, 23] on span "Save" at bounding box center [1021, 18] width 22 height 11
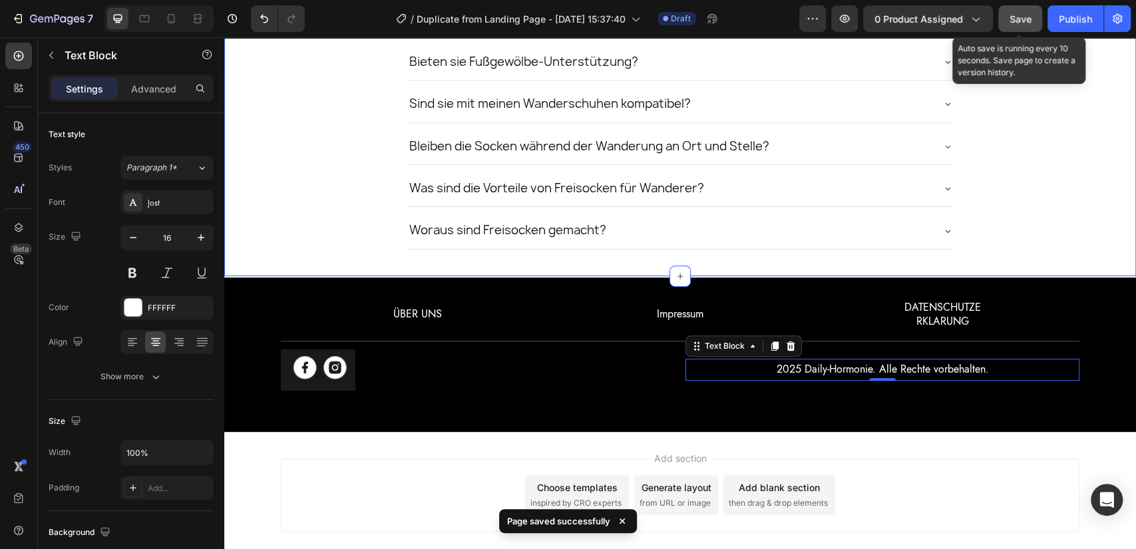
click at [944, 315] on p "RKLARUNG" at bounding box center [943, 321] width 250 height 14
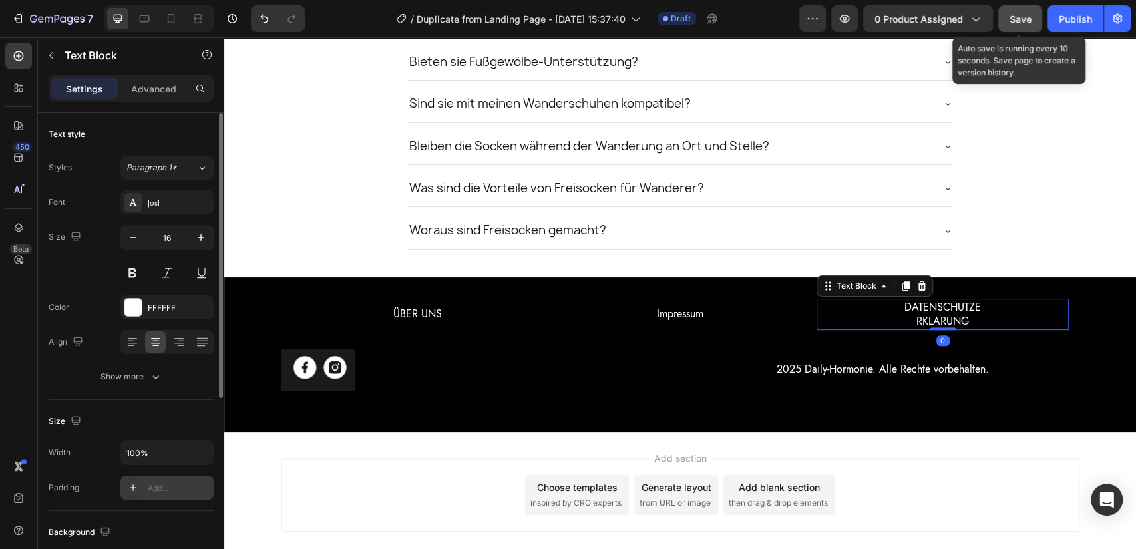
scroll to position [314, 0]
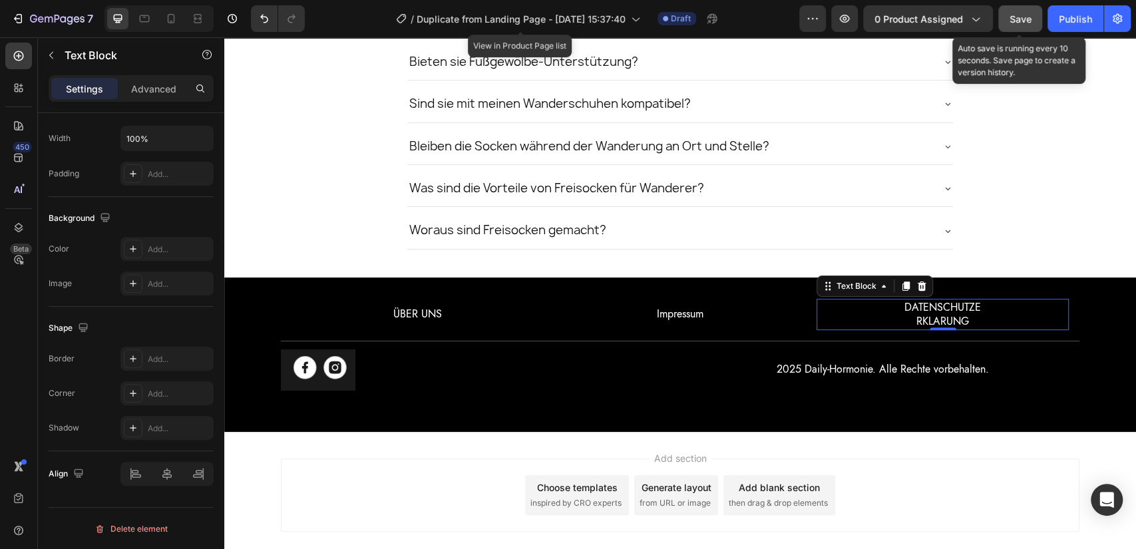
click at [1019, 17] on span "Save" at bounding box center [1021, 18] width 22 height 11
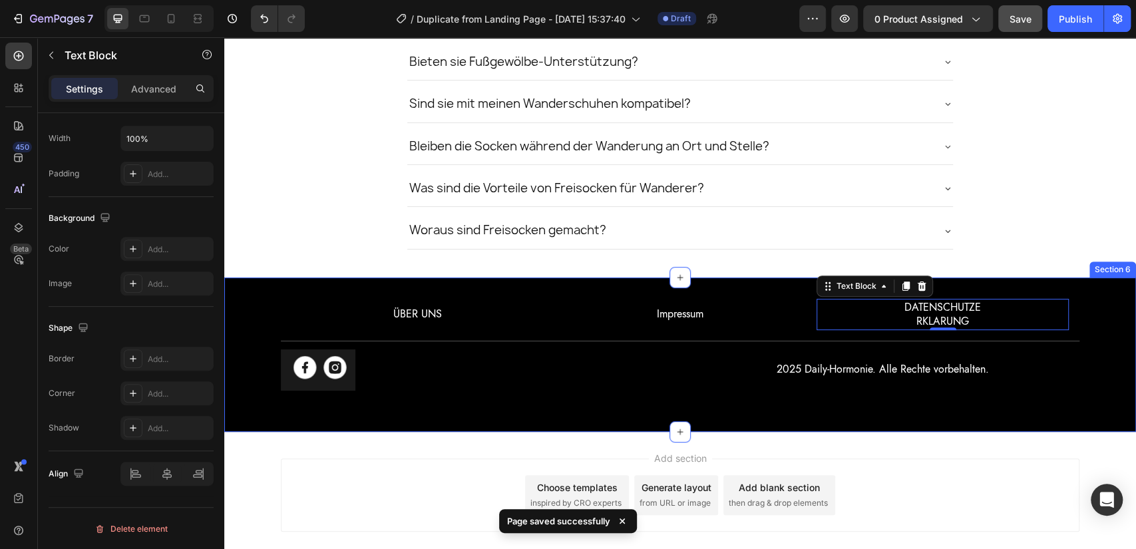
click at [241, 296] on div "ÜBER UNS Text Block Impressum Text Block DATENSCHUTZE RKLARUNG Text Block 0 Row…" at bounding box center [680, 339] width 912 height 103
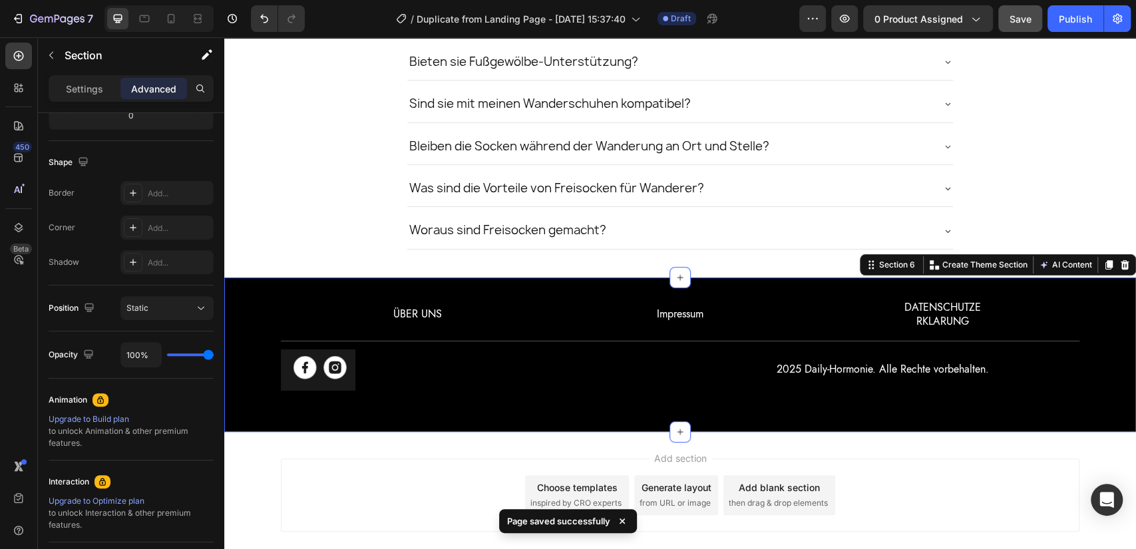
scroll to position [0, 0]
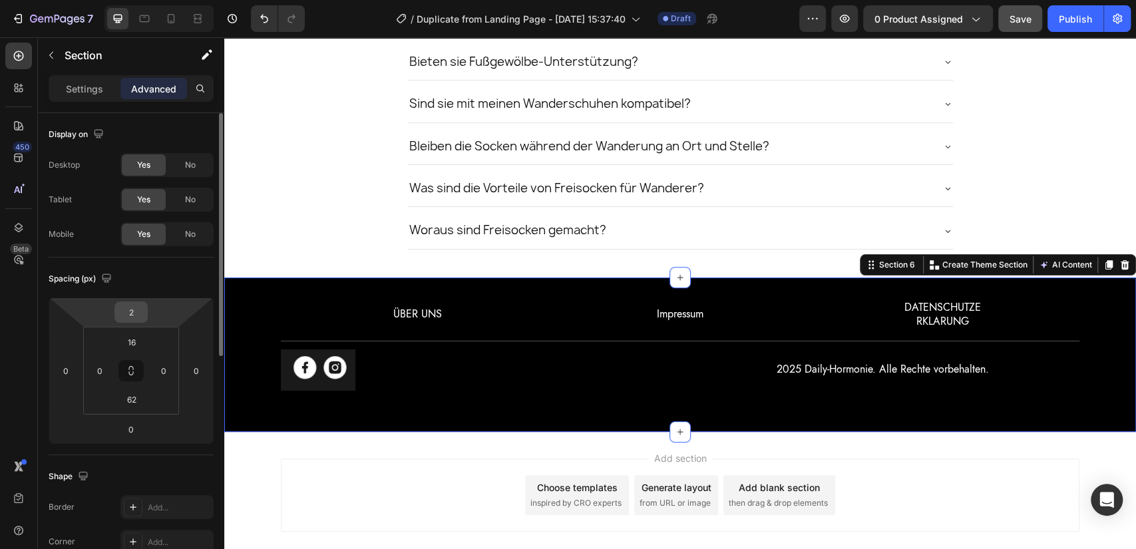
click at [135, 309] on input "2" at bounding box center [131, 312] width 27 height 20
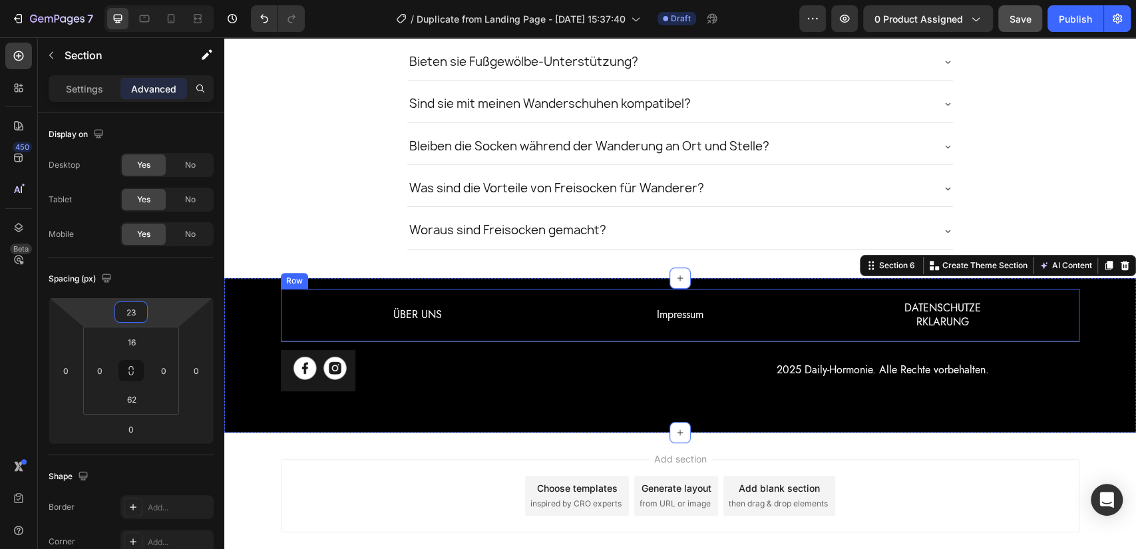
type input "24"
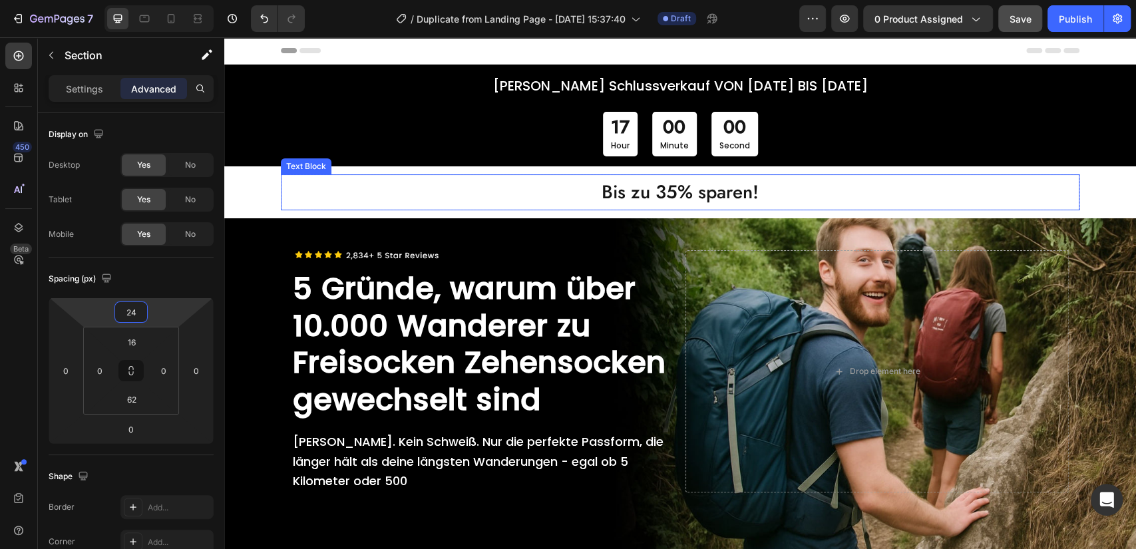
click at [661, 198] on p "Bis zu 35% sparen!" at bounding box center [680, 192] width 796 height 33
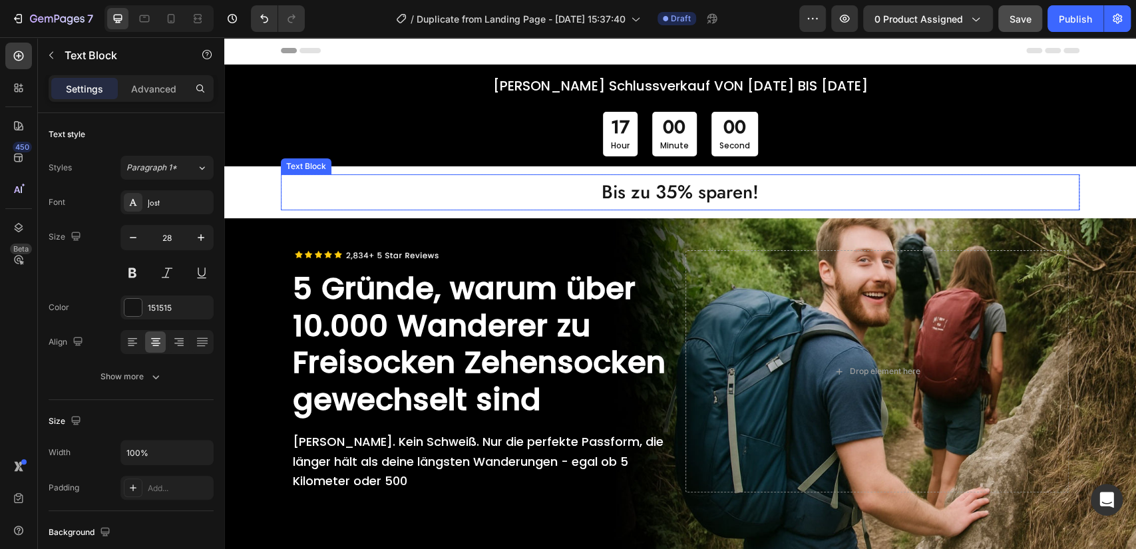
click at [672, 192] on p "Bis zu 35% sparen!" at bounding box center [680, 192] width 796 height 33
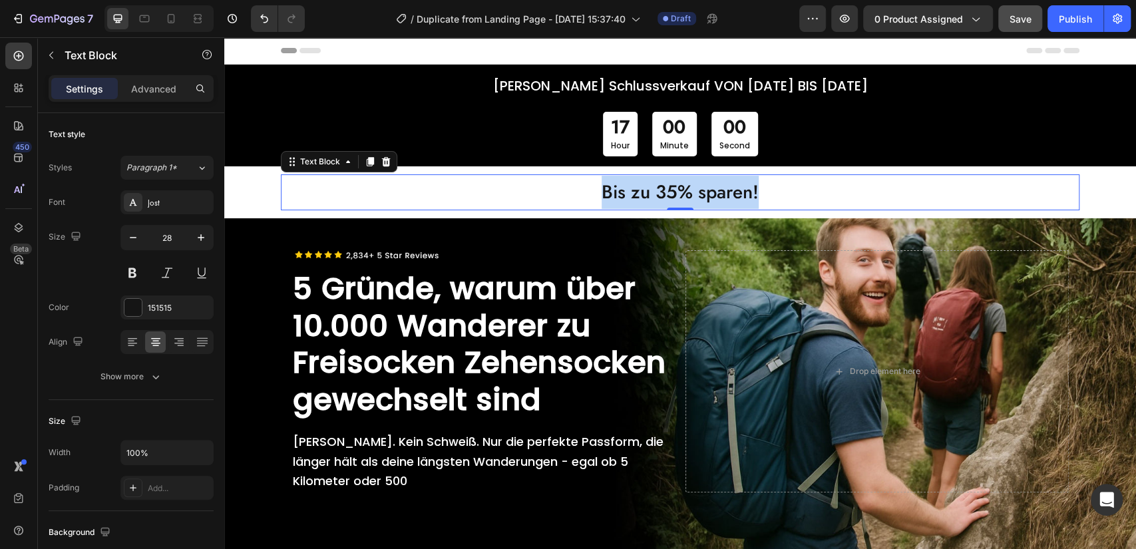
click at [672, 192] on p "Bis zu 35% sparen!" at bounding box center [680, 192] width 796 height 33
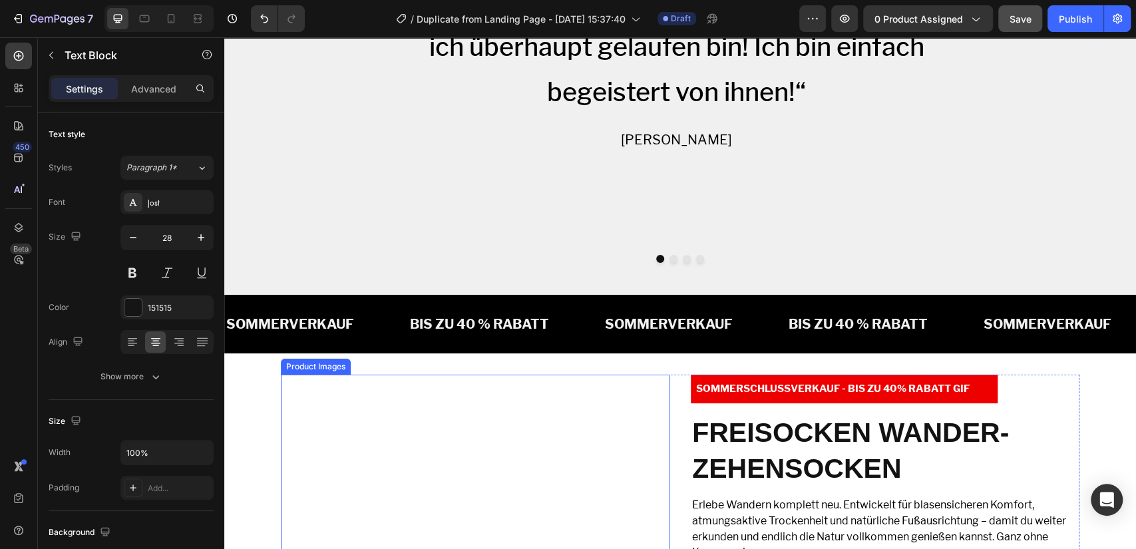
scroll to position [2415, 0]
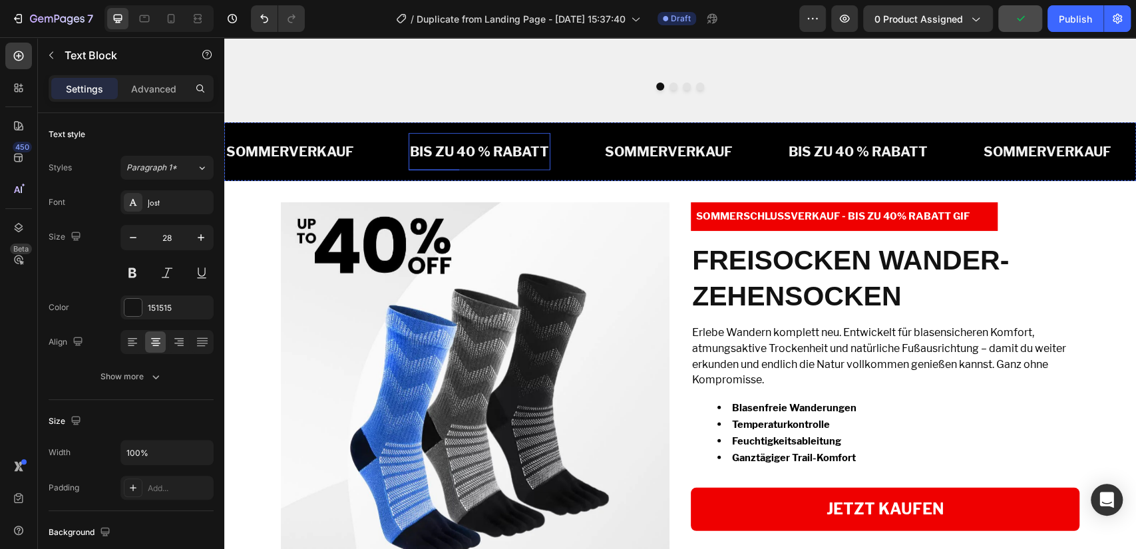
click at [484, 164] on p "BIS ZU 40 % RABATT" at bounding box center [479, 152] width 139 height 24
click at [483, 164] on p "BIS ZU 40 % RABATT" at bounding box center [479, 152] width 139 height 24
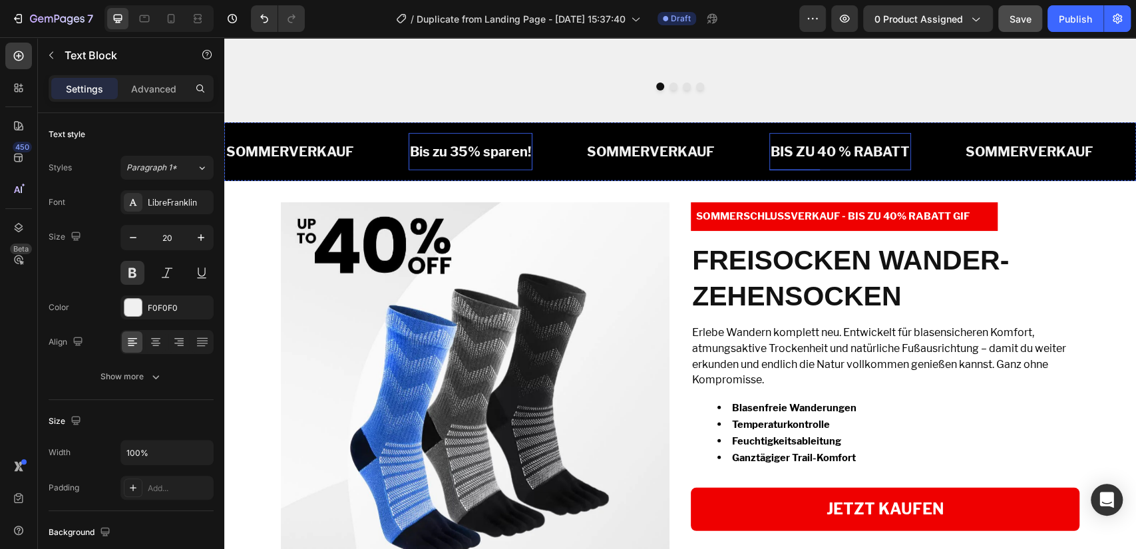
click at [863, 164] on p "BIS ZU 40 % RABATT" at bounding box center [840, 152] width 139 height 24
click at [352, 164] on p "SOMMERVERKAUF" at bounding box center [290, 152] width 128 height 24
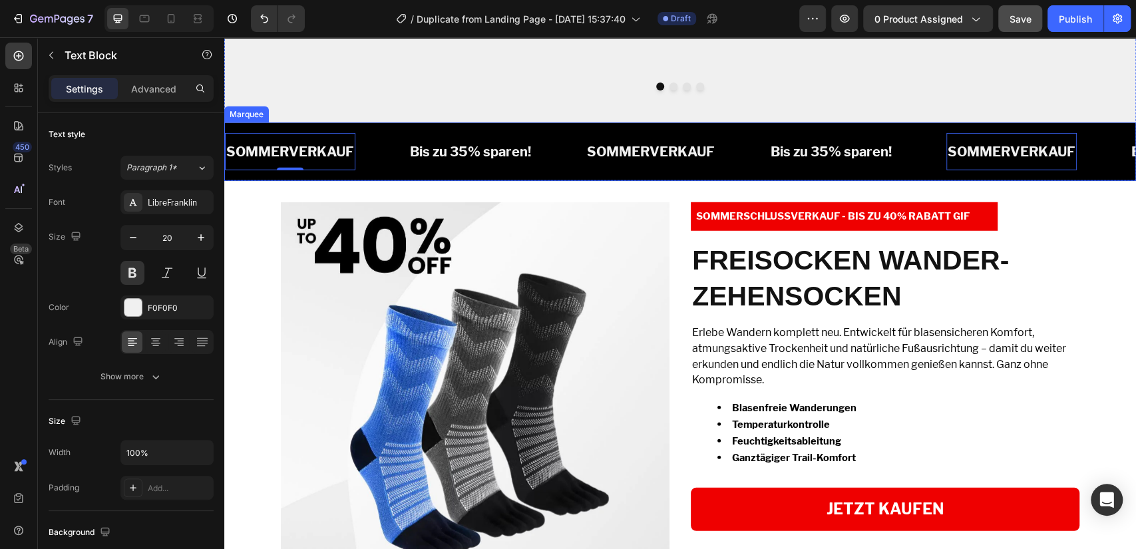
click at [327, 181] on div "SOMMERVERKAUF Text Block 0 Bis zu 35% sparen! Text Block SOMMERVERKAUF Text Blo…" at bounding box center [680, 151] width 912 height 59
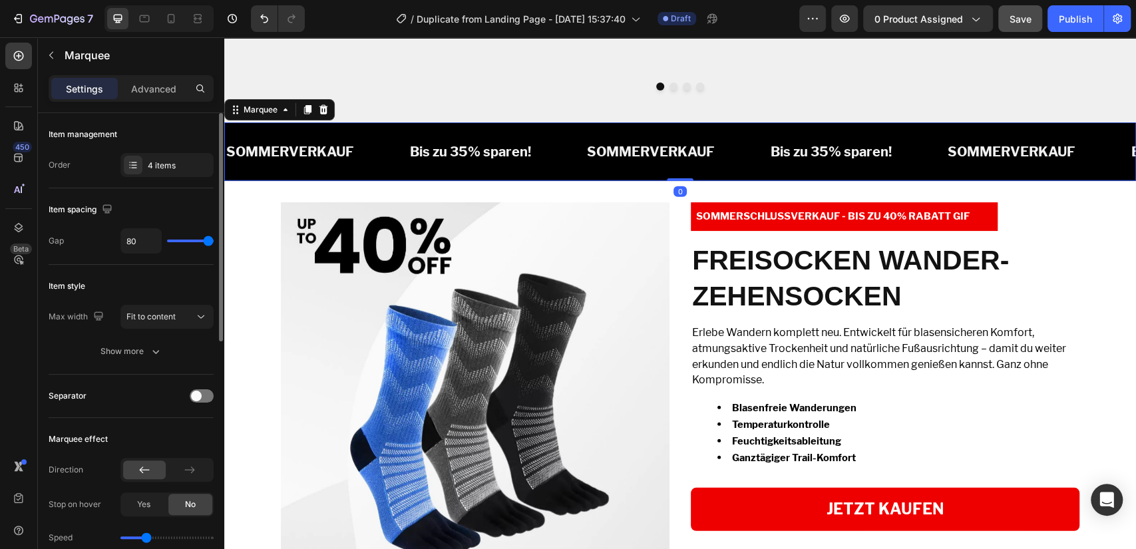
scroll to position [345, 0]
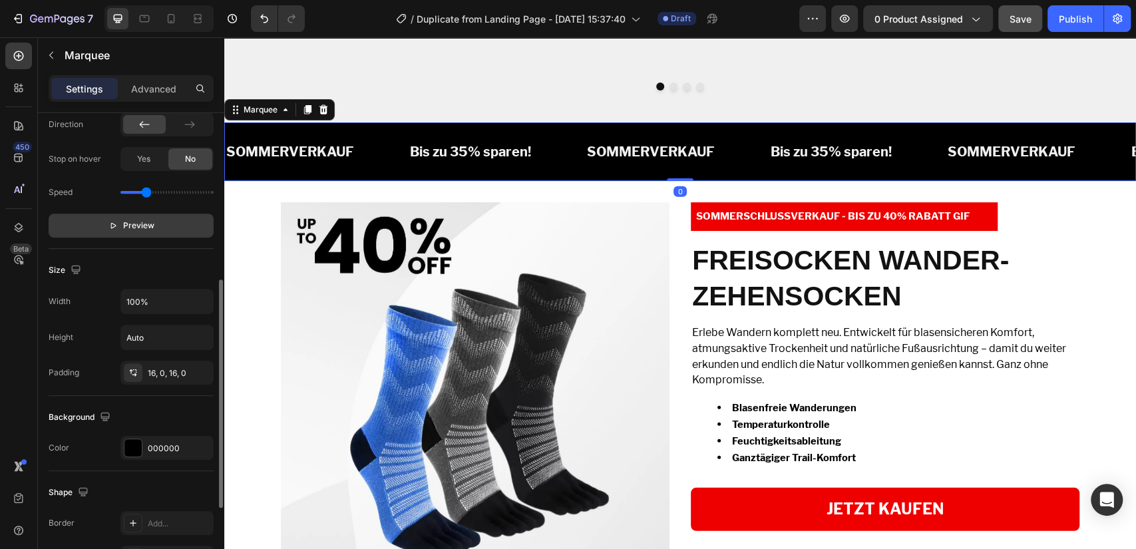
click at [145, 230] on span "Preview" at bounding box center [138, 225] width 31 height 13
click at [145, 230] on span "Pause" at bounding box center [138, 225] width 23 height 13
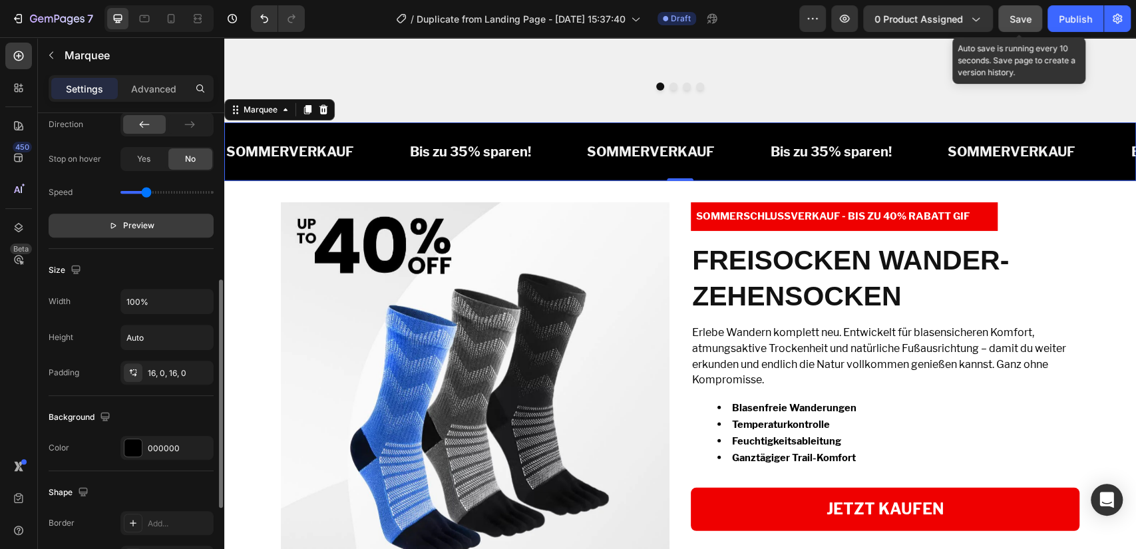
drag, startPoint x: 1030, startPoint y: 22, endPoint x: 584, endPoint y: 77, distance: 448.6
click at [1030, 22] on span "Save" at bounding box center [1021, 18] width 22 height 11
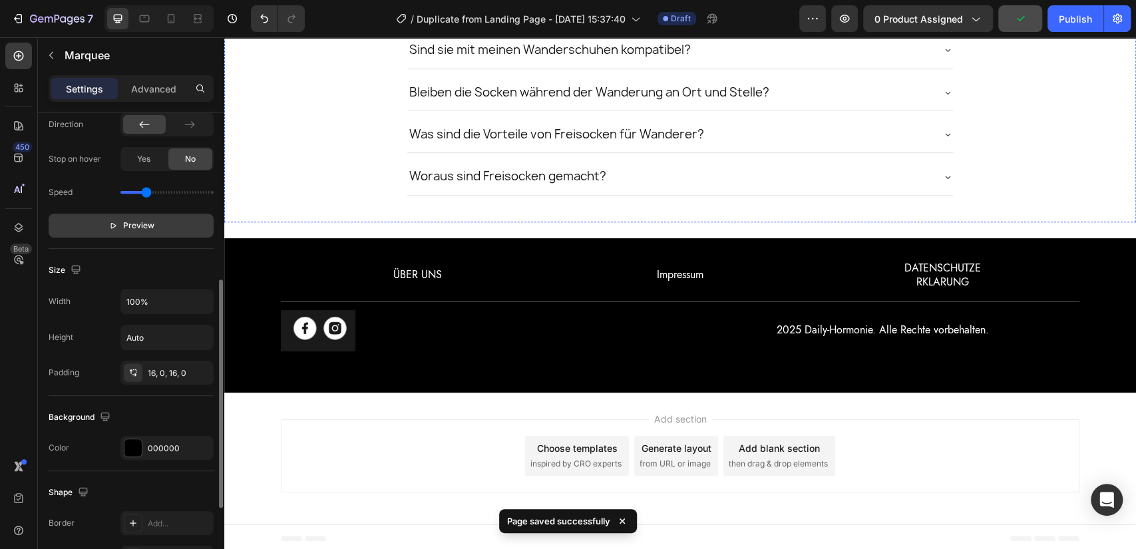
scroll to position [3714, 0]
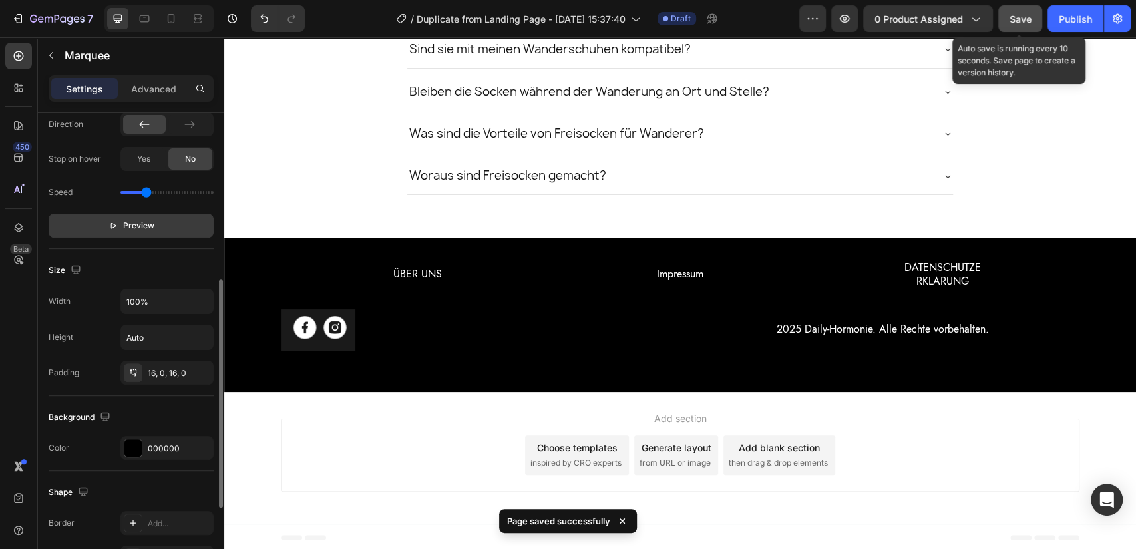
click at [1023, 23] on span "Save" at bounding box center [1021, 18] width 22 height 11
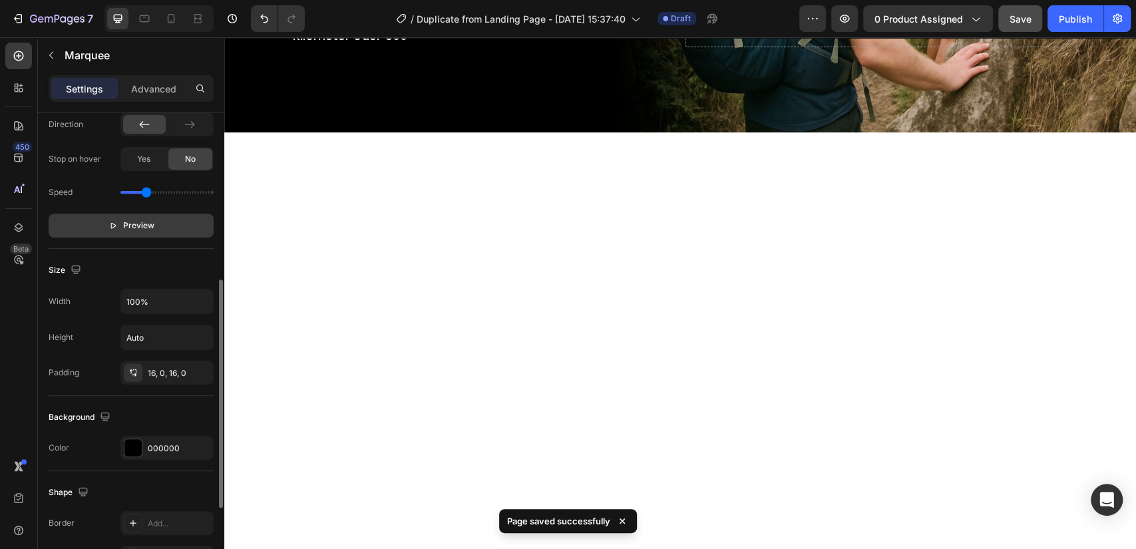
scroll to position [0, 0]
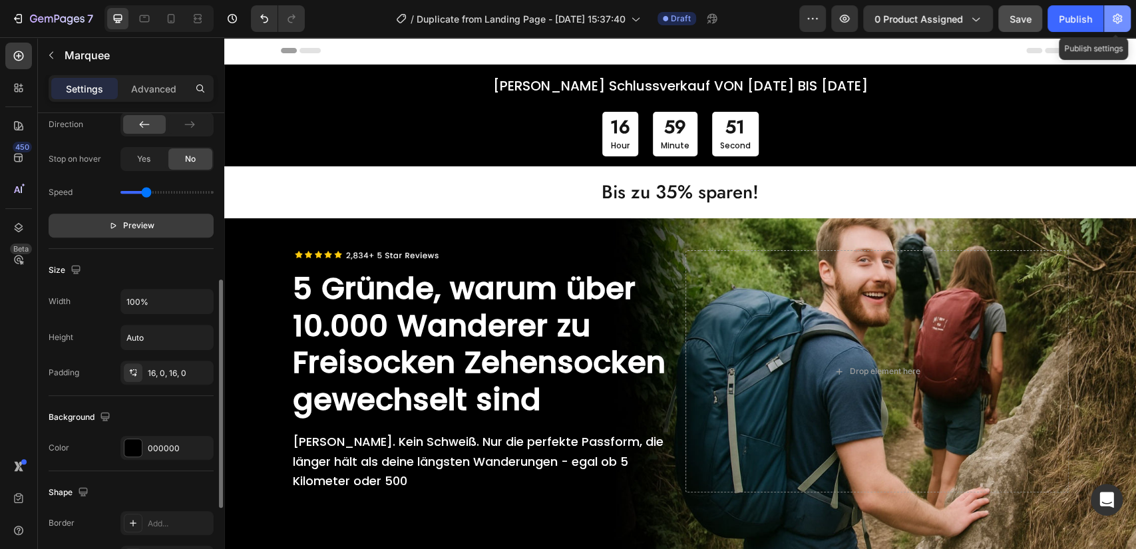
click at [1114, 17] on icon "button" at bounding box center [1117, 18] width 13 height 13
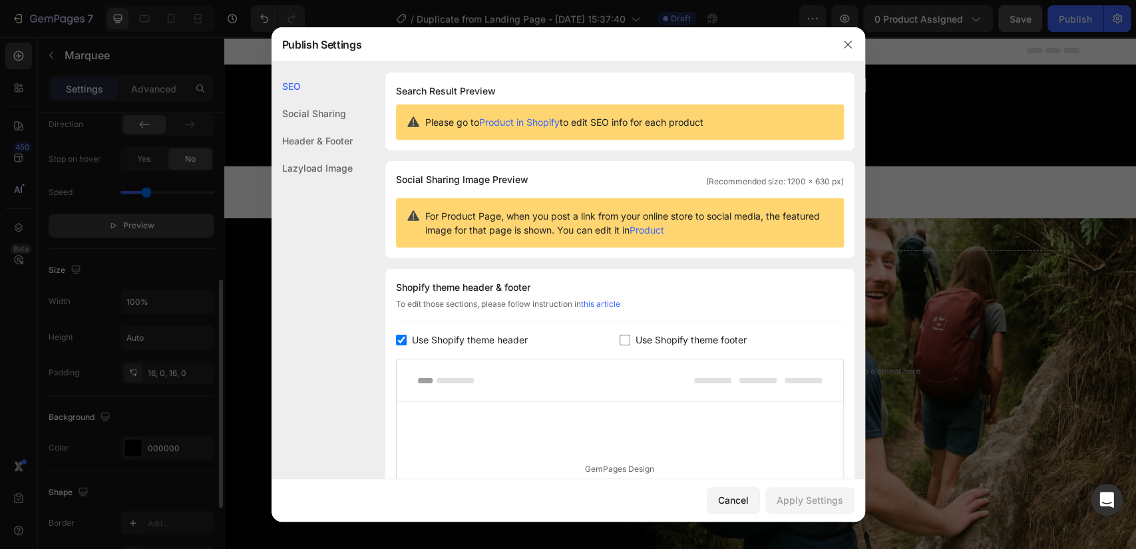
click at [459, 335] on span "Use Shopify theme header" at bounding box center [470, 340] width 116 height 16
checkbox input "false"
click at [825, 506] on div "Apply Settings" at bounding box center [810, 500] width 67 height 14
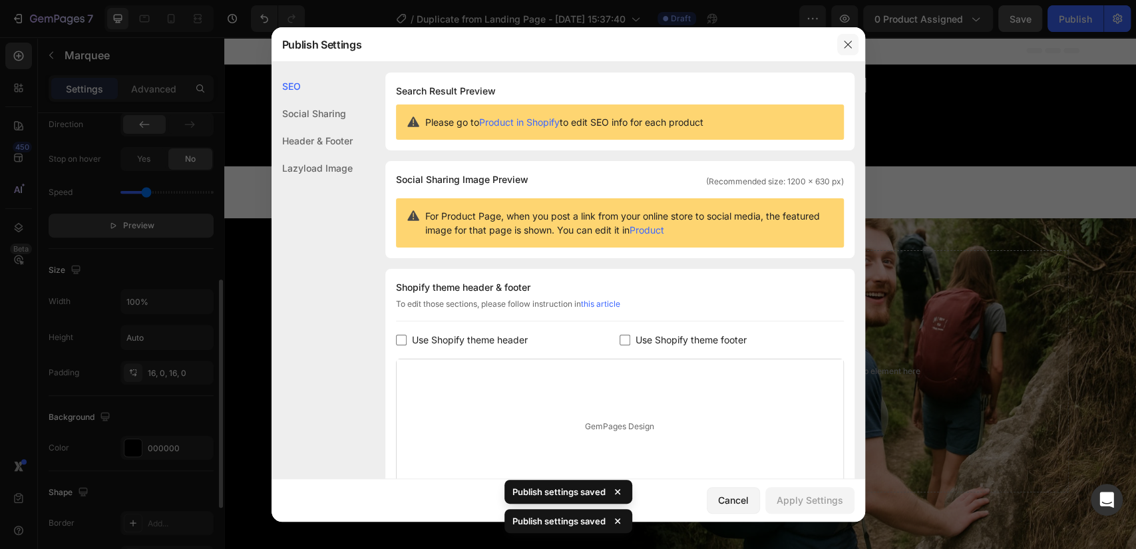
click at [852, 37] on button "button" at bounding box center [847, 44] width 21 height 21
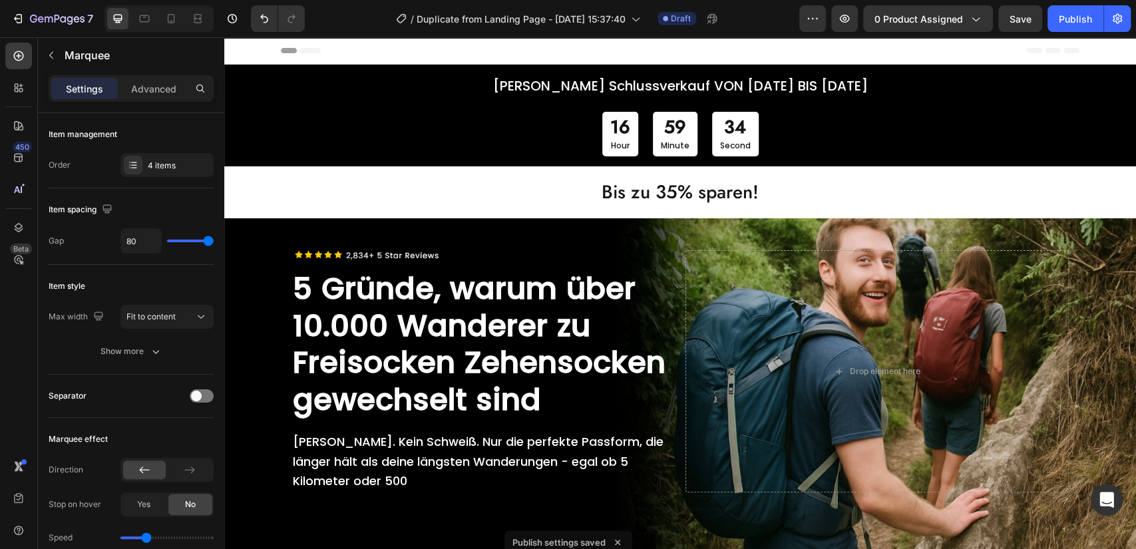
scroll to position [345, 0]
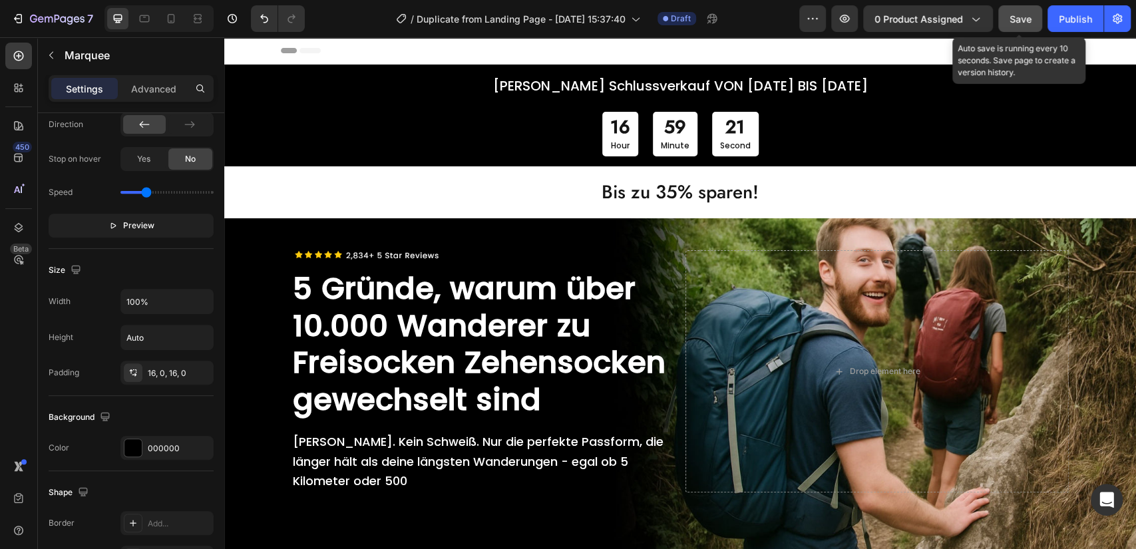
click at [1015, 25] on div "Save" at bounding box center [1021, 19] width 22 height 14
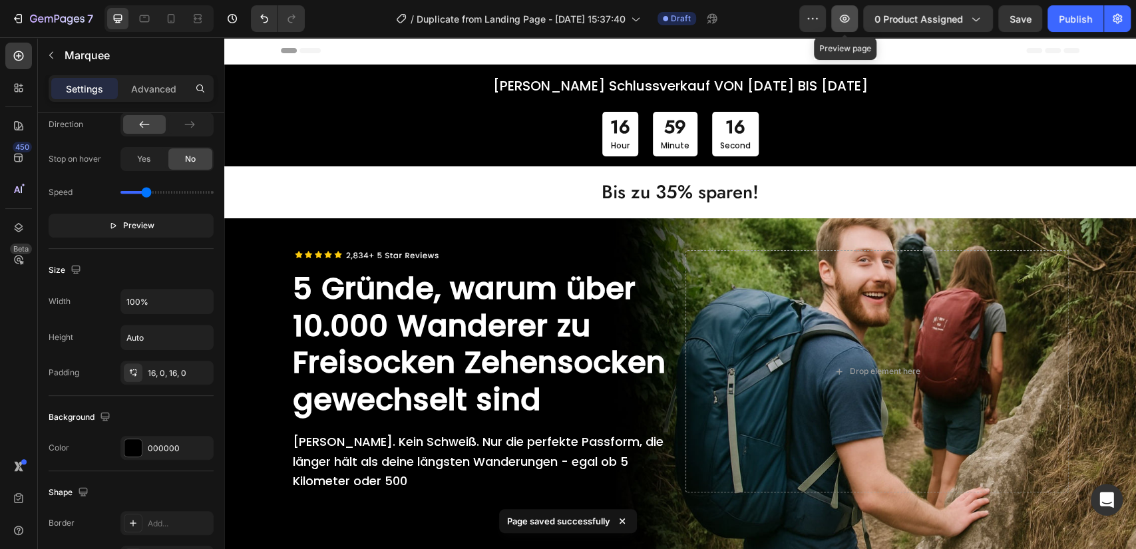
click at [851, 27] on button "button" at bounding box center [844, 18] width 27 height 27
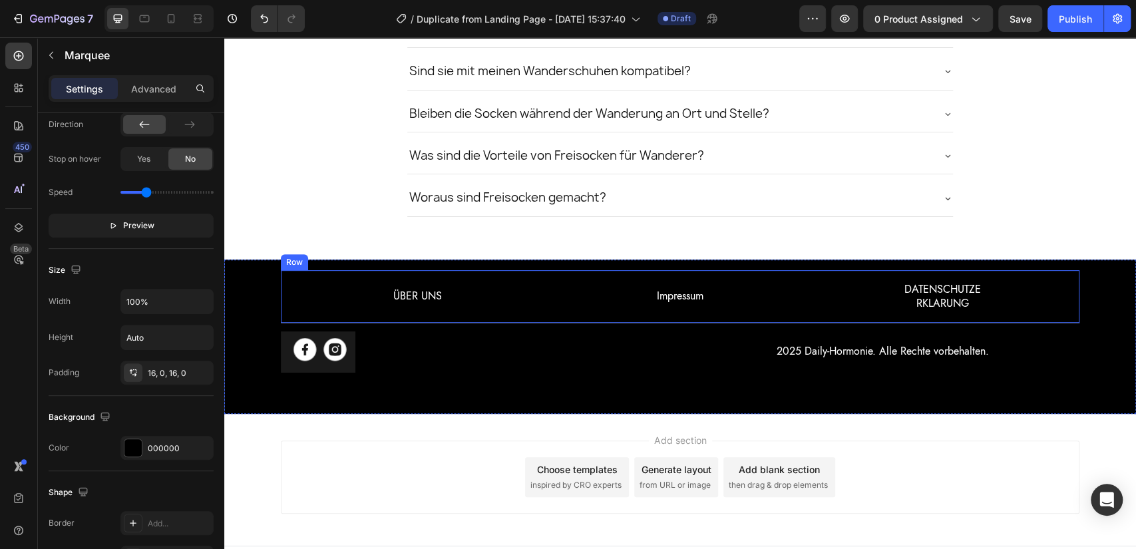
scroll to position [3714, 0]
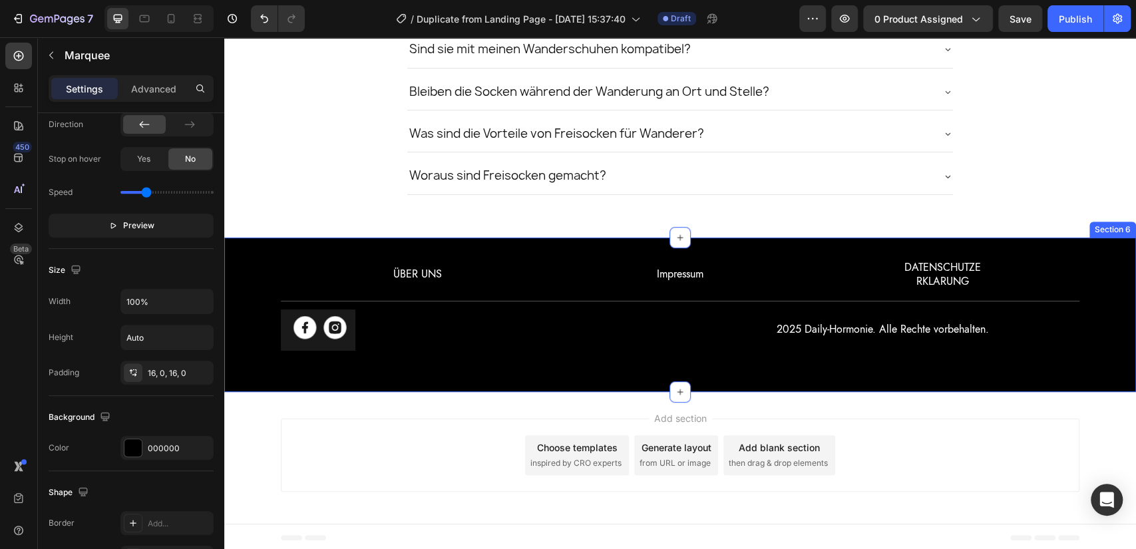
click at [250, 262] on div "ÜBER UNS Text Block Impressum Text Block DATENSCHUTZE RKLARUNG Text Block Row I…" at bounding box center [680, 299] width 912 height 103
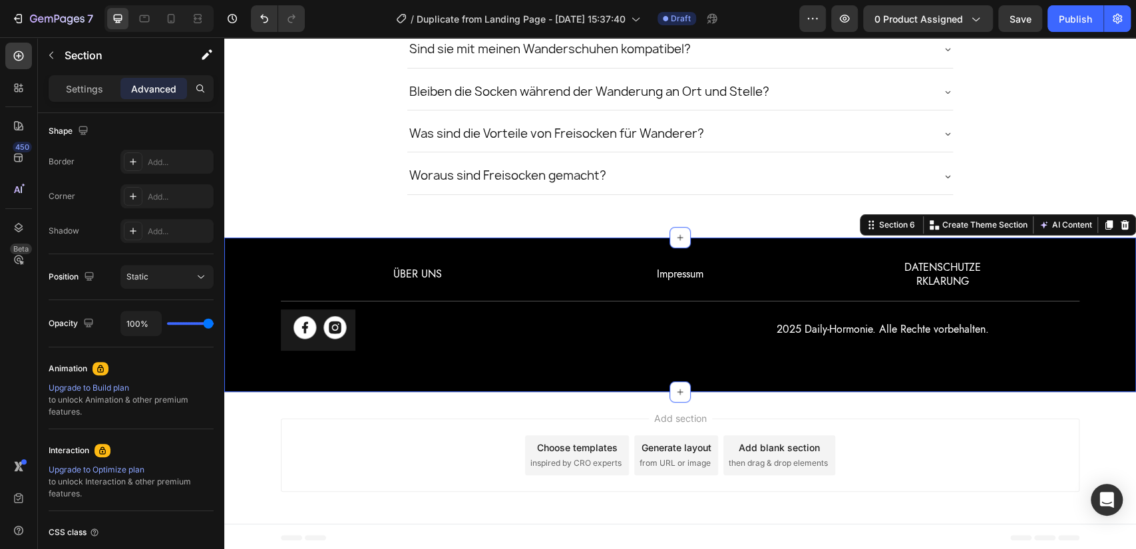
scroll to position [0, 0]
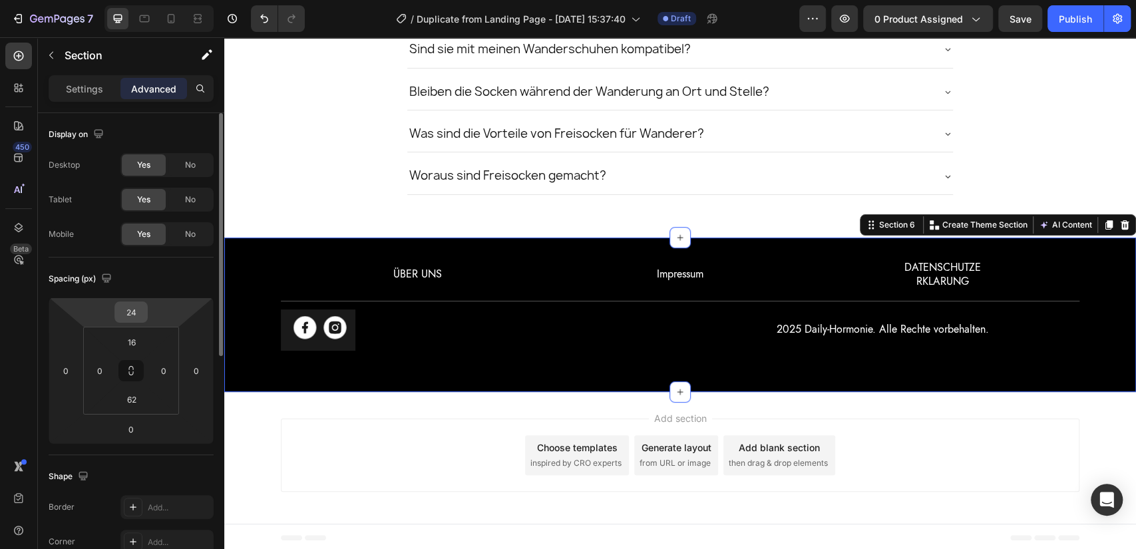
click at [134, 315] on input "24" at bounding box center [131, 312] width 27 height 20
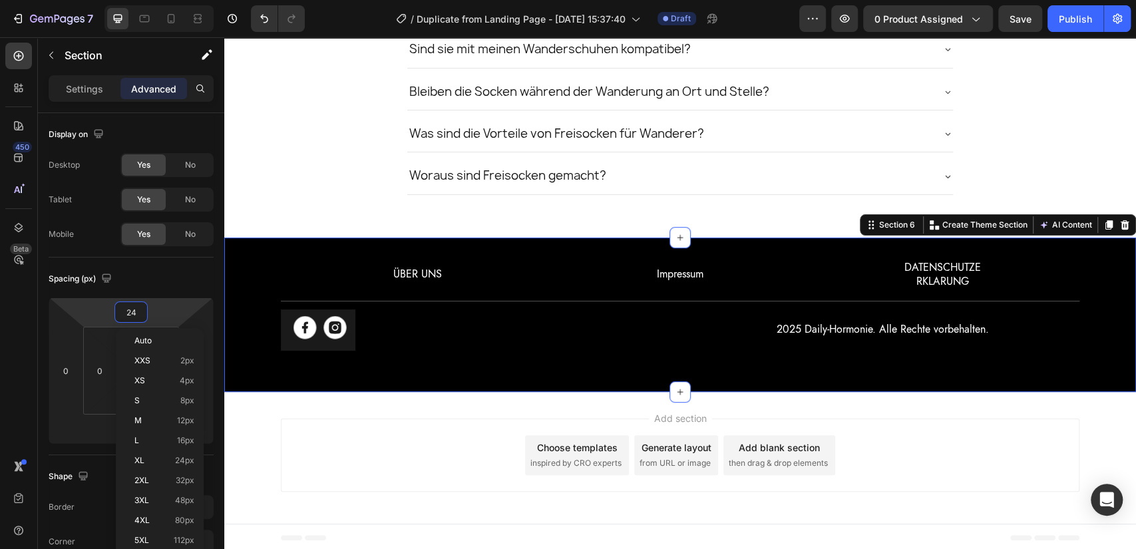
click at [115, 334] on div "16" at bounding box center [131, 341] width 33 height 21
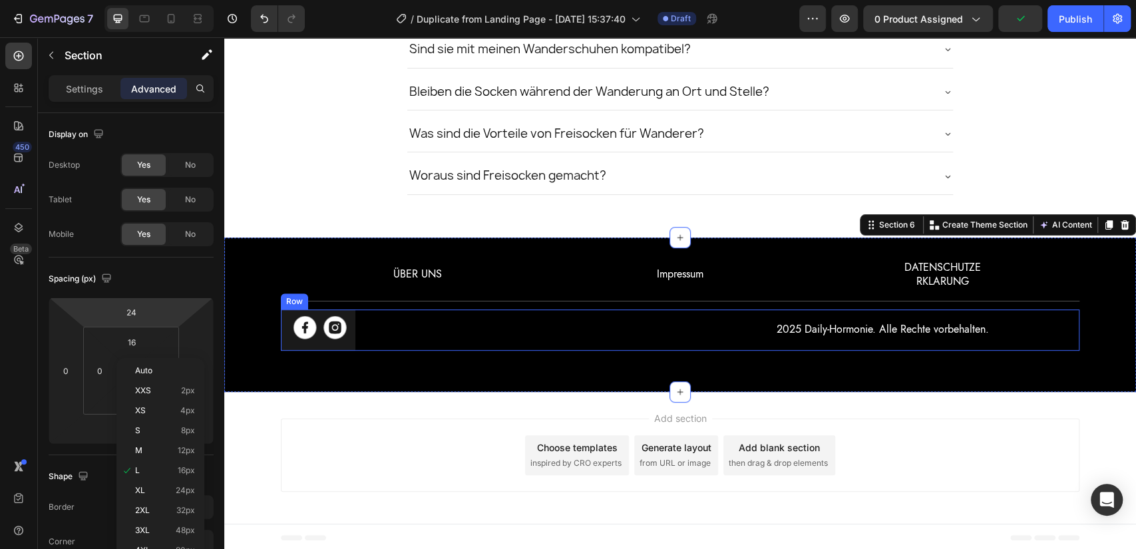
click at [870, 320] on p "2025 Daily-Hormonie. Alle Rechte vorbehalten." at bounding box center [882, 329] width 391 height 19
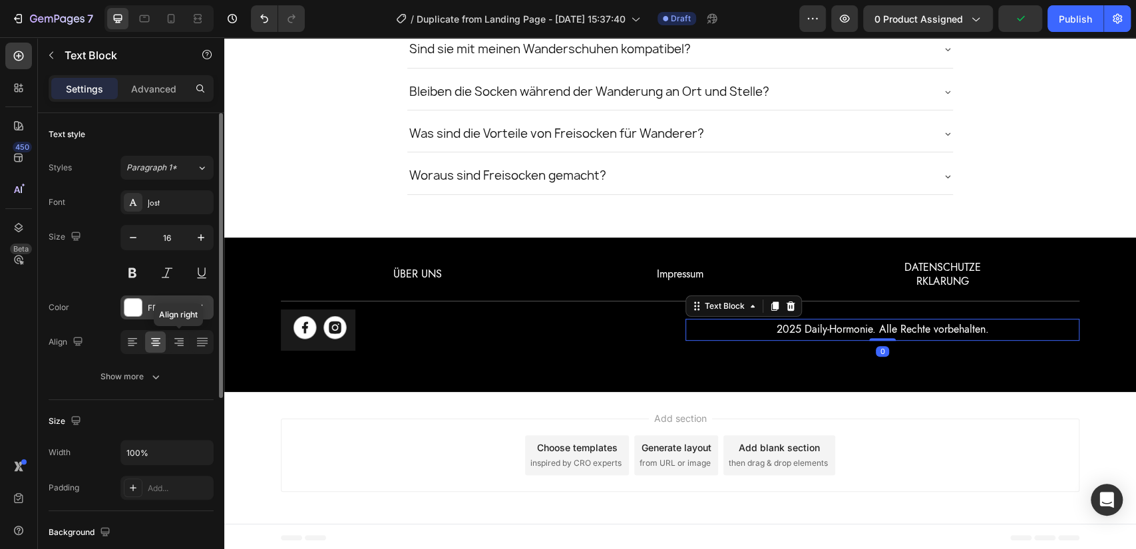
click at [172, 337] on icon at bounding box center [178, 341] width 13 height 13
click at [154, 306] on div "FFFFFF" at bounding box center [167, 308] width 39 height 12
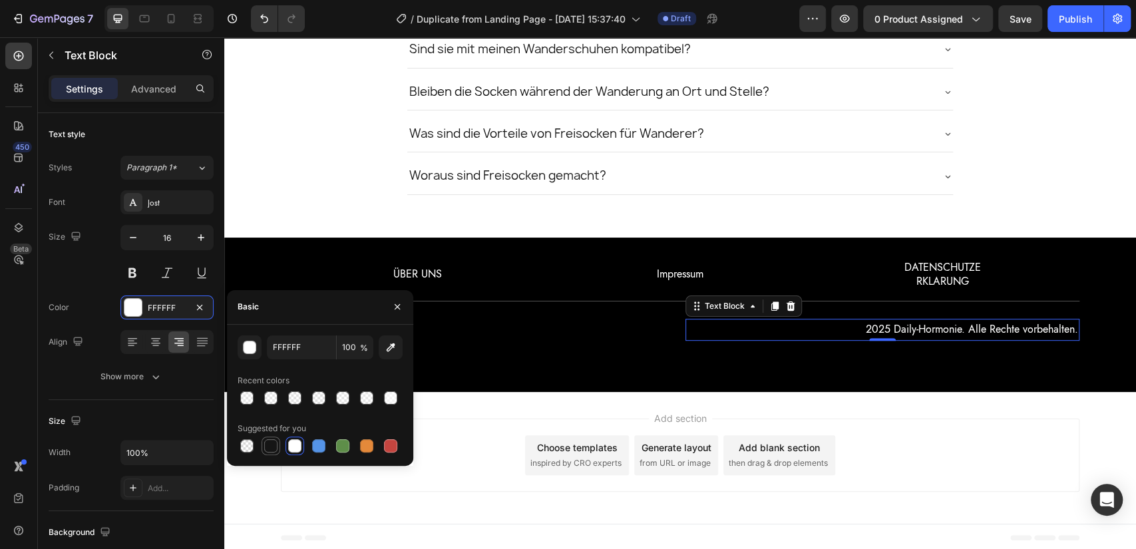
click at [272, 441] on div at bounding box center [270, 445] width 13 height 13
type input "151515"
click at [355, 349] on input "100" at bounding box center [355, 347] width 37 height 24
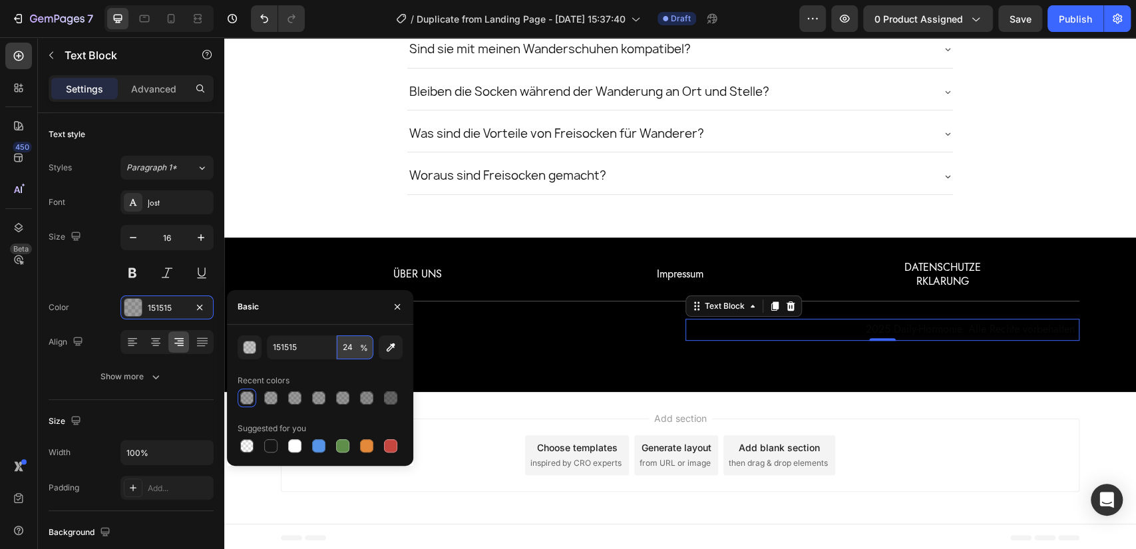
type input "23"
click at [819, 341] on div "2025 Daily-Hormonie. Alle Rechte vorbehalten. Text Block 0" at bounding box center [883, 330] width 394 height 41
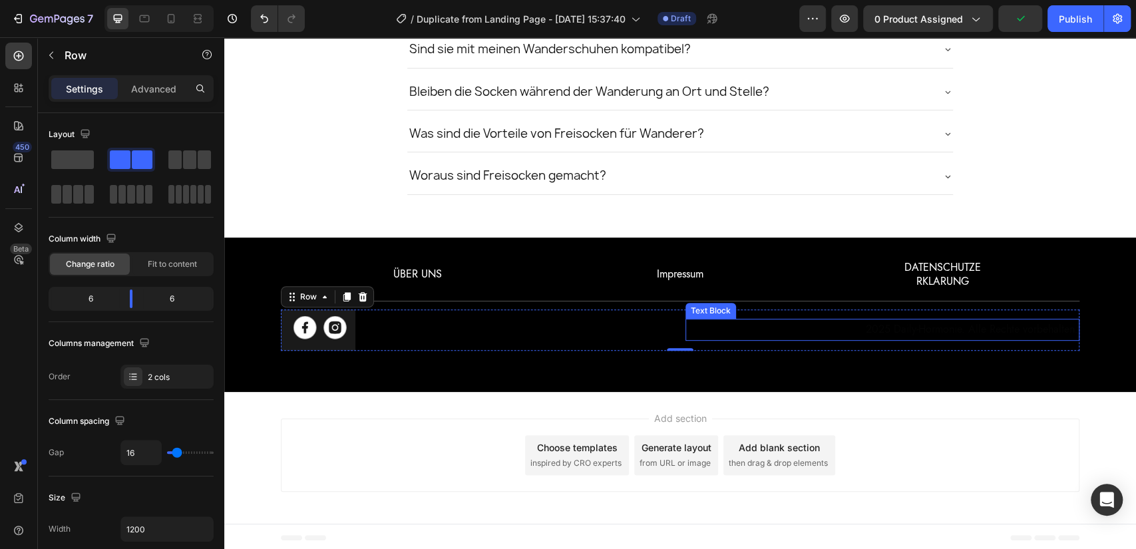
click at [922, 323] on p "2025 Daily-Hormonie. Alle Rechte vorbehalten." at bounding box center [882, 329] width 391 height 19
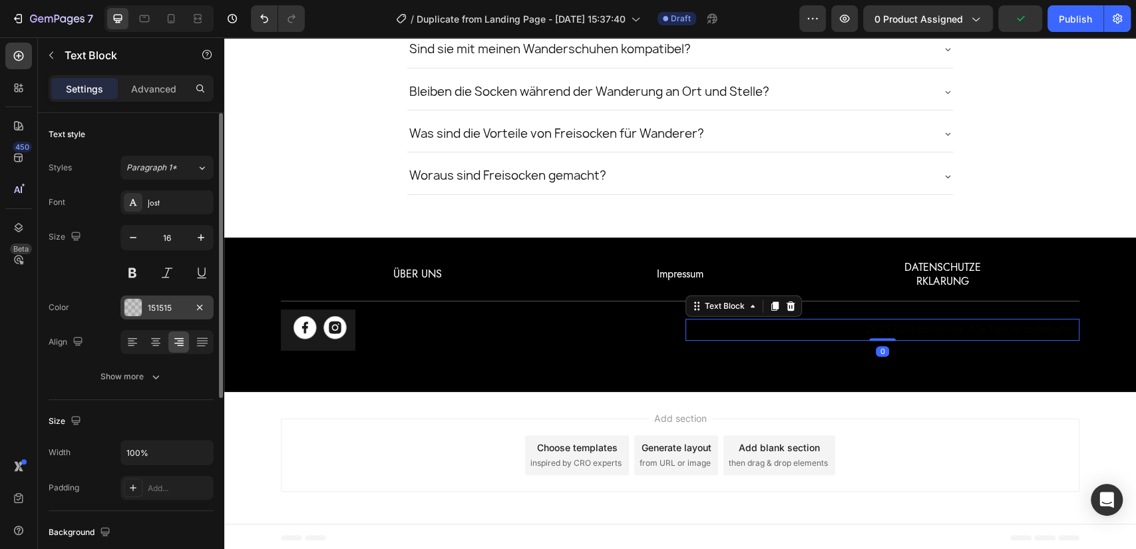
click at [176, 303] on div "151515" at bounding box center [167, 308] width 39 height 12
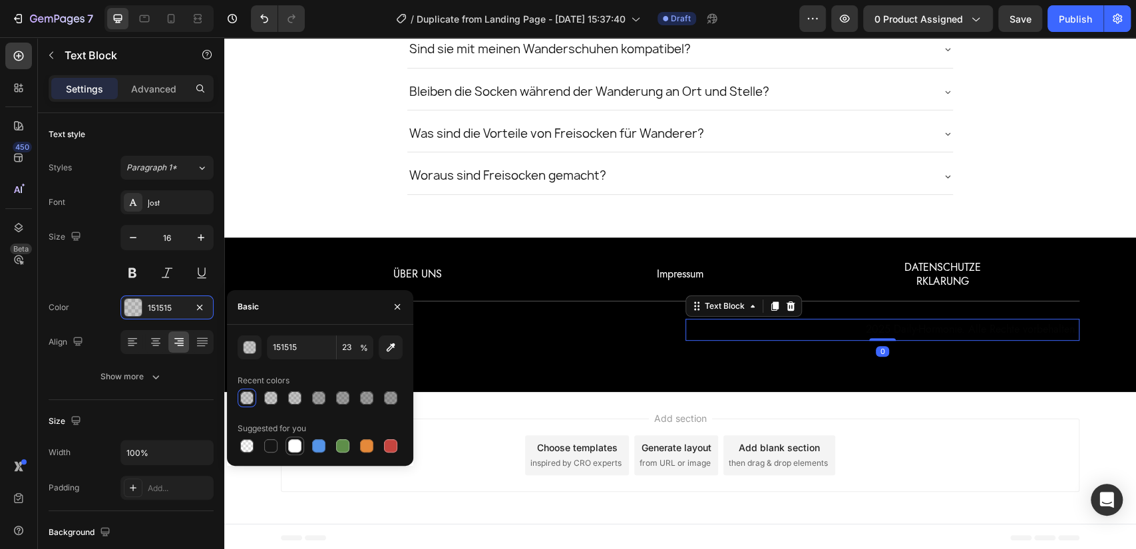
click at [286, 444] on div at bounding box center [295, 446] width 19 height 19
type input "FFFFFF"
type input "100"
click at [302, 343] on input "FFFFFF" at bounding box center [301, 347] width 69 height 24
paste input "a6a6a6"
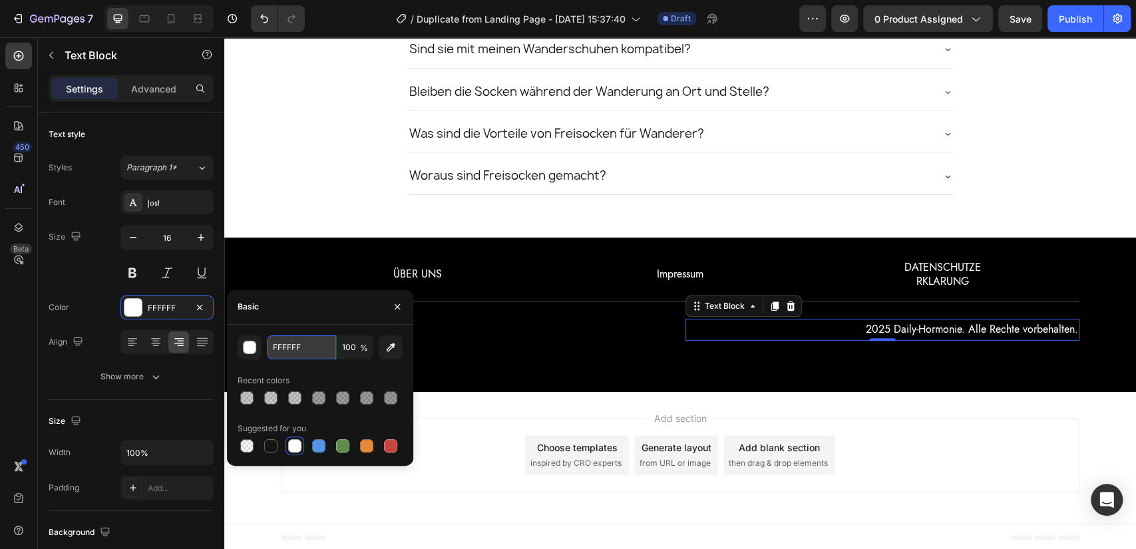
type input "a6a6a6"
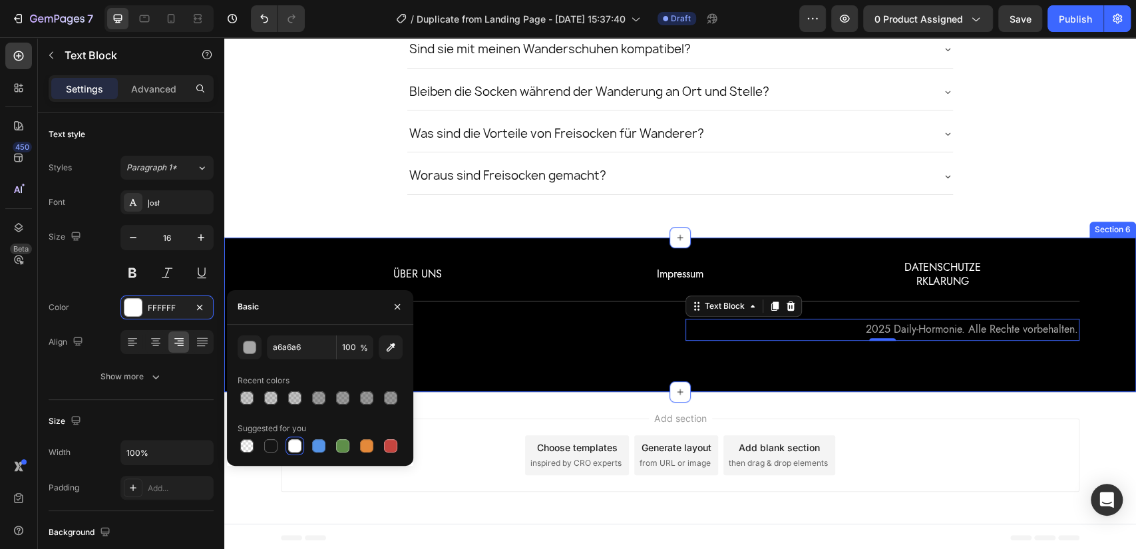
click at [849, 366] on div "ÜBER UNS Text Block Impressum Text Block DATENSCHUTZE RKLARUNG Text Block Row I…" at bounding box center [680, 315] width 912 height 154
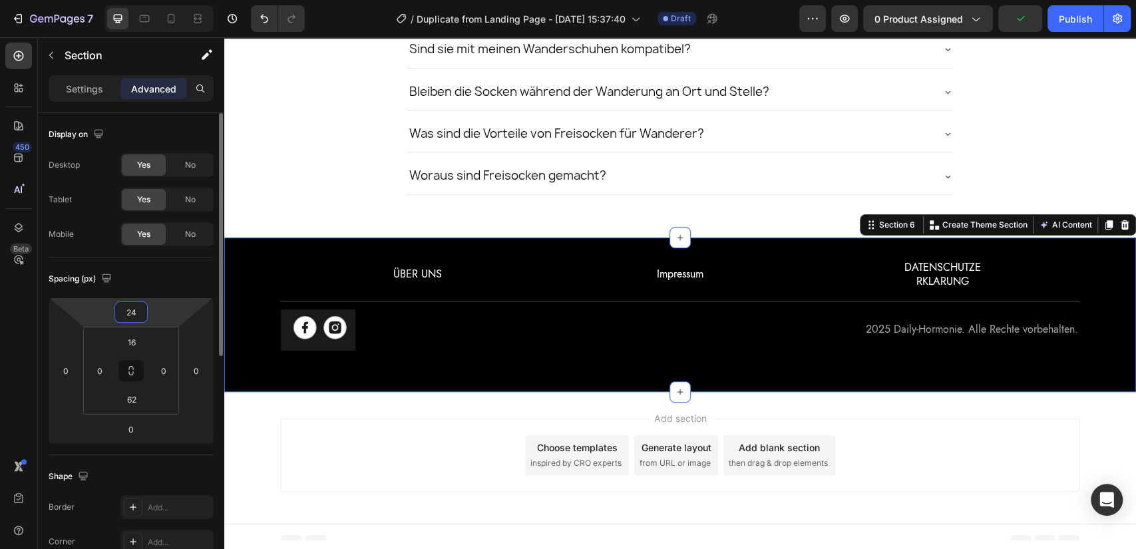
click at [136, 308] on input "24" at bounding box center [131, 312] width 27 height 20
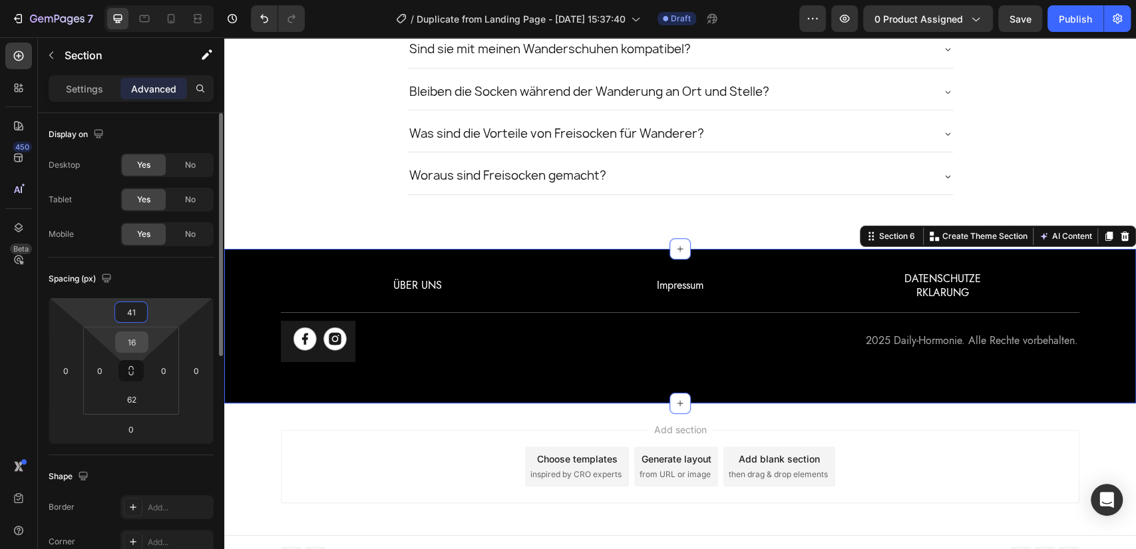
type input "40"
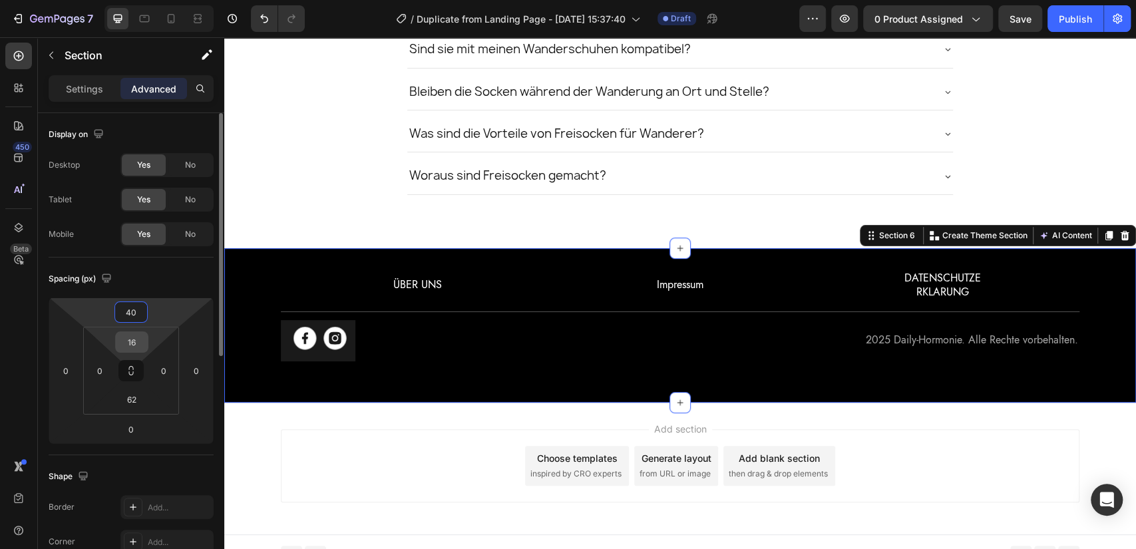
click at [135, 345] on input "16" at bounding box center [131, 342] width 27 height 20
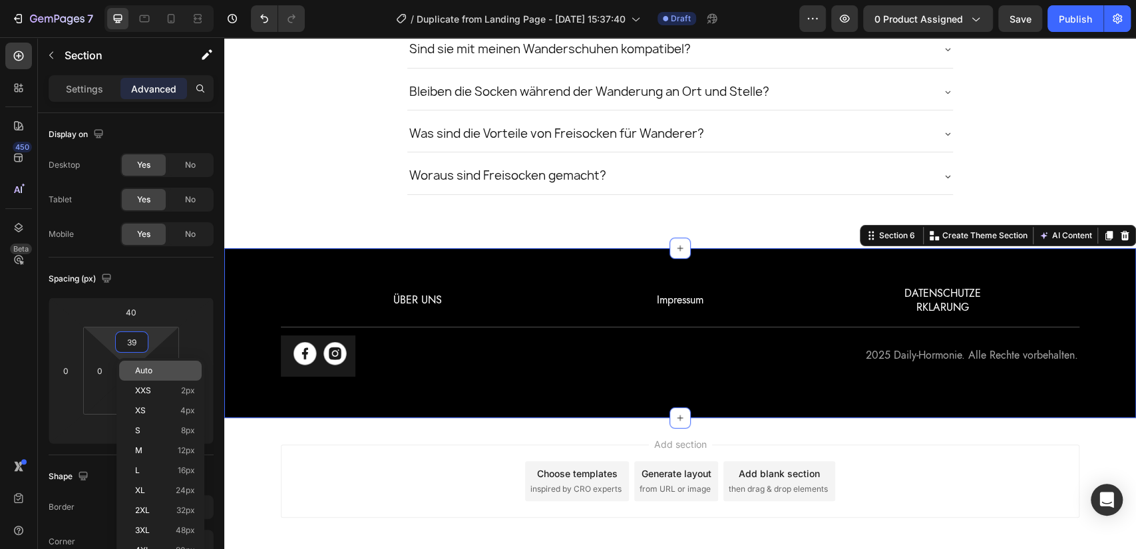
type input "40"
click at [128, 339] on input "40" at bounding box center [131, 342] width 27 height 20
click at [89, 0] on html "7 / Duplicate from Landing Page - Aug 25, 15:37:40 Draft Preview 0 product assi…" at bounding box center [568, 0] width 1136 height 0
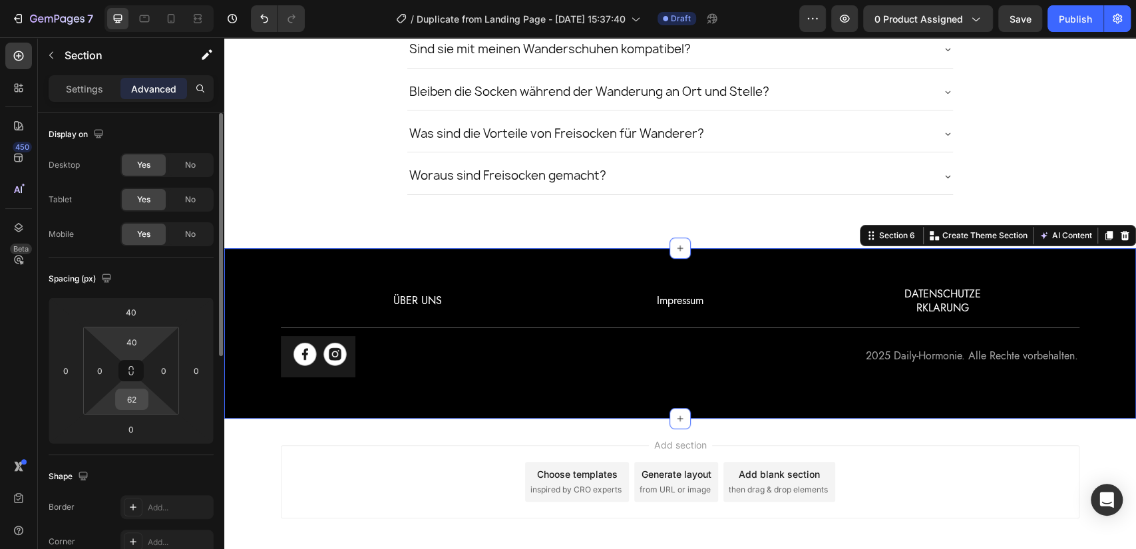
click at [132, 406] on input "62" at bounding box center [131, 399] width 27 height 20
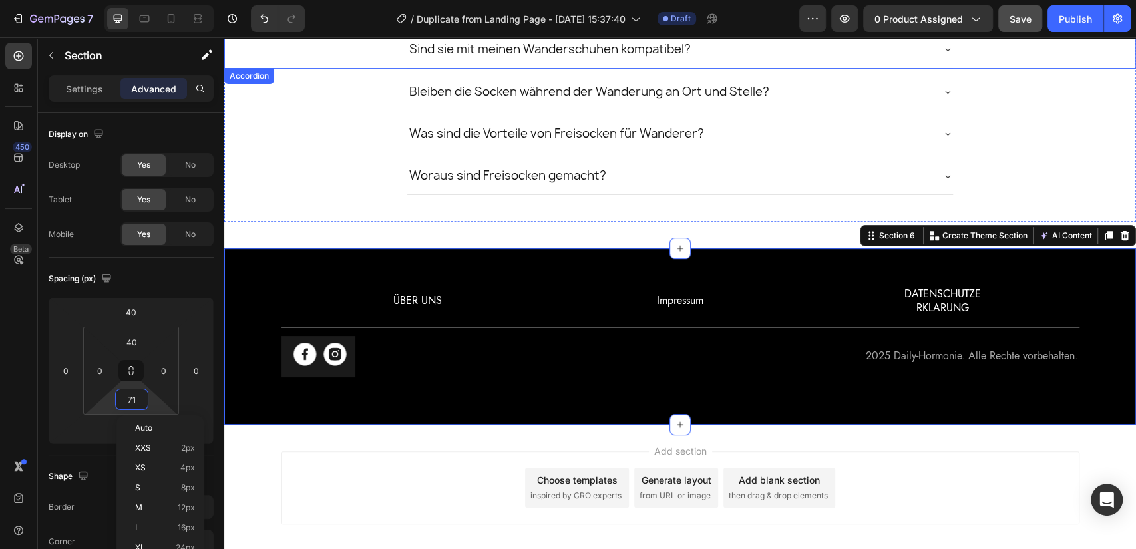
type input "70"
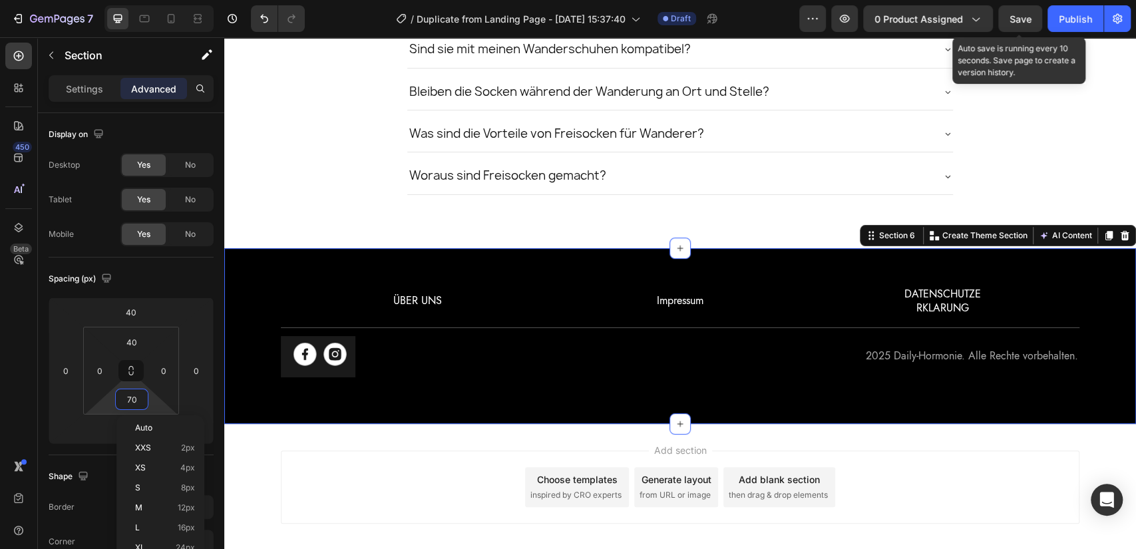
drag, startPoint x: 75, startPoint y: 353, endPoint x: 389, endPoint y: 35, distance: 447.6
click at [1026, 21] on span "Save" at bounding box center [1021, 18] width 22 height 11
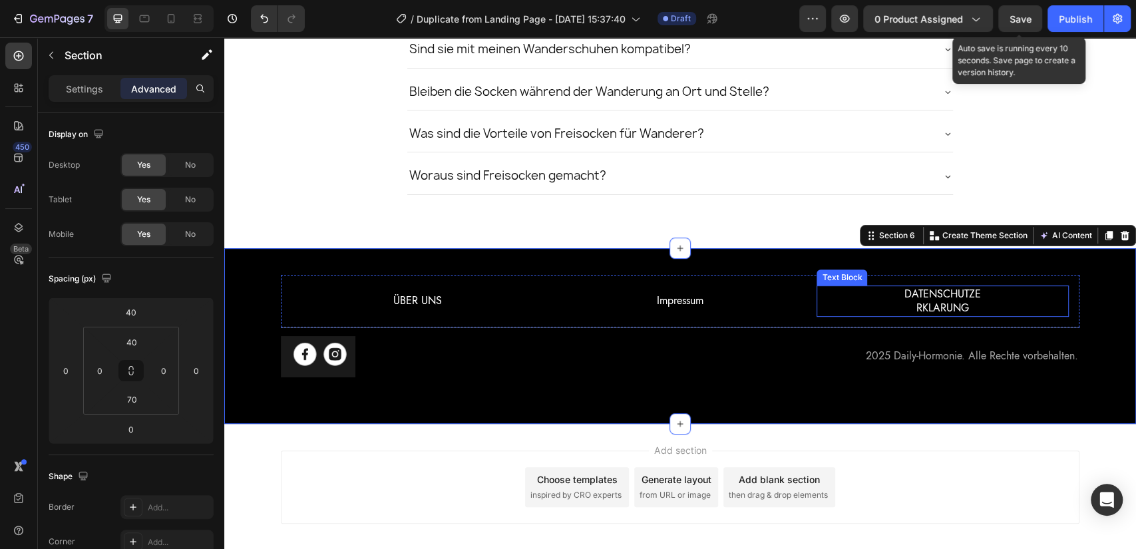
click at [900, 298] on p "DATENSCHUTZE" at bounding box center [943, 294] width 250 height 14
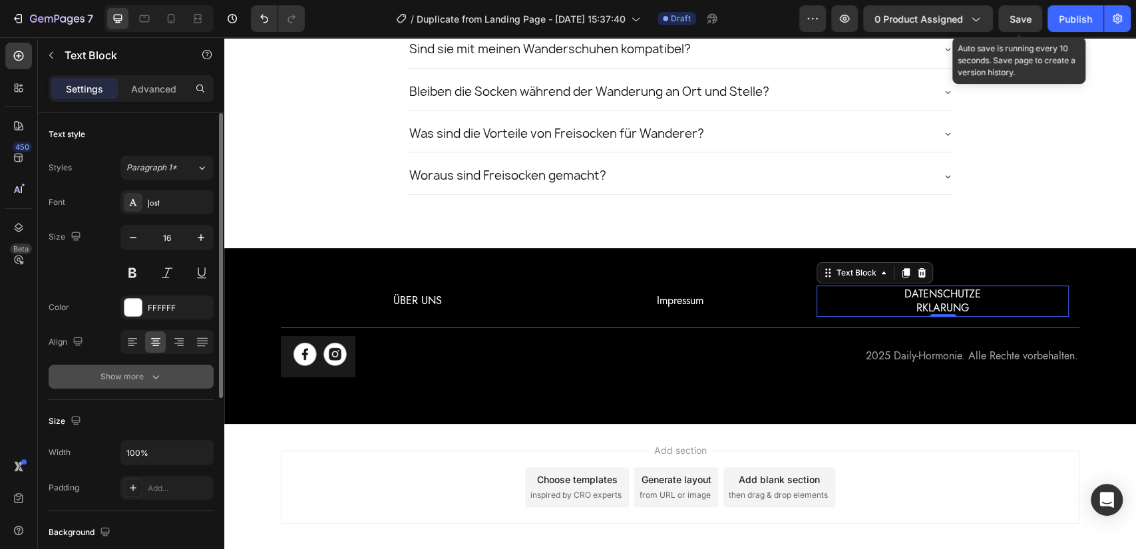
click at [144, 379] on div "Show more" at bounding box center [132, 376] width 62 height 13
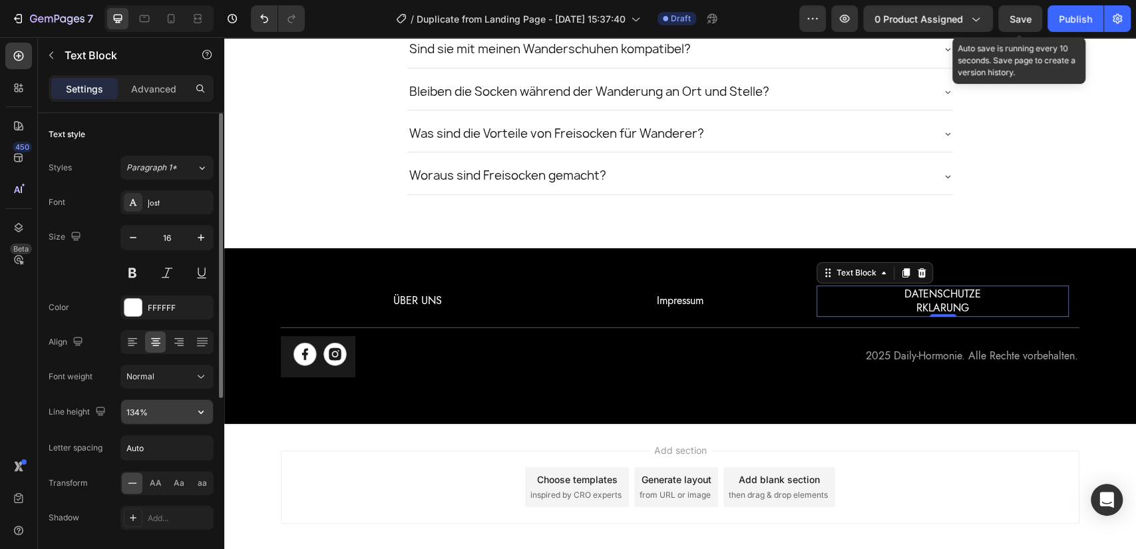
click at [160, 410] on input "134%" at bounding box center [167, 412] width 92 height 24
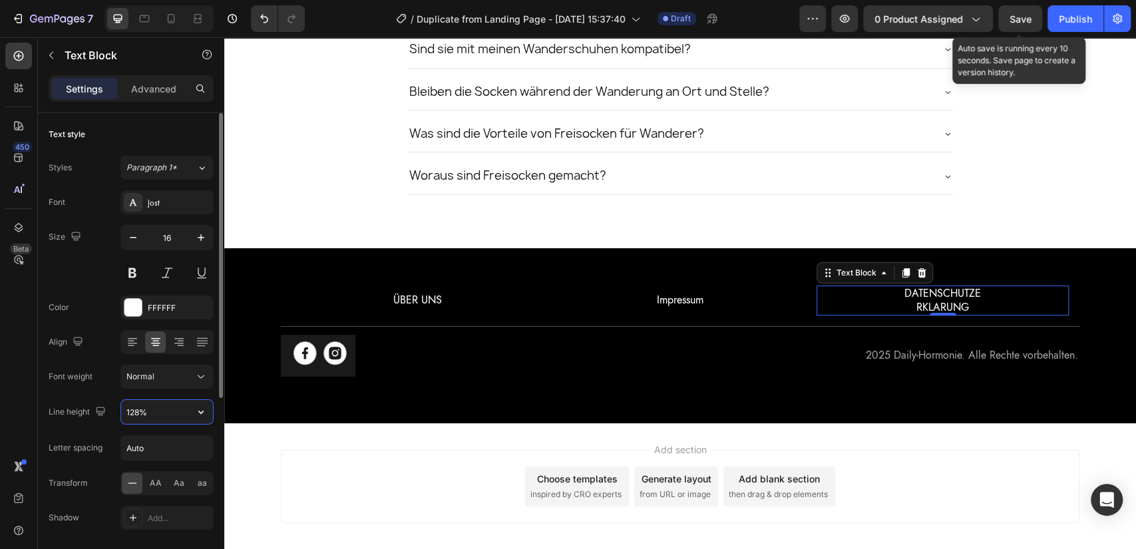
type input "127%"
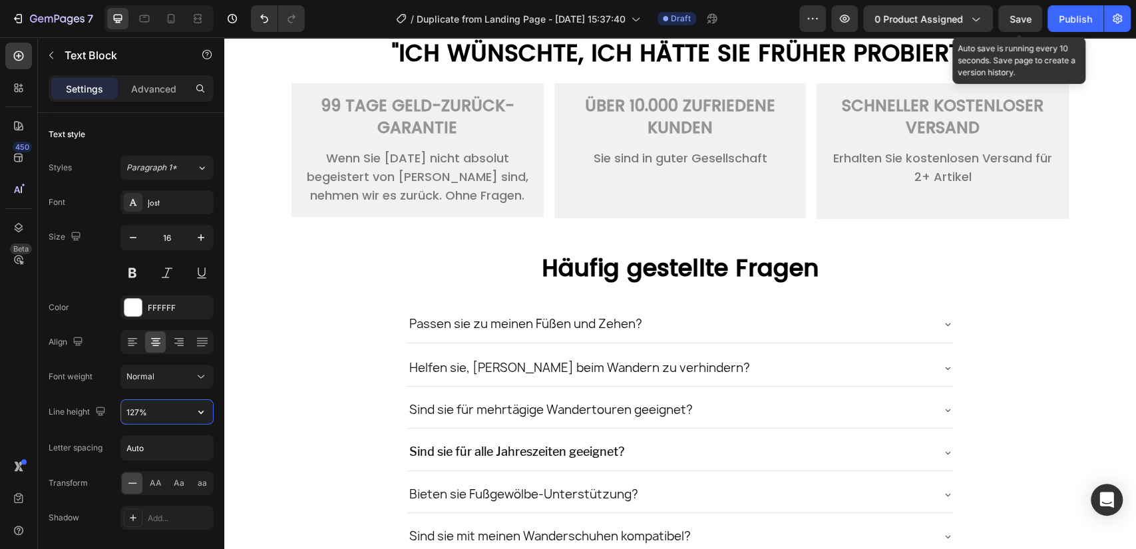
scroll to position [3744, 0]
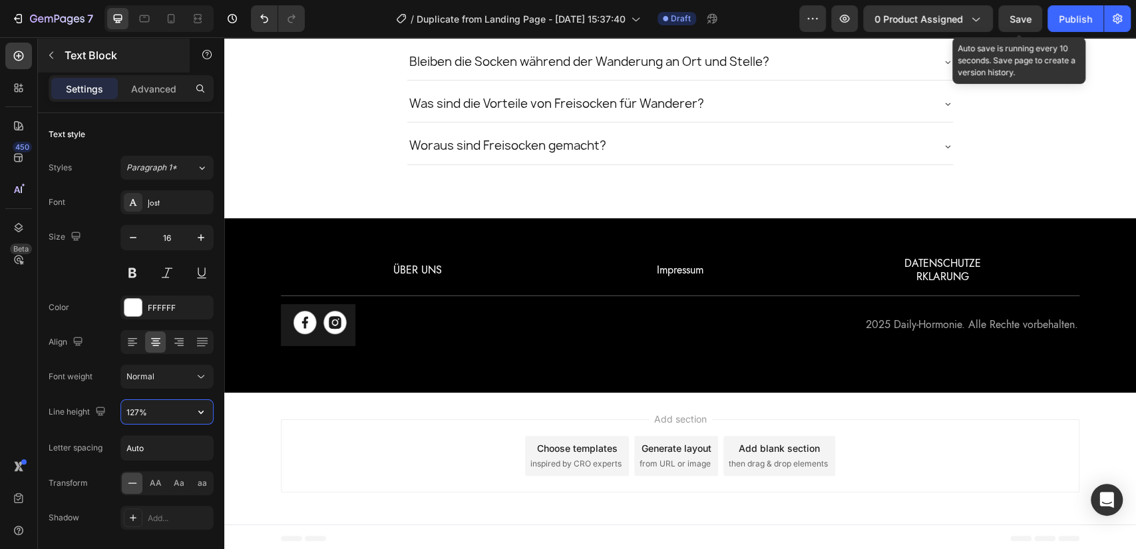
click at [106, 57] on p "Text Block" at bounding box center [121, 55] width 113 height 16
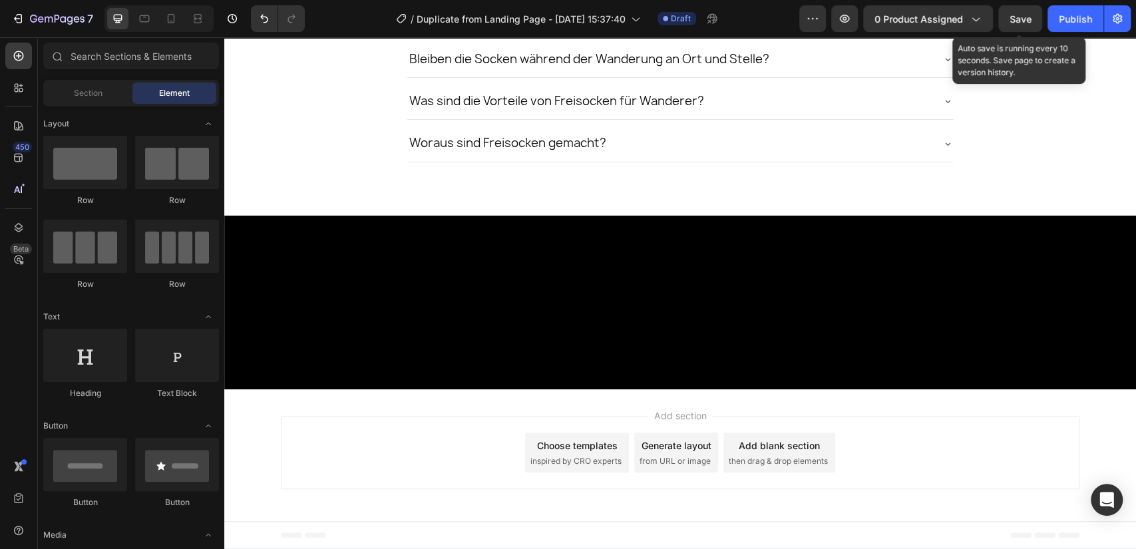
scroll to position [3312, 0]
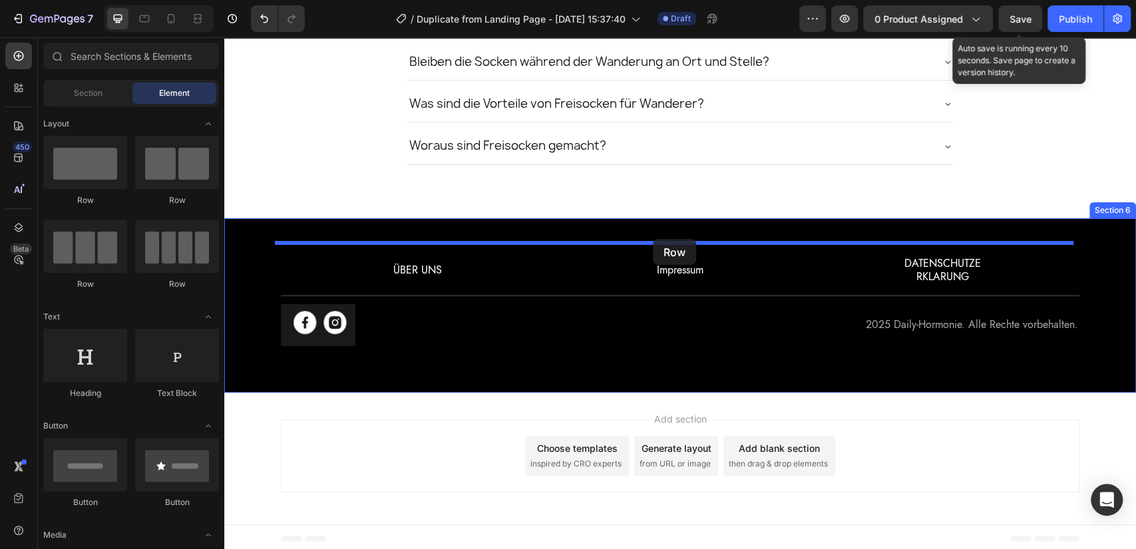
drag, startPoint x: 308, startPoint y: 206, endPoint x: 652, endPoint y: 239, distance: 346.4
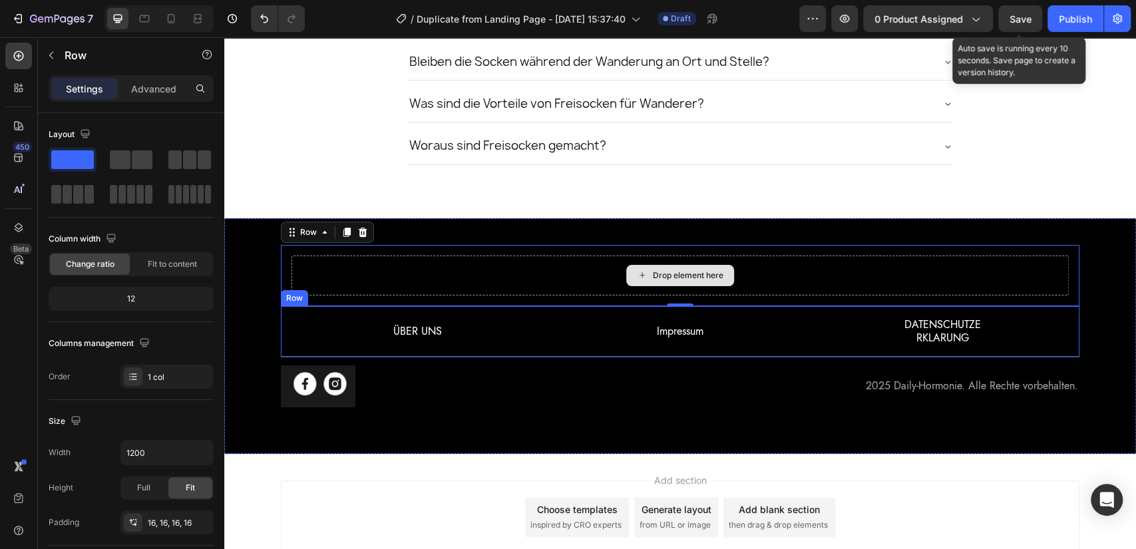
click at [284, 307] on div "ÜBER UNS Text Block Impressum Text Block DATENSCHUTZE RKLARUNG Text Block Row" at bounding box center [680, 332] width 799 height 52
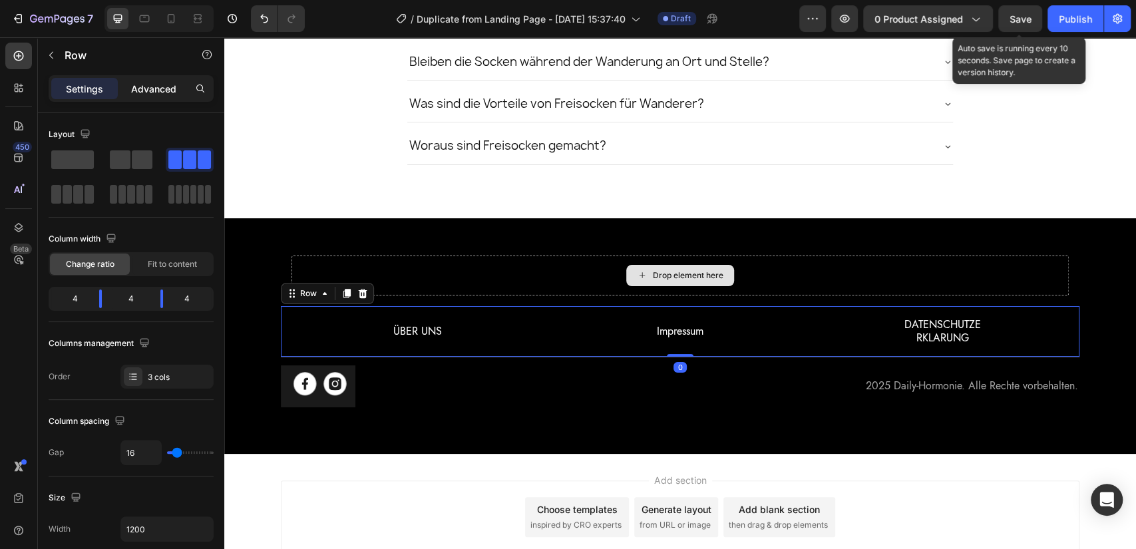
click at [152, 91] on p "Advanced" at bounding box center [153, 89] width 45 height 14
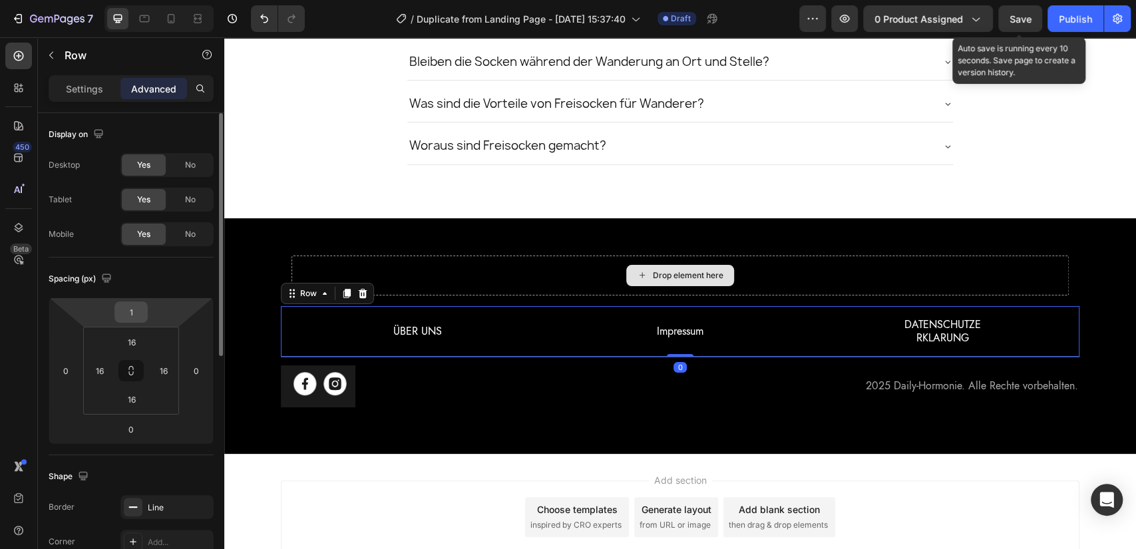
click at [130, 317] on input "1" at bounding box center [131, 312] width 27 height 20
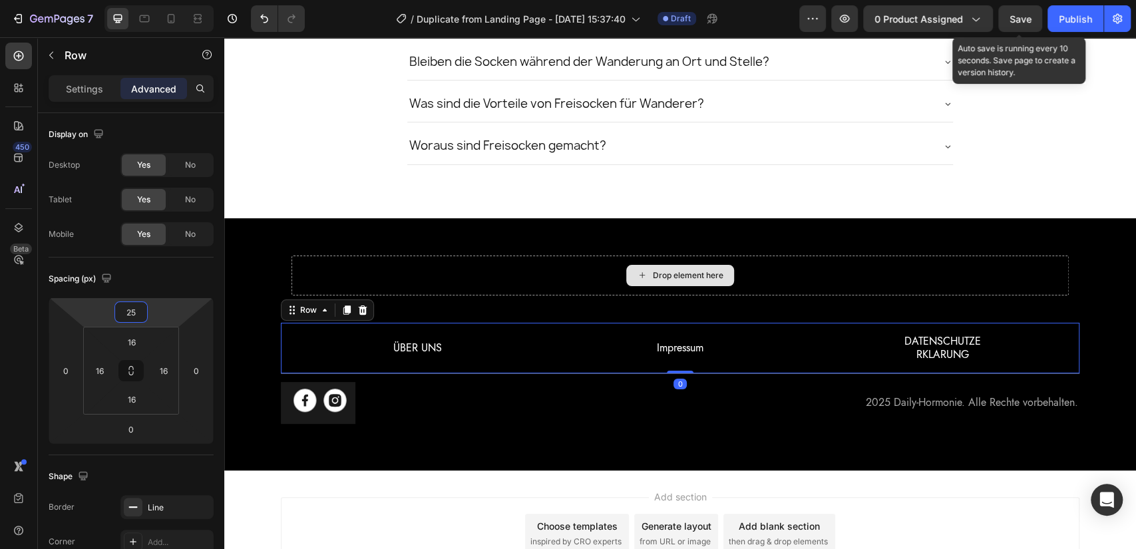
type input "24"
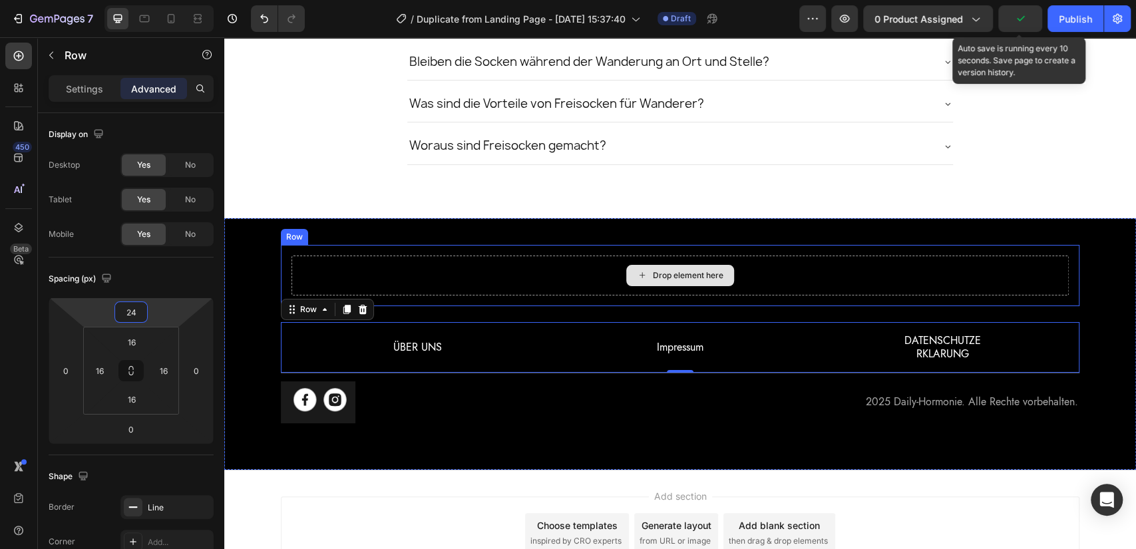
click at [606, 273] on div "Drop element here" at bounding box center [680, 276] width 777 height 40
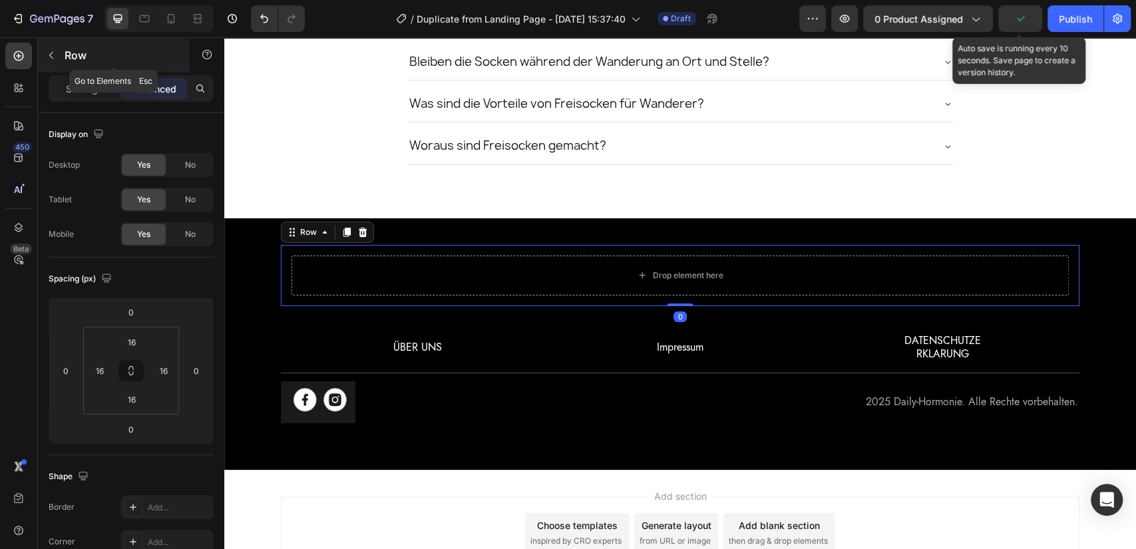
click at [61, 57] on button "button" at bounding box center [51, 55] width 21 height 21
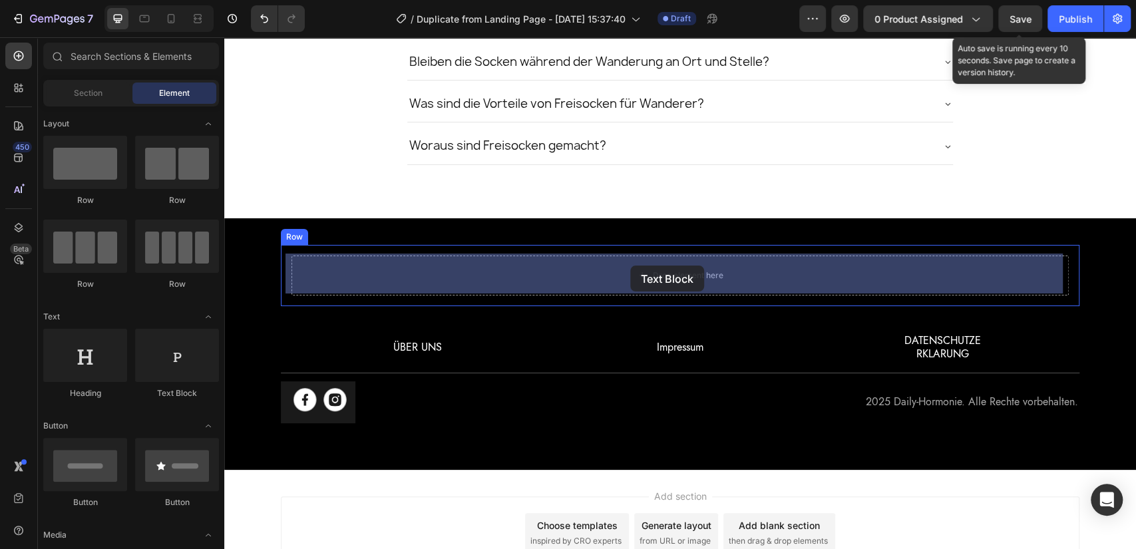
drag, startPoint x: 618, startPoint y: 283, endPoint x: 629, endPoint y: 266, distance: 20.7
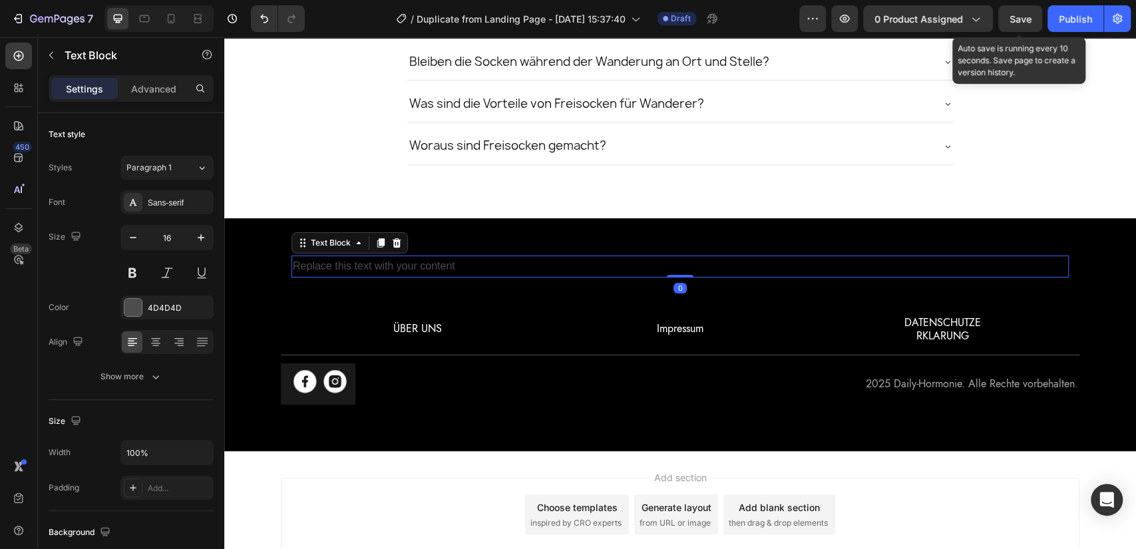
click at [544, 266] on div "Replace this text with your content" at bounding box center [680, 267] width 777 height 22
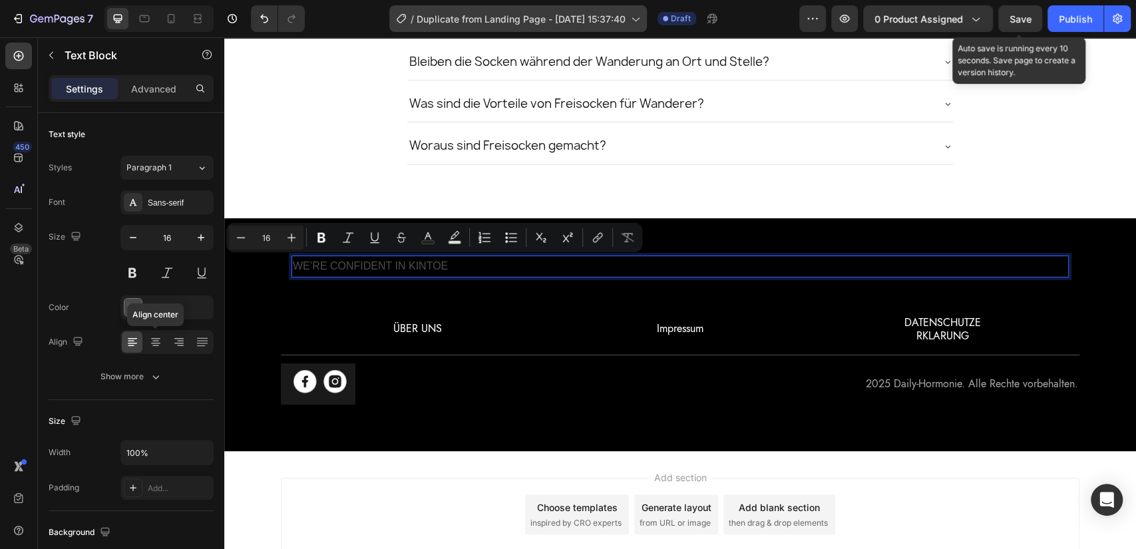
click at [150, 335] on icon at bounding box center [155, 341] width 13 height 13
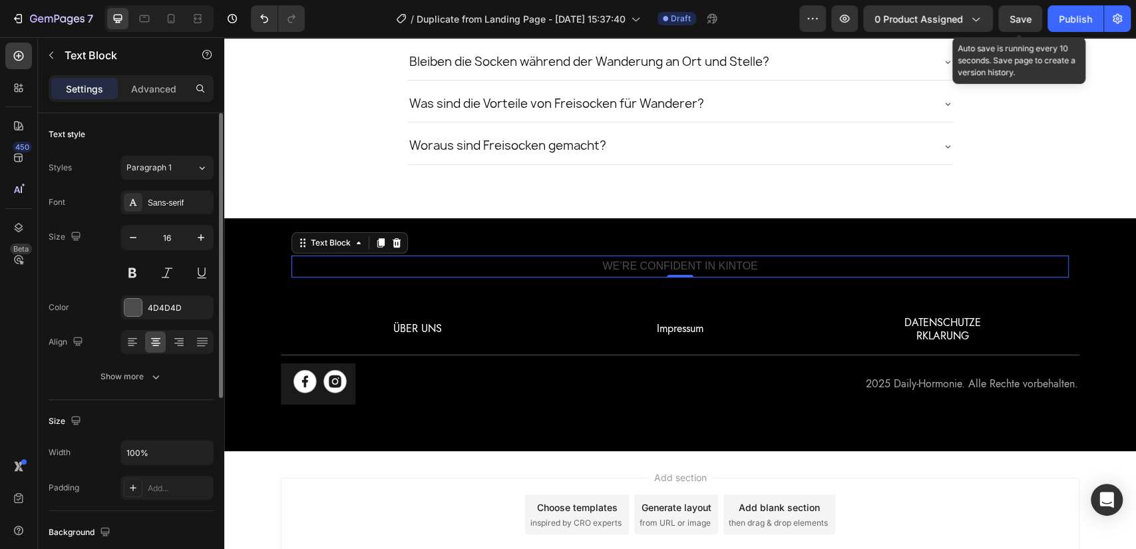
click at [162, 236] on input "16" at bounding box center [167, 238] width 44 height 24
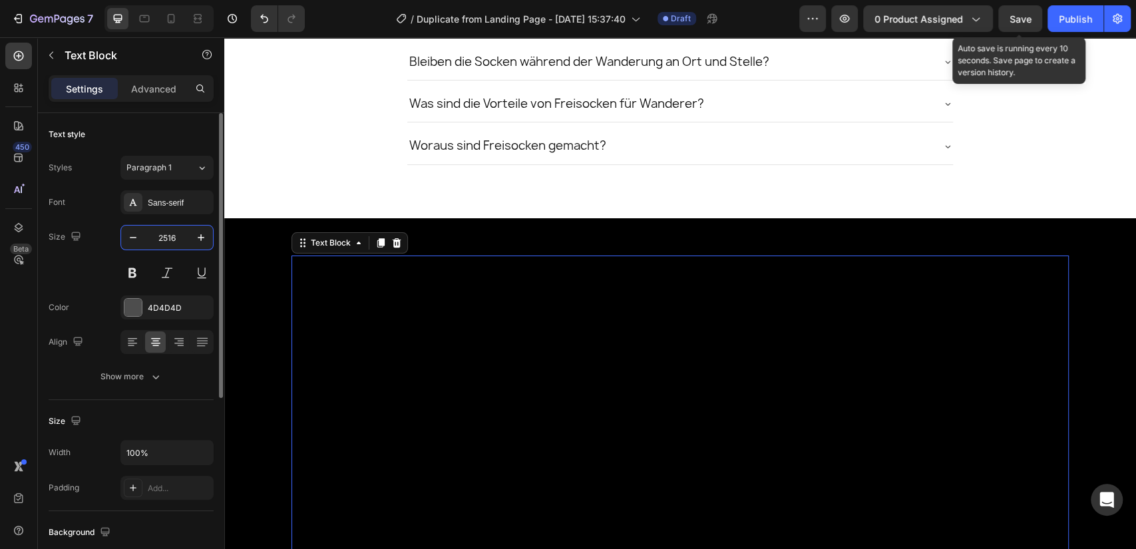
click at [146, 238] on input "2516" at bounding box center [167, 238] width 44 height 24
click at [148, 238] on input "2516" at bounding box center [167, 238] width 44 height 24
click at [165, 240] on input "2516" at bounding box center [167, 238] width 44 height 24
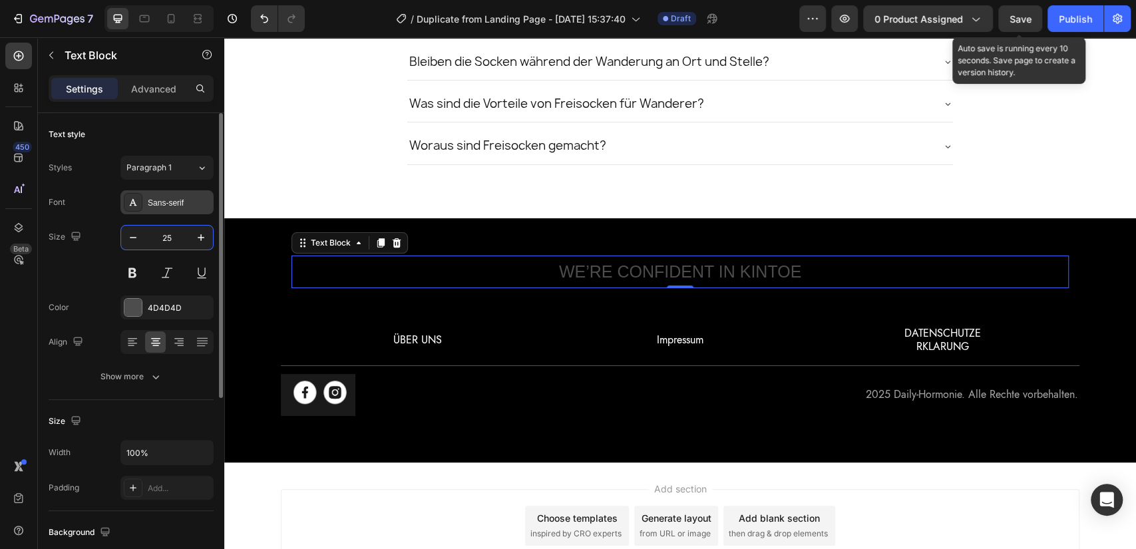
type input "25"
click at [165, 201] on div "Sans-serif" at bounding box center [179, 203] width 63 height 12
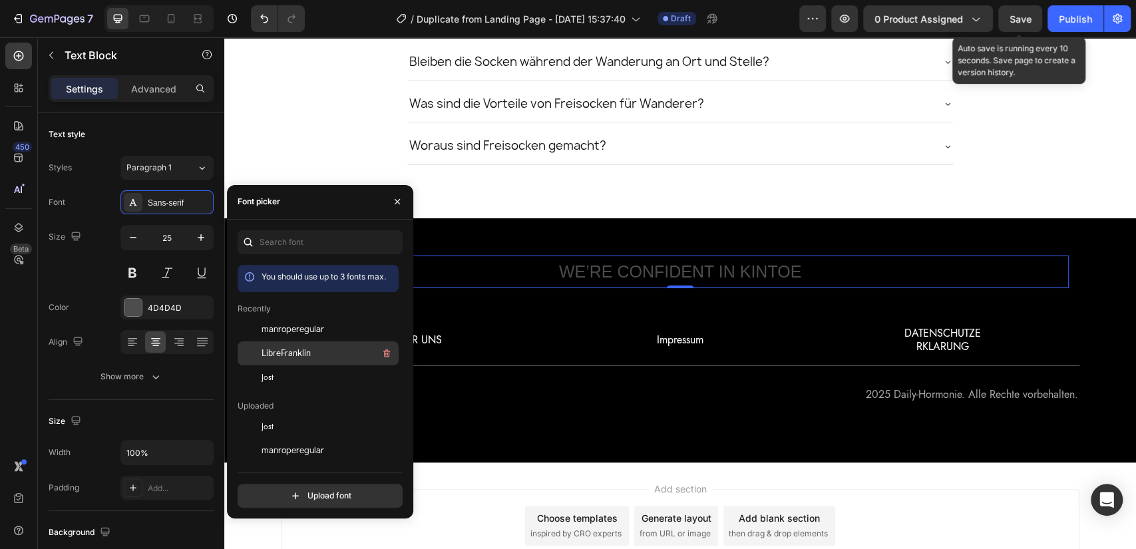
click at [303, 350] on span "LibreFranklin" at bounding box center [286, 353] width 49 height 12
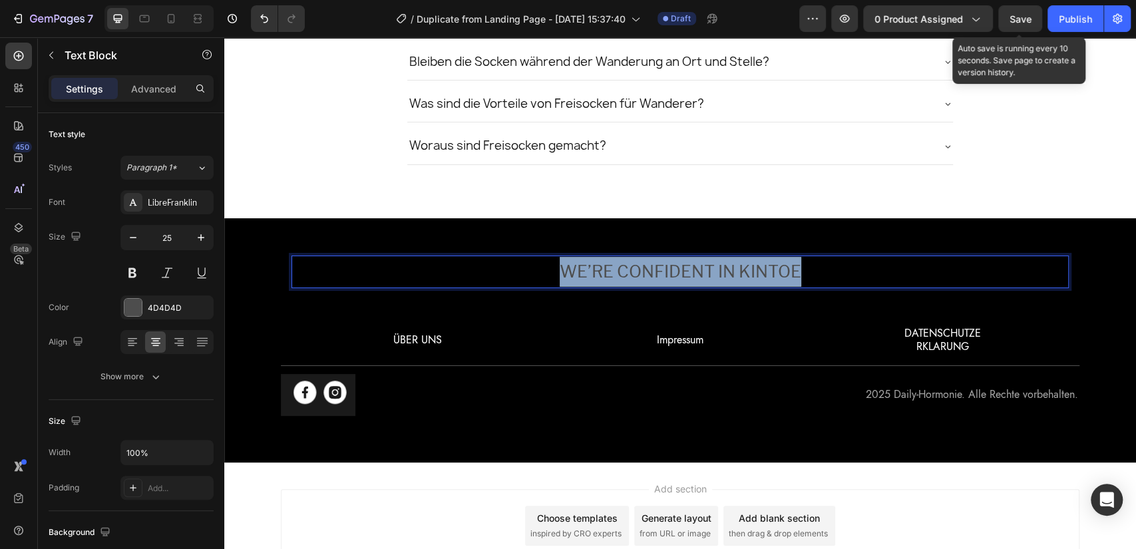
click at [619, 272] on p "WE’RE CONFIDENT IN KINTOE" at bounding box center [680, 272] width 775 height 30
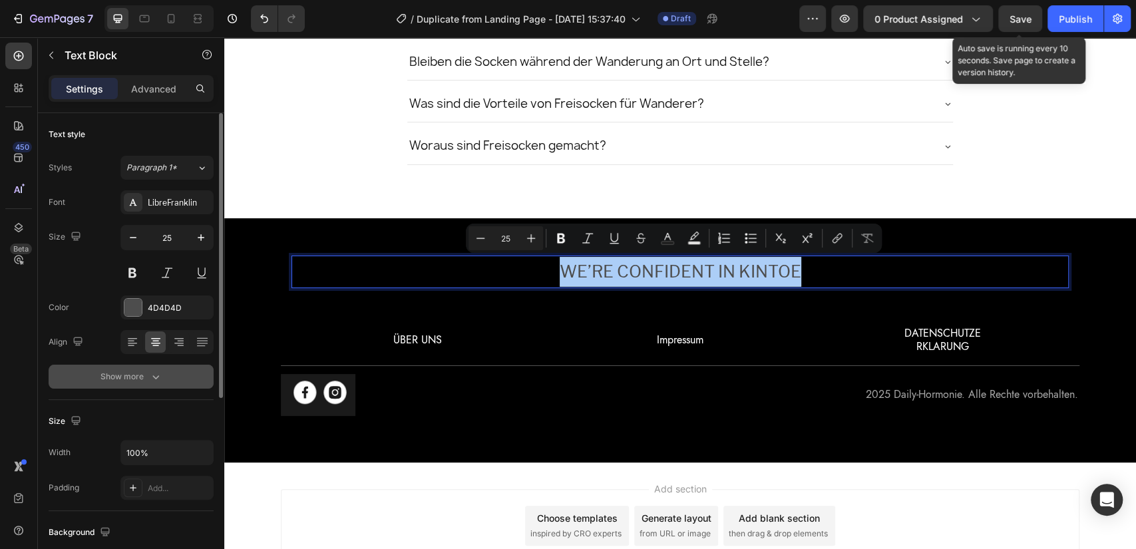
click at [152, 384] on button "Show more" at bounding box center [131, 377] width 165 height 24
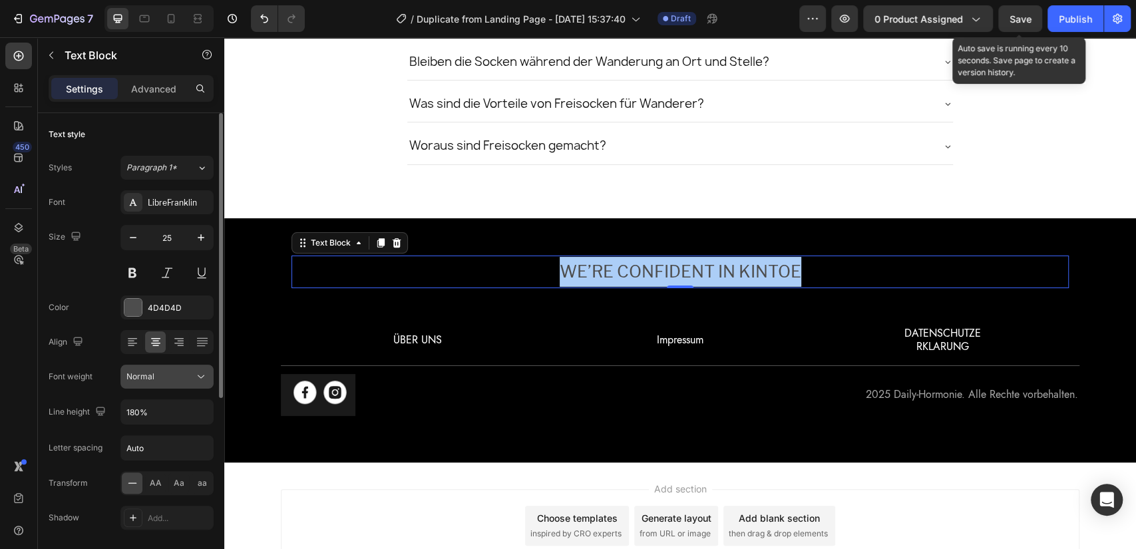
click at [166, 383] on button "Normal" at bounding box center [166, 377] width 93 height 24
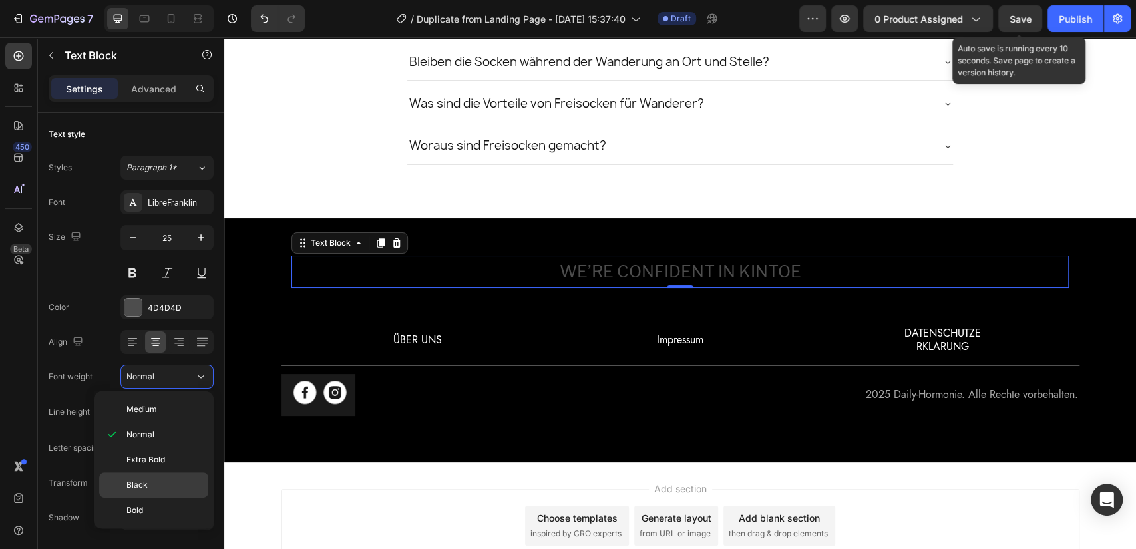
click at [163, 483] on p "Black" at bounding box center [164, 485] width 76 height 12
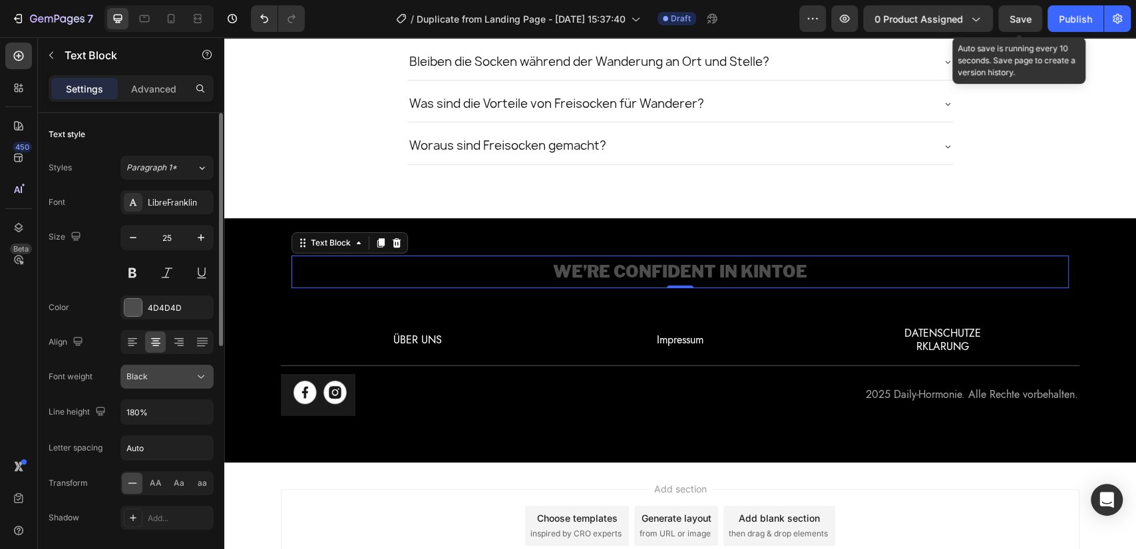
click at [157, 375] on div "Black" at bounding box center [160, 377] width 68 height 12
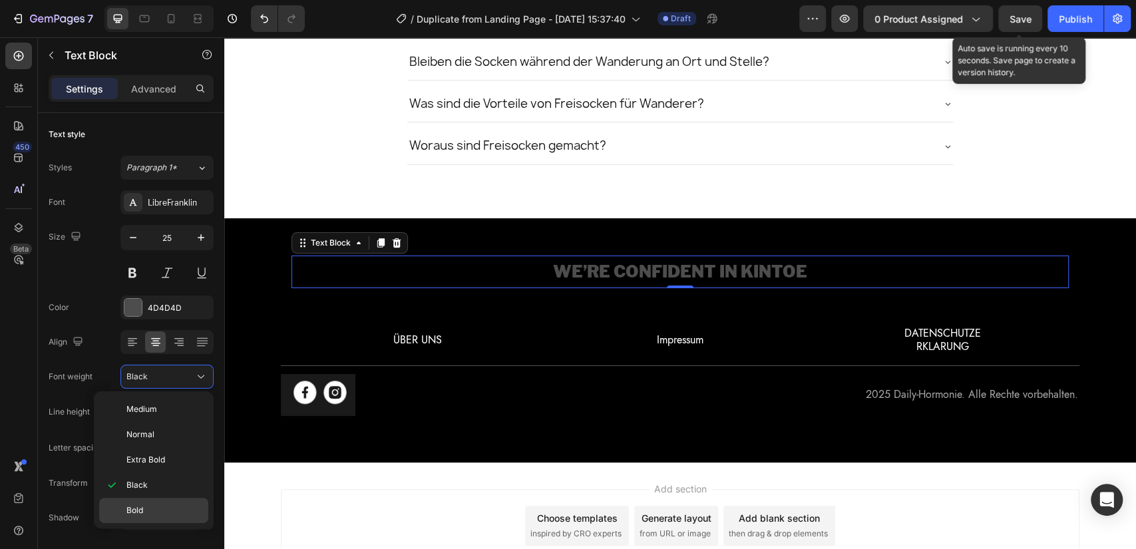
click at [143, 505] on span "Bold" at bounding box center [134, 511] width 17 height 12
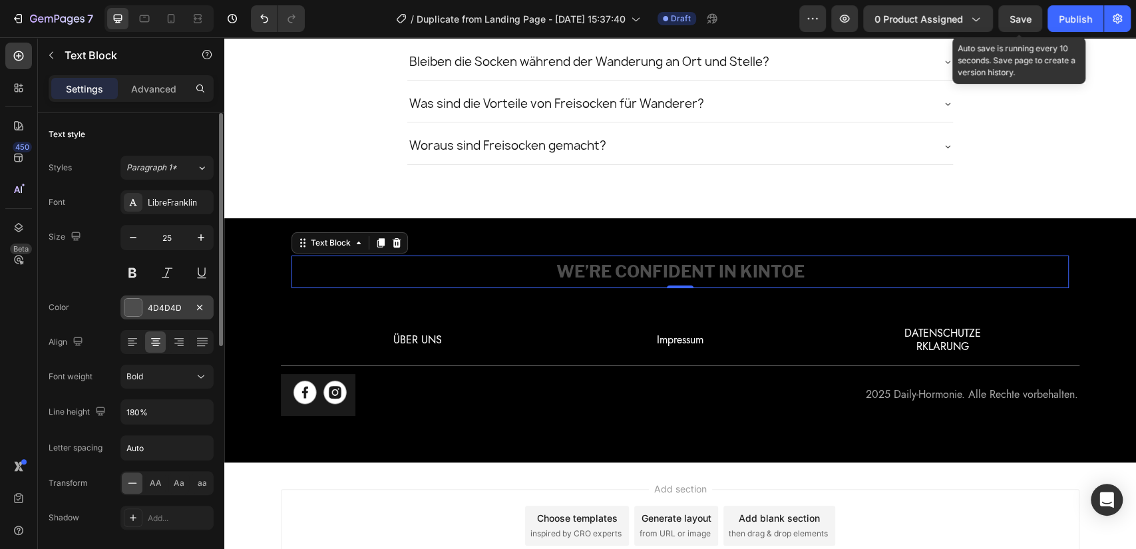
click at [175, 308] on div "4D4D4D" at bounding box center [167, 308] width 39 height 12
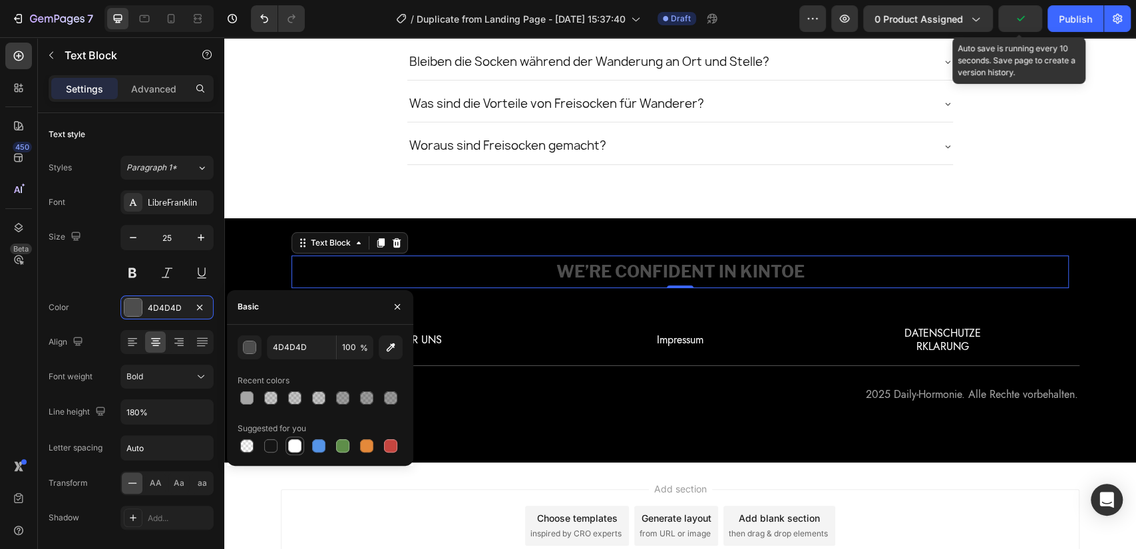
drag, startPoint x: 433, startPoint y: 233, endPoint x: 296, endPoint y: 447, distance: 254.4
click at [296, 447] on div at bounding box center [294, 445] width 13 height 13
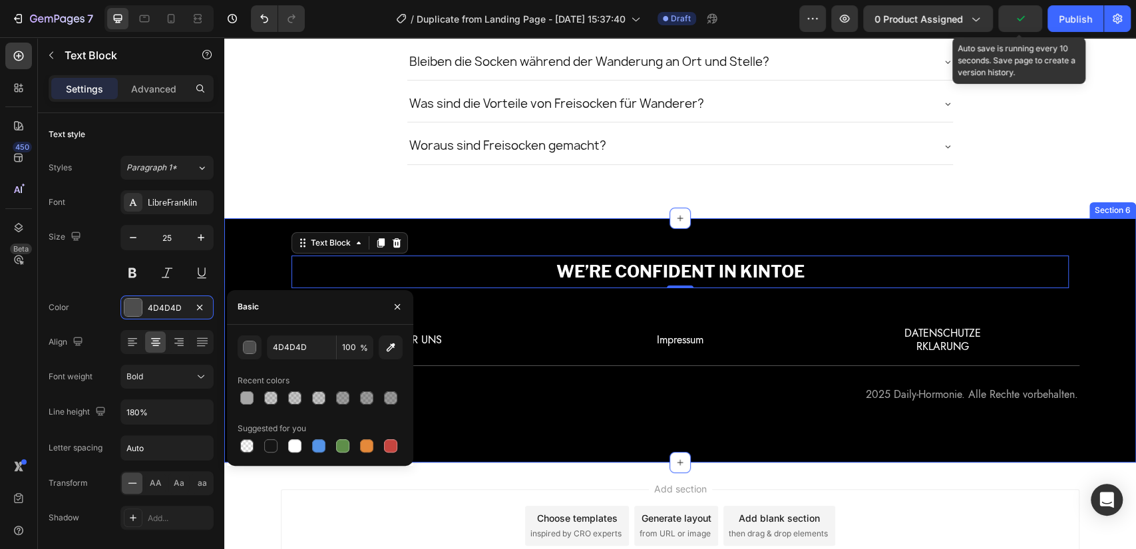
type input "FFFFFF"
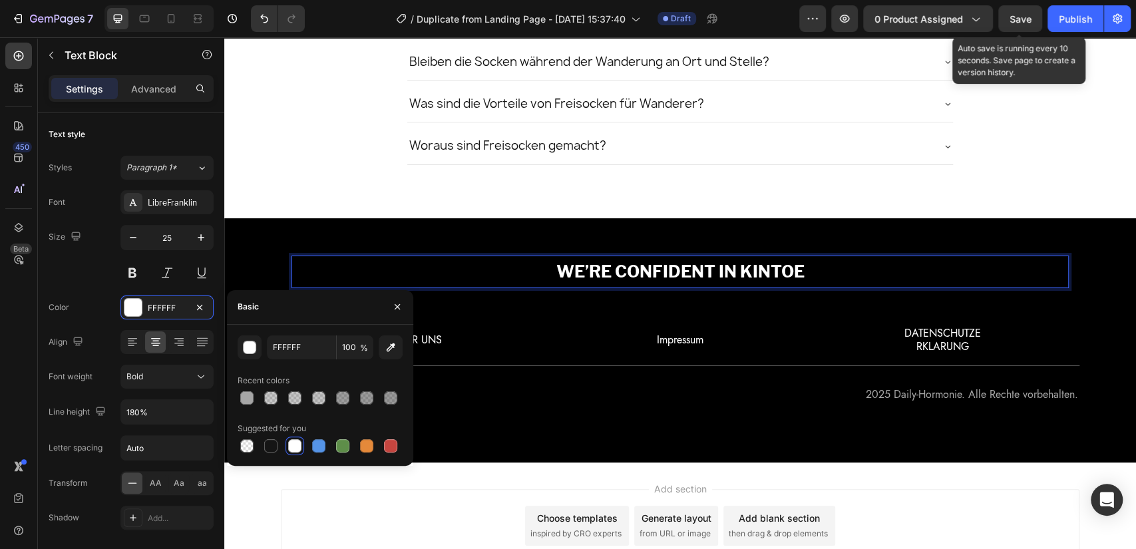
click at [377, 228] on div "WE’RE CONFIDENT IN KINTOE Text Block 0 Row ÜBER UNS Text Block Impressum Text B…" at bounding box center [680, 340] width 912 height 244
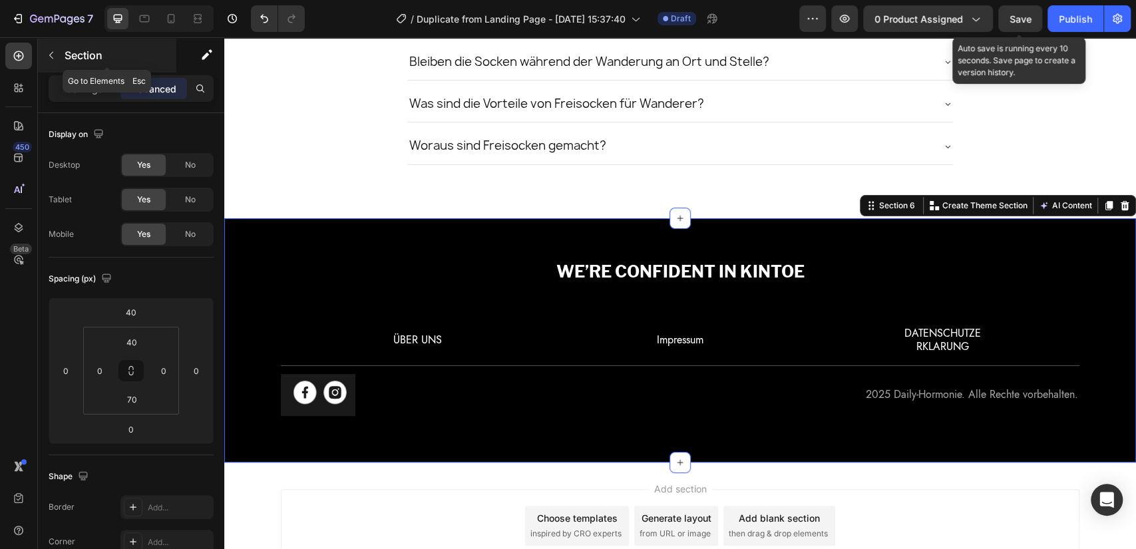
click at [69, 51] on p "Section" at bounding box center [119, 55] width 109 height 16
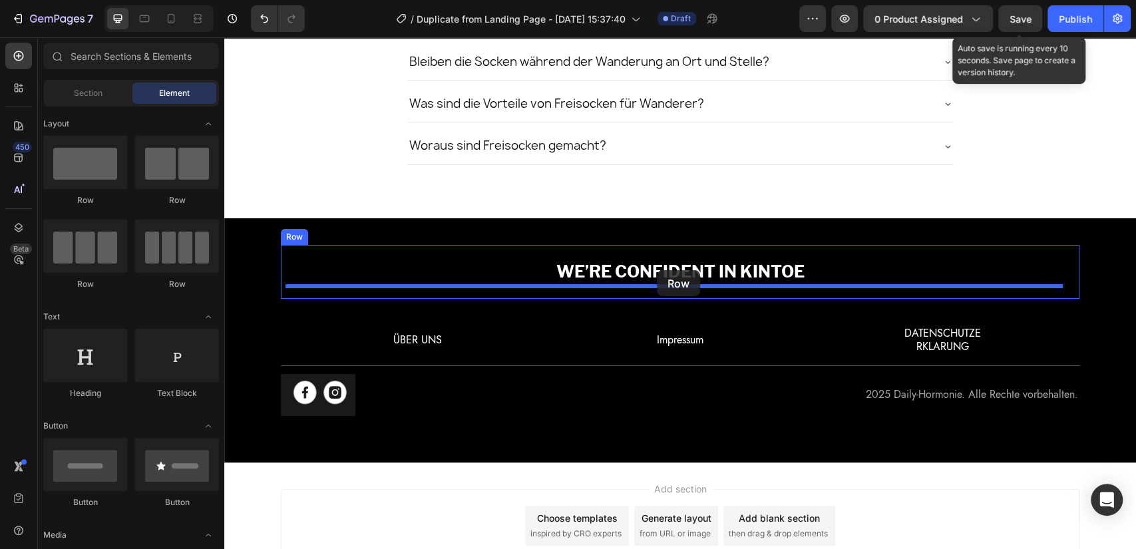
drag, startPoint x: 335, startPoint y: 296, endPoint x: 657, endPoint y: 272, distance: 322.3
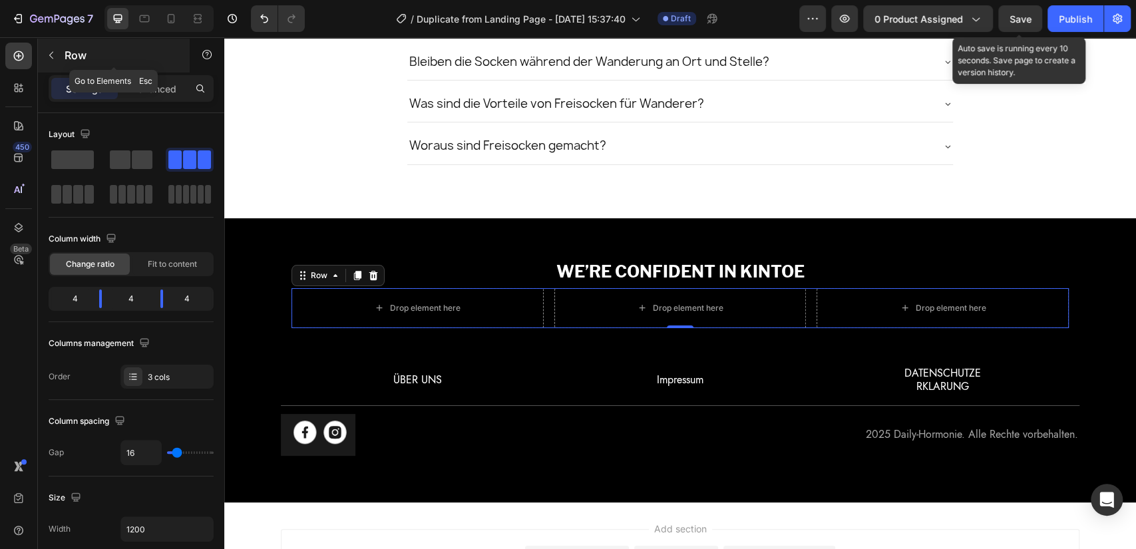
click at [67, 49] on p "Row" at bounding box center [121, 55] width 113 height 16
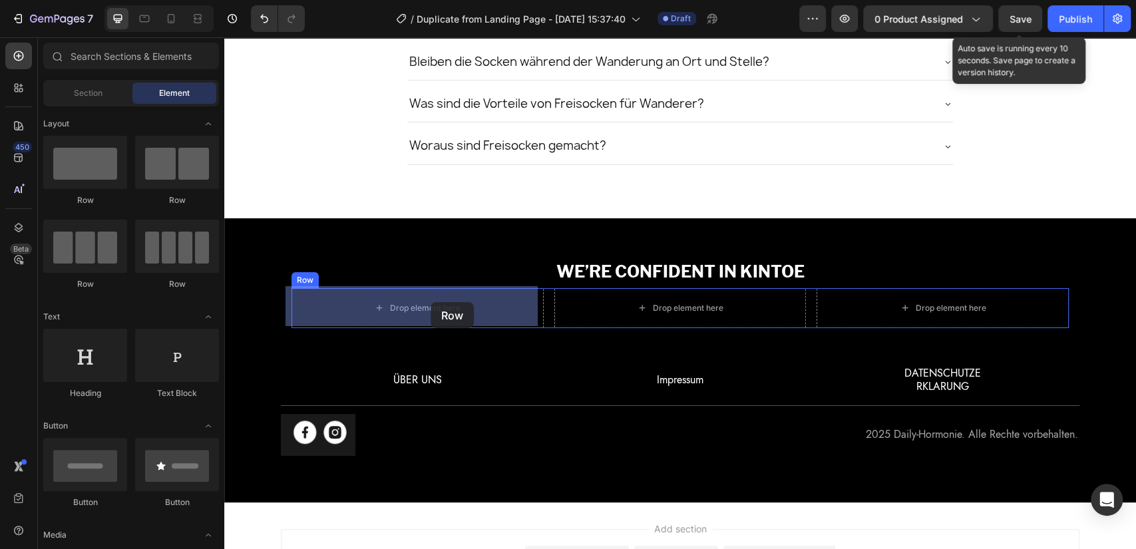
drag, startPoint x: 319, startPoint y: 196, endPoint x: 431, endPoint y: 302, distance: 153.9
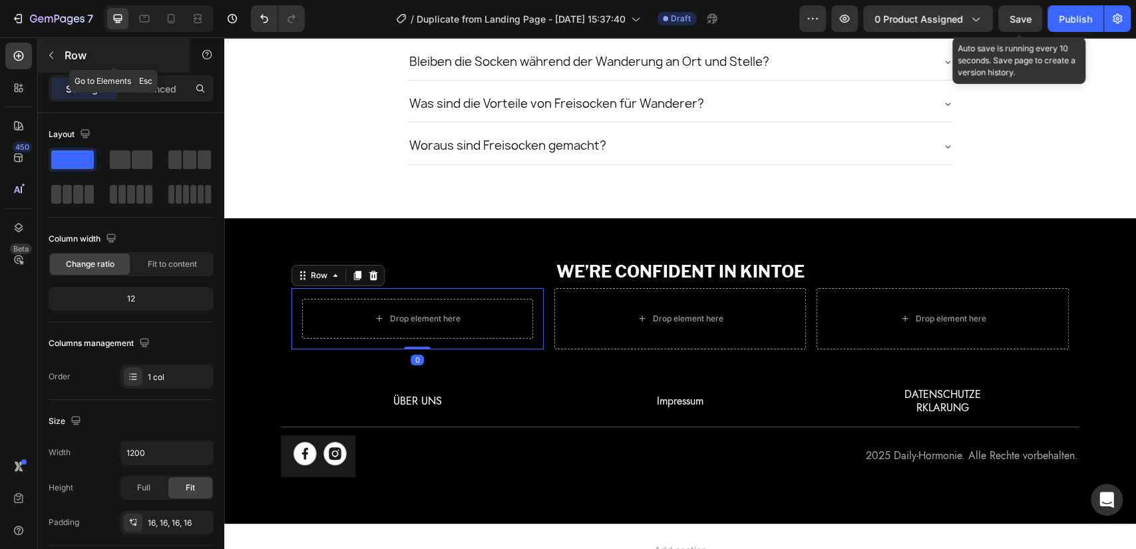
click at [75, 57] on p "Row" at bounding box center [121, 55] width 113 height 16
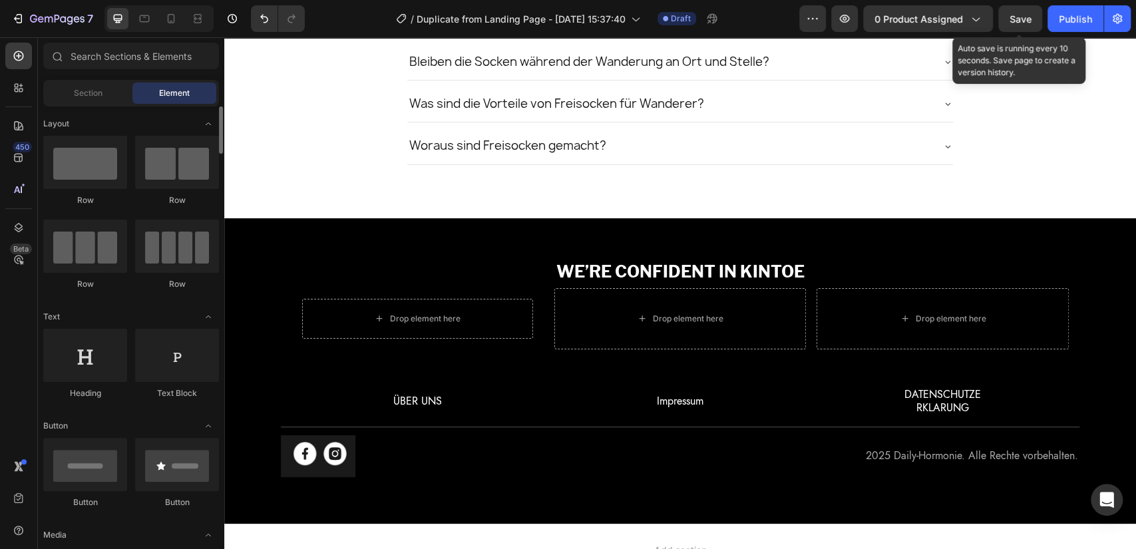
scroll to position [345, 0]
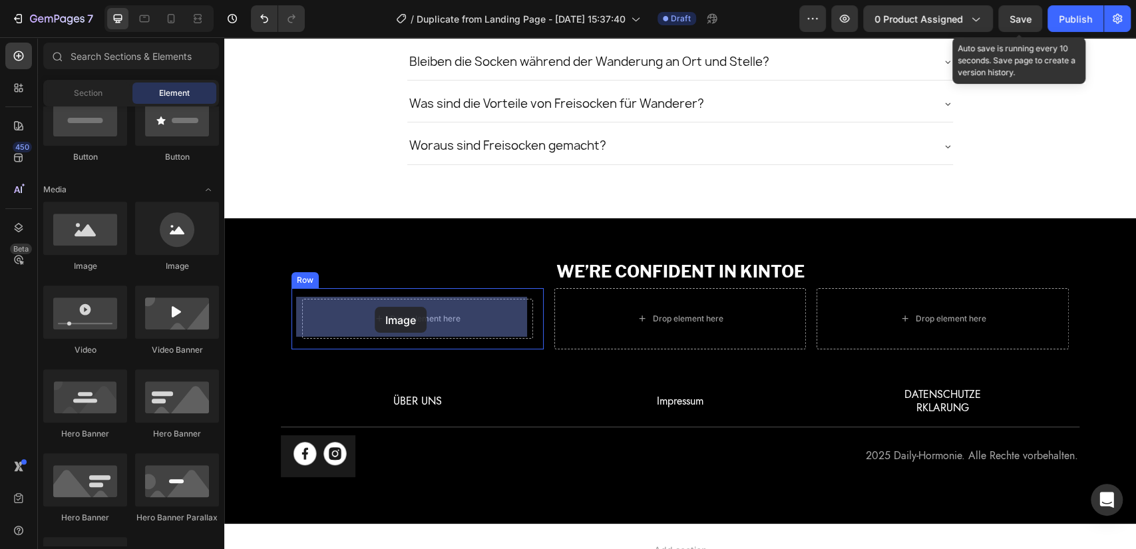
drag, startPoint x: 394, startPoint y: 268, endPoint x: 367, endPoint y: 312, distance: 51.4
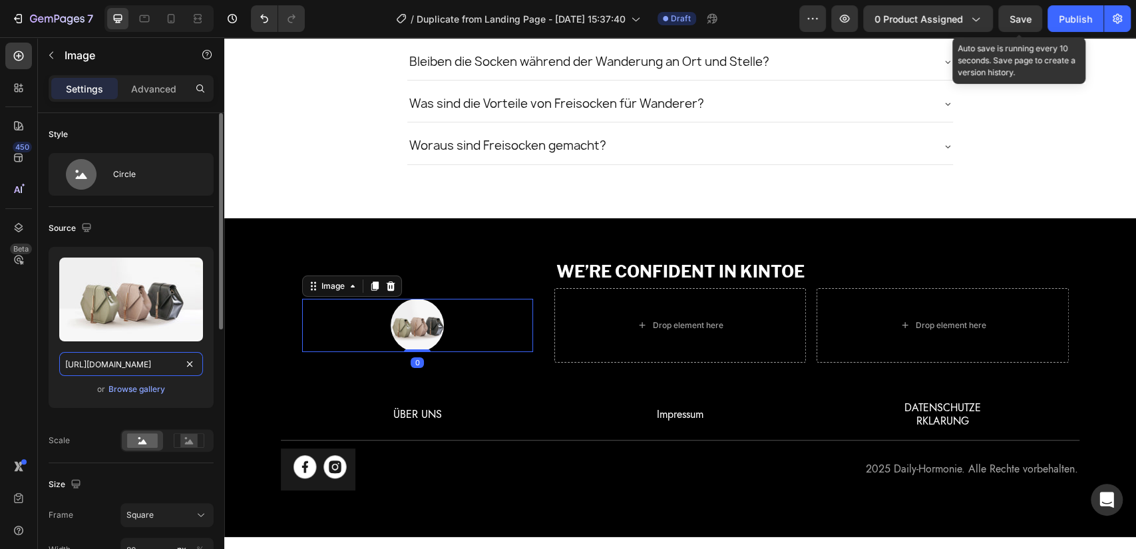
click at [137, 361] on input "https://cdn.shopify.com/s/files/1/2005/9307/files/image_demo.jpg" at bounding box center [131, 364] width 144 height 24
paste input "0771/0860/9337/files/ridge_10.webp?v=1713078776&width=1800"
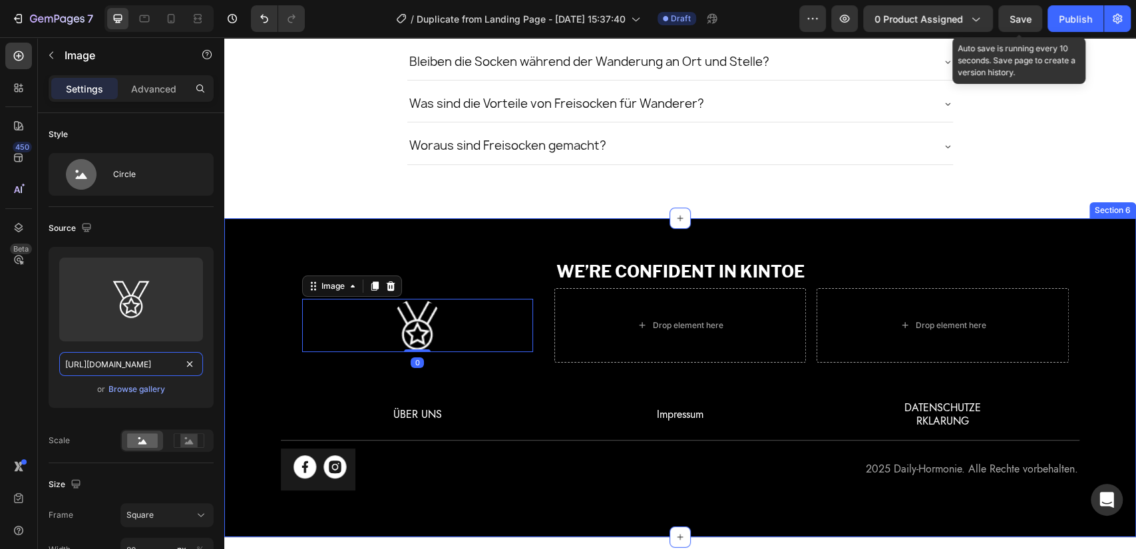
scroll to position [0, 258]
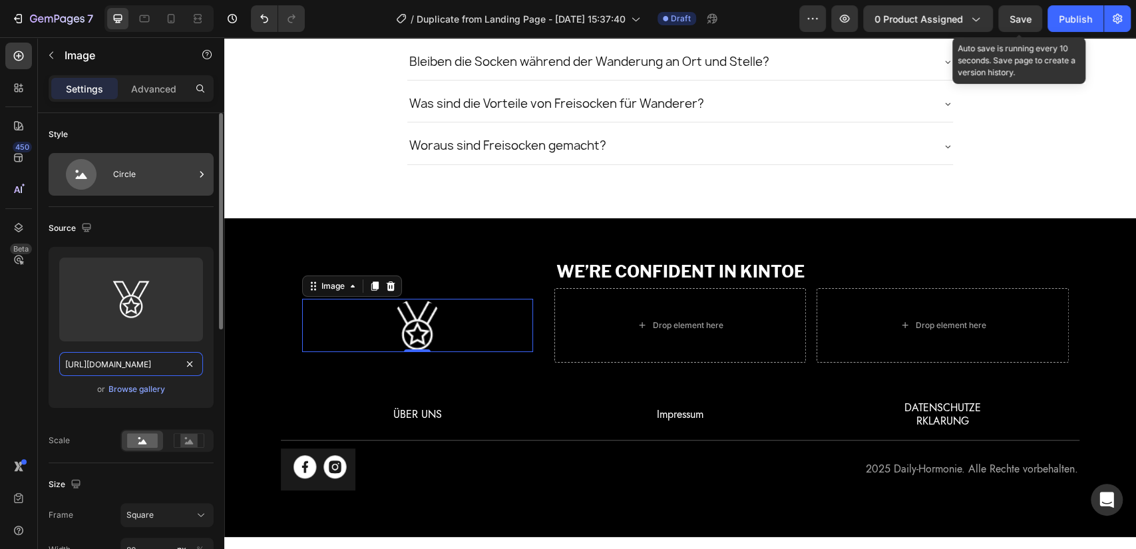
type input "https://cdn.shopify.com/s/files/1/0771/0860/9337/files/ridge_10.webp?v=17130787…"
click at [133, 171] on div "Circle" at bounding box center [153, 174] width 81 height 31
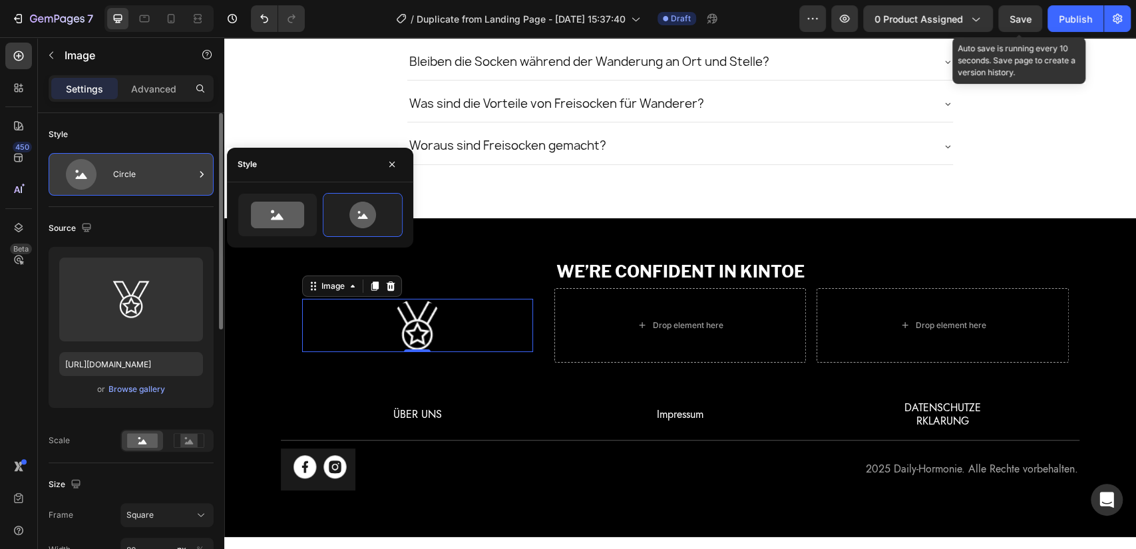
scroll to position [0, 0]
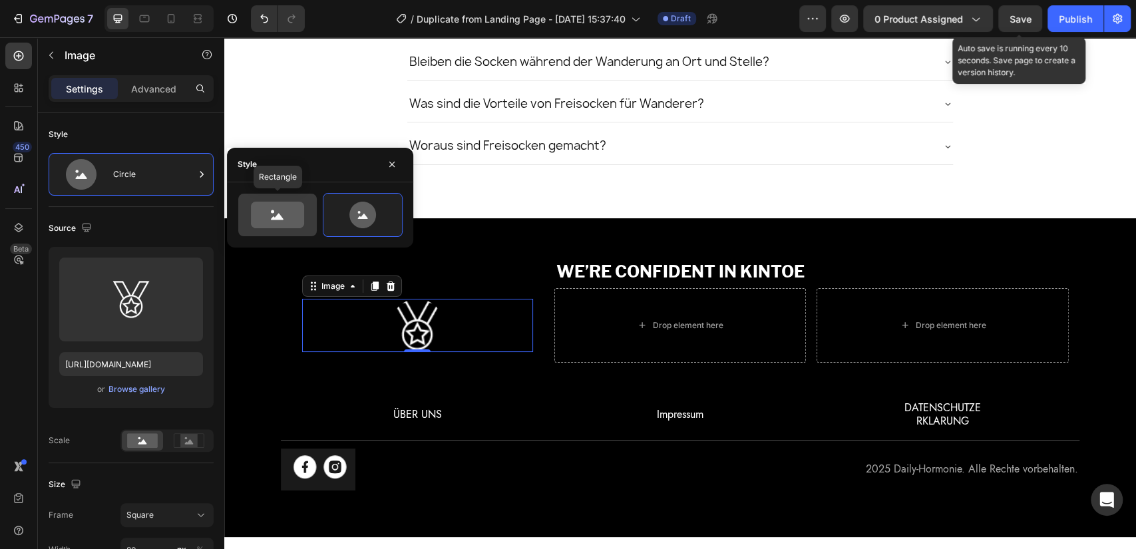
click at [309, 204] on icon at bounding box center [277, 215] width 63 height 27
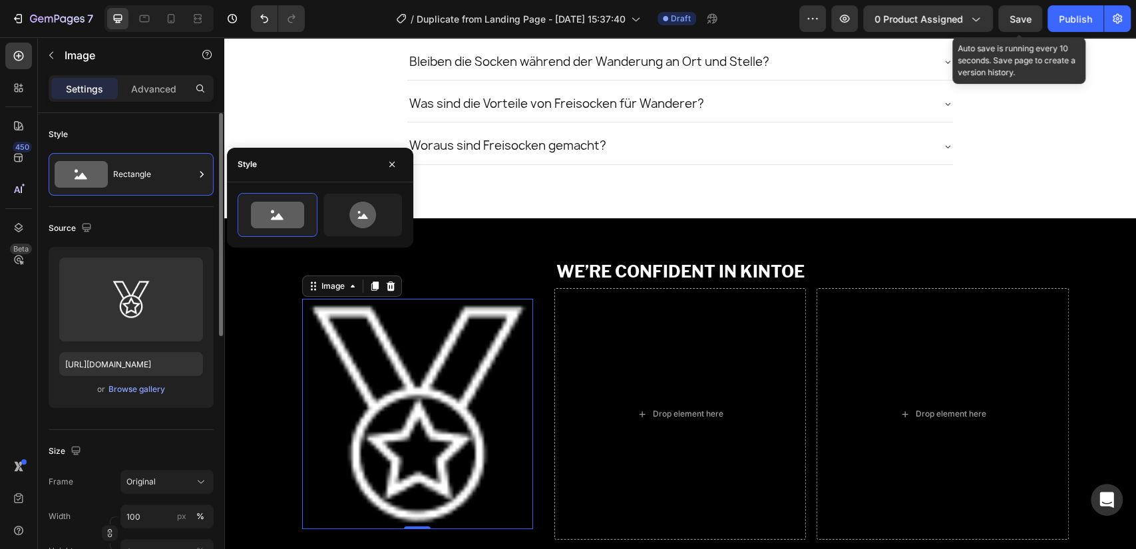
scroll to position [172, 0]
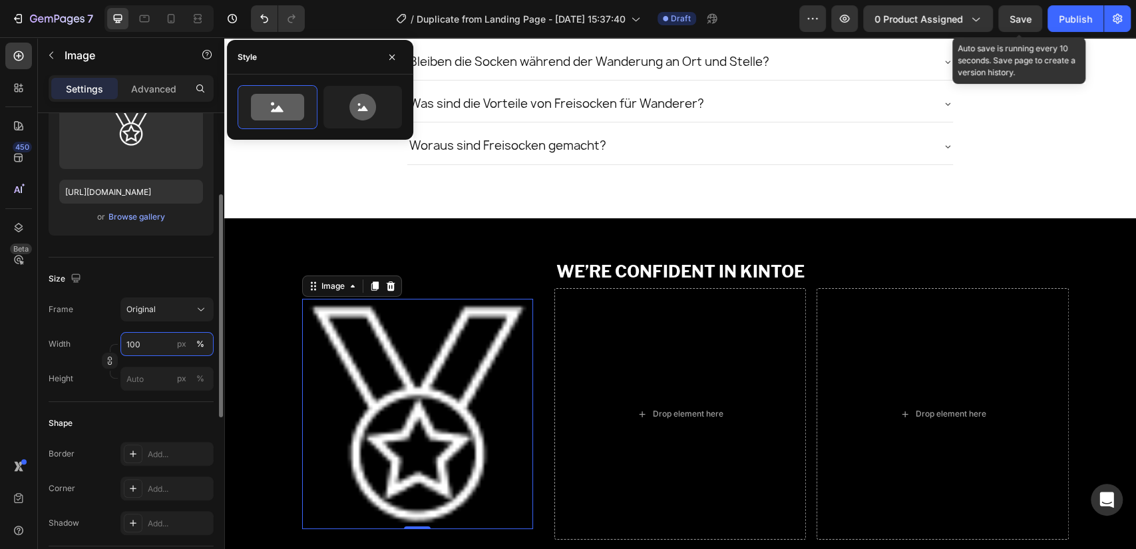
click at [148, 346] on input "100" at bounding box center [166, 344] width 93 height 24
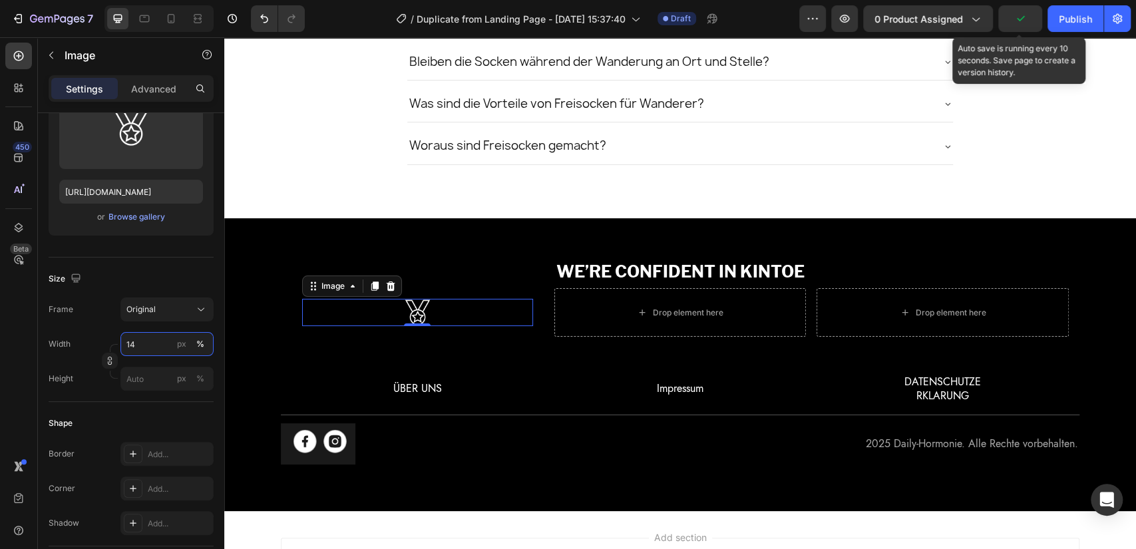
type input "15"
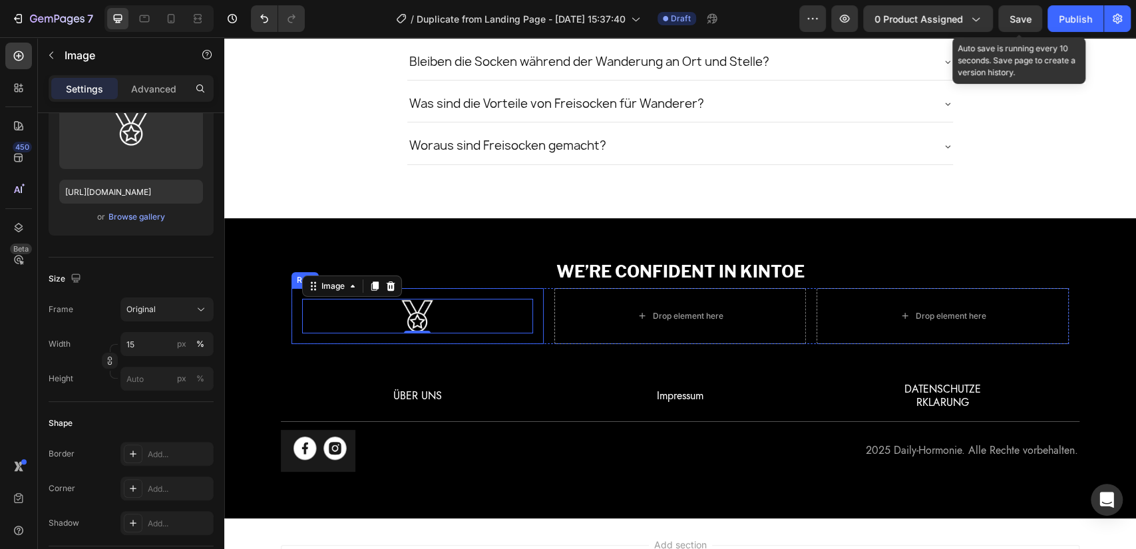
click at [464, 288] on div "Image 0 Row" at bounding box center [418, 316] width 252 height 56
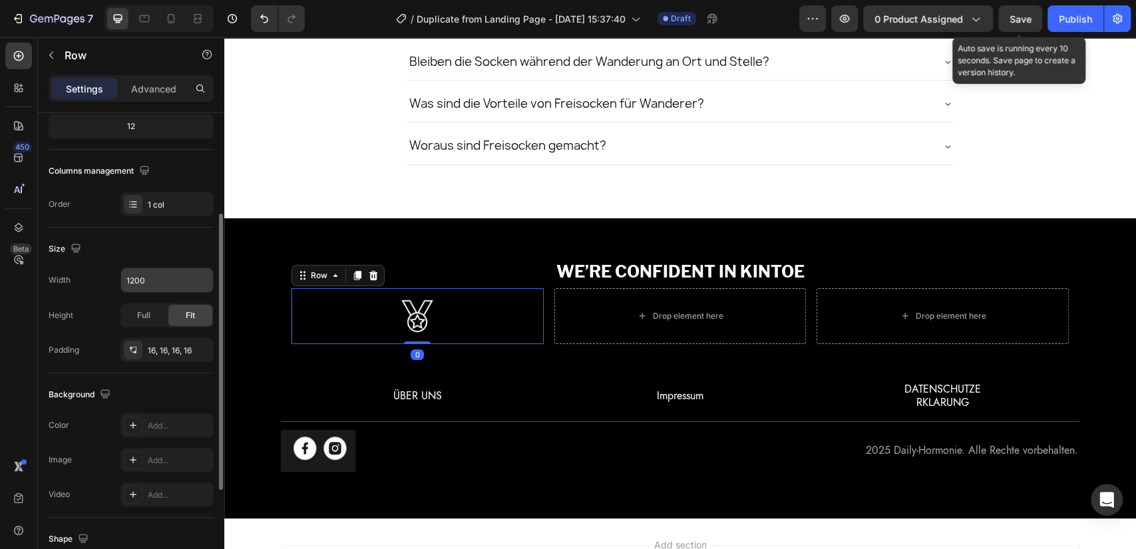
click at [143, 275] on input "1200" at bounding box center [167, 280] width 92 height 24
click at [210, 277] on button "button" at bounding box center [201, 280] width 24 height 24
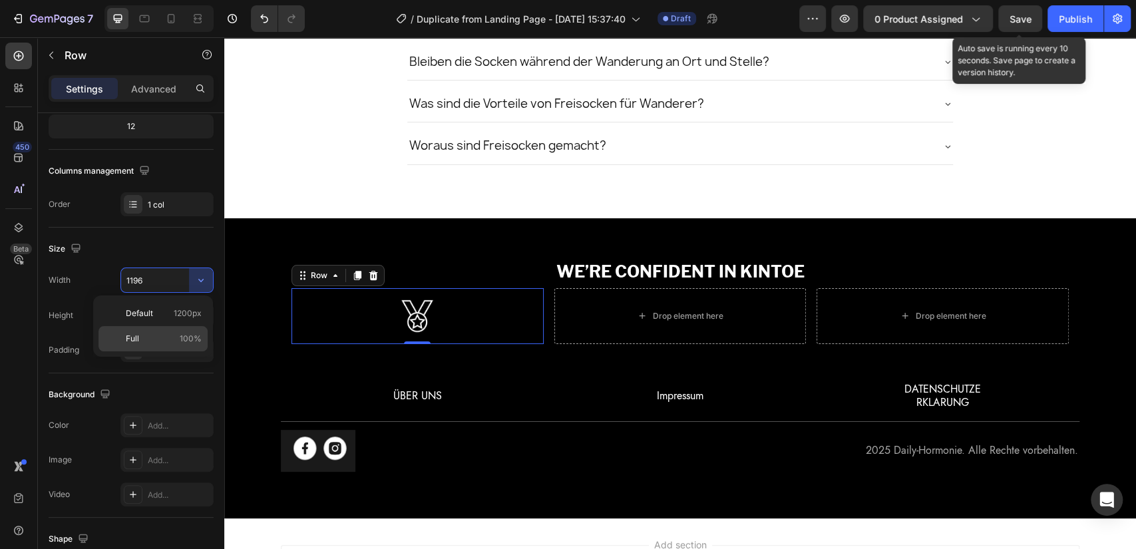
click at [188, 328] on div "Full 100%" at bounding box center [153, 338] width 109 height 25
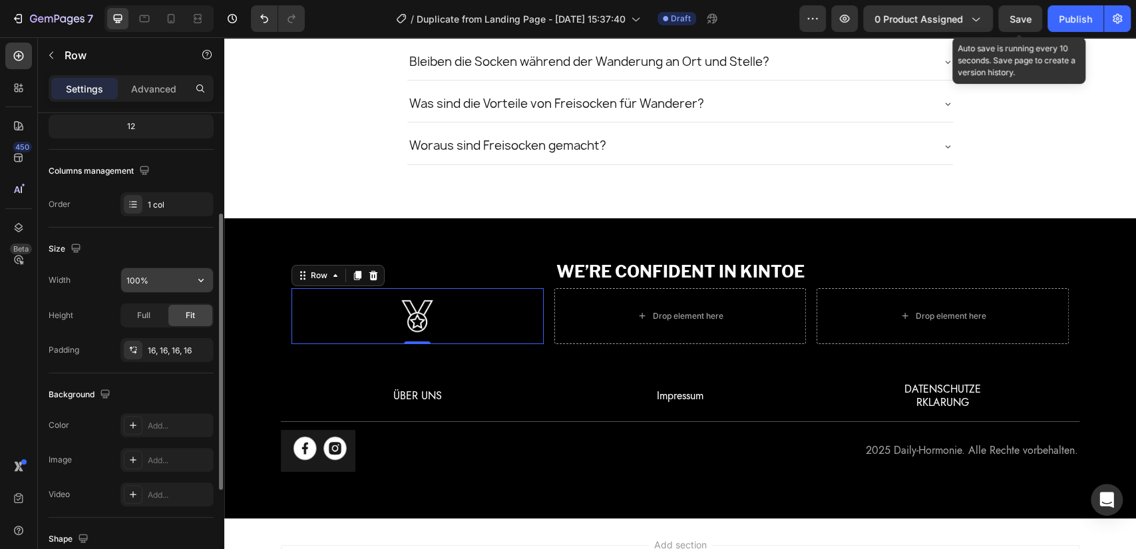
click at [167, 268] on div "100%" at bounding box center [166, 280] width 93 height 25
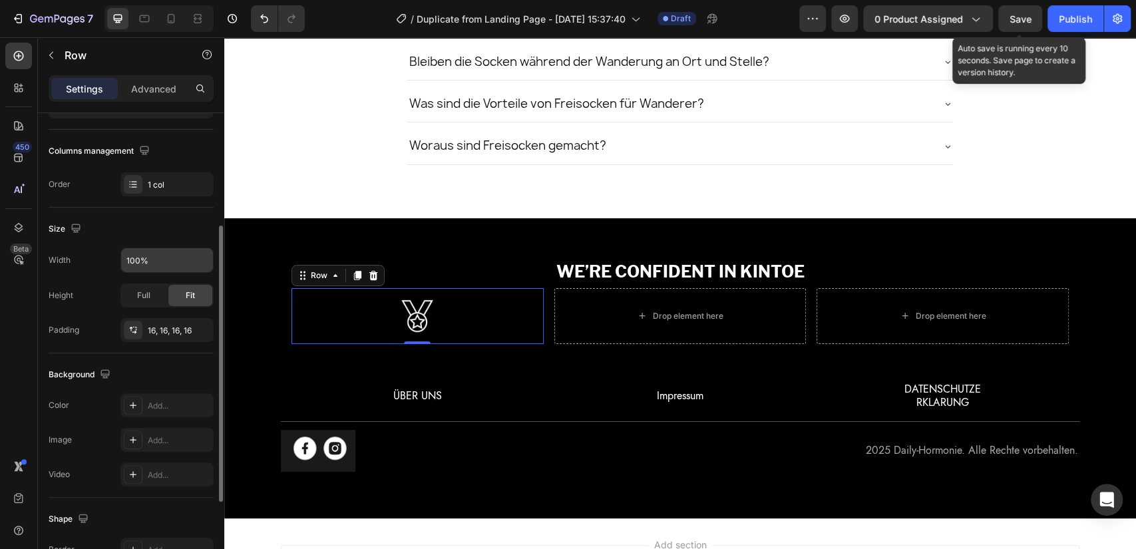
click at [168, 260] on input "100%" at bounding box center [167, 260] width 92 height 24
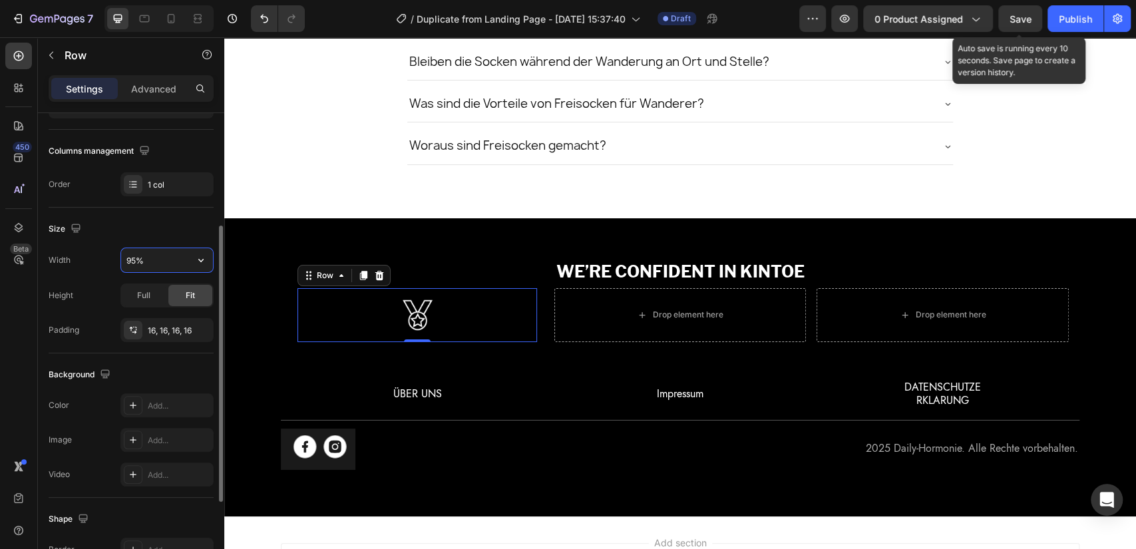
type input "96%"
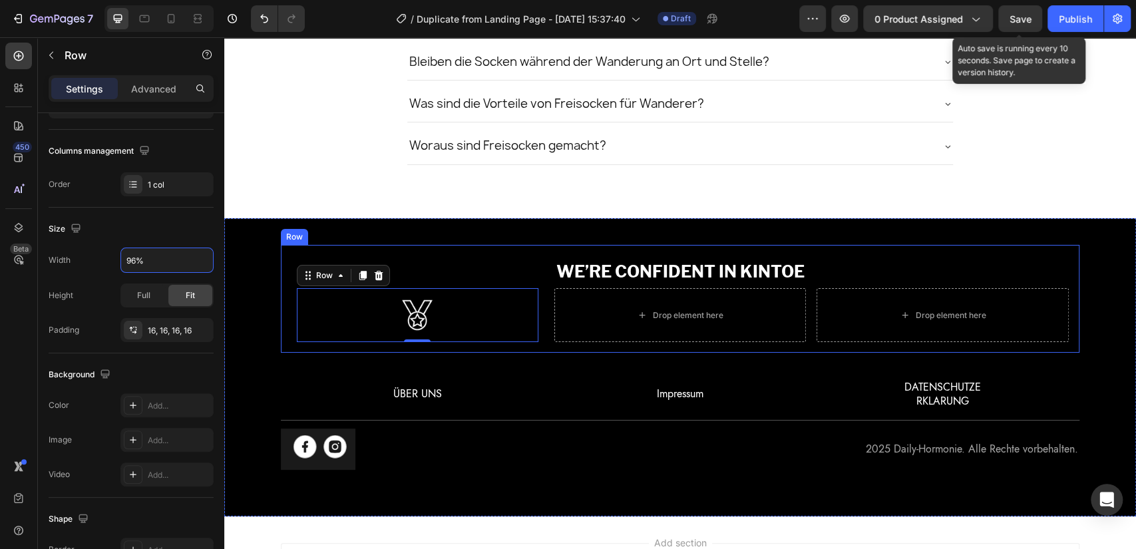
click at [546, 339] on div "WE’RE CONFIDENT IN KINTOE Text Block Image Row 0 Drop element here Drop element…" at bounding box center [680, 299] width 799 height 108
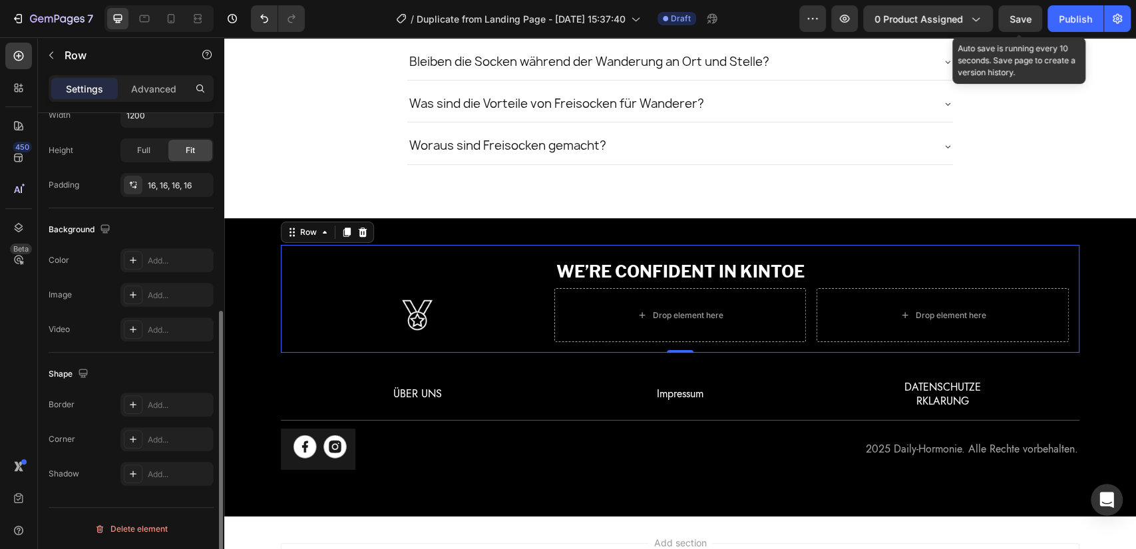
scroll to position [0, 0]
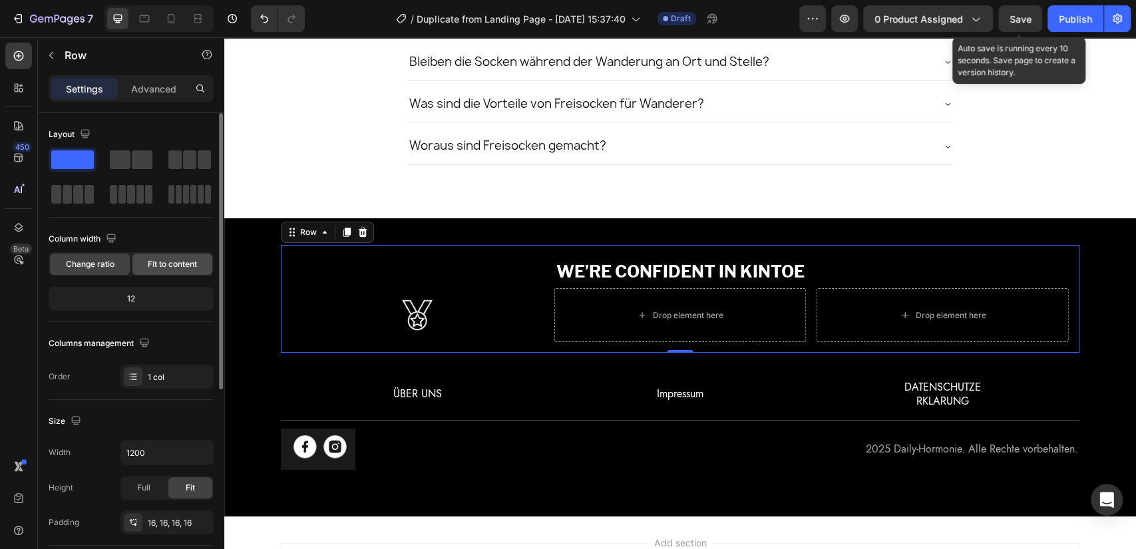
click at [166, 272] on div "Fit to content" at bounding box center [172, 264] width 80 height 21
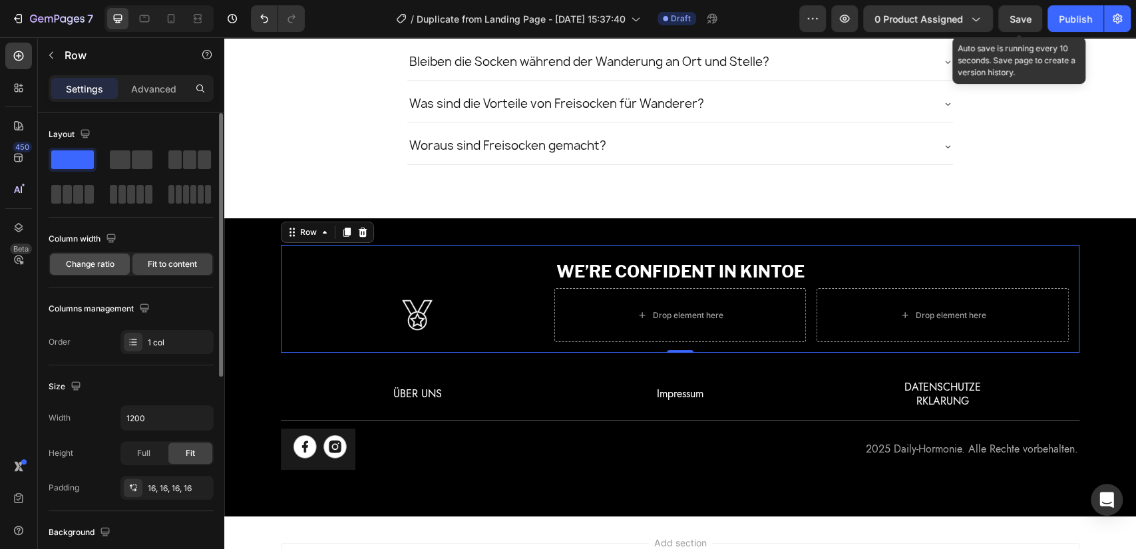
click at [99, 270] on span "Change ratio" at bounding box center [90, 264] width 49 height 12
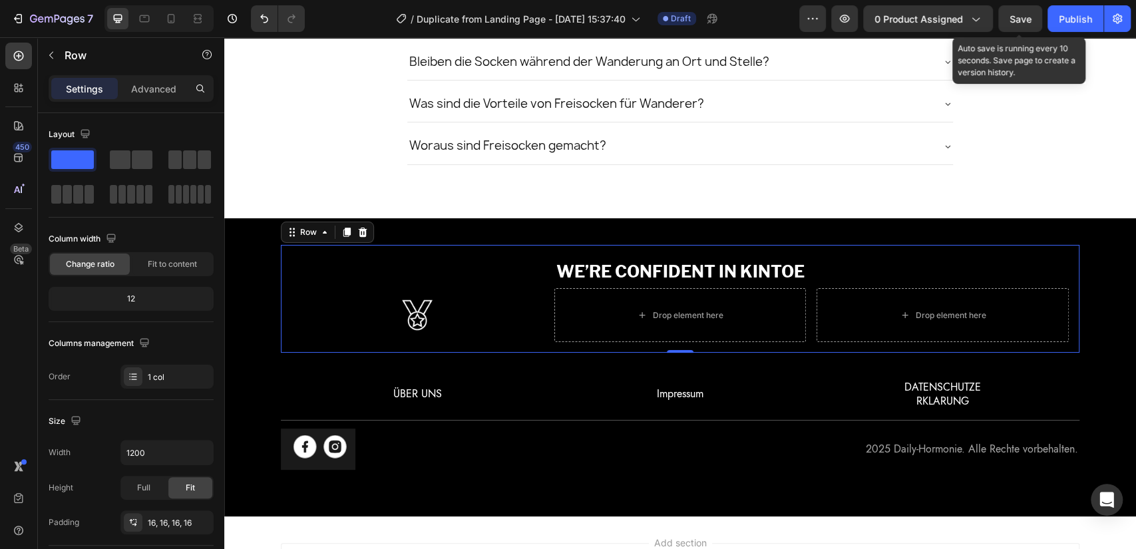
scroll to position [337, 0]
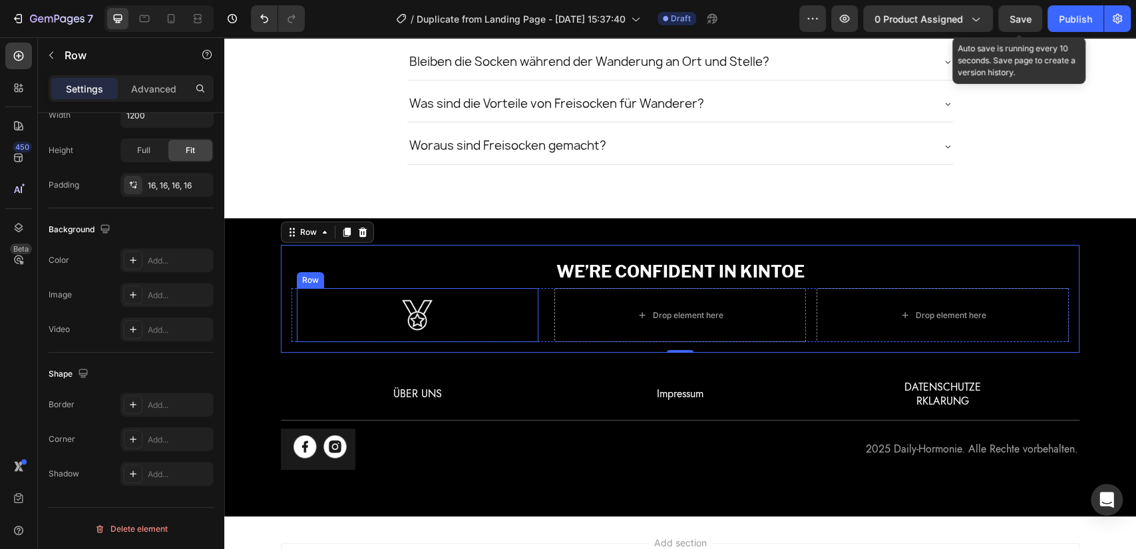
click at [526, 288] on div "Image Row" at bounding box center [418, 315] width 242 height 55
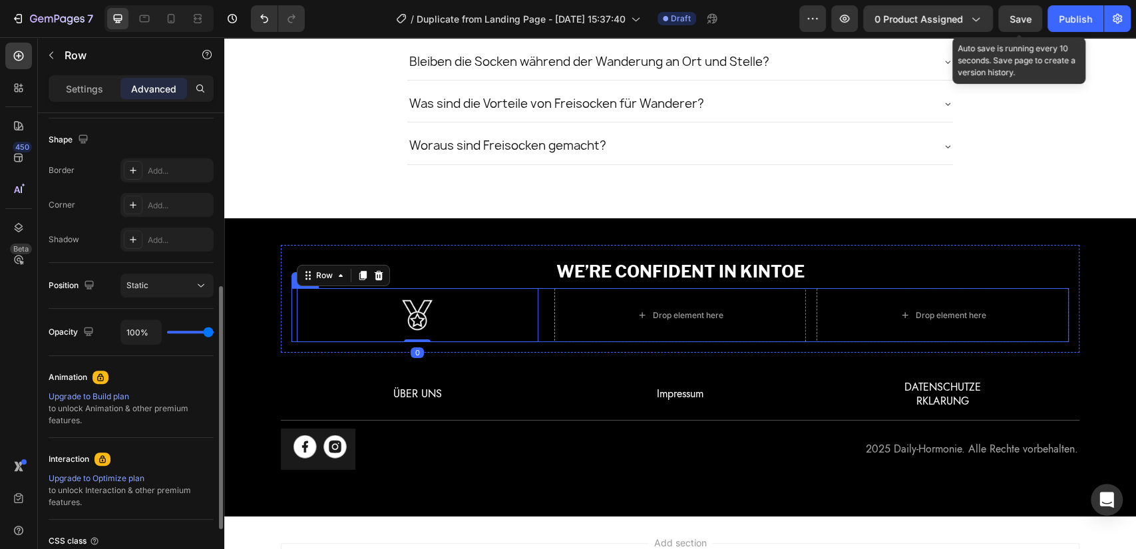
click at [539, 288] on div "Image Row 0 Drop element here Drop element here Row" at bounding box center [680, 315] width 777 height 55
click at [83, 88] on p "Settings" at bounding box center [84, 89] width 37 height 14
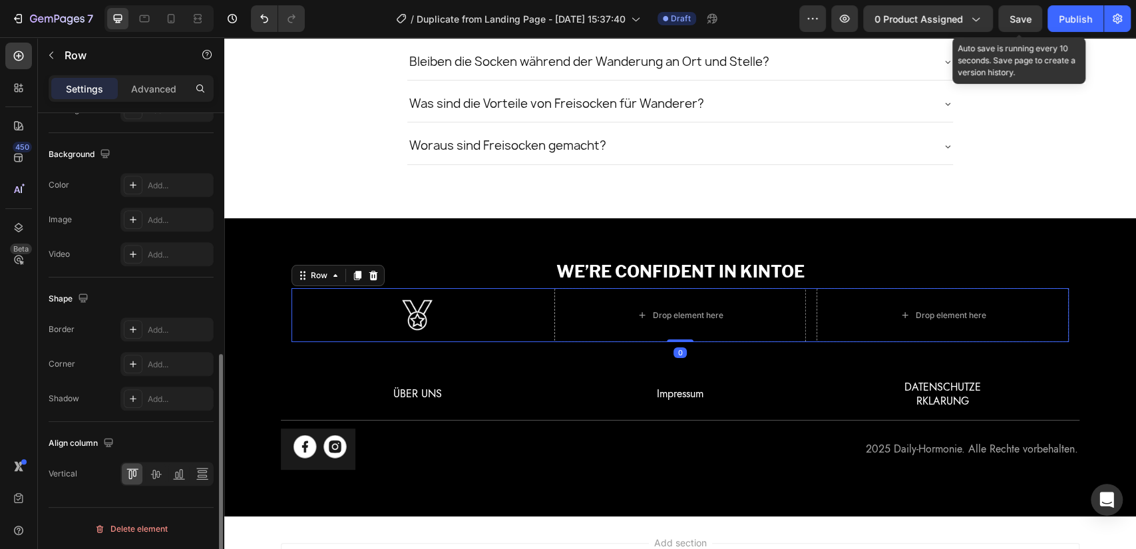
scroll to position [144, 0]
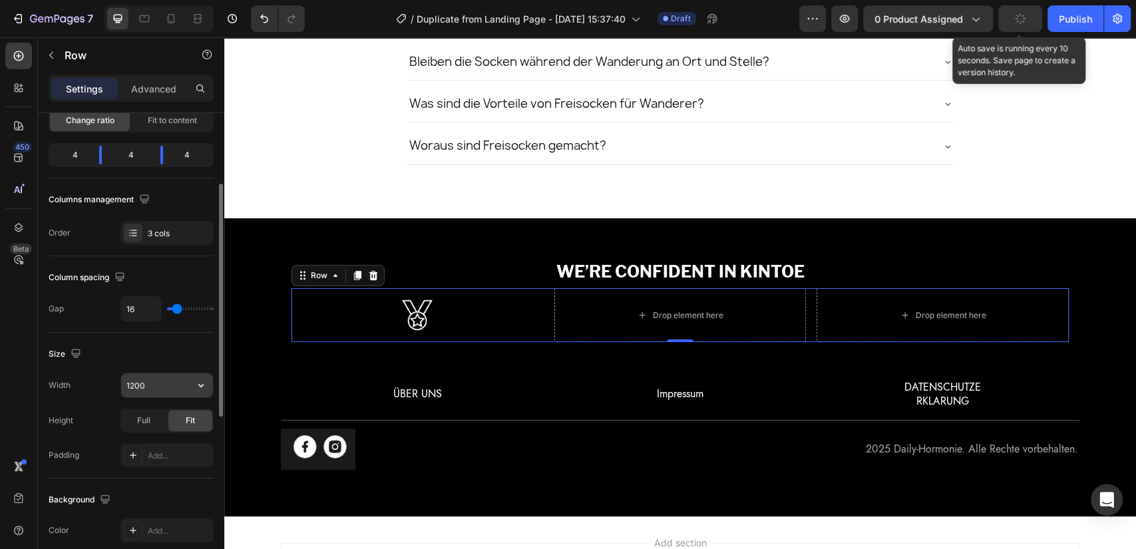
click at [166, 382] on input "1200" at bounding box center [167, 385] width 92 height 24
click at [204, 386] on icon "button" at bounding box center [200, 385] width 13 height 13
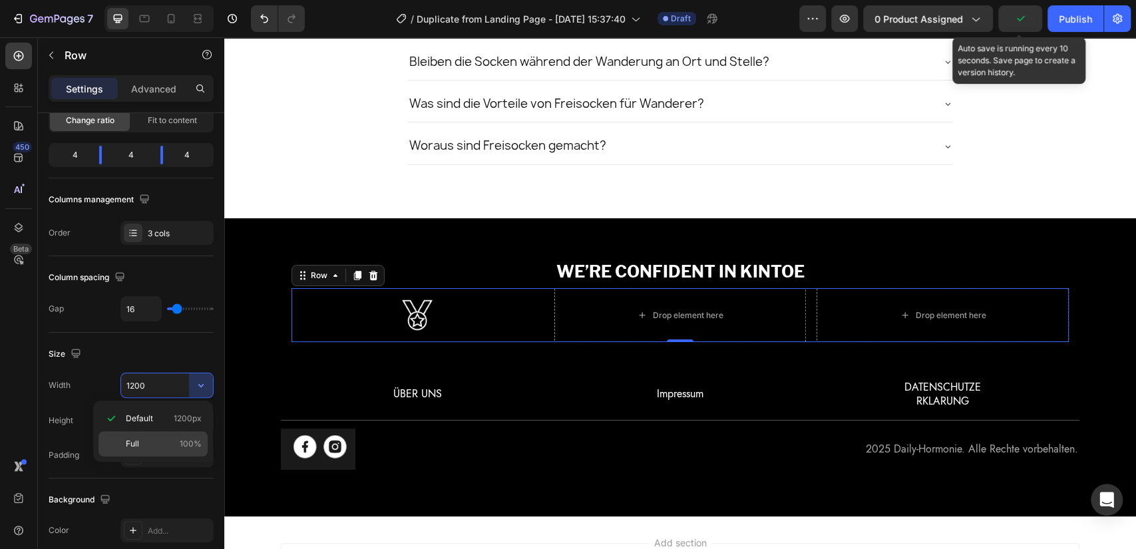
click at [175, 439] on p "Full 100%" at bounding box center [164, 444] width 76 height 12
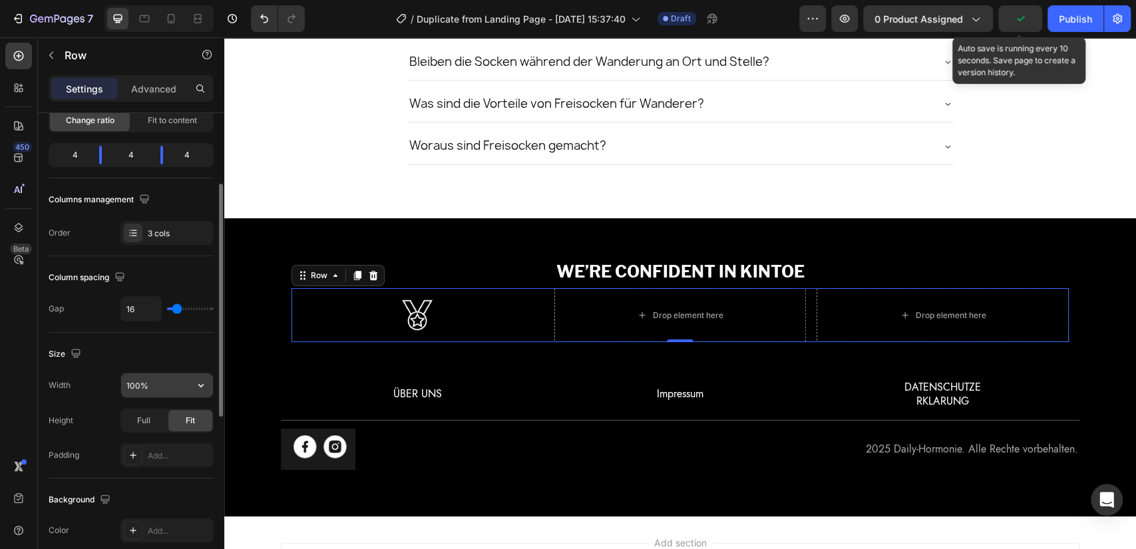
click at [164, 374] on input "100%" at bounding box center [167, 385] width 92 height 24
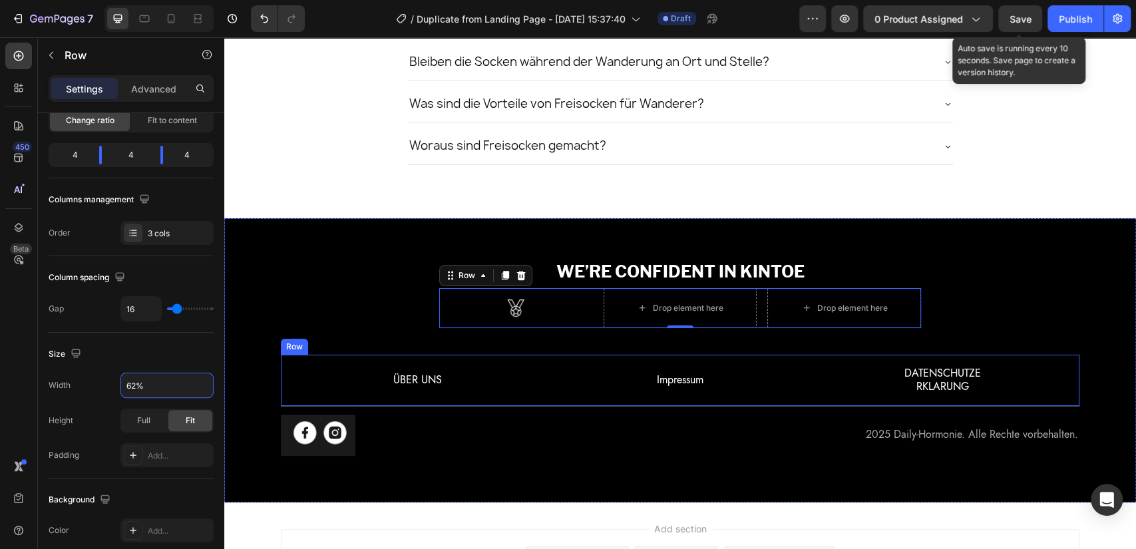
type input "63%"
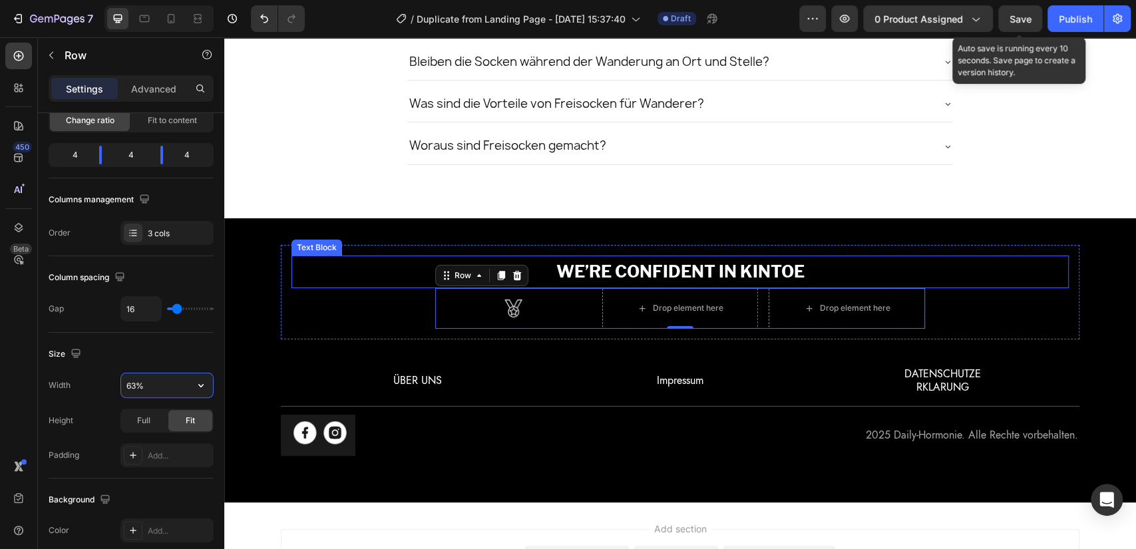
click at [634, 267] on p "WE’RE CONFIDENT IN KINTOE" at bounding box center [680, 272] width 775 height 30
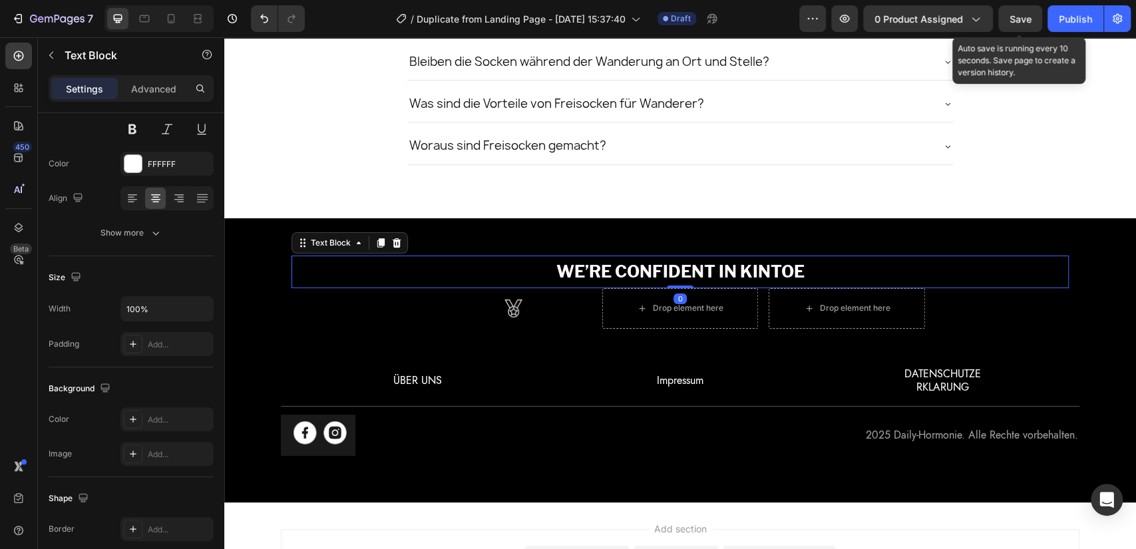
scroll to position [0, 0]
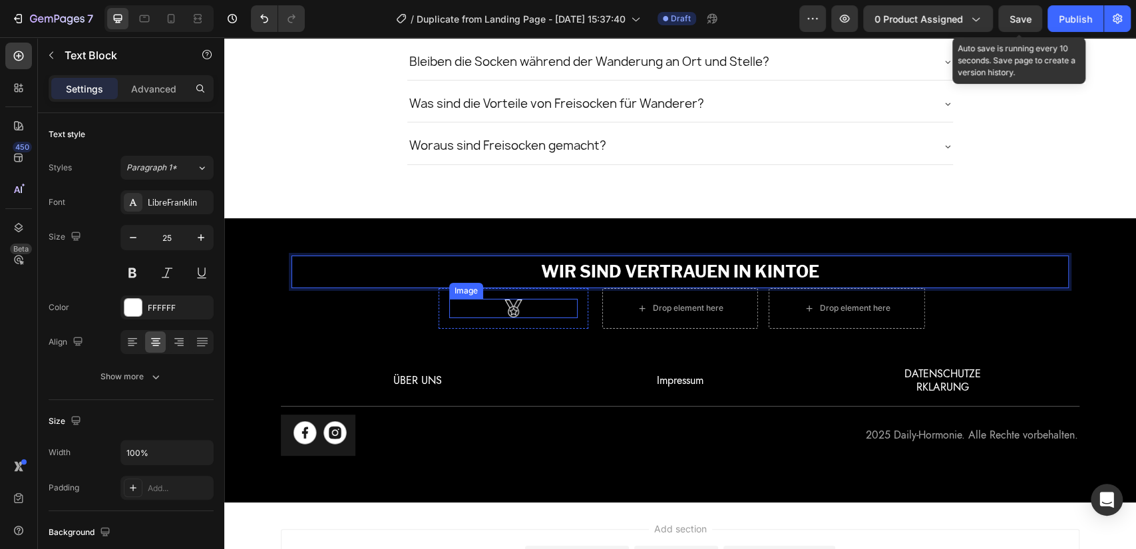
click at [521, 299] on div at bounding box center [513, 308] width 128 height 19
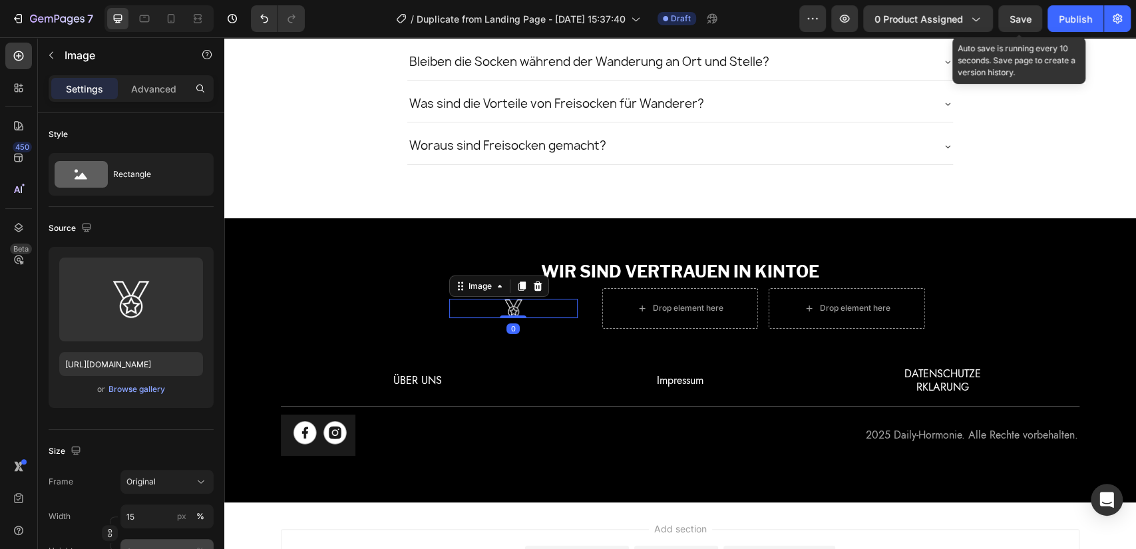
scroll to position [345, 0]
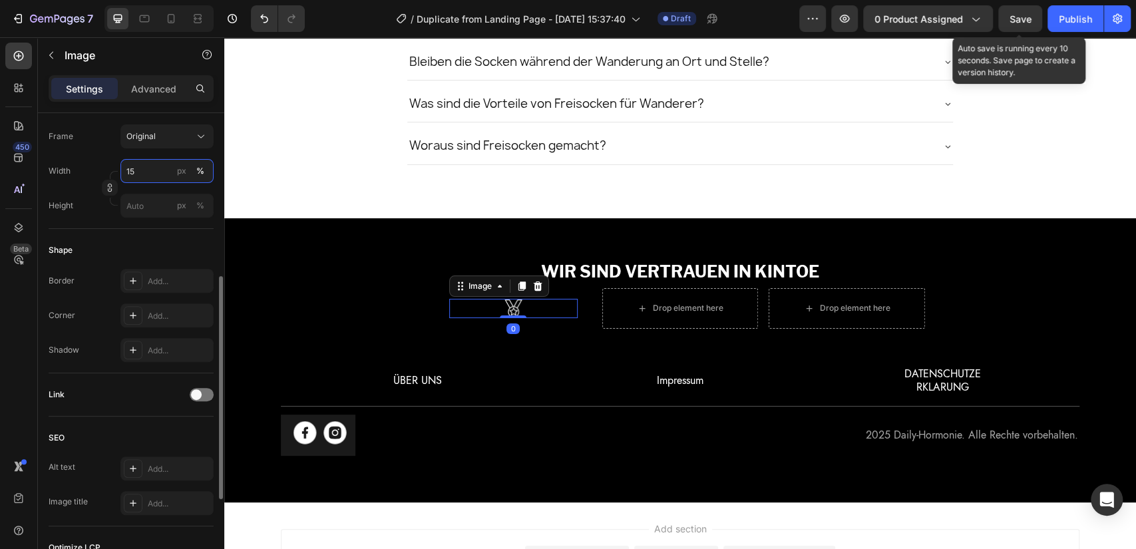
click at [149, 178] on input "15" at bounding box center [166, 171] width 93 height 24
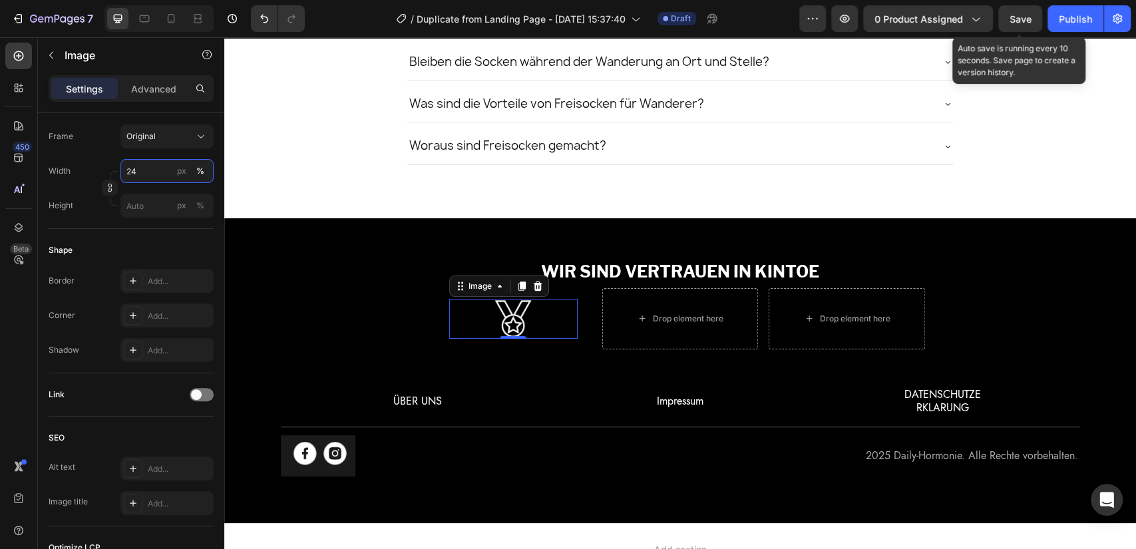
type input "23"
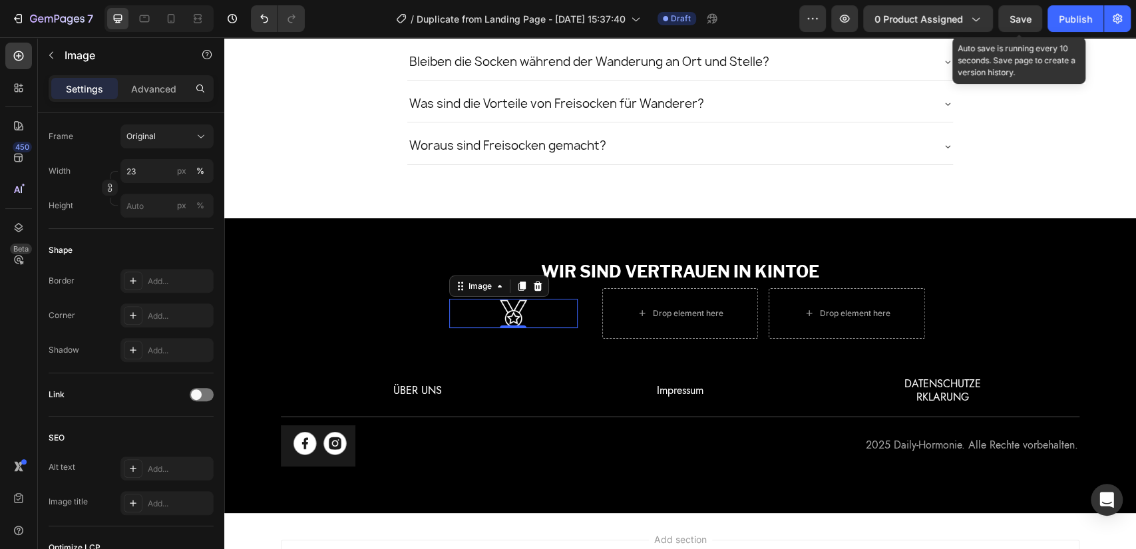
click at [92, 54] on p "Image" at bounding box center [121, 55] width 113 height 16
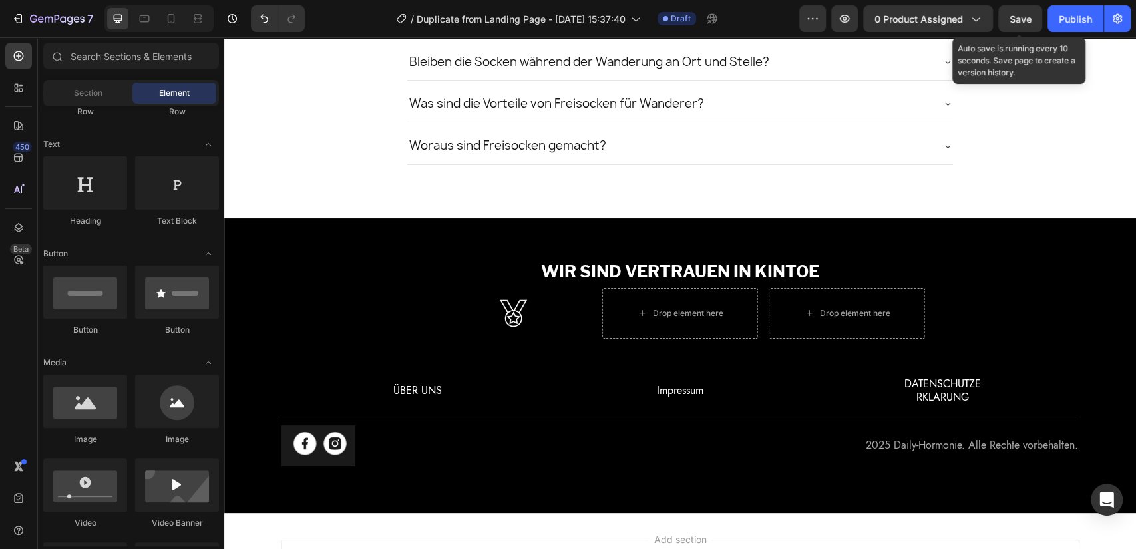
scroll to position [0, 0]
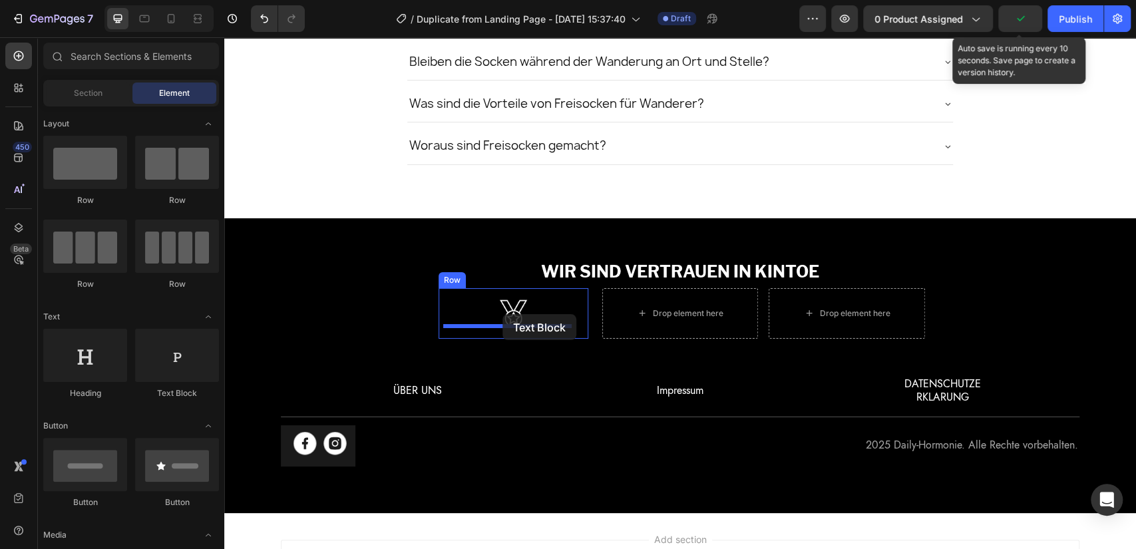
drag, startPoint x: 441, startPoint y: 395, endPoint x: 1012, endPoint y: 63, distance: 660.3
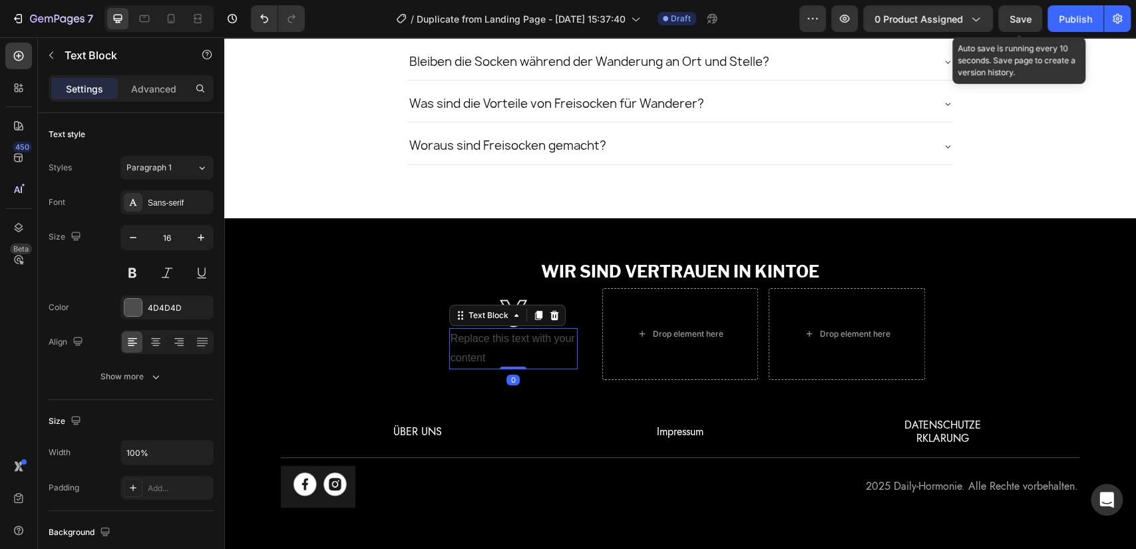
click at [456, 337] on div "Replace this text with your content" at bounding box center [513, 348] width 128 height 41
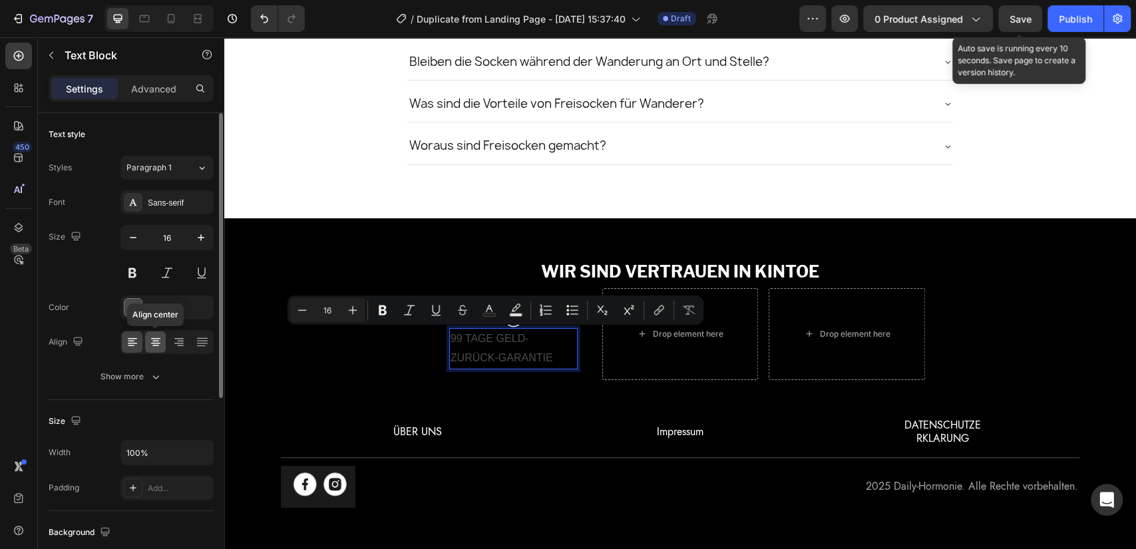
click at [160, 347] on icon at bounding box center [155, 341] width 13 height 13
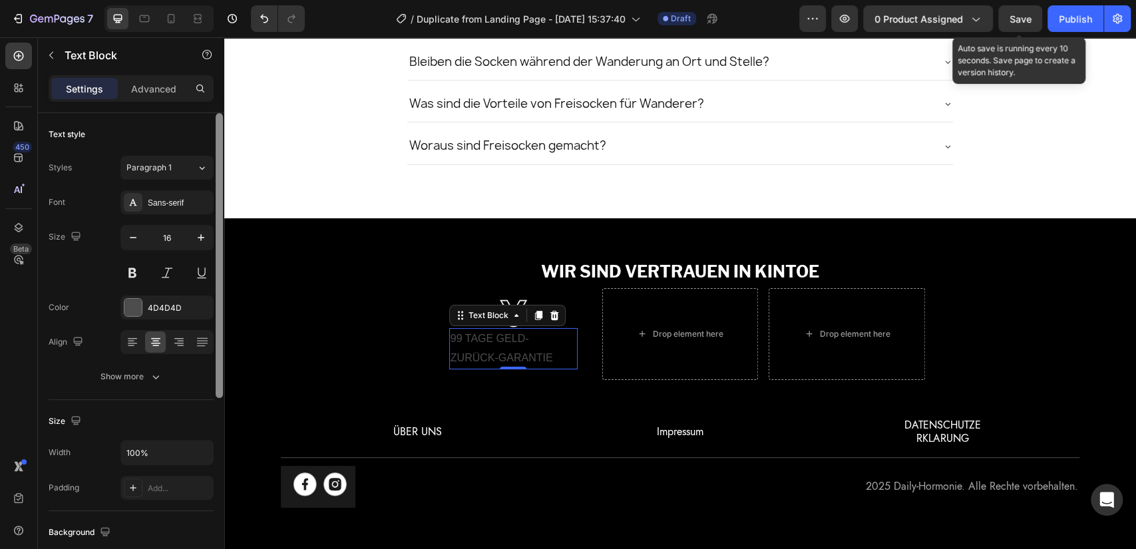
click at [167, 302] on div "4D4D4D" at bounding box center [179, 308] width 63 height 12
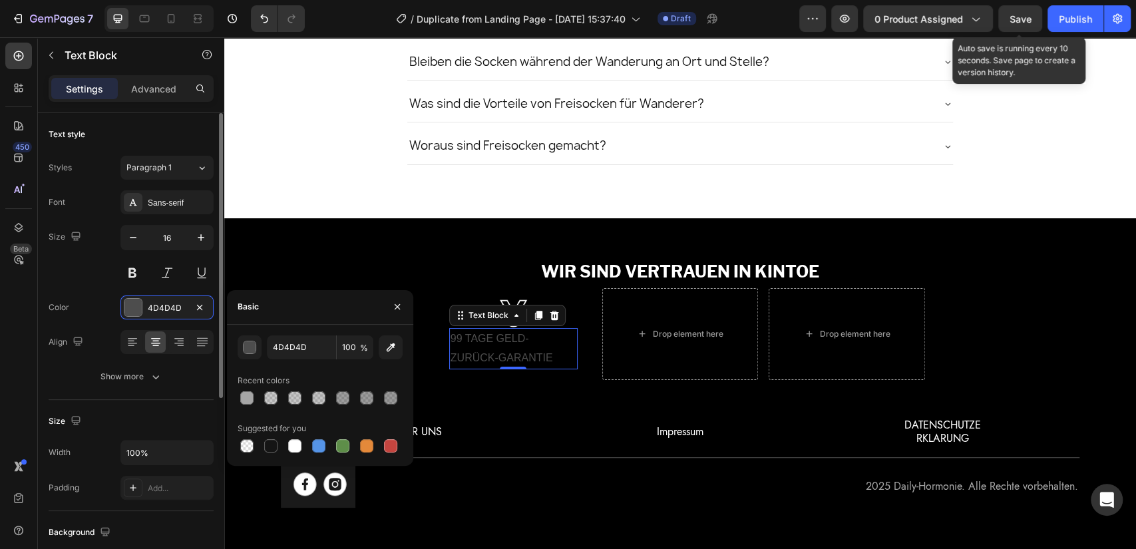
click at [300, 447] on div at bounding box center [294, 445] width 13 height 13
type input "FFFFFF"
click at [186, 201] on div "Sans-serif" at bounding box center [179, 203] width 63 height 12
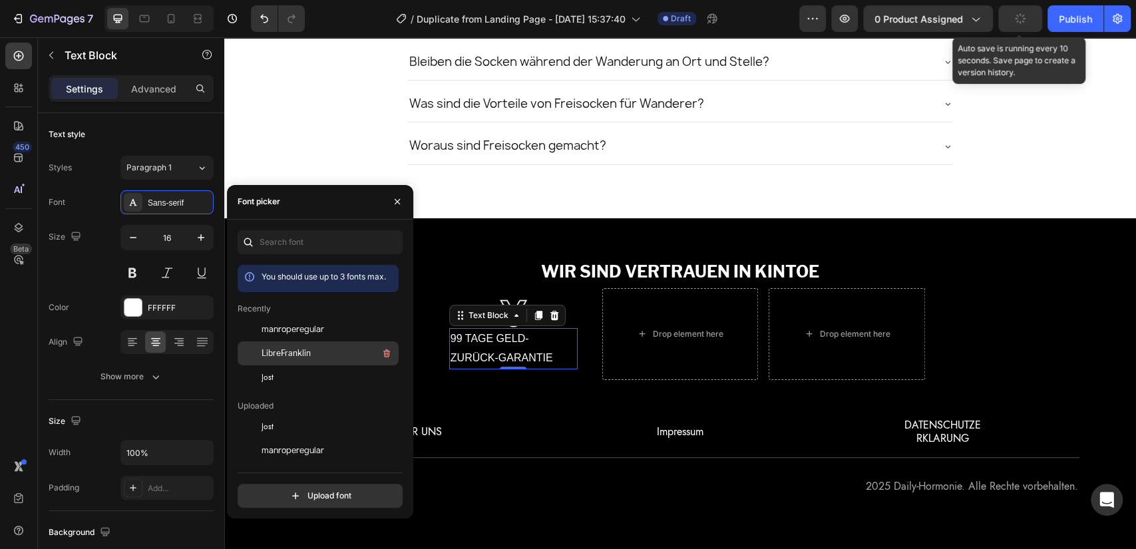
click at [294, 355] on span "LibreFranklin" at bounding box center [286, 353] width 49 height 12
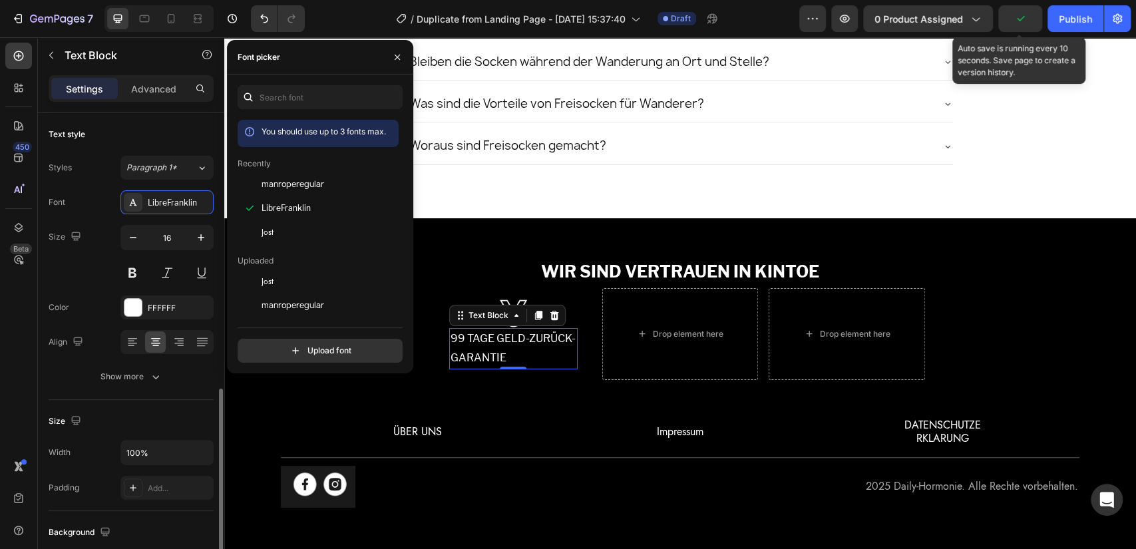
scroll to position [172, 0]
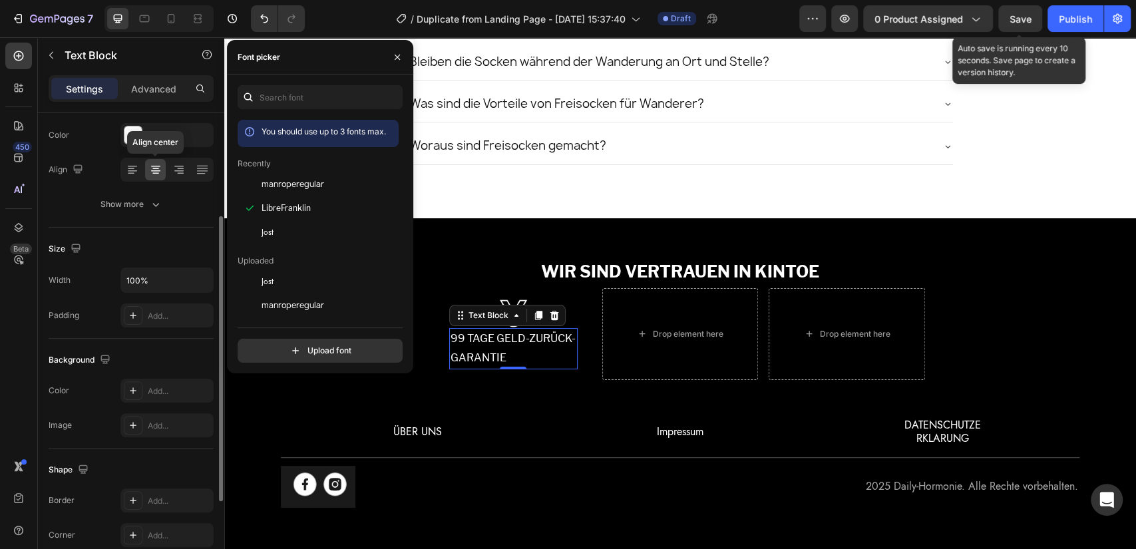
click at [159, 170] on icon at bounding box center [155, 170] width 9 height 1
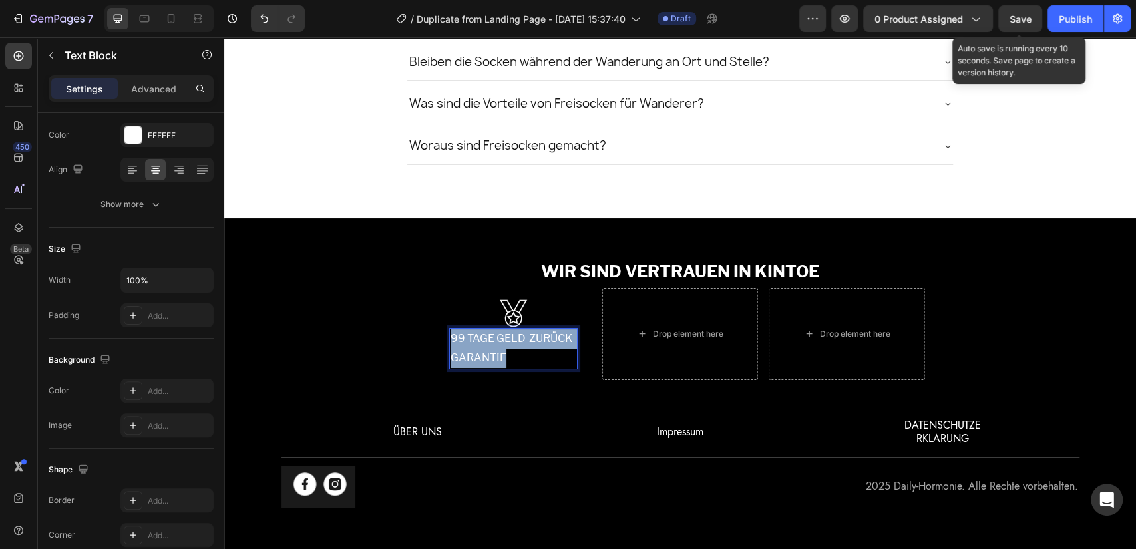
click at [481, 337] on p "99 TAGE GELD-ZURÜCK-GARANTIE" at bounding box center [514, 348] width 126 height 39
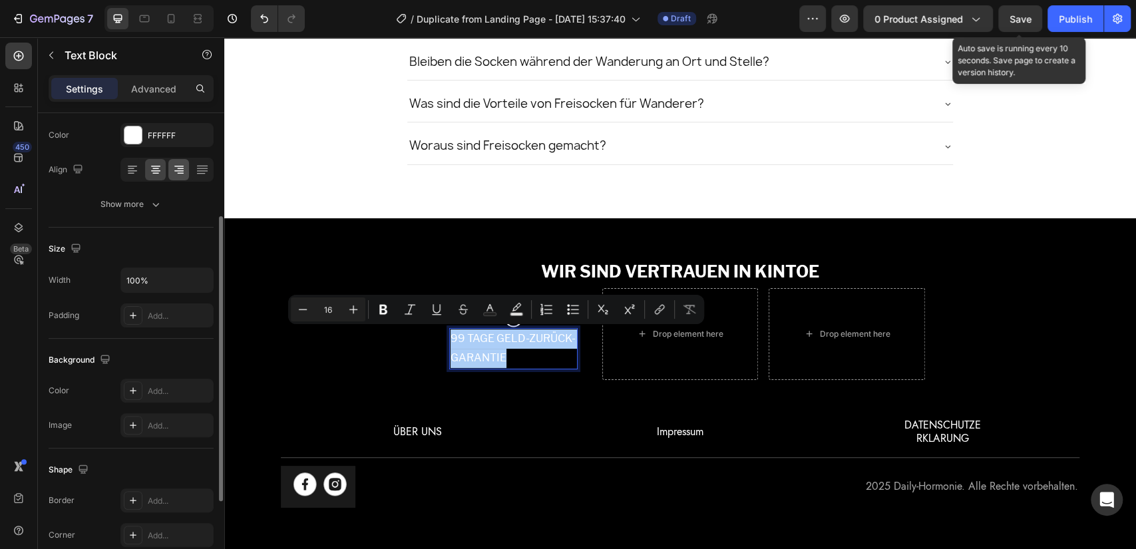
click at [180, 173] on icon at bounding box center [180, 173] width 7 height 1
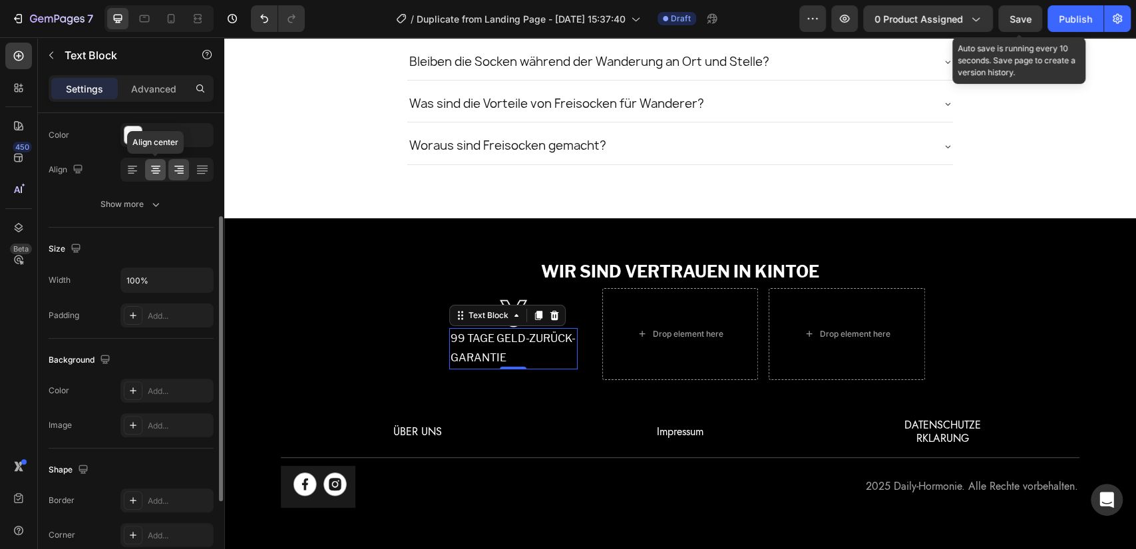
click at [159, 168] on icon at bounding box center [155, 169] width 13 height 13
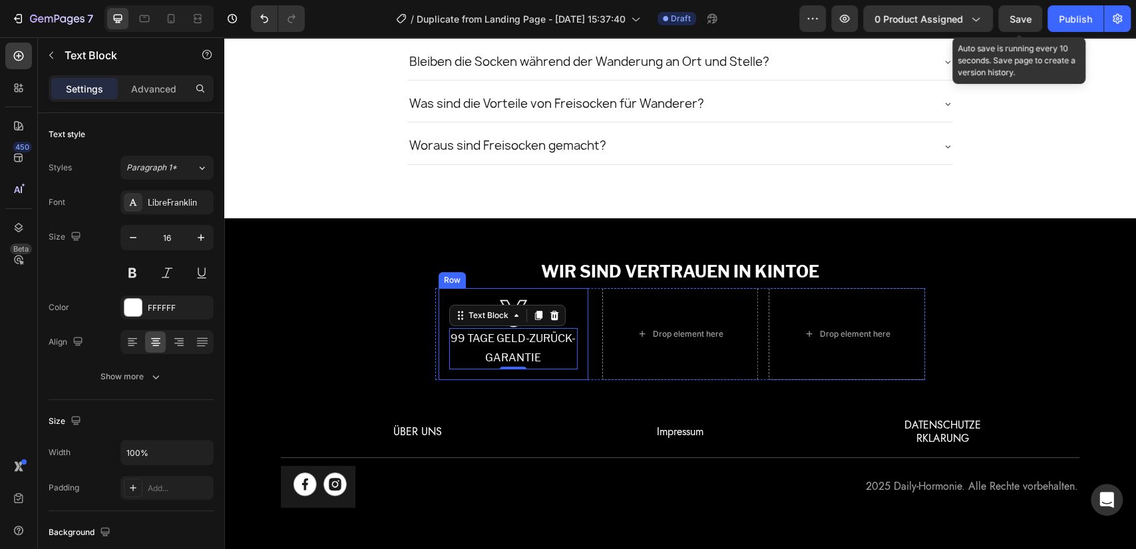
click at [481, 345] on p "99 TAGE GELD-ZURÜCK-GARANTIE" at bounding box center [514, 348] width 126 height 39
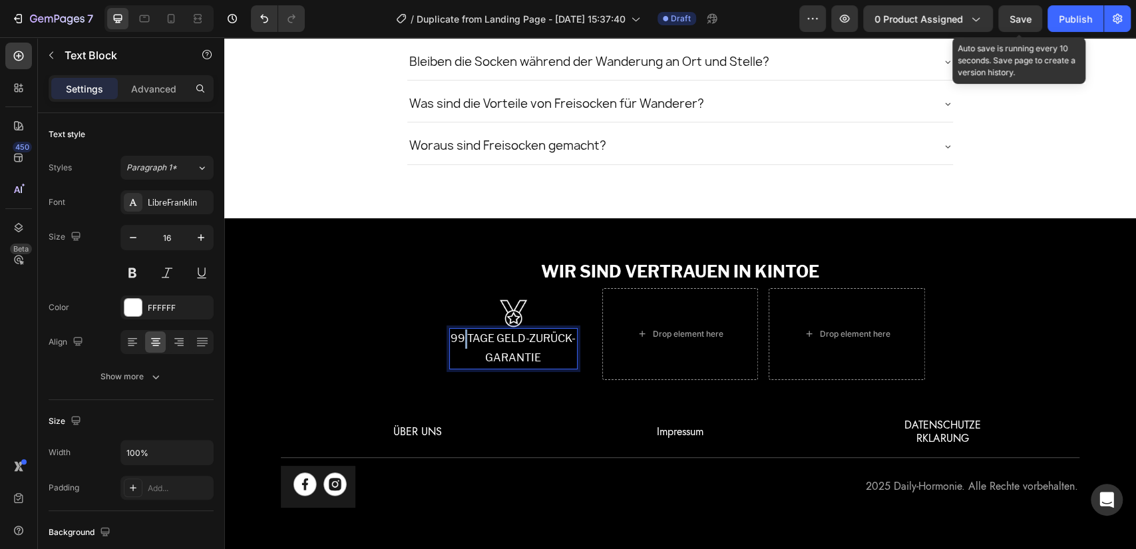
click at [481, 345] on p "99 TAGE GELD-ZURÜCK-GARANTIE" at bounding box center [514, 348] width 126 height 39
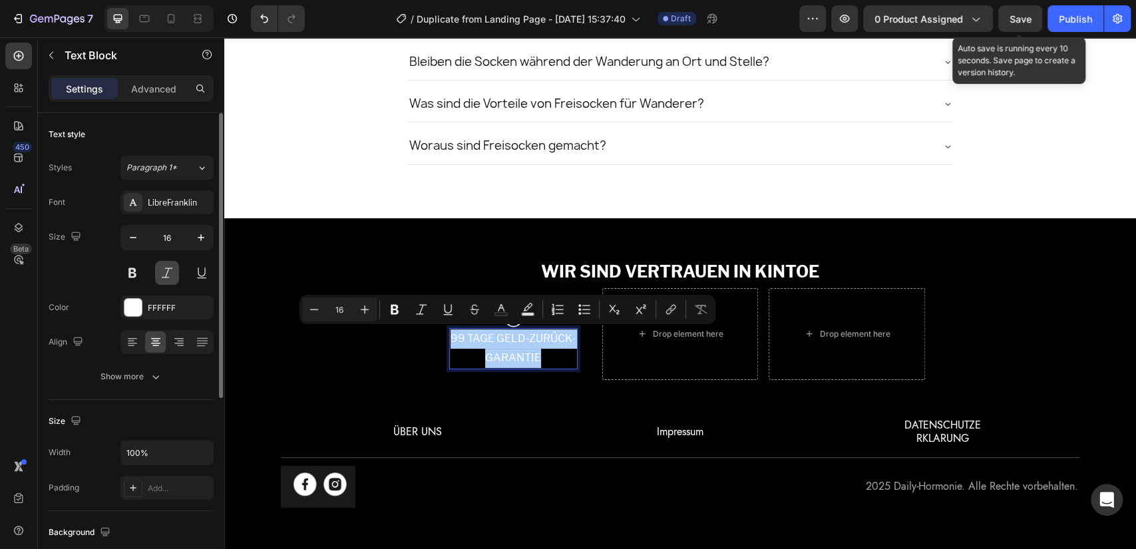
drag, startPoint x: 122, startPoint y: 275, endPoint x: 156, endPoint y: 281, distance: 35.1
click at [122, 274] on button at bounding box center [132, 273] width 24 height 24
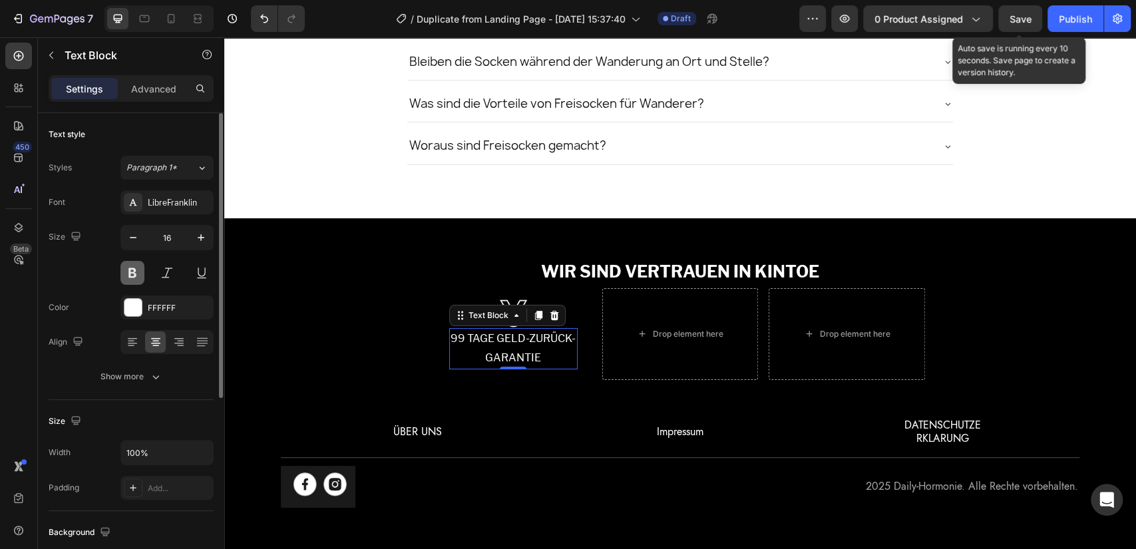
click at [130, 271] on button at bounding box center [132, 273] width 24 height 24
drag, startPoint x: 363, startPoint y: 351, endPoint x: 488, endPoint y: 346, distance: 124.6
click at [488, 346] on p "99 TAGE GELD-ZURÜCK-GARANTIE" at bounding box center [514, 348] width 126 height 39
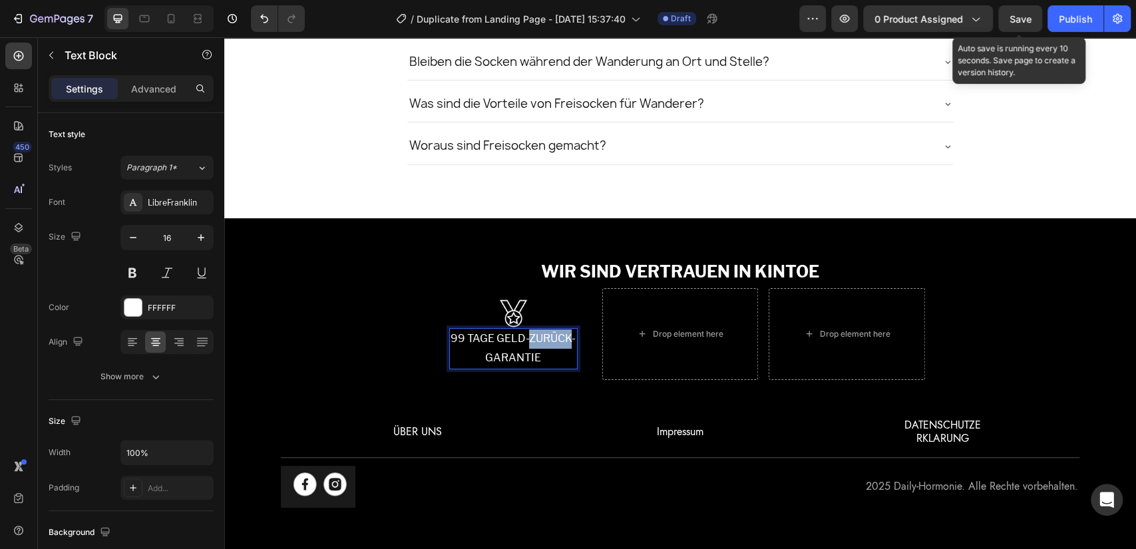
click at [488, 346] on p "99 TAGE GELD-ZURÜCK-GARANTIE" at bounding box center [514, 348] width 126 height 39
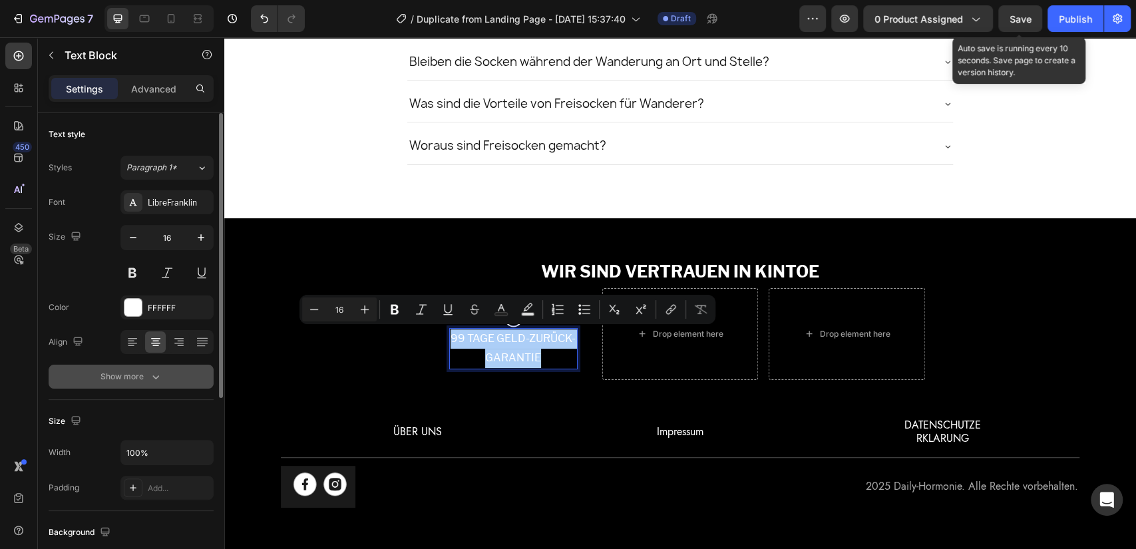
click at [122, 373] on div "Show more" at bounding box center [132, 376] width 62 height 13
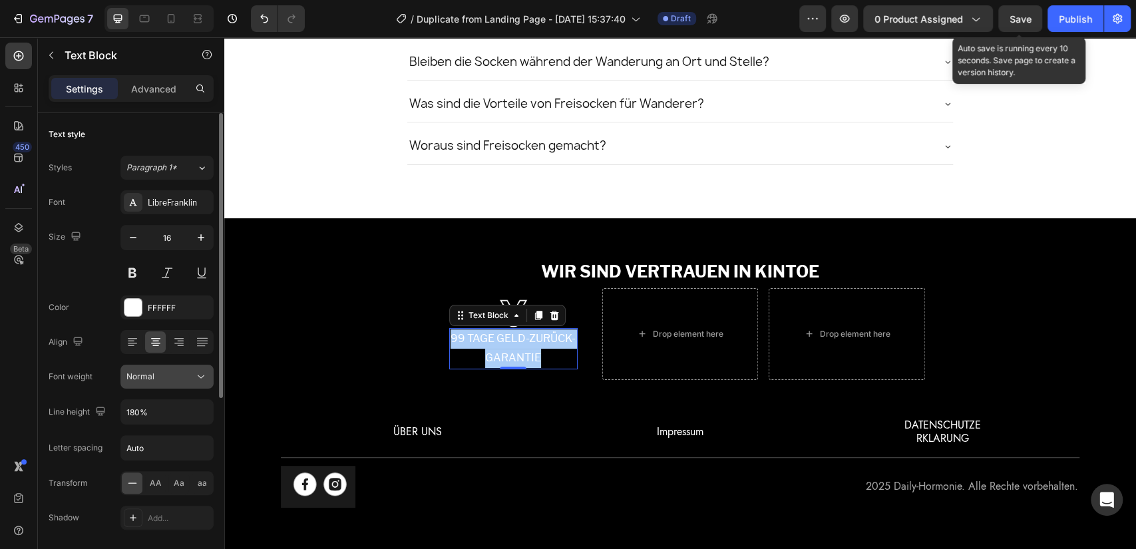
click at [176, 371] on div "Normal" at bounding box center [160, 377] width 68 height 12
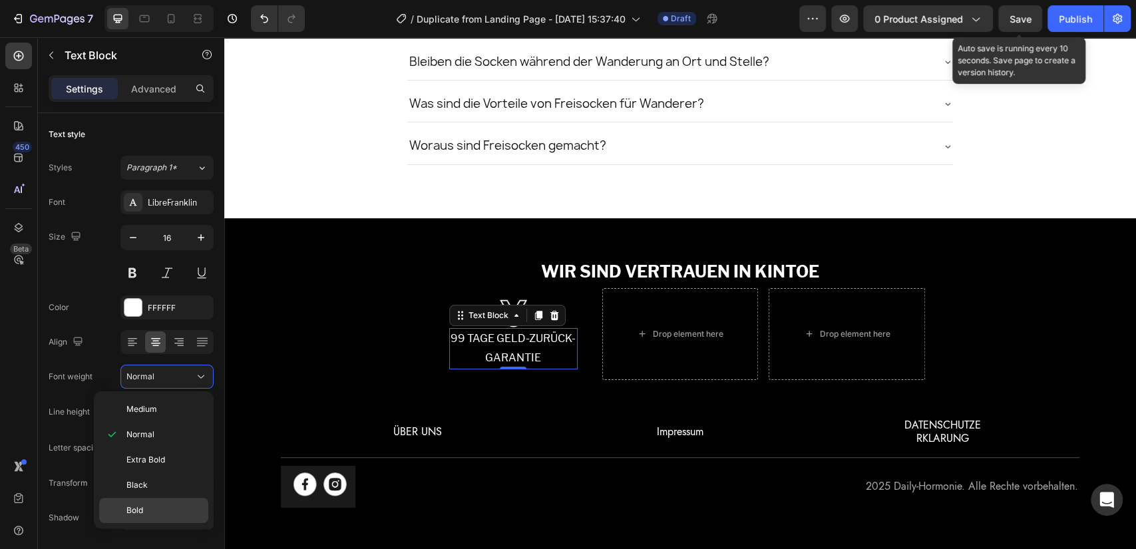
click at [157, 501] on div "Bold" at bounding box center [153, 510] width 109 height 25
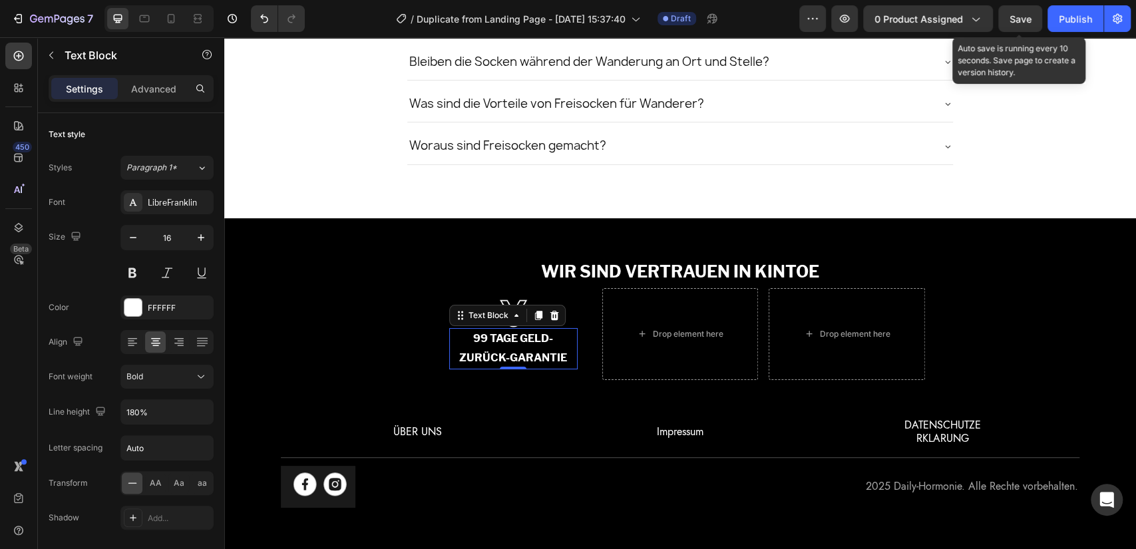
click at [480, 351] on p "99 TAGE GELD-ZURÜCK-GARANTIE" at bounding box center [514, 348] width 126 height 39
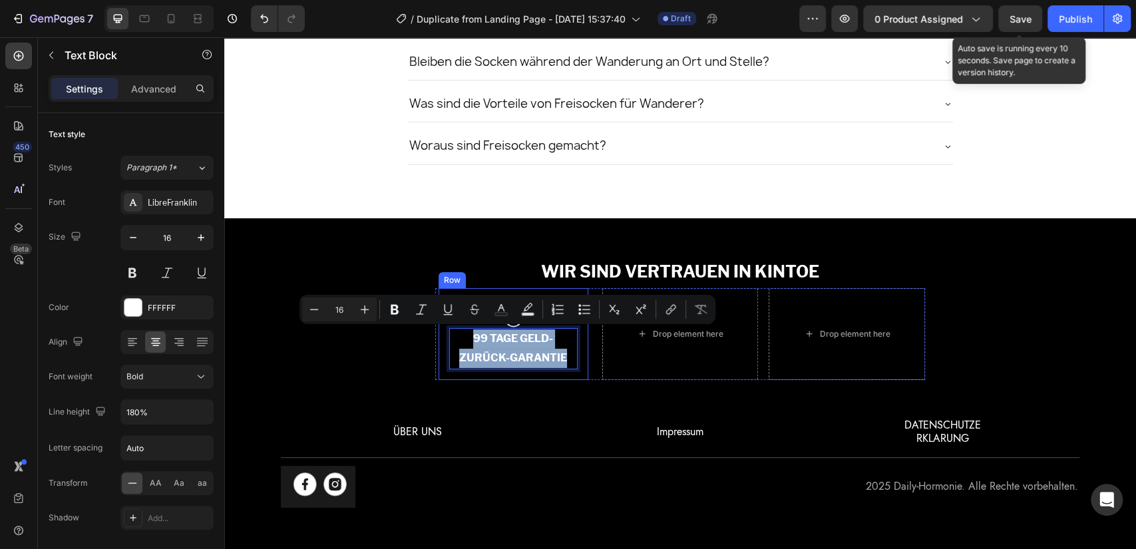
click at [569, 288] on div "Image 99 TAGE GELD-ZURÜCK-GARANTIE Text Block 0 Row" at bounding box center [514, 334] width 150 height 92
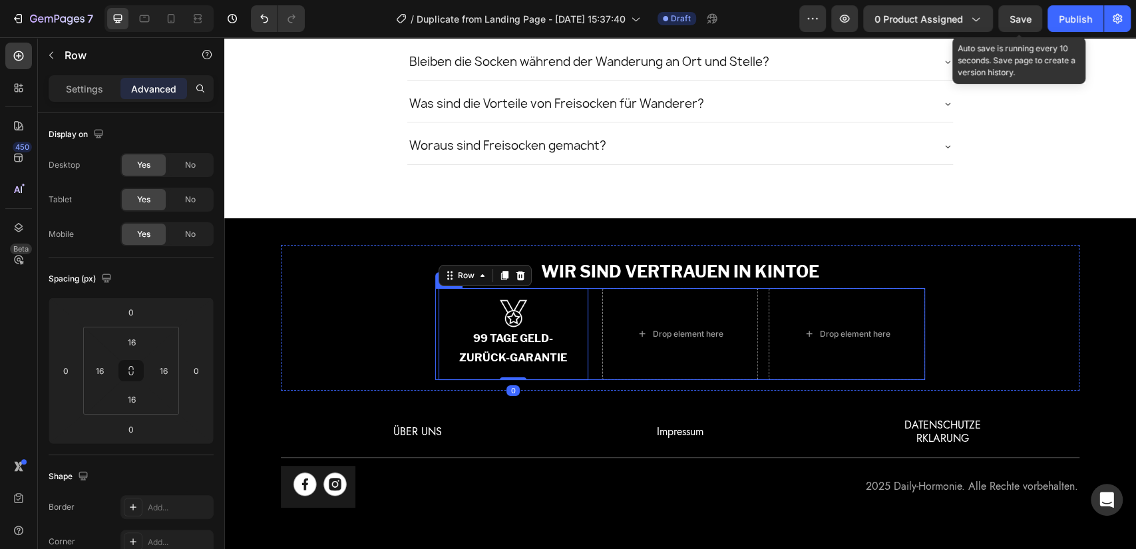
click at [590, 302] on div "Image 99 TAGE GELD-ZURÜCK-GARANTIE Text Block Row 0 Drop element here Drop elem…" at bounding box center [680, 334] width 490 height 92
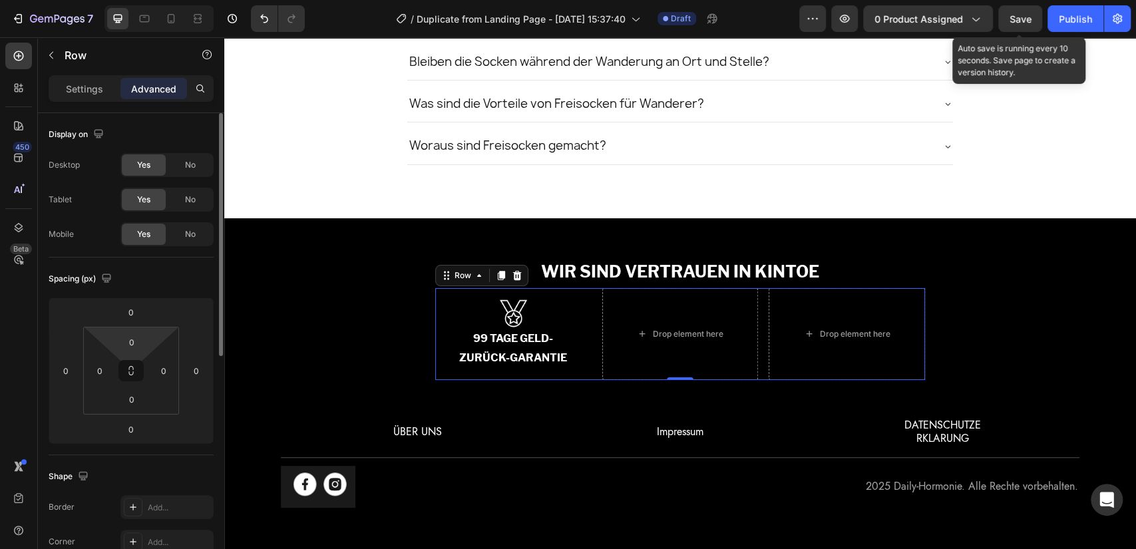
scroll to position [345, 0]
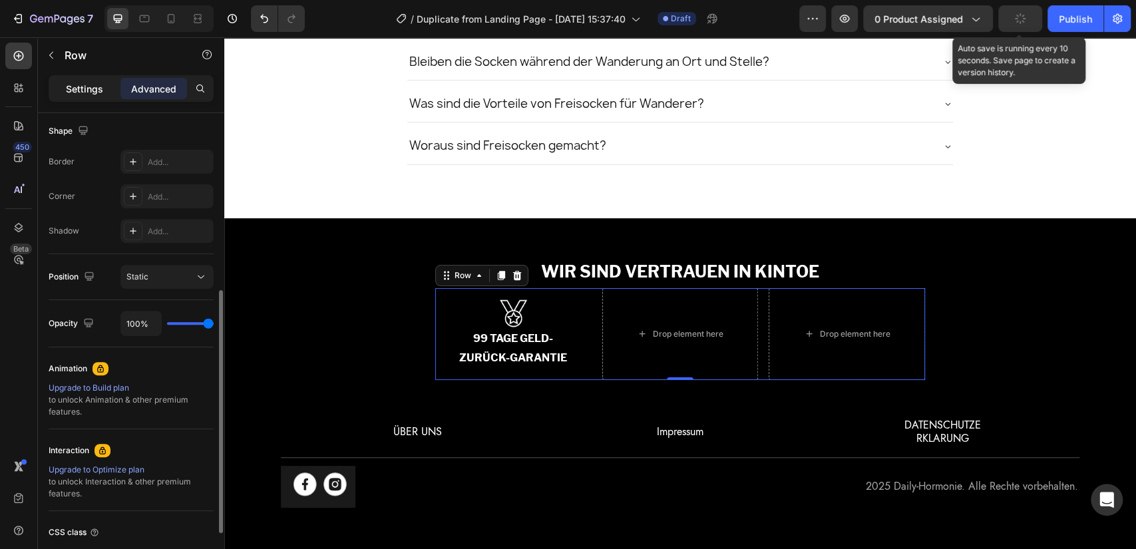
click at [74, 87] on p "Settings" at bounding box center [84, 89] width 37 height 14
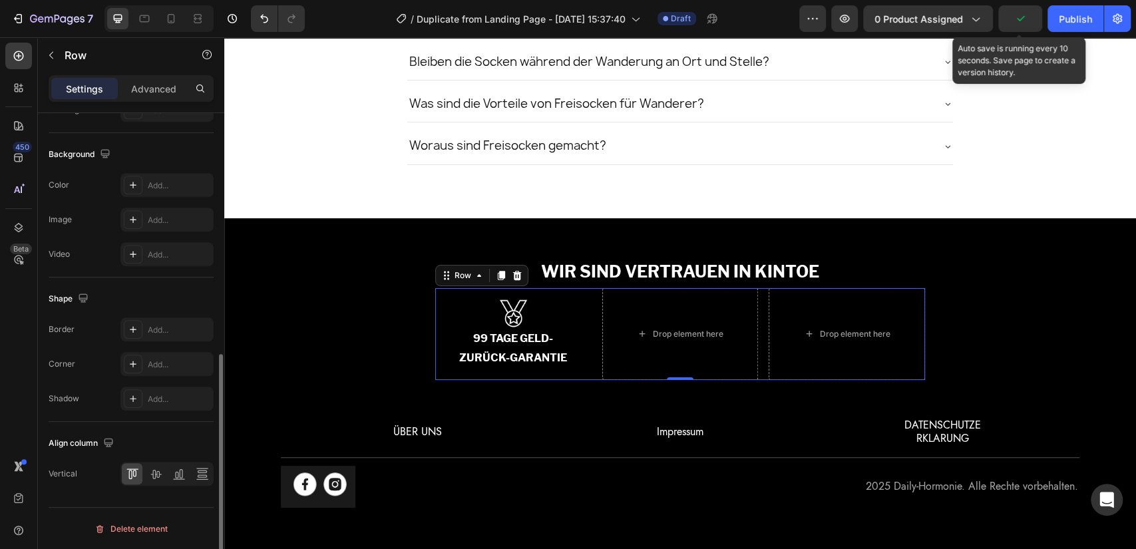
scroll to position [316, 0]
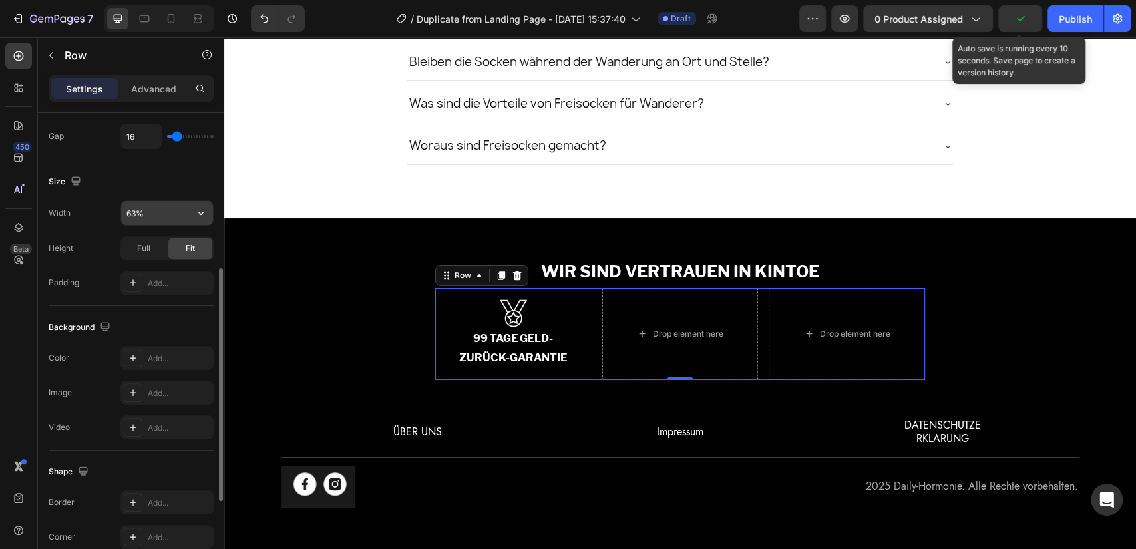
click at [150, 209] on input "63%" at bounding box center [167, 213] width 92 height 24
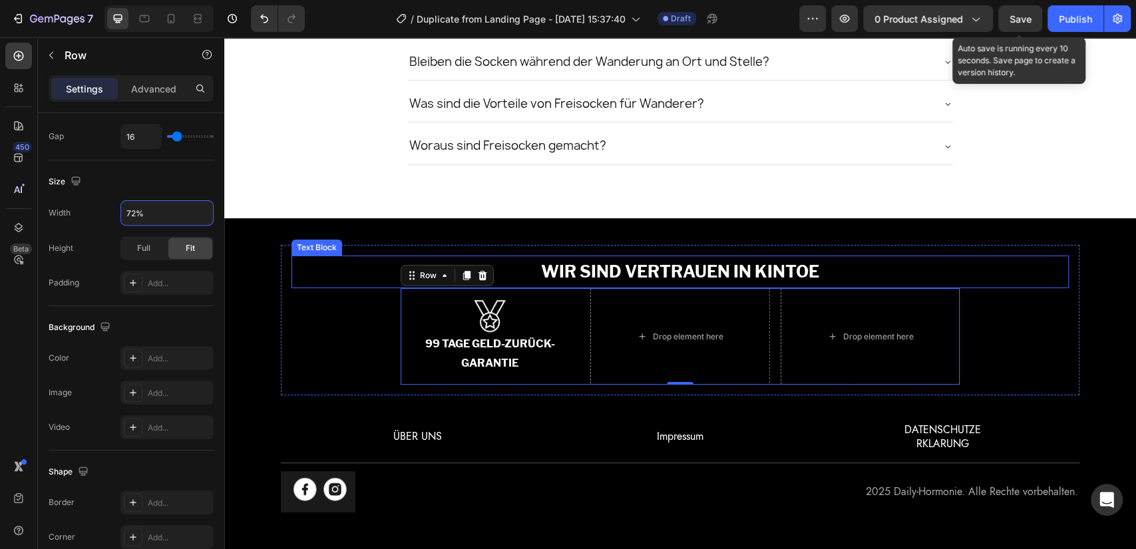
type input "73%"
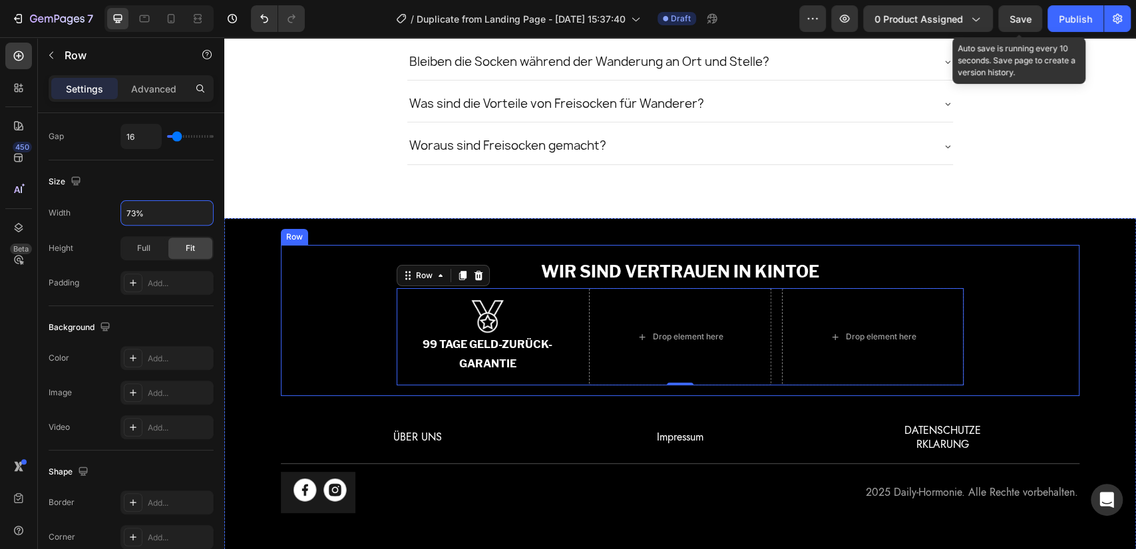
click at [336, 340] on div "WIR SIND VERTRAUEN IN KINTOE Text Block Image 99 TAGE GELD-ZURÜCK-GARANTIE Text…" at bounding box center [680, 321] width 777 height 130
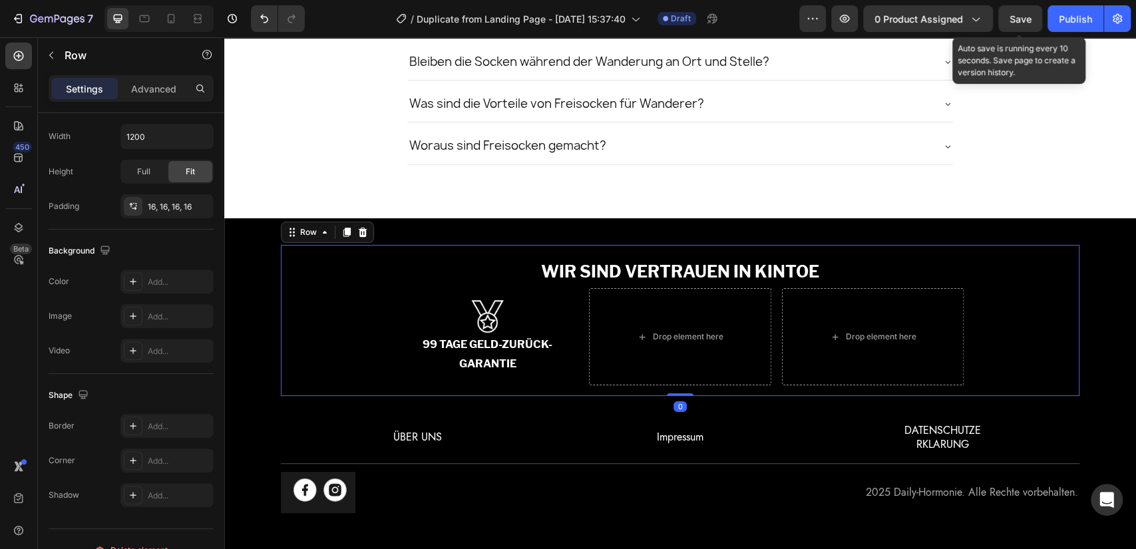
scroll to position [315, 0]
click at [515, 349] on p "99 TAGE GELD-ZURÜCK-GARANTIE" at bounding box center [487, 354] width 151 height 39
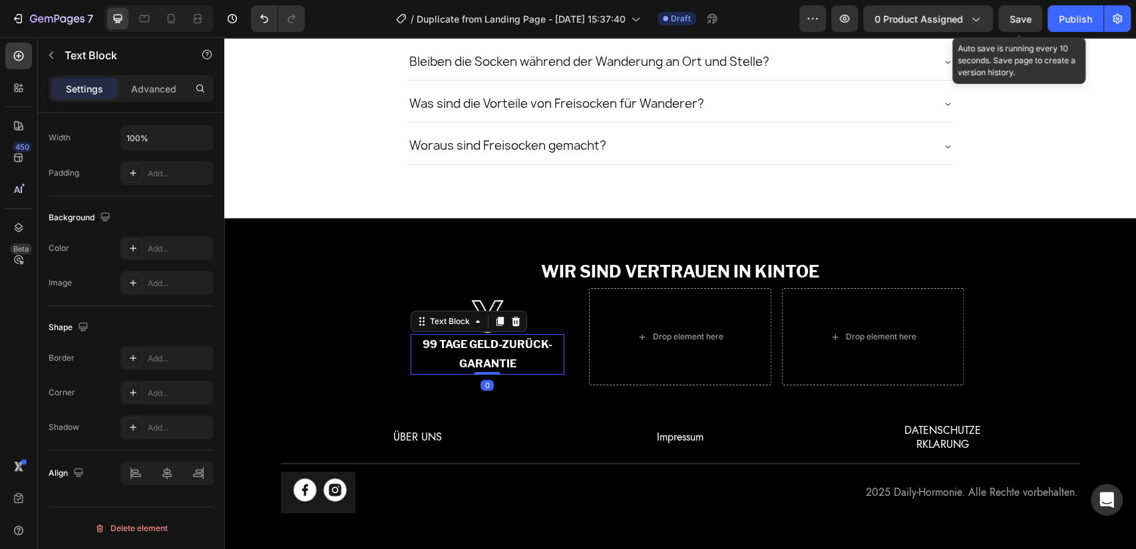
scroll to position [0, 0]
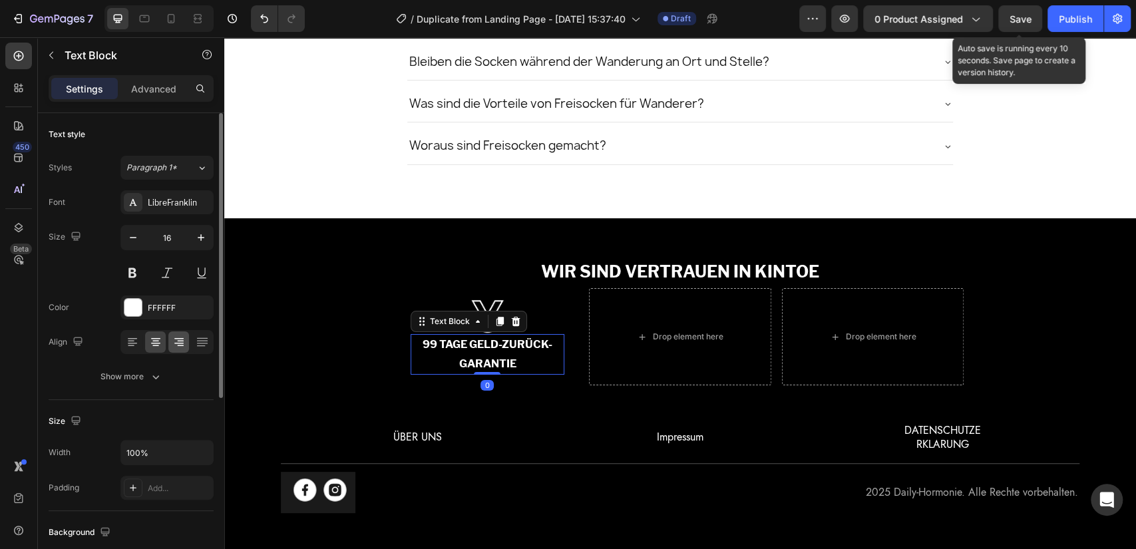
click at [150, 379] on icon "button" at bounding box center [155, 376] width 13 height 13
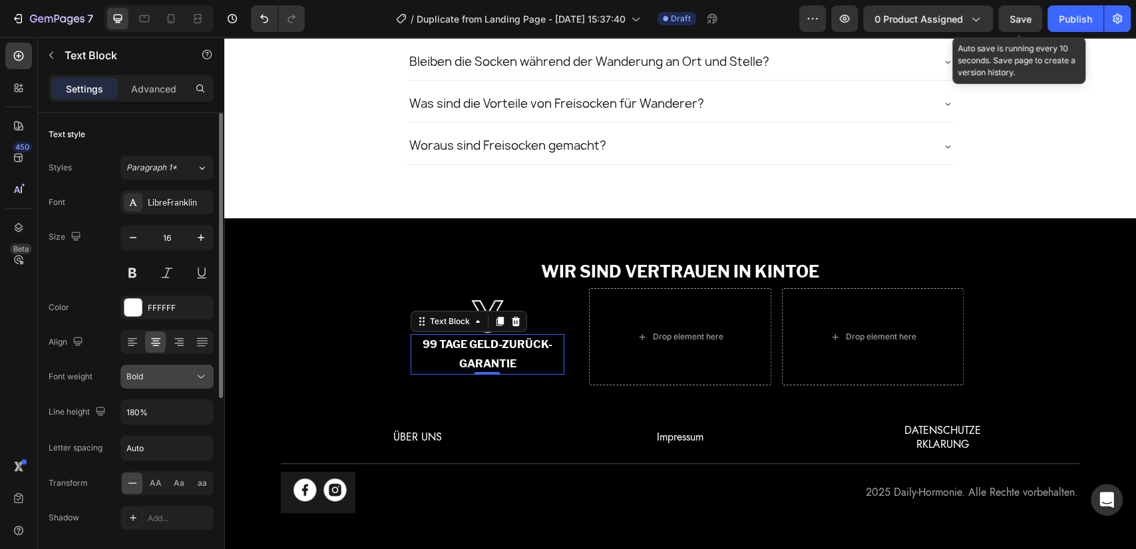
click at [156, 381] on div "Bold" at bounding box center [160, 377] width 68 height 12
click at [157, 380] on div "Bold" at bounding box center [160, 377] width 68 height 12
click at [145, 408] on input "180%" at bounding box center [167, 412] width 92 height 24
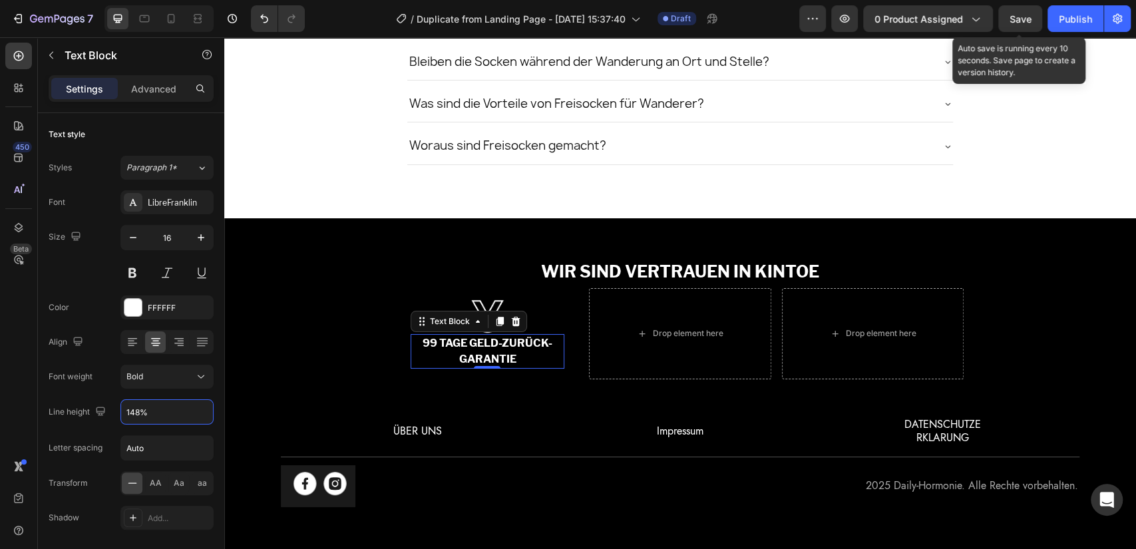
type input "147%"
click at [489, 288] on div "Image 99 TAGE GELD-ZURÜCK-GARANTIE Text Block 0 Row" at bounding box center [487, 333] width 175 height 91
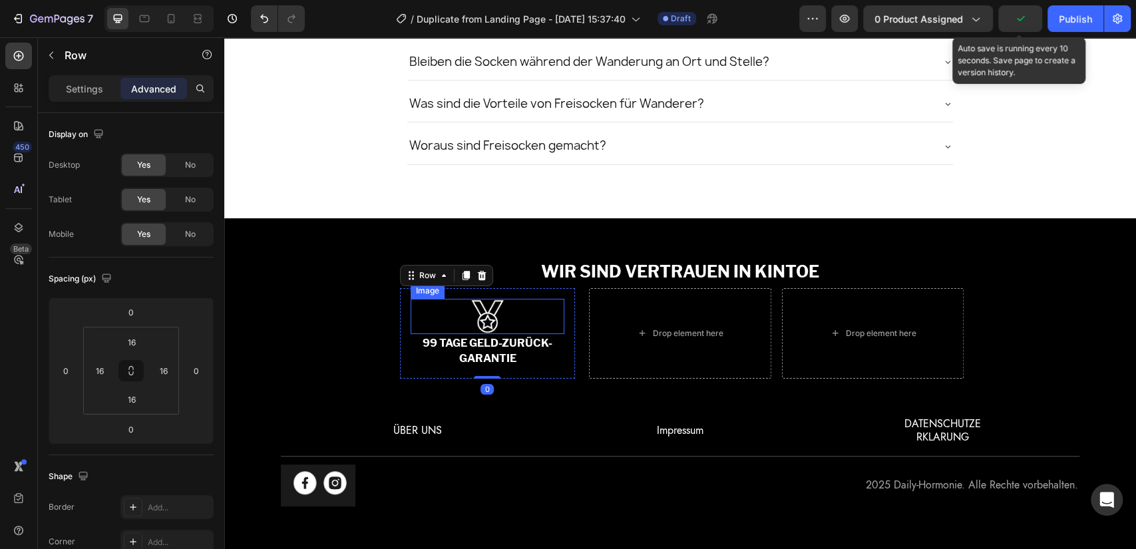
click at [475, 304] on img at bounding box center [487, 316] width 35 height 35
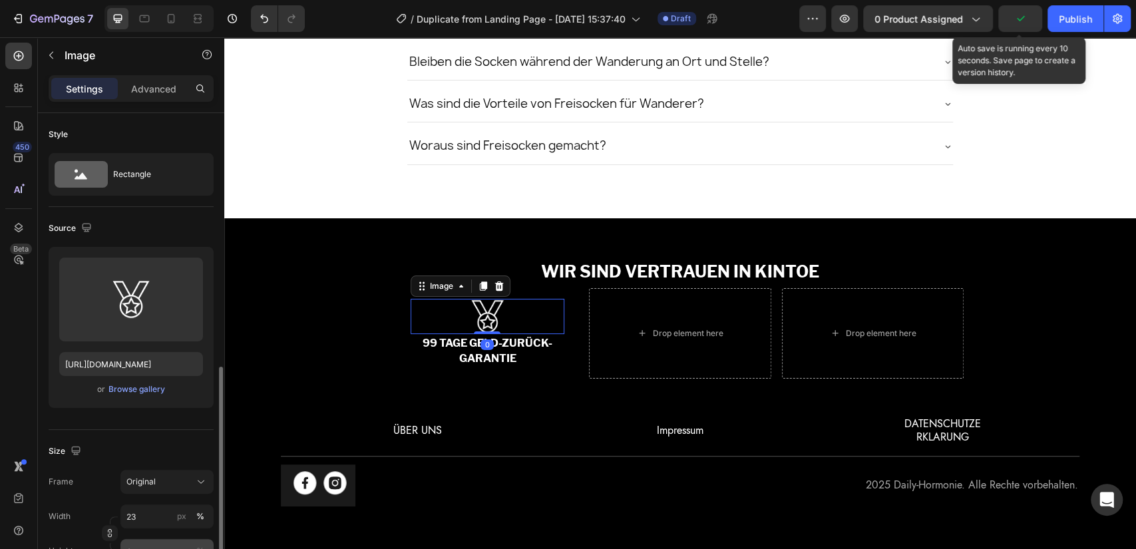
scroll to position [172, 0]
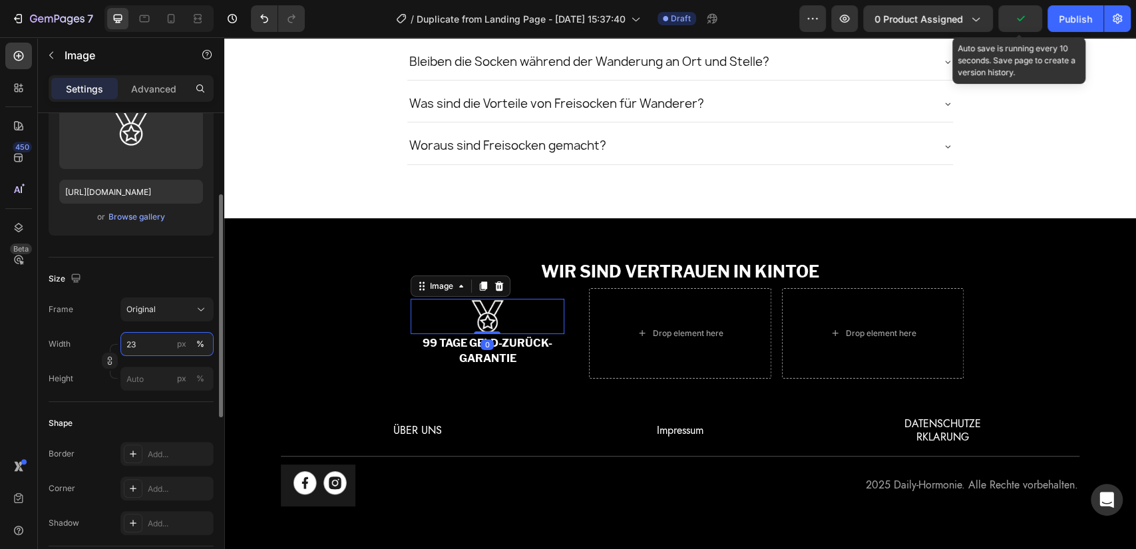
click at [154, 355] on input "23" at bounding box center [166, 344] width 93 height 24
type input "20"
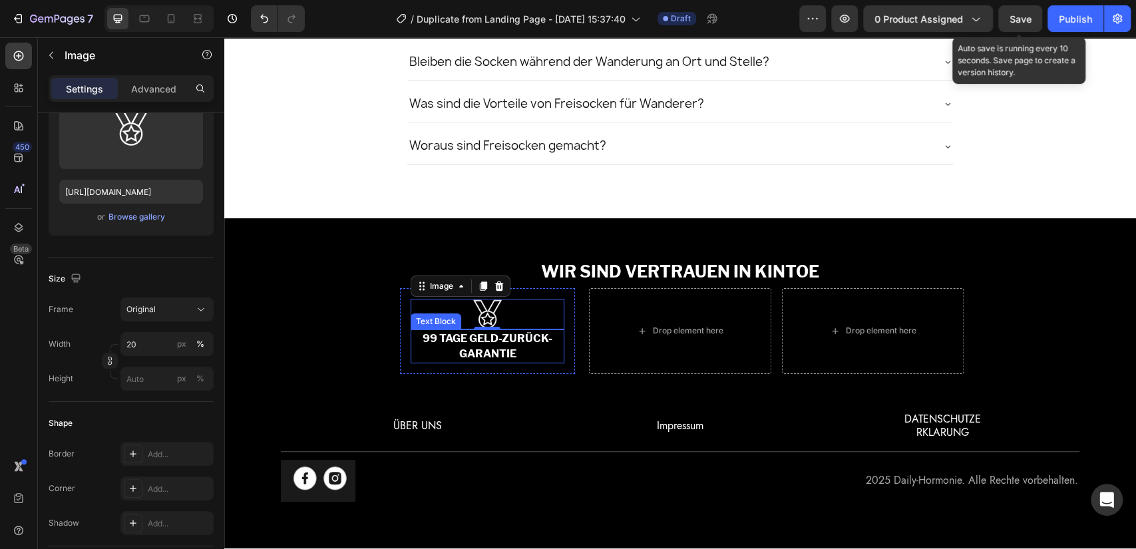
click at [465, 349] on p "99 TAGE GELD-ZURÜCK-GARANTIE" at bounding box center [487, 346] width 151 height 31
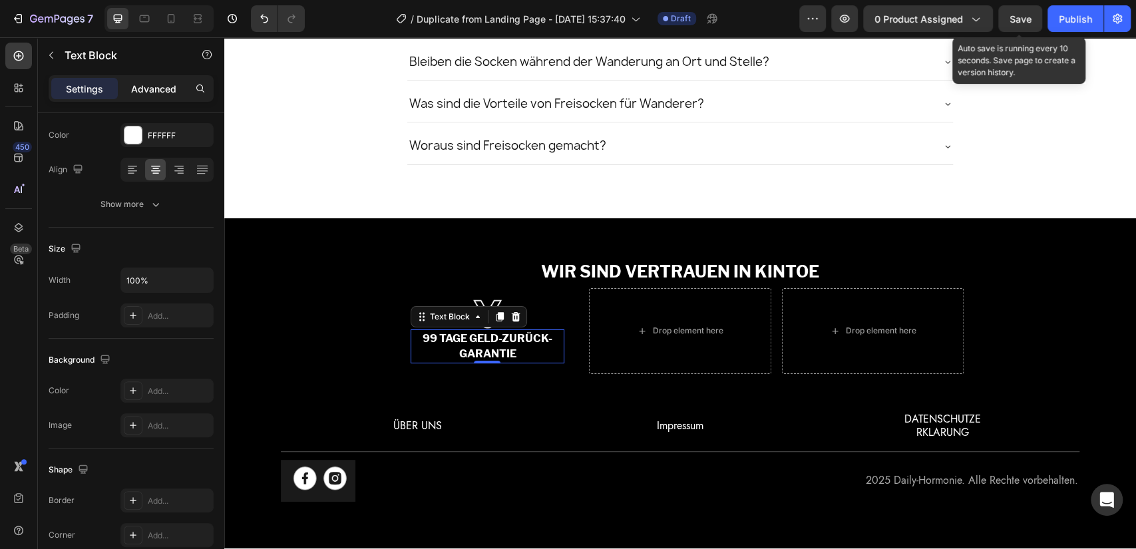
click at [141, 83] on p "Advanced" at bounding box center [153, 89] width 45 height 14
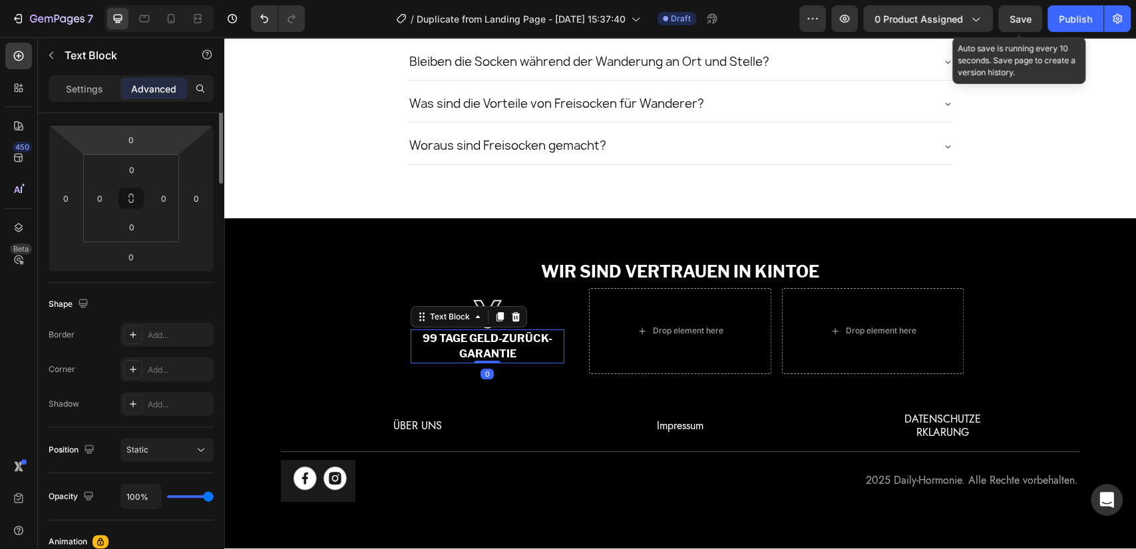
scroll to position [0, 0]
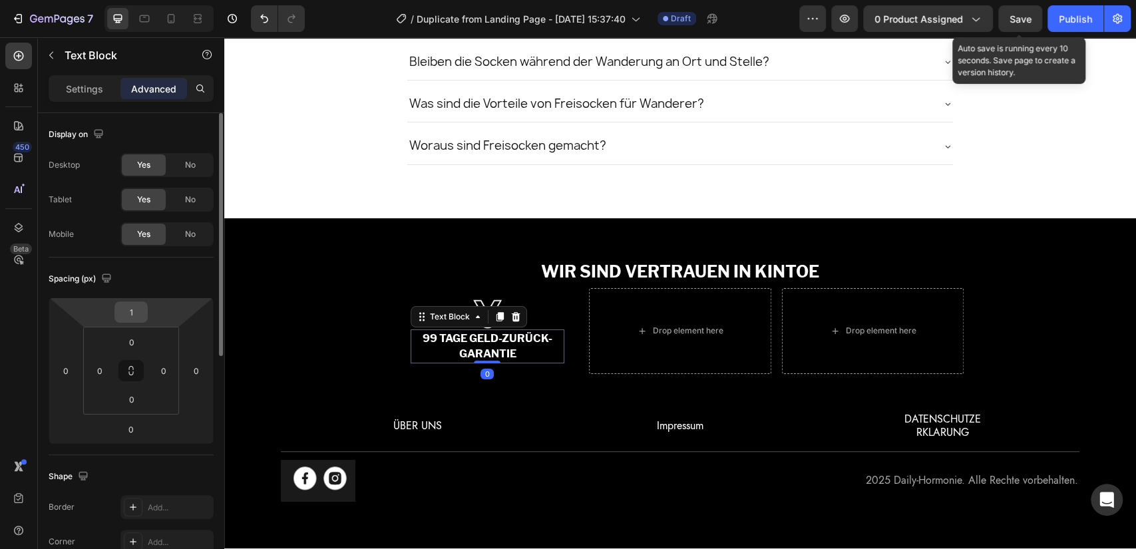
click at [130, 312] on input "1" at bounding box center [131, 312] width 27 height 20
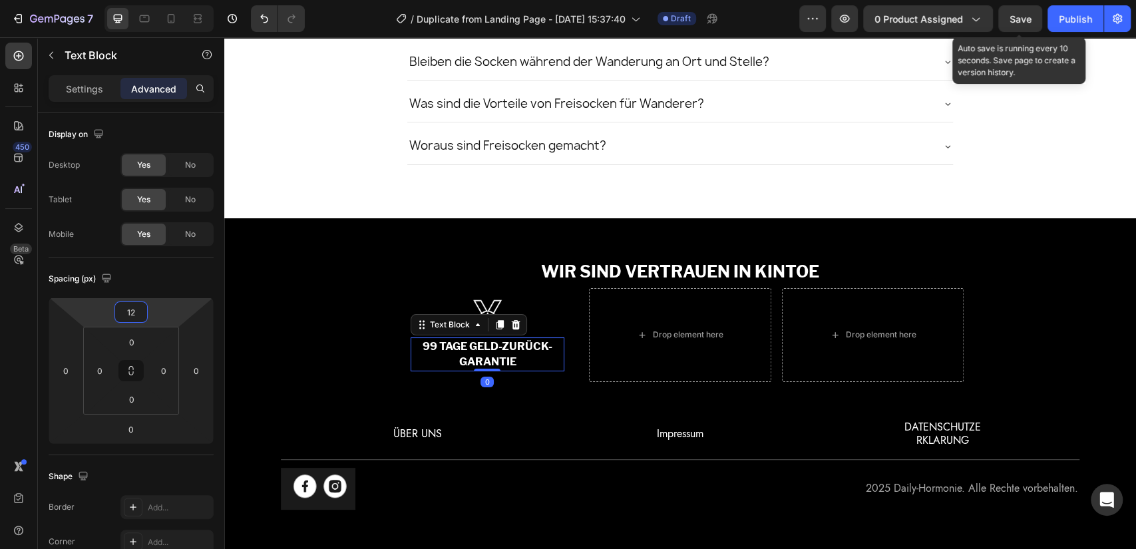
type input "11"
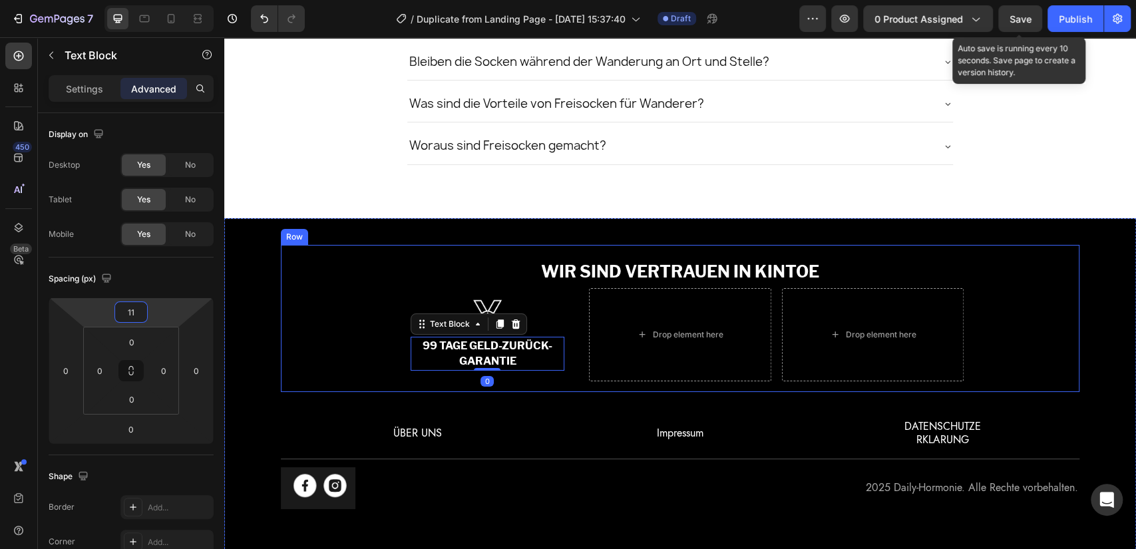
drag, startPoint x: 366, startPoint y: 329, endPoint x: 349, endPoint y: 335, distance: 17.7
click at [365, 329] on div "WIR SIND VERTRAUEN IN KINTOE Text Block Image 99 TAGE GELD-ZURÜCK-GARANTIE Text…" at bounding box center [680, 319] width 777 height 126
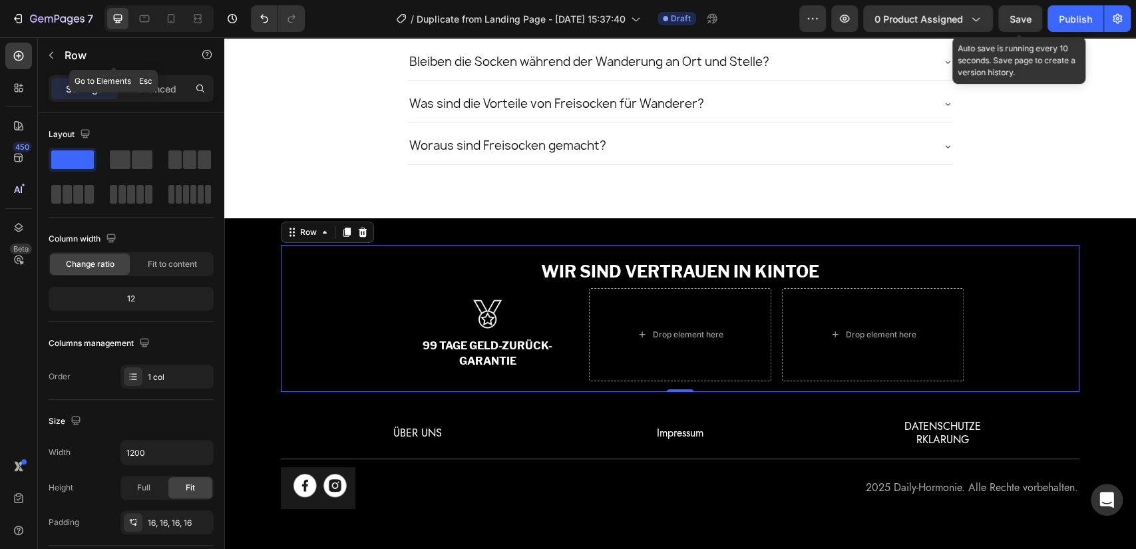
click at [35, 50] on div "450 Beta" at bounding box center [19, 293] width 38 height 512
click at [63, 55] on div "Row" at bounding box center [114, 55] width 152 height 35
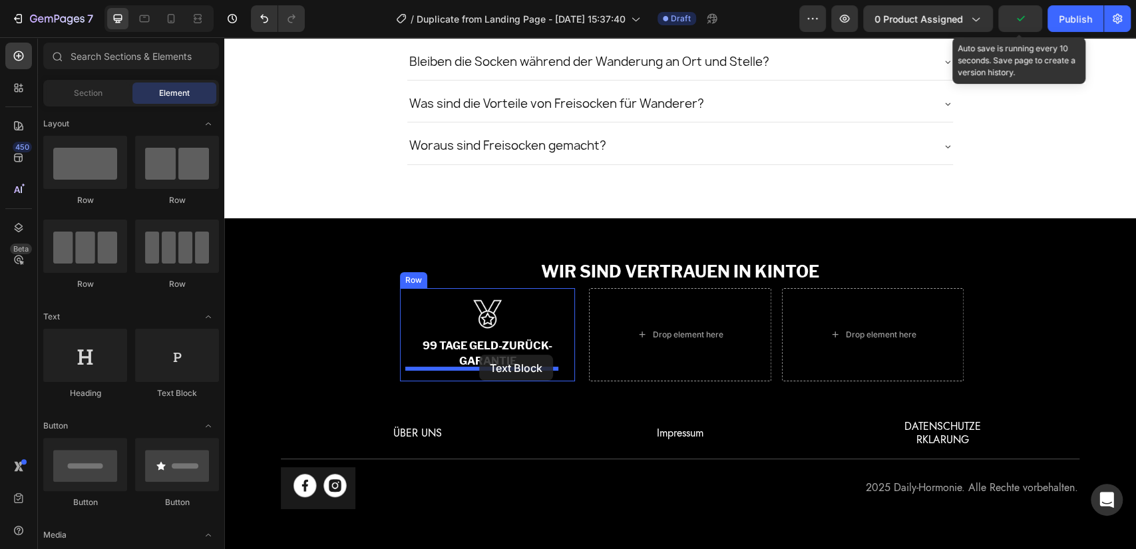
drag, startPoint x: 385, startPoint y: 366, endPoint x: 479, endPoint y: 355, distance: 95.2
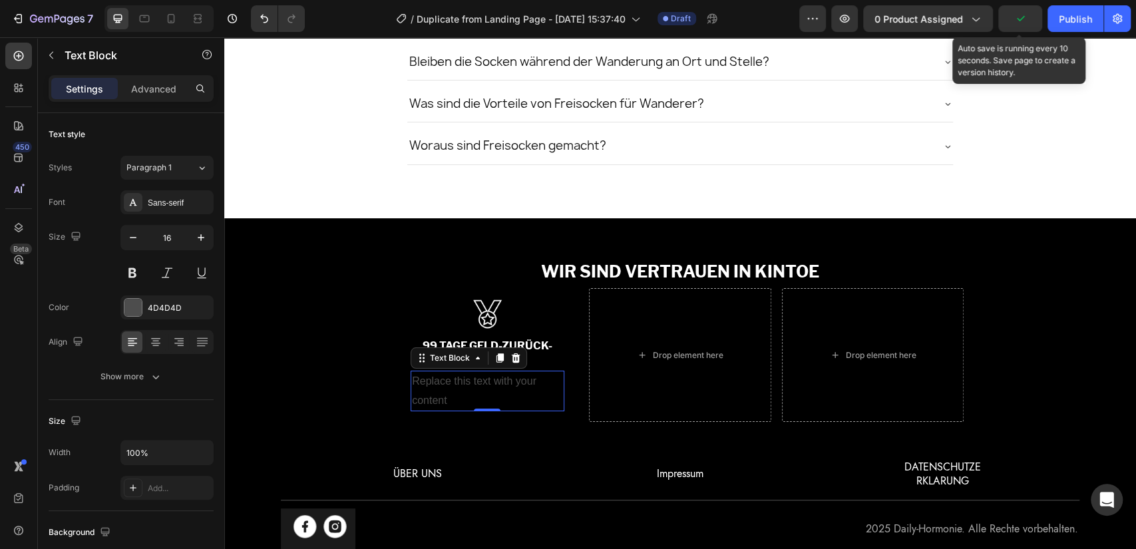
click at [487, 376] on div "Replace this text with your content" at bounding box center [488, 391] width 154 height 41
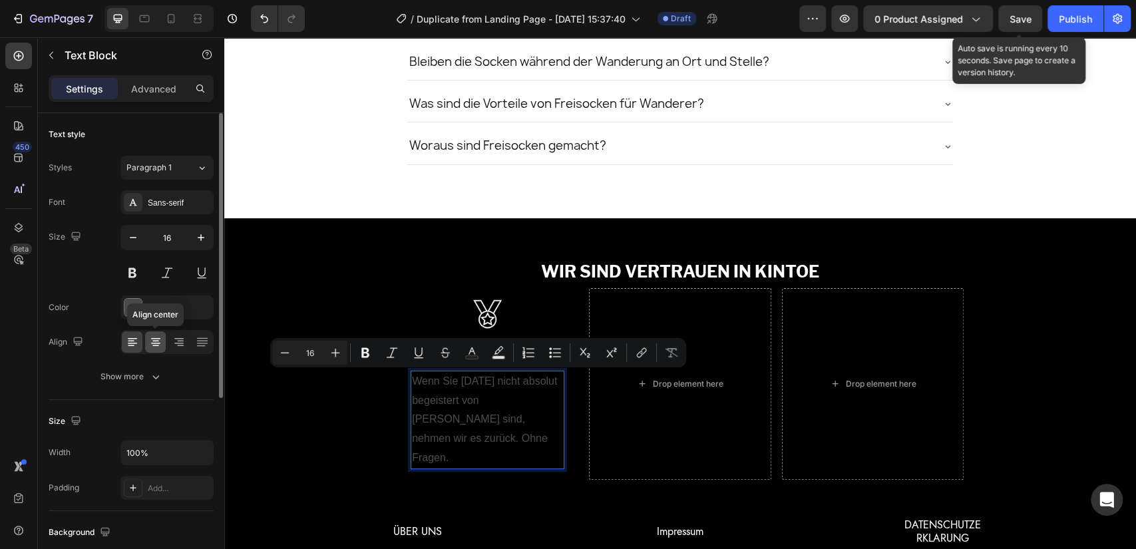
click at [160, 345] on icon at bounding box center [155, 341] width 13 height 13
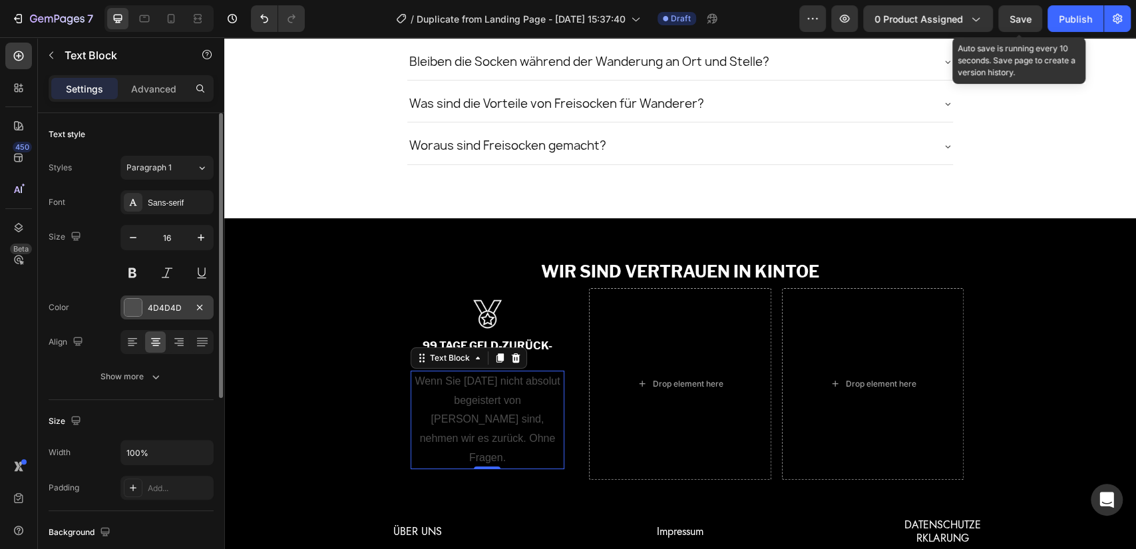
click at [167, 313] on div "4D4D4D" at bounding box center [167, 308] width 39 height 12
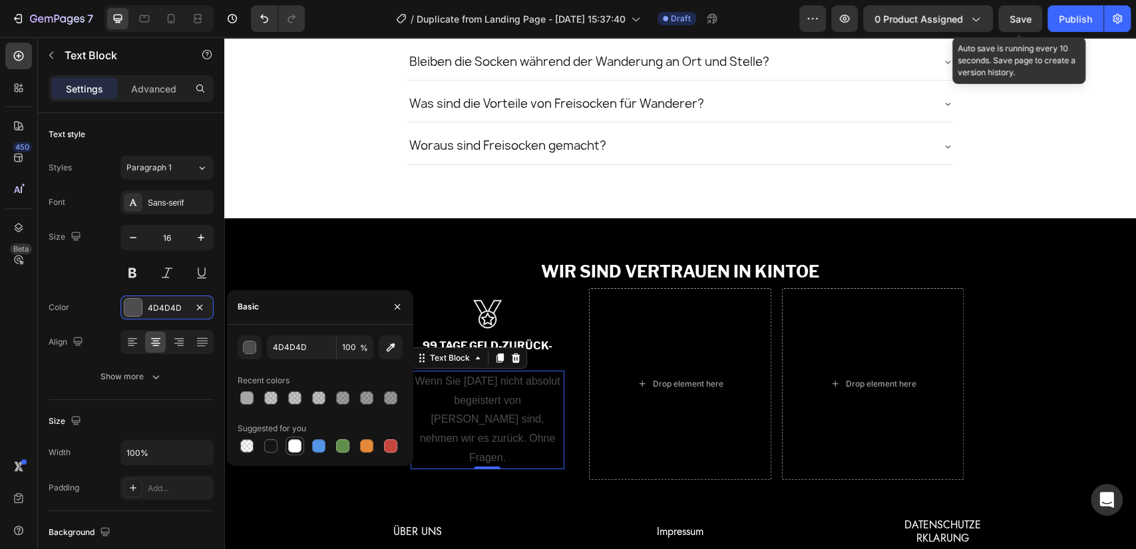
click at [294, 441] on div at bounding box center [294, 445] width 13 height 13
type input "FFFFFF"
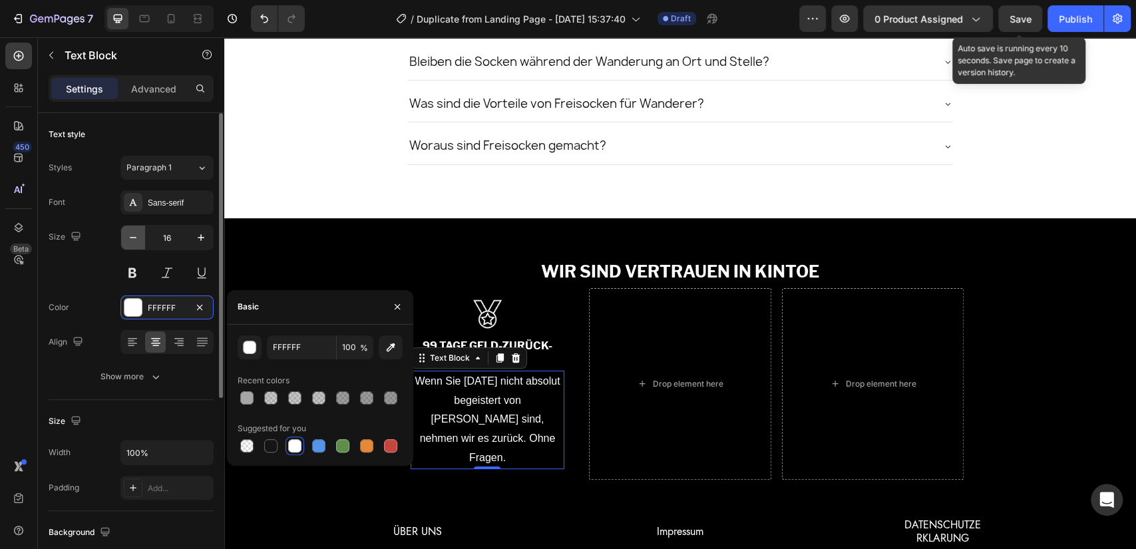
click at [132, 235] on icon "button" at bounding box center [132, 237] width 13 height 13
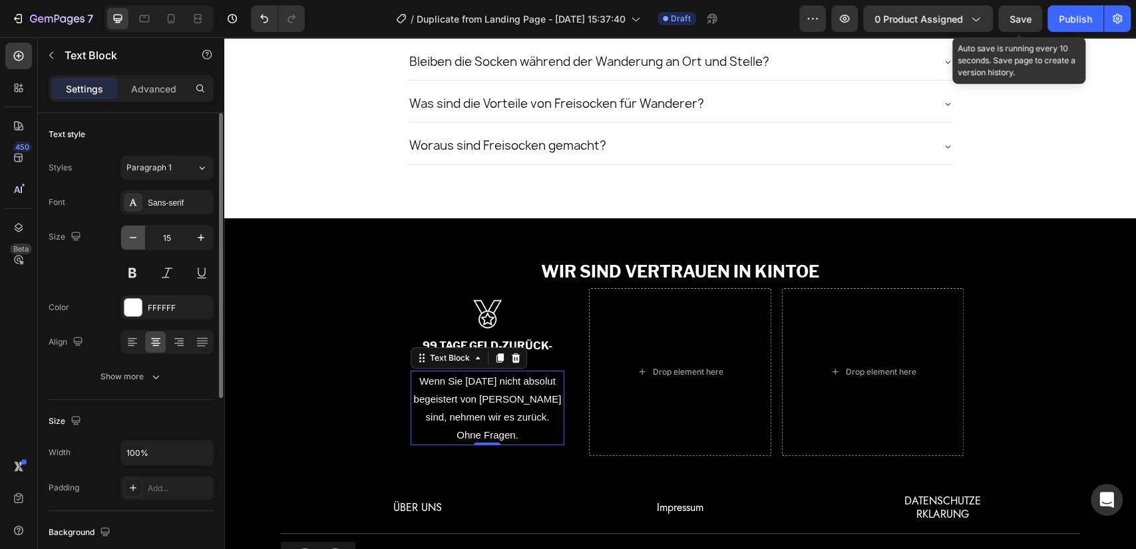
click at [132, 235] on icon "button" at bounding box center [132, 237] width 13 height 13
type input "14"
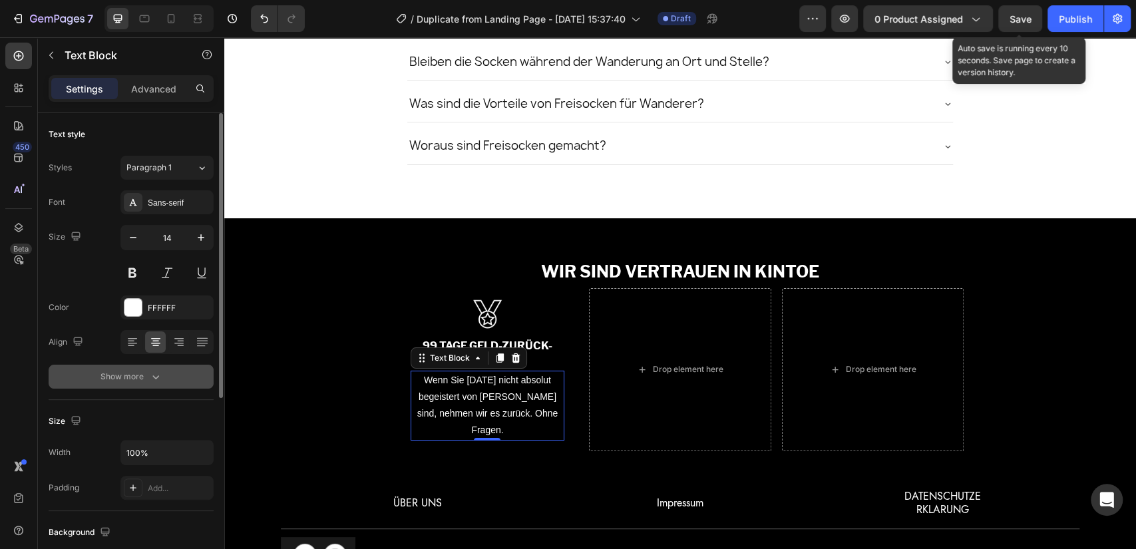
click at [163, 386] on button "Show more" at bounding box center [131, 377] width 165 height 24
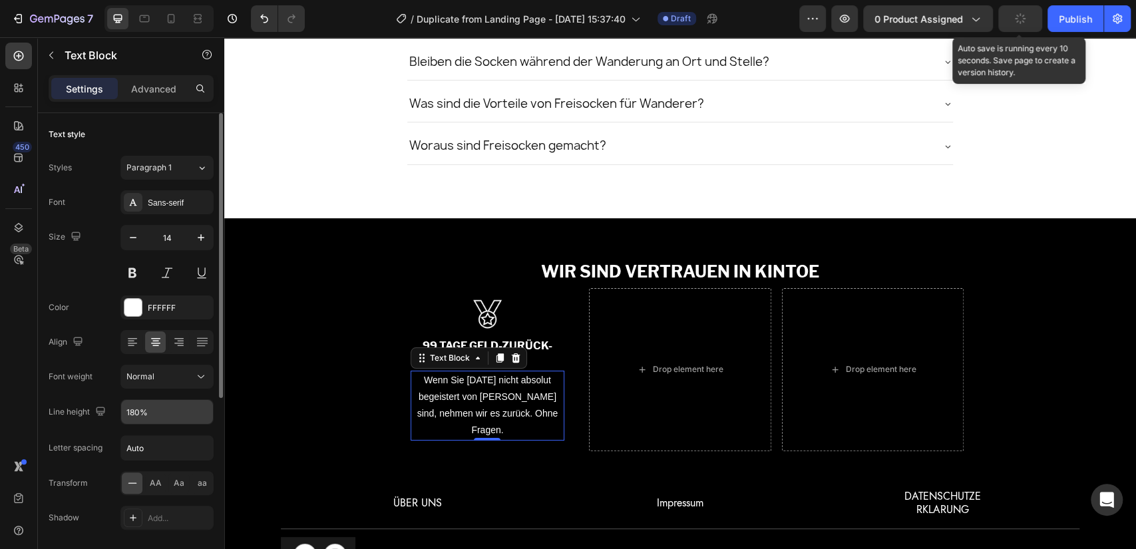
click at [146, 409] on input "180%" at bounding box center [167, 412] width 92 height 24
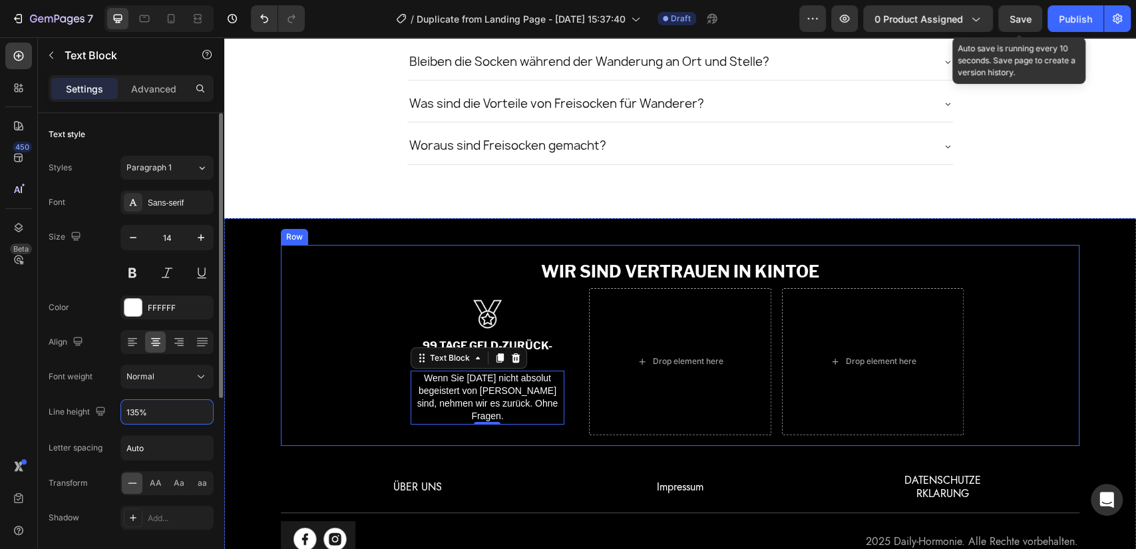
type input "134%"
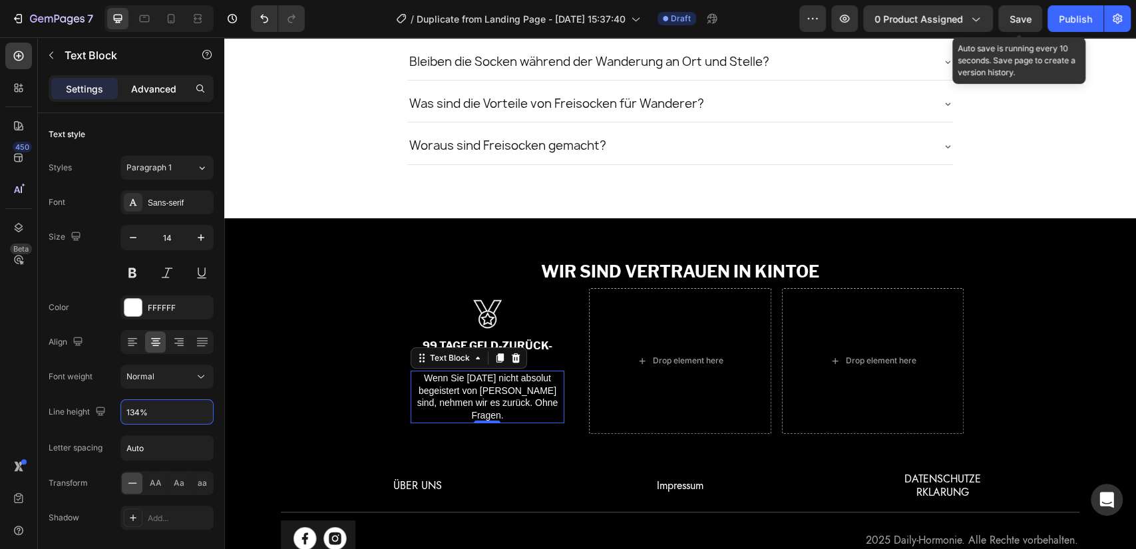
click at [171, 79] on div "Advanced" at bounding box center [153, 88] width 67 height 21
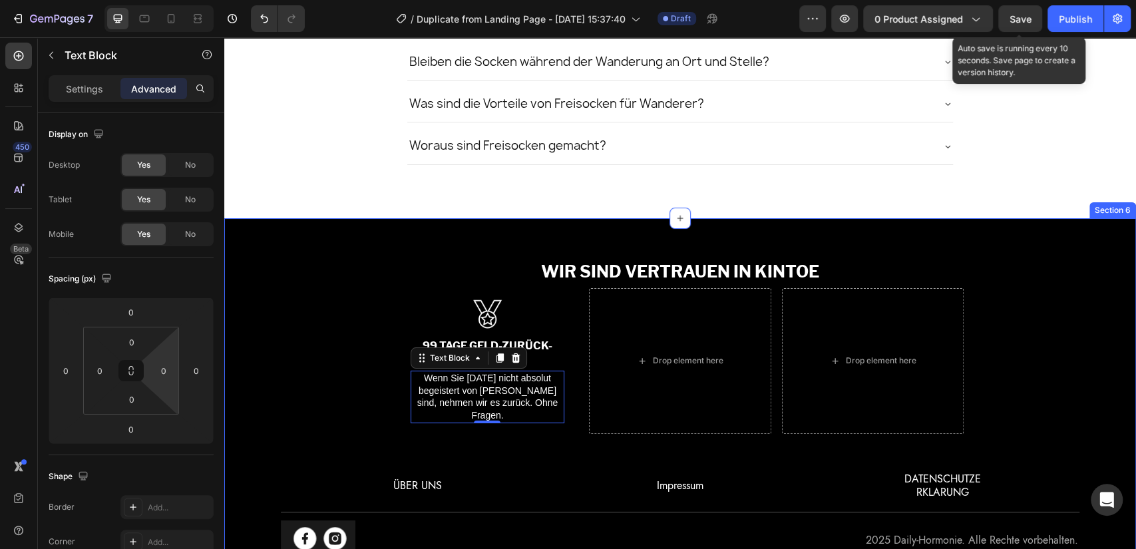
click at [272, 357] on div "WIR SIND VERTRAUEN IN KINTOE Text Block Image 99 TAGE GELD-ZURÜCK-GARANTIE Text…" at bounding box center [680, 403] width 912 height 317
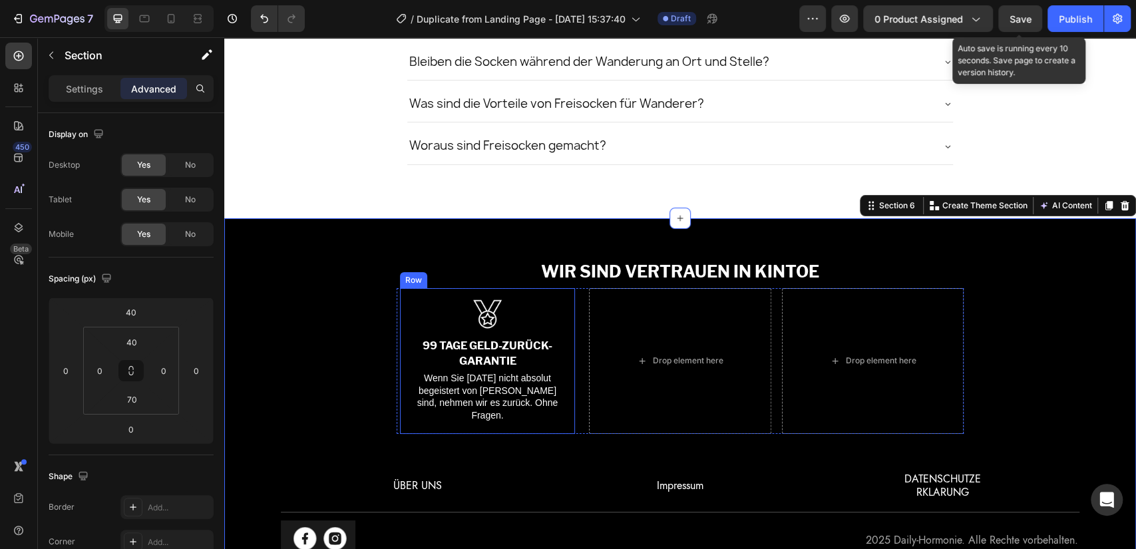
click at [404, 307] on div "Image 99 TAGE GELD-ZURÜCK-GARANTIE Text Block Wenn Sie nach 99 Tagen nicht abso…" at bounding box center [487, 361] width 175 height 146
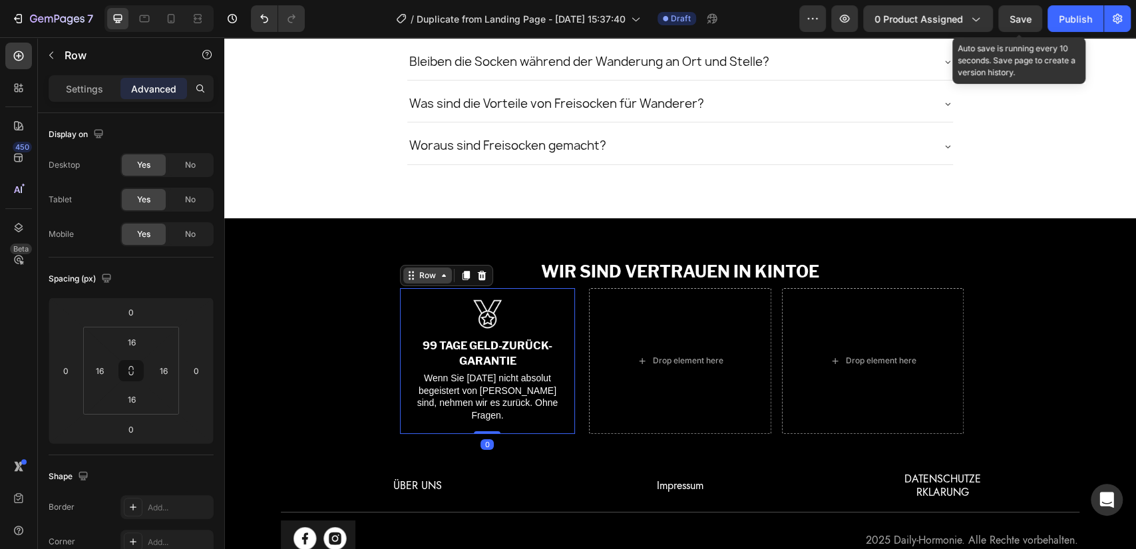
click at [429, 270] on div "Row" at bounding box center [428, 276] width 22 height 12
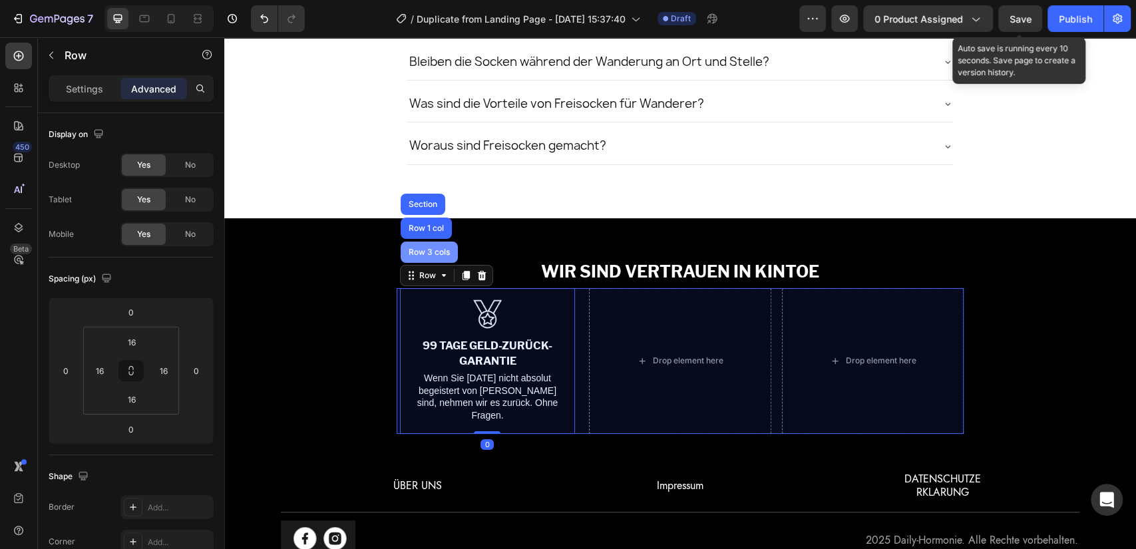
click at [428, 250] on div "Row 3 cols" at bounding box center [429, 252] width 47 height 8
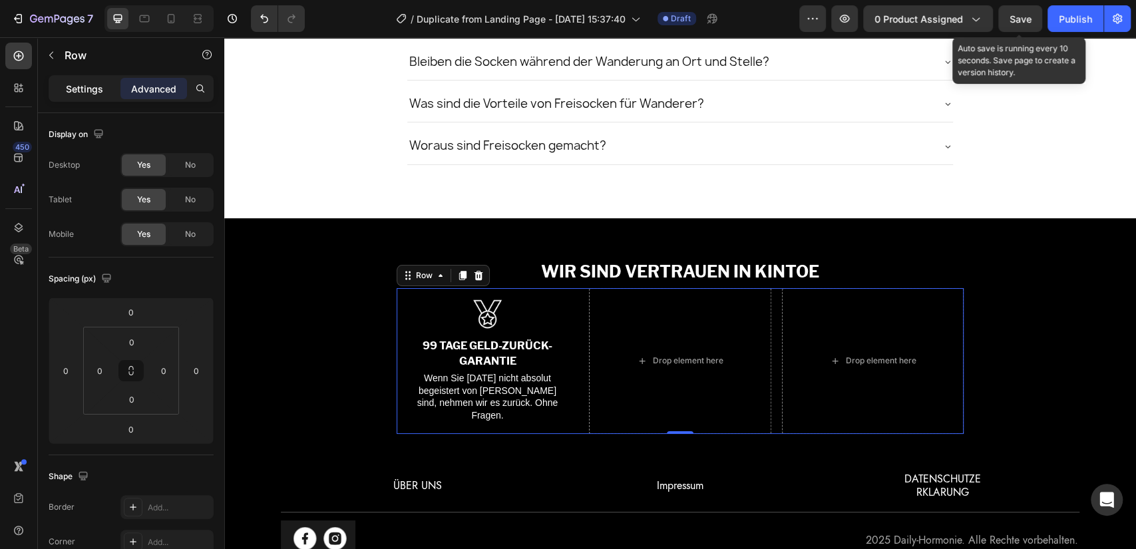
click at [82, 87] on p "Settings" at bounding box center [84, 89] width 37 height 14
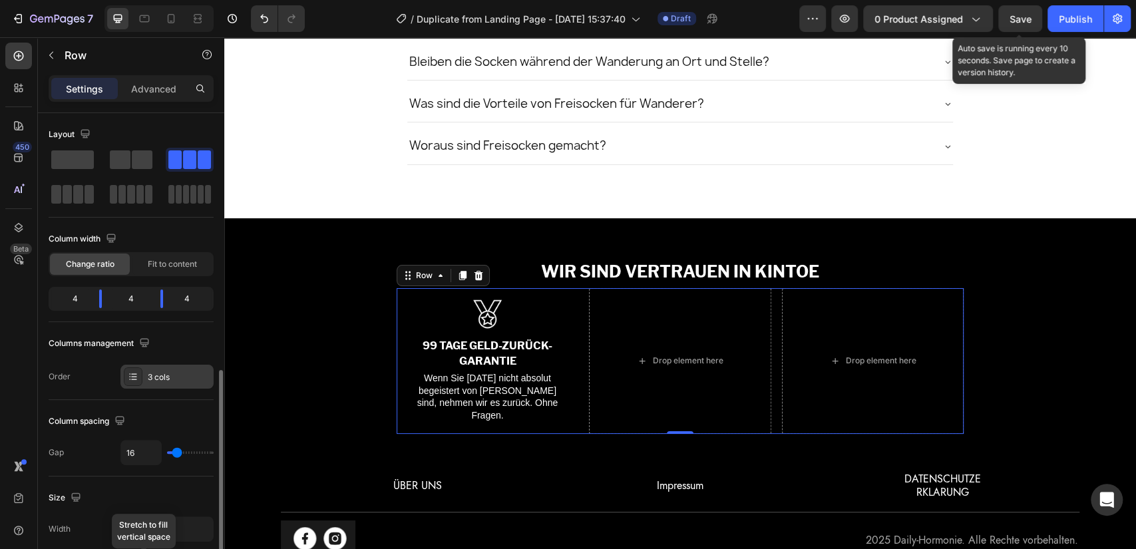
scroll to position [172, 0]
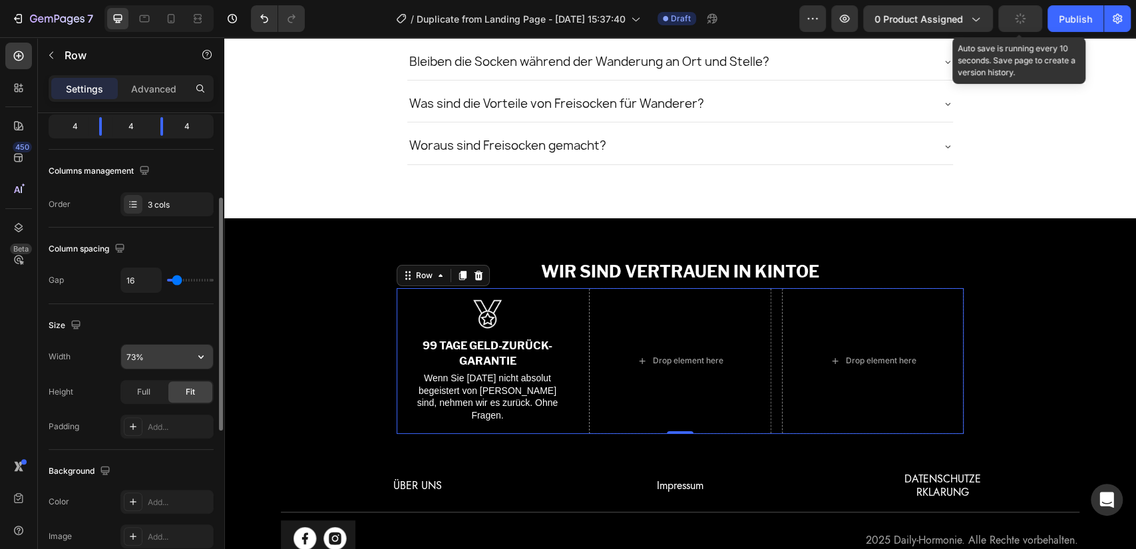
click at [144, 355] on input "73%" at bounding box center [167, 357] width 92 height 24
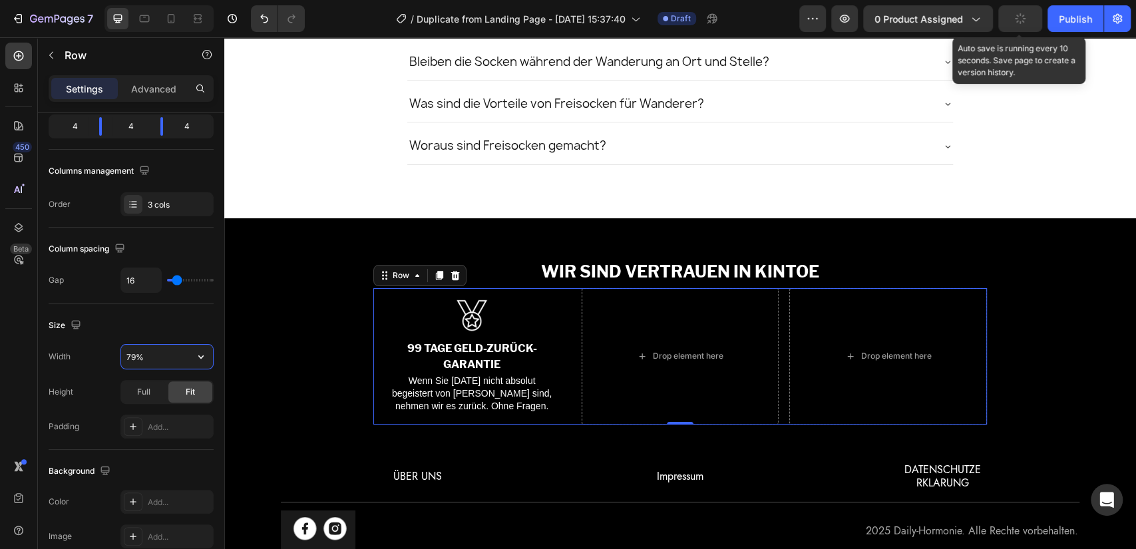
type input "78%"
click at [381, 306] on div "Image 99 TAGE GELD-ZURÜCK-GARANTIE Text Block Wenn Sie nach 99 Tagen nicht abso…" at bounding box center [474, 356] width 187 height 136
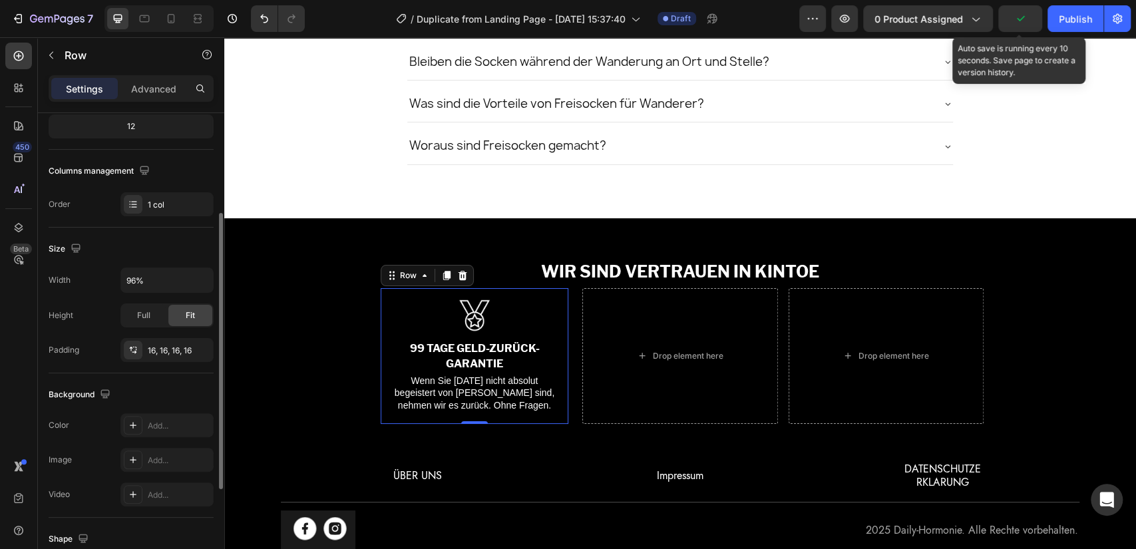
scroll to position [172, 0]
click at [443, 276] on icon at bounding box center [446, 275] width 11 height 11
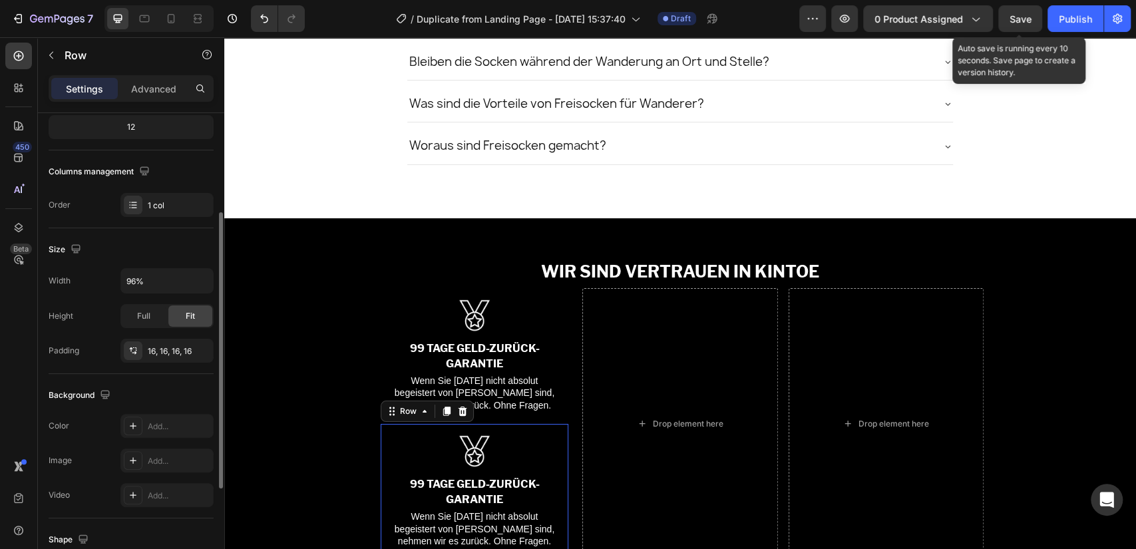
scroll to position [171, 0]
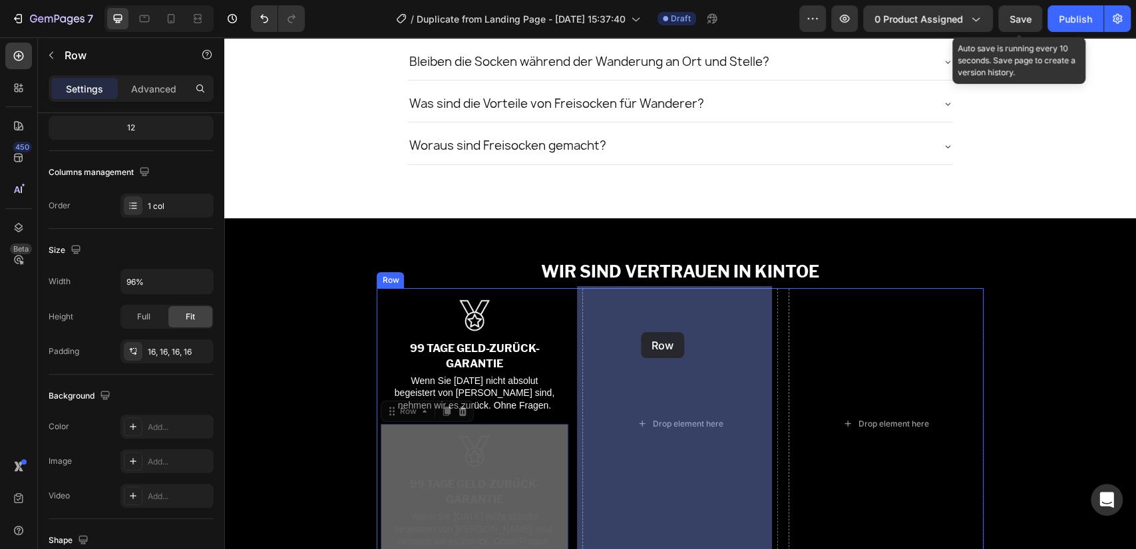
drag, startPoint x: 403, startPoint y: 405, endPoint x: 917, endPoint y: 40, distance: 630.1
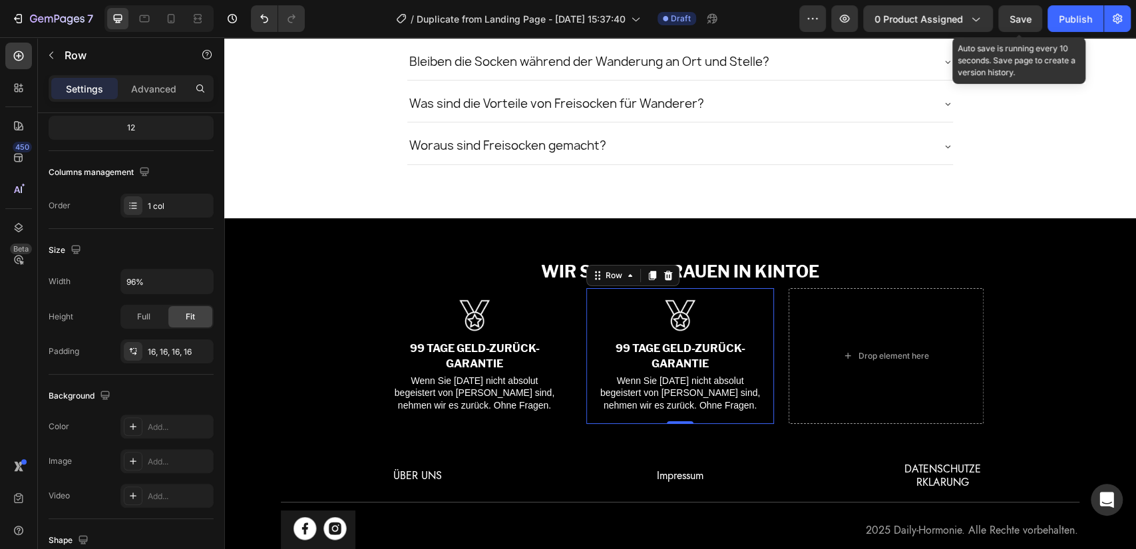
click at [681, 308] on img at bounding box center [680, 315] width 33 height 33
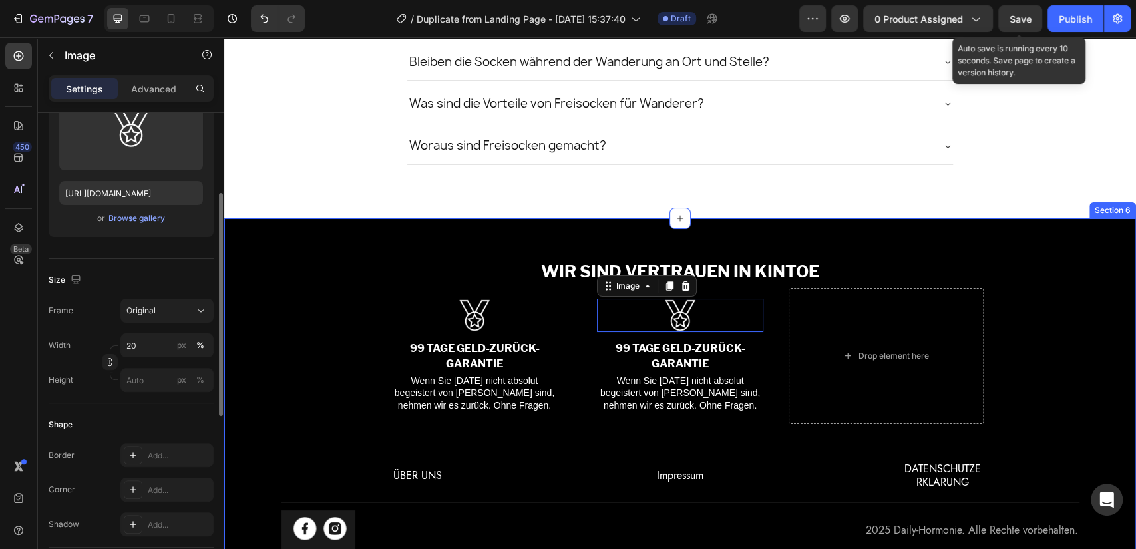
scroll to position [0, 0]
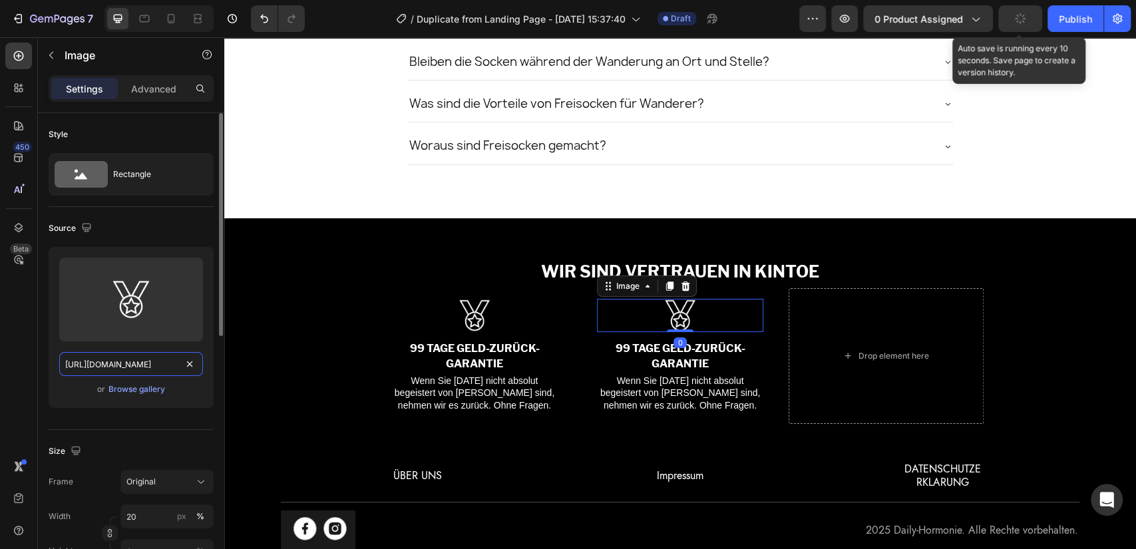
click at [123, 363] on input "https://cdn.shopify.com/s/files/1/0771/0860/9337/files/ridge_10.webp?v=17130787…" at bounding box center [131, 364] width 144 height 24
paste input "1.webp?v=1713078775"
type input "https://cdn.shopify.com/s/files/1/0771/0860/9337/files/ridge_11.webp?v=17130787…"
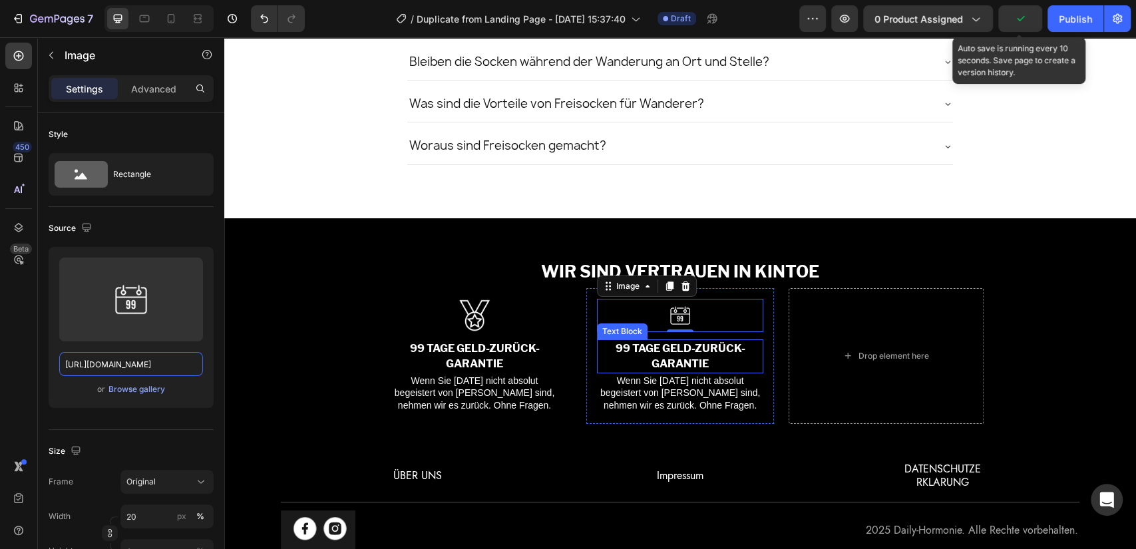
scroll to position [0, 0]
click at [635, 345] on p "99 TAGE GELD-ZURÜCK-GARANTIE" at bounding box center [679, 356] width 163 height 31
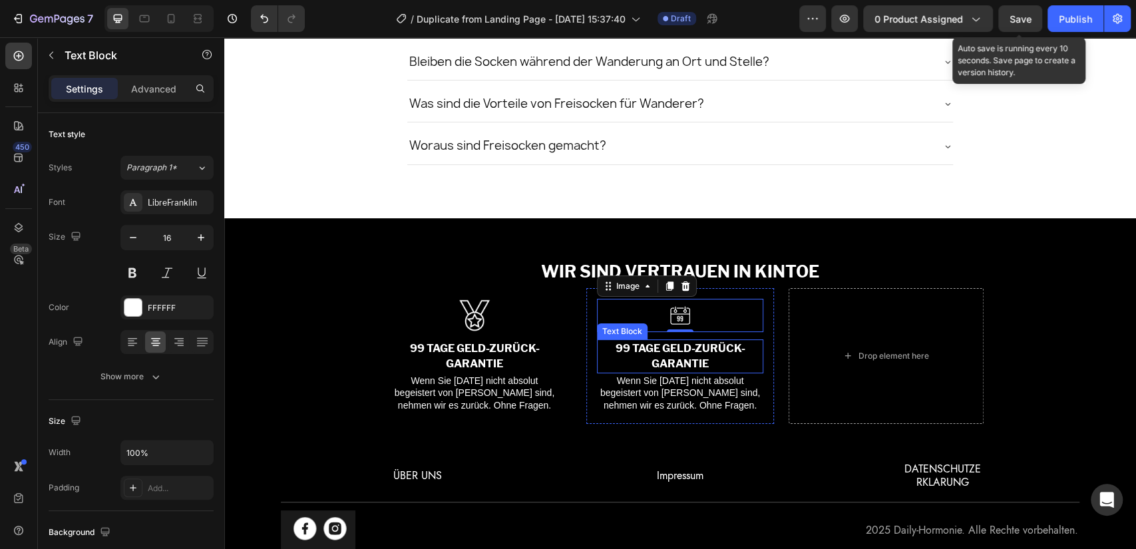
click at [635, 345] on p "99 TAGE GELD-ZURÜCK-GARANTIE" at bounding box center [679, 356] width 163 height 31
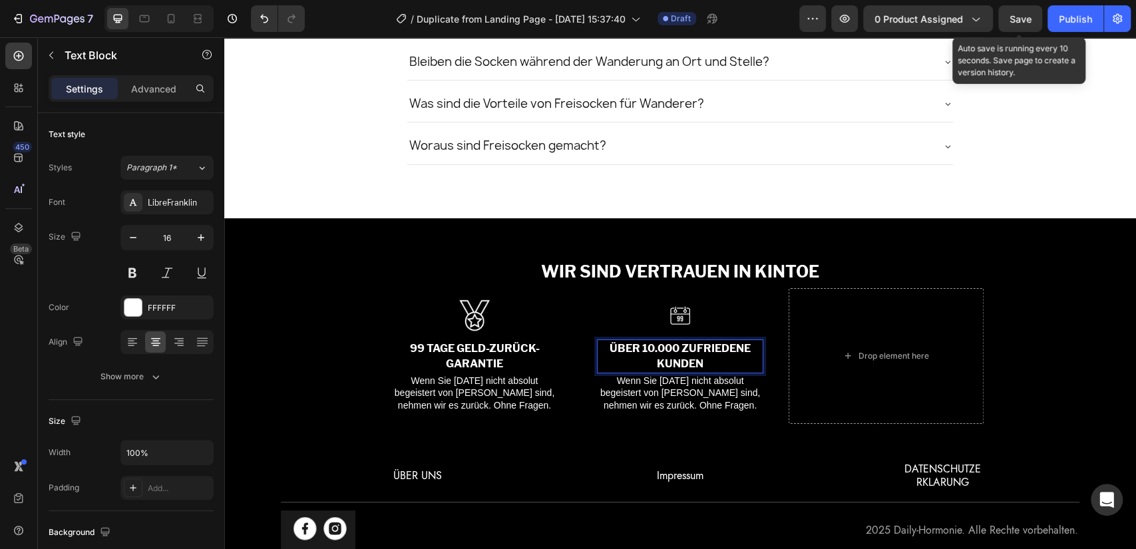
click at [673, 397] on p "Wenn Sie [DATE] nicht absolut begeistert von [PERSON_NAME] sind, nehmen wir es …" at bounding box center [679, 393] width 163 height 37
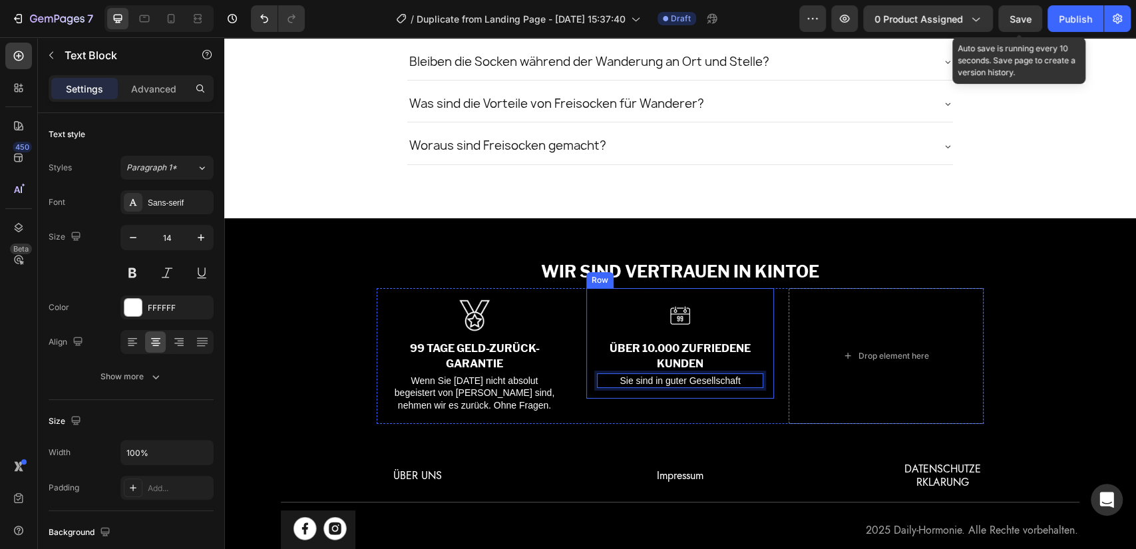
click at [586, 313] on div "Image ÜBER 10.000 ZUFRIEDENE KUNDEN Text Block Sie sind in guter Gesellschaft T…" at bounding box center [679, 343] width 187 height 111
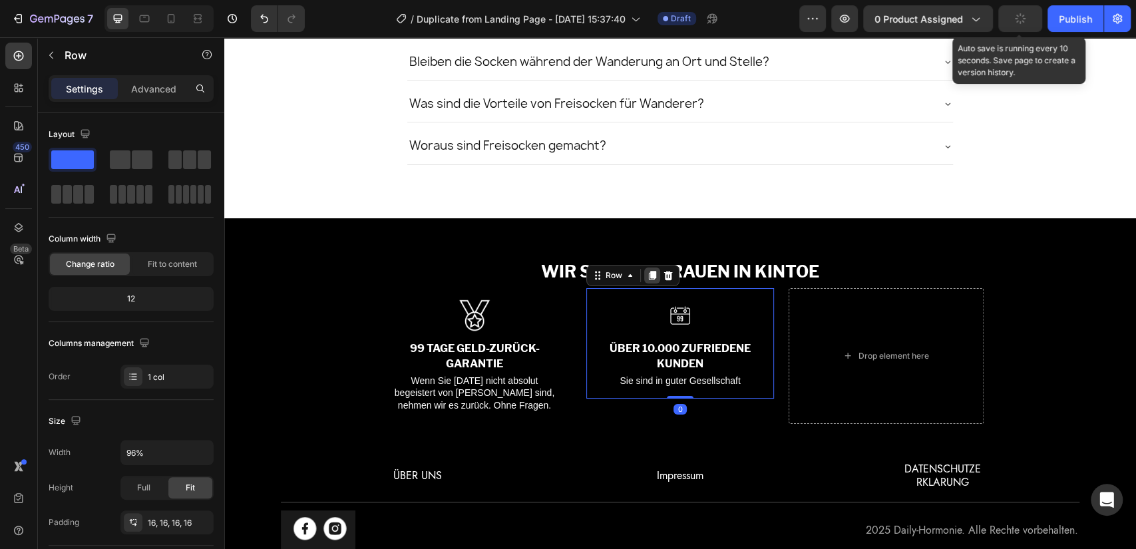
click at [649, 276] on icon at bounding box center [652, 275] width 7 height 9
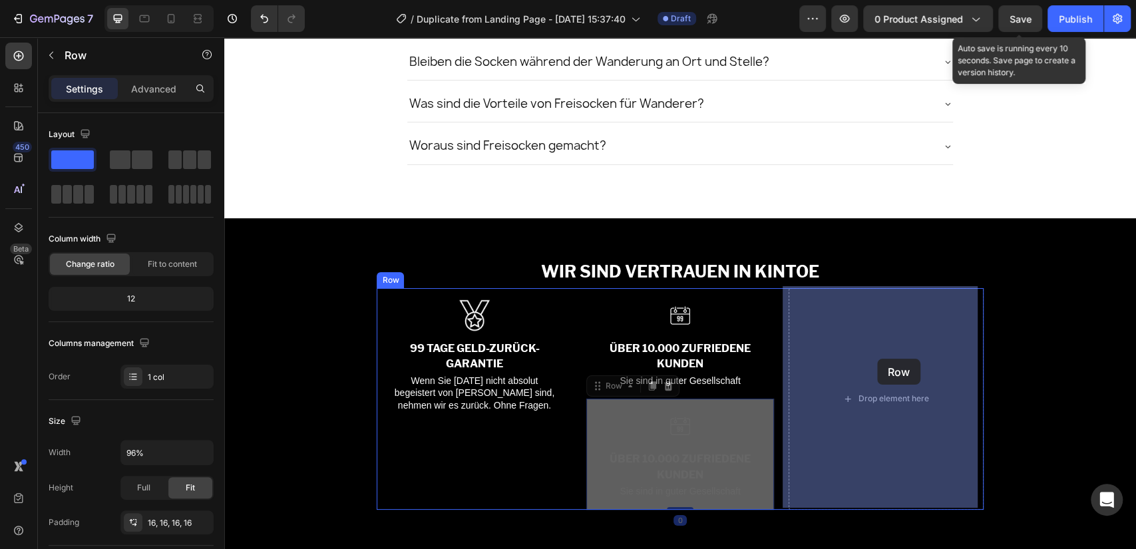
drag, startPoint x: 604, startPoint y: 387, endPoint x: 950, endPoint y: 39, distance: 491.4
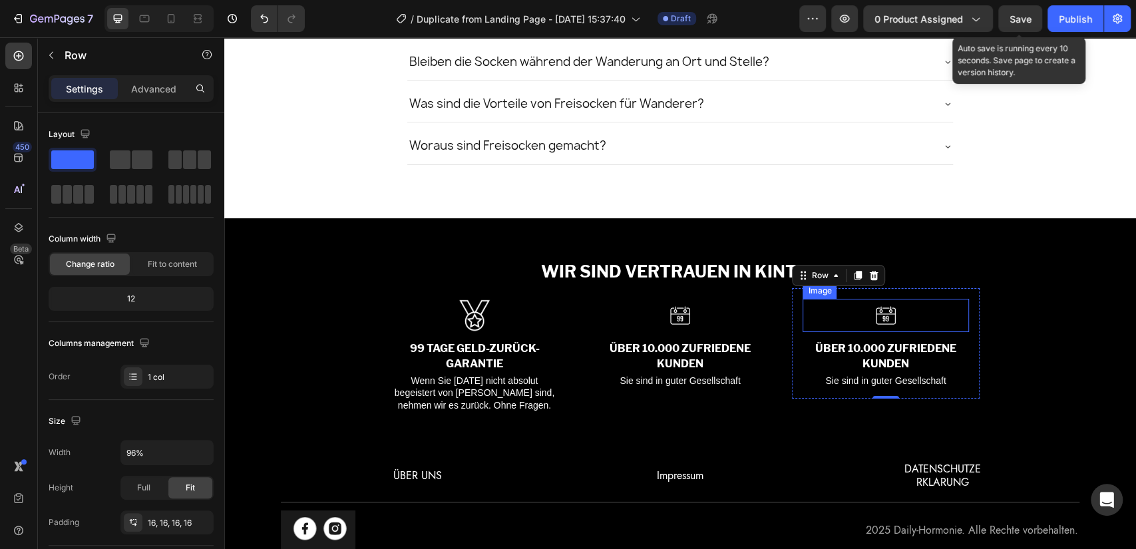
click at [870, 301] on img at bounding box center [885, 315] width 33 height 33
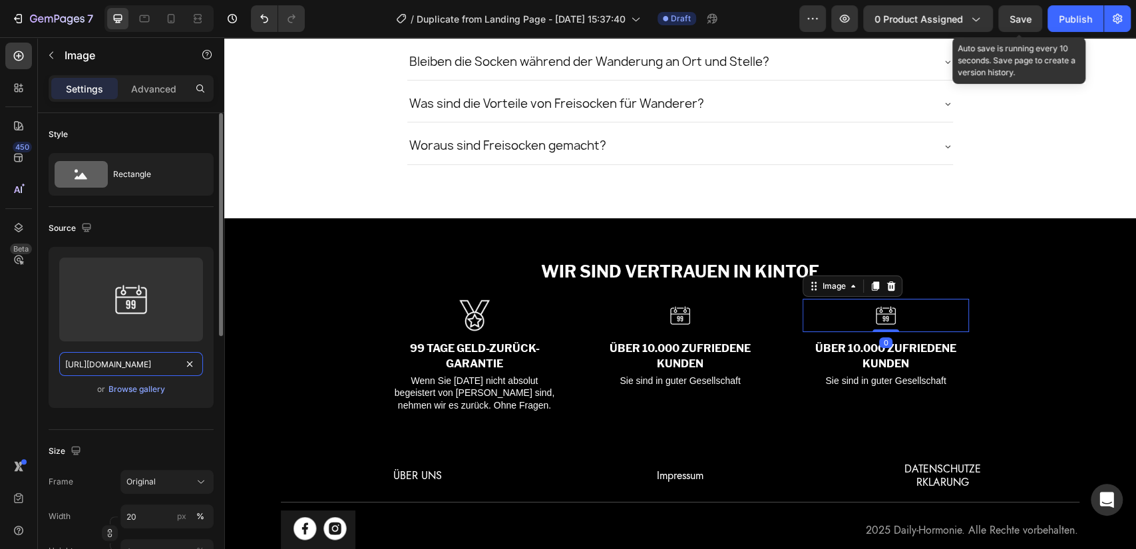
click at [89, 365] on input "https://cdn.shopify.com/s/files/1/0771/0860/9337/files/ridge_11.webp?v=17130787…" at bounding box center [131, 364] width 144 height 24
paste input "9.webp?v=1713078776"
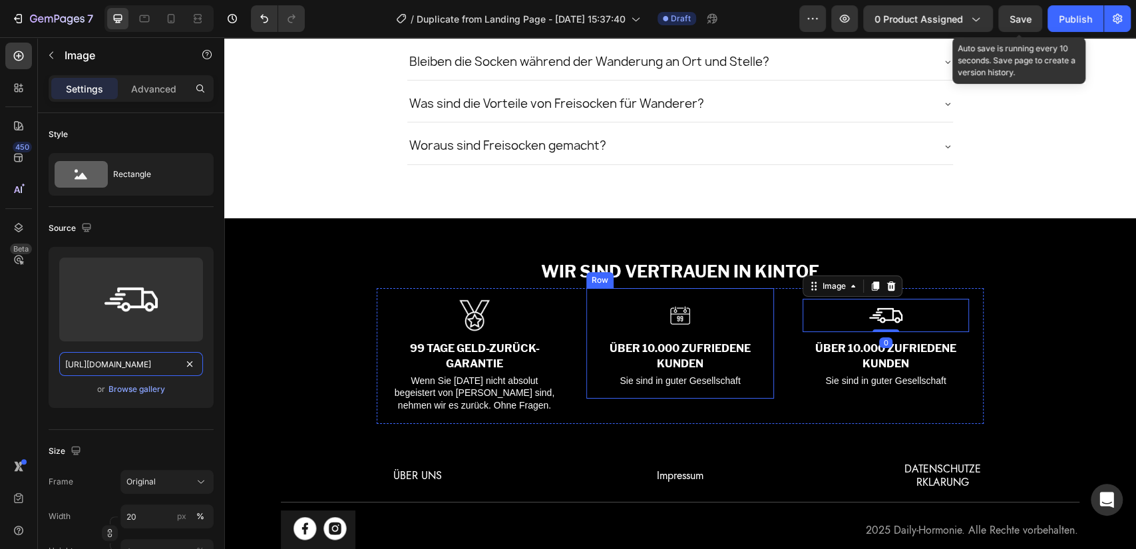
scroll to position [0, 256]
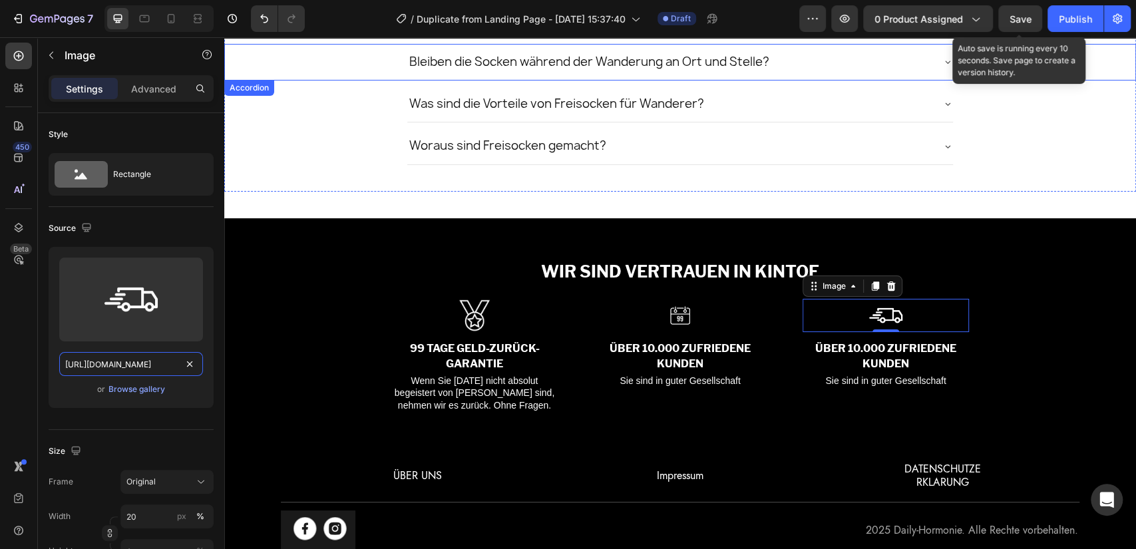
type input "https://cdn.shopify.com/s/files/1/0771/0860/9337/files/ridge_9.webp?v=171307877…"
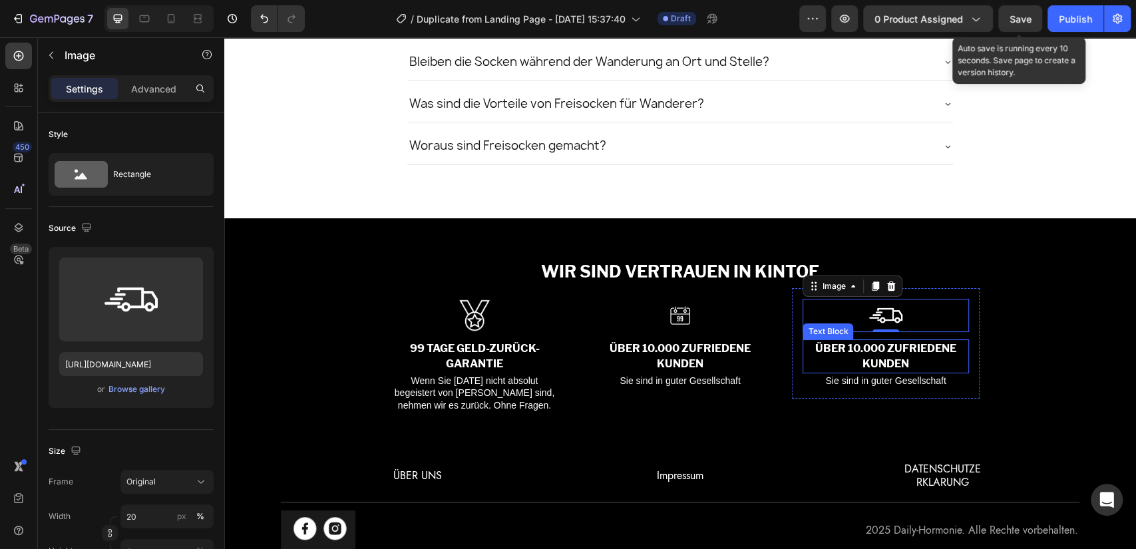
click at [887, 353] on p "ÜBER 10.000 ZUFRIEDENE KUNDEN" at bounding box center [885, 356] width 163 height 31
click at [886, 353] on p "ÜBER 10.000 ZUFRIEDENE KUNDEN" at bounding box center [885, 356] width 163 height 31
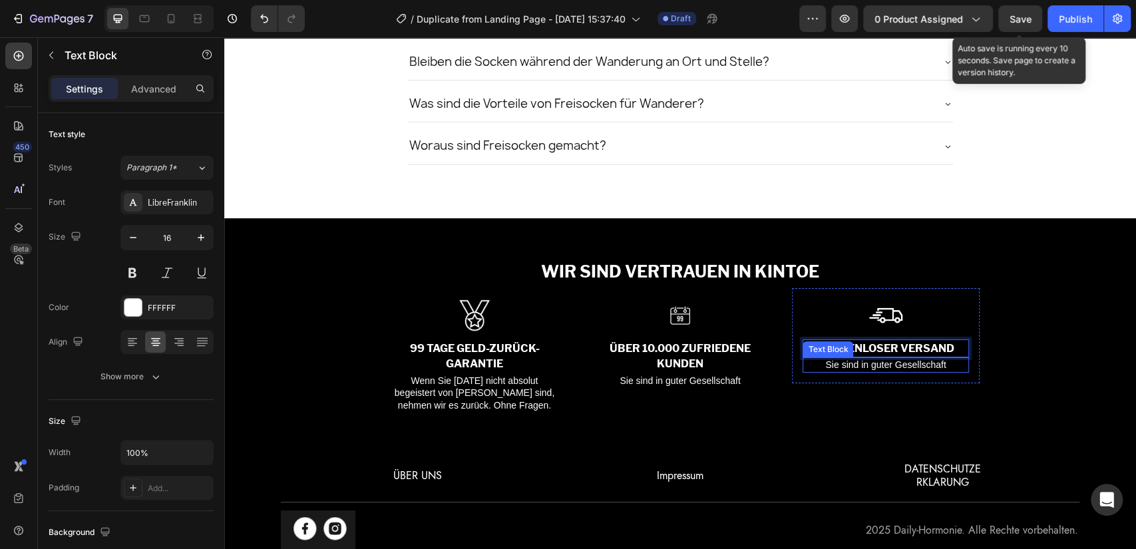
click at [846, 362] on p "Sie sind in guter Gesellschaft" at bounding box center [885, 365] width 163 height 13
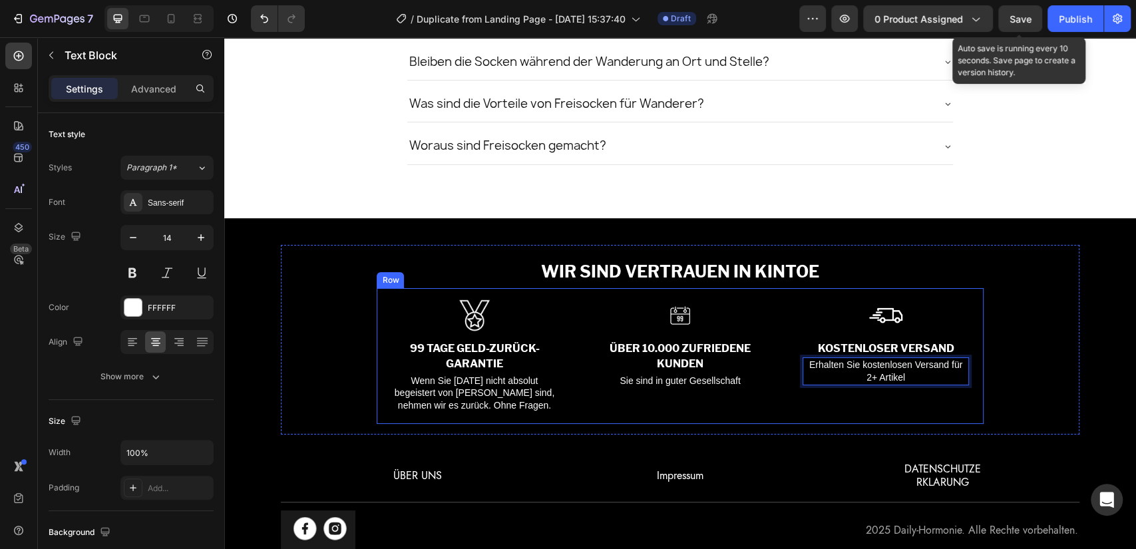
click at [839, 401] on div "Image KOSTENLOSER VERSAND Text Block Erhalten Sie kostenlosen Versand für 2+ Ar…" at bounding box center [886, 356] width 195 height 136
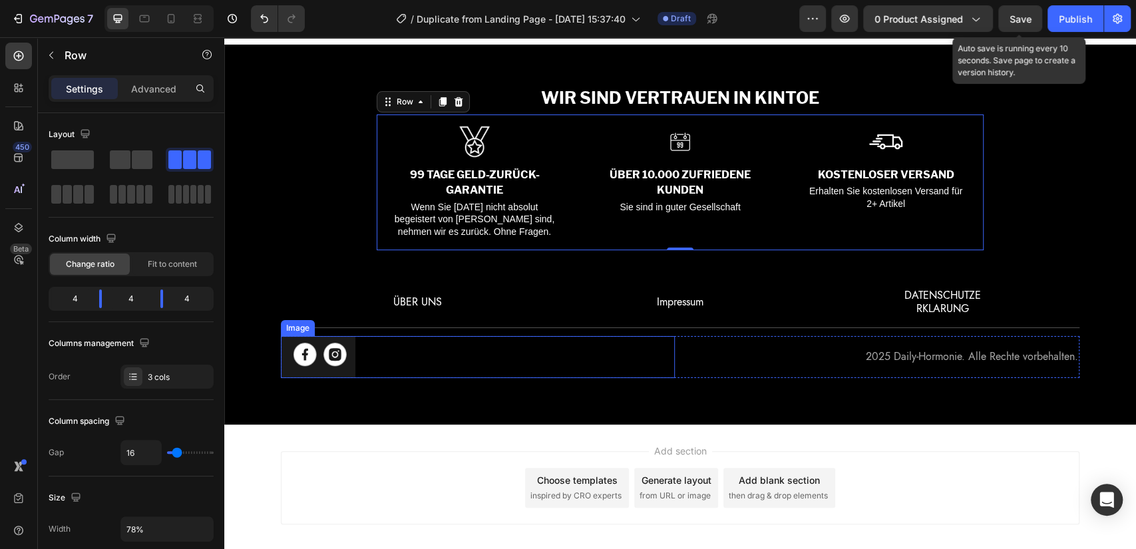
scroll to position [3485, 0]
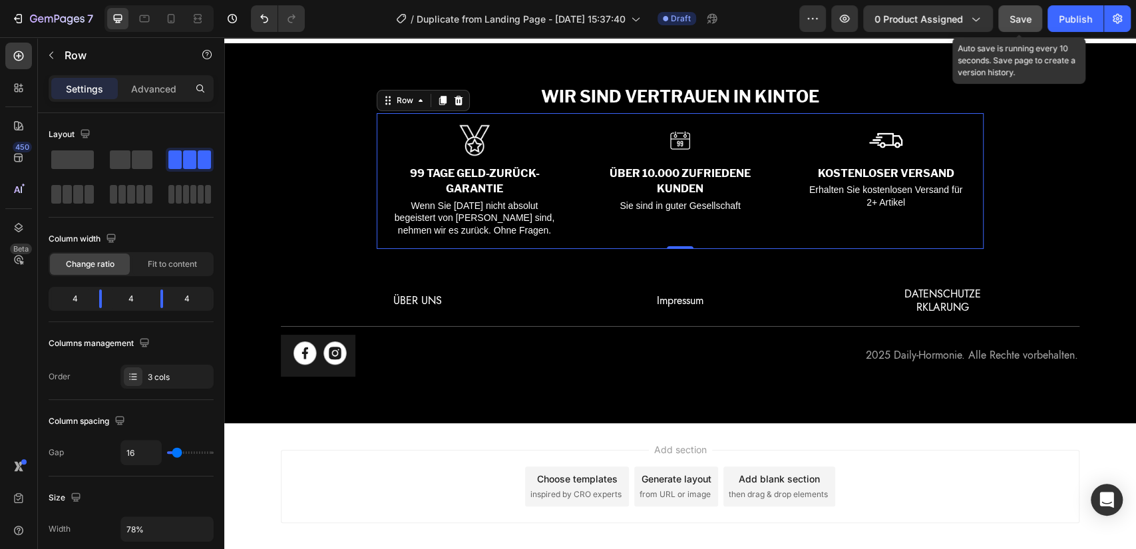
click at [1024, 27] on button "Save" at bounding box center [1020, 18] width 44 height 27
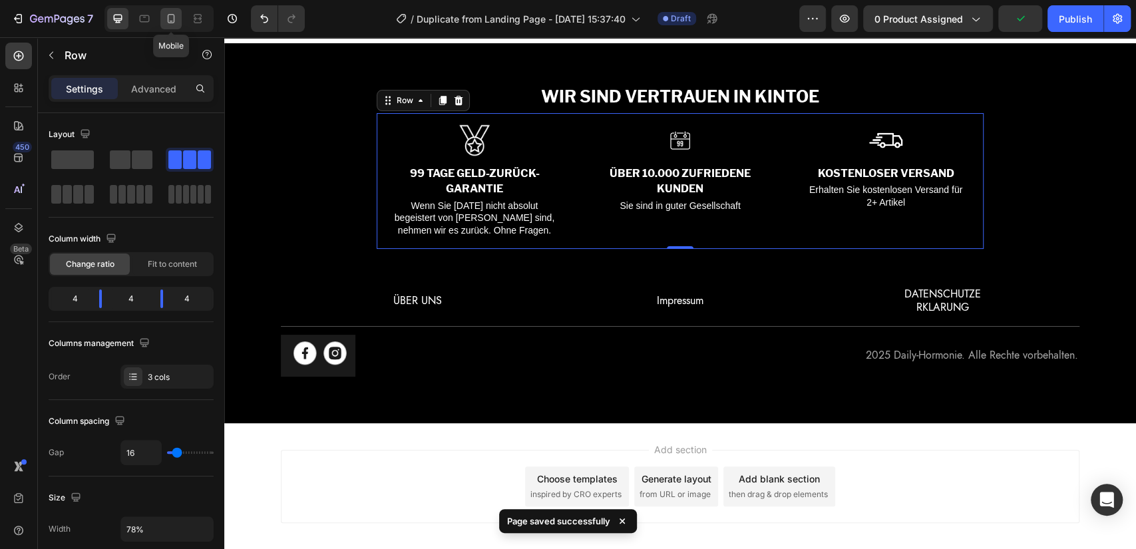
click at [160, 19] on div at bounding box center [170, 18] width 21 height 21
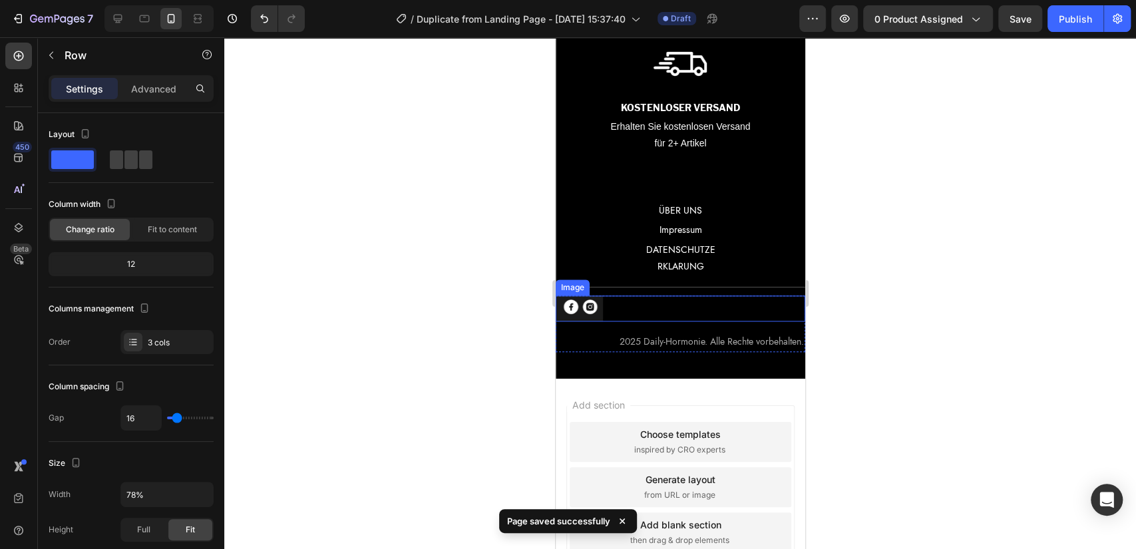
scroll to position [4373, 0]
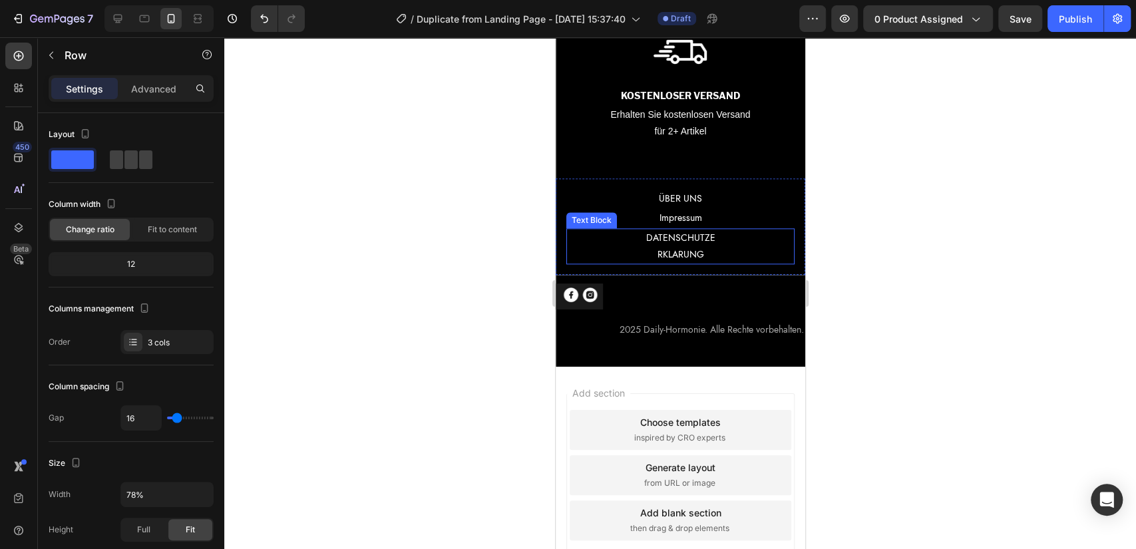
click at [625, 243] on p "DATENSCHUTZE" at bounding box center [680, 238] width 226 height 17
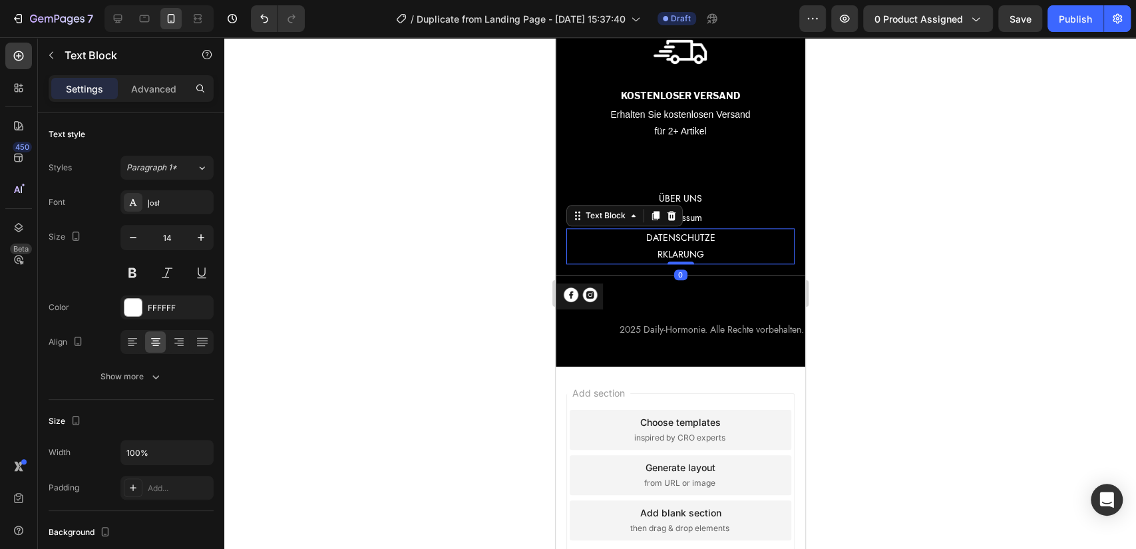
click at [640, 257] on p "RKLARUNG" at bounding box center [680, 254] width 226 height 17
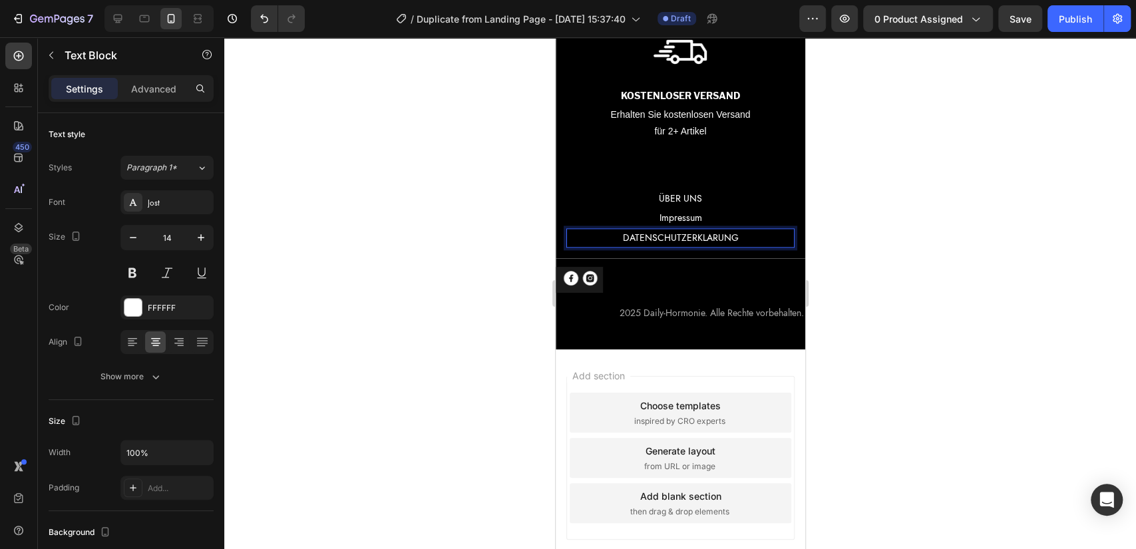
scroll to position [4356, 0]
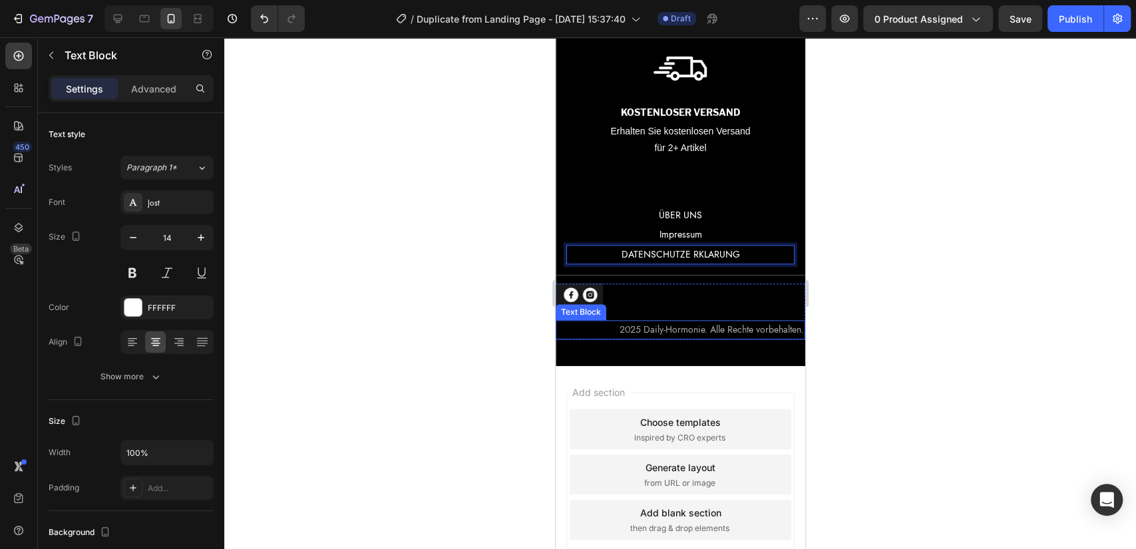
click at [582, 321] on p "2025 Daily-Hormonie. Alle Rechte vorbehalten." at bounding box center [679, 329] width 247 height 17
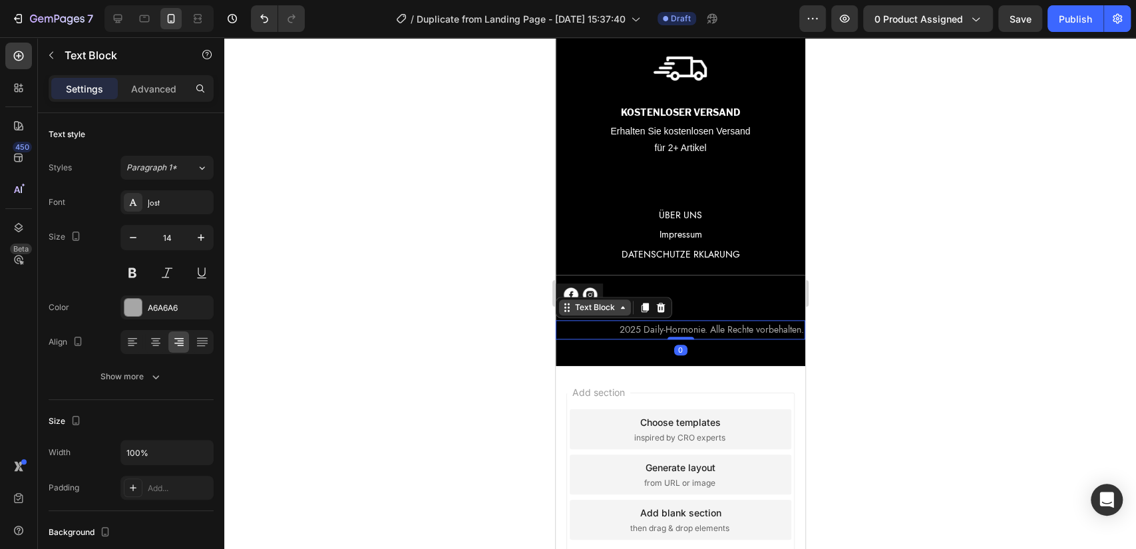
click at [584, 308] on div "Text Block" at bounding box center [594, 308] width 45 height 12
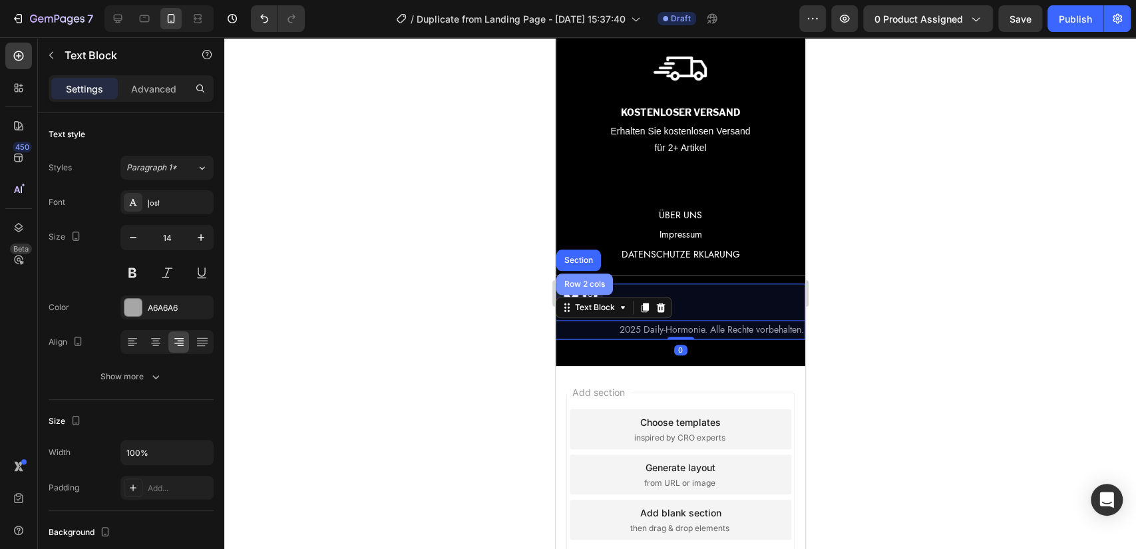
click at [589, 281] on div "Row 2 cols" at bounding box center [584, 284] width 46 height 8
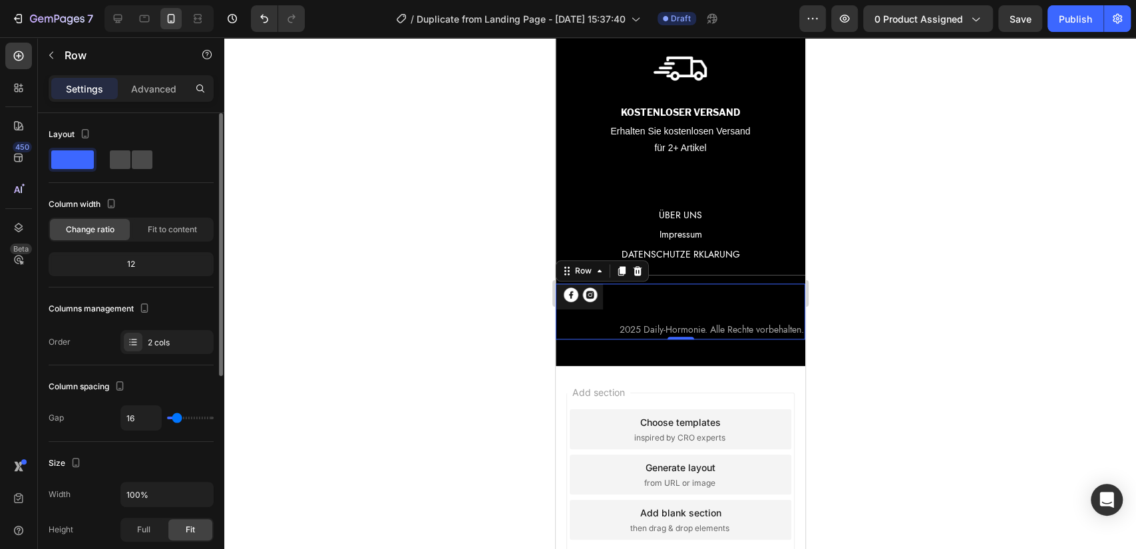
click at [130, 160] on div at bounding box center [131, 159] width 43 height 19
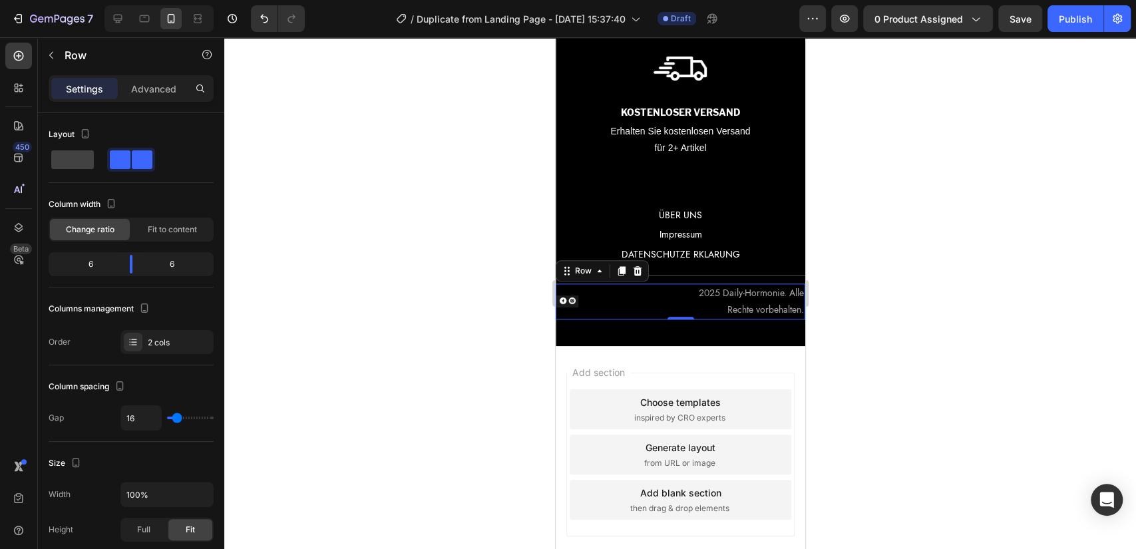
scroll to position [4338, 0]
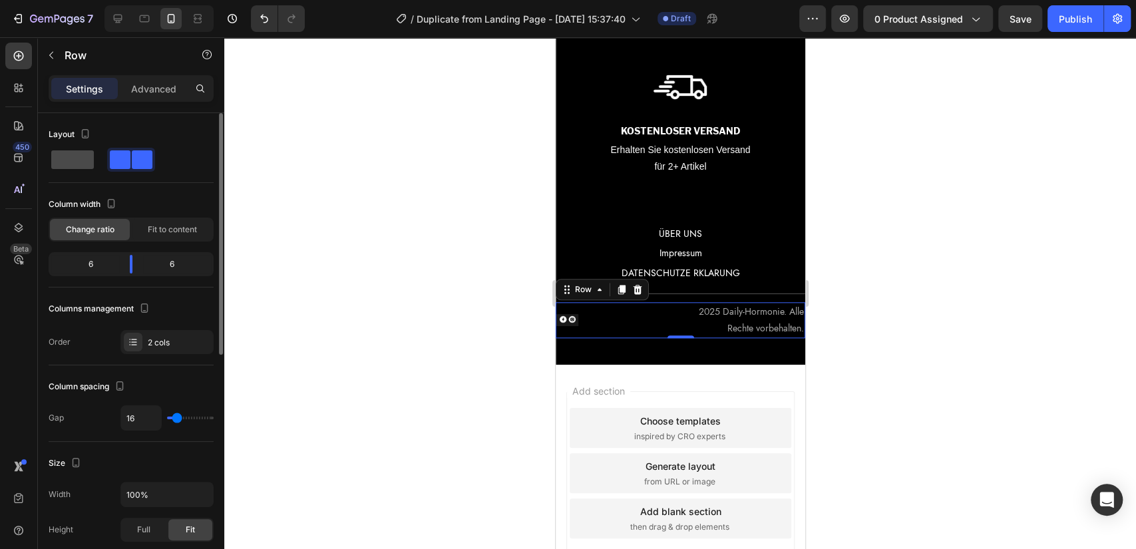
click at [79, 153] on span at bounding box center [72, 159] width 43 height 19
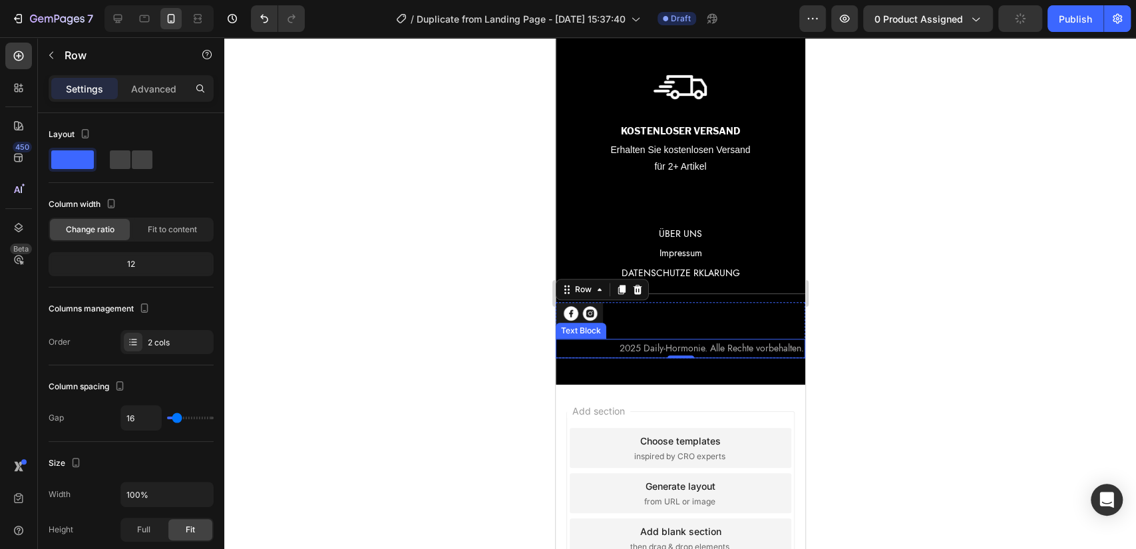
scroll to position [4356, 0]
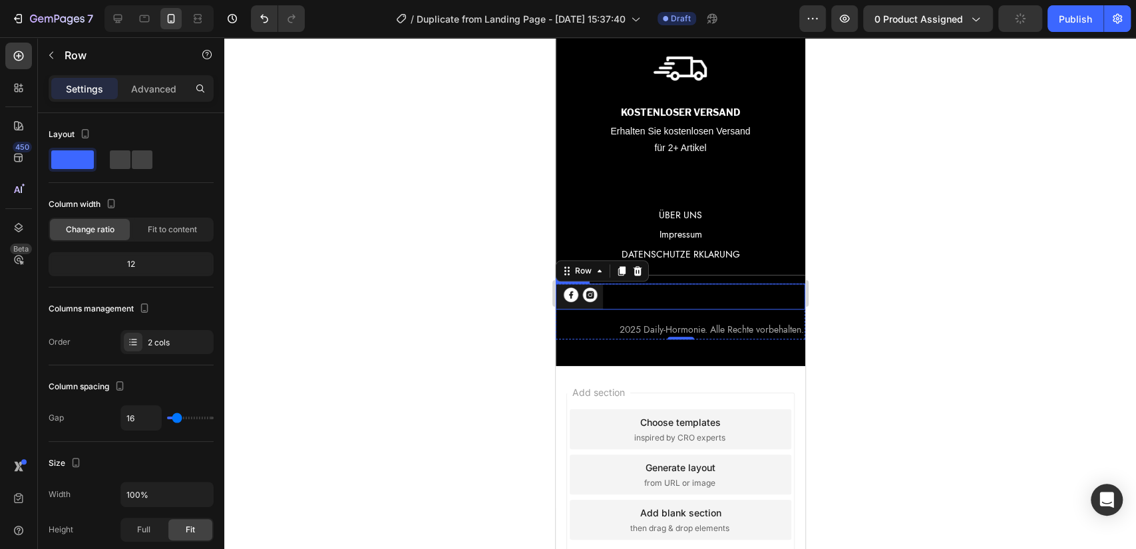
click at [612, 297] on div at bounding box center [680, 297] width 250 height 26
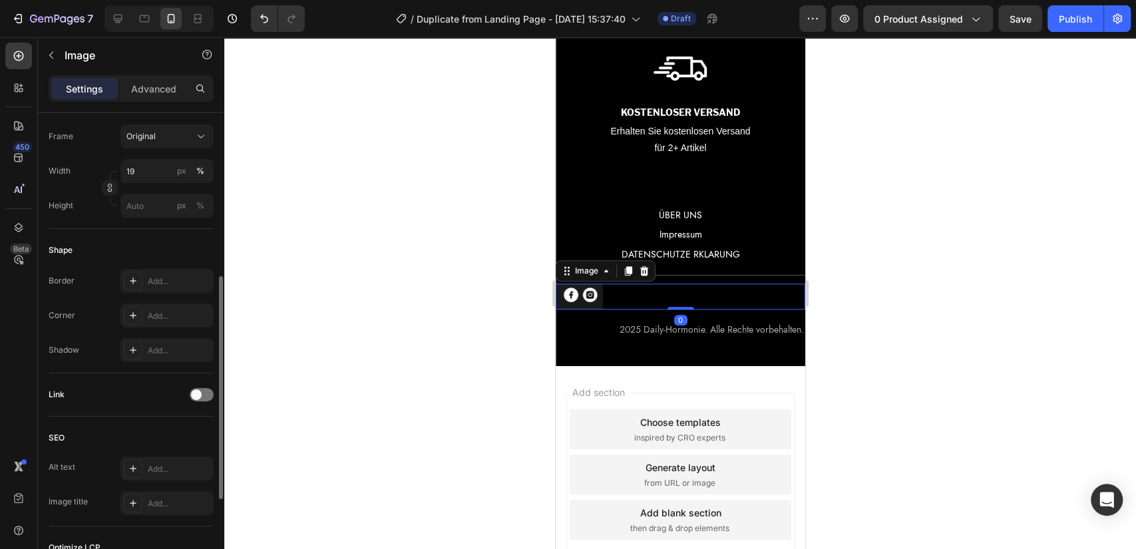
scroll to position [518, 0]
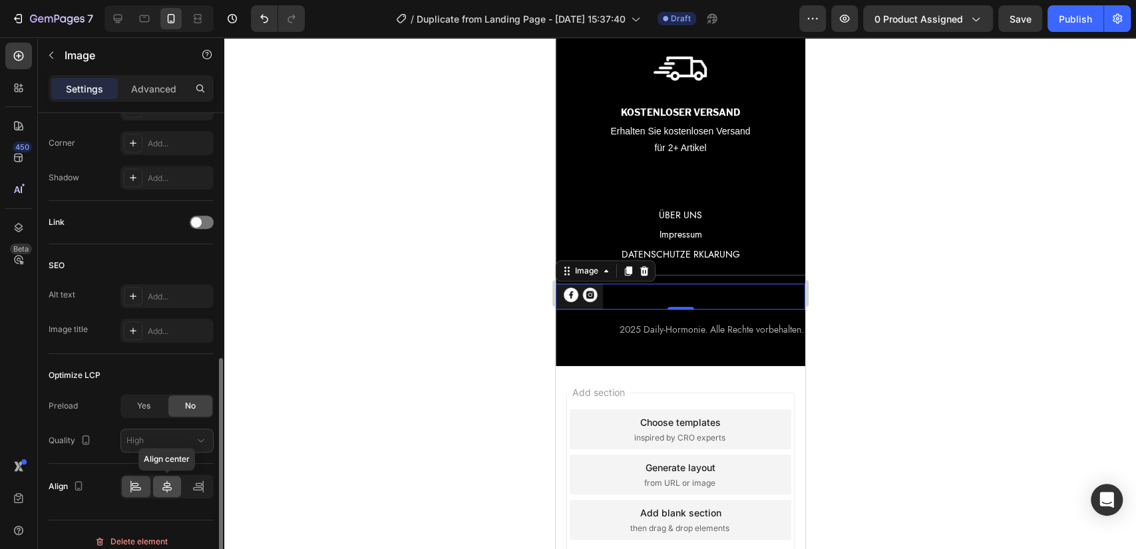
click at [165, 482] on icon at bounding box center [166, 487] width 9 height 12
click at [348, 383] on div at bounding box center [680, 293] width 912 height 512
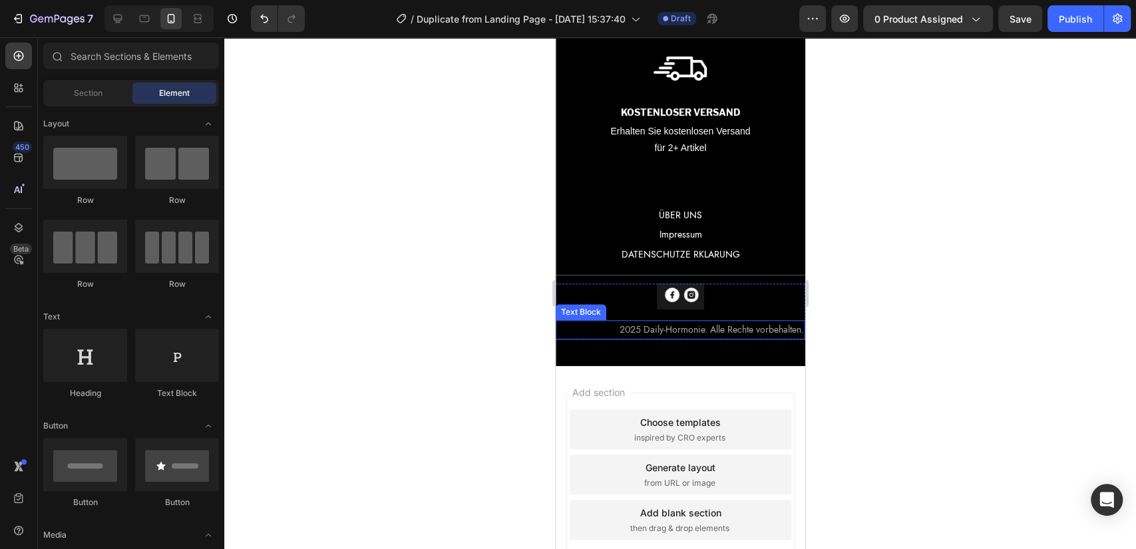
click at [664, 333] on p "2025 Daily-Hormonie. Alle Rechte vorbehalten." at bounding box center [679, 329] width 247 height 17
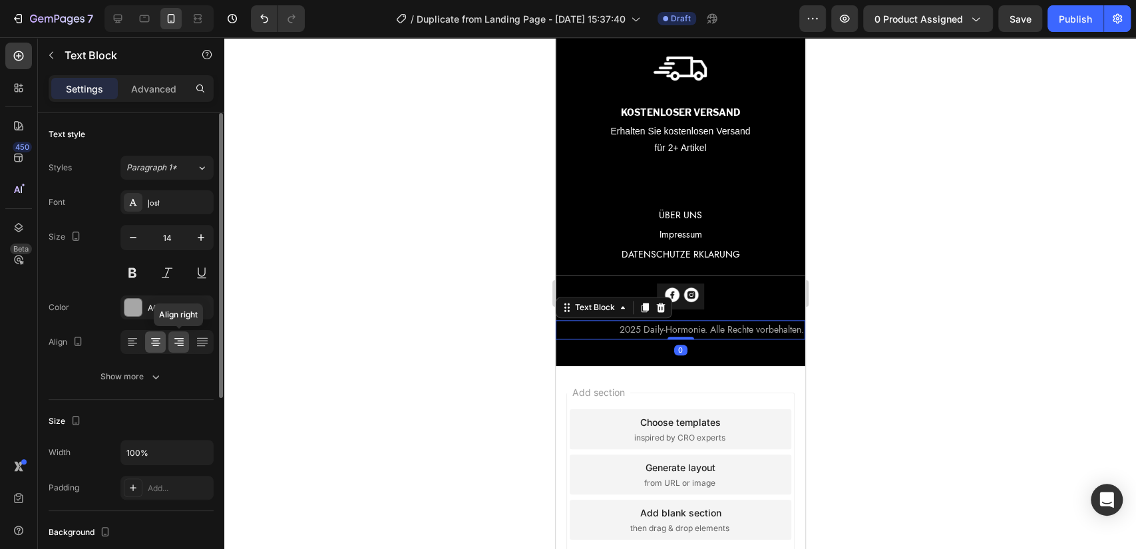
click at [145, 341] on div at bounding box center [155, 341] width 21 height 21
click at [248, 345] on div at bounding box center [680, 293] width 912 height 512
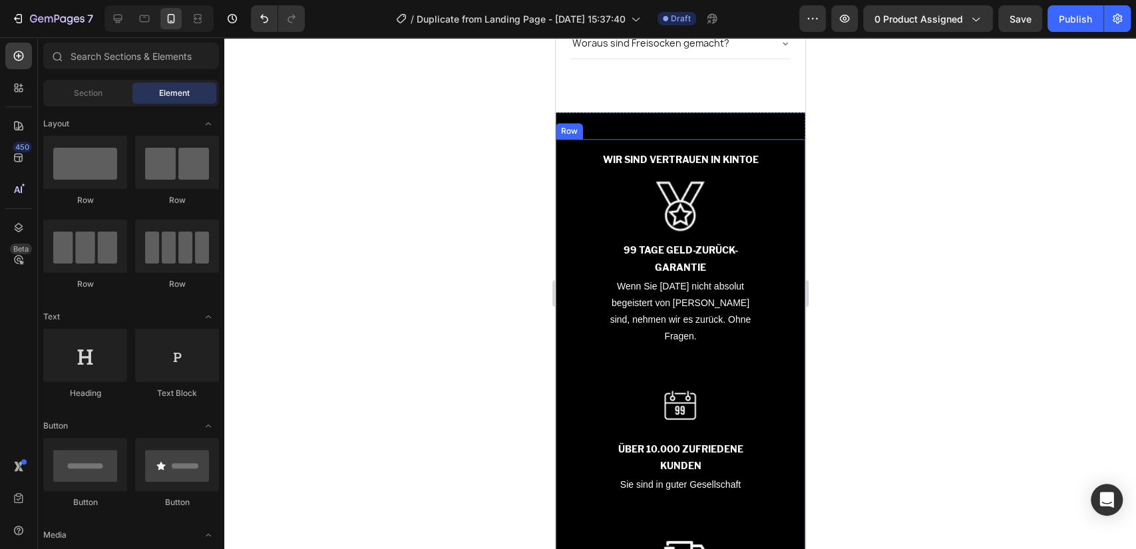
scroll to position [3839, 0]
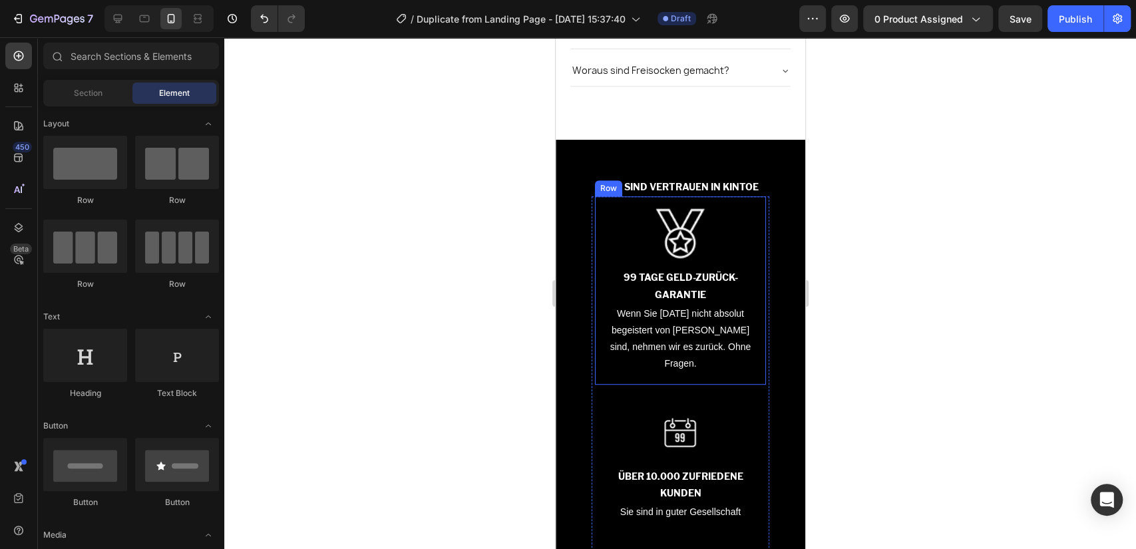
click at [594, 204] on div "Image 99 TAGE GELD-ZURÜCK-GARANTIE Text Block Wenn Sie nach 99 Tagen nicht abso…" at bounding box center [679, 290] width 171 height 188
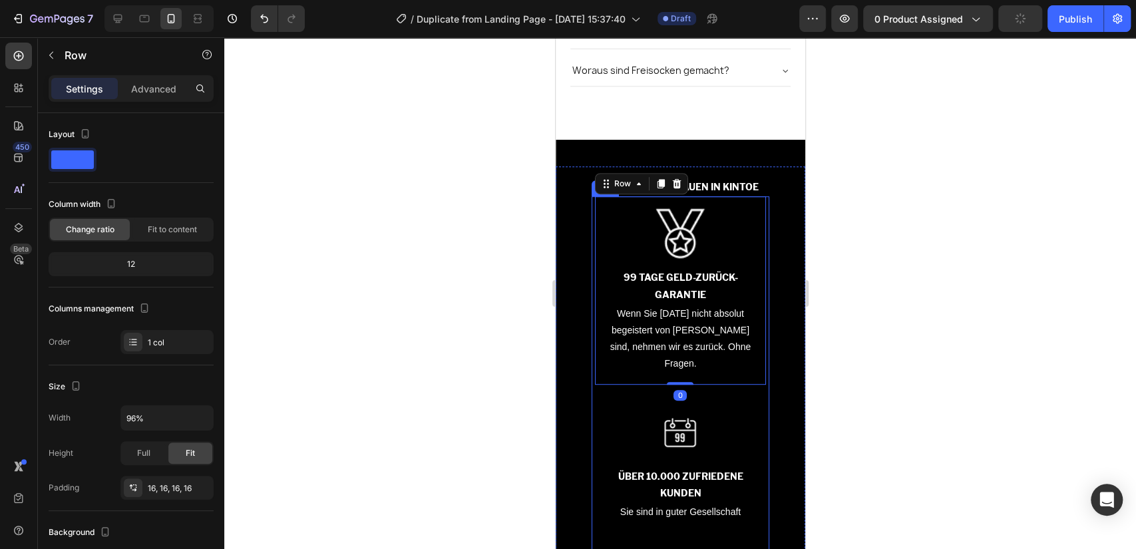
click at [585, 206] on div "WIR SIND VERTRAUEN IN KINTOE Text Block Image 99 TAGE GELD-ZURÜCK-GARANTIE Text…" at bounding box center [680, 429] width 228 height 504
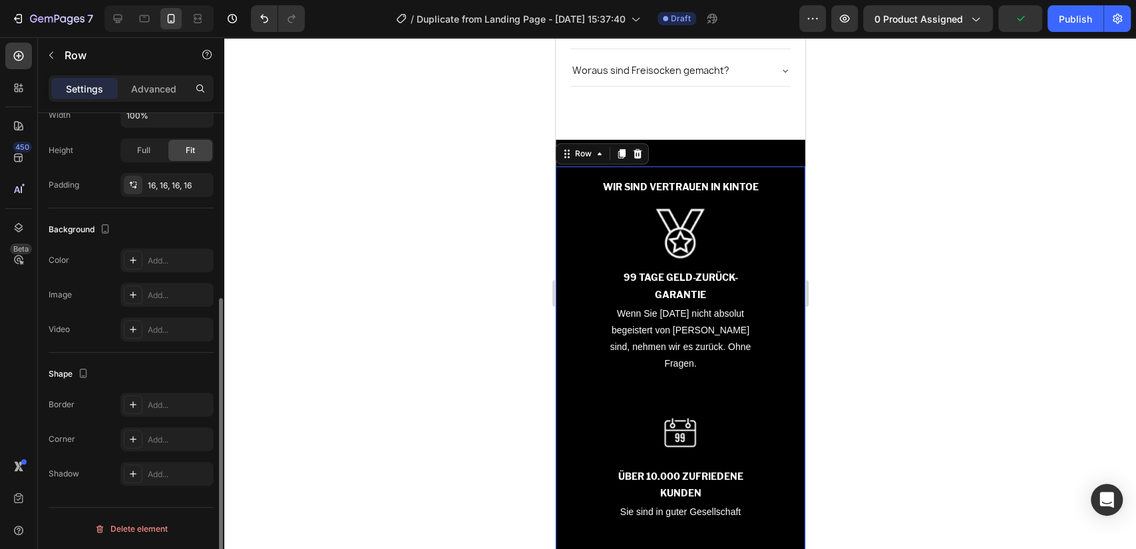
scroll to position [130, 0]
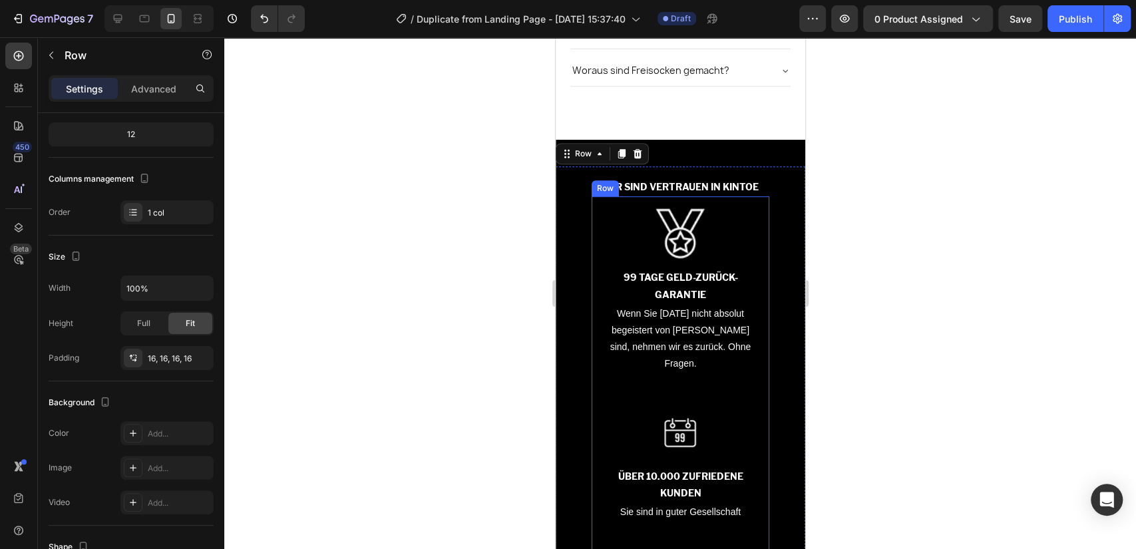
click at [591, 214] on div "Image 99 TAGE GELD-ZURÜCK-GARANTIE Text Block Wenn Sie nach 99 Tagen nicht abso…" at bounding box center [680, 290] width 178 height 188
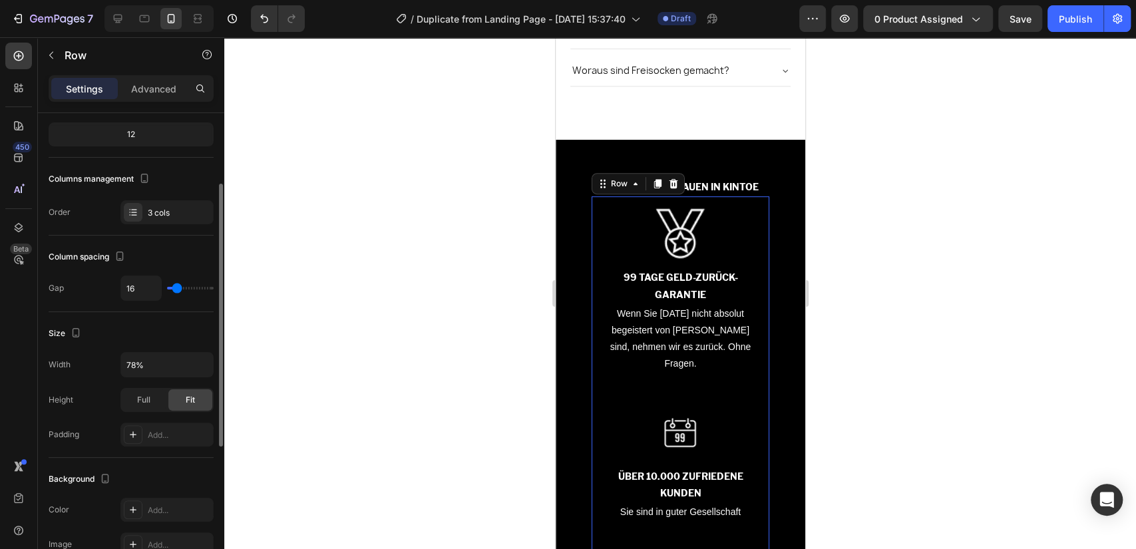
scroll to position [129, 0]
click at [157, 359] on input "78%" at bounding box center [167, 365] width 92 height 24
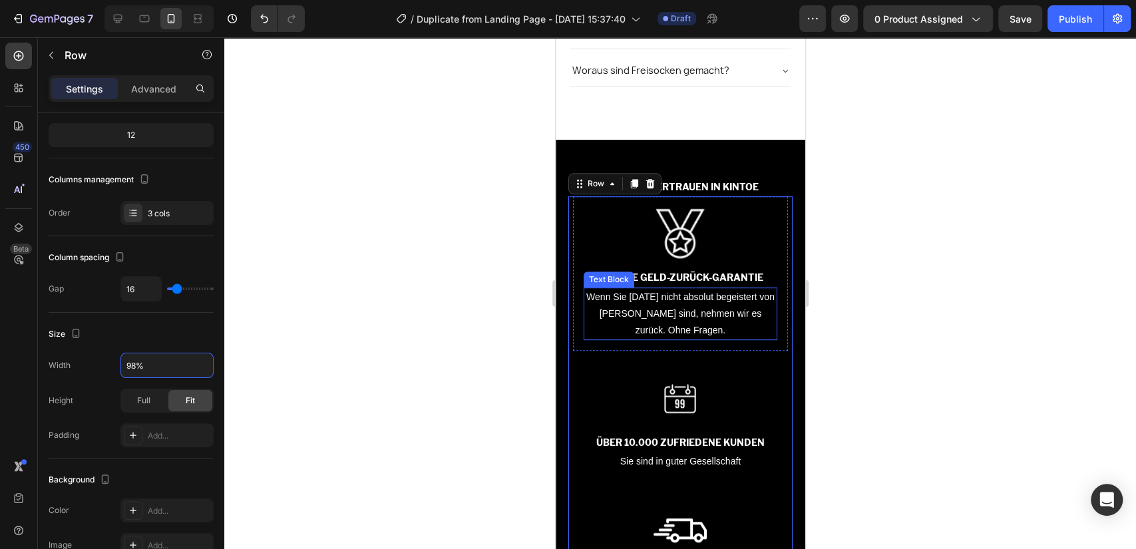
type input "99%"
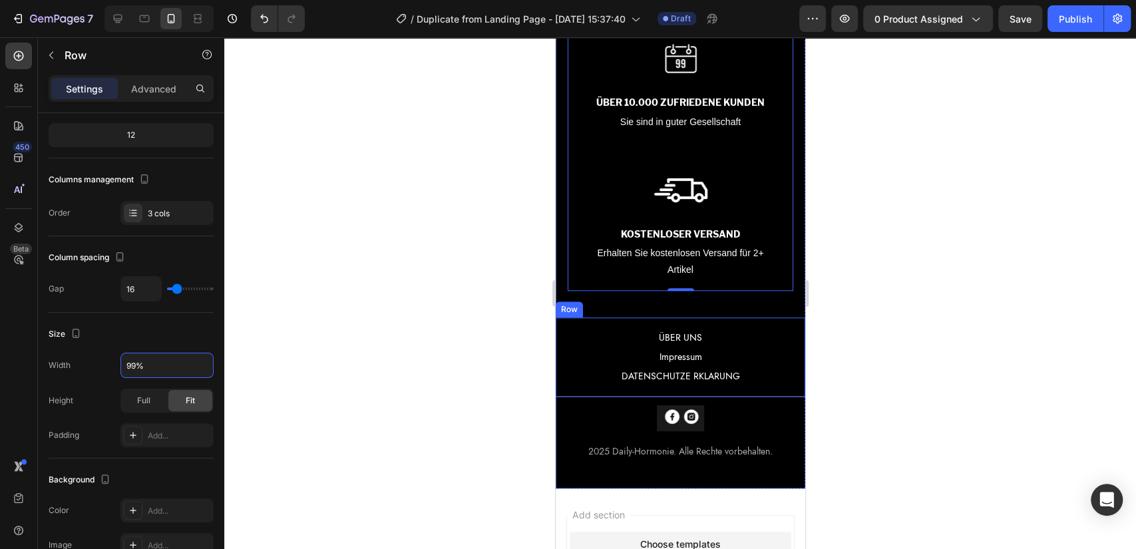
scroll to position [4306, 0]
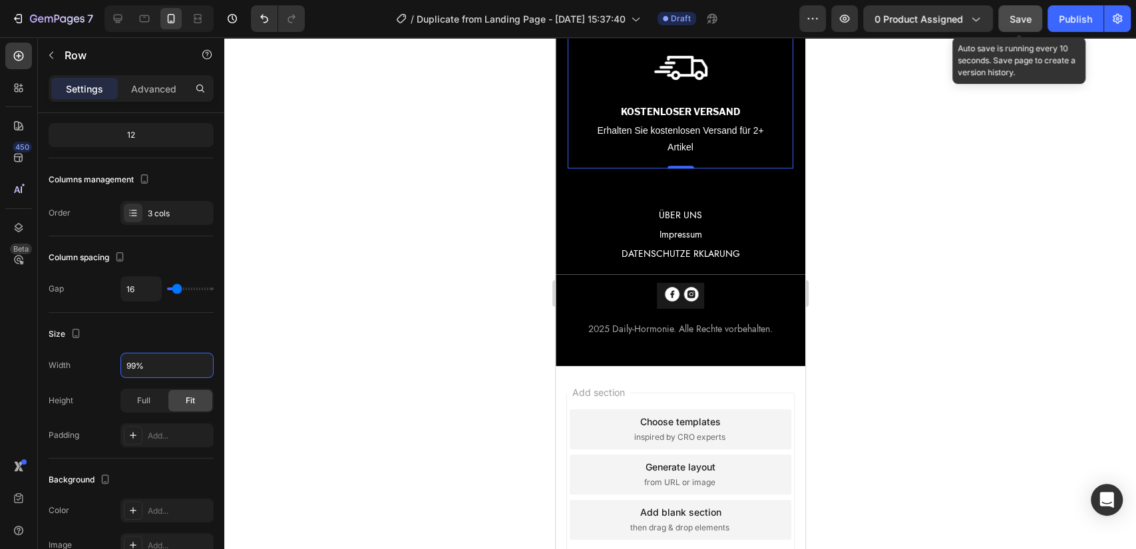
click at [1031, 14] on span "Save" at bounding box center [1021, 18] width 22 height 11
drag, startPoint x: 1028, startPoint y: 21, endPoint x: 996, endPoint y: 27, distance: 32.5
click at [1028, 20] on span "Save" at bounding box center [1021, 18] width 22 height 11
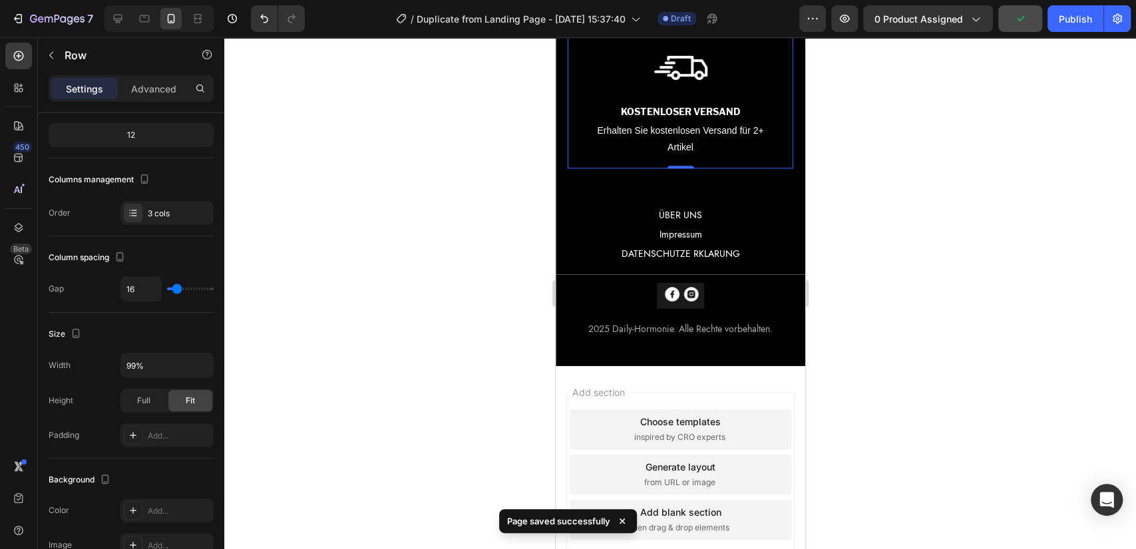
click at [860, 22] on div "Preview 0 product assigned Publish" at bounding box center [964, 18] width 331 height 27
click at [849, 19] on icon "button" at bounding box center [844, 18] width 13 height 13
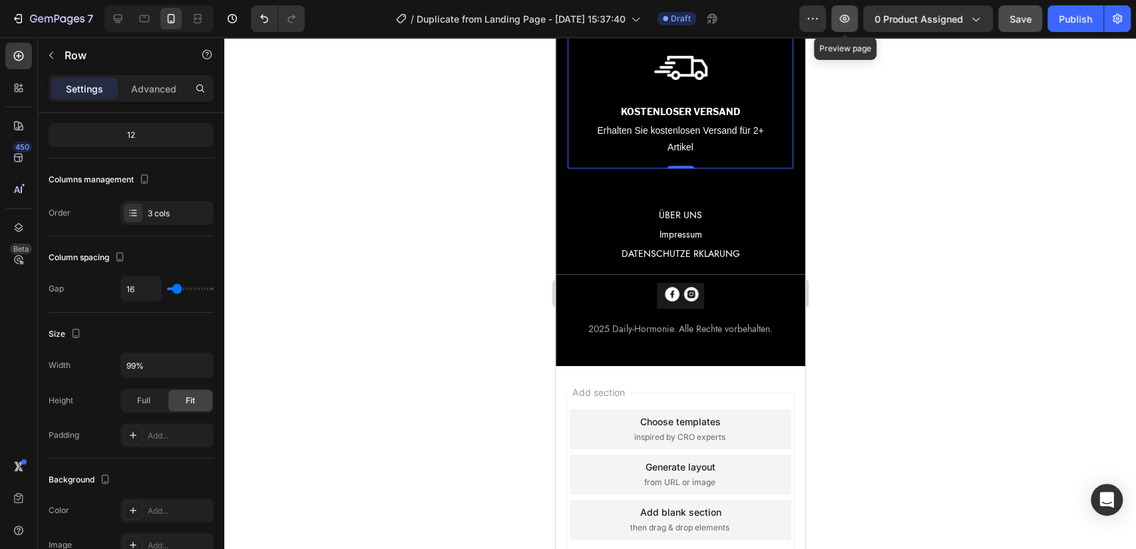
click at [835, 14] on button "button" at bounding box center [844, 18] width 27 height 27
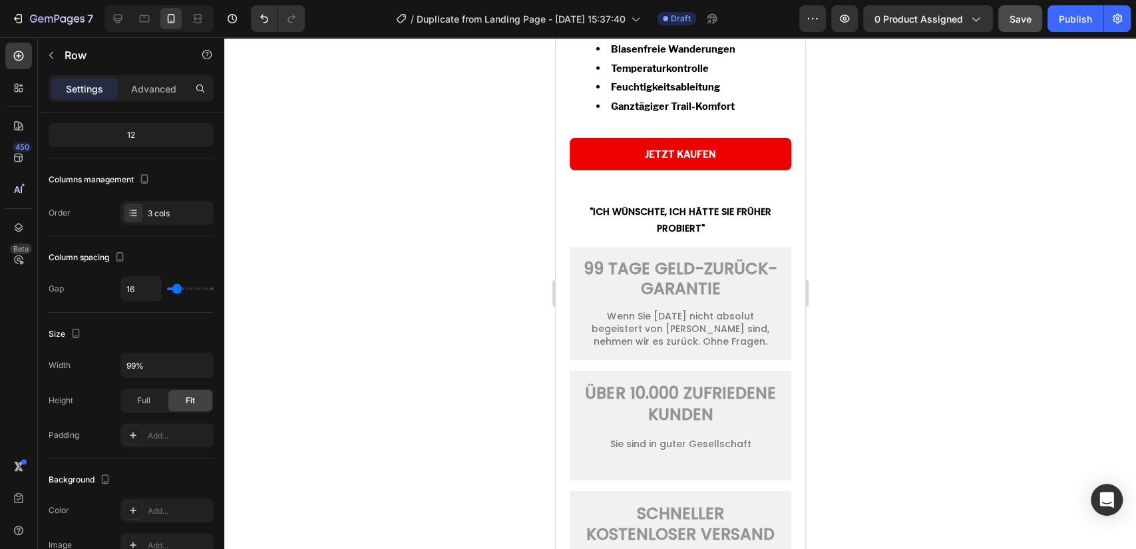
scroll to position [2236, 0]
